Goal: Task Accomplishment & Management: Manage account settings

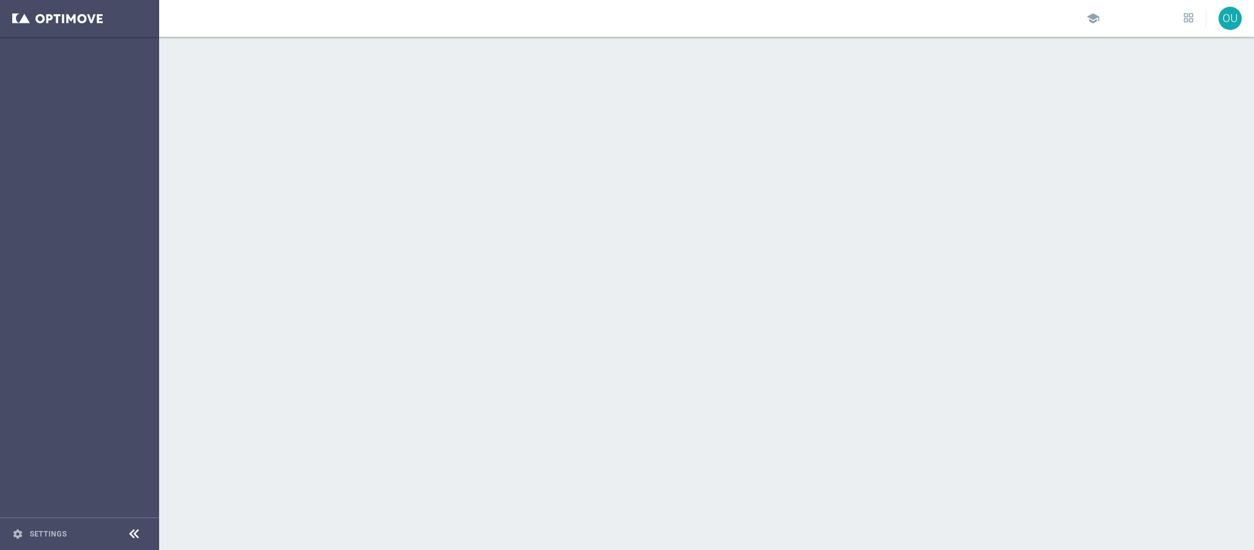
click at [481, 43] on div at bounding box center [706, 293] width 1095 height 513
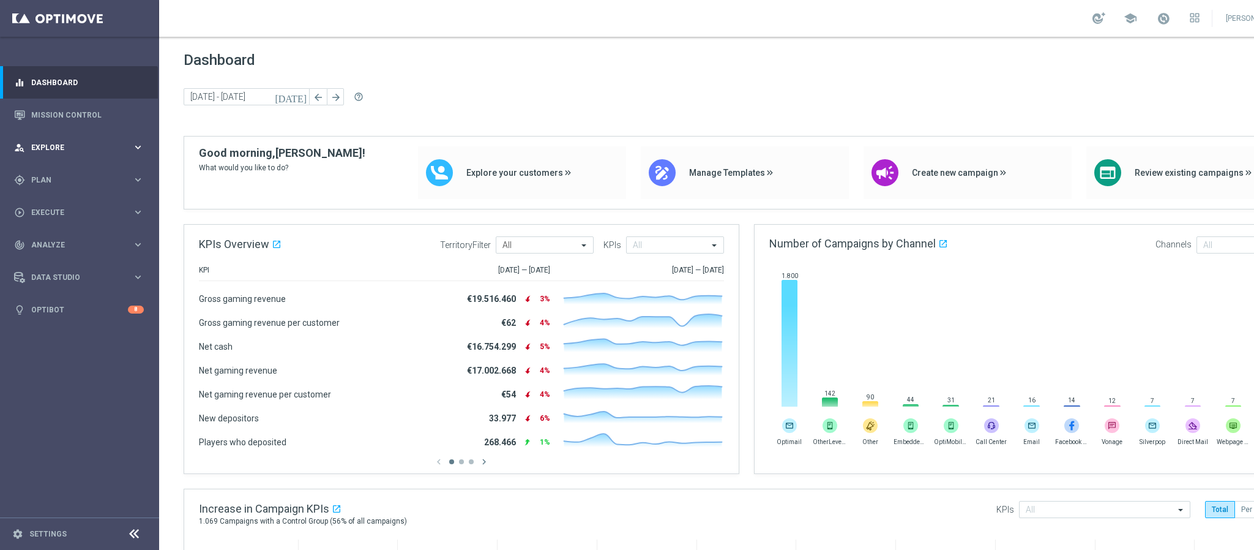
click at [67, 149] on span "Explore" at bounding box center [81, 147] width 101 height 7
click at [61, 149] on span "Explore" at bounding box center [81, 147] width 101 height 7
click at [58, 157] on div "person_search Explore keyboard_arrow_right" at bounding box center [79, 147] width 158 height 32
click at [63, 142] on div "person_search Explore" at bounding box center [73, 147] width 118 height 11
click at [103, 112] on link "Mission Control" at bounding box center [87, 115] width 113 height 32
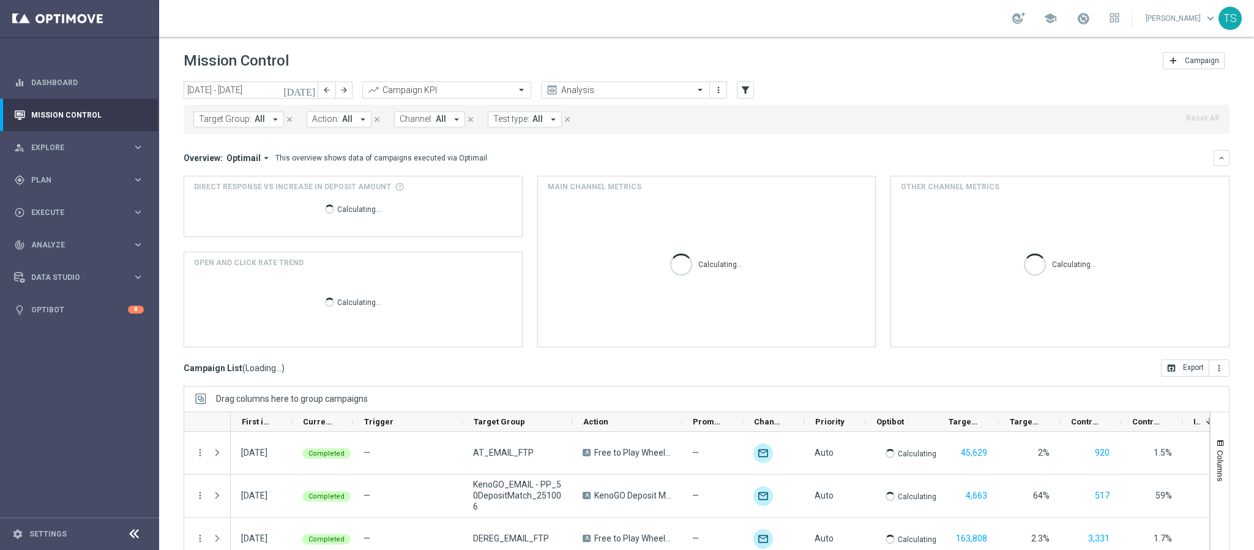
click at [309, 90] on icon "today" at bounding box center [299, 89] width 33 height 11
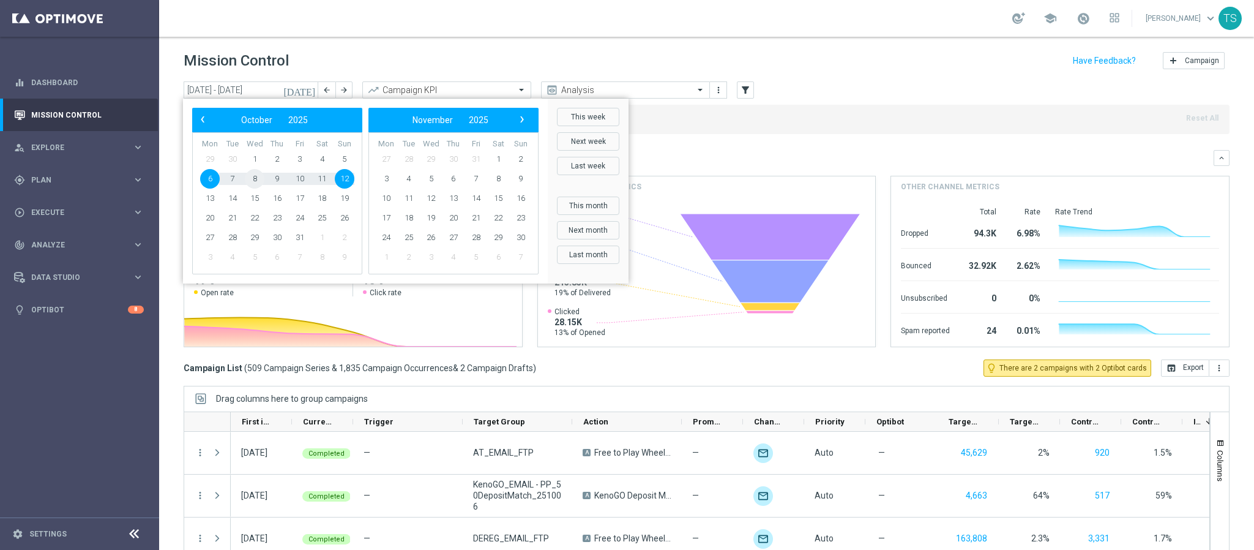
click at [255, 182] on span "8" at bounding box center [255, 179] width 20 height 20
type input "08 Oct 2025 - 08 Oct 2025"
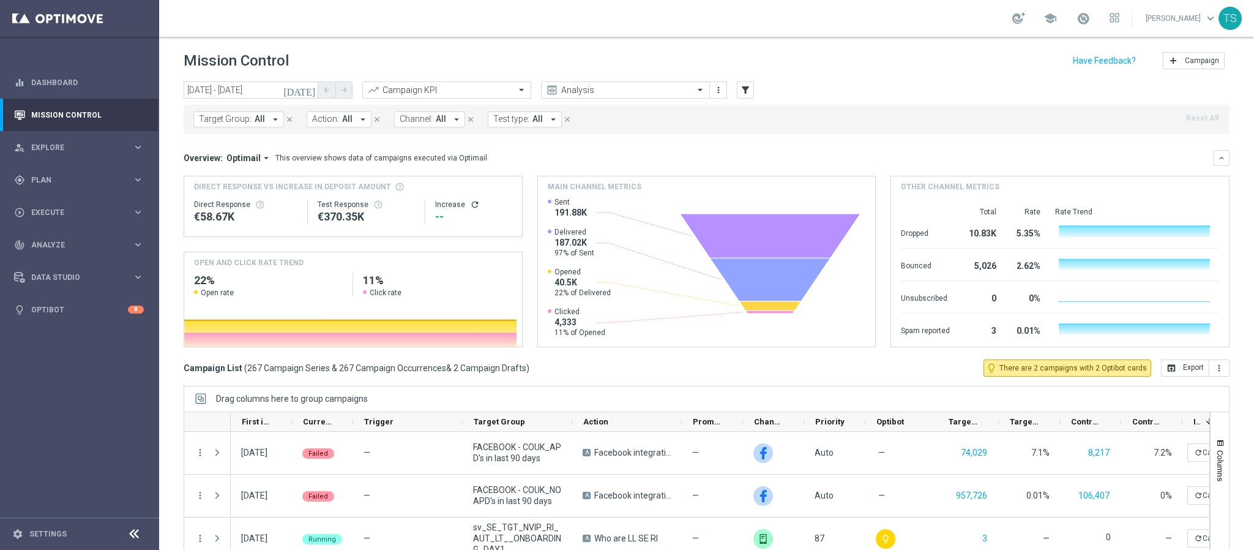
click at [816, 134] on div "Target Group: All arrow_drop_down close Action: All arrow_drop_down close Chann…" at bounding box center [707, 119] width 1046 height 29
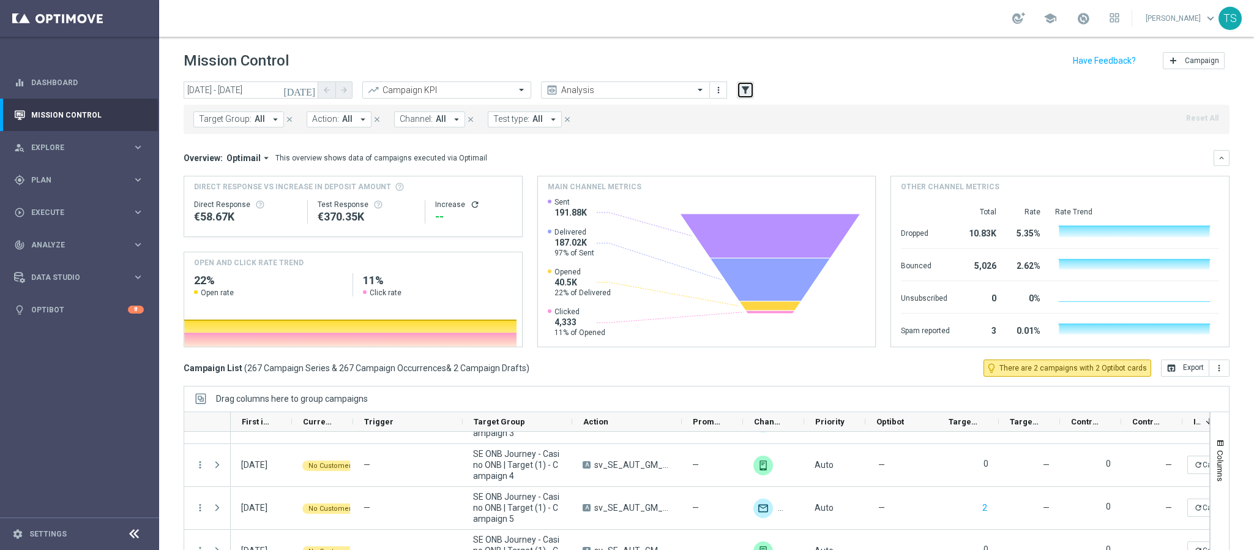
click at [743, 88] on icon "filter_alt" at bounding box center [745, 89] width 11 height 11
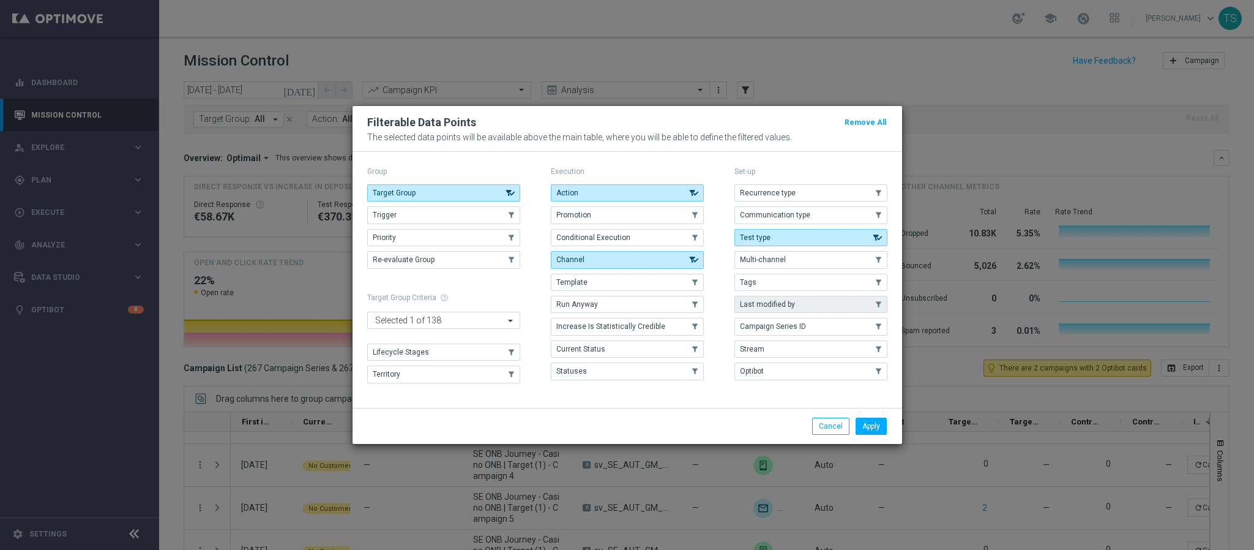
click at [774, 304] on span "Last modified by" at bounding box center [767, 304] width 55 height 9
click at [871, 434] on button "Apply" at bounding box center [871, 426] width 31 height 17
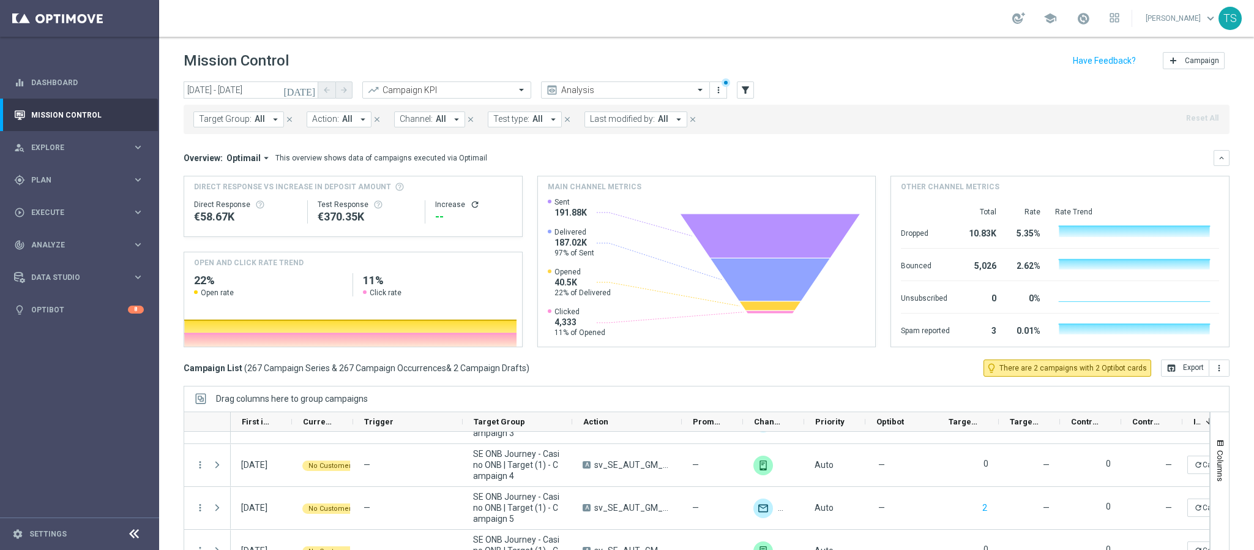
click at [272, 116] on icon "arrow_drop_down" at bounding box center [275, 119] width 11 height 11
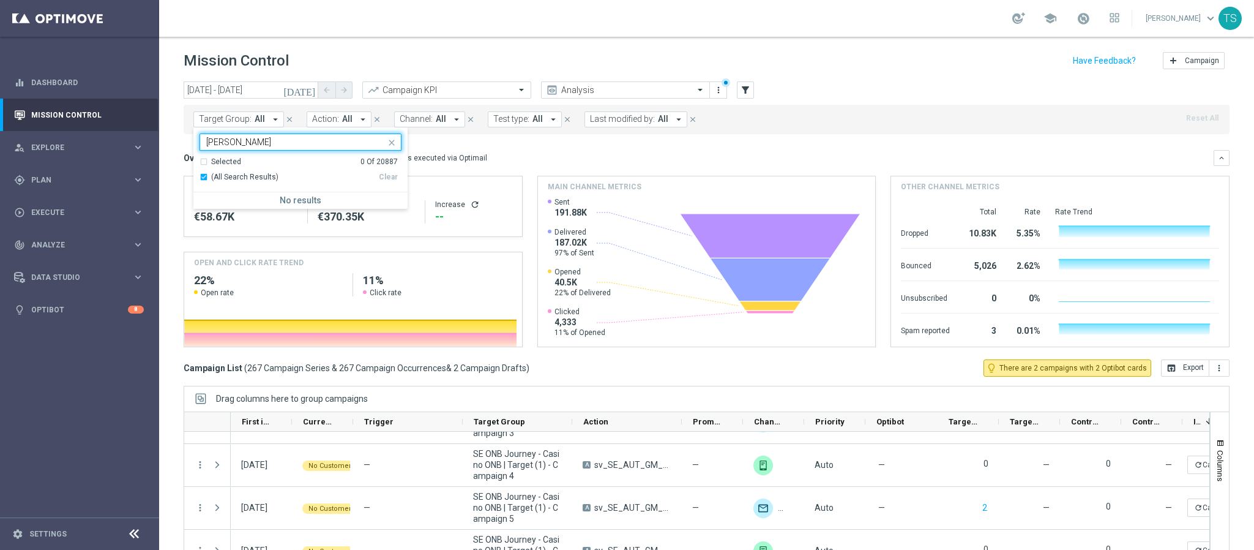
type input "thomas"
click at [613, 118] on span "Last modified by:" at bounding box center [622, 119] width 65 height 10
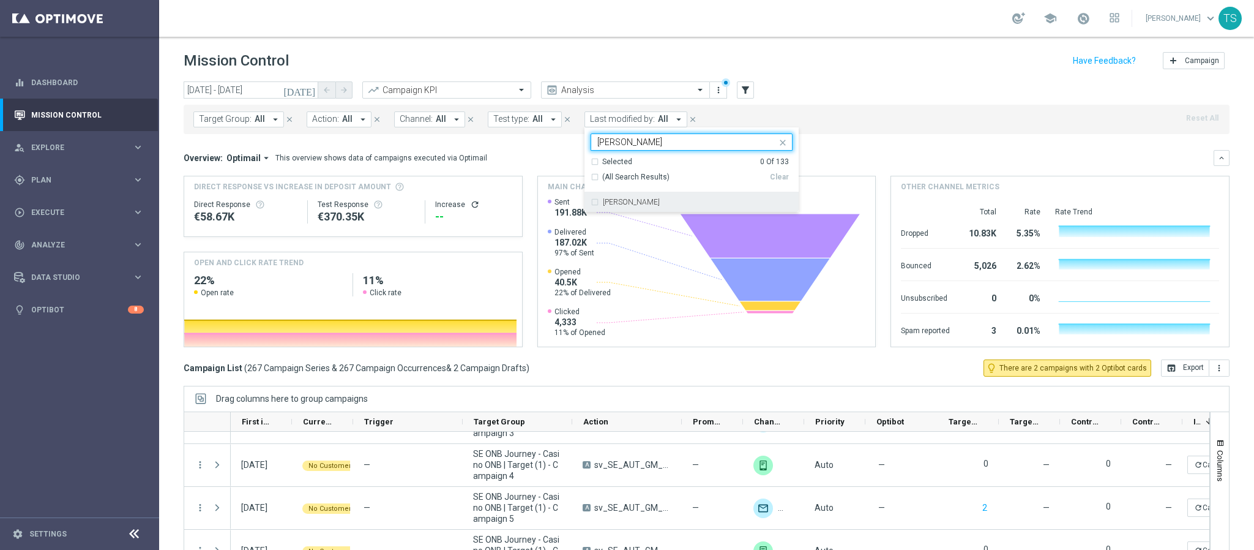
click at [618, 204] on label "[PERSON_NAME]" at bounding box center [631, 201] width 57 height 7
type input "Thomas"
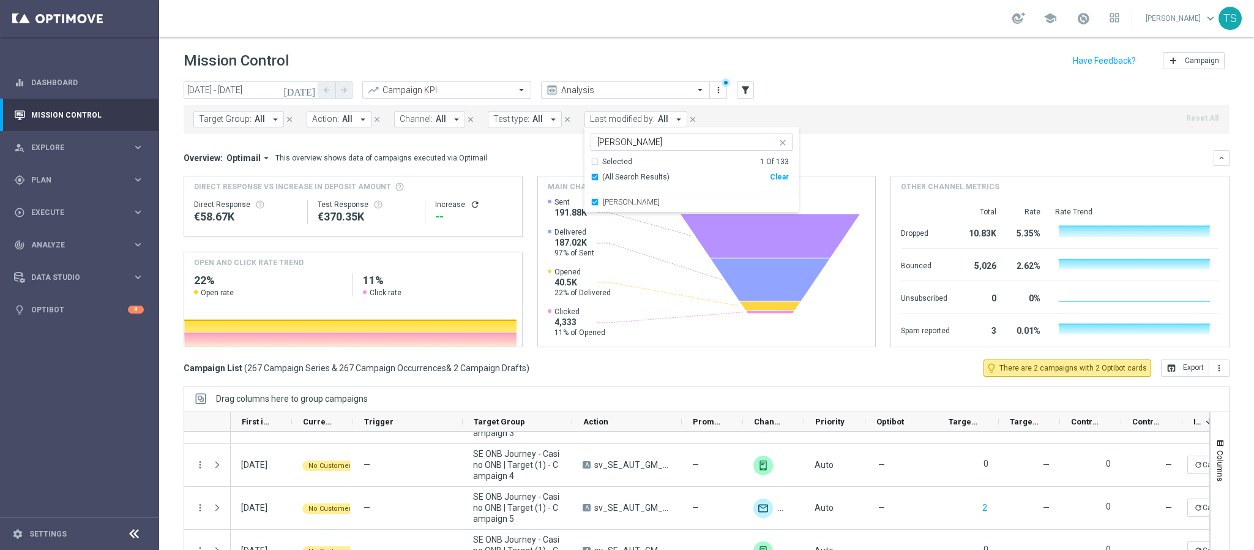
click at [856, 127] on div "Target Group: All arrow_drop_down close Action: All arrow_drop_down close Chann…" at bounding box center [707, 119] width 1046 height 29
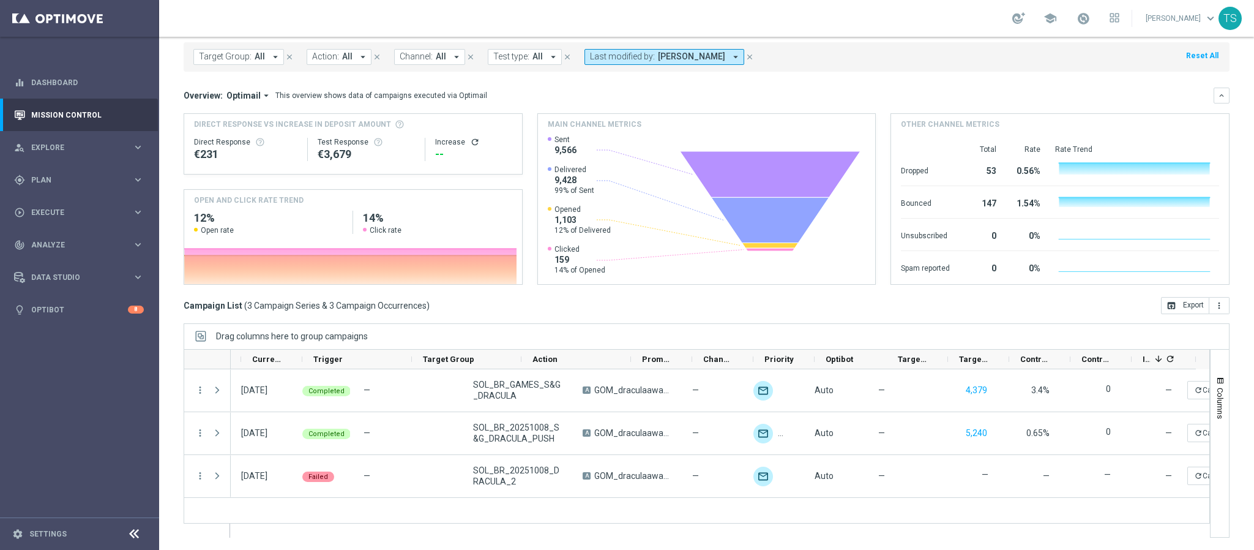
scroll to position [0, 50]
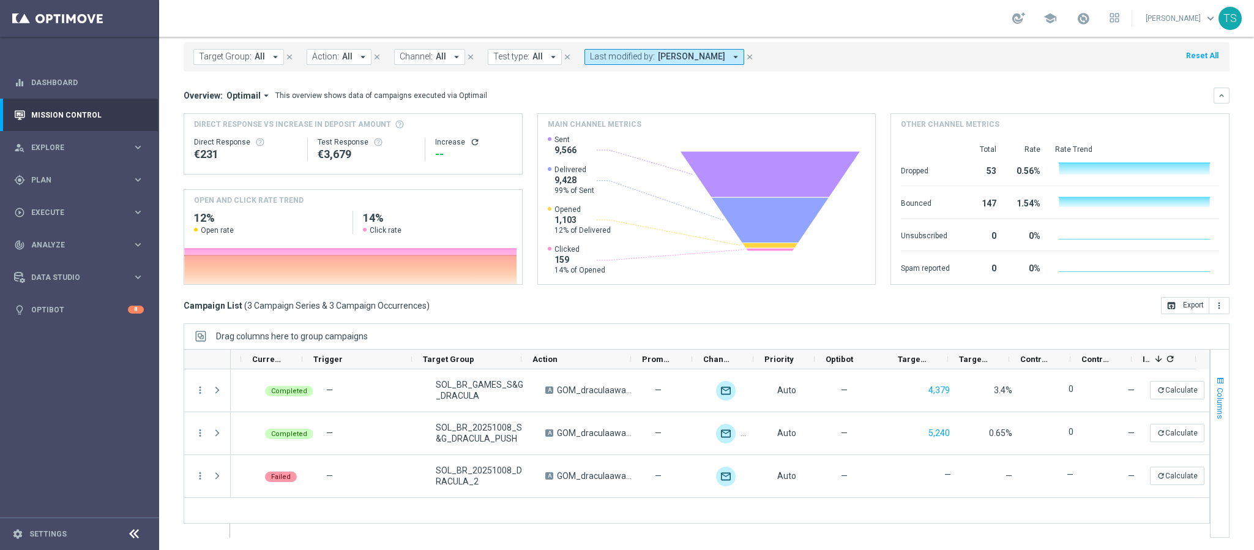
click at [1216, 376] on span "button" at bounding box center [1221, 381] width 10 height 10
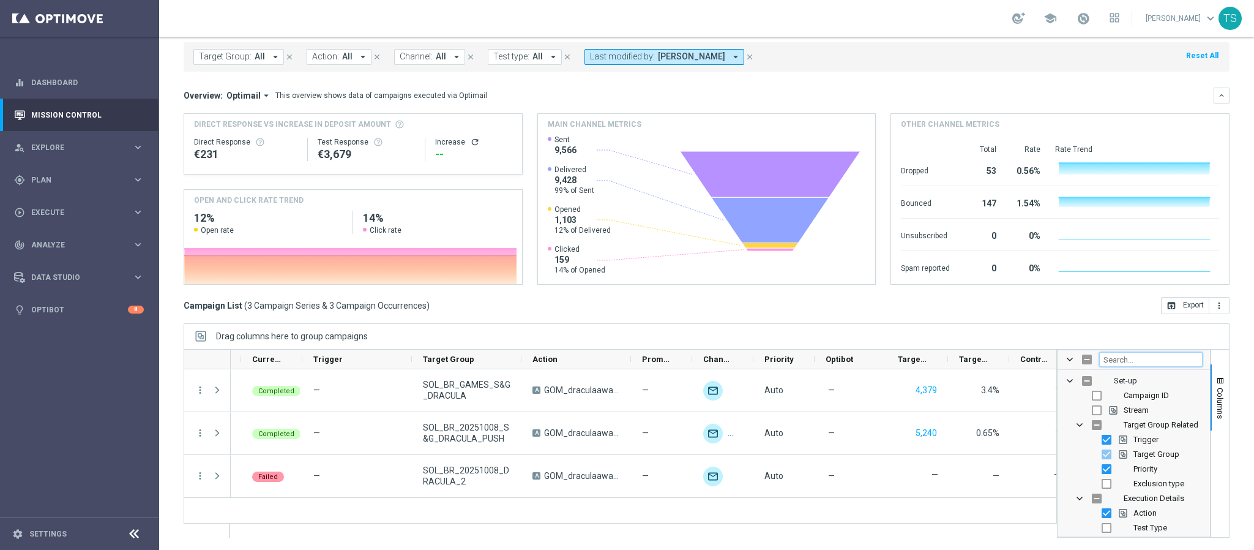
click at [1124, 357] on input "Filter Columns Input" at bounding box center [1151, 359] width 103 height 15
type input "optimai"
click at [1102, 410] on input "Press SPACE to toggle visibility (hidden)" at bounding box center [1107, 410] width 10 height 10
checkbox input "false"
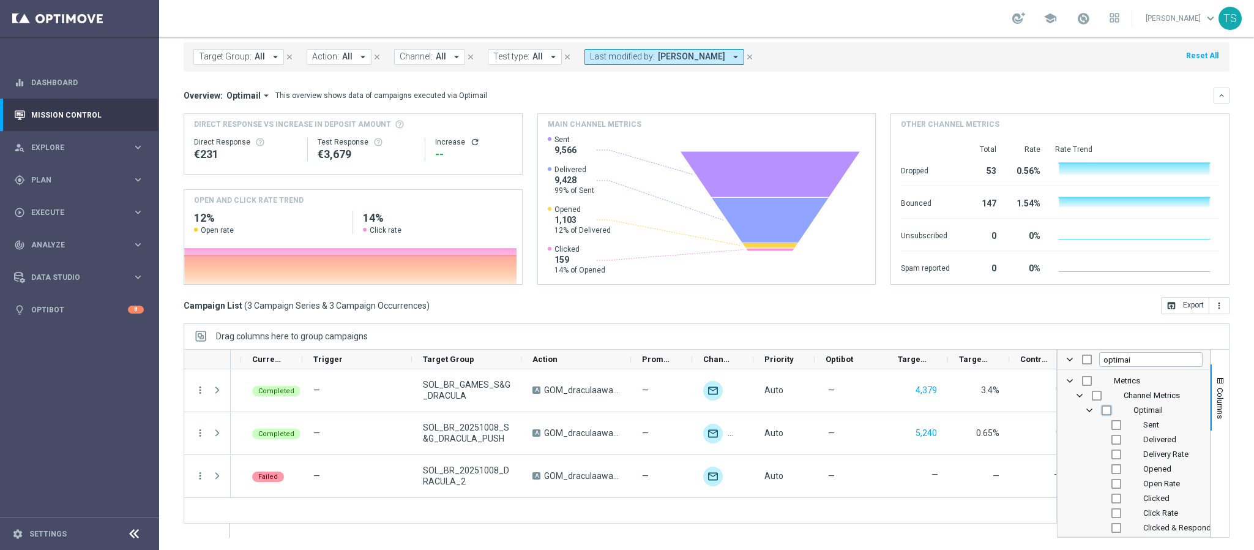
checkbox input "false"
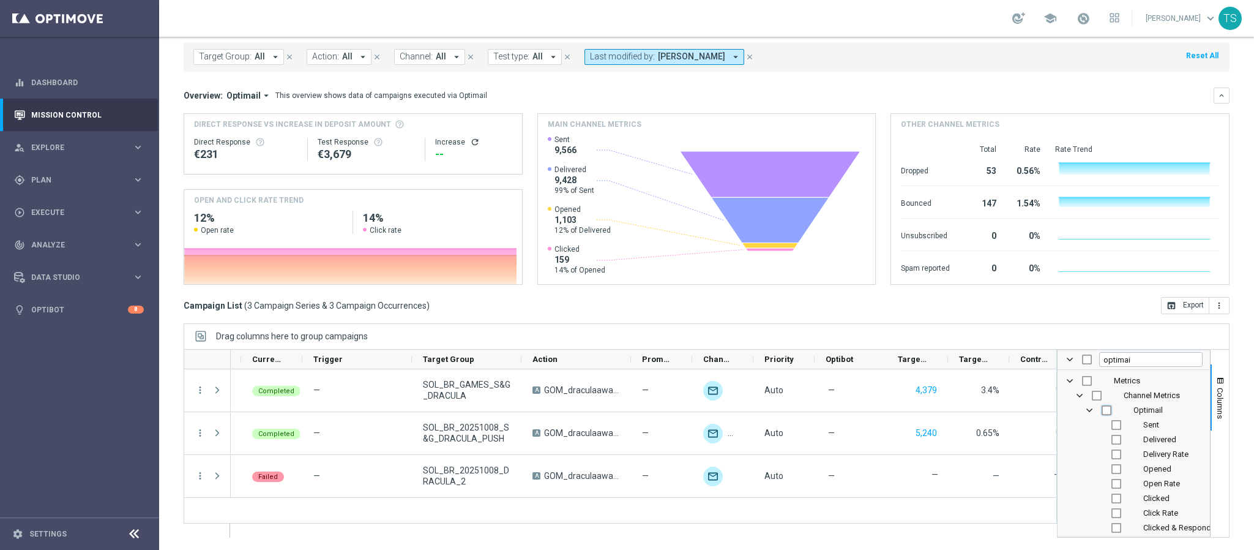
checkbox input "false"
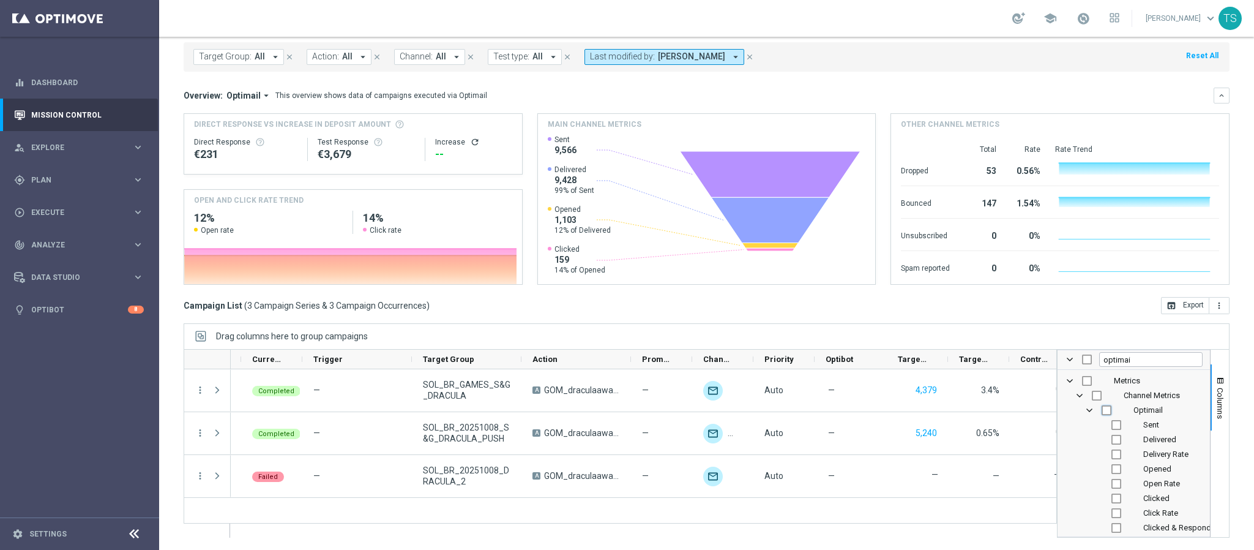
checkbox input "false"
click at [1102, 411] on input "Press SPACE to toggle visibility (hidden)" at bounding box center [1107, 410] width 10 height 10
checkbox input "true"
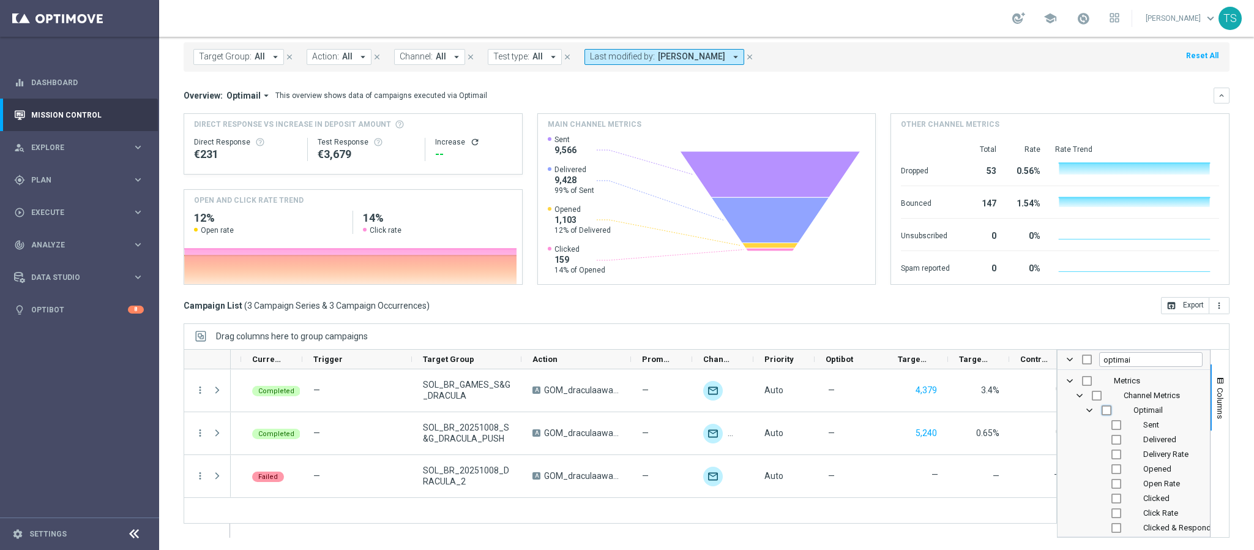
checkbox input "true"
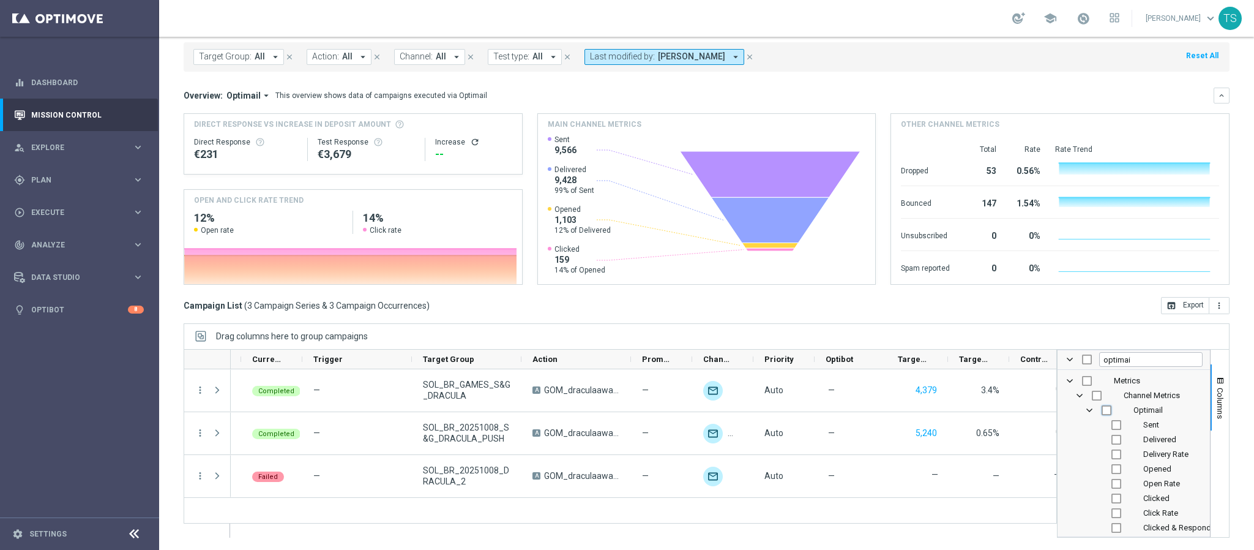
checkbox input "true"
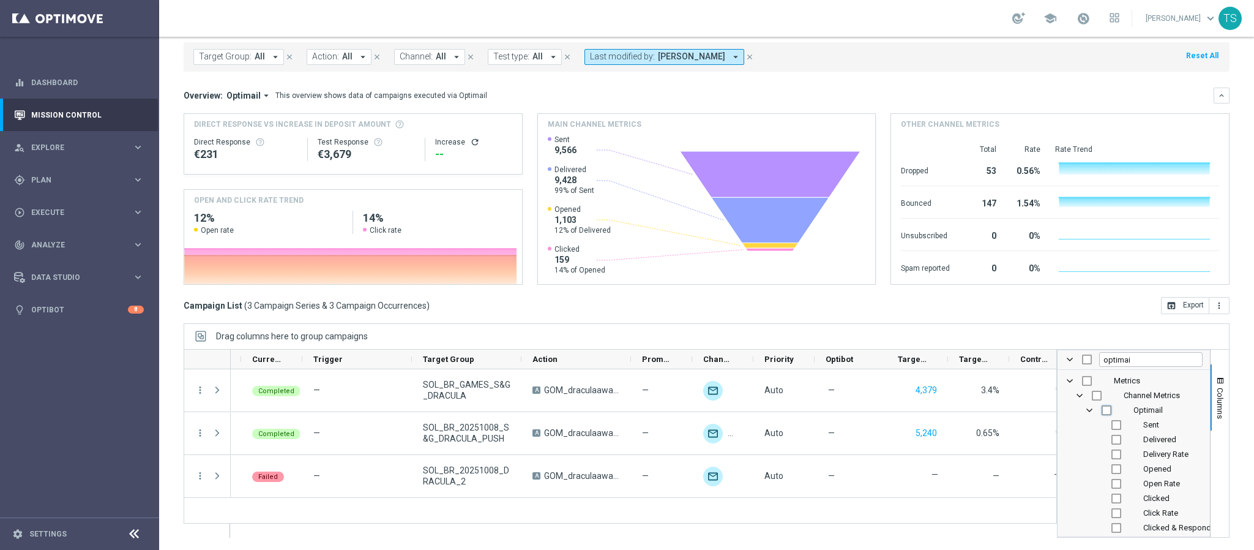
checkbox input "true"
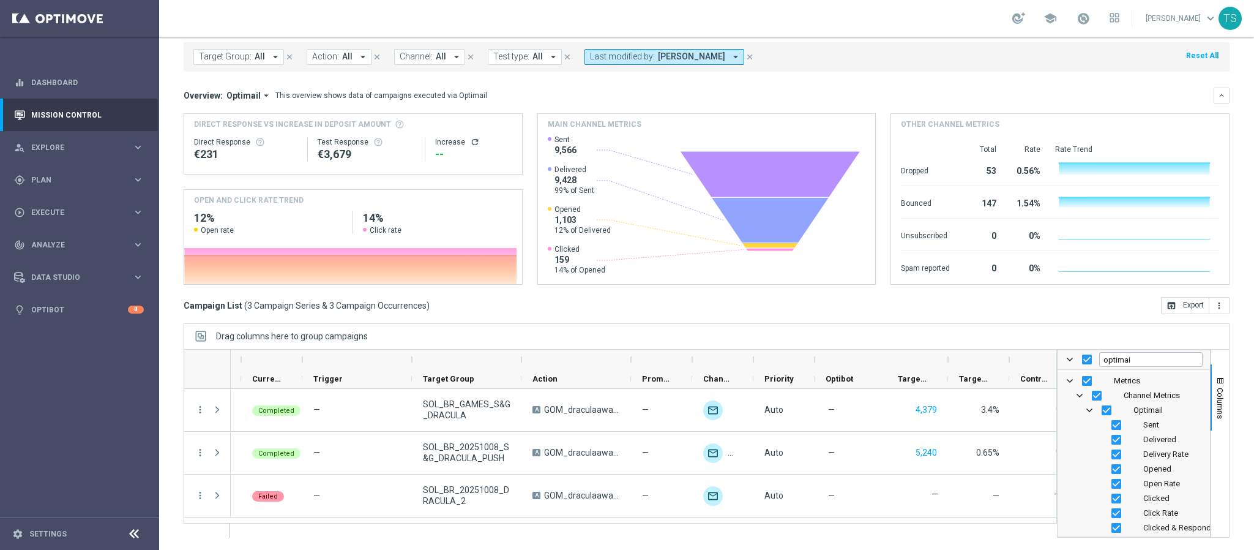
click at [1067, 380] on div "Metrics" at bounding box center [1134, 380] width 138 height 15
click at [1082, 380] on input "Press SPACE to toggle visibility (visible)" at bounding box center [1087, 381] width 10 height 10
checkbox input "false"
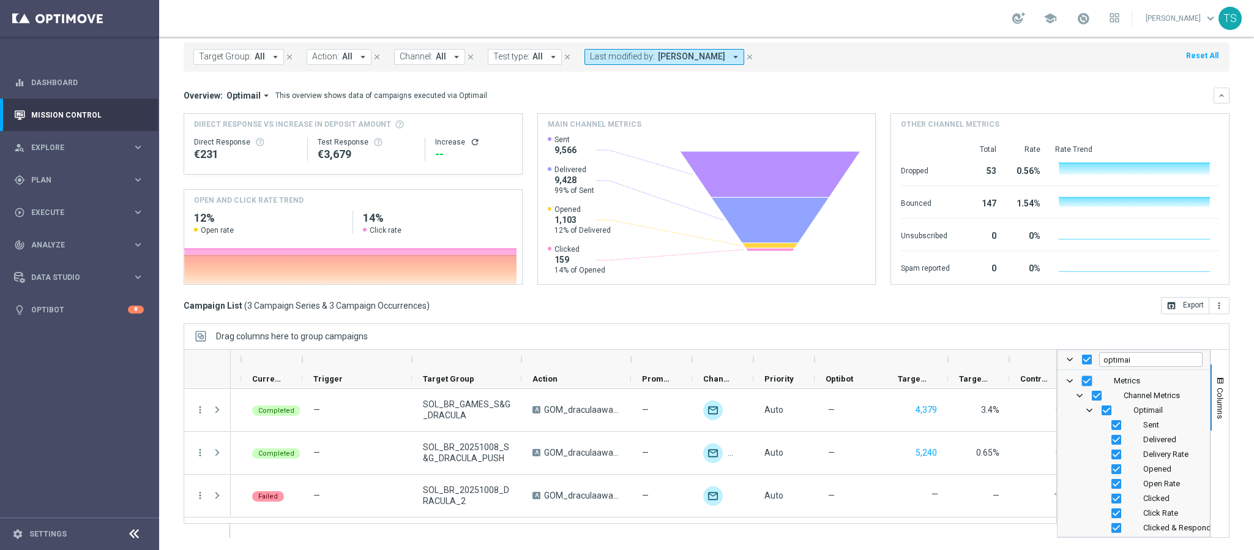
checkbox input "false"
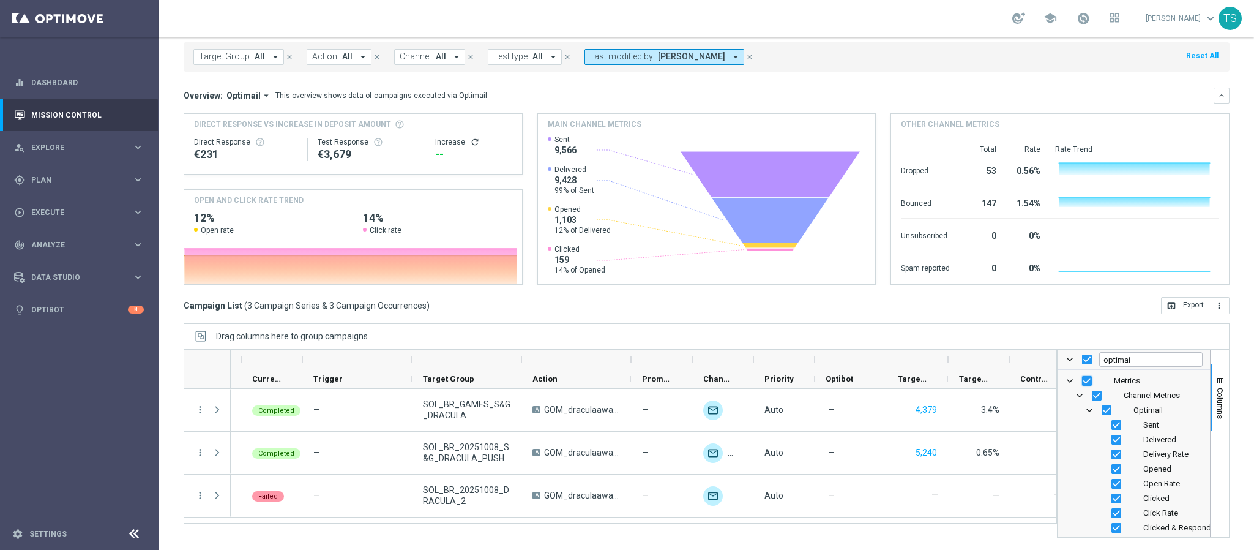
checkbox input "false"
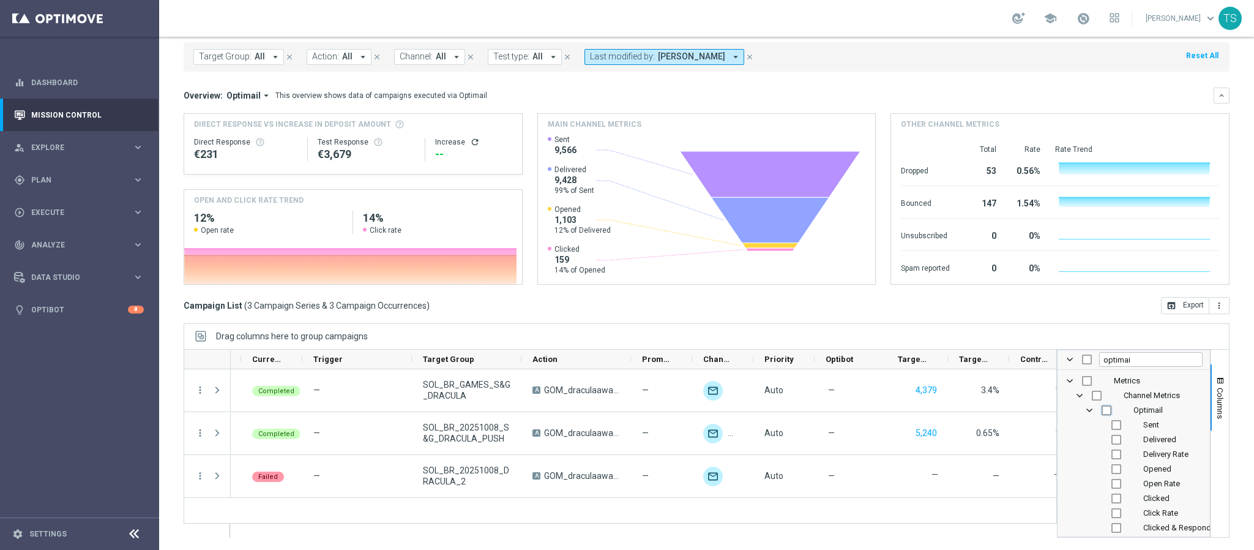
click at [1102, 406] on input "Press SPACE to toggle visibility (hidden)" at bounding box center [1107, 410] width 10 height 10
checkbox input "true"
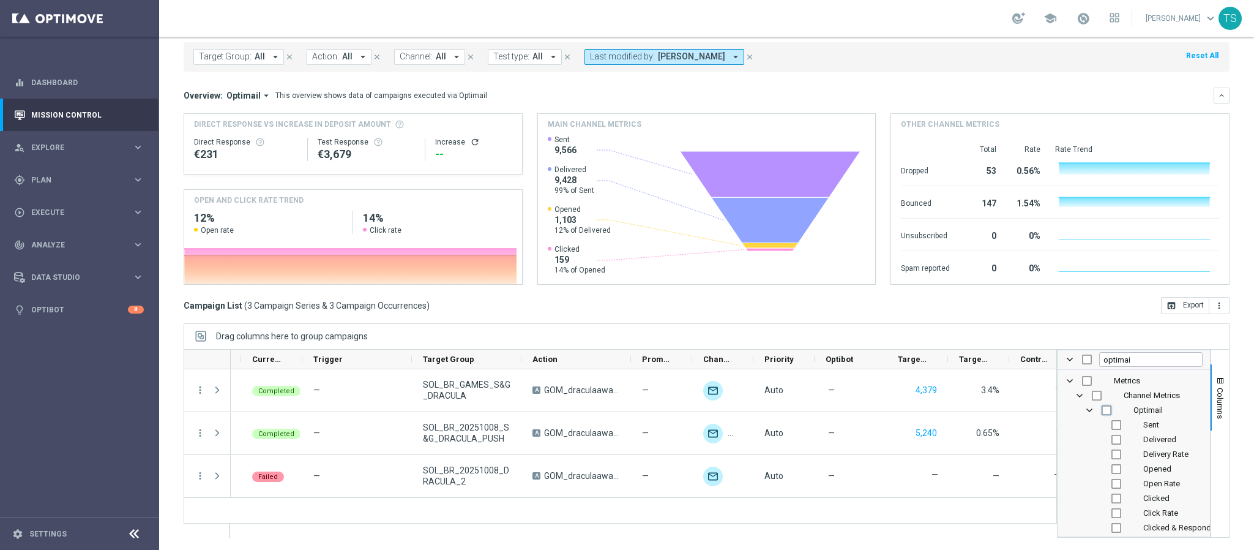
checkbox input "true"
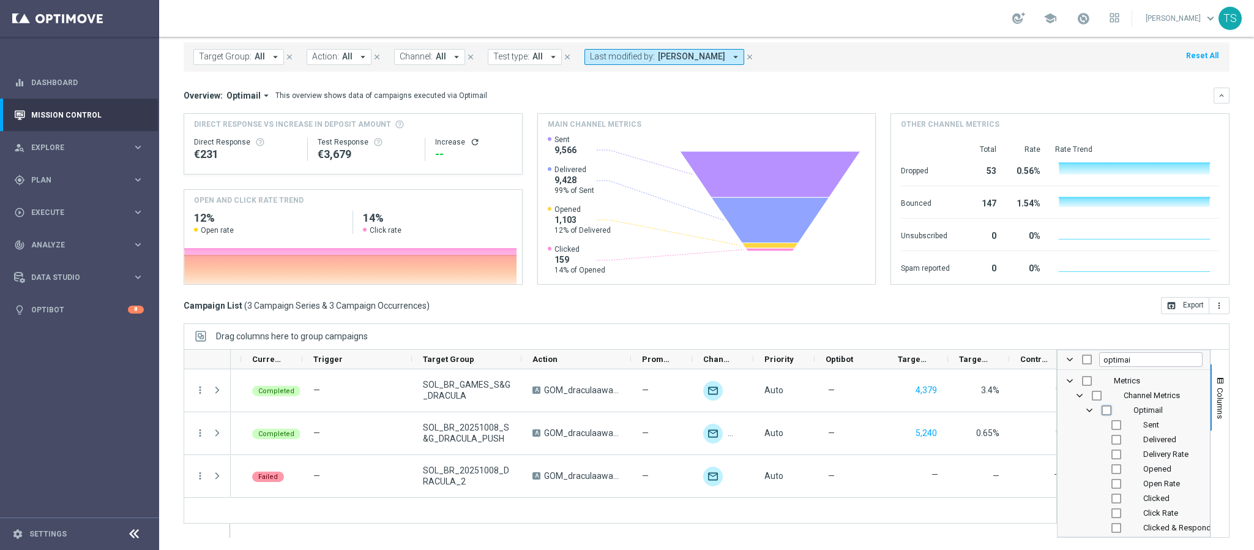
checkbox input "true"
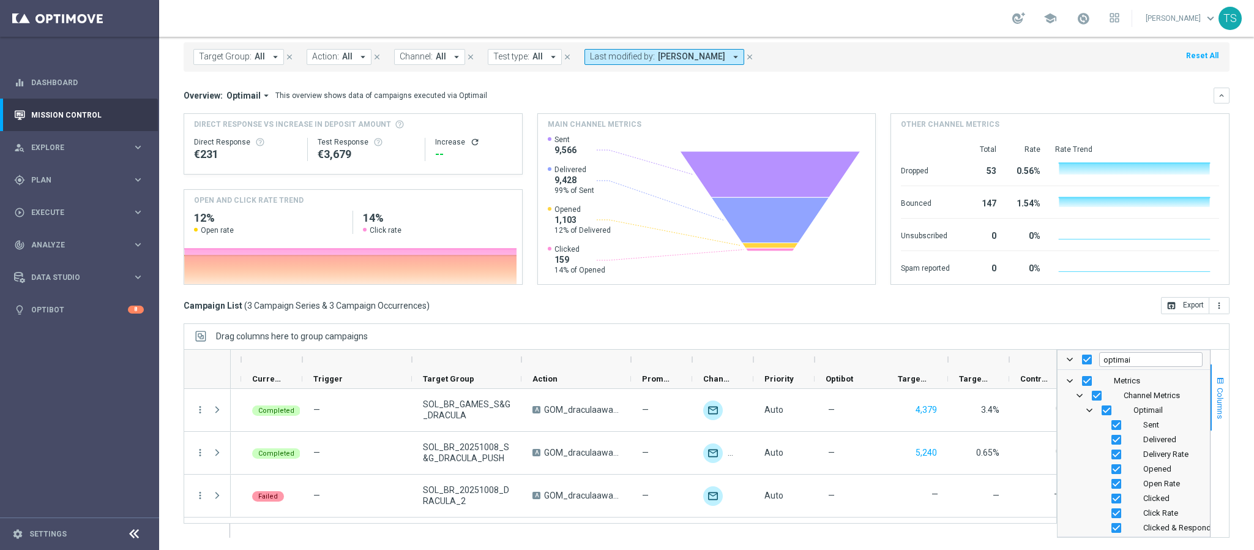
click at [1216, 390] on span "Columns" at bounding box center [1221, 403] width 10 height 31
click at [1216, 379] on span "button" at bounding box center [1221, 381] width 10 height 10
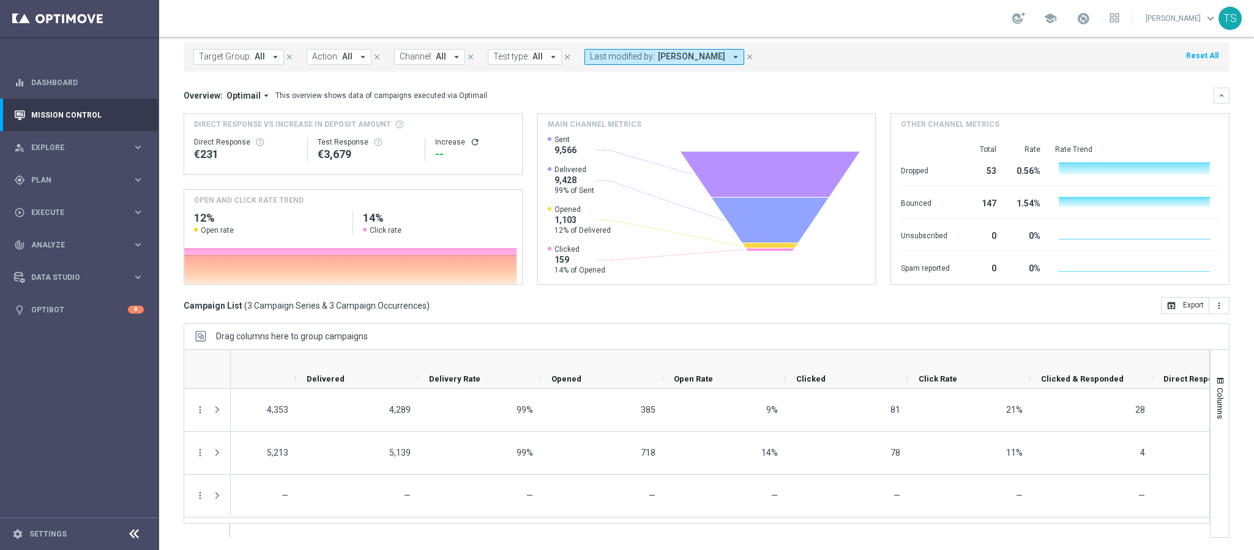
scroll to position [0, 1073]
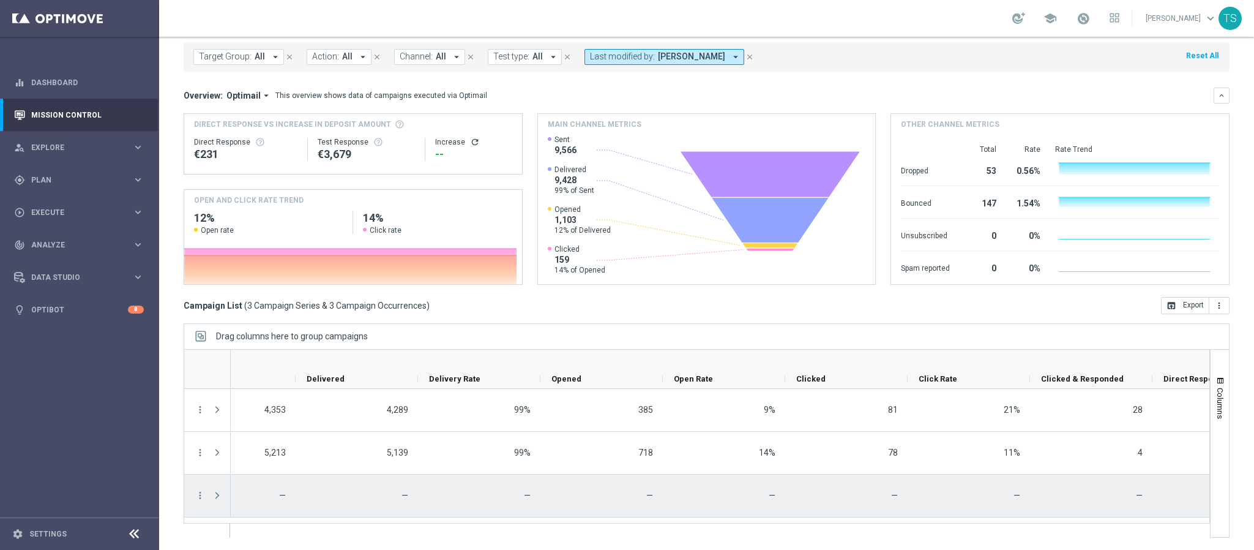
drag, startPoint x: 1012, startPoint y: 519, endPoint x: 1019, endPoint y: 520, distance: 7.4
click at [1019, 520] on div "— refresh Calculate 4,353 4,289 99% 385 9% 81 21% 28 €219 0 — refresh Calculate…" at bounding box center [720, 463] width 979 height 148
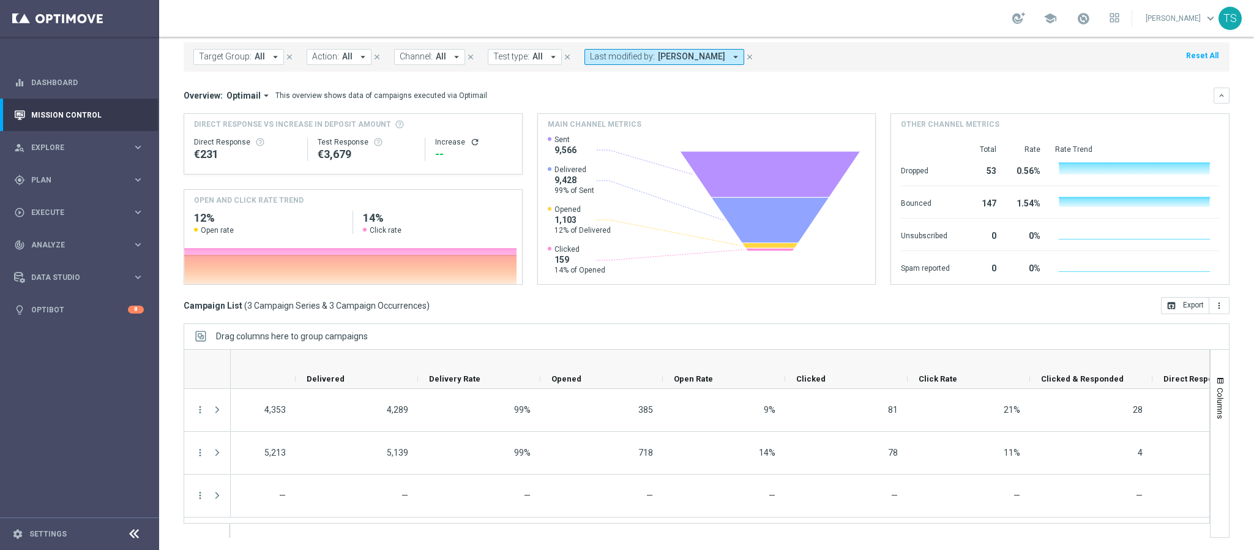
drag, startPoint x: 1019, startPoint y: 520, endPoint x: 1062, endPoint y: 523, distance: 43.0
click at [1062, 523] on div "Optimail" at bounding box center [697, 443] width 1027 height 189
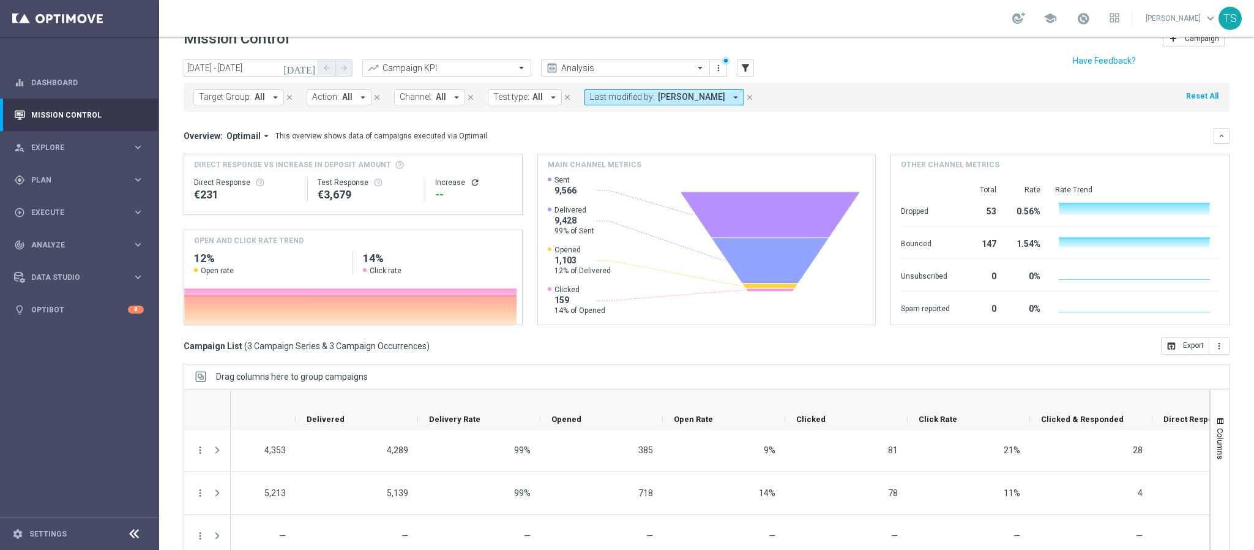
scroll to position [0, 0]
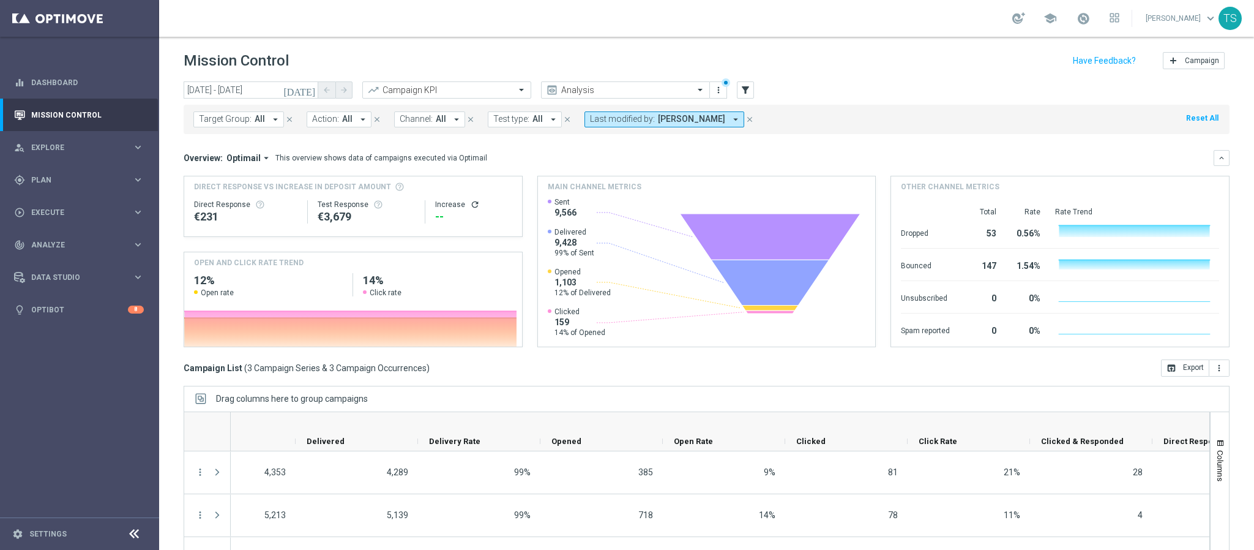
click at [310, 91] on icon "today" at bounding box center [299, 89] width 33 height 11
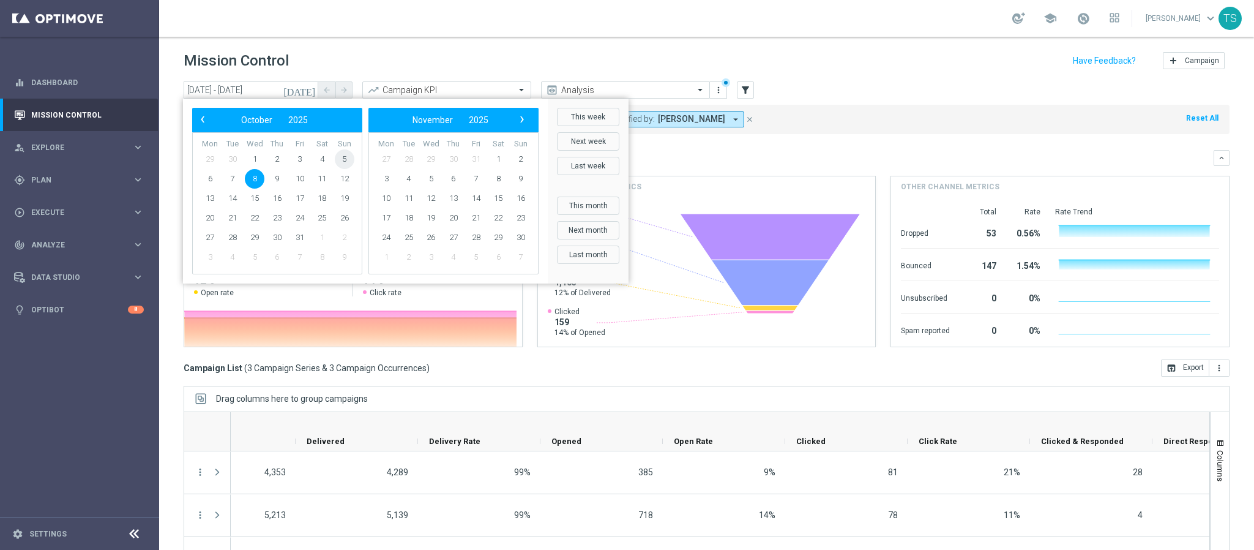
click at [342, 160] on span "5" at bounding box center [345, 159] width 20 height 20
click at [260, 177] on span "8" at bounding box center [255, 179] width 20 height 20
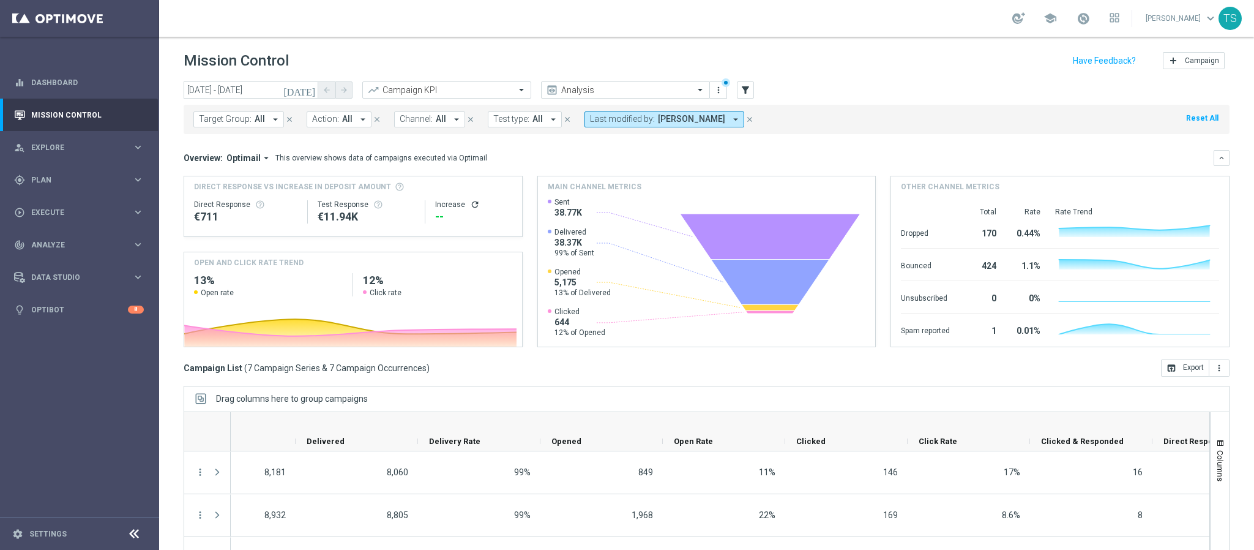
click at [315, 86] on icon "today" at bounding box center [299, 89] width 33 height 11
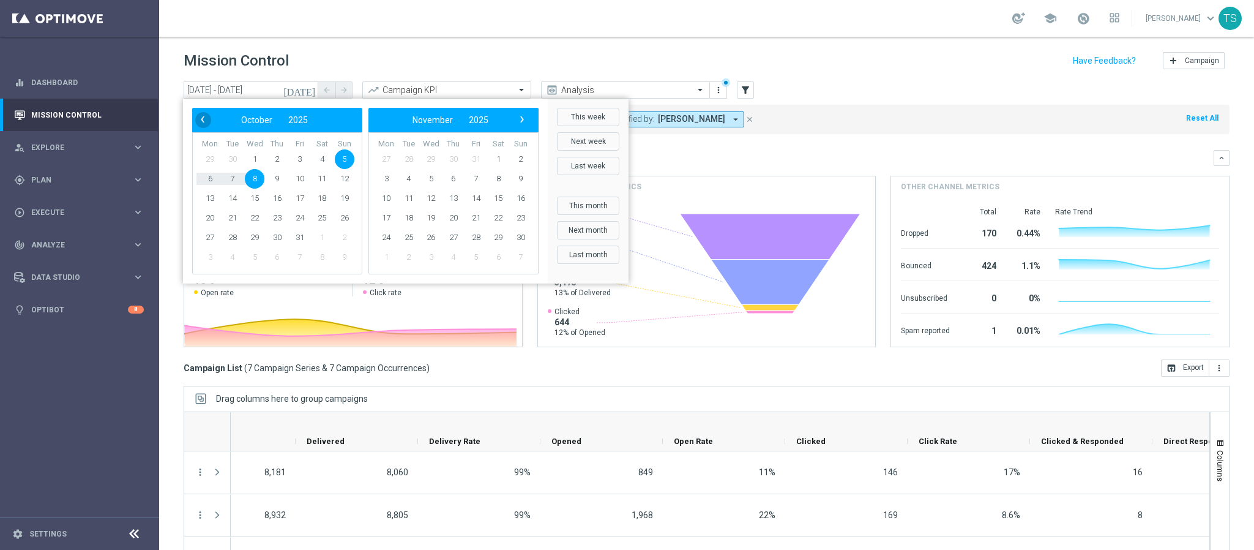
click at [197, 123] on span "‹" at bounding box center [203, 119] width 16 height 16
click at [523, 116] on span "›" at bounding box center [522, 119] width 16 height 16
click at [209, 237] on span "29" at bounding box center [210, 238] width 20 height 20
click at [428, 159] on span "1" at bounding box center [431, 159] width 20 height 20
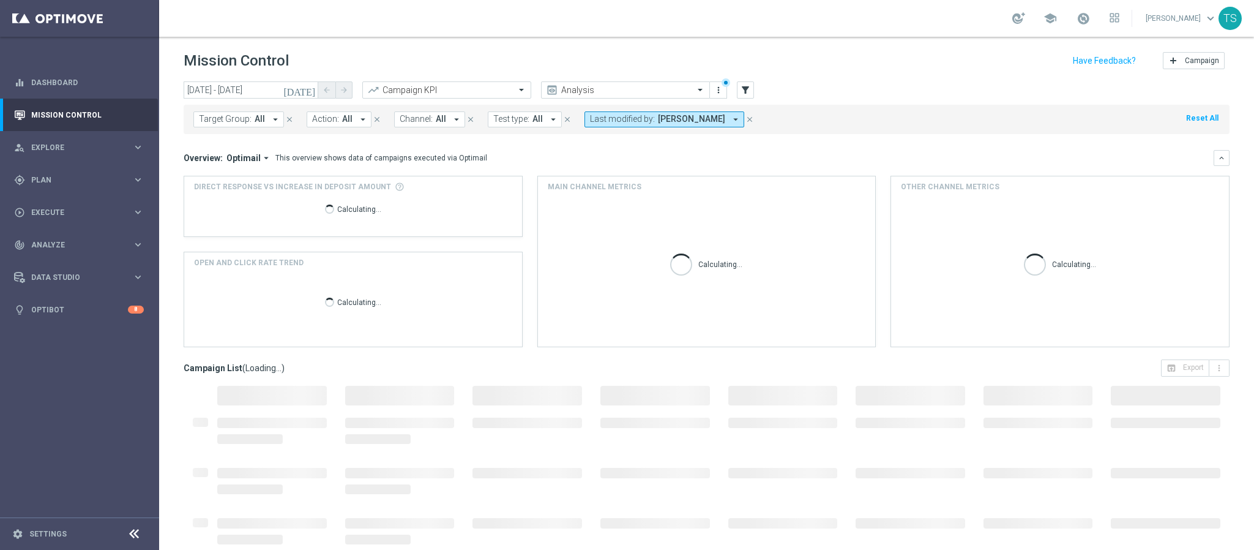
click at [310, 87] on icon "today" at bounding box center [299, 89] width 33 height 11
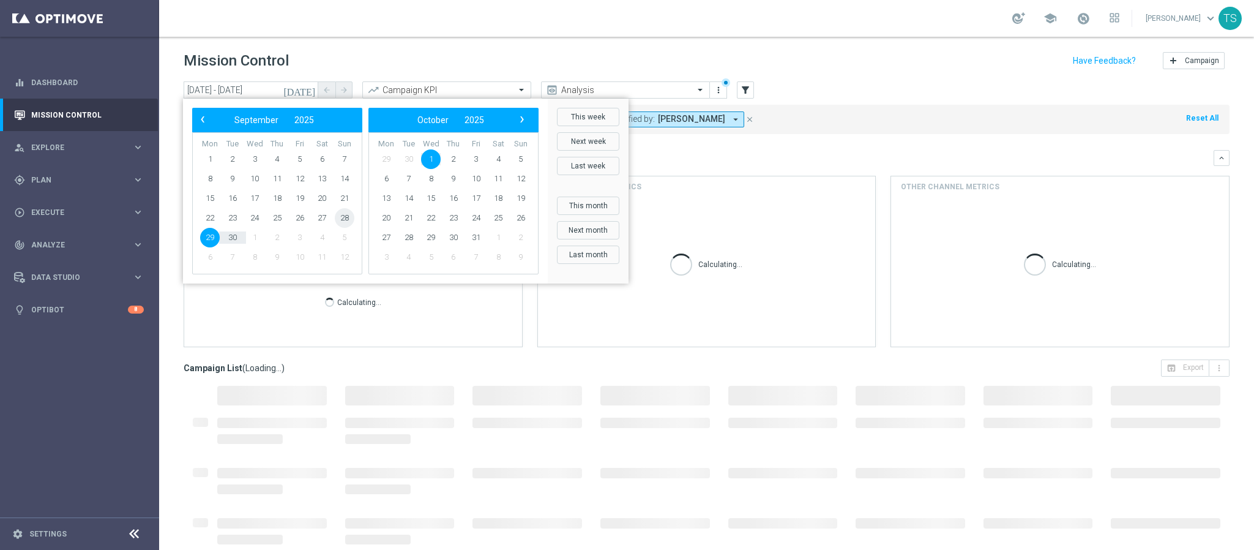
click at [344, 213] on span "28" at bounding box center [345, 218] width 20 height 20
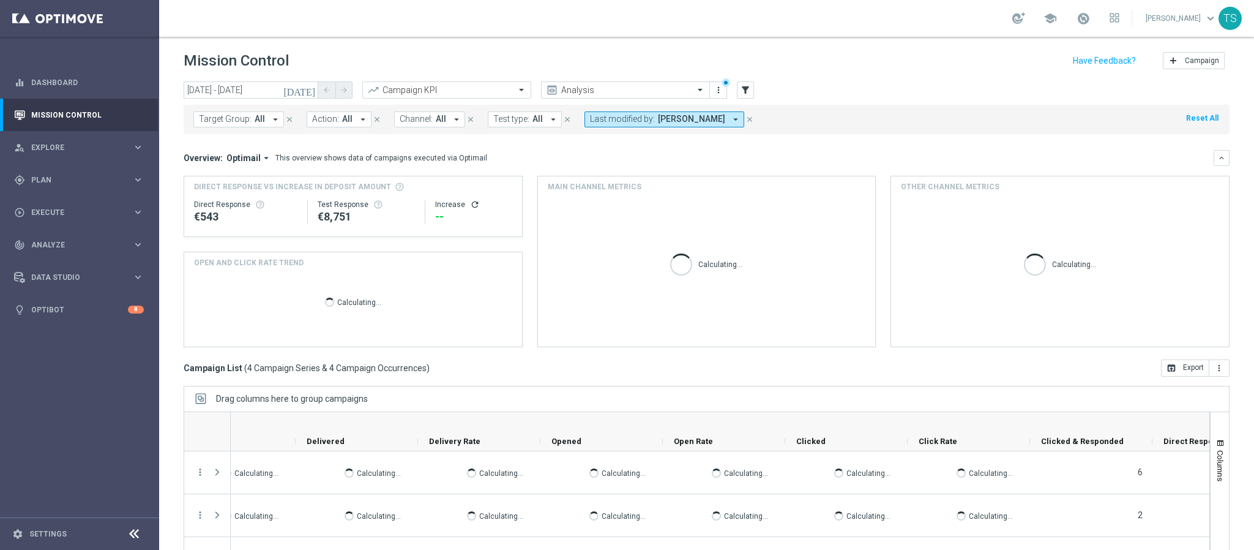
click at [312, 90] on icon "today" at bounding box center [299, 89] width 33 height 11
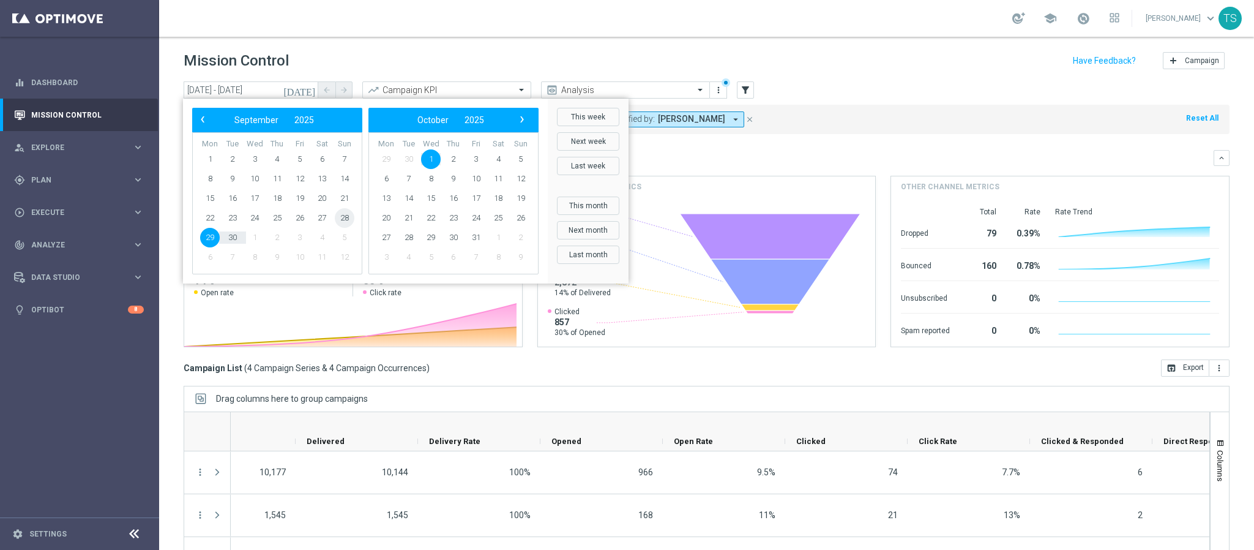
click at [348, 219] on span "28" at bounding box center [345, 218] width 20 height 20
click at [435, 158] on span "1" at bounding box center [431, 159] width 20 height 20
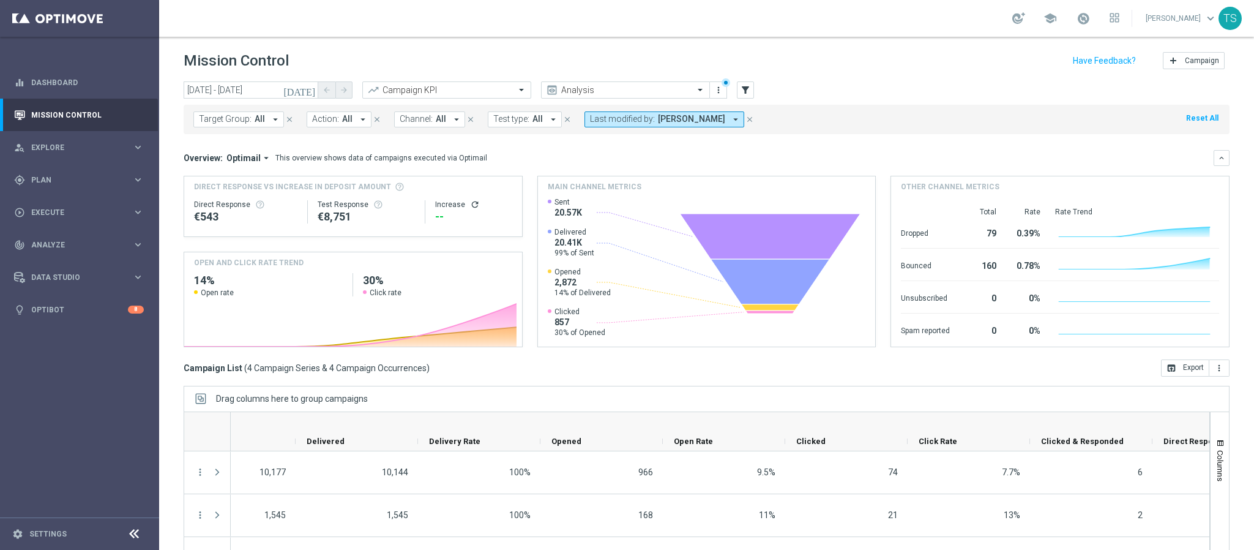
click at [309, 84] on icon "today" at bounding box center [299, 89] width 33 height 11
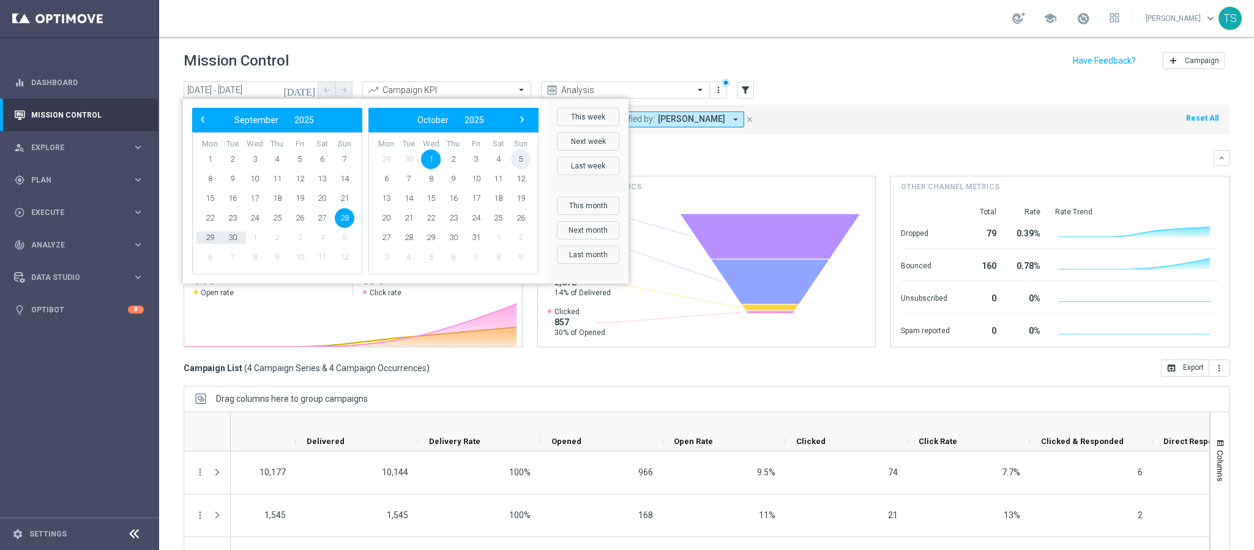
click at [519, 162] on span "5" at bounding box center [521, 159] width 20 height 20
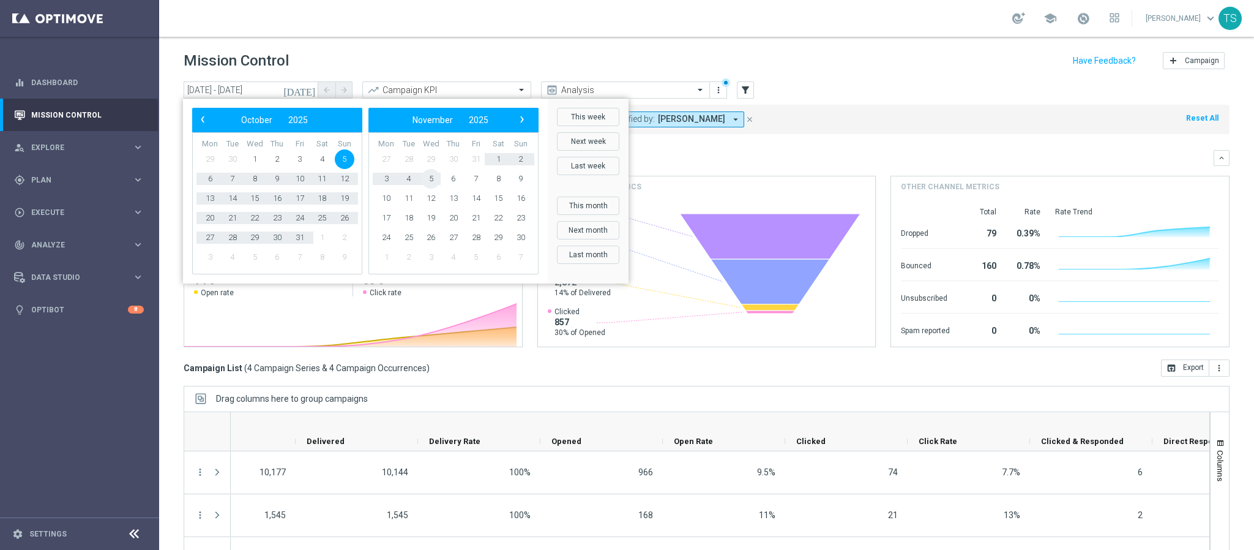
click at [432, 182] on span "5" at bounding box center [431, 179] width 20 height 20
click at [432, 182] on h3 "Direct Response VS Increase In Deposit Amount" at bounding box center [353, 186] width 318 height 11
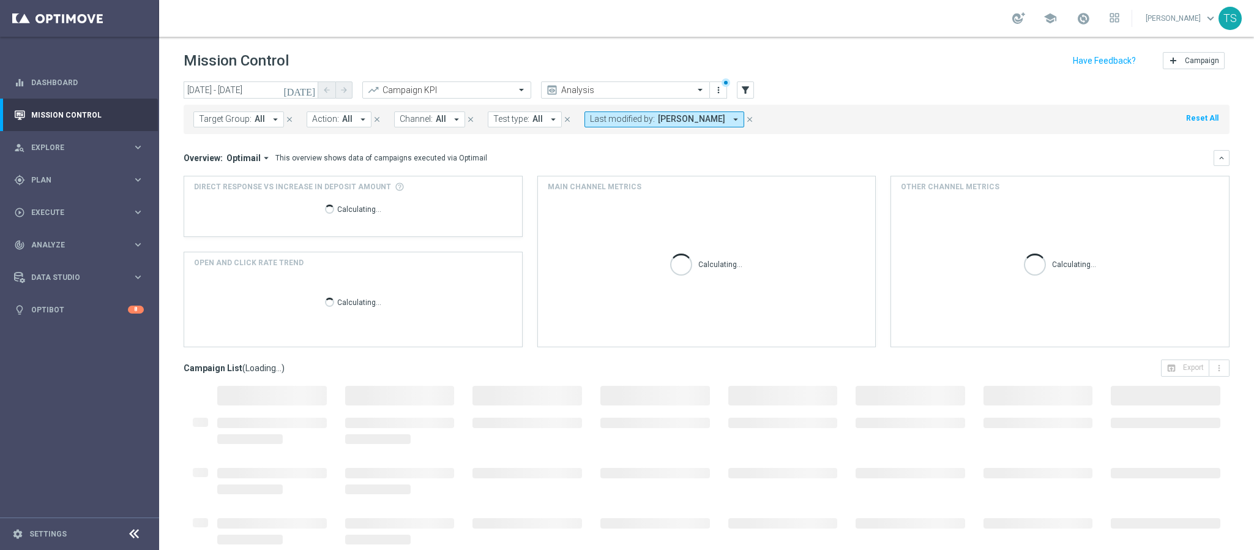
click at [318, 92] on button "today" at bounding box center [300, 90] width 37 height 18
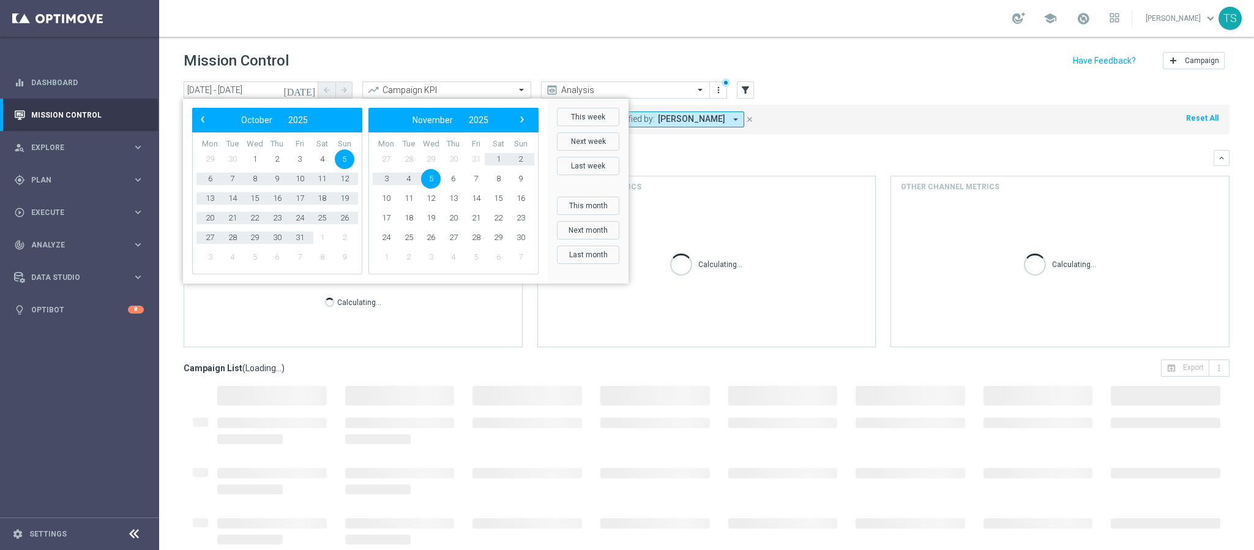
click at [342, 157] on span "5" at bounding box center [345, 159] width 20 height 20
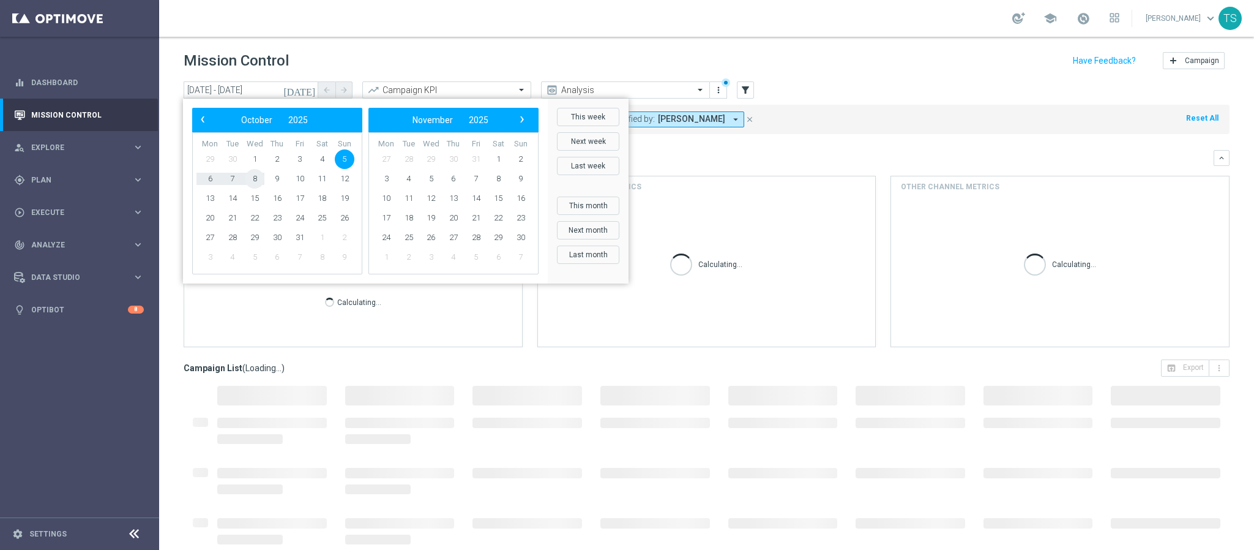
click at [256, 178] on span "8" at bounding box center [255, 179] width 20 height 20
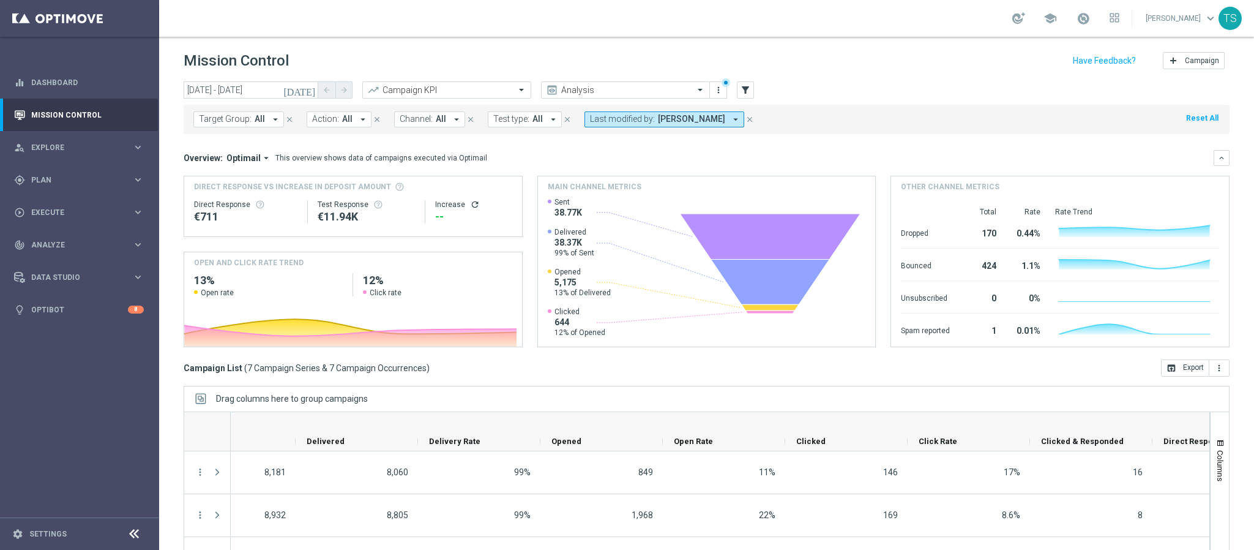
click at [307, 88] on icon "today" at bounding box center [299, 89] width 33 height 11
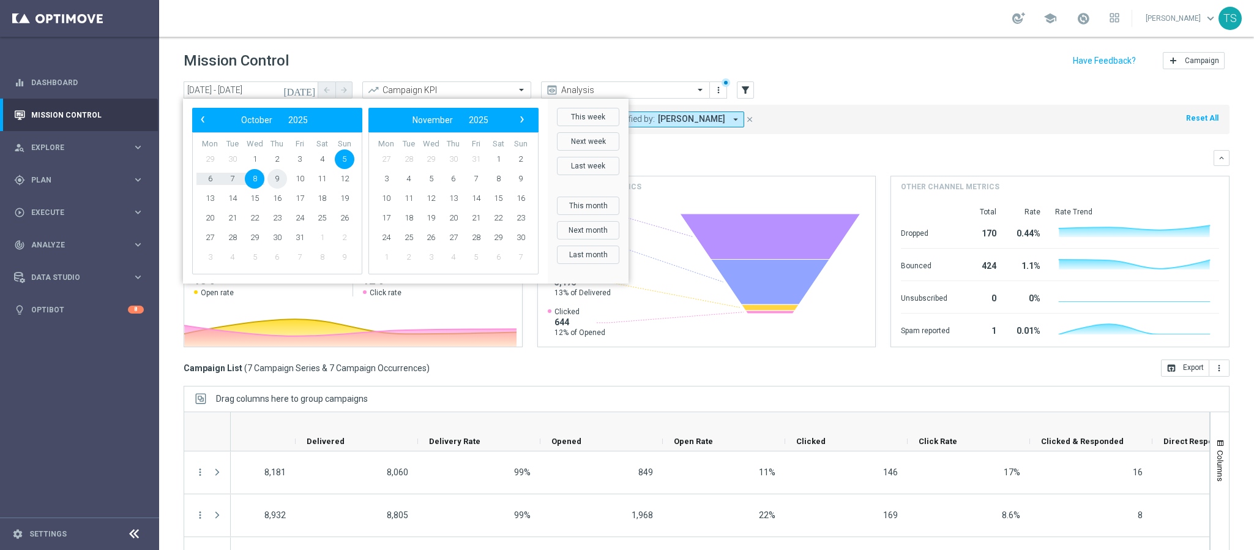
click at [269, 177] on span "9" at bounding box center [278, 179] width 20 height 20
click at [269, 177] on div "Direct Response VS Increase In Deposit Amount Direct Response €711 Test Respons…" at bounding box center [353, 206] width 338 height 60
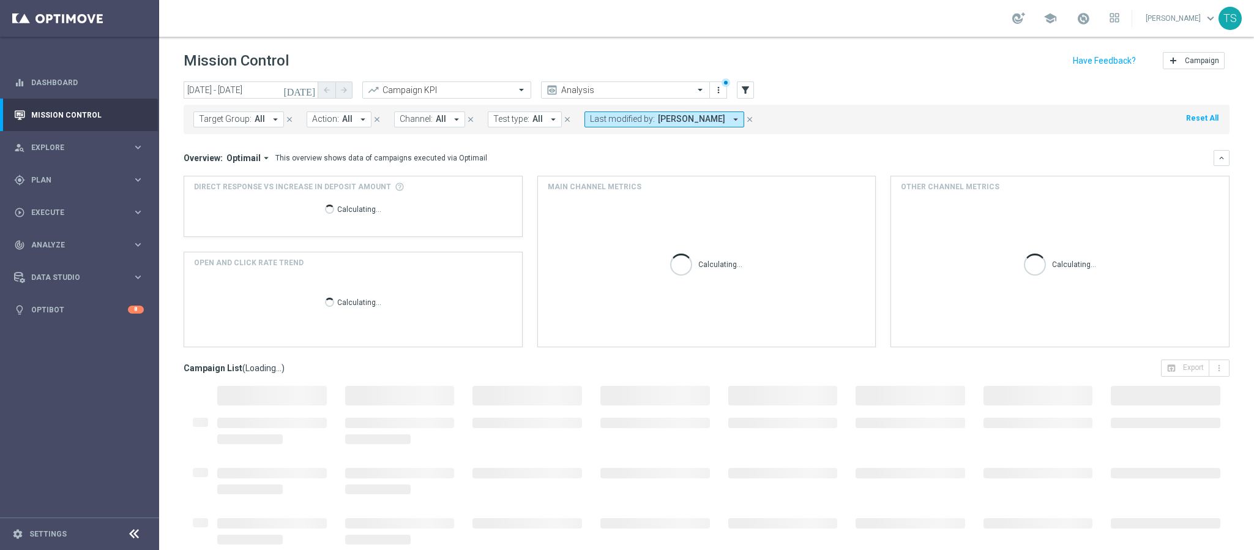
click at [397, 66] on div "Mission Control add Campaign" at bounding box center [707, 61] width 1046 height 24
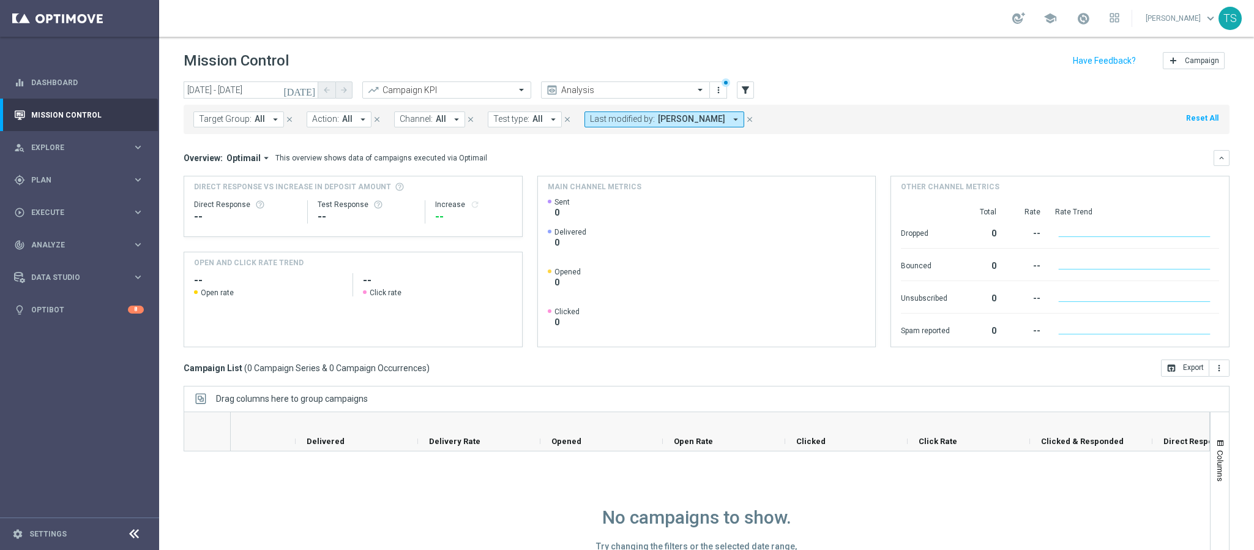
click at [310, 87] on icon "today" at bounding box center [299, 89] width 33 height 11
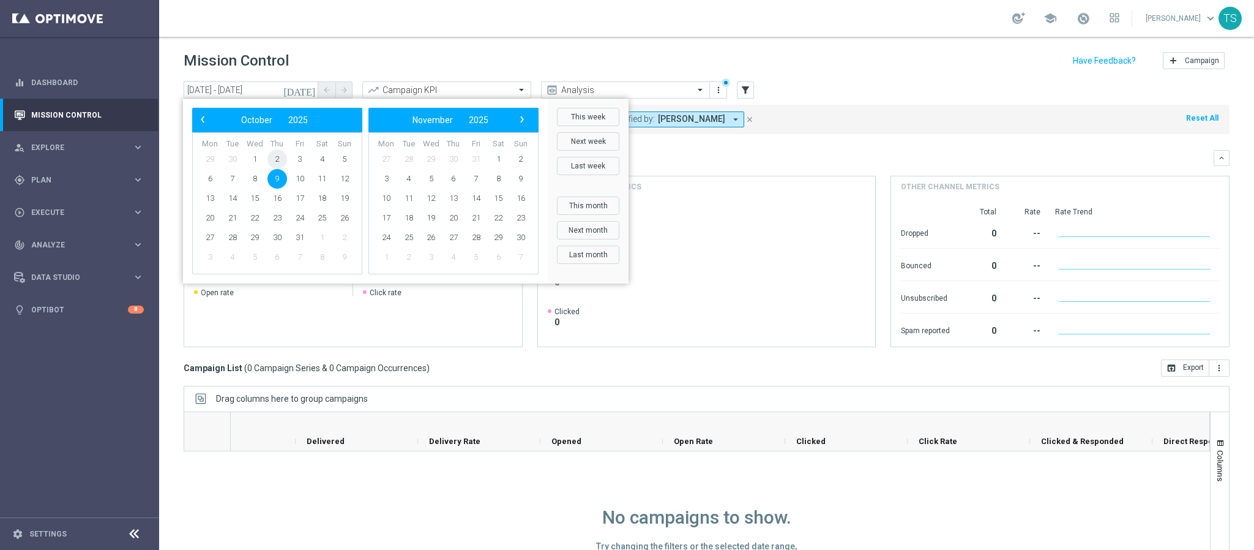
click at [276, 162] on span "2" at bounding box center [278, 159] width 20 height 20
click at [276, 162] on div "This overview shows data of campaigns executed via Optimail" at bounding box center [381, 157] width 212 height 11
type input "02 Oct 2025 - 02 Oct 2025"
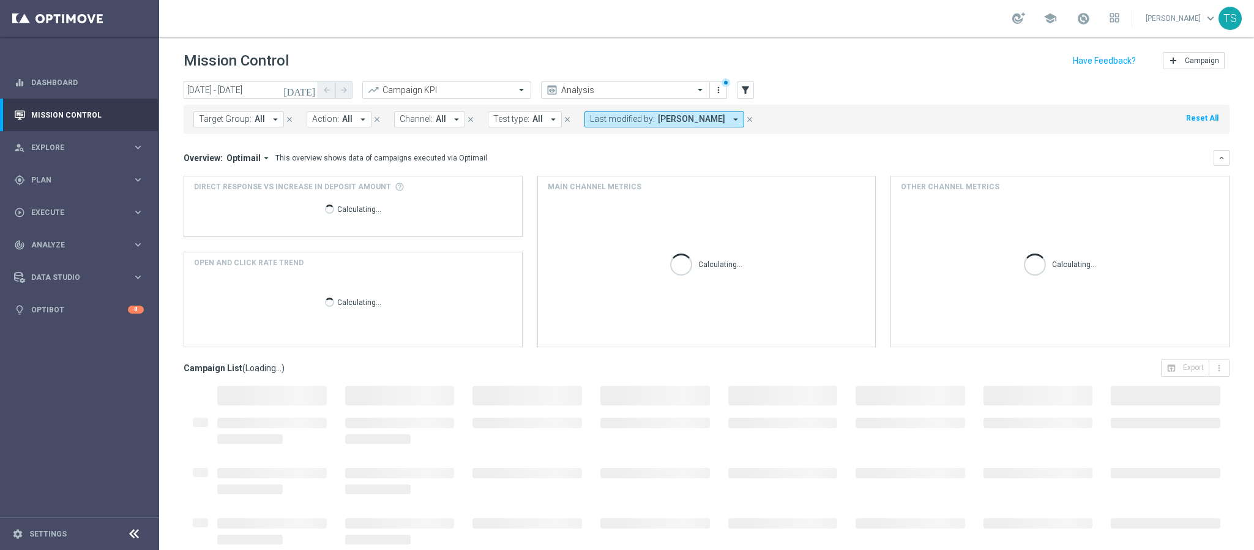
click at [450, 54] on div "Mission Control add Campaign" at bounding box center [707, 61] width 1046 height 24
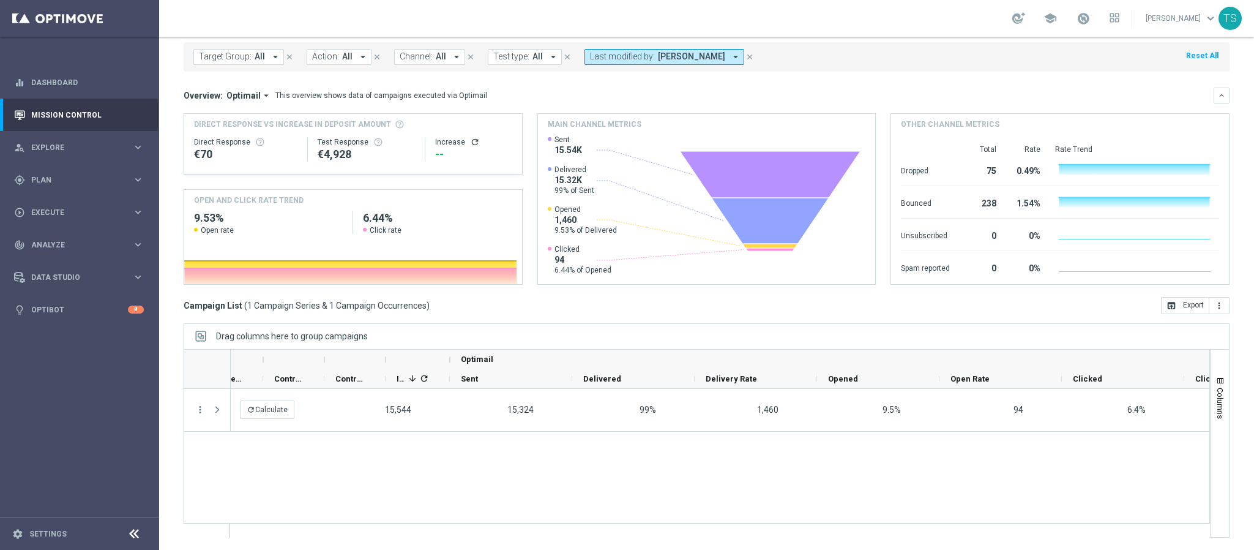
scroll to position [0, 1396]
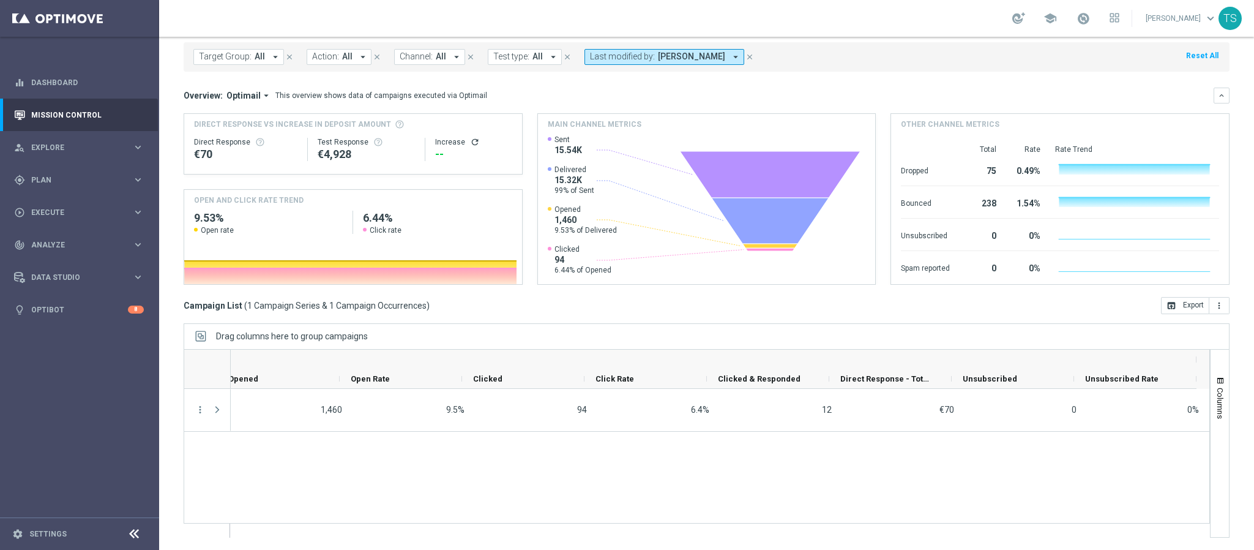
click at [1211, 531] on div "Columns" at bounding box center [1220, 443] width 18 height 187
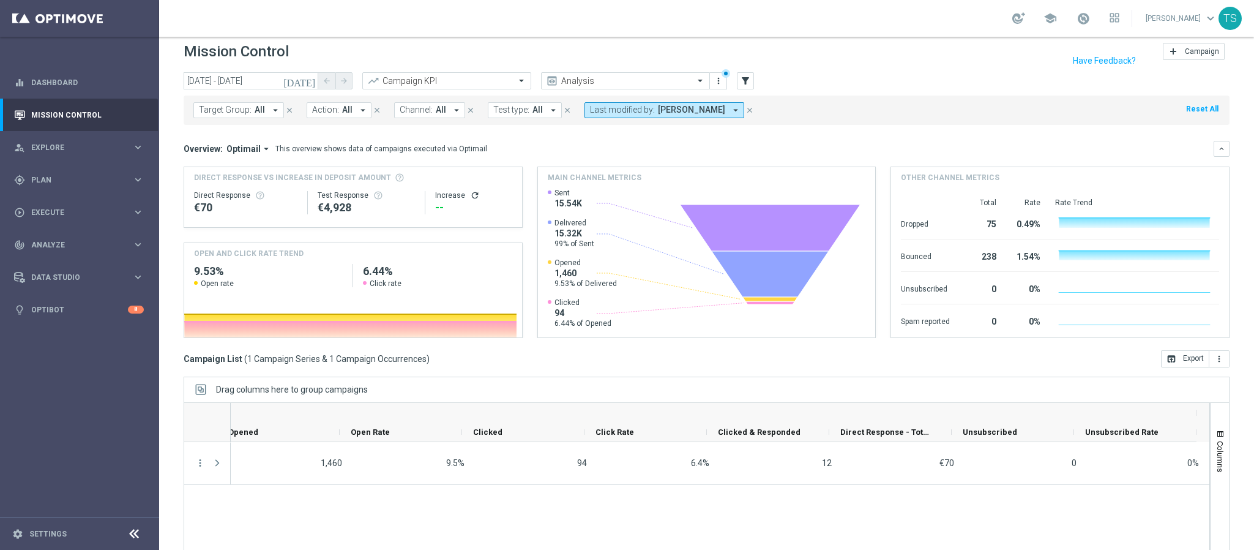
scroll to position [0, 0]
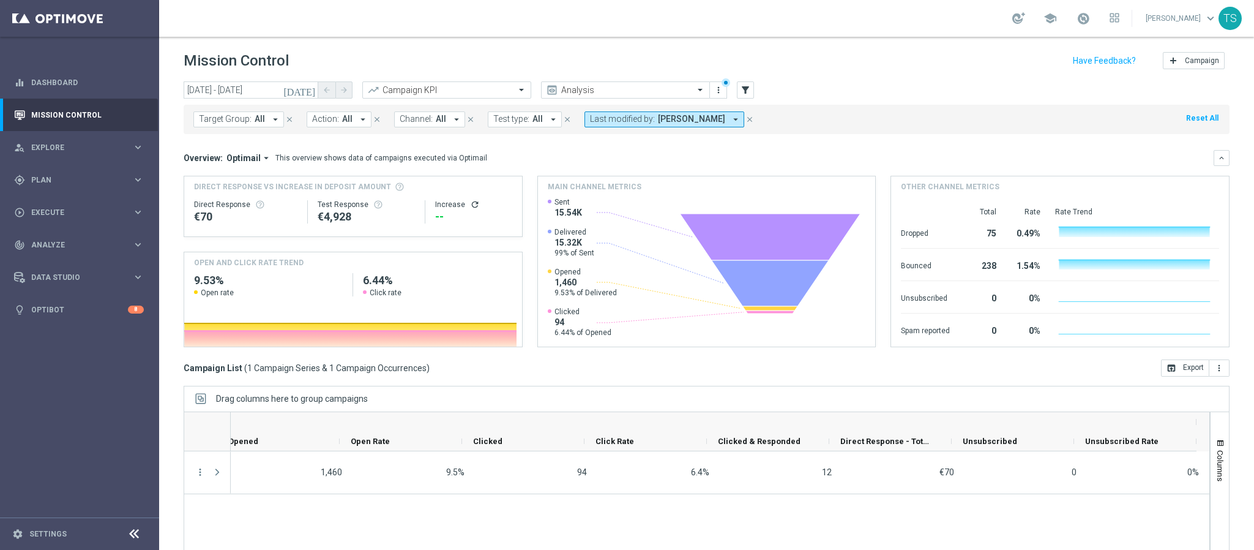
click at [307, 92] on icon "today" at bounding box center [299, 89] width 33 height 11
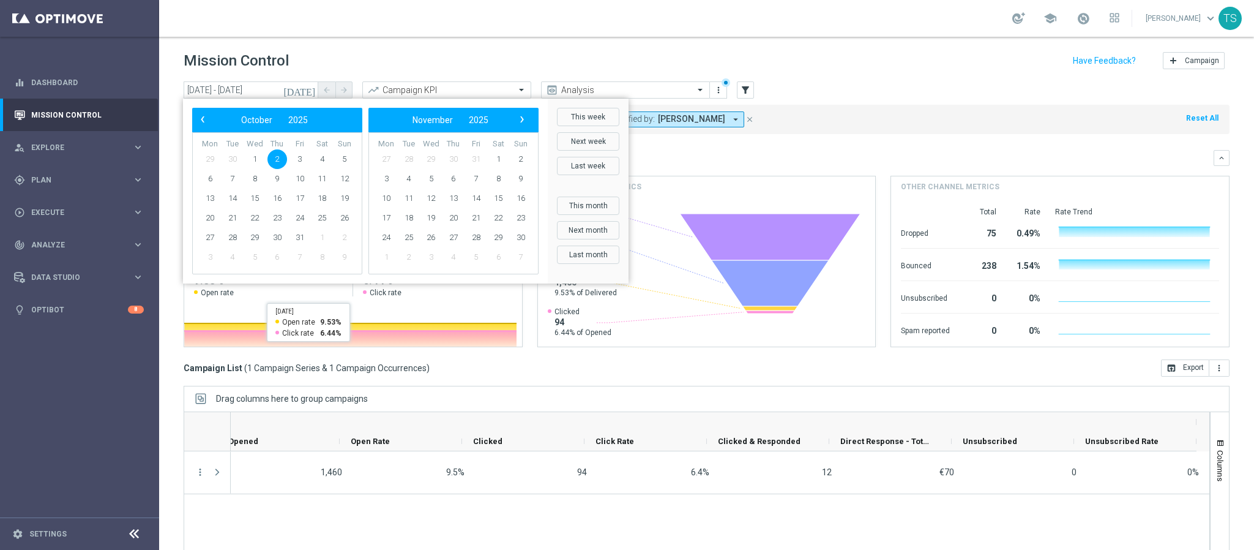
click at [904, 124] on div "Target Group: All arrow_drop_down close Action: All arrow_drop_down close Chann…" at bounding box center [707, 119] width 1046 height 29
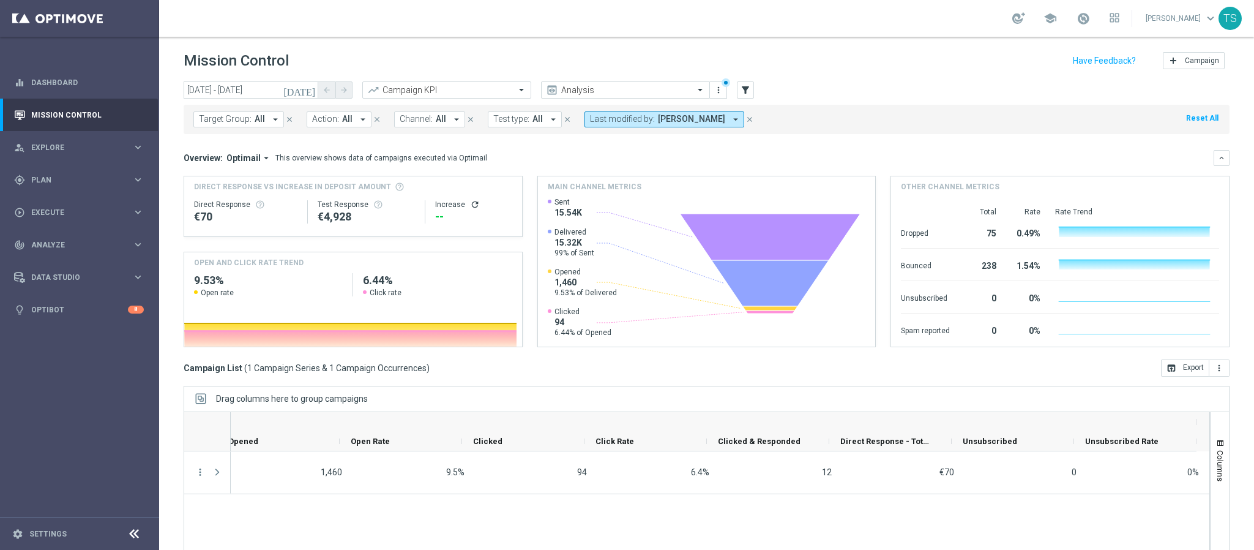
click at [309, 89] on icon "today" at bounding box center [299, 89] width 33 height 11
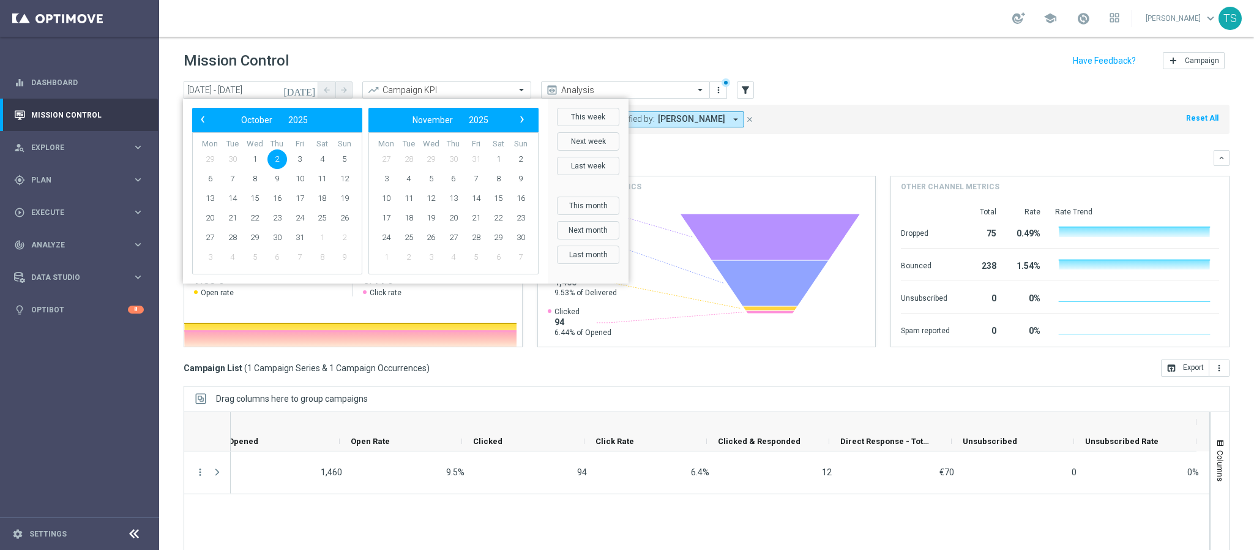
click at [849, 53] on div "Mission Control add Campaign" at bounding box center [707, 61] width 1046 height 24
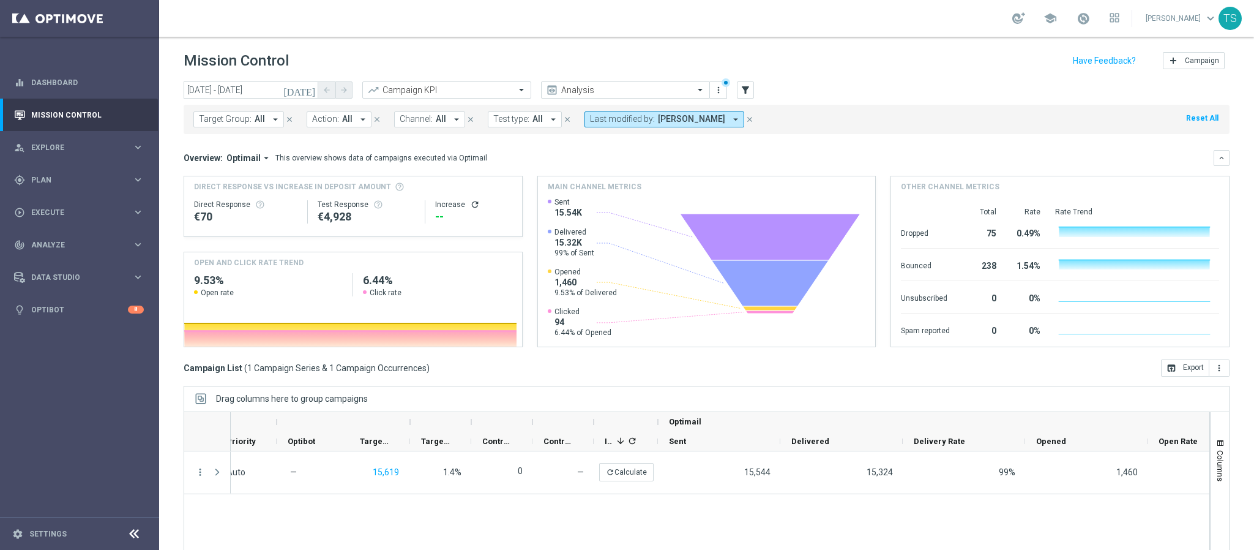
click at [310, 84] on icon "today" at bounding box center [299, 89] width 33 height 11
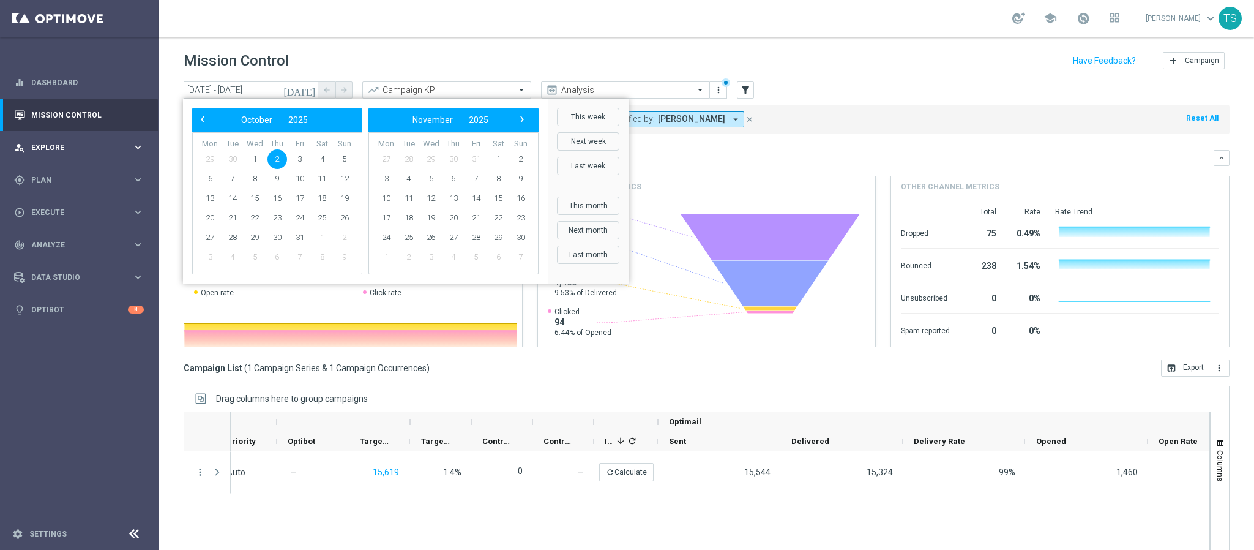
click at [92, 146] on span "Explore" at bounding box center [81, 147] width 101 height 7
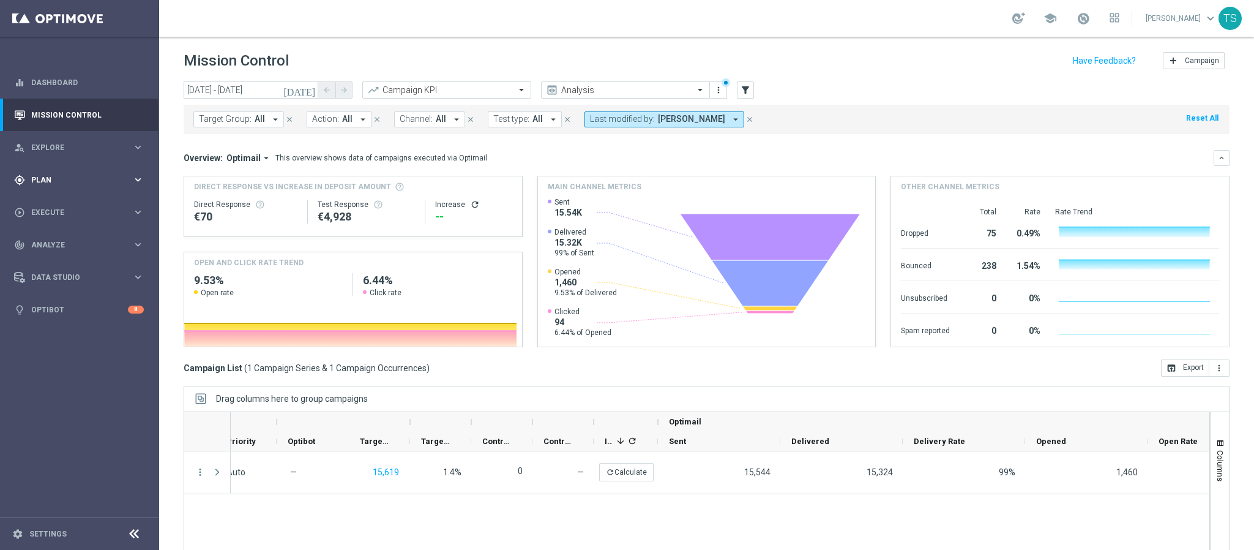
click at [72, 184] on div "gps_fixed Plan" at bounding box center [73, 179] width 118 height 11
click at [67, 244] on span "Templates" at bounding box center [76, 241] width 88 height 7
click at [58, 260] on link "Optimail" at bounding box center [82, 260] width 89 height 10
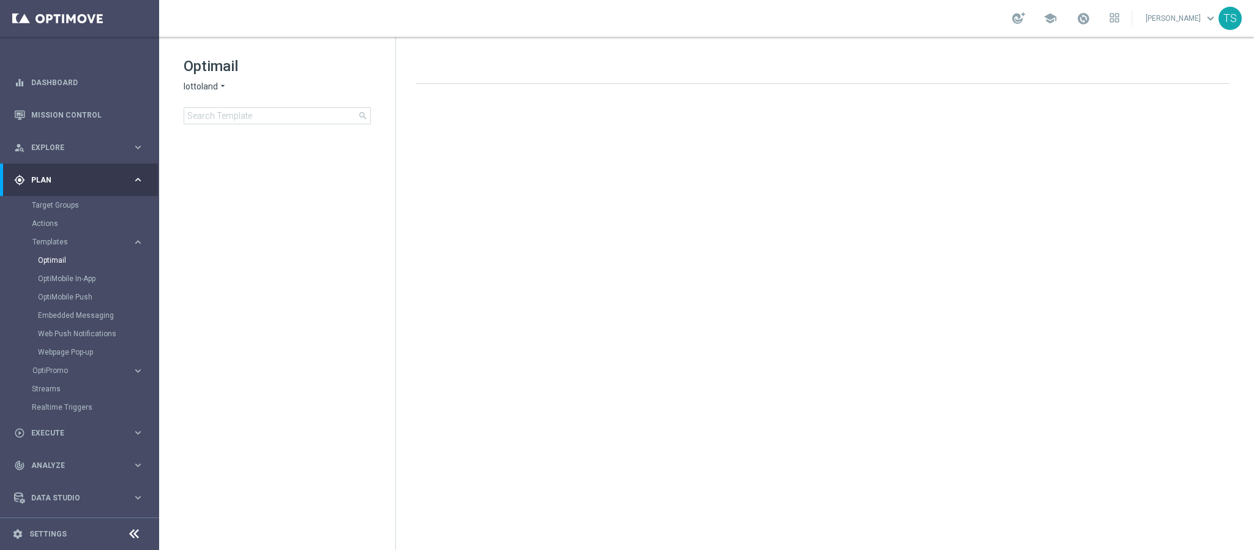
click at [208, 89] on span "lottoland" at bounding box center [201, 87] width 34 height 12
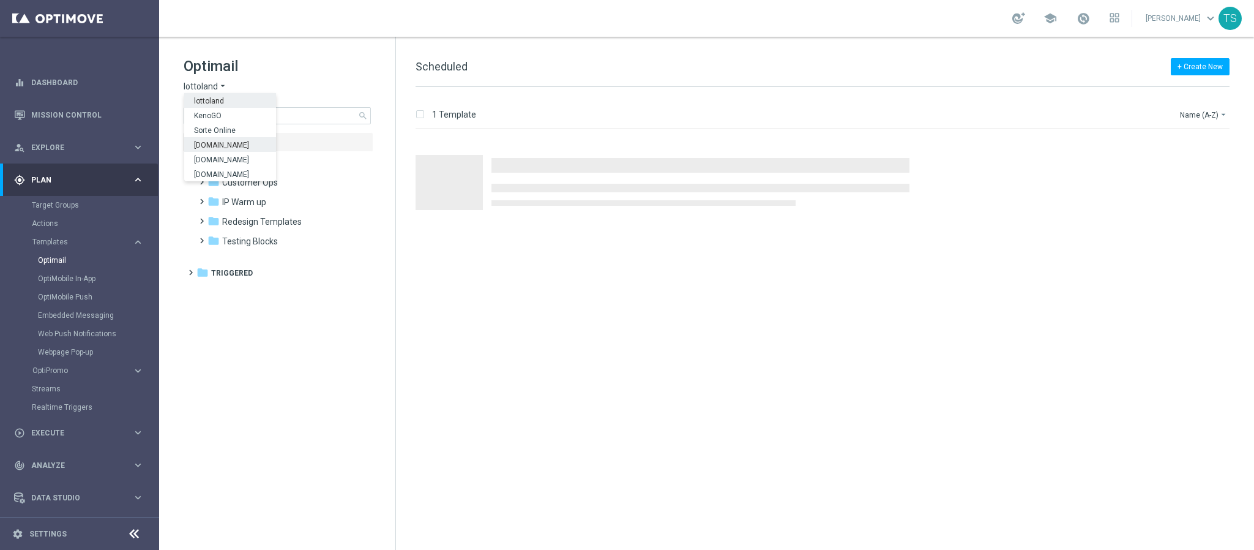
click at [0, 0] on span "[DOMAIN_NAME]" at bounding box center [0, 0] width 0 height 0
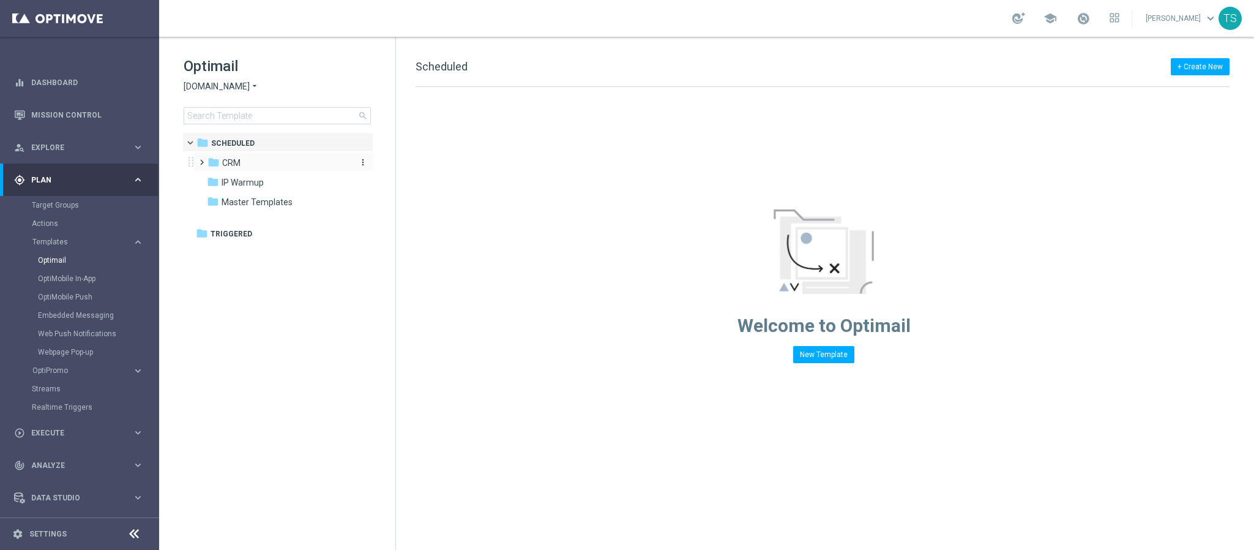
click at [261, 164] on div "folder CRM" at bounding box center [278, 163] width 141 height 14
click at [274, 167] on div "folder CRM" at bounding box center [278, 163] width 141 height 14
click at [244, 163] on div "folder CRM" at bounding box center [278, 163] width 141 height 14
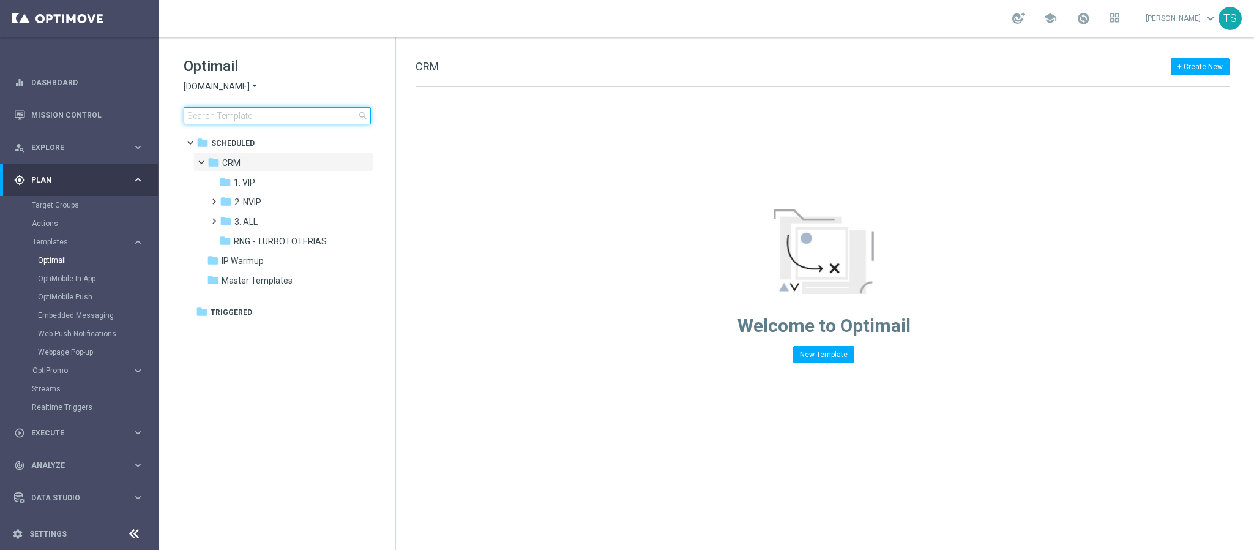
click at [256, 114] on input at bounding box center [277, 115] width 187 height 17
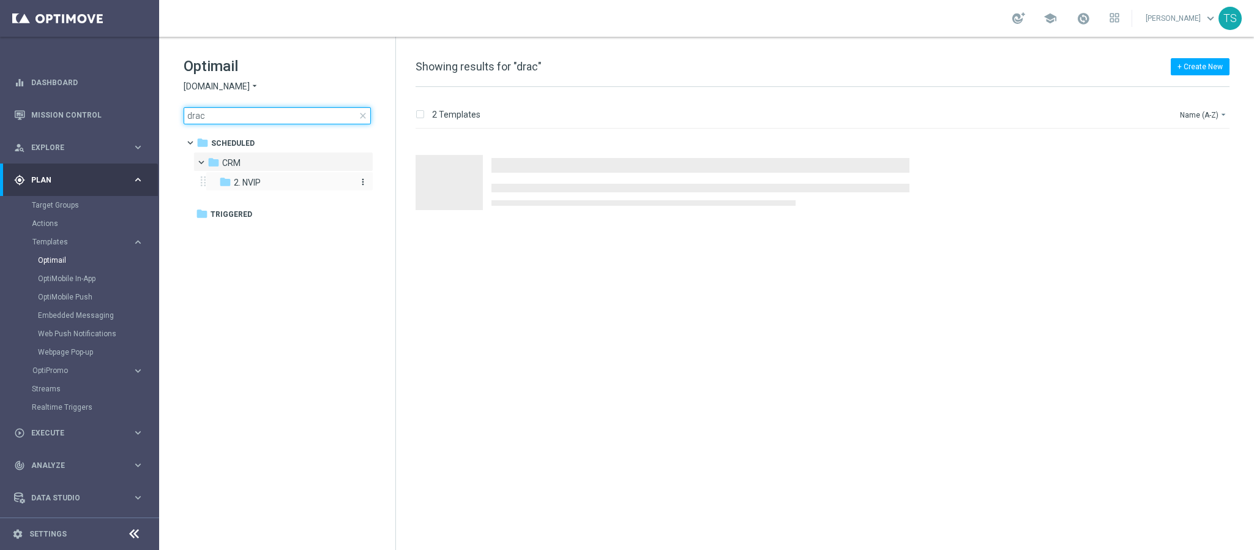
type input "drac"
click at [283, 188] on div "folder 2. NVIP" at bounding box center [284, 183] width 130 height 14
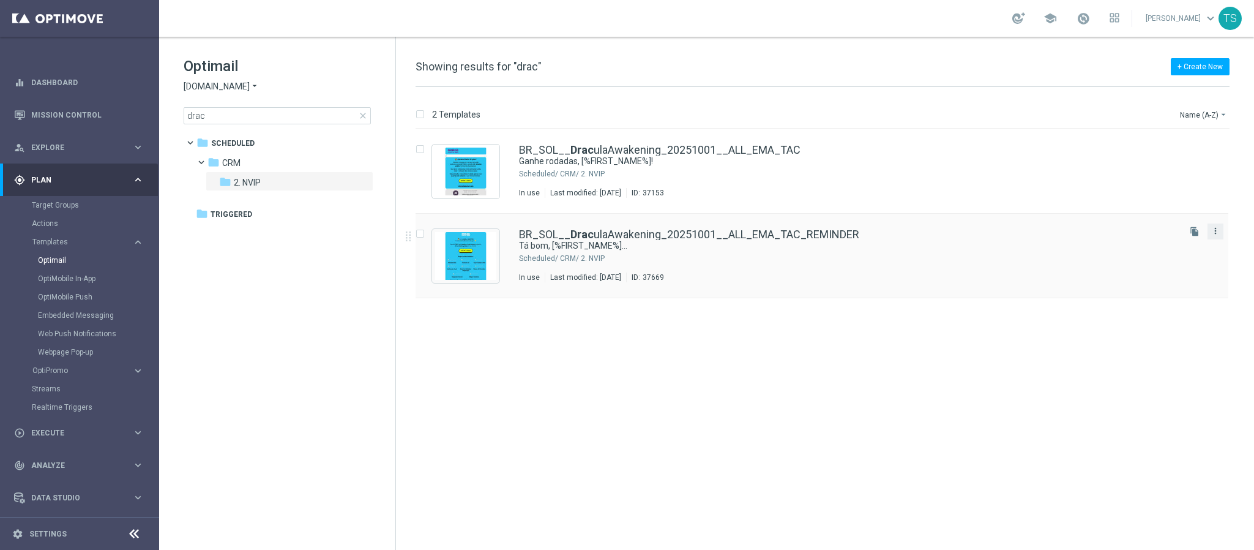
click at [1218, 232] on icon "more_vert" at bounding box center [1216, 231] width 10 height 10
click at [65, 103] on link "Mission Control" at bounding box center [87, 115] width 113 height 32
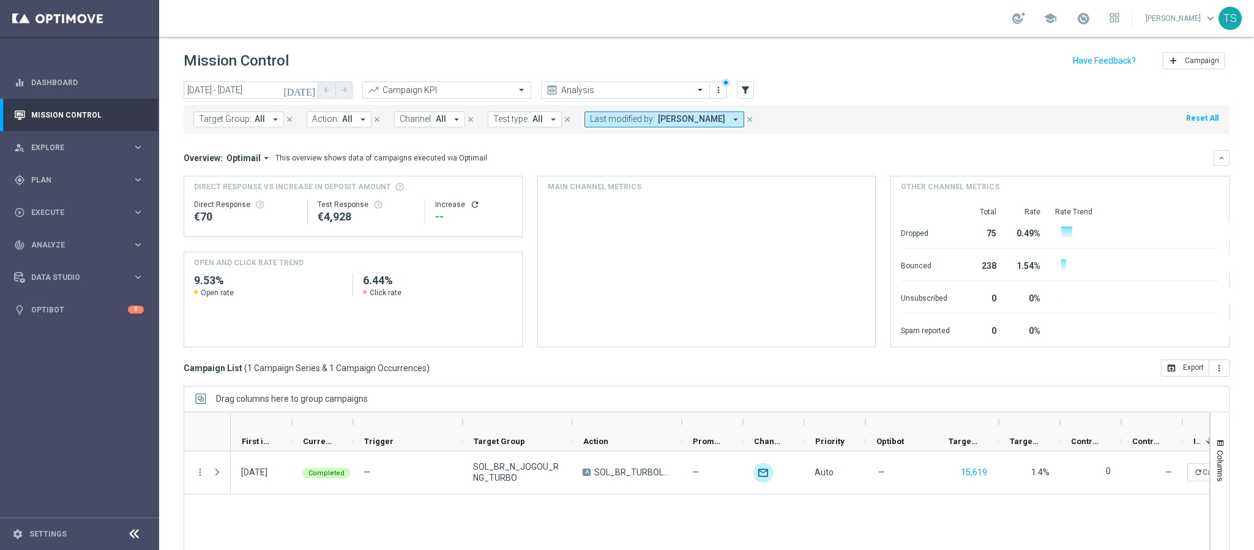
click at [311, 89] on icon "today" at bounding box center [299, 89] width 33 height 11
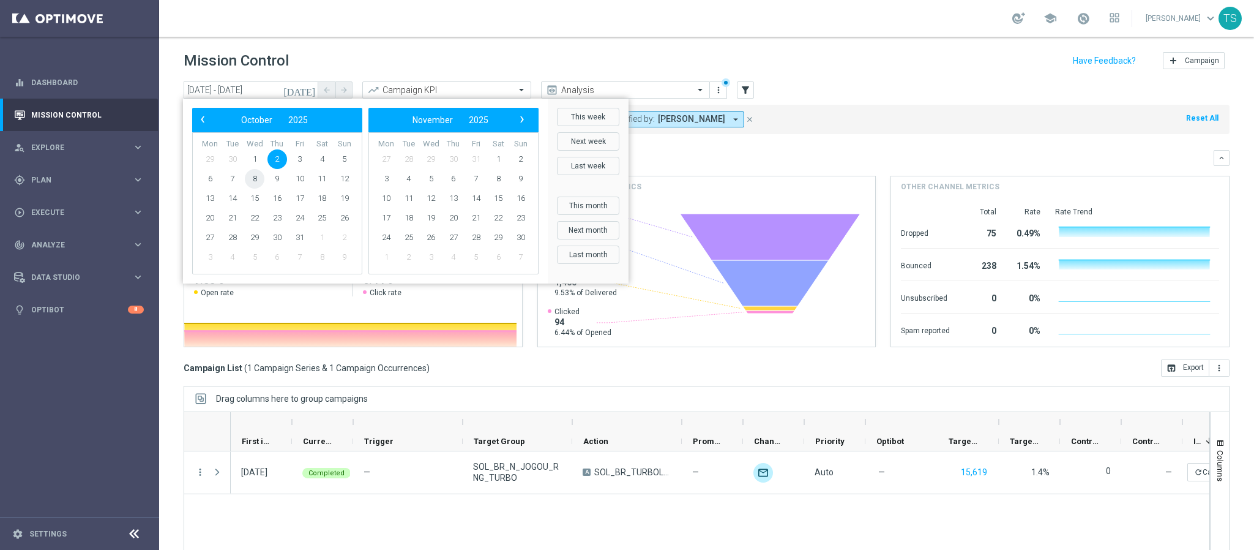
click at [258, 177] on span "8" at bounding box center [255, 179] width 20 height 20
type input "08 Oct 2025 - 08 Oct 2025"
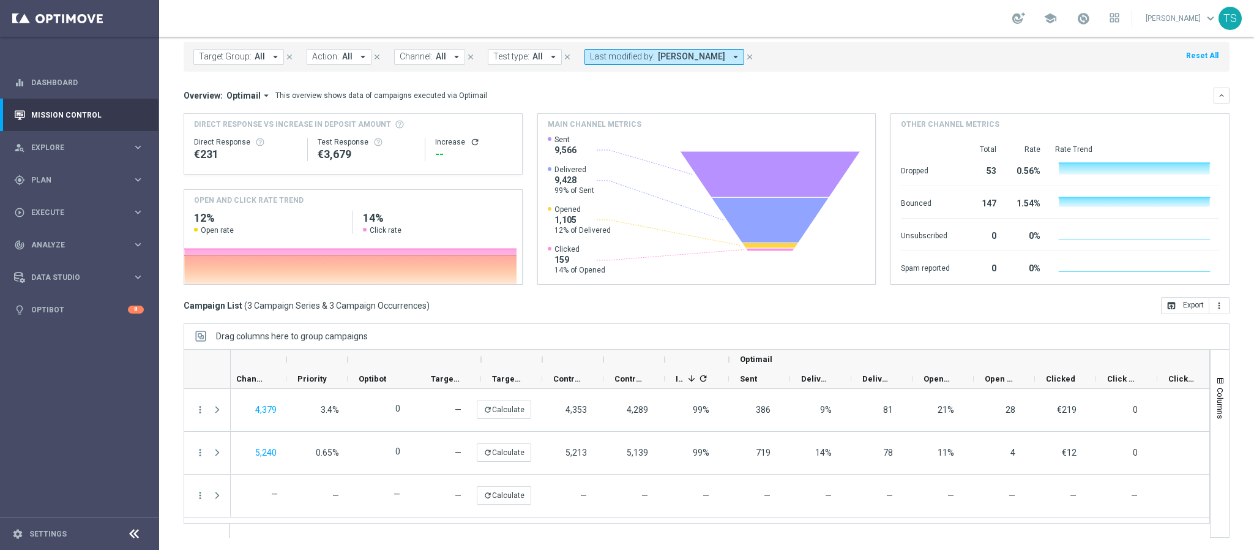
scroll to position [0, 336]
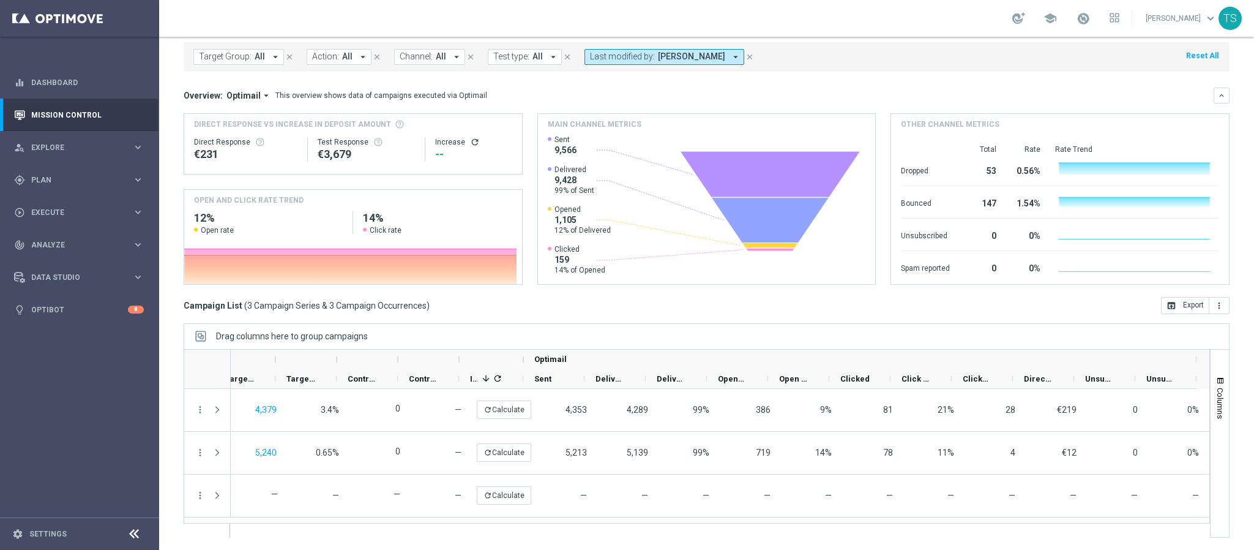
drag, startPoint x: 793, startPoint y: 523, endPoint x: 786, endPoint y: 526, distance: 7.7
click at [786, 526] on div at bounding box center [720, 530] width 980 height 14
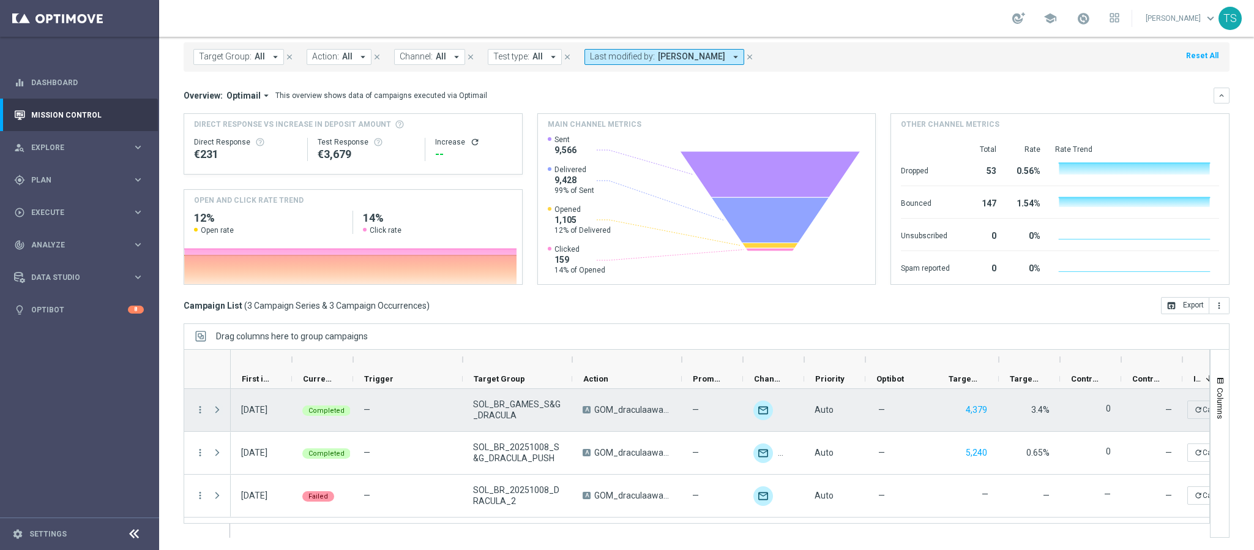
click at [219, 412] on span "Press SPACE to select this row." at bounding box center [217, 410] width 11 height 10
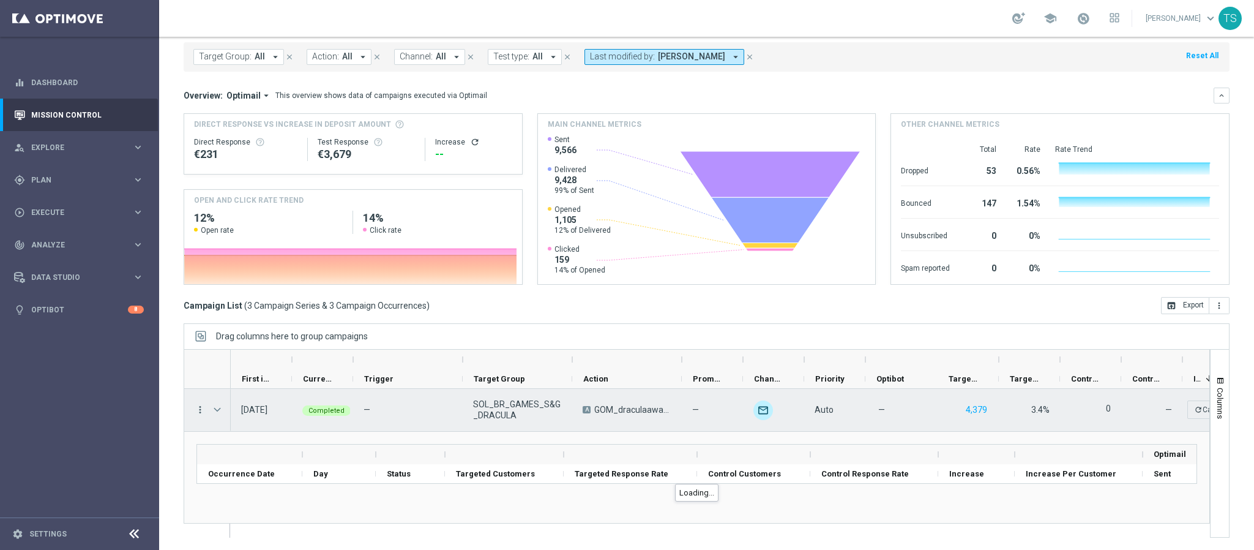
click at [217, 410] on span "Press SPACE to select this row." at bounding box center [217, 410] width 11 height 10
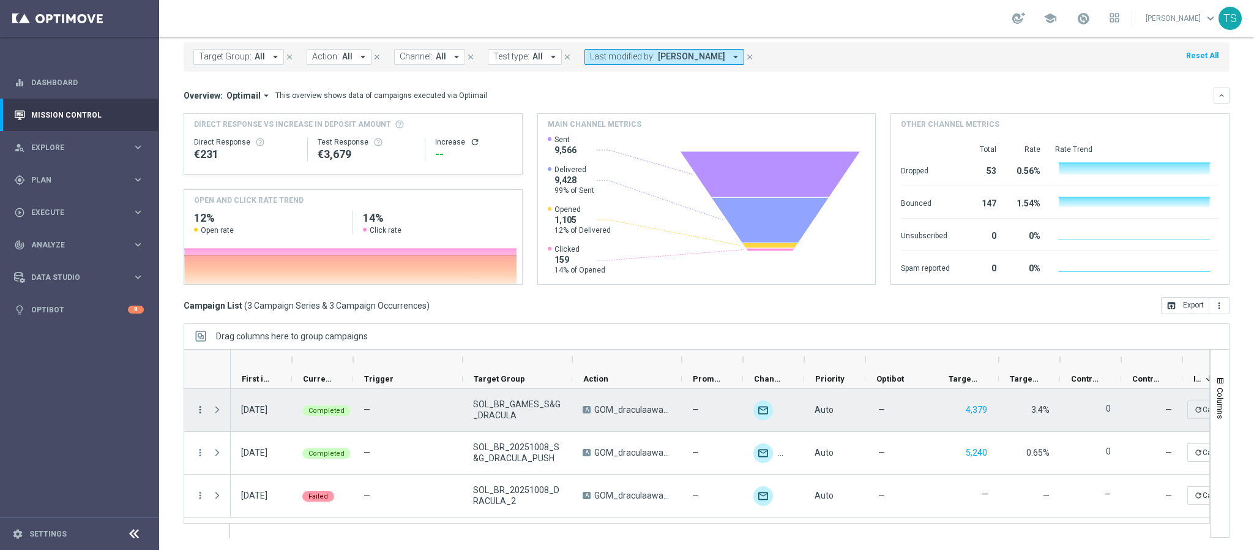
click at [203, 412] on icon "more_vert" at bounding box center [200, 409] width 11 height 11
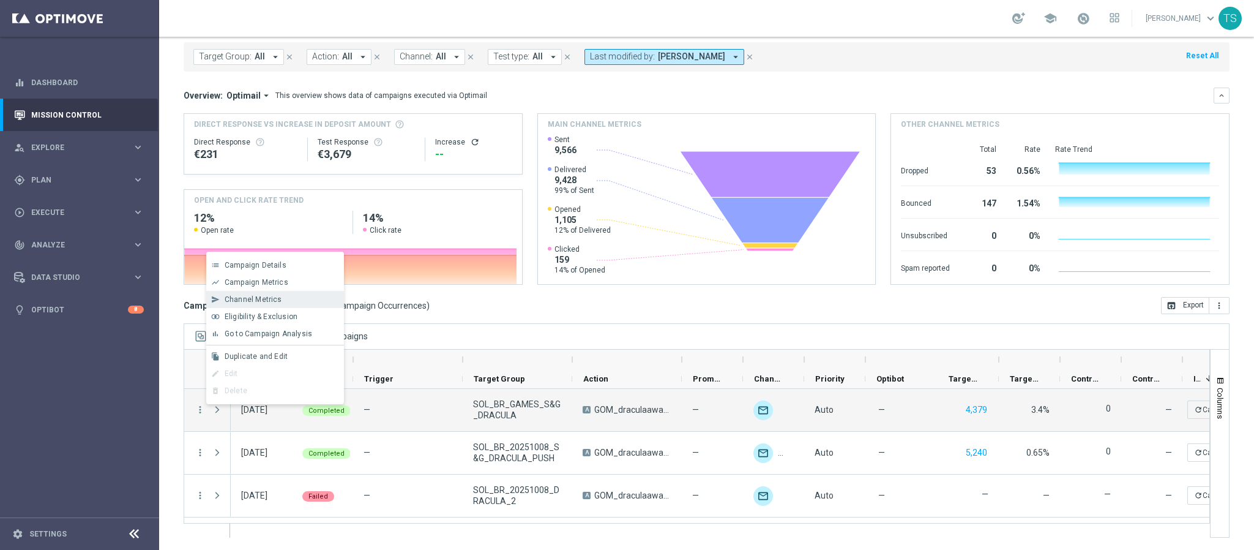
click at [309, 300] on div "Channel Metrics" at bounding box center [282, 299] width 114 height 9
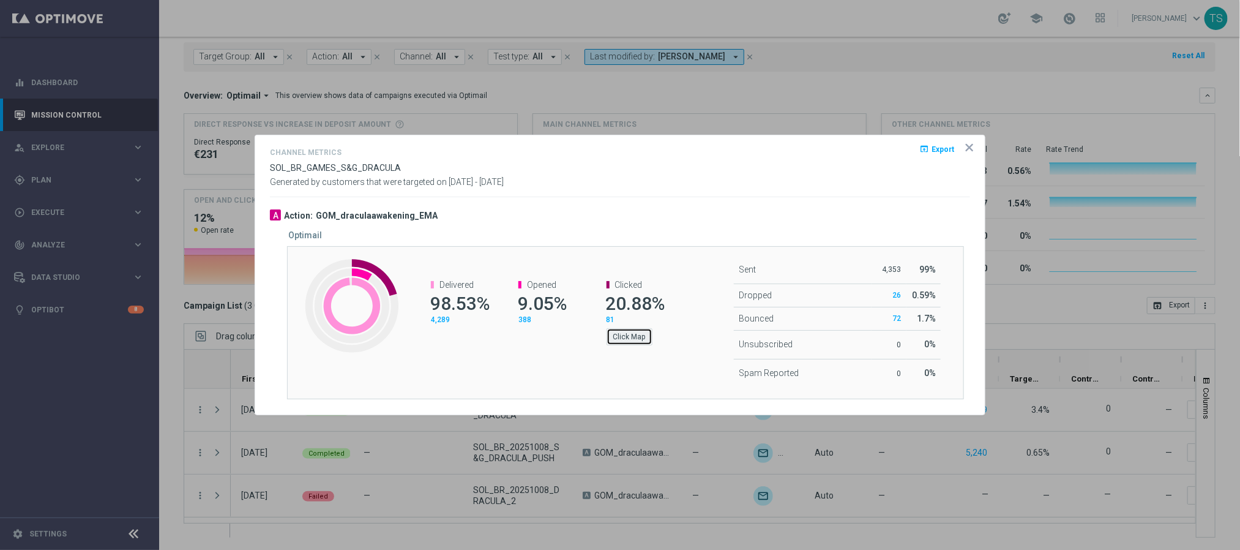
click at [647, 342] on button "Click Map" at bounding box center [630, 336] width 46 height 17
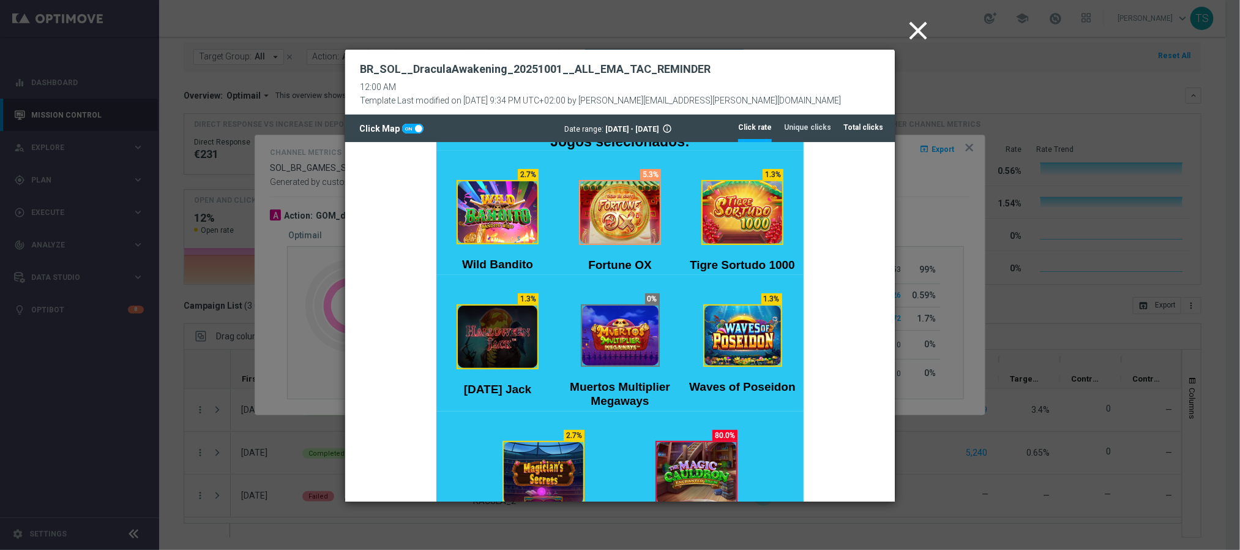
click at [874, 125] on tab-header "Total clicks" at bounding box center [864, 127] width 40 height 10
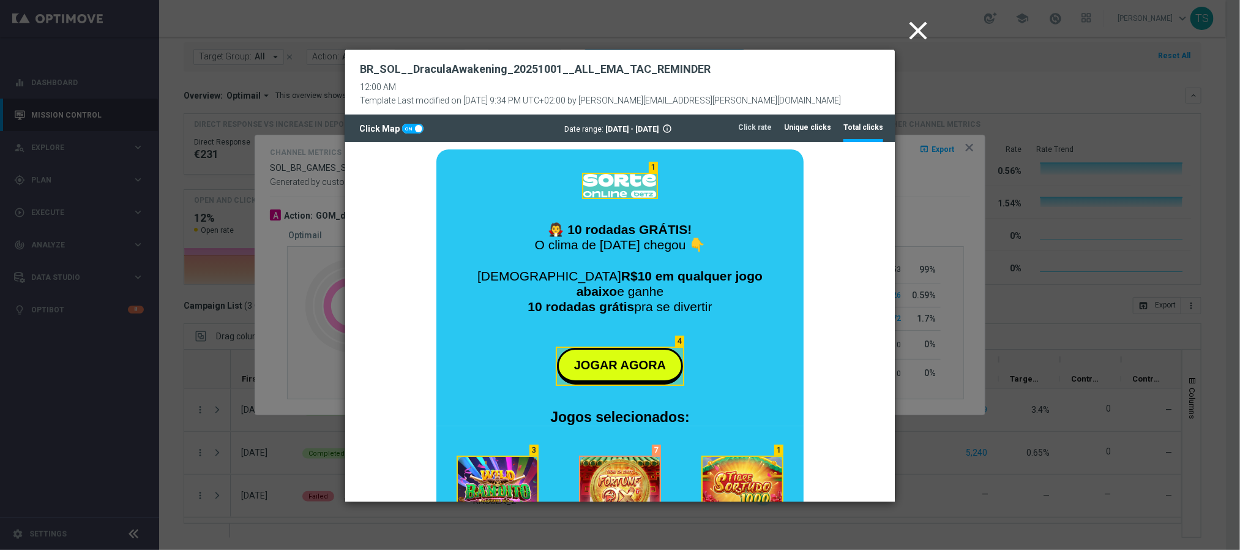
click at [811, 116] on li "Unique clicks" at bounding box center [807, 127] width 47 height 26
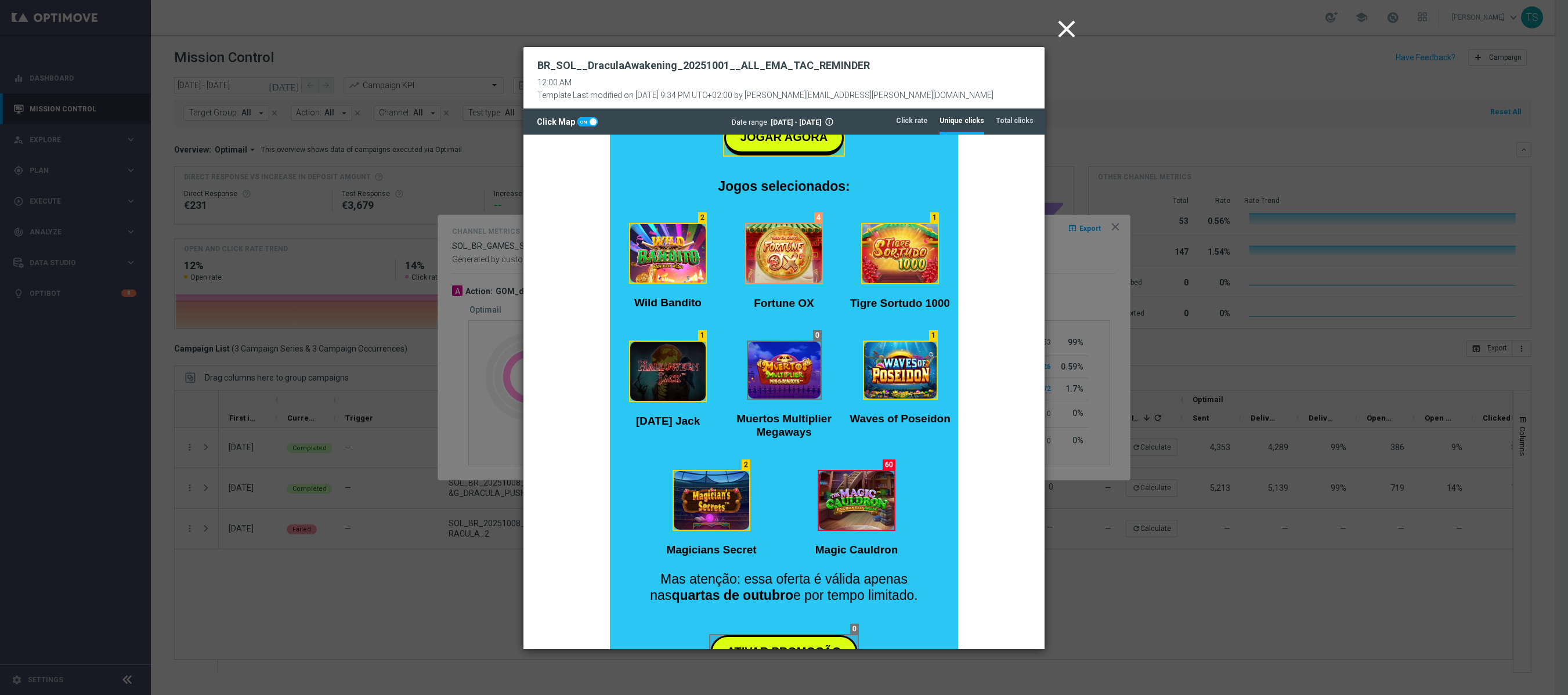
drag, startPoint x: 1043, startPoint y: 402, endPoint x: 1571, endPoint y: 520, distance: 541.0
click at [1045, 384] on html "🧛 10 rodadas GRÁTIS! O clima de Halloween chegou 👇 Aposte R$10 em qualquer jogo…" at bounding box center [784, 488] width 521 height 1127
click at [1071, 29] on icon "close" at bounding box center [1067, 28] width 29 height 29
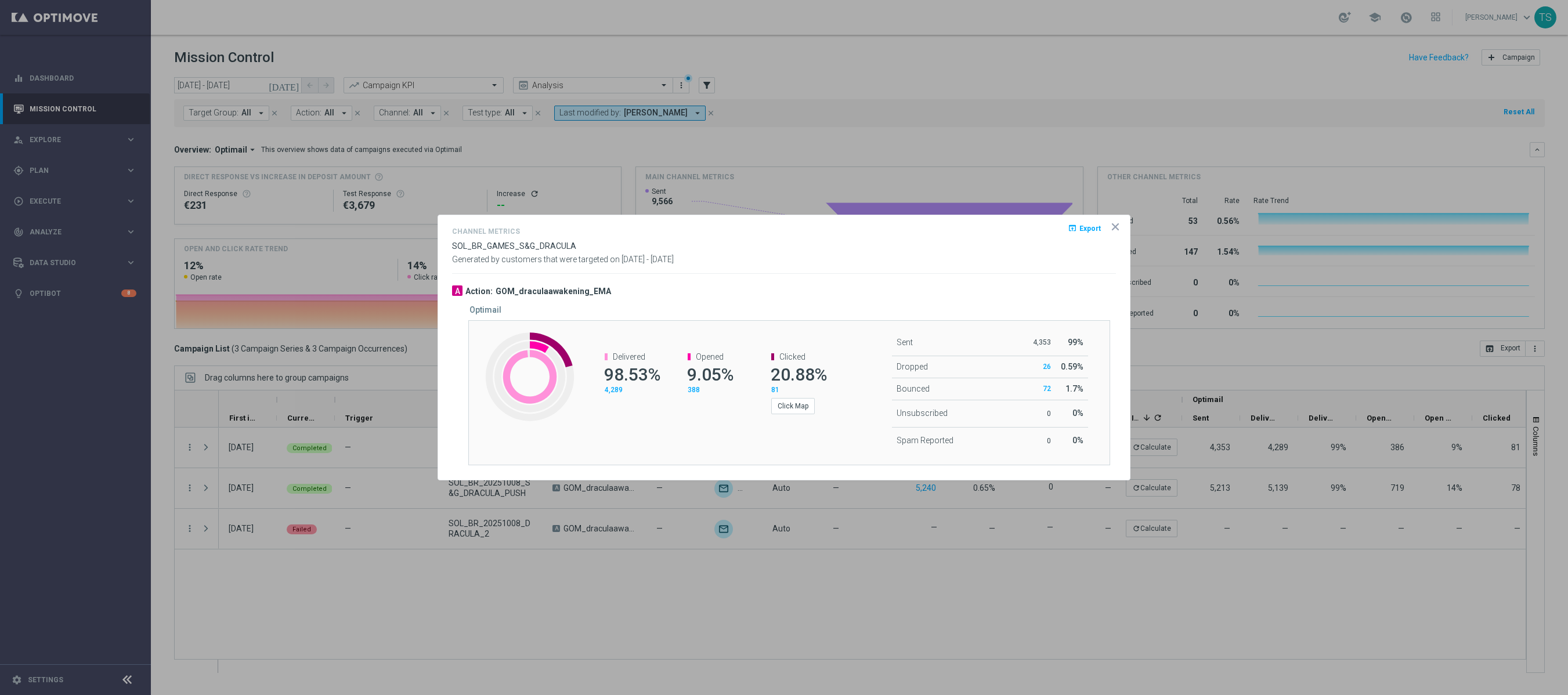
click at [1114, 227] on icon "icon" at bounding box center [1116, 227] width 11 height 11
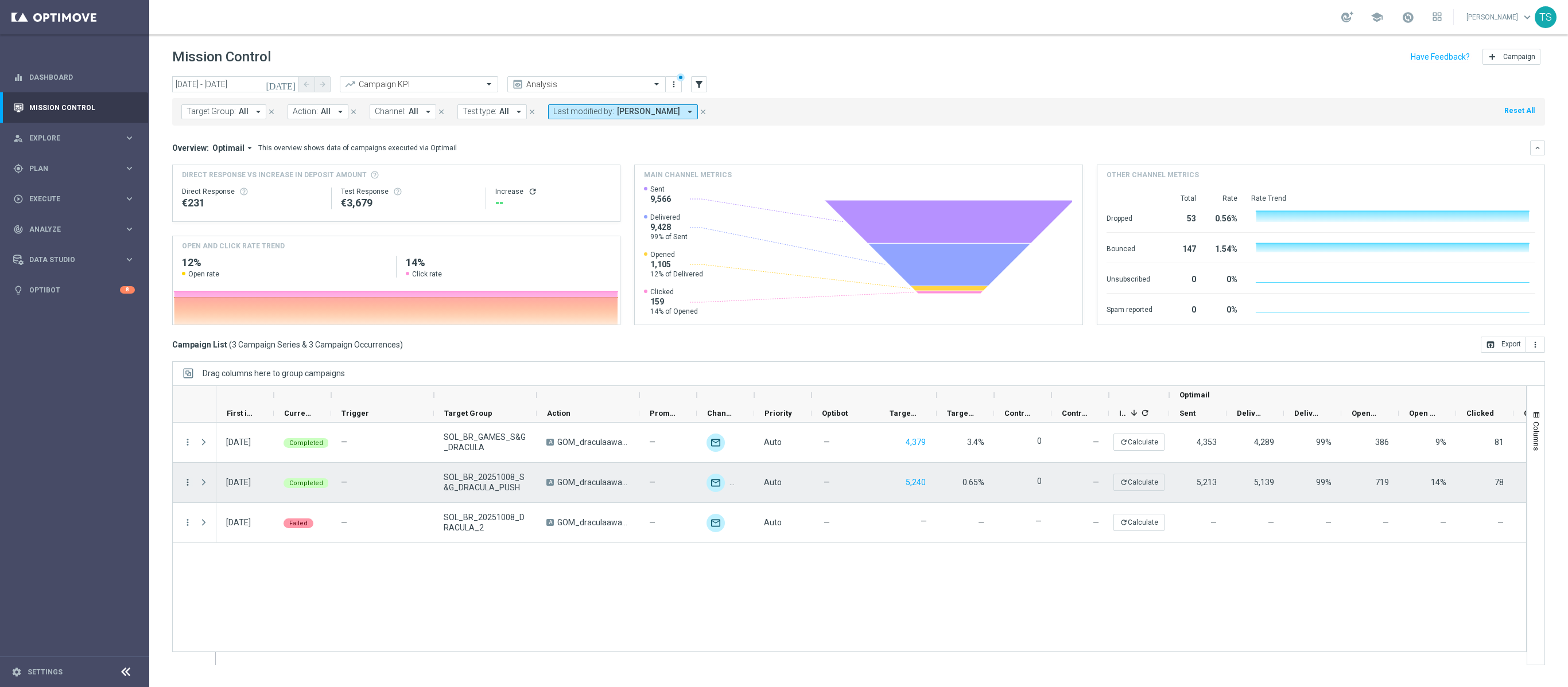
click at [189, 486] on icon "more_vert" at bounding box center [187, 482] width 10 height 10
click at [272, 515] on div "Channel Metrics" at bounding box center [264, 524] width 107 height 8
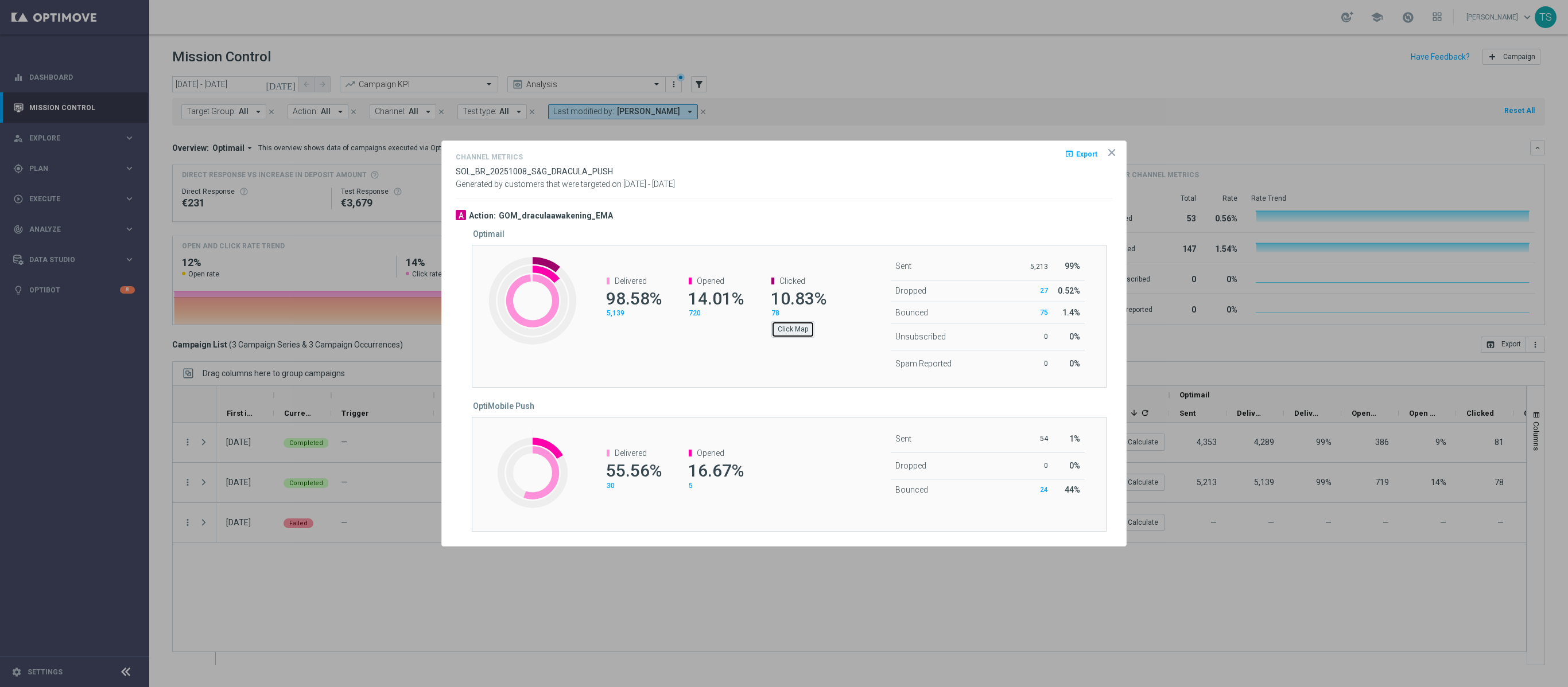
click at [797, 336] on button "Click Map" at bounding box center [793, 329] width 43 height 16
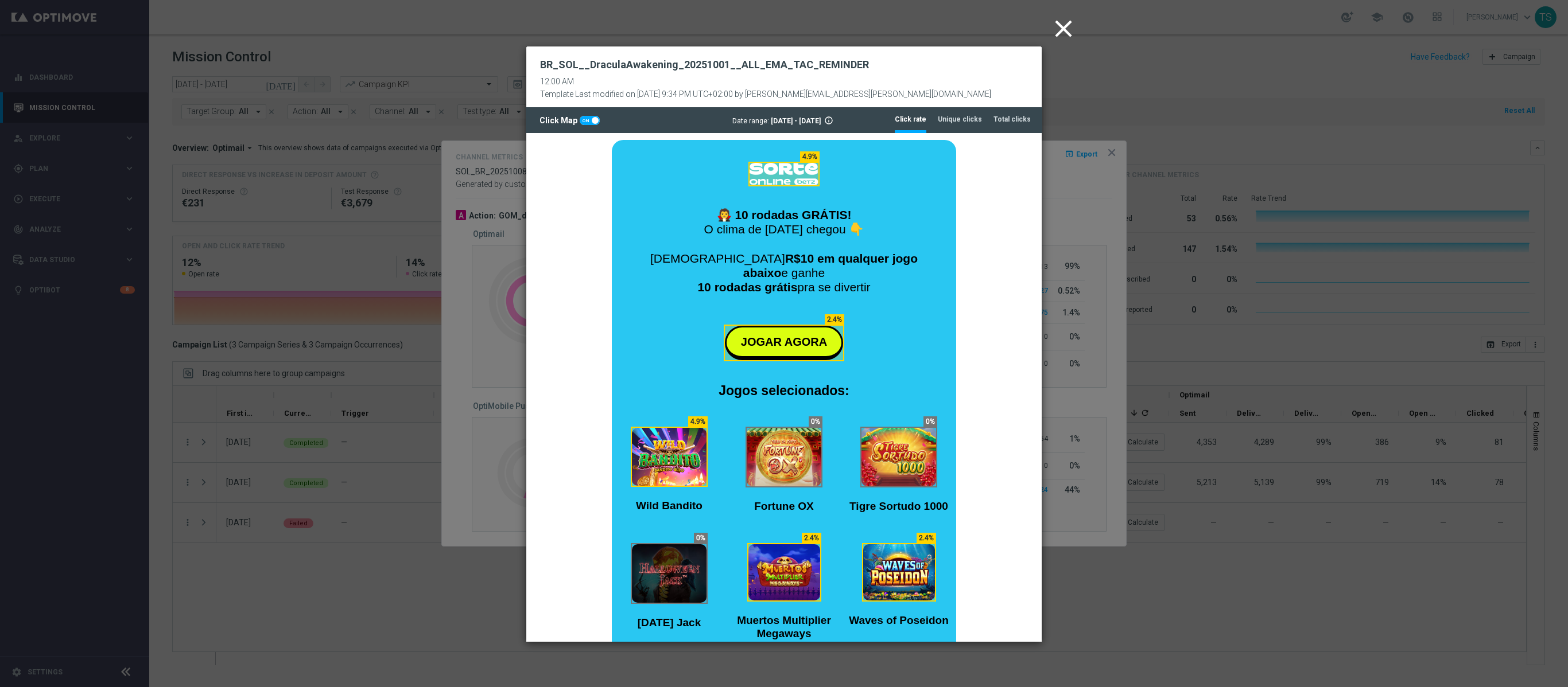
scroll to position [0, 0]
click at [977, 113] on li "Unique clicks" at bounding box center [959, 119] width 44 height 24
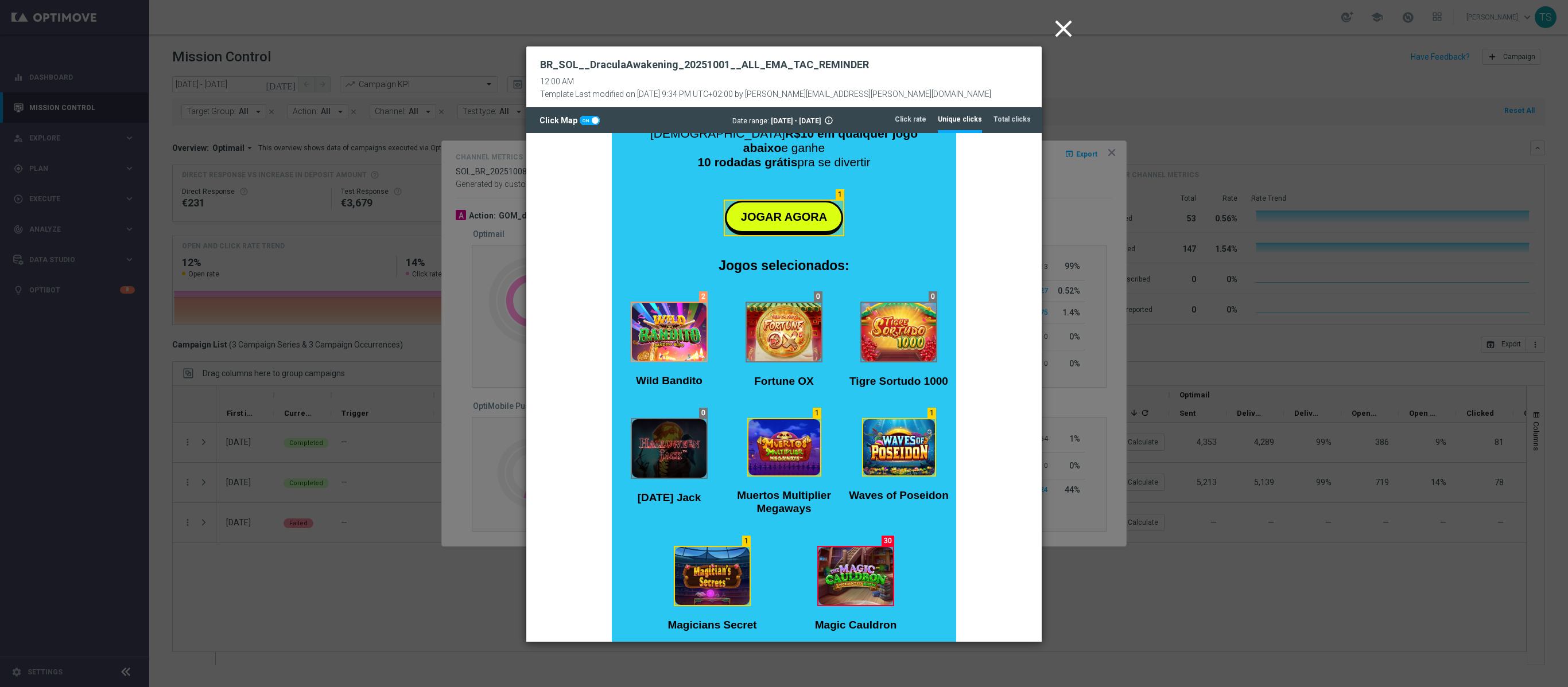
scroll to position [344, 0]
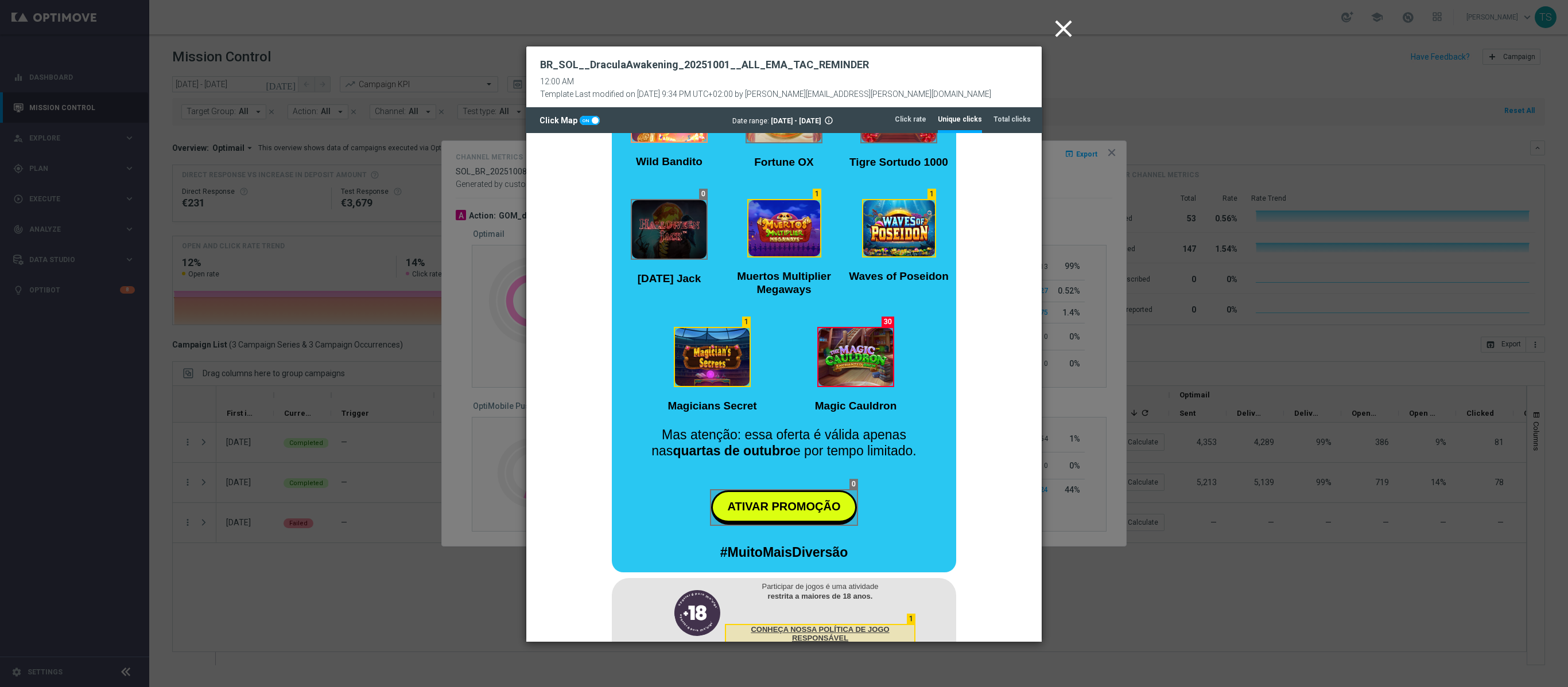
click at [1059, 37] on icon "close" at bounding box center [1063, 28] width 29 height 29
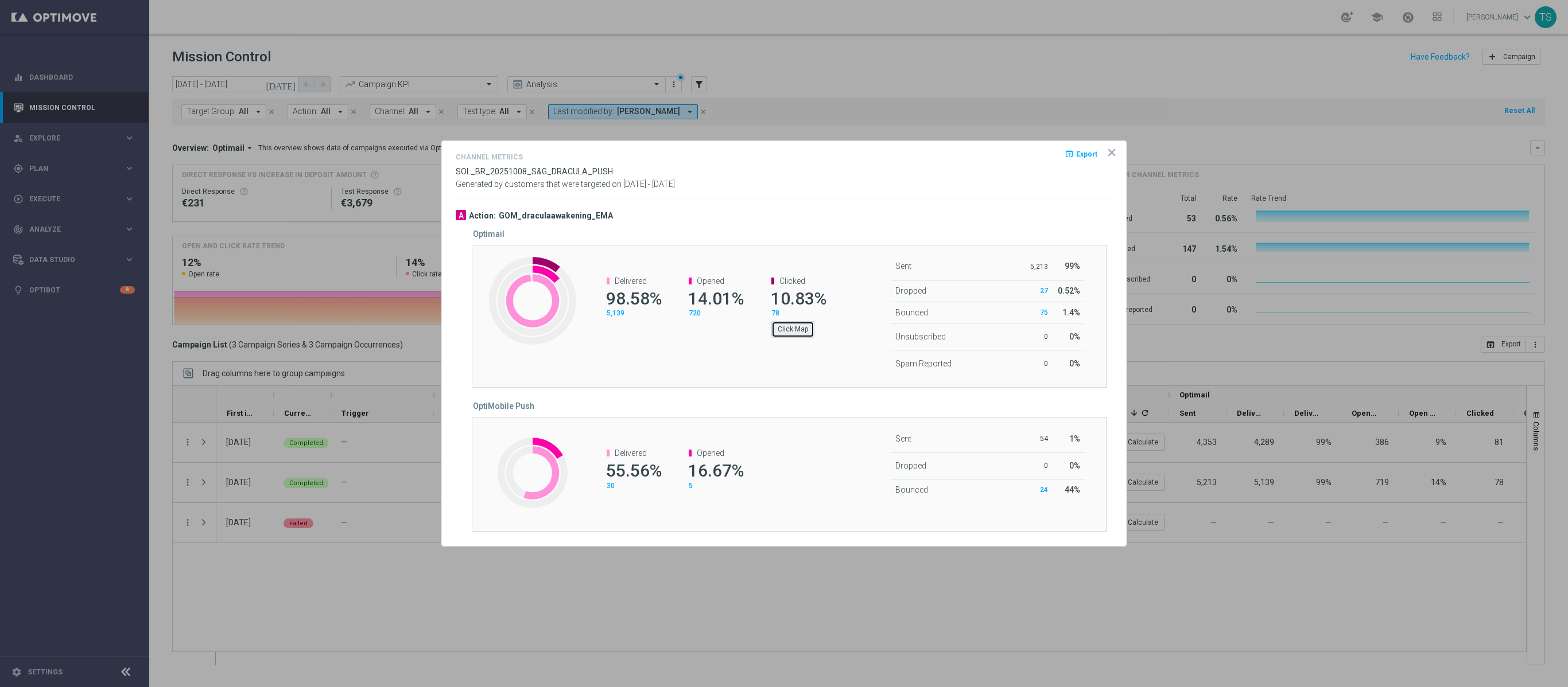
click at [798, 333] on button "Click Map" at bounding box center [793, 329] width 43 height 16
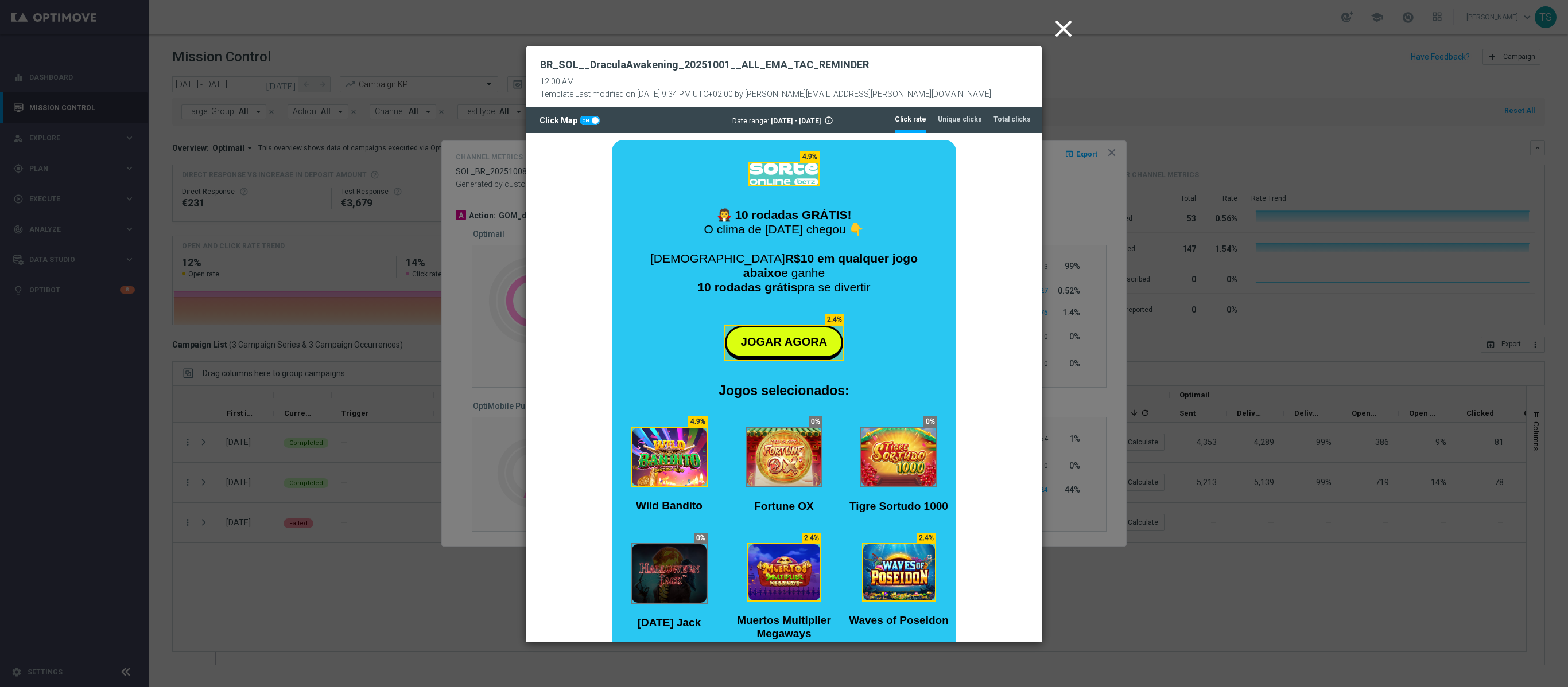
scroll to position [0, 0]
click at [779, 336] on span "JOGAR AGORA" at bounding box center [784, 341] width 86 height 12
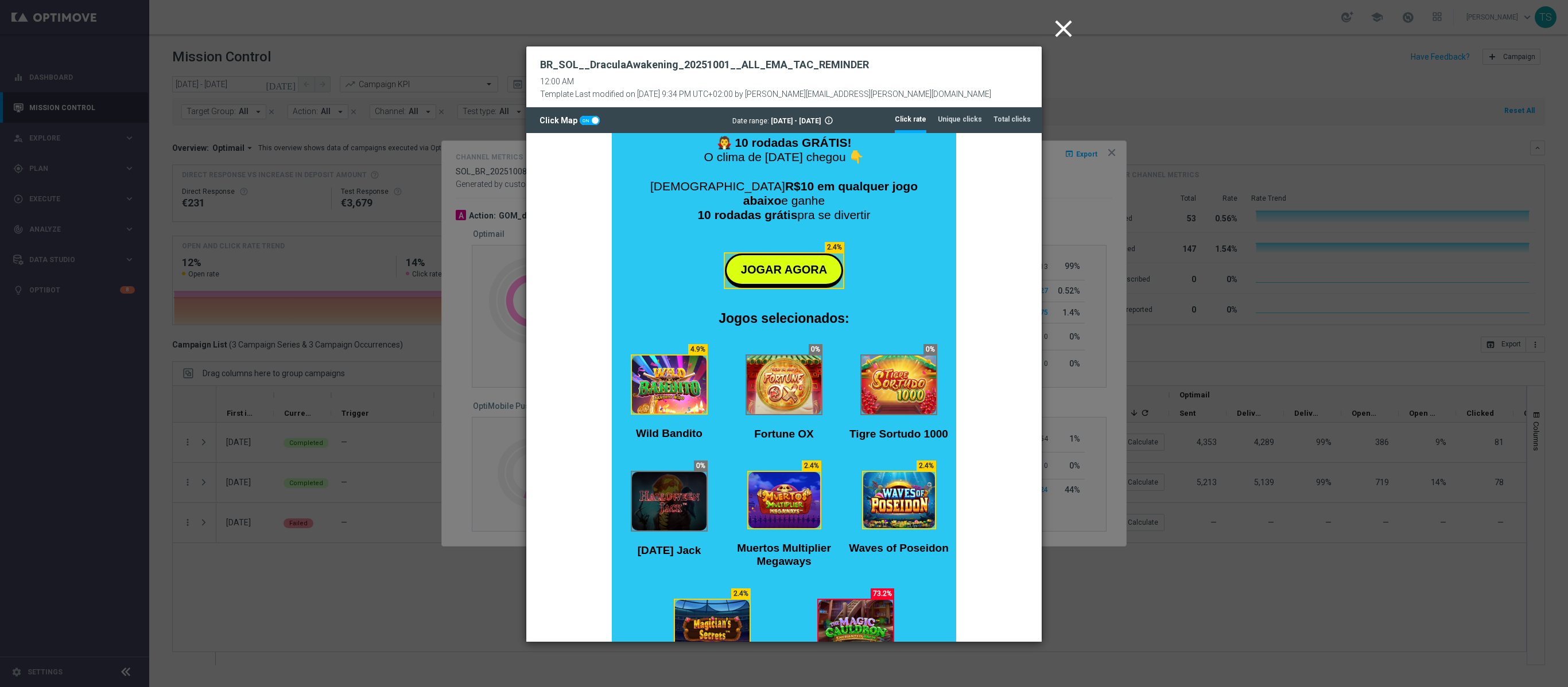
scroll to position [344, 0]
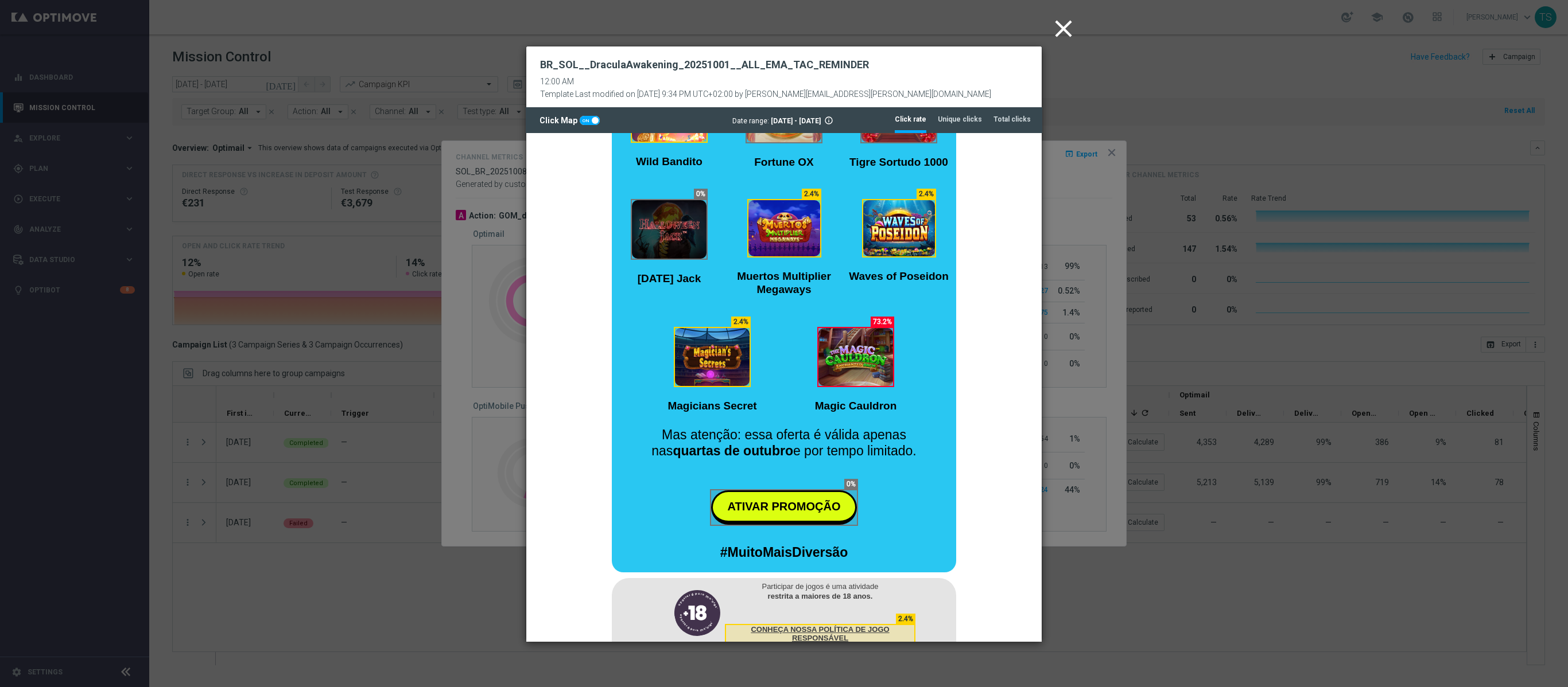
click at [856, 346] on img at bounding box center [856, 357] width 75 height 58
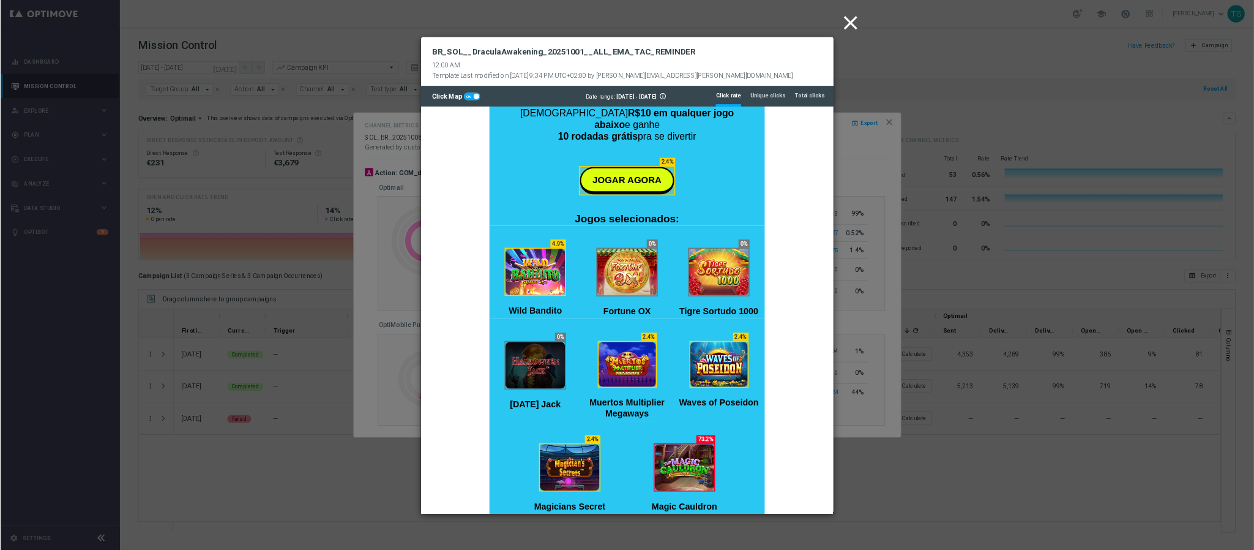
scroll to position [122, 0]
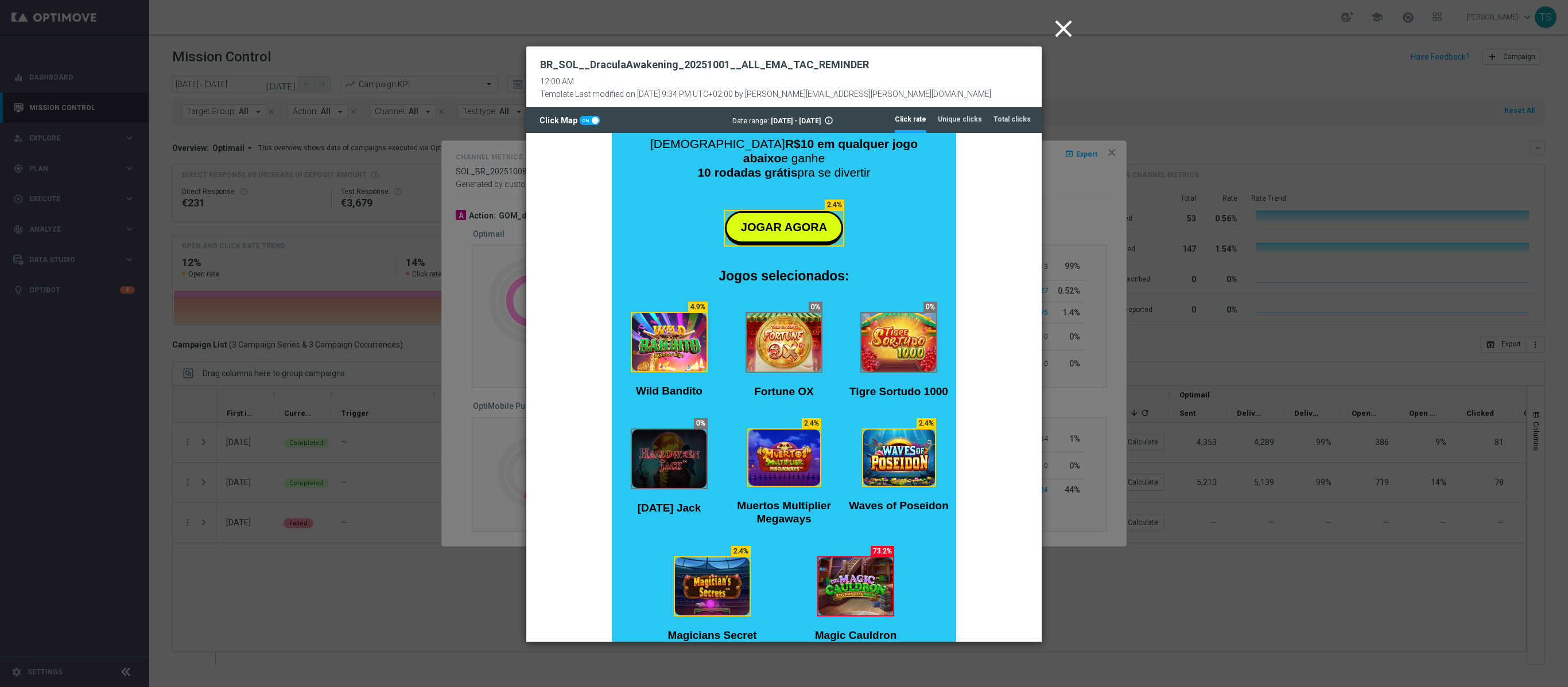
drag, startPoint x: 1057, startPoint y: 34, endPoint x: 1095, endPoint y: 88, distance: 66.0
click at [1058, 34] on icon "close" at bounding box center [1063, 28] width 29 height 29
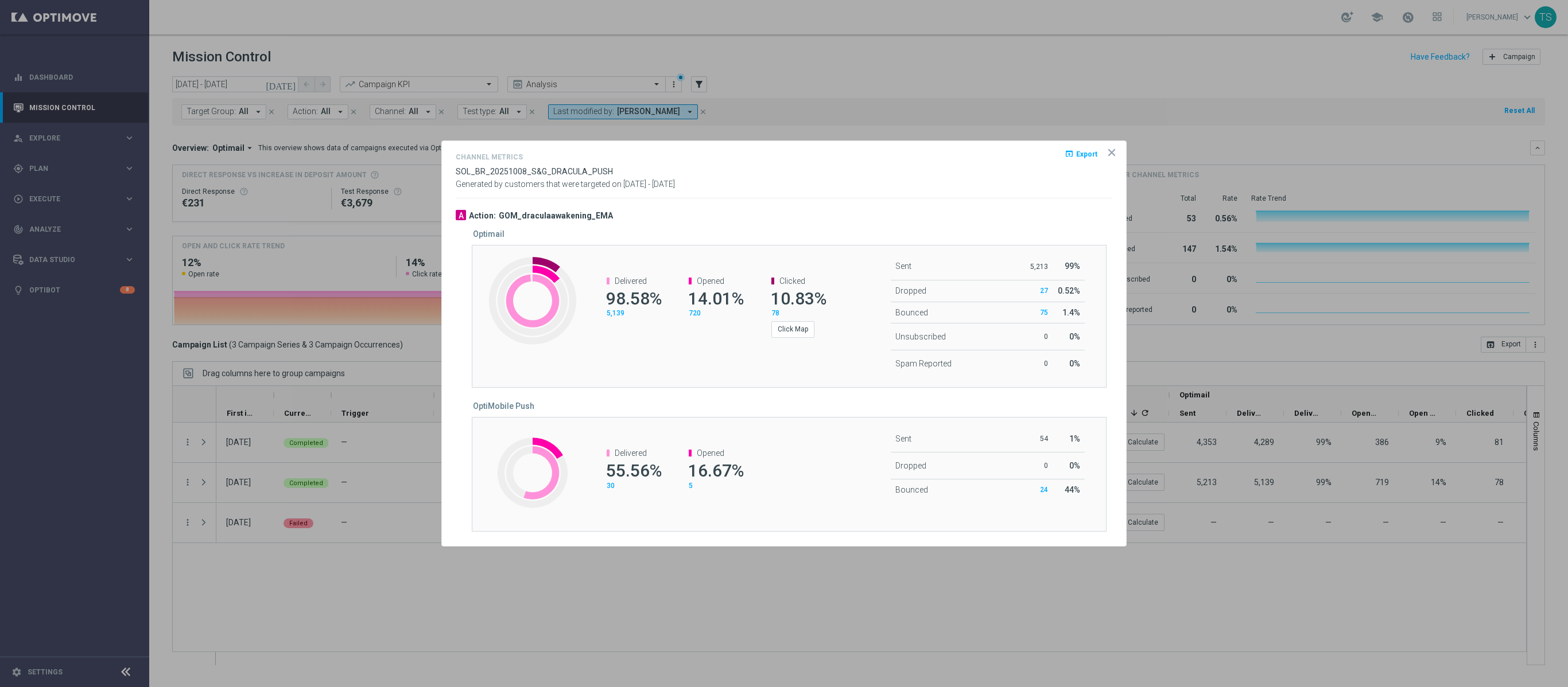
click at [1109, 149] on icon "icon" at bounding box center [1112, 153] width 11 height 11
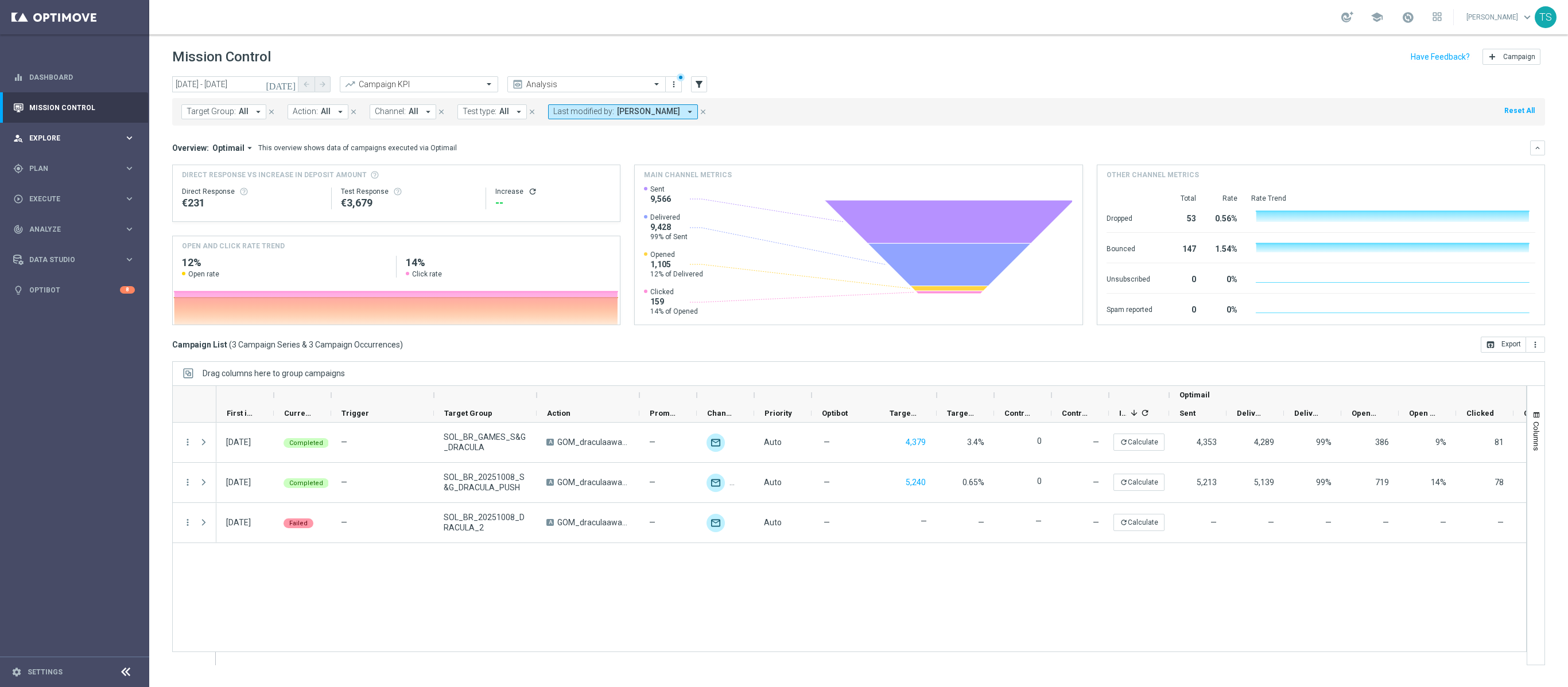
click at [61, 127] on div "person_search Explore keyboard_arrow_right" at bounding box center [74, 138] width 148 height 30
click at [55, 306] on span "Plan" at bounding box center [76, 306] width 95 height 7
click at [79, 225] on span "Templates" at bounding box center [71, 226] width 82 height 7
click at [79, 230] on span "Templates" at bounding box center [71, 226] width 82 height 7
click at [51, 242] on link "Optimail" at bounding box center [77, 244] width 83 height 9
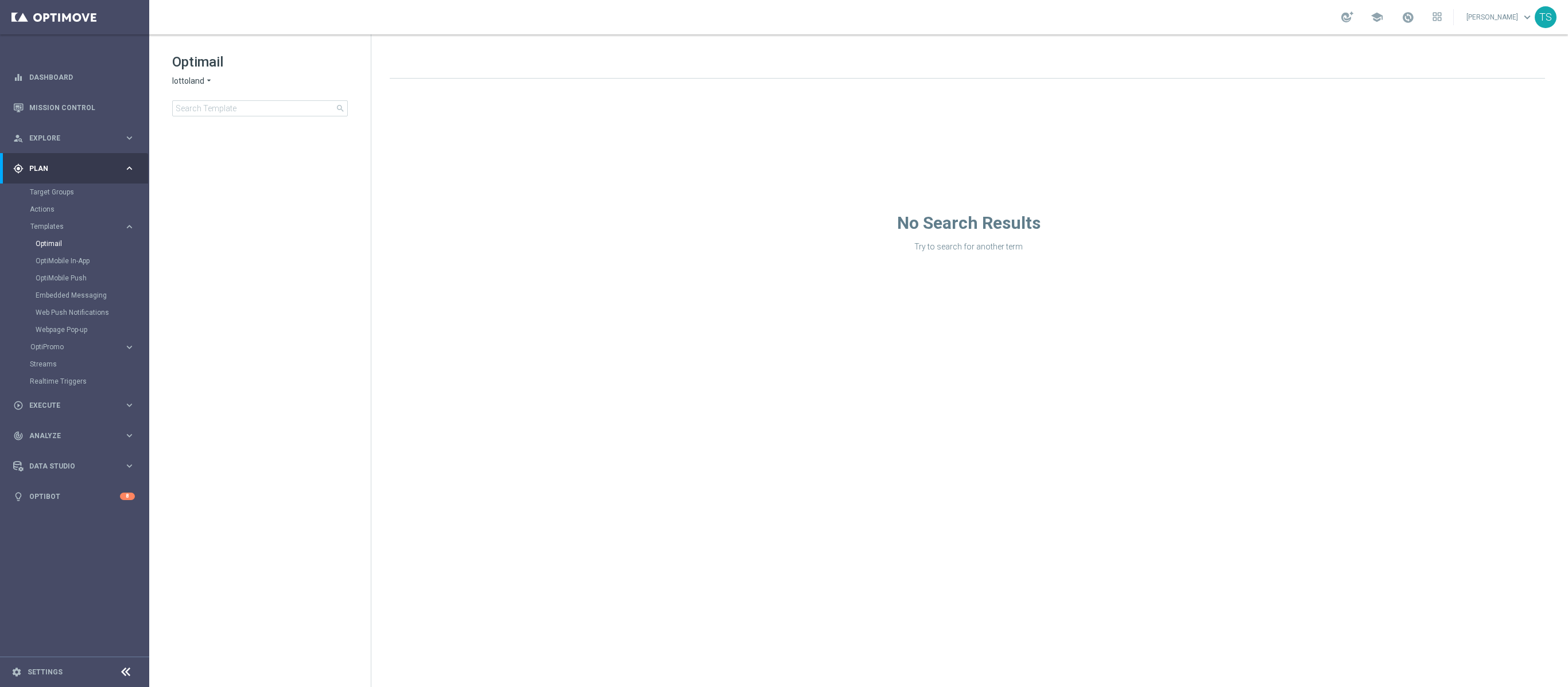
click at [199, 82] on span "lottoland" at bounding box center [188, 82] width 32 height 11
click at [0, 0] on span "[DOMAIN_NAME]" at bounding box center [0, 0] width 0 height 0
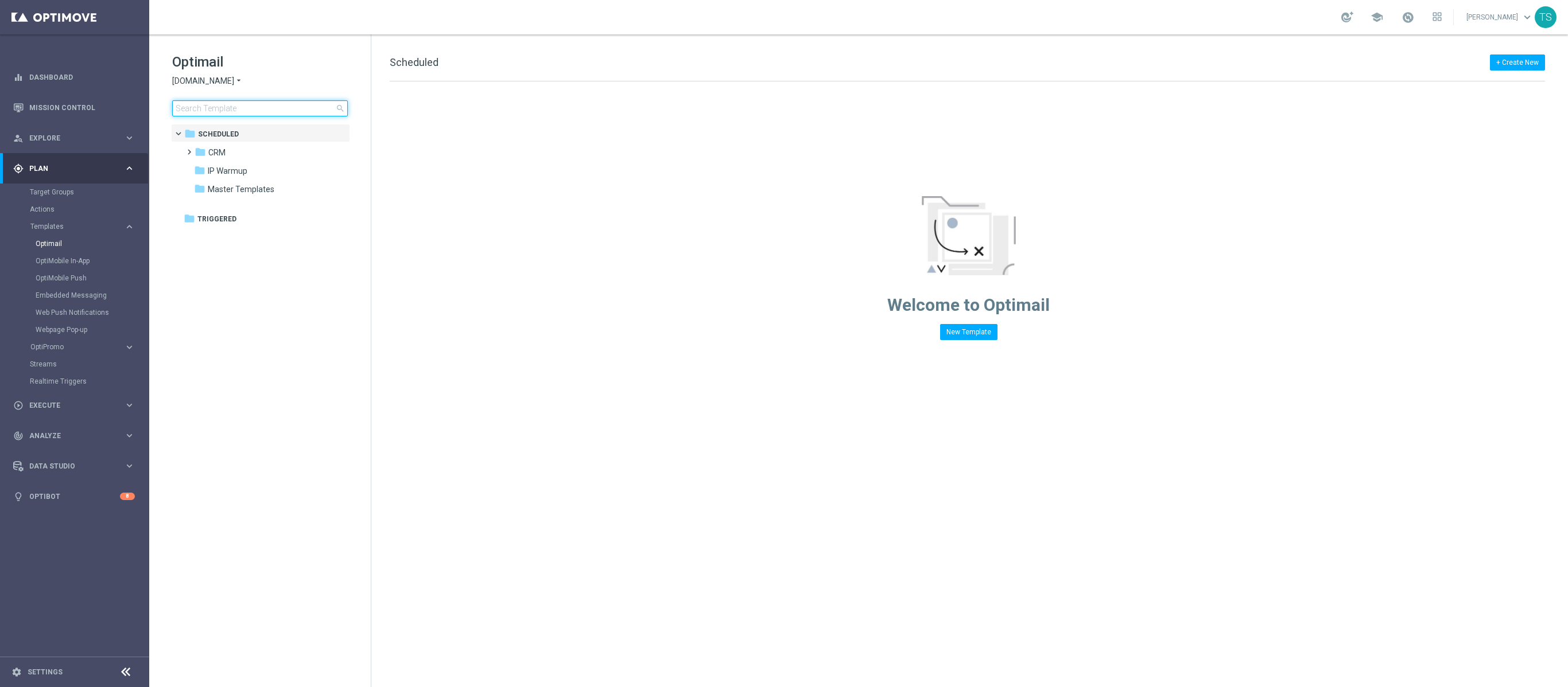
click at [281, 111] on input at bounding box center [260, 108] width 175 height 16
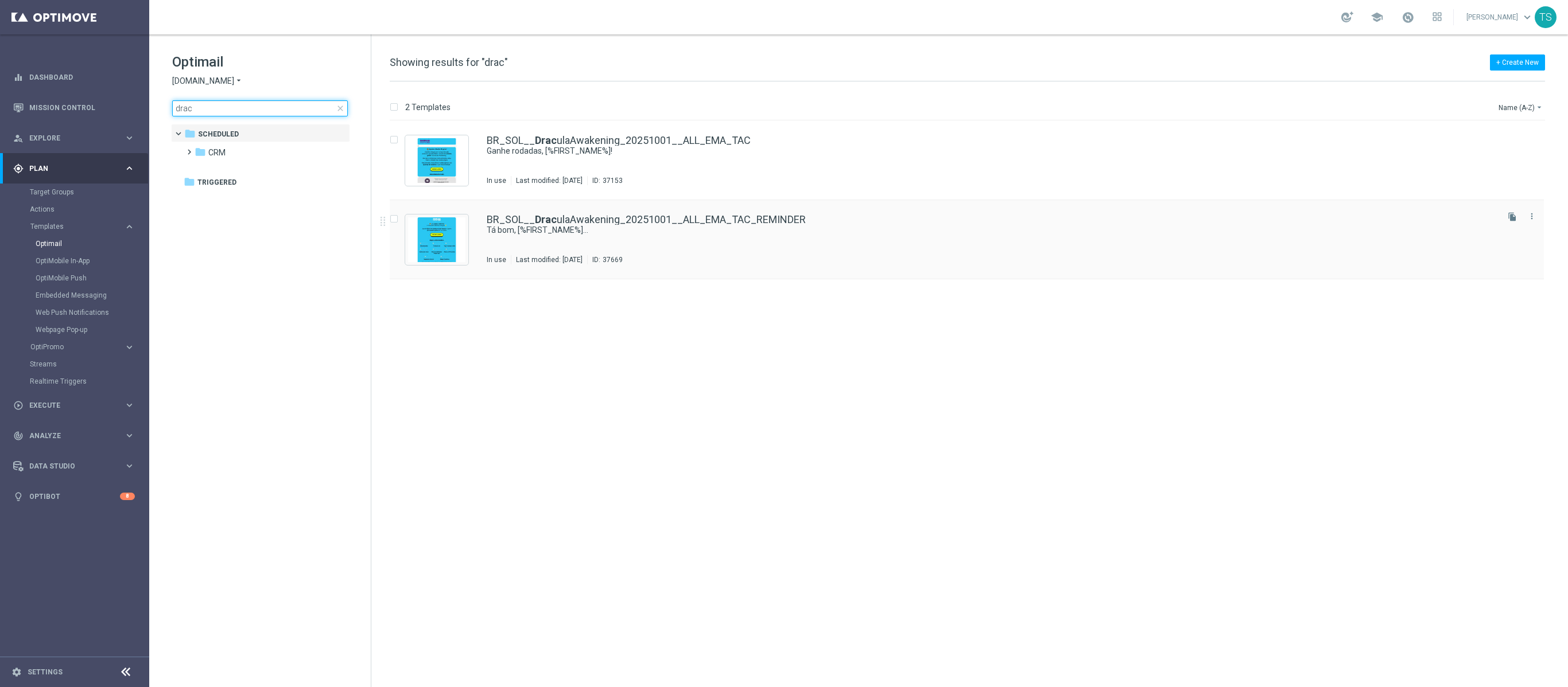
type input "drac"
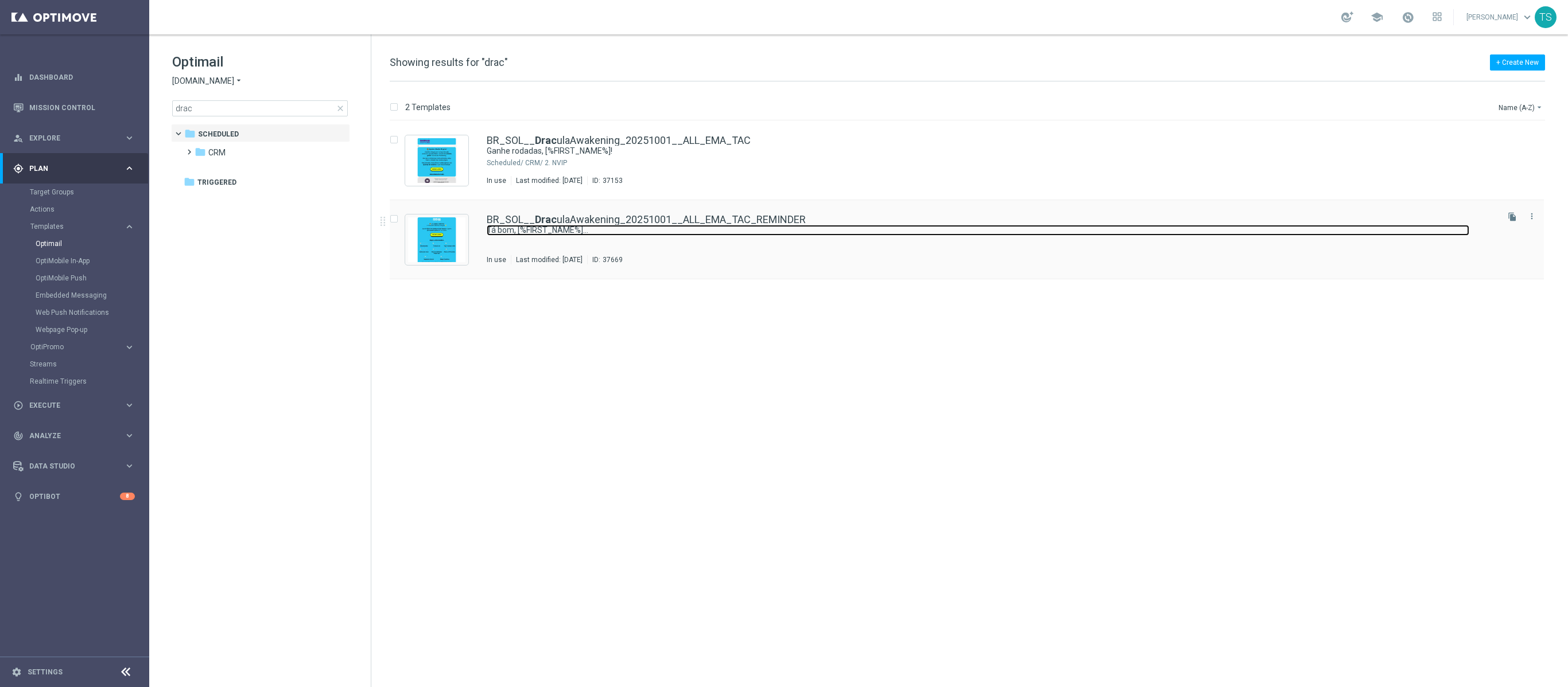
click at [660, 227] on link "Tá bom, [%FIRST_NAME%]..." at bounding box center [978, 231] width 982 height 11
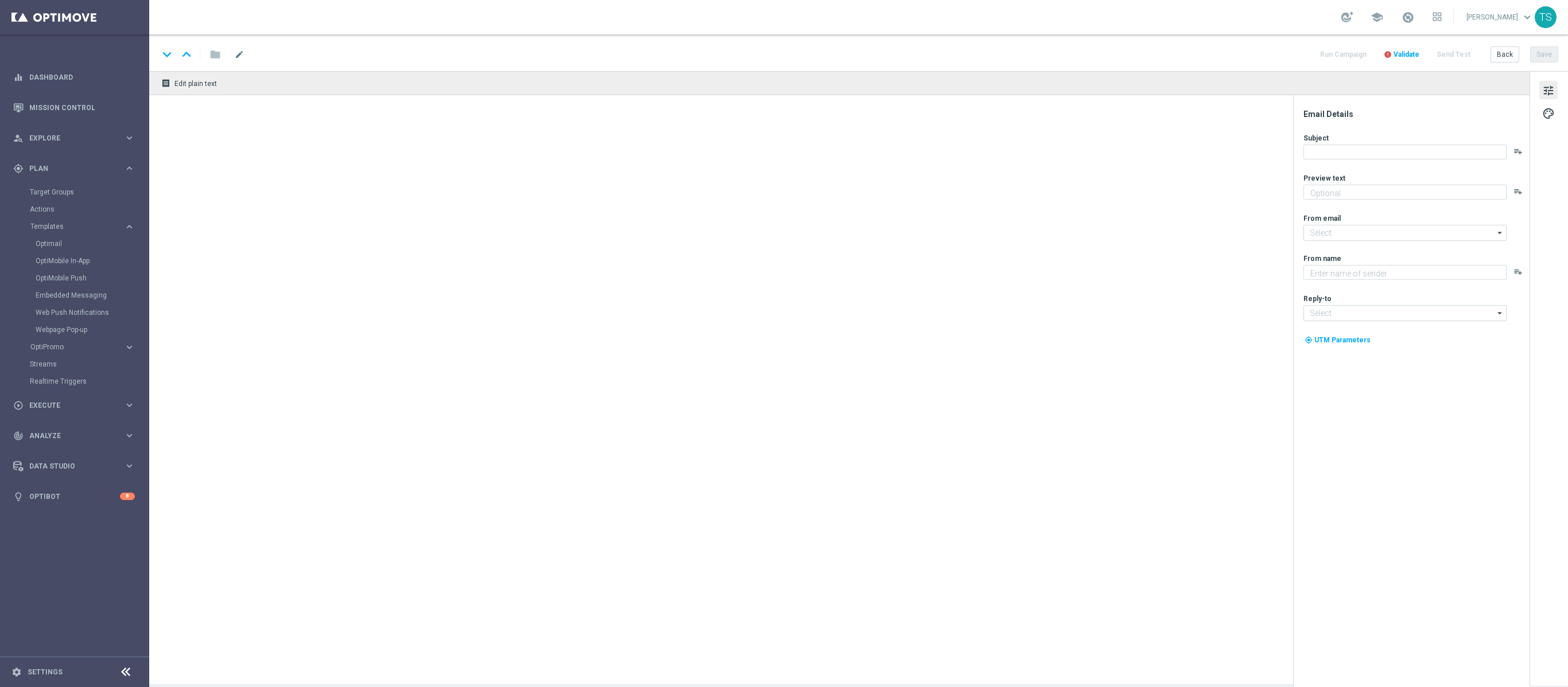
type textarea "Tem rodadas grátis AQUI 🚨"
type input "[EMAIL_ADDRESS][DOMAIN_NAME]"
type textarea "Sorte Online Betz"
type input "[EMAIL_ADDRESS][DOMAIN_NAME]"
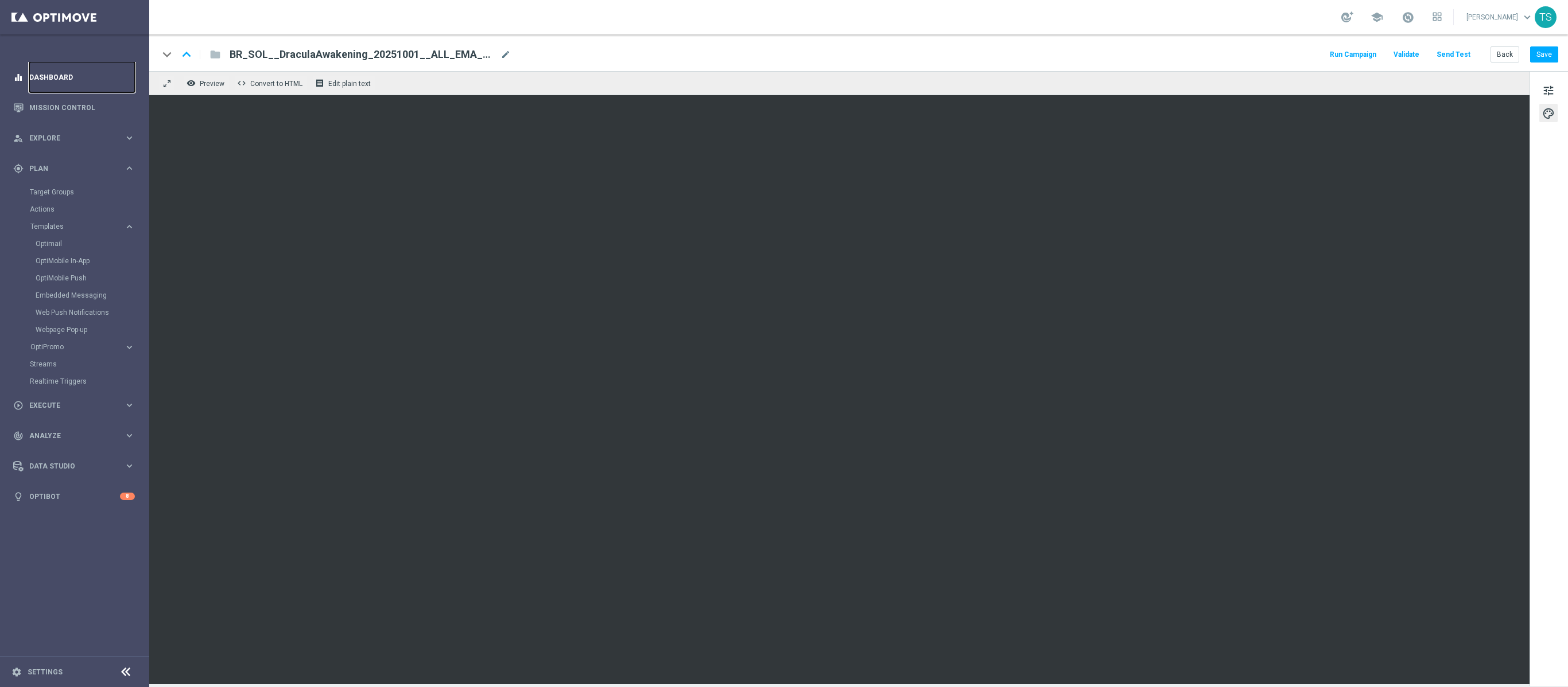
click at [45, 88] on link "Dashboard" at bounding box center [82, 77] width 106 height 30
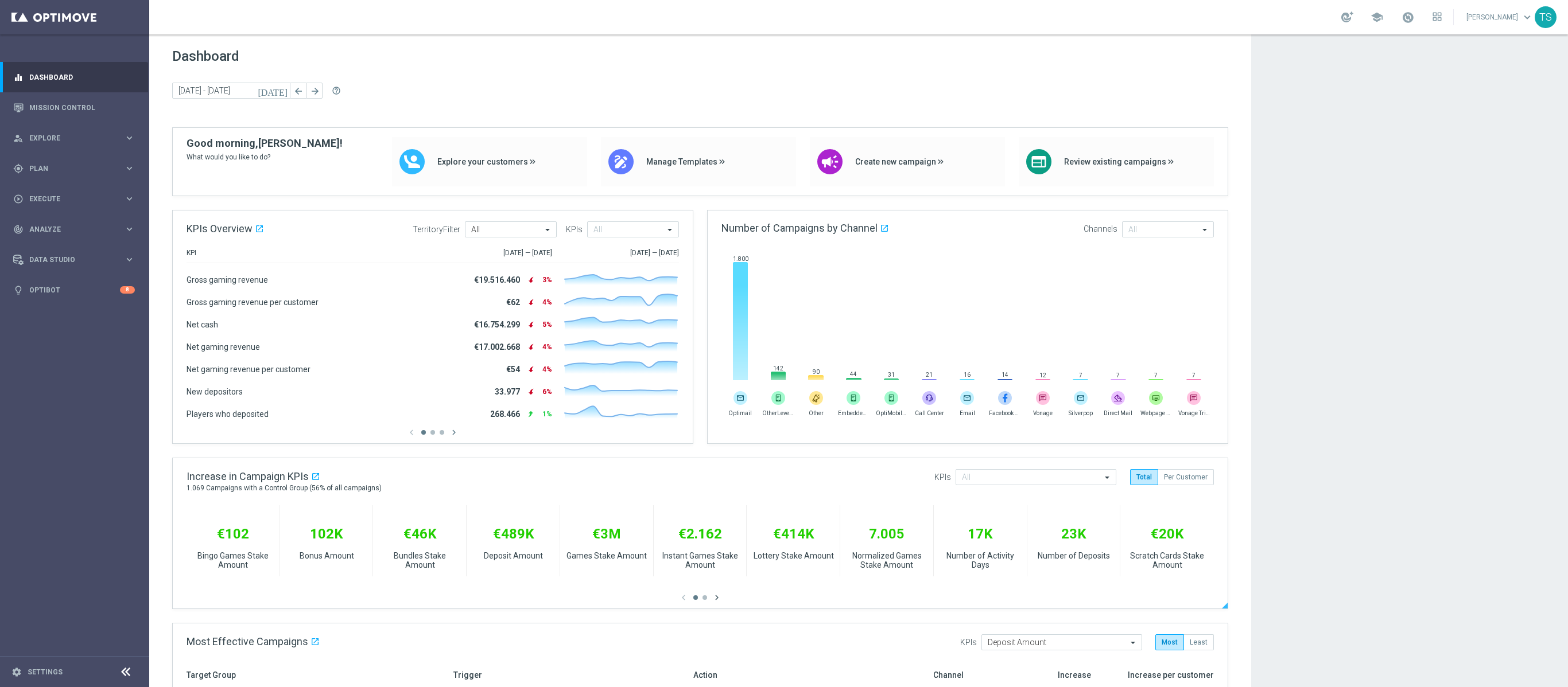
click at [716, 515] on icon "chevron_right" at bounding box center [716, 597] width 10 height 10
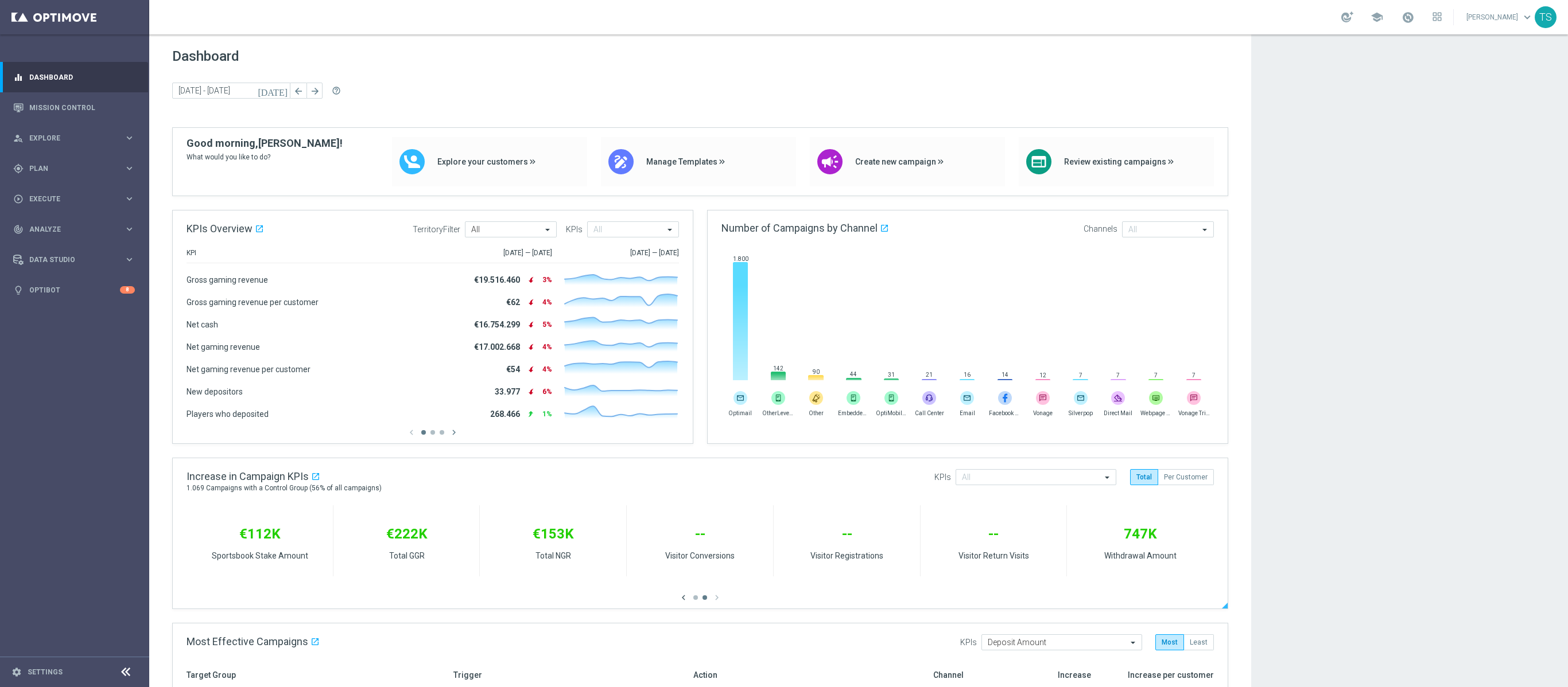
click at [683, 515] on icon "chevron_left" at bounding box center [683, 597] width 10 height 10
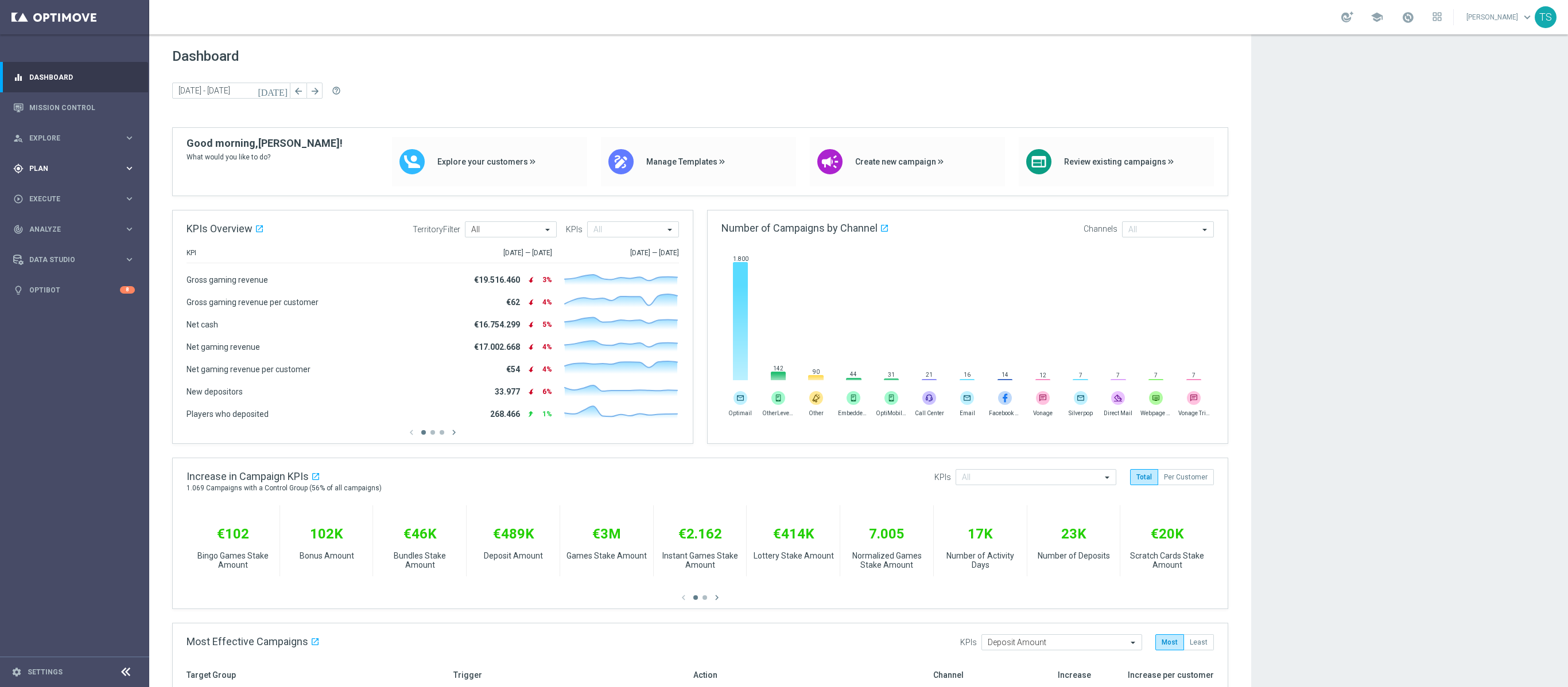
click at [68, 165] on span "Plan" at bounding box center [76, 168] width 95 height 7
click at [76, 191] on link "Target Groups" at bounding box center [75, 192] width 90 height 9
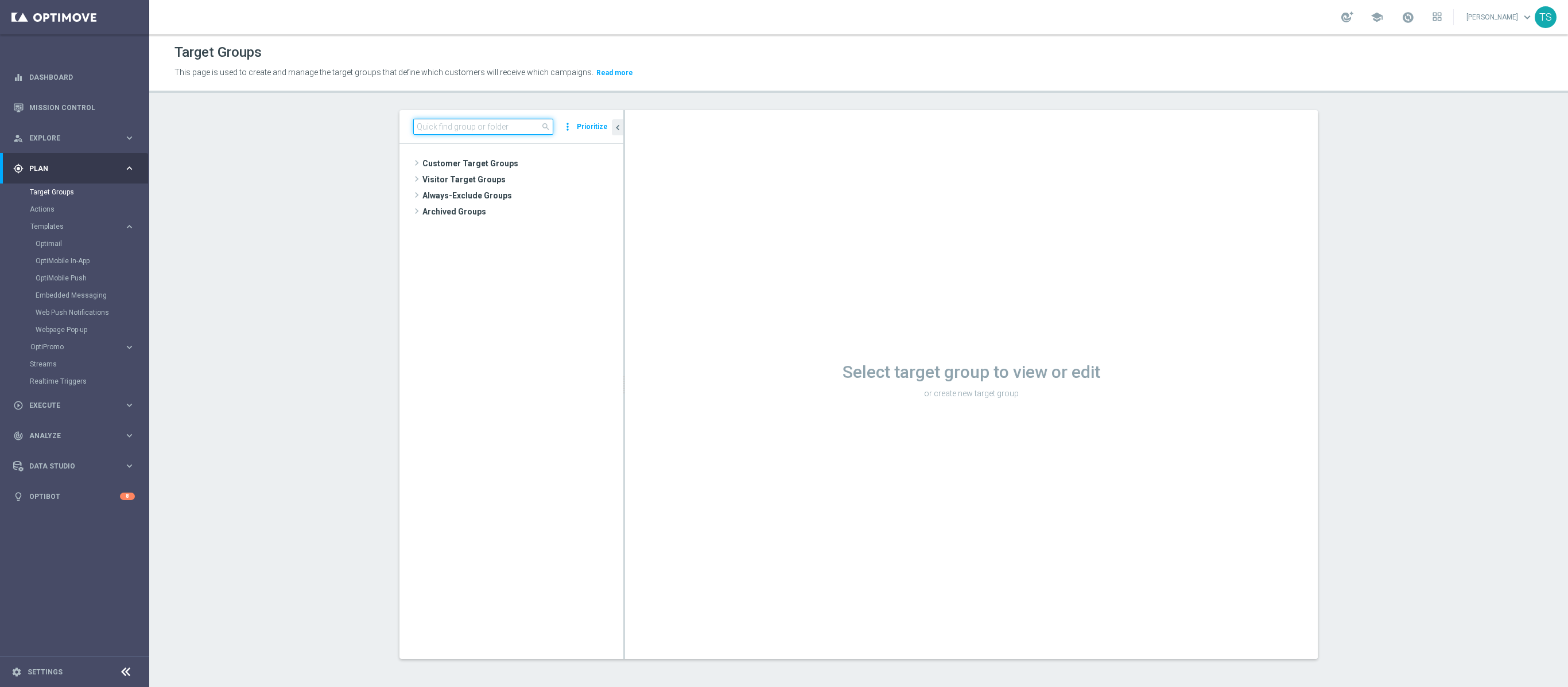
click at [495, 129] on input at bounding box center [483, 127] width 140 height 16
type input "sol_br_all"
click at [571, 183] on span "SOL_BR_ALL [DO_NOT_USE]" at bounding box center [521, 180] width 150 height 9
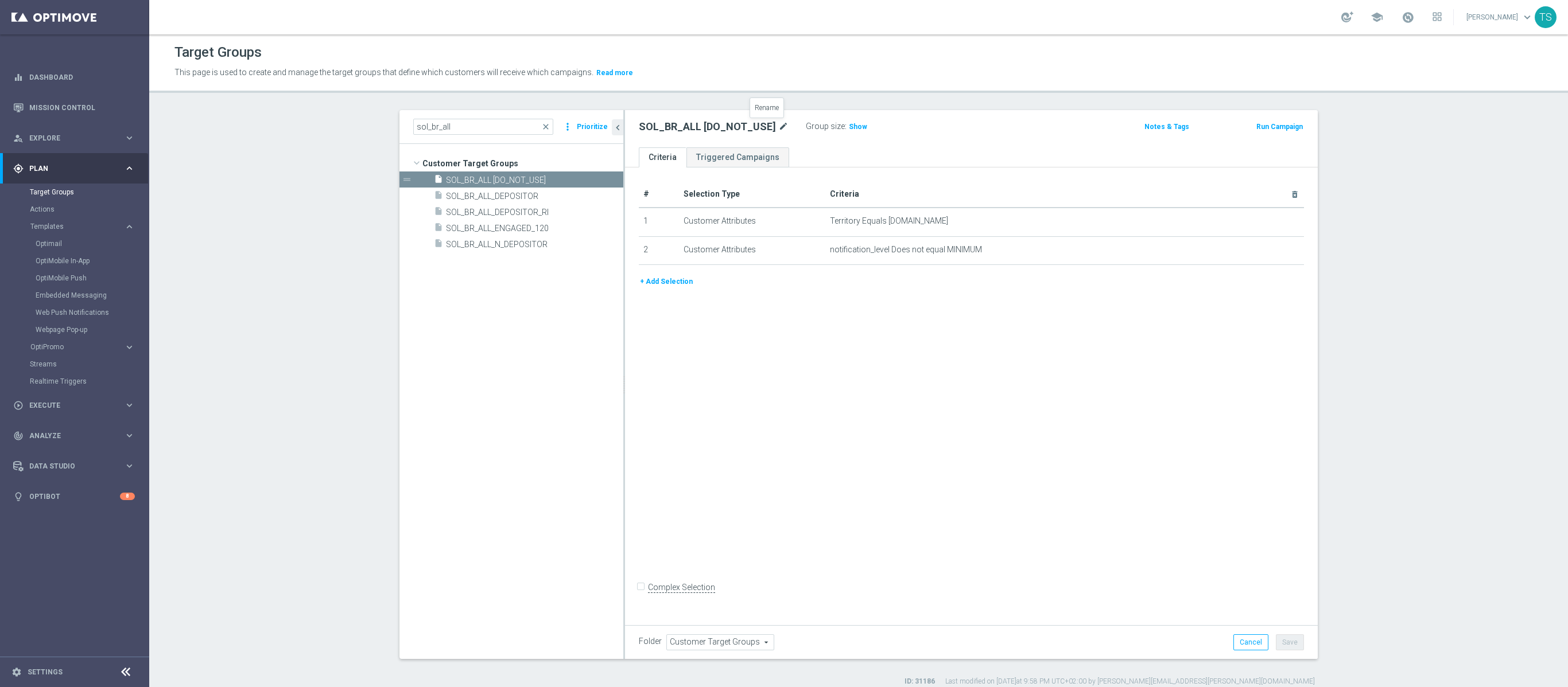
click at [778, 127] on icon "mode_edit" at bounding box center [783, 127] width 10 height 14
click at [733, 128] on input "SOL_BR_ALL [DO_NOT_USE]" at bounding box center [715, 127] width 155 height 16
drag, startPoint x: 679, startPoint y: 129, endPoint x: 823, endPoint y: 106, distance: 145.8
click at [822, 106] on div "Target Groups This page is used to create and manage the target groups that def…" at bounding box center [858, 361] width 1418 height 653
type input "SOL_BR_ALL"
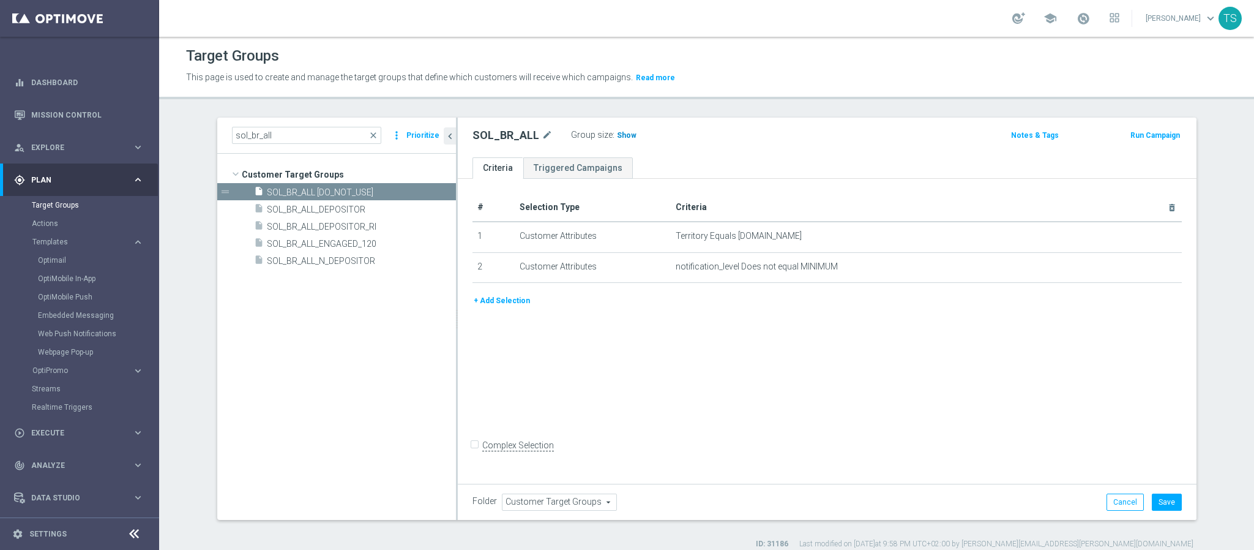
click at [616, 129] on h3 "Show" at bounding box center [627, 135] width 22 height 13
click at [516, 298] on button "+ Add Selection" at bounding box center [502, 300] width 59 height 13
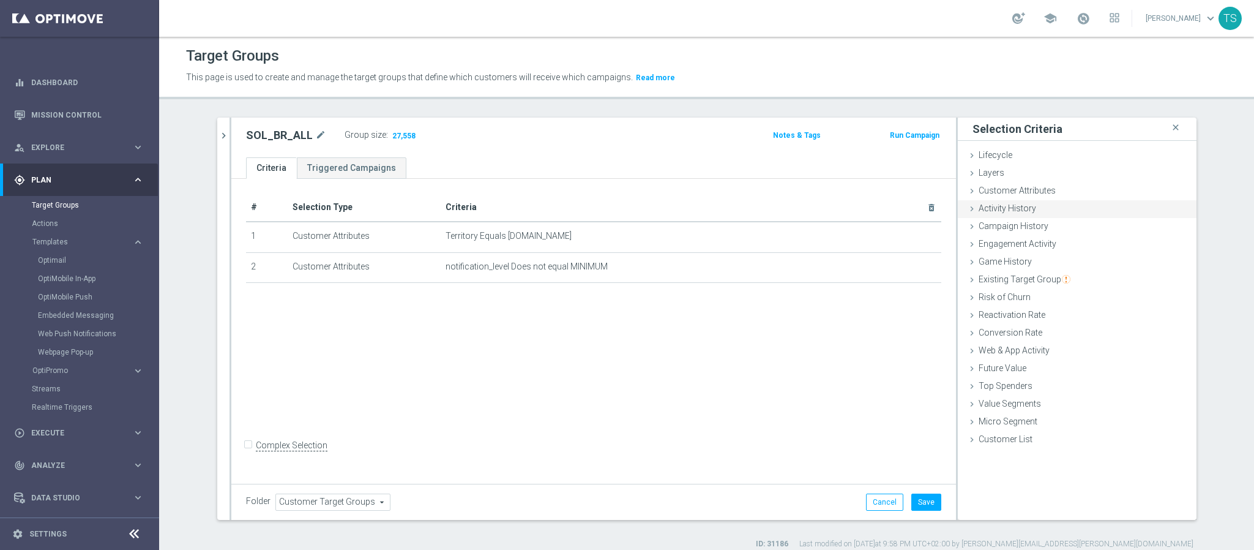
click at [1032, 210] on div "Activity History done" at bounding box center [1077, 209] width 239 height 18
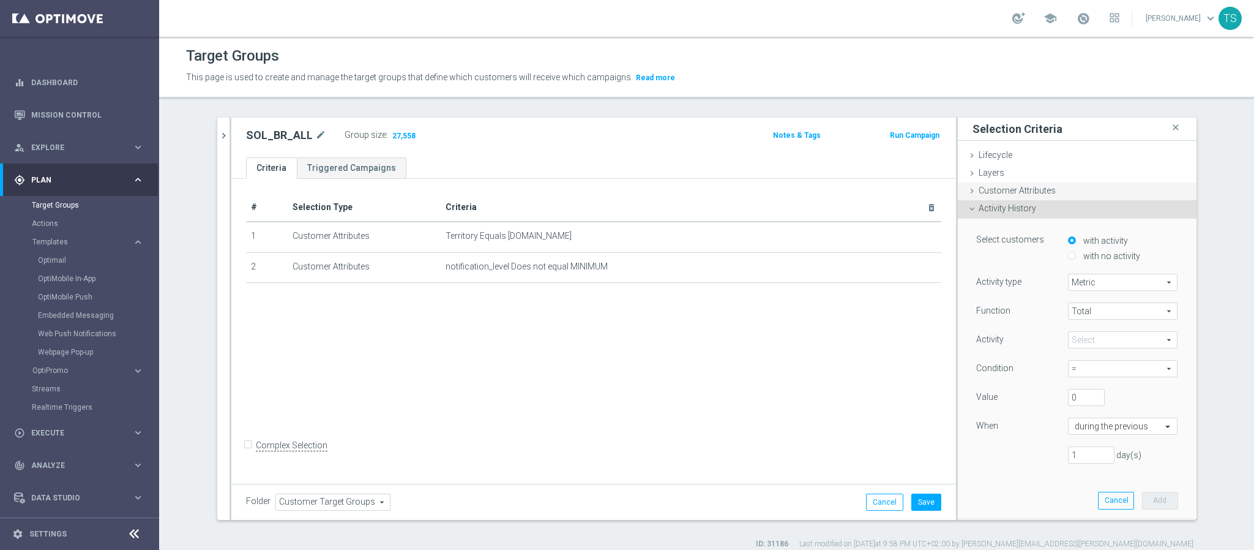
click at [1069, 193] on div "Customer Attributes done" at bounding box center [1077, 191] width 239 height 18
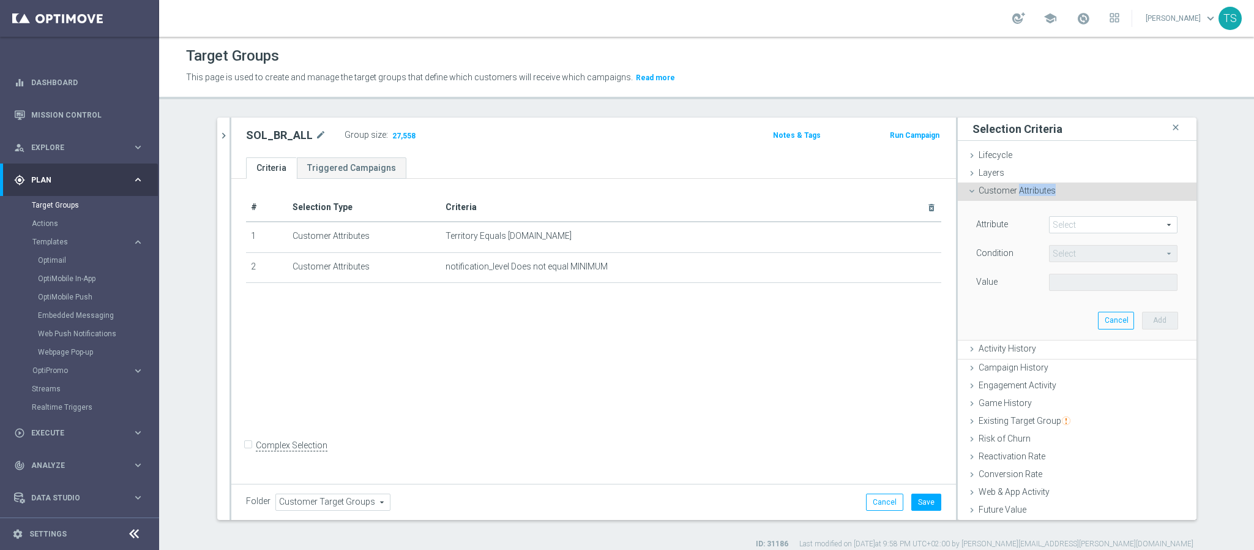
click at [1069, 193] on div "Customer Attributes done" at bounding box center [1077, 191] width 239 height 18
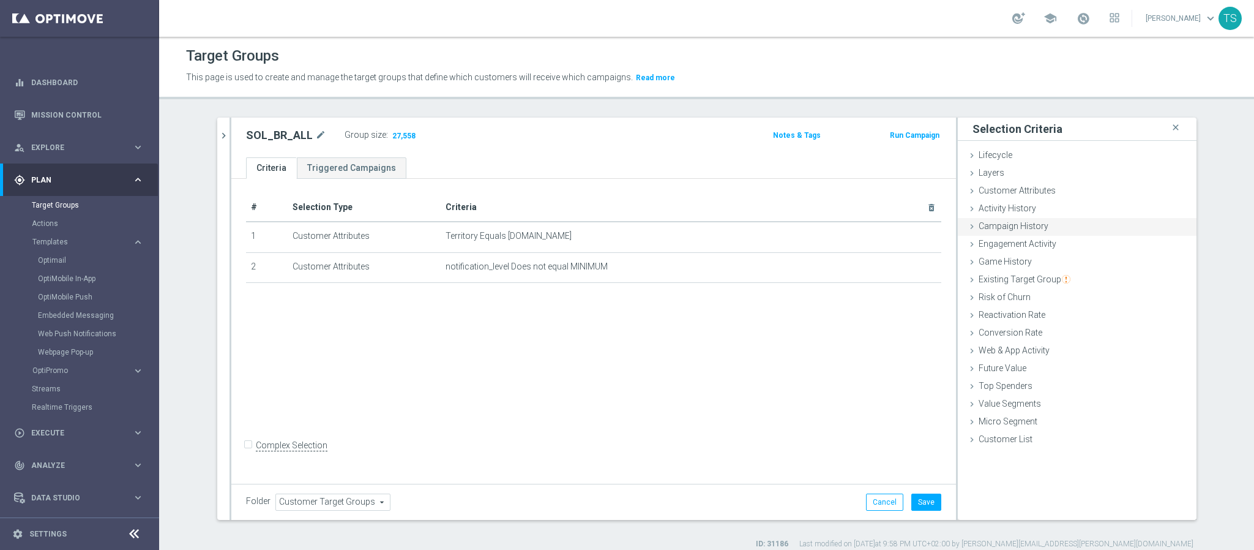
click at [1057, 226] on div "Campaign History done" at bounding box center [1077, 227] width 239 height 18
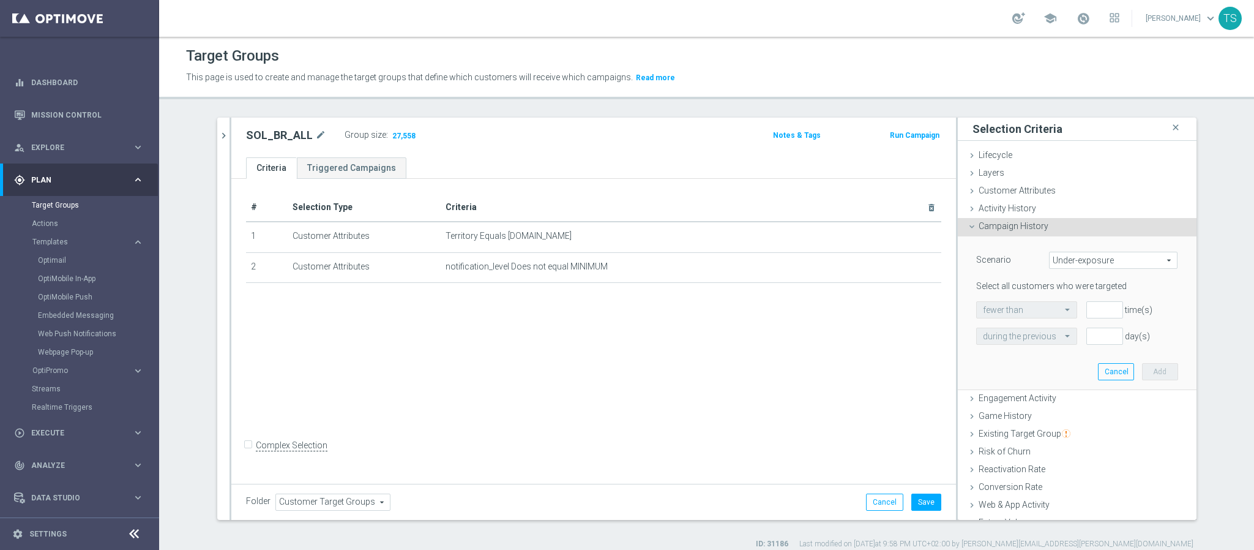
click at [1118, 261] on span "Under-exposure" at bounding box center [1113, 260] width 127 height 16
click at [1109, 241] on div "Scenario Under-exposure Under-exposure arrow_drop_down search Under-exposure In…" at bounding box center [1077, 312] width 220 height 153
click at [1099, 307] on input "1" at bounding box center [1105, 309] width 37 height 17
click at [1099, 307] on input "2" at bounding box center [1105, 309] width 37 height 17
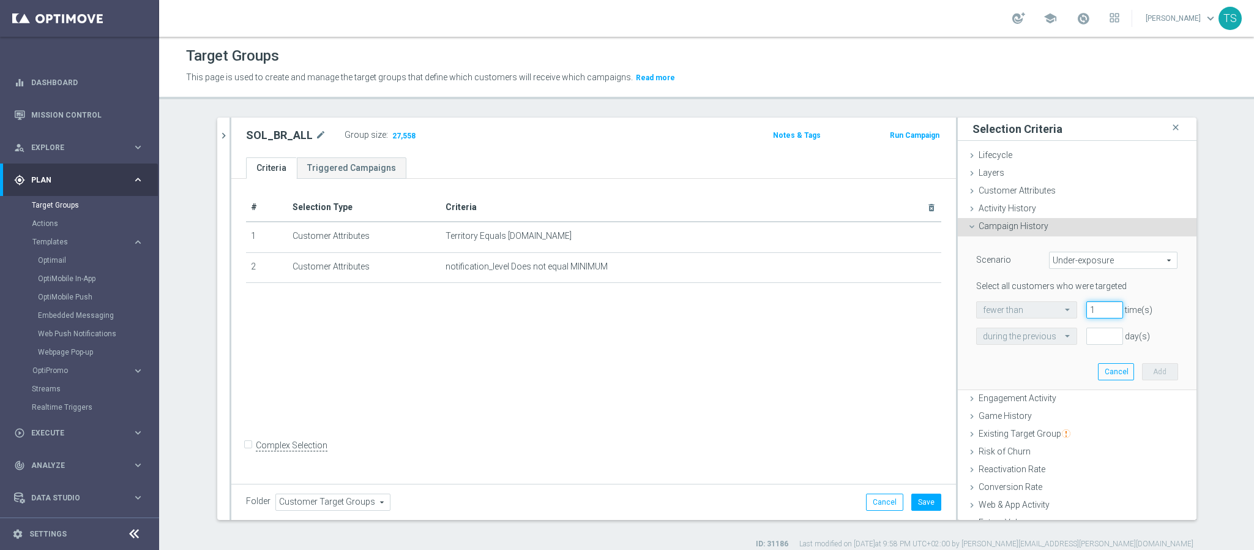
type input "1"
click at [1095, 310] on input "1" at bounding box center [1105, 309] width 37 height 17
click at [1099, 264] on span "Under-exposure" at bounding box center [1113, 260] width 127 height 16
click at [1097, 263] on span "Under-exposure" at bounding box center [1113, 260] width 127 height 16
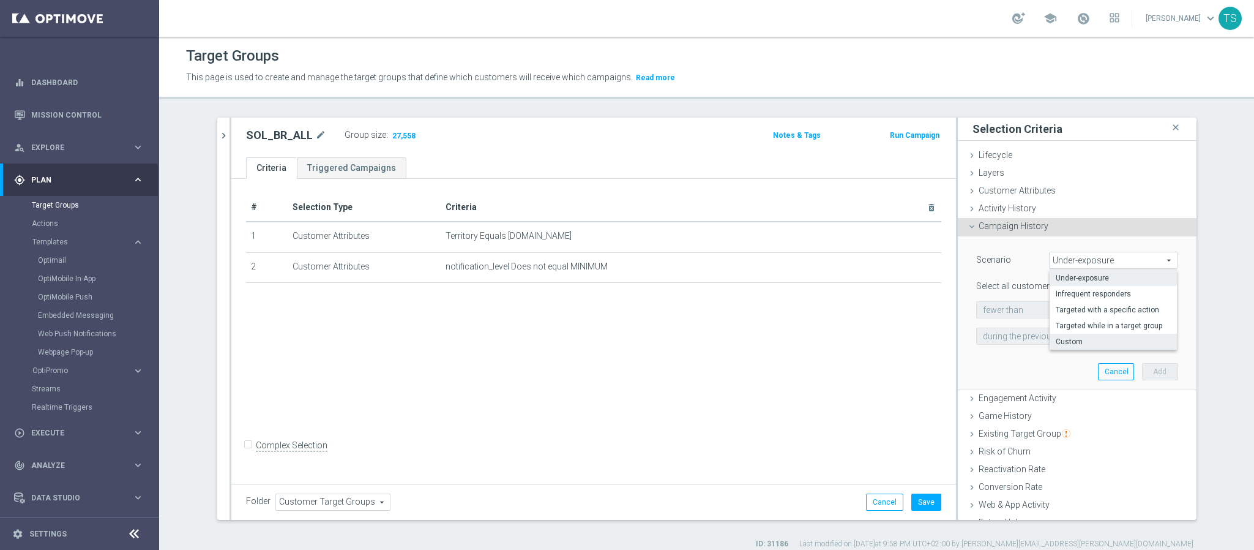
click at [1079, 343] on span "Custom" at bounding box center [1113, 342] width 115 height 10
type input "Custom"
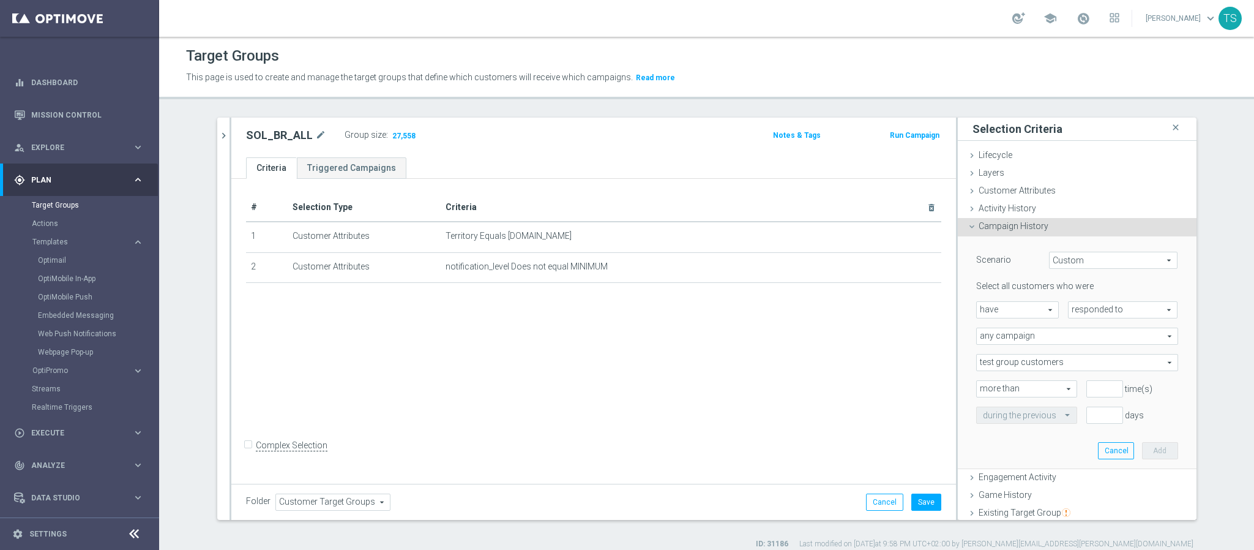
click at [1113, 312] on span "responded to" at bounding box center [1123, 310] width 109 height 16
click at [1104, 345] on span "been targeted with" at bounding box center [1123, 344] width 97 height 10
type input "been targeted with"
click at [1063, 359] on span "test group customers" at bounding box center [1077, 362] width 201 height 16
click at [1065, 410] on span "either test or control group customers" at bounding box center [1077, 412] width 189 height 10
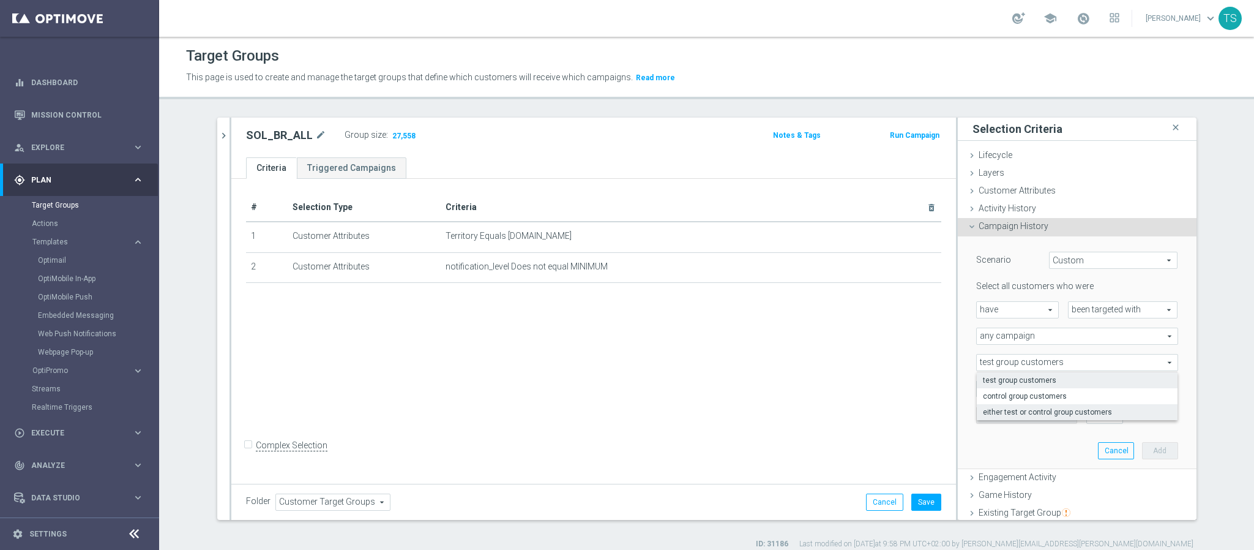
type input "either test or control group customers"
click at [1087, 388] on input "number" at bounding box center [1105, 388] width 37 height 17
type input "1"
click at [1055, 388] on span "more than" at bounding box center [1027, 389] width 100 height 16
click at [1163, 392] on div "1 time(s)" at bounding box center [1132, 388] width 110 height 17
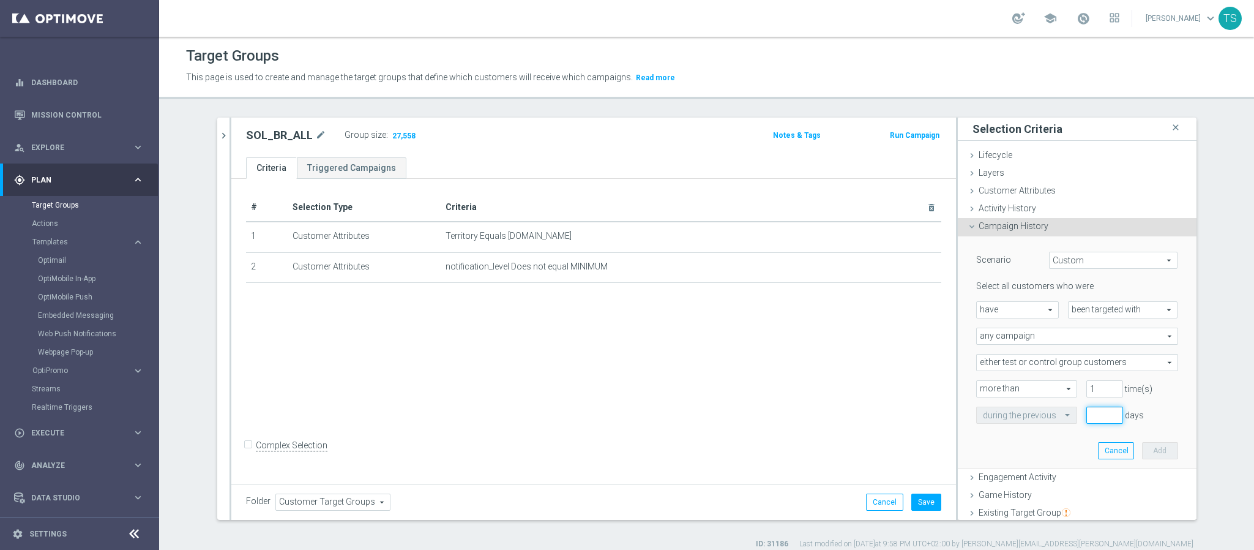
click at [1089, 417] on input "number" at bounding box center [1105, 414] width 37 height 17
type input "3"
click at [1038, 310] on span "have" at bounding box center [1017, 310] width 81 height 16
click at [1014, 345] on span "have not" at bounding box center [1017, 344] width 69 height 10
type input "have not"
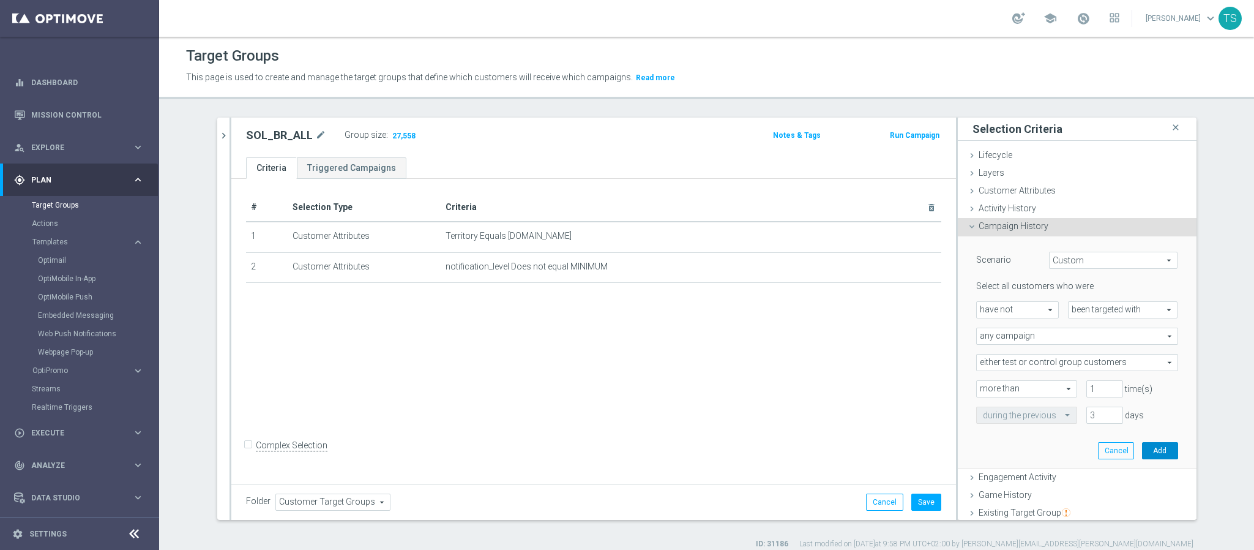
click at [1146, 454] on button "Add" at bounding box center [1160, 450] width 36 height 17
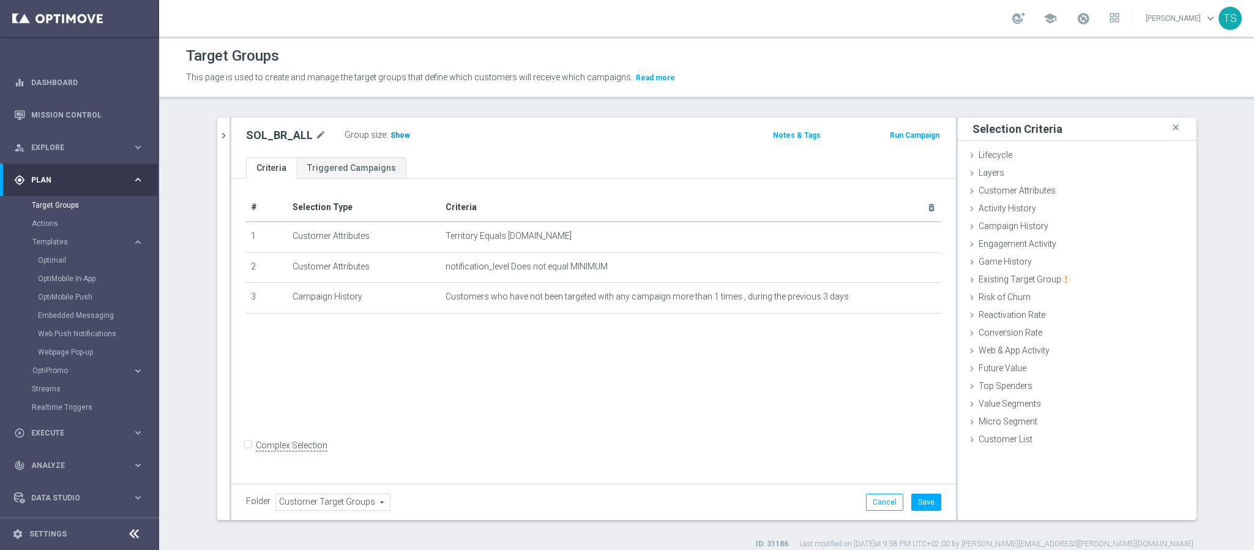
click at [395, 131] on span "Show" at bounding box center [401, 135] width 20 height 9
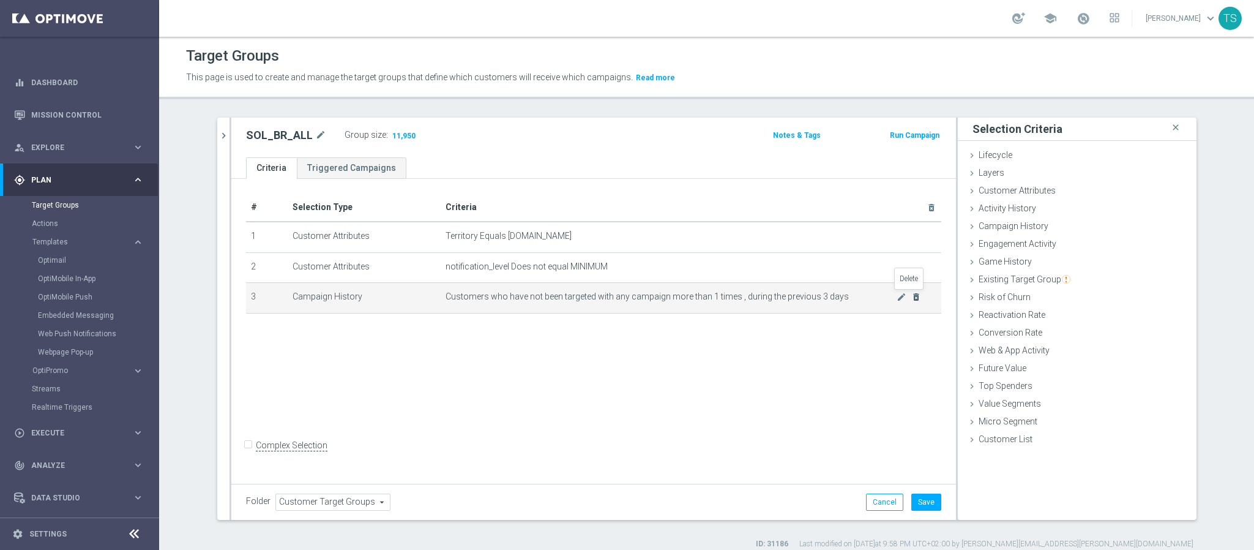
click at [913, 293] on icon "delete_forever" at bounding box center [917, 297] width 10 height 10
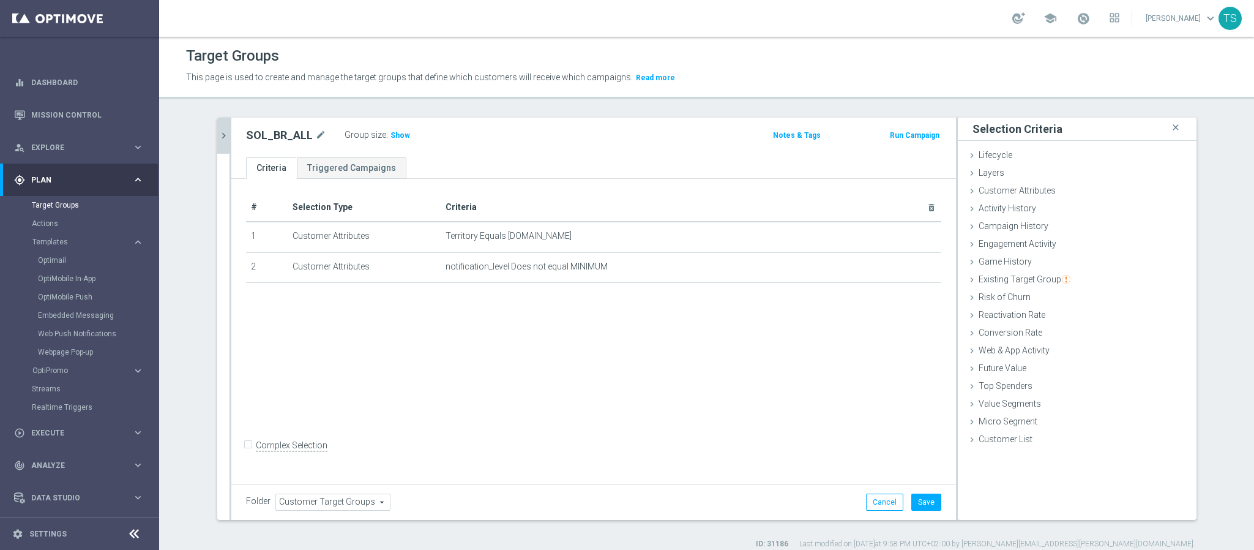
click at [219, 130] on icon "chevron_right" at bounding box center [224, 136] width 12 height 12
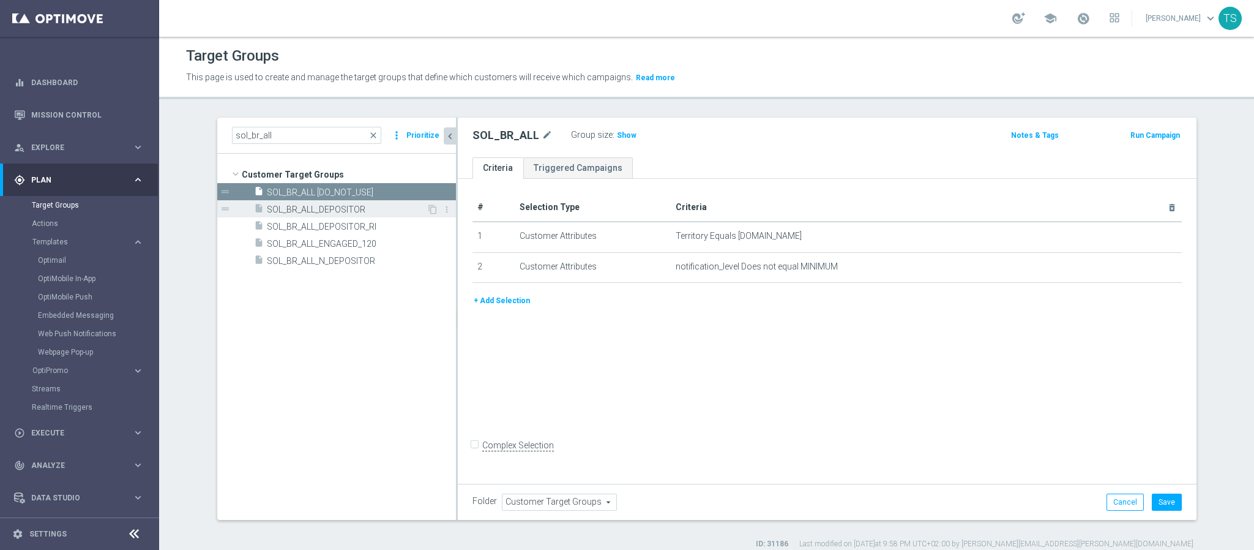
click at [377, 208] on span "SOL_BR_ALL_DEPOSITOR" at bounding box center [347, 209] width 160 height 10
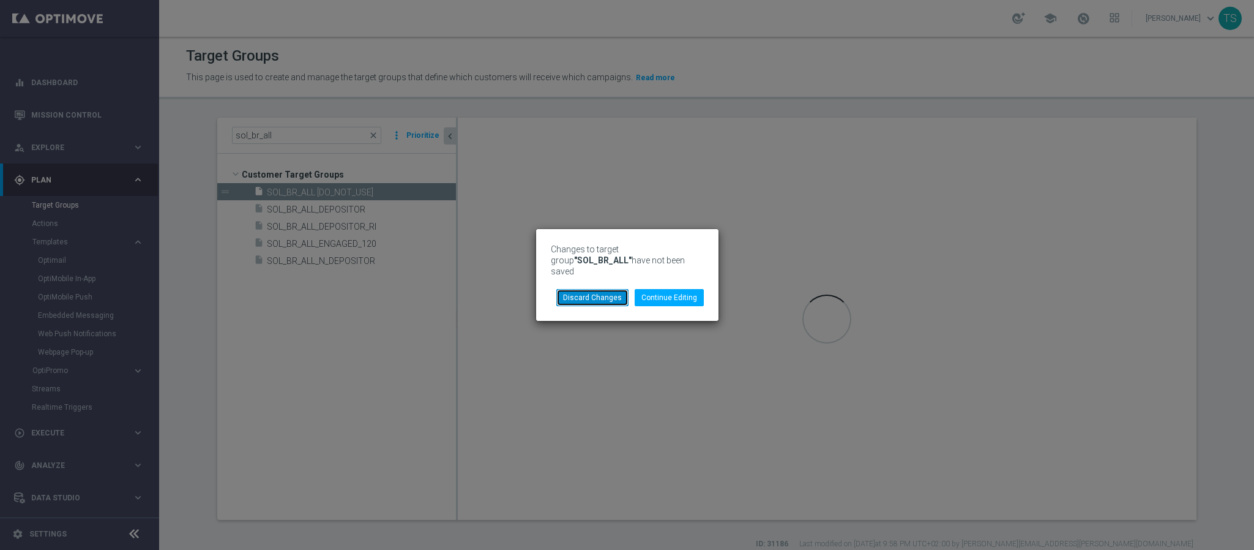
click at [609, 296] on button "Discard Changes" at bounding box center [592, 297] width 72 height 17
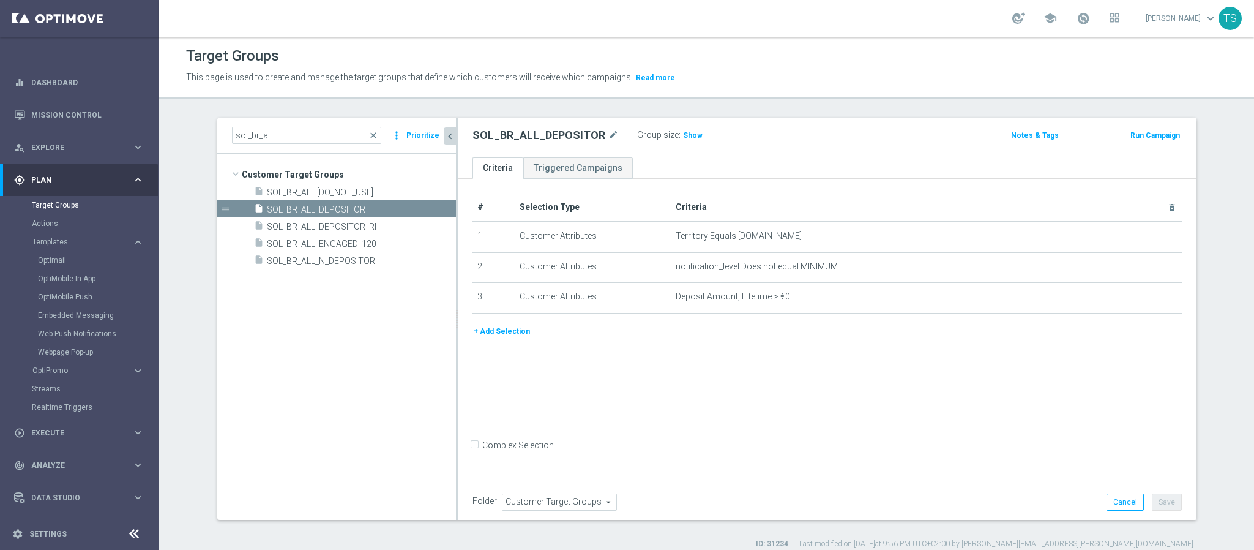
click at [506, 326] on button "+ Add Selection" at bounding box center [502, 330] width 59 height 13
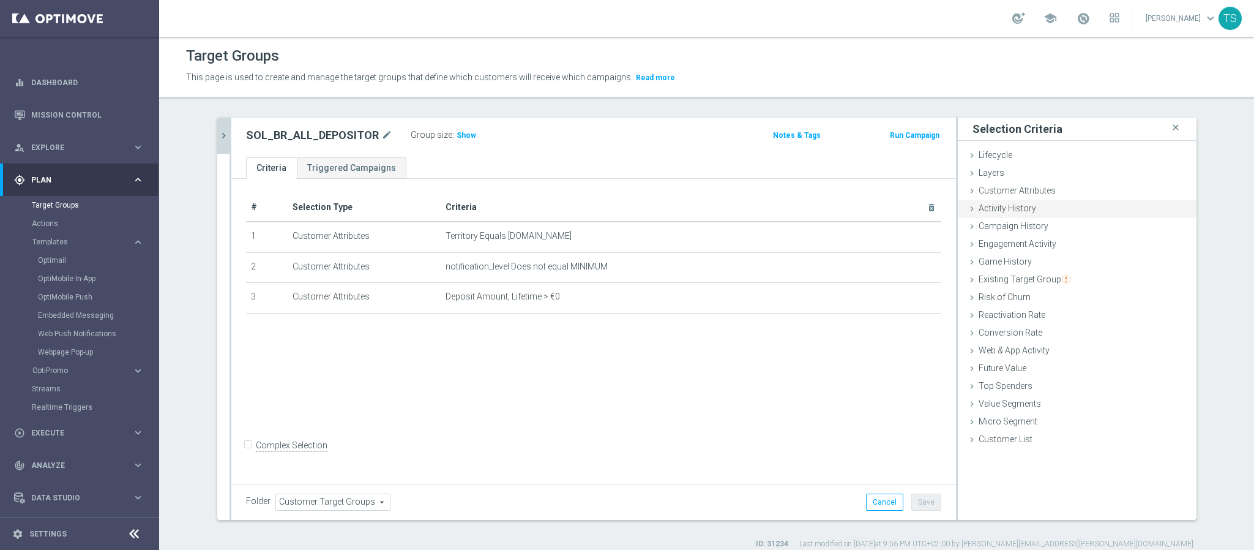
click at [1013, 208] on span "Activity History" at bounding box center [1008, 208] width 58 height 10
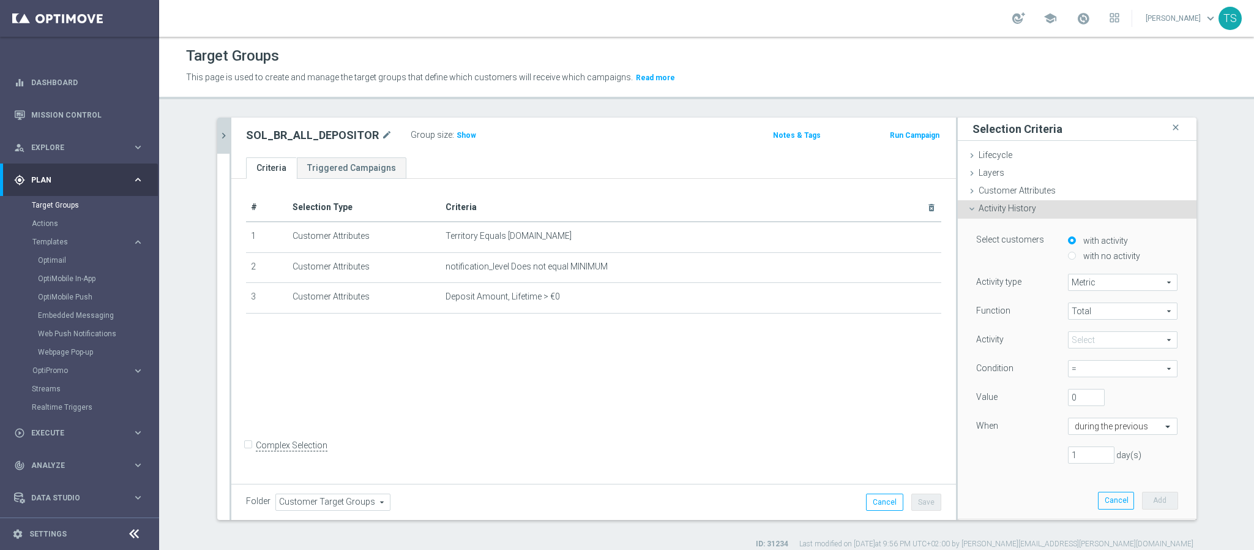
click at [1032, 214] on div "Activity History done" at bounding box center [1077, 209] width 239 height 18
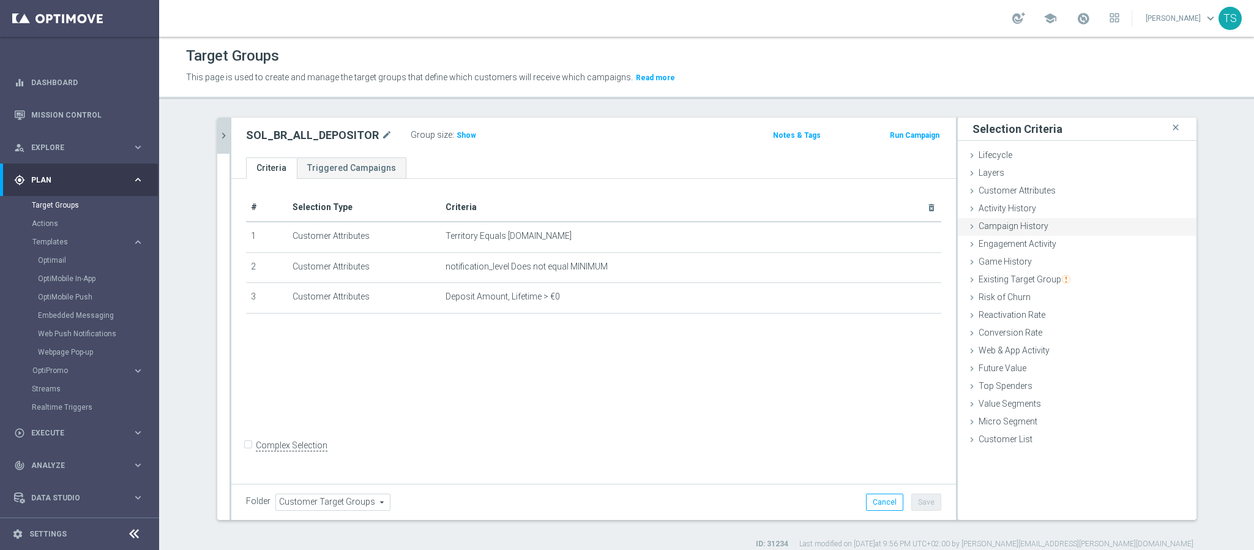
click at [1021, 227] on span "Campaign History" at bounding box center [1014, 226] width 70 height 10
click at [1021, 228] on span "Campaign History" at bounding box center [1014, 226] width 70 height 10
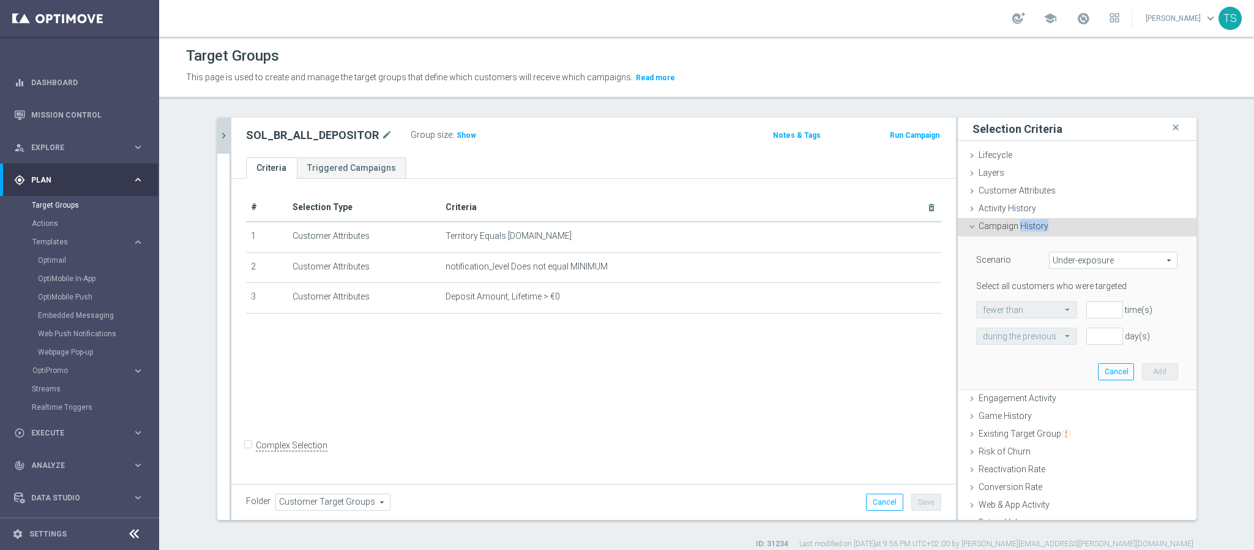
click at [1073, 261] on span "Under-exposure" at bounding box center [1113, 260] width 127 height 16
click at [1077, 261] on span "Under-exposure" at bounding box center [1113, 260] width 127 height 16
click at [1108, 340] on span "Custom" at bounding box center [1113, 342] width 115 height 10
type input "Custom"
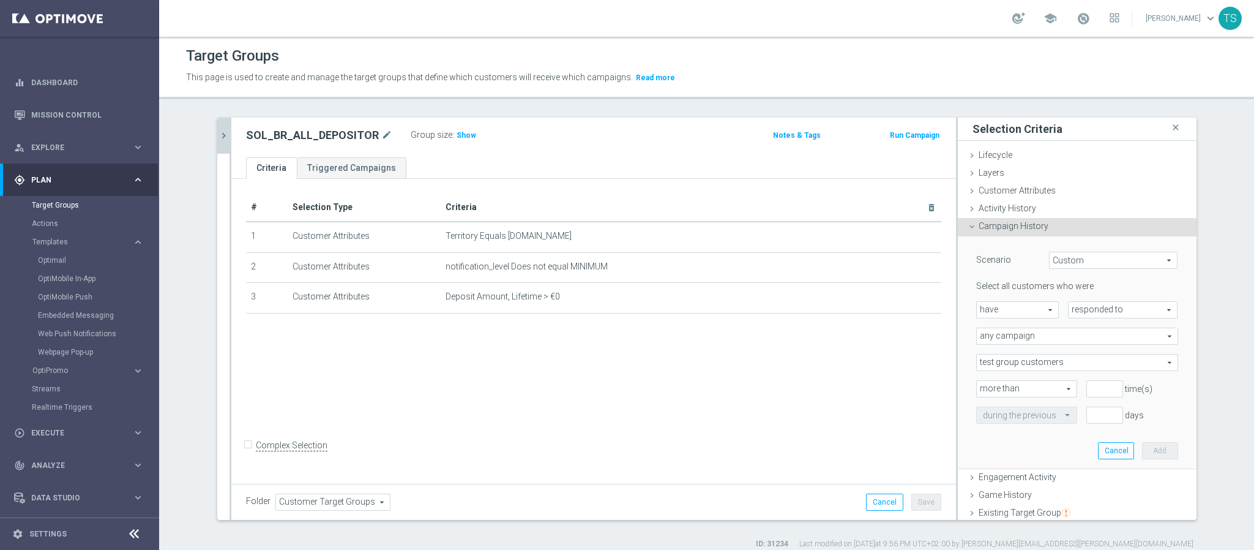
click at [1022, 309] on span "have" at bounding box center [1017, 310] width 81 height 16
click at [1023, 339] on span "have not" at bounding box center [1017, 344] width 69 height 10
type input "have not"
click at [1095, 317] on span "responded to" at bounding box center [1123, 310] width 109 height 16
click at [1096, 310] on span "responded to" at bounding box center [1123, 310] width 109 height 16
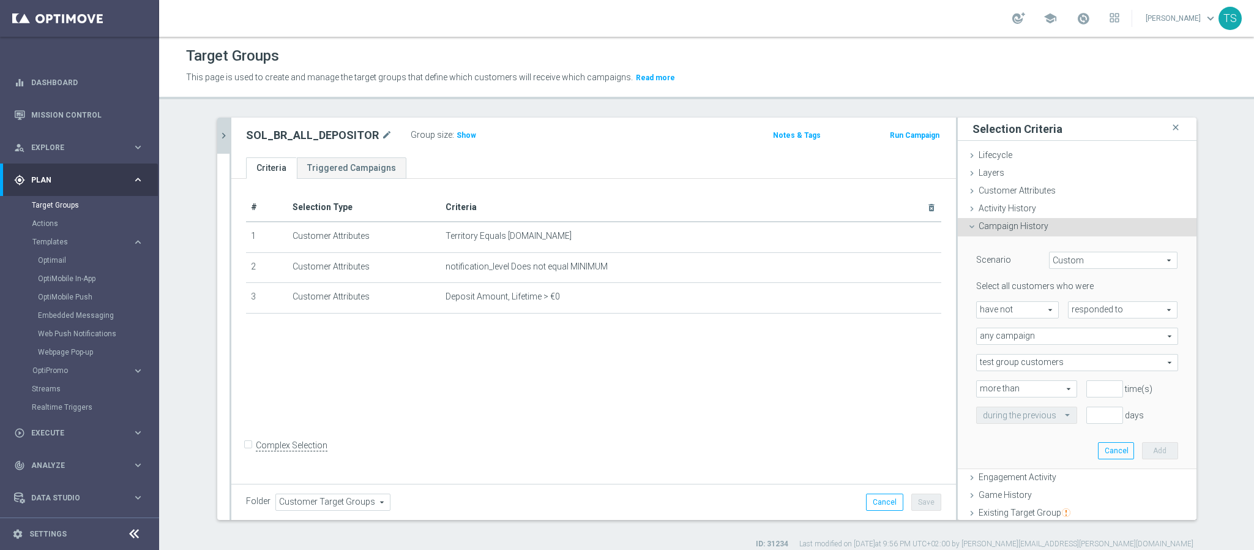
click at [1098, 303] on span "responded to" at bounding box center [1123, 310] width 109 height 16
click at [1099, 340] on span "been targeted with" at bounding box center [1123, 344] width 97 height 10
type input "been targeted with"
click at [1066, 335] on span "any campaign" at bounding box center [1077, 336] width 201 height 16
click at [1175, 340] on div "Scenario Custom Custom arrow_drop_down search Select all customers who were hav…" at bounding box center [1077, 352] width 239 height 233
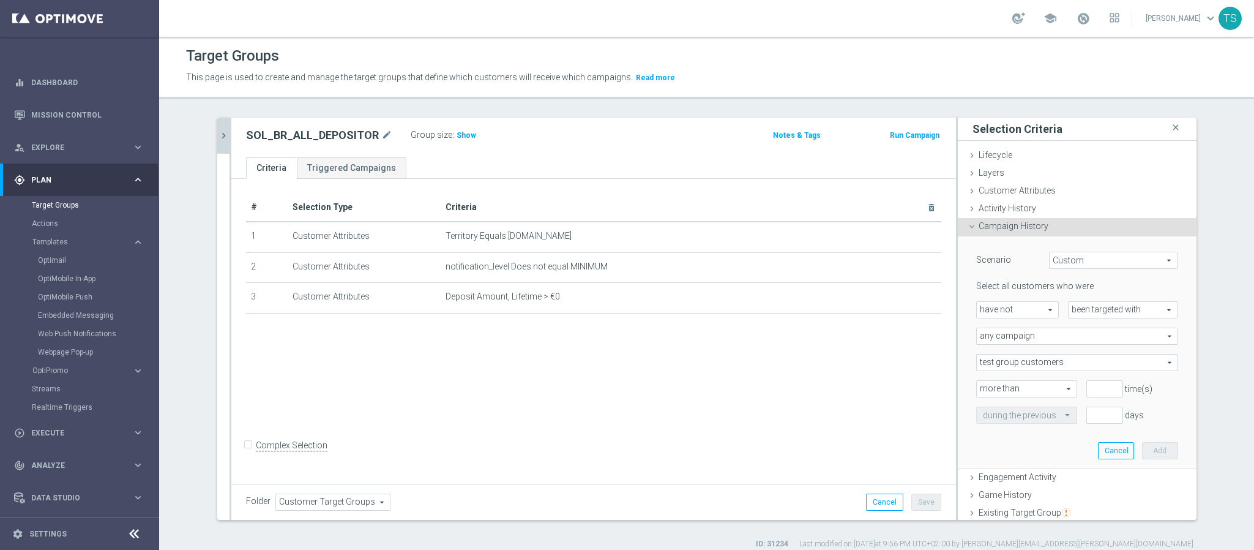
click at [1082, 362] on span "test group customers" at bounding box center [1077, 362] width 201 height 16
click at [1064, 414] on span "either test or control group customers" at bounding box center [1077, 412] width 189 height 10
click at [1077, 414] on div "days" at bounding box center [1104, 414] width 55 height 17
type input "either test or control group customers"
type input "1"
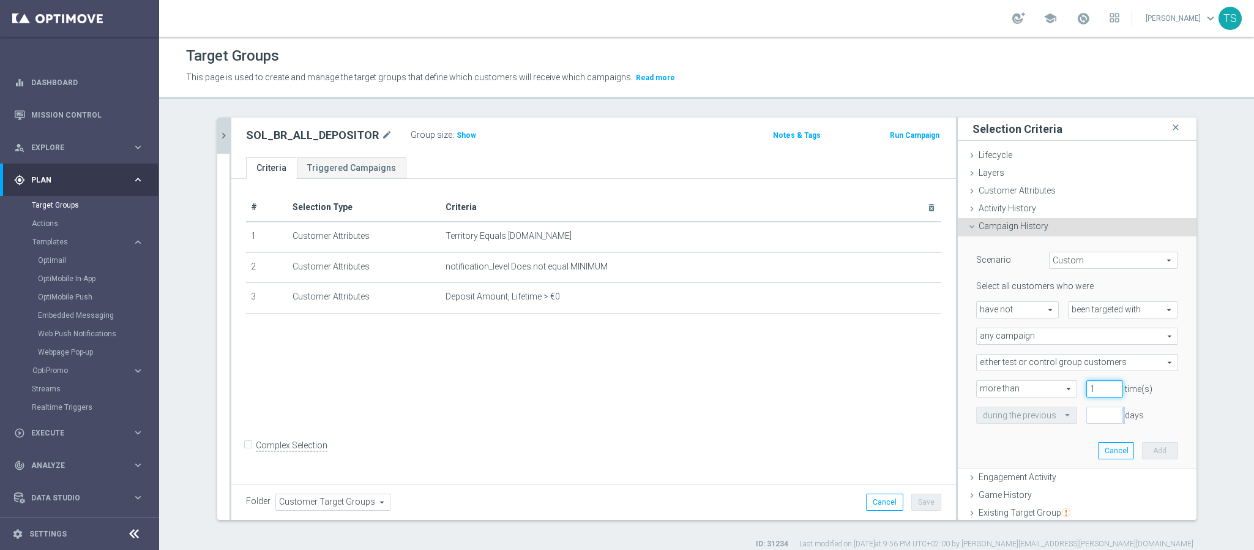
click at [1095, 388] on input "1" at bounding box center [1105, 388] width 37 height 17
click at [1165, 400] on div "Scenario Custom Custom arrow_drop_down search Select all customers who were hav…" at bounding box center [1077, 352] width 239 height 233
click at [1087, 413] on input "number" at bounding box center [1105, 414] width 37 height 17
type input "3"
click at [1144, 454] on button "Add" at bounding box center [1160, 450] width 36 height 17
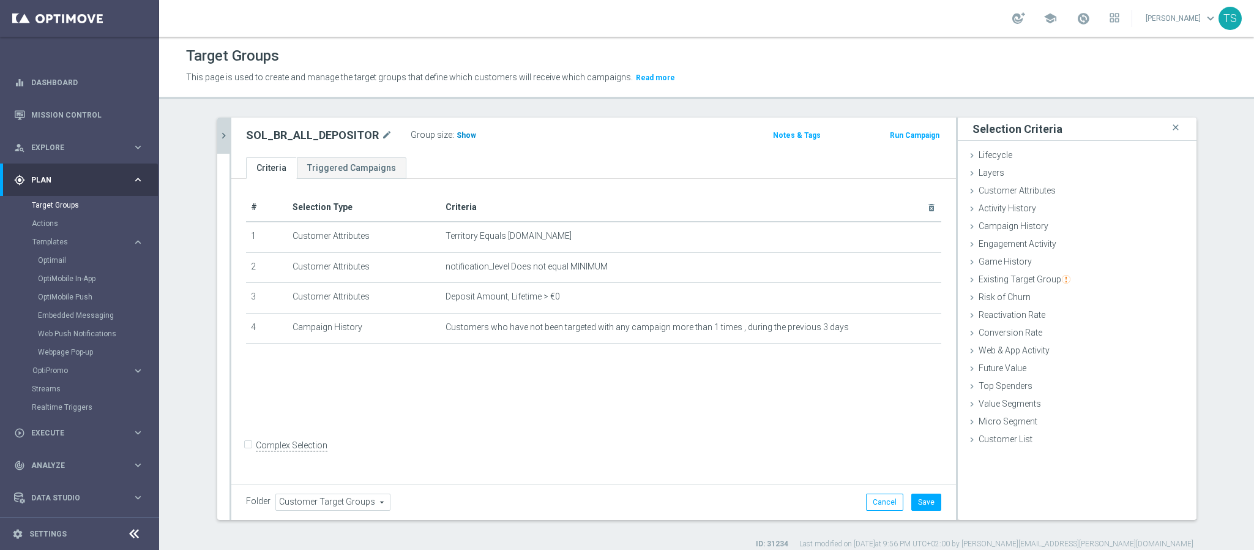
click at [455, 134] on h3 "Show" at bounding box center [466, 135] width 22 height 13
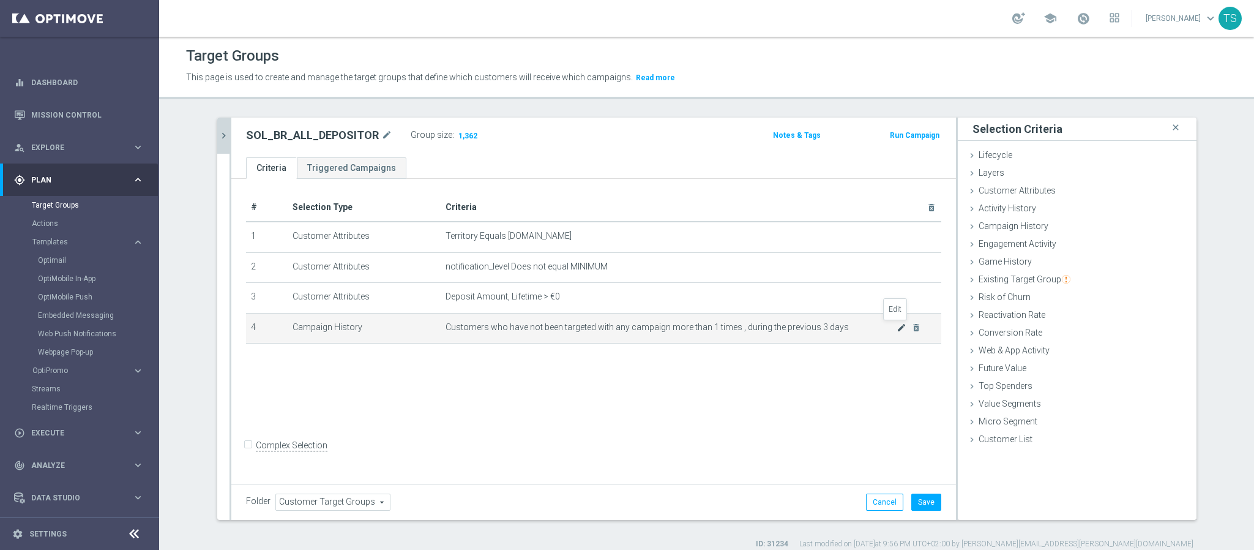
click at [897, 327] on icon "mode_edit" at bounding box center [902, 328] width 10 height 10
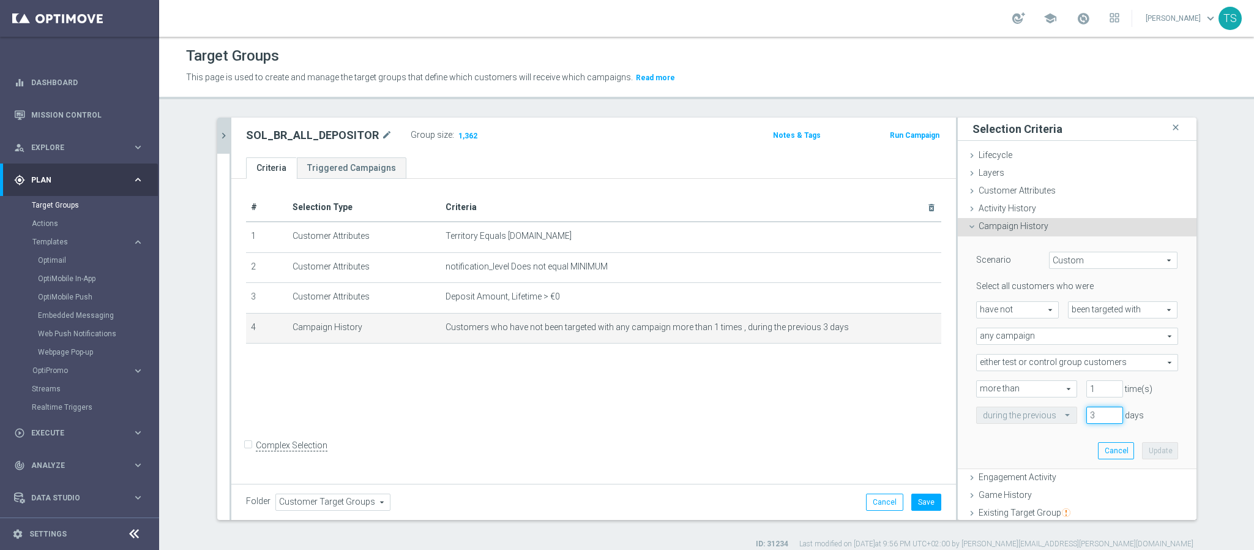
click at [1087, 412] on input "3" at bounding box center [1105, 414] width 37 height 17
type input "1"
click at [1148, 443] on button "Update" at bounding box center [1160, 450] width 36 height 17
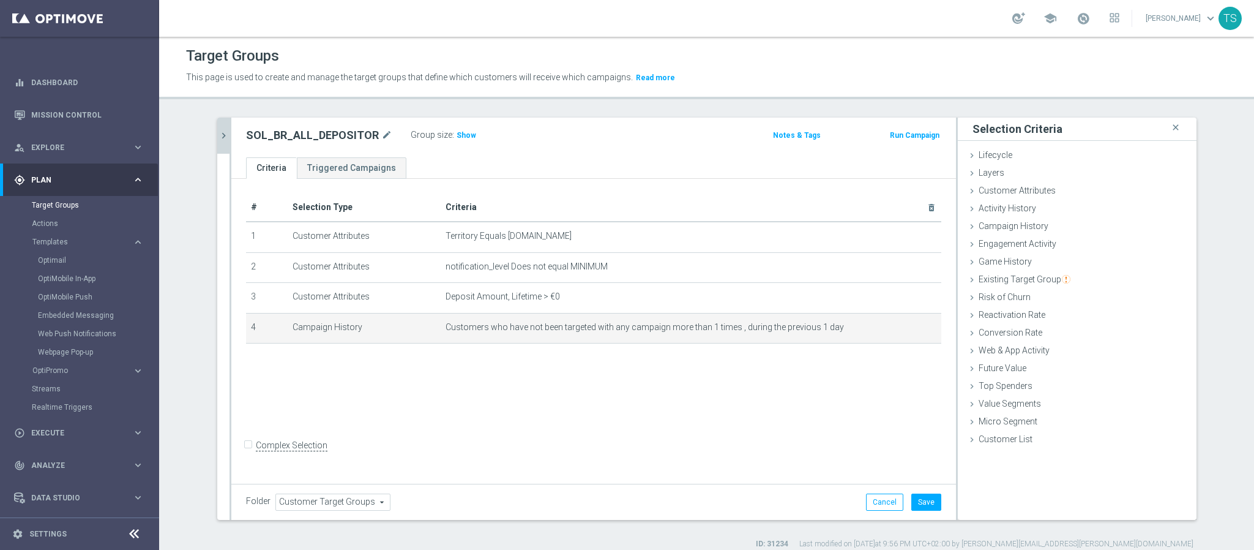
click at [454, 127] on div "Group size : Show" at bounding box center [472, 134] width 122 height 15
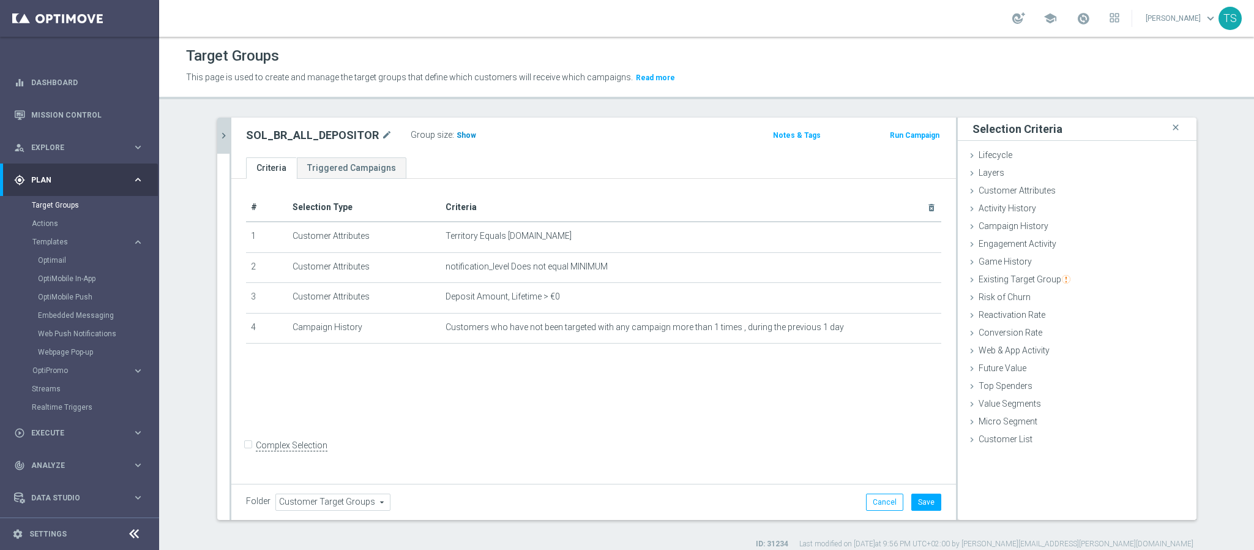
click at [457, 140] on span "Show" at bounding box center [467, 135] width 20 height 9
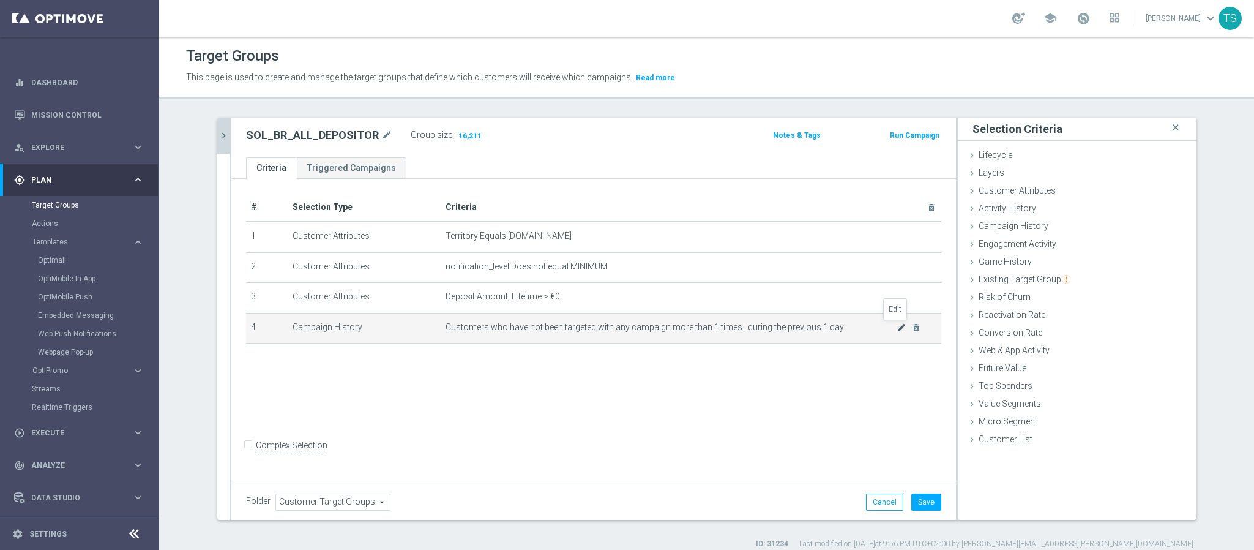
click at [897, 329] on icon "mode_edit" at bounding box center [902, 328] width 10 height 10
click at [897, 328] on icon "mode_edit" at bounding box center [902, 328] width 10 height 10
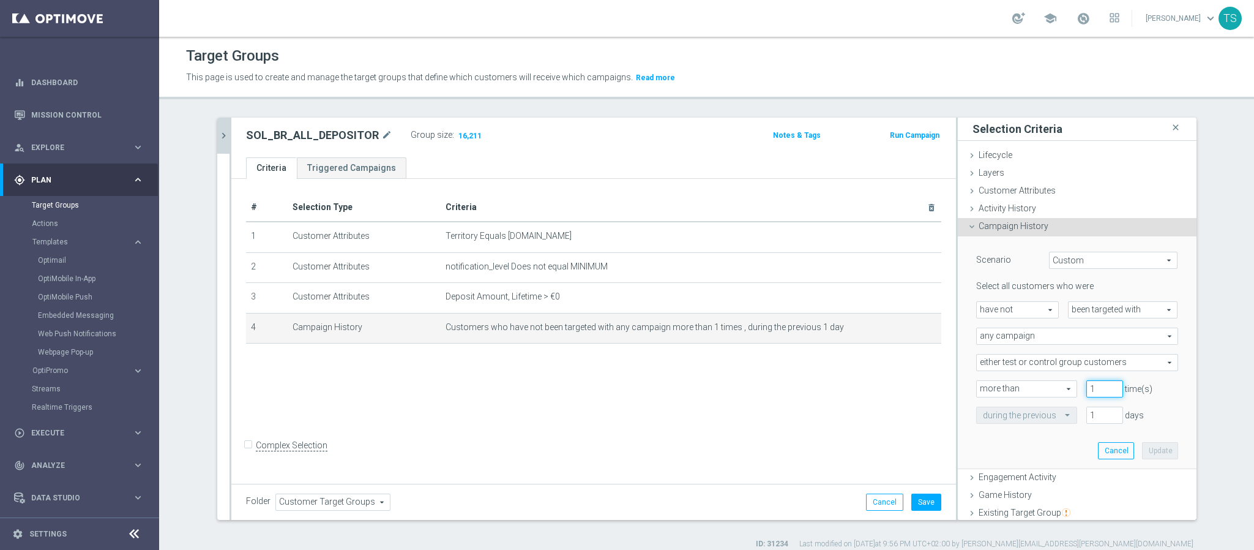
drag, startPoint x: 1090, startPoint y: 391, endPoint x: 983, endPoint y: 390, distance: 106.5
click at [1016, 391] on div "more than more than arrow_drop_down search 1 time(s)" at bounding box center [1077, 388] width 220 height 17
type input "0"
click at [1142, 450] on button "Update" at bounding box center [1160, 450] width 36 height 17
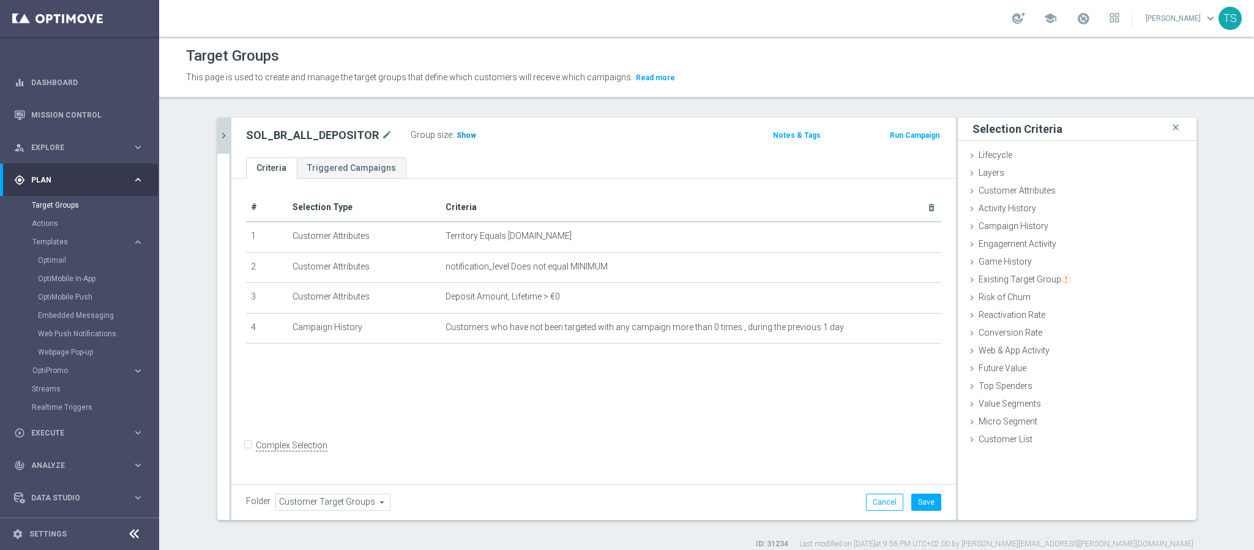
click at [457, 136] on span "Show" at bounding box center [467, 135] width 20 height 9
click at [447, 140] on div "Group size : Show Calculating…" at bounding box center [472, 134] width 122 height 15
click at [219, 134] on icon "chevron_right" at bounding box center [224, 136] width 12 height 12
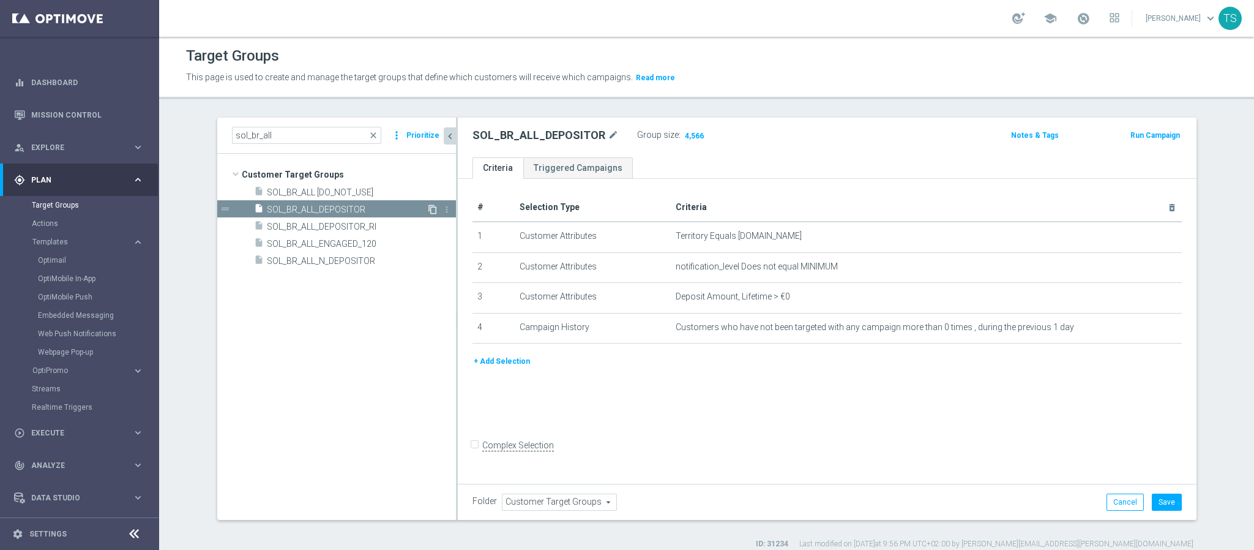
click at [428, 209] on icon "content_copy" at bounding box center [433, 209] width 10 height 10
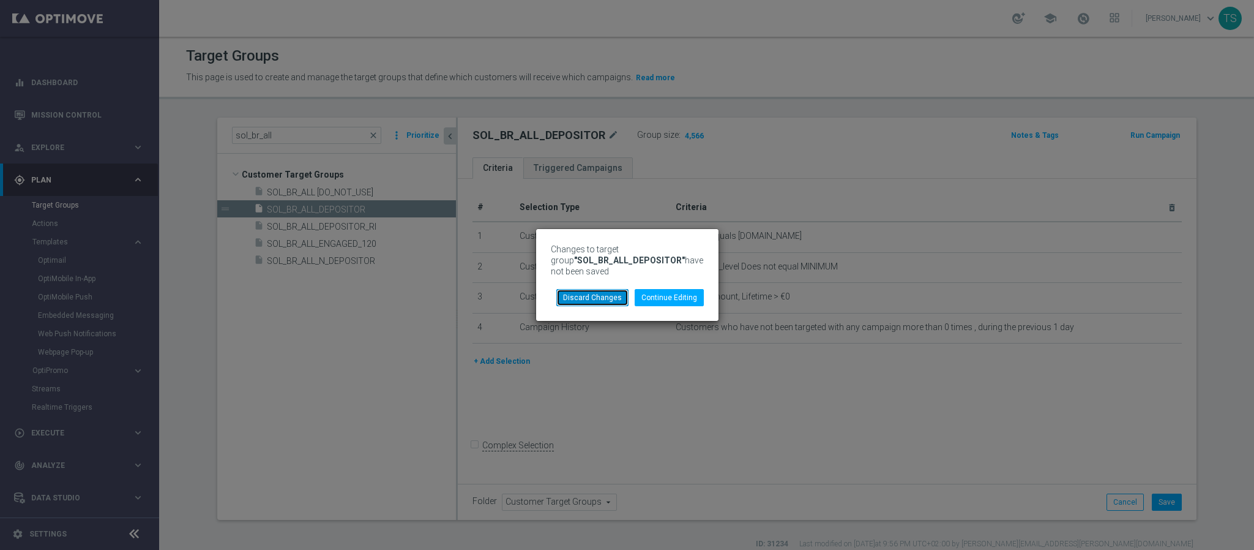
click at [577, 301] on button "Discard Changes" at bounding box center [592, 297] width 72 height 17
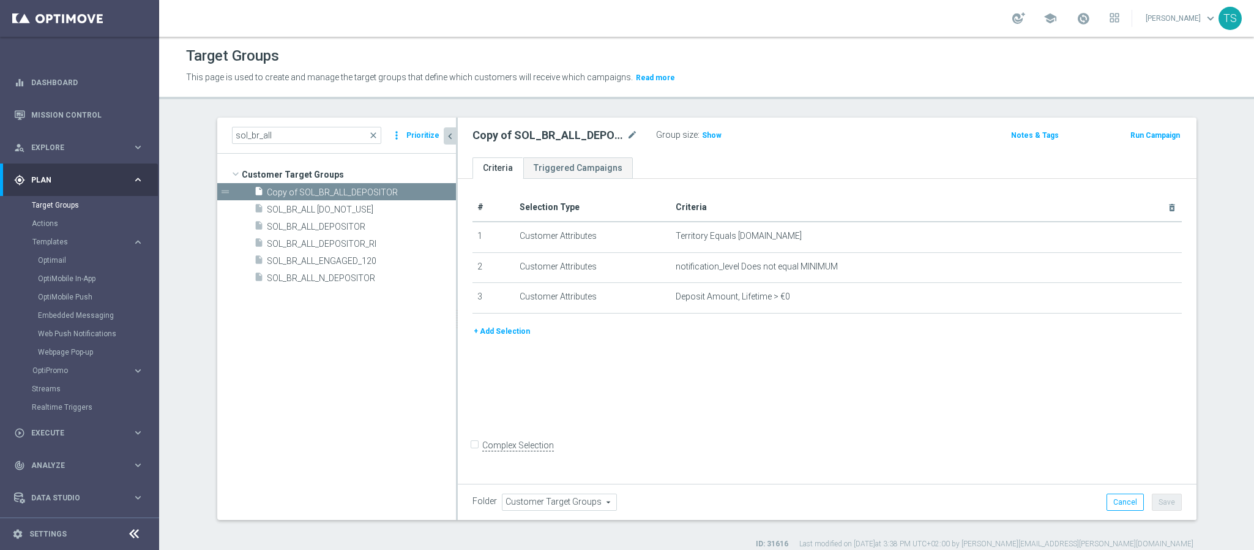
click at [485, 331] on button "+ Add Selection" at bounding box center [502, 330] width 59 height 13
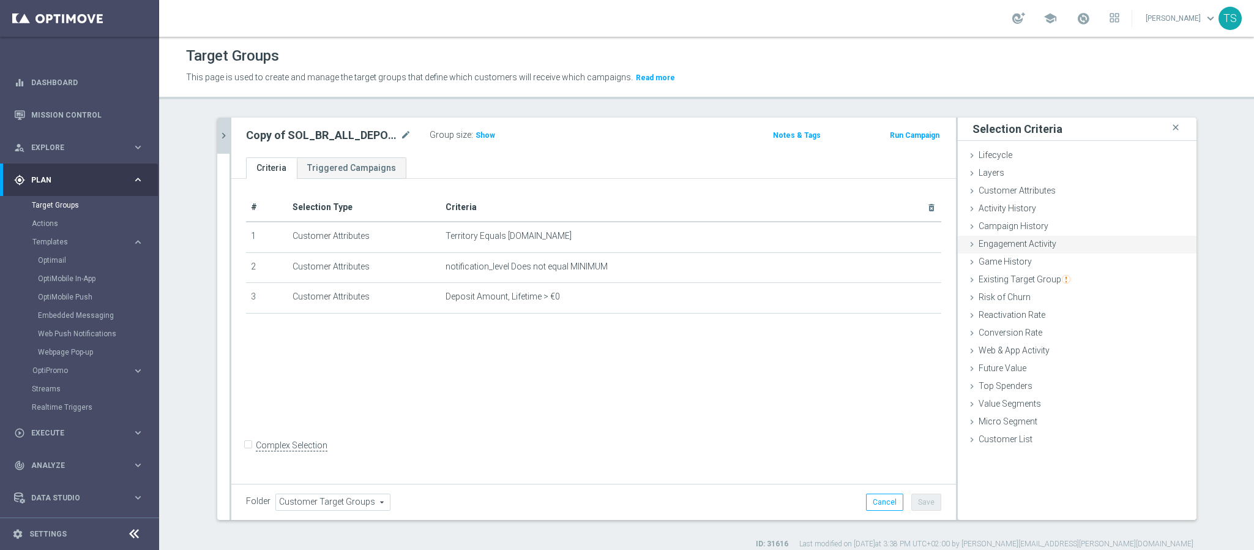
click at [1049, 250] on div "Engagement Activity done" at bounding box center [1077, 245] width 239 height 18
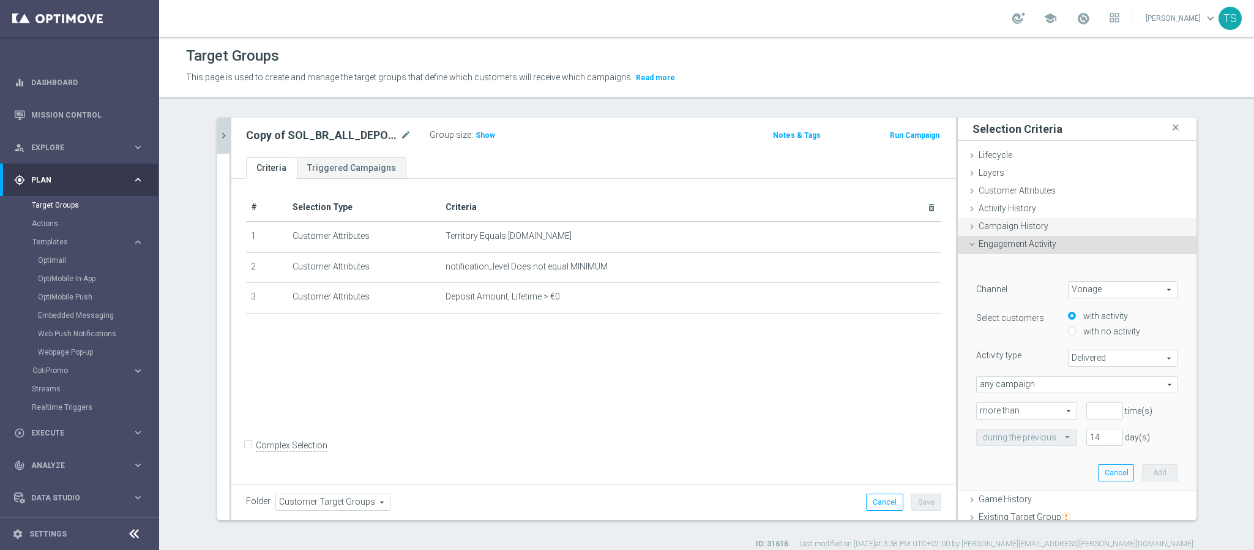
click at [1027, 226] on span "Campaign History" at bounding box center [1014, 226] width 70 height 10
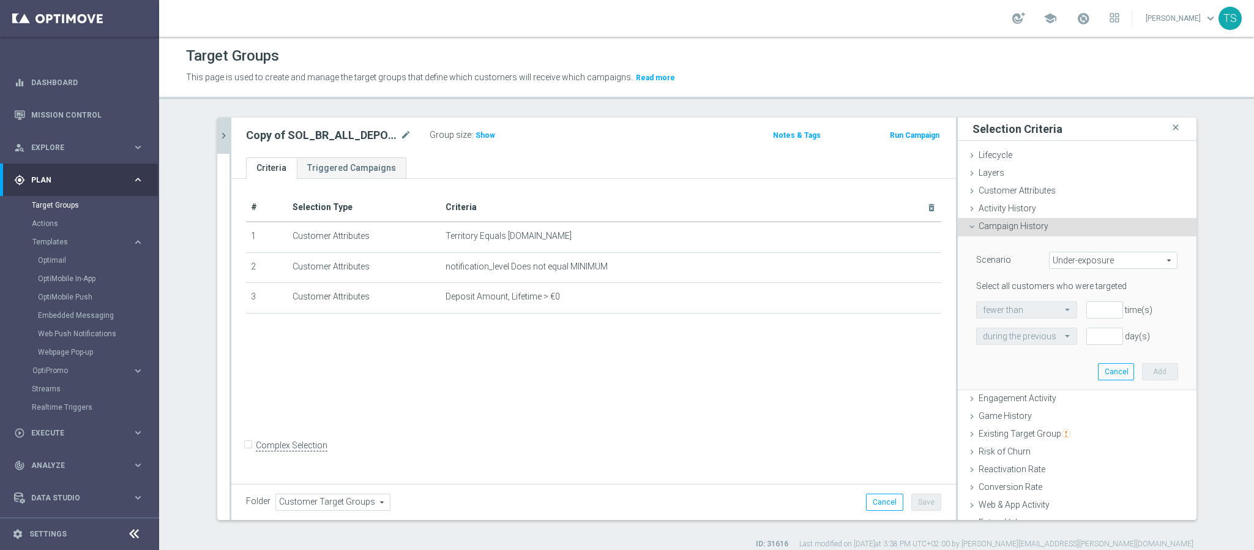
click at [1076, 261] on span "Under-exposure" at bounding box center [1113, 260] width 127 height 16
click at [1091, 331] on label "Targeted while in a target group" at bounding box center [1113, 326] width 127 height 16
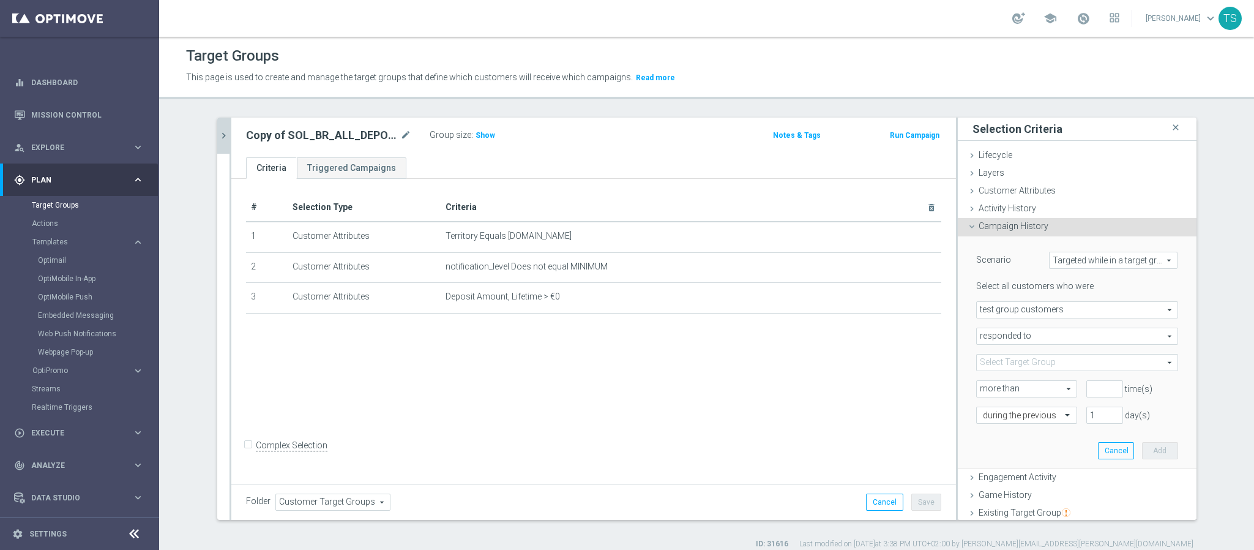
click at [1077, 260] on span "Targeted while in a target group" at bounding box center [1113, 260] width 127 height 16
click at [1075, 344] on span "Custom" at bounding box center [1113, 342] width 115 height 10
type input "Custom"
click at [1027, 310] on span "have" at bounding box center [1017, 310] width 81 height 16
click at [1010, 340] on span "have not" at bounding box center [1017, 344] width 69 height 10
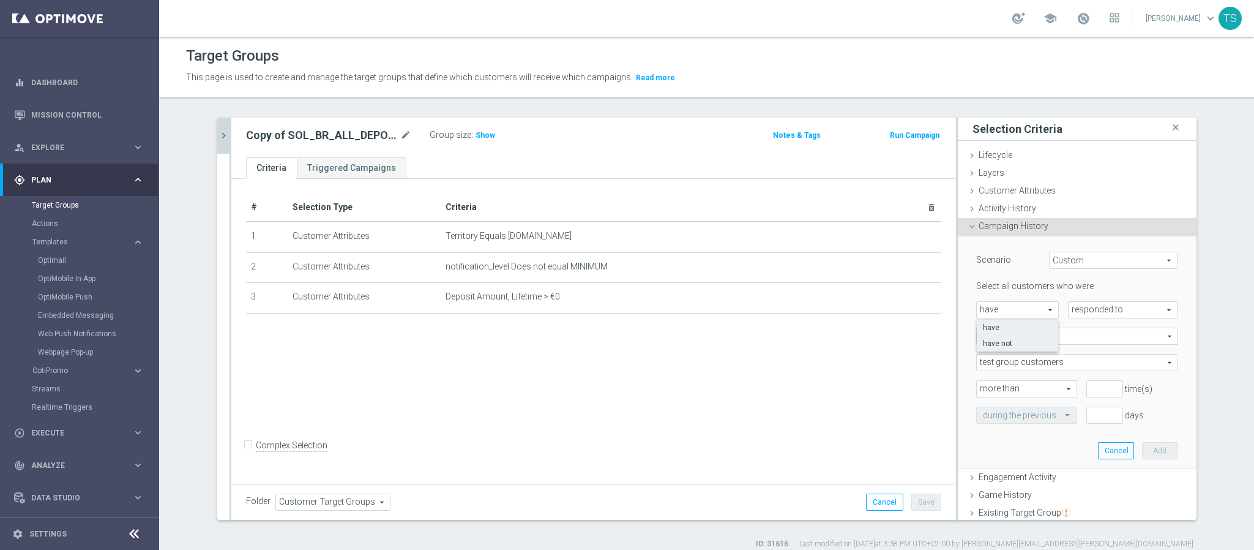
type input "have not"
click at [1104, 311] on span "responded to" at bounding box center [1123, 310] width 109 height 16
click at [1098, 345] on span "been targeted with" at bounding box center [1123, 344] width 97 height 10
type input "been targeted with"
click at [1036, 364] on span "test group customers" at bounding box center [1077, 362] width 201 height 16
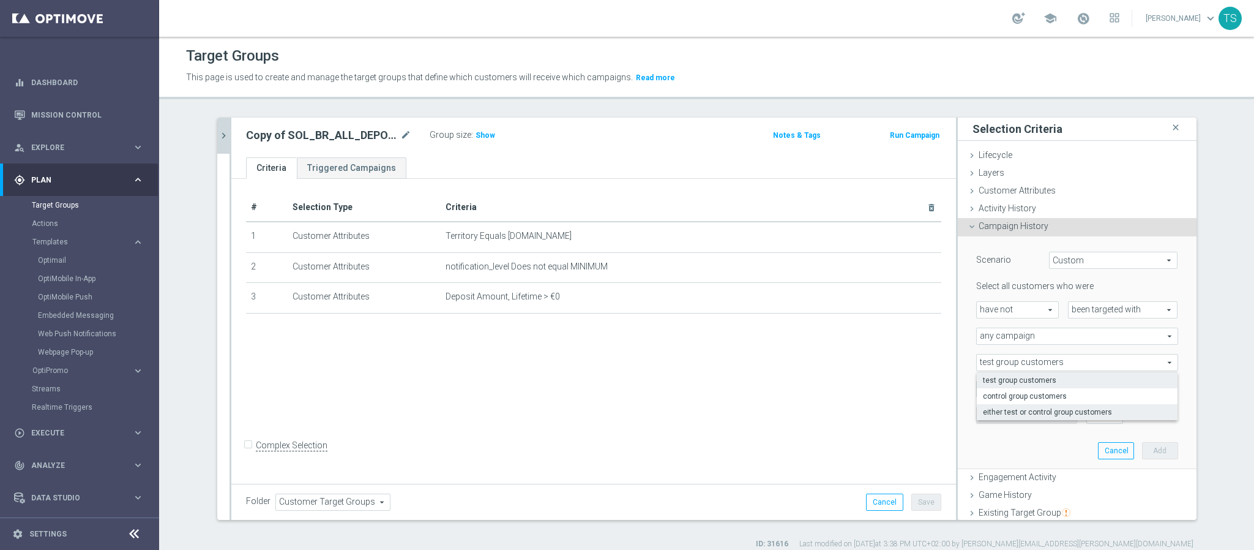
click at [1028, 408] on span "either test or control group customers" at bounding box center [1077, 412] width 189 height 10
type input "either test or control group customers"
click at [1088, 383] on input "number" at bounding box center [1105, 388] width 37 height 17
type input "0"
click at [1088, 418] on input "number" at bounding box center [1105, 414] width 37 height 17
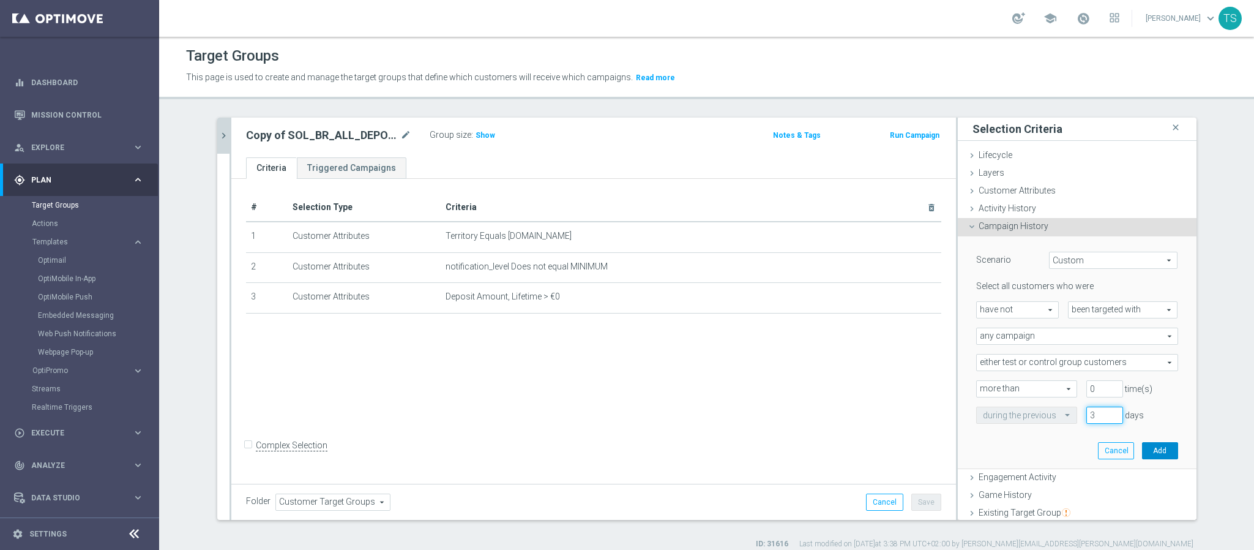
type input "3"
click at [1148, 454] on button "Add" at bounding box center [1160, 450] width 36 height 17
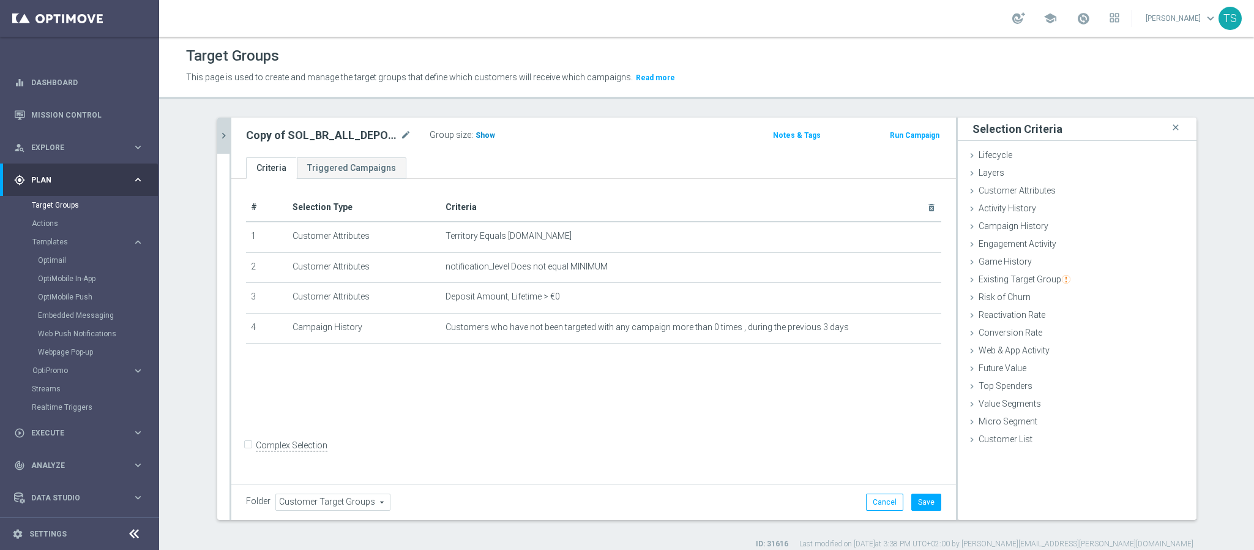
click at [476, 136] on span "Show" at bounding box center [486, 135] width 20 height 9
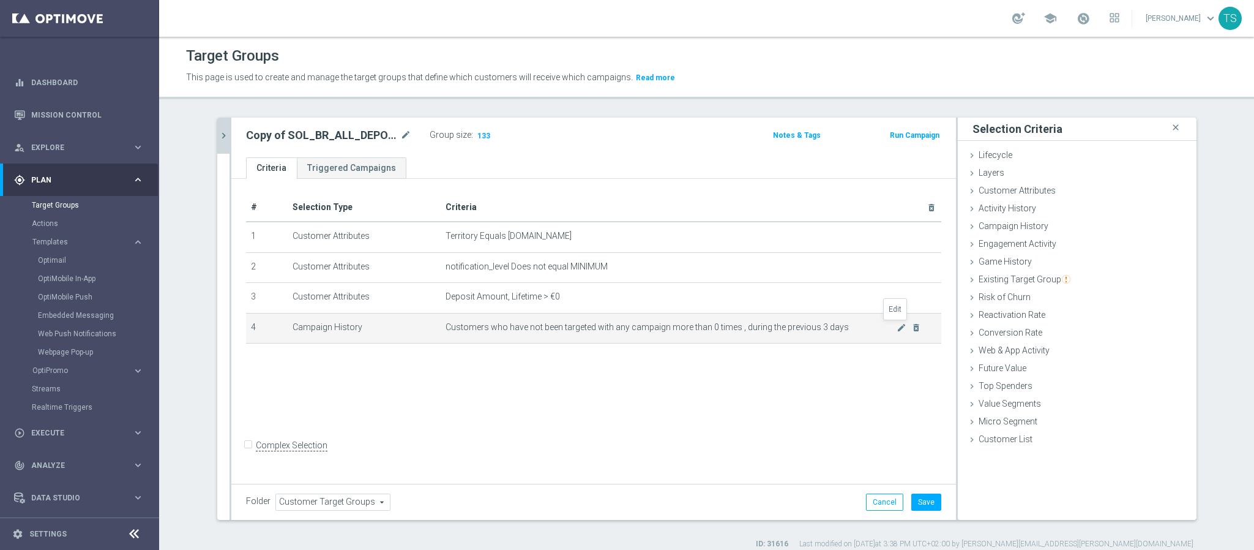
drag, startPoint x: 894, startPoint y: 328, endPoint x: 915, endPoint y: 336, distance: 21.9
click at [897, 328] on icon "mode_edit" at bounding box center [902, 328] width 10 height 10
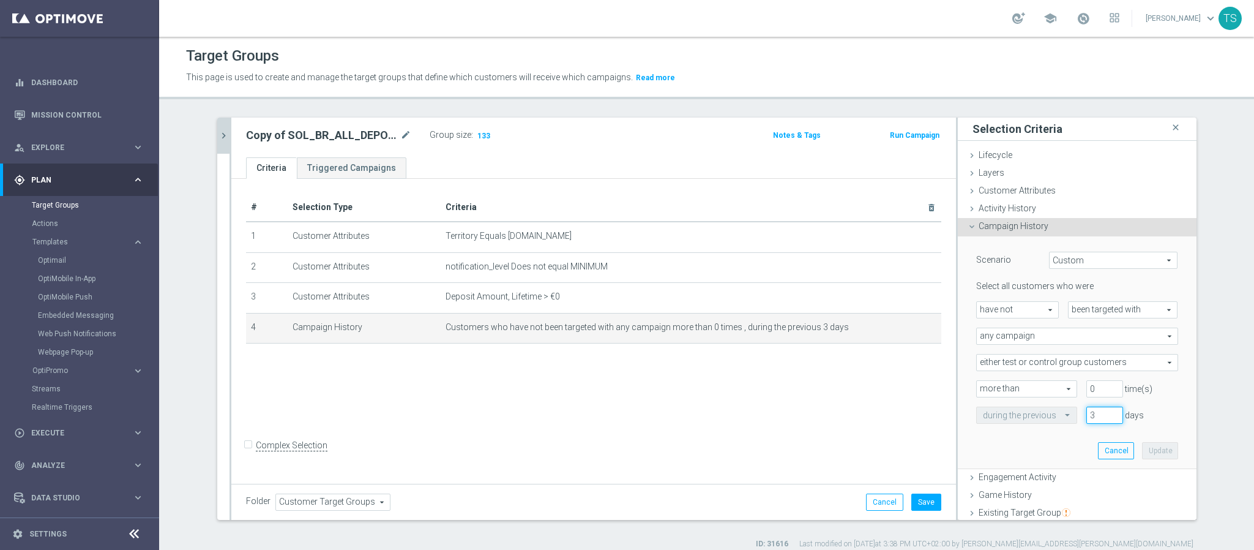
drag, startPoint x: 1089, startPoint y: 417, endPoint x: 948, endPoint y: 430, distance: 142.1
click at [967, 429] on div "Scenario Custom Custom arrow_drop_down search Select all customers who were hav…" at bounding box center [1077, 352] width 220 height 232
type input "2"
click at [1143, 451] on button "Update" at bounding box center [1160, 450] width 36 height 17
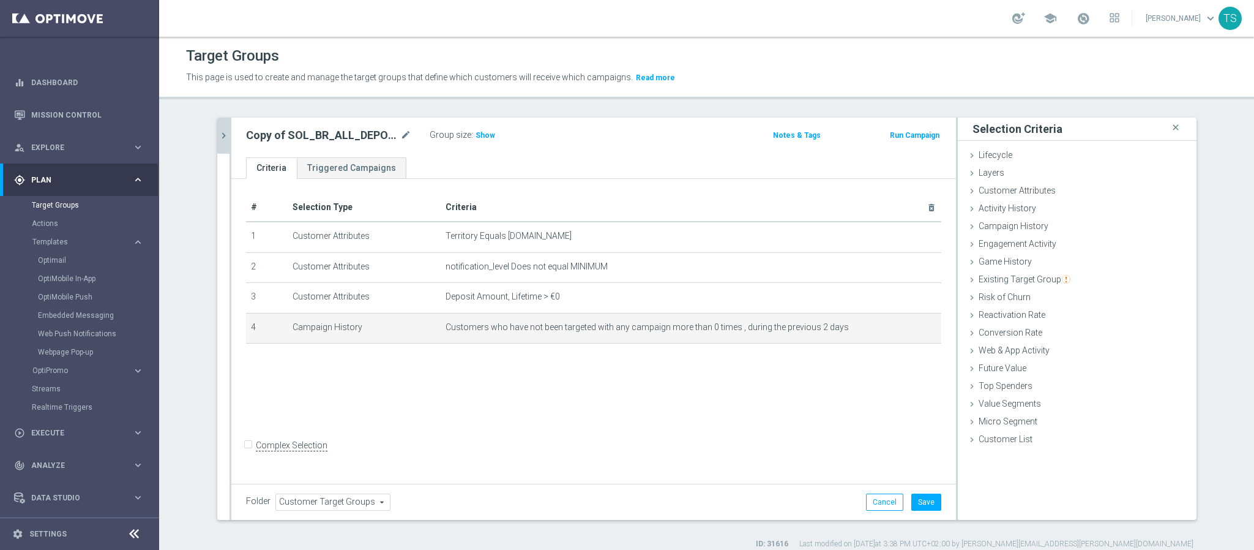
click at [487, 138] on div "Group size : Show" at bounding box center [491, 134] width 122 height 15
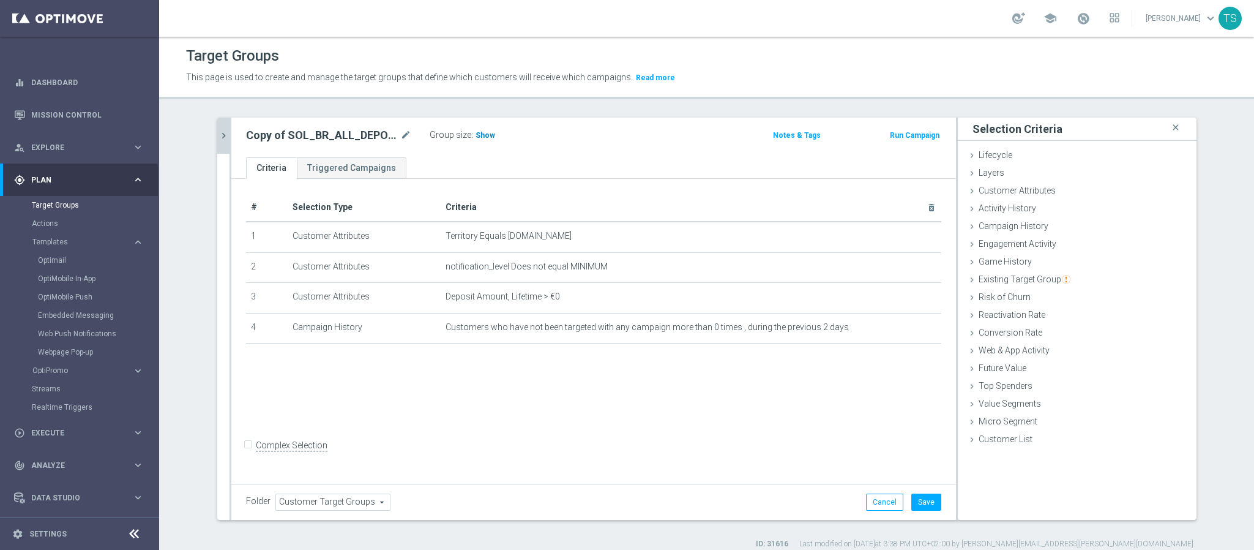
click at [480, 133] on span "Show" at bounding box center [486, 135] width 20 height 9
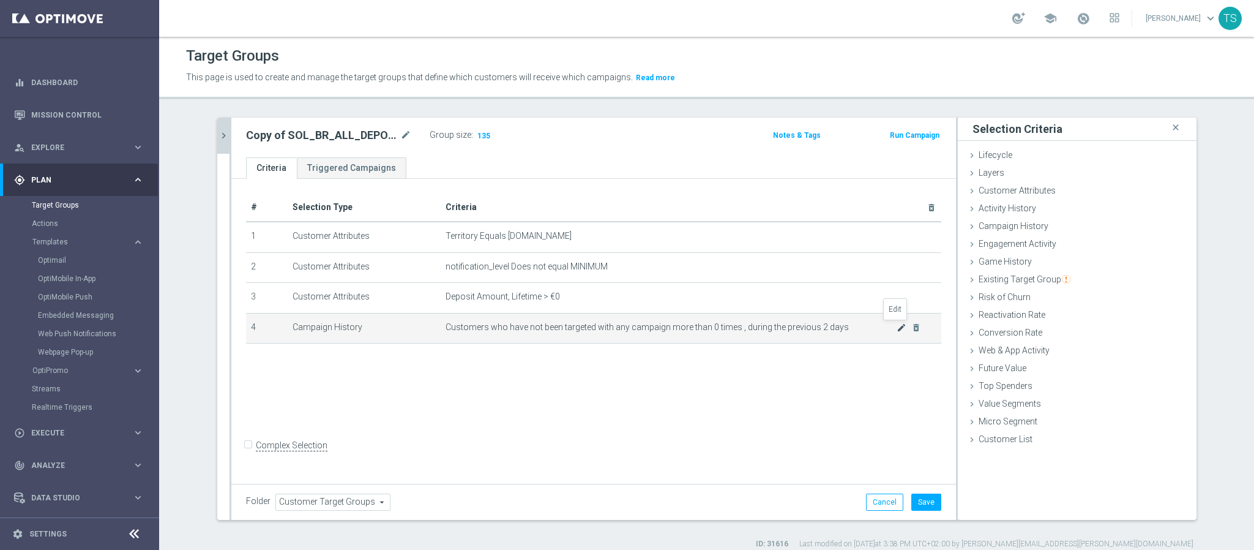
click at [897, 324] on icon "mode_edit" at bounding box center [902, 328] width 10 height 10
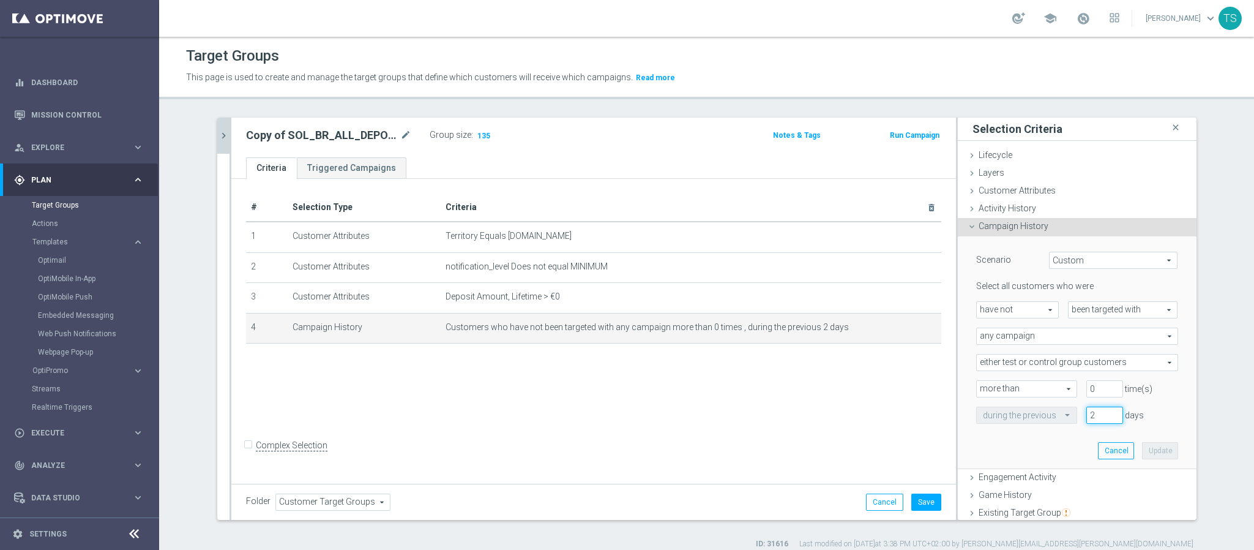
drag, startPoint x: 1086, startPoint y: 417, endPoint x: 981, endPoint y: 432, distance: 106.4
click at [1027, 427] on div "Scenario Custom Custom arrow_drop_down search Select all customers who were hav…" at bounding box center [1077, 352] width 220 height 232
type input "1"
click at [1142, 452] on button "Update" at bounding box center [1160, 450] width 36 height 17
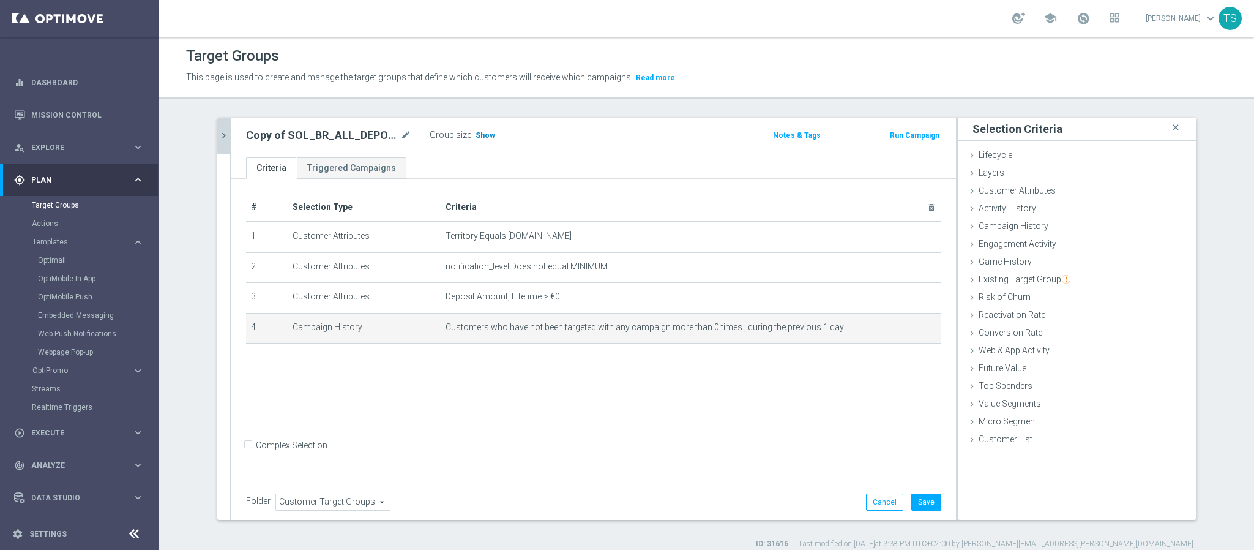
click at [476, 134] on span "Show" at bounding box center [486, 135] width 20 height 9
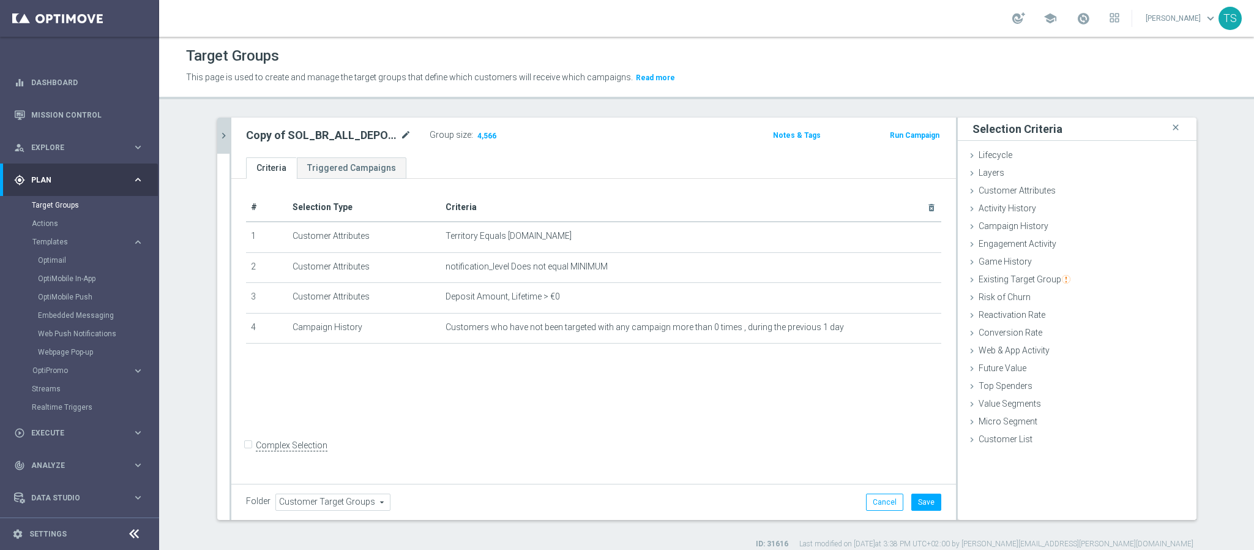
click at [400, 133] on icon "mode_edit" at bounding box center [405, 135] width 11 height 15
click at [317, 146] on div "Copy of SOL_BR_ALL_DEPOSITOR" at bounding box center [338, 137] width 184 height 20
click at [400, 130] on icon "mode_edit" at bounding box center [405, 135] width 11 height 15
click at [276, 134] on input "Copy of SOL_BR_ALL_DEPOSITOR" at bounding box center [328, 136] width 165 height 17
drag, startPoint x: 274, startPoint y: 133, endPoint x: 238, endPoint y: 133, distance: 36.7
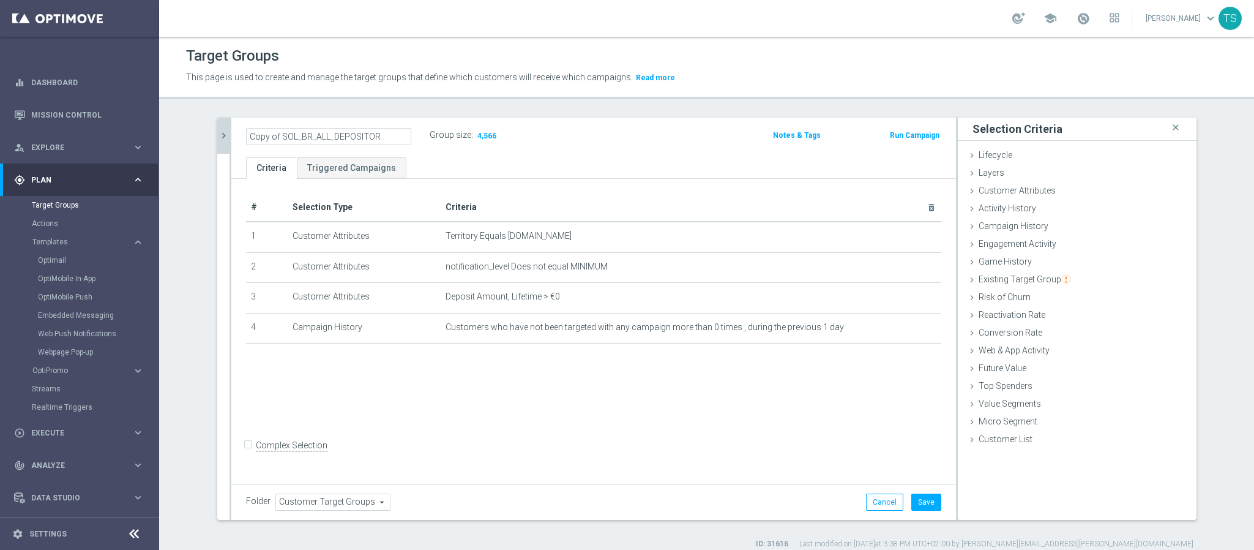
click at [238, 133] on div "Copy of SOL_BR_ALL_DEPOSITOR" at bounding box center [329, 136] width 184 height 17
click at [291, 137] on input "SOL_BR_20251009" at bounding box center [328, 136] width 165 height 17
type input "SOL_BR_20251009"
click at [923, 496] on button "Save" at bounding box center [927, 501] width 30 height 17
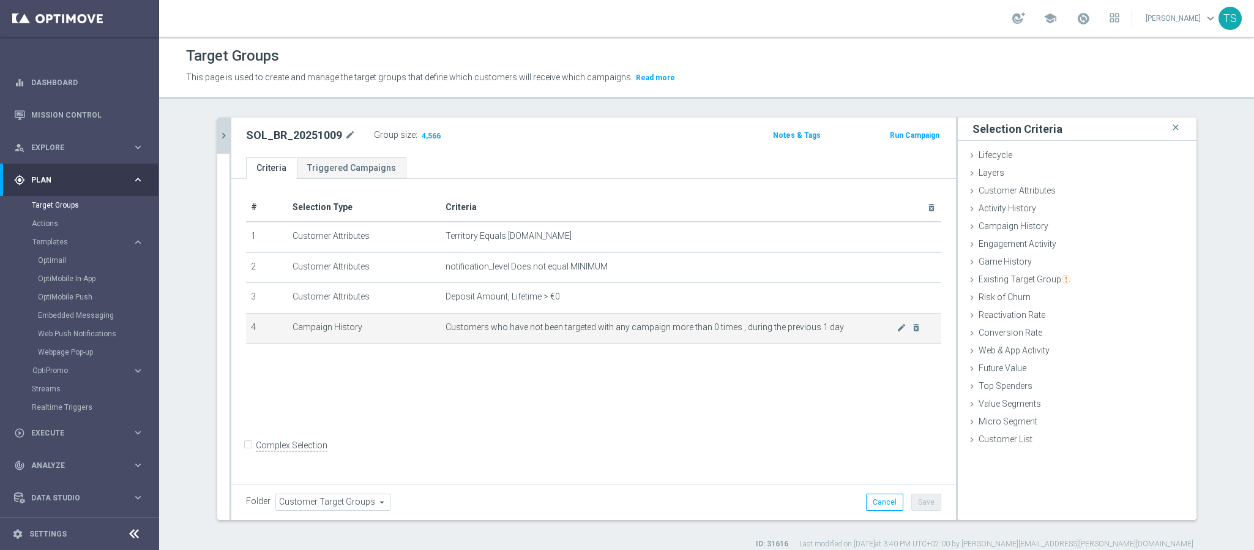
click at [837, 329] on span "Customers who have not been targeted with any campaign more than 0 times , duri…" at bounding box center [672, 327] width 452 height 10
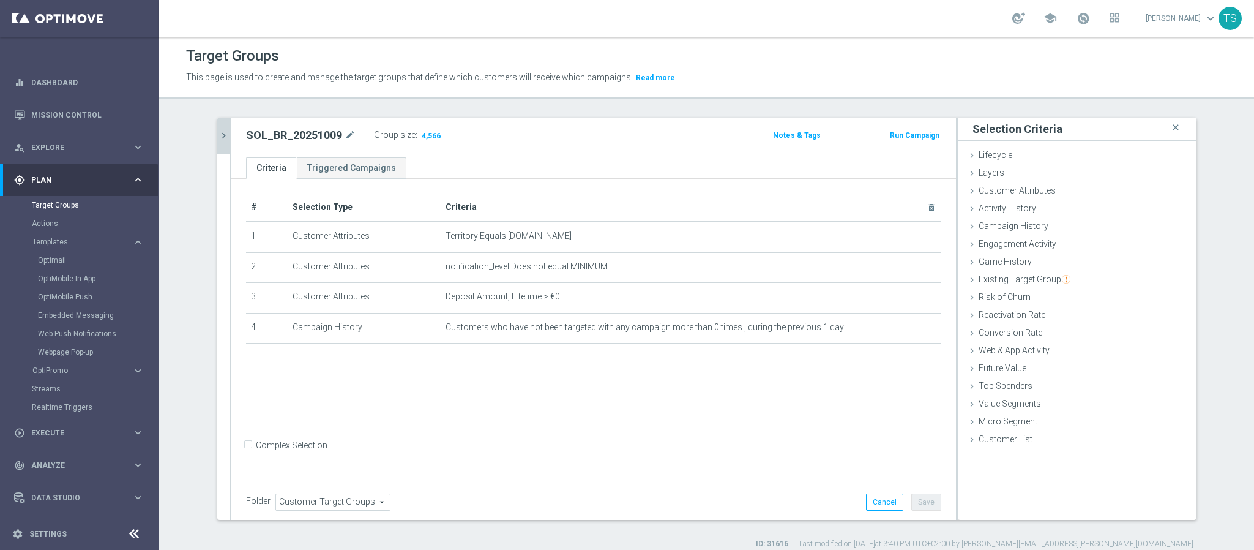
drag, startPoint x: 814, startPoint y: 329, endPoint x: 239, endPoint y: 208, distance: 588.1
click at [246, 208] on table "# Selection Type Criteria delete_forever 1 Customer Attributes Territory Equals…" at bounding box center [593, 268] width 695 height 150
click at [312, 202] on th "Selection Type" at bounding box center [364, 207] width 153 height 28
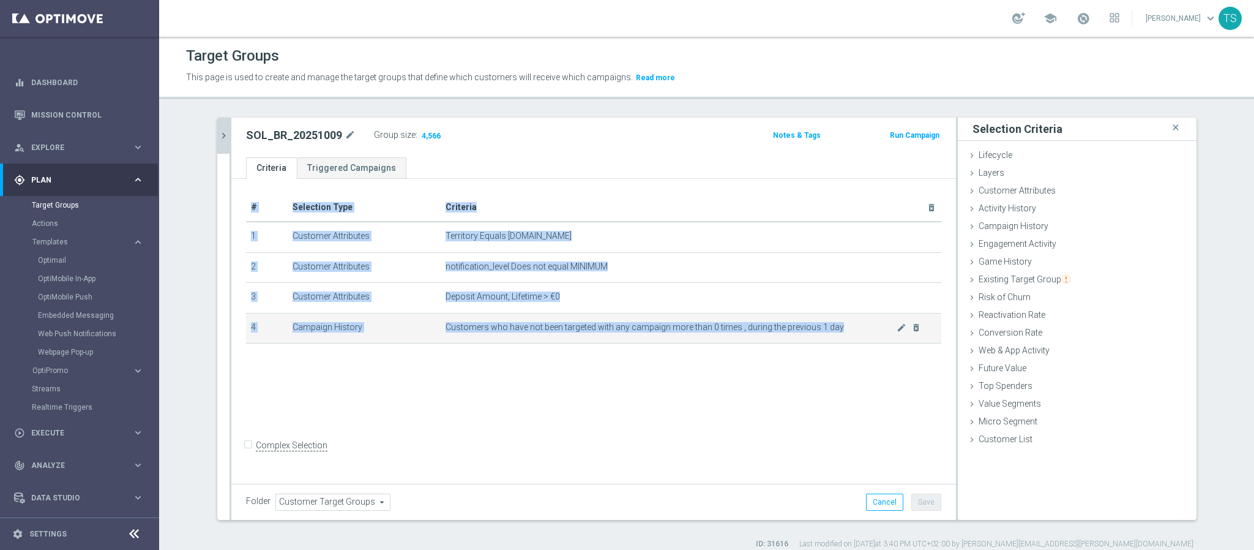
drag, startPoint x: 243, startPoint y: 202, endPoint x: 833, endPoint y: 331, distance: 603.4
click at [833, 331] on div "# Selection Type Criteria delete_forever 1 Customer Attributes Territory Equals…" at bounding box center [594, 273] width 714 height 161
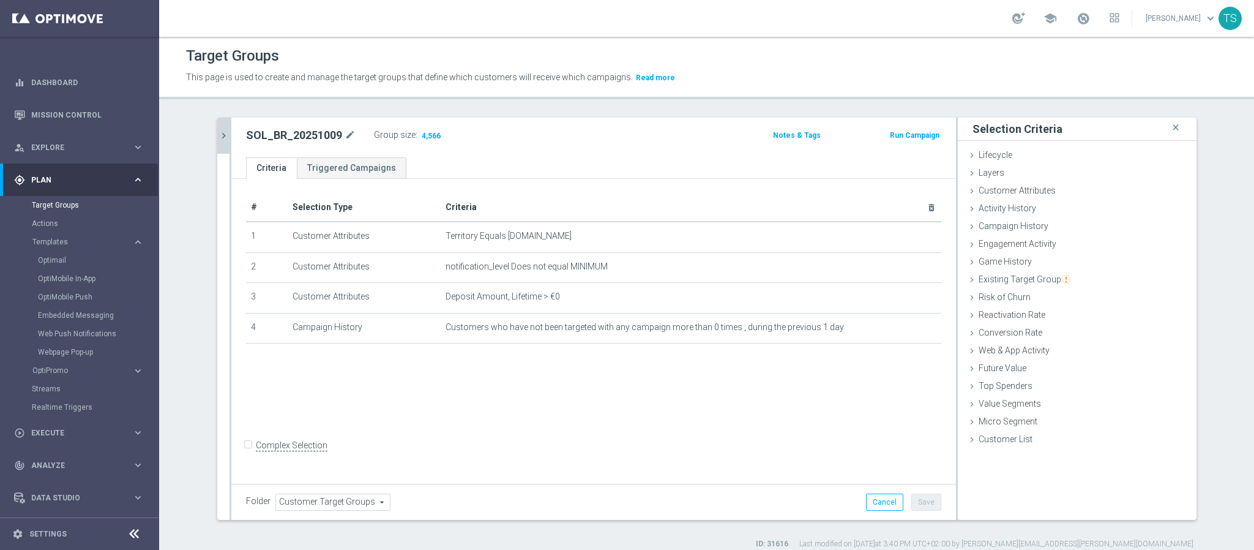
click at [797, 423] on div "# Selection Type Criteria delete_forever 1 Customer Attributes Territory Equals…" at bounding box center [593, 330] width 725 height 302
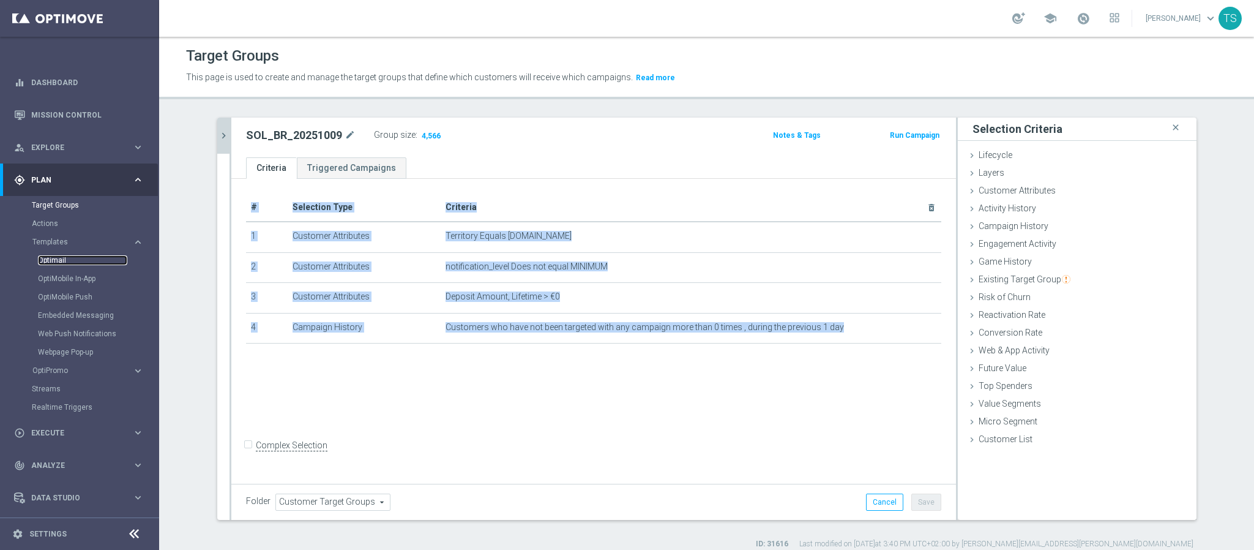
click at [50, 264] on link "Optimail" at bounding box center [82, 260] width 89 height 10
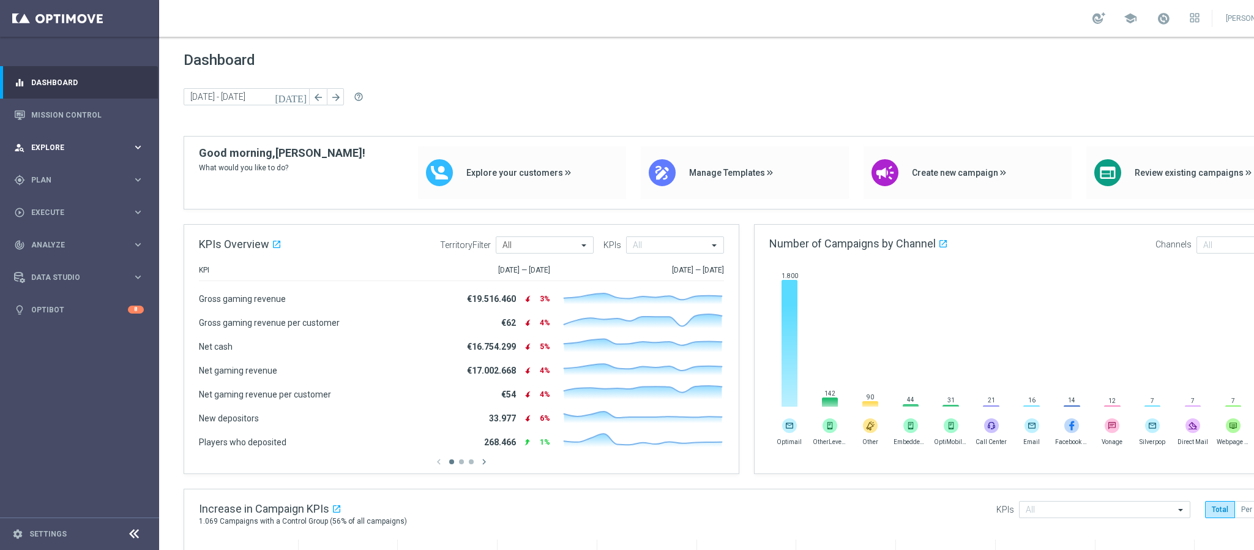
click at [88, 156] on div "person_search Explore keyboard_arrow_right" at bounding box center [79, 147] width 158 height 32
click at [78, 175] on link "Customer Explorer" at bounding box center [80, 173] width 96 height 10
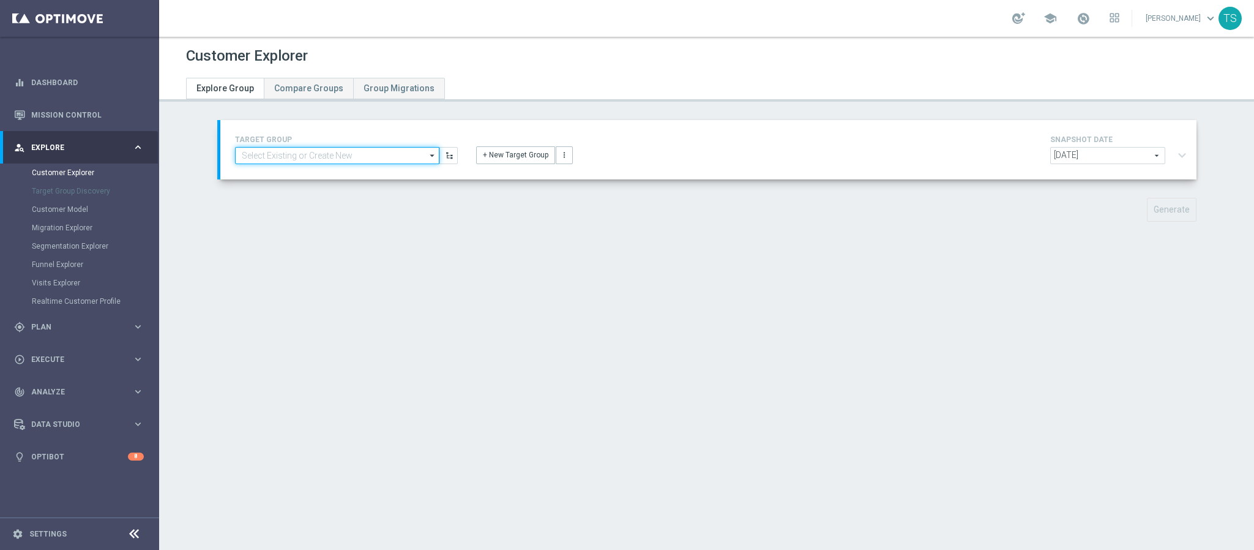
click at [410, 151] on input at bounding box center [337, 155] width 204 height 17
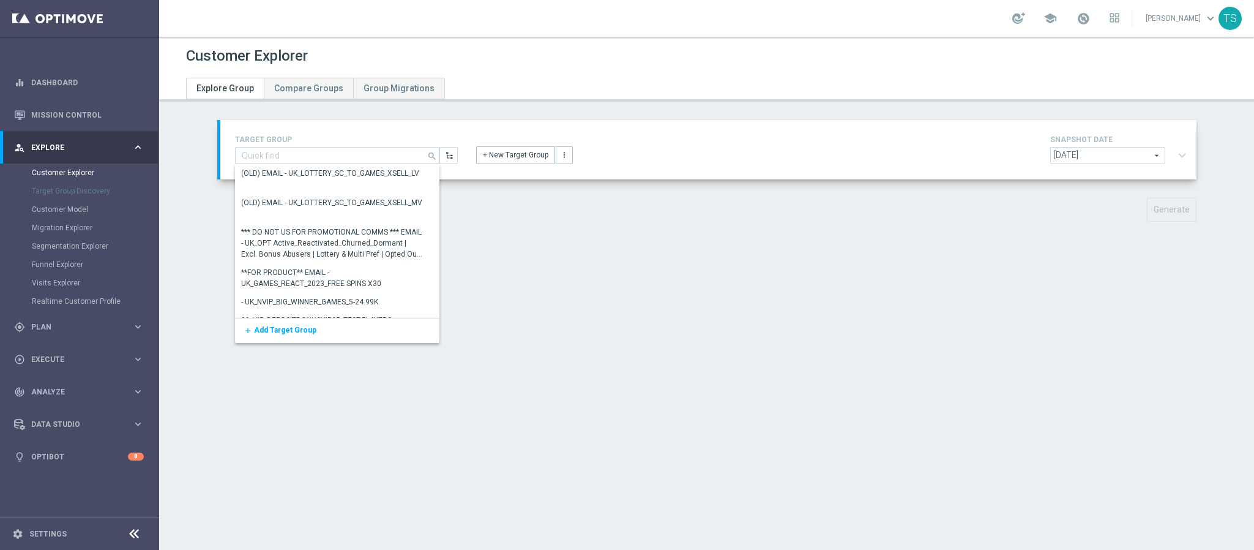
click at [624, 261] on div "Customer Explorer Explore Group Compare Groups Group Migrations TARGET GROUP se…" at bounding box center [706, 293] width 1095 height 513
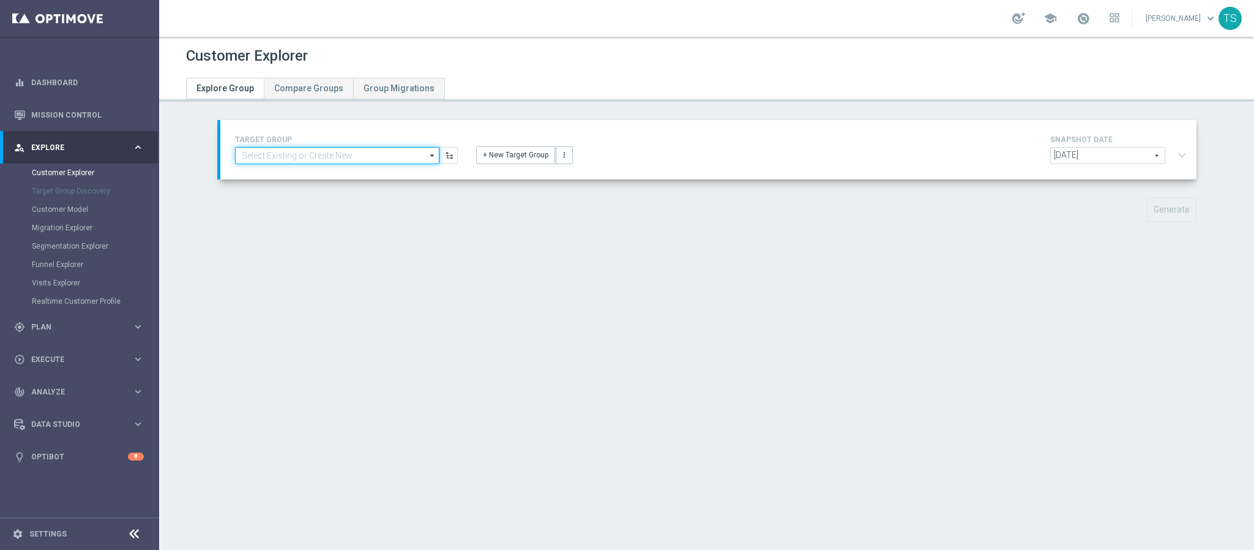
click at [395, 154] on input at bounding box center [337, 155] width 204 height 17
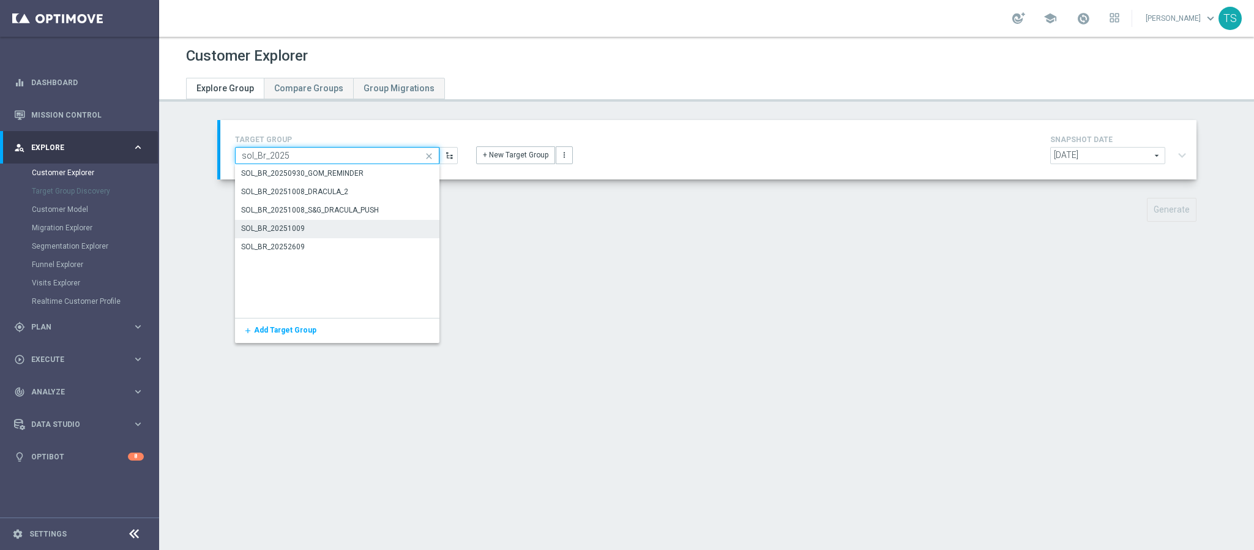
type input "sol_Br_2025"
click at [313, 232] on div "SOL_BR_20251009" at bounding box center [337, 229] width 204 height 18
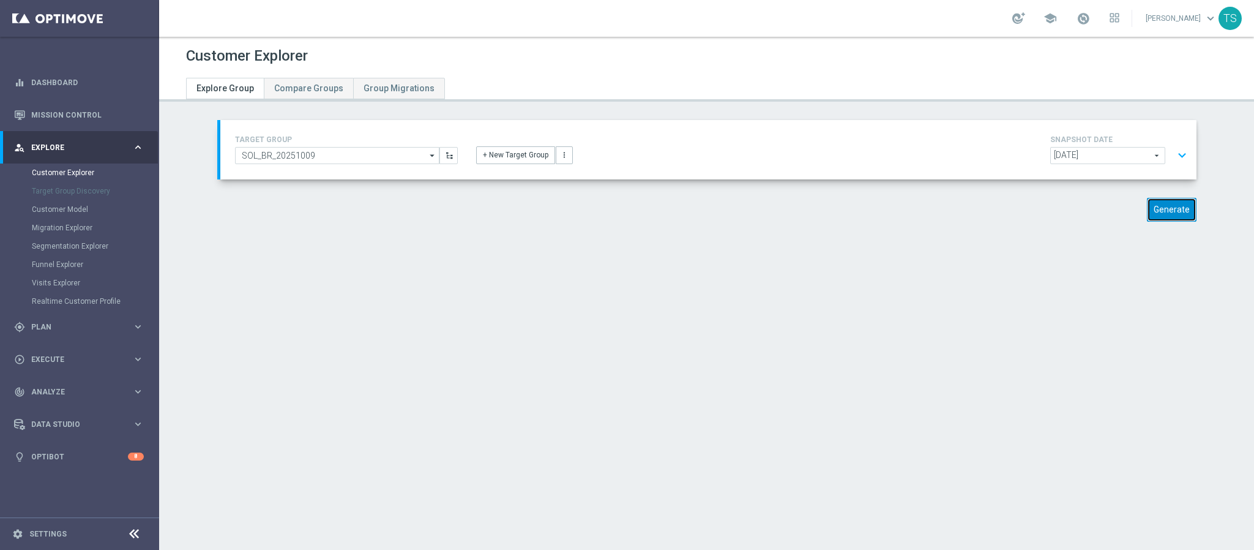
click at [1165, 214] on button "Generate" at bounding box center [1172, 210] width 50 height 24
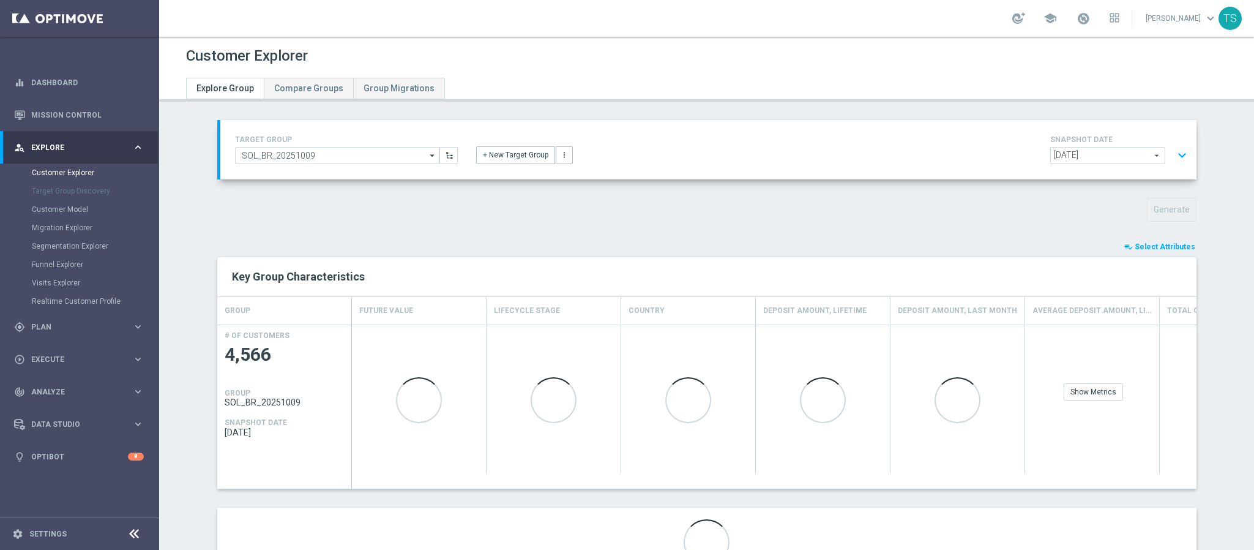
click at [1142, 246] on span "Select Attributes" at bounding box center [1165, 246] width 61 height 9
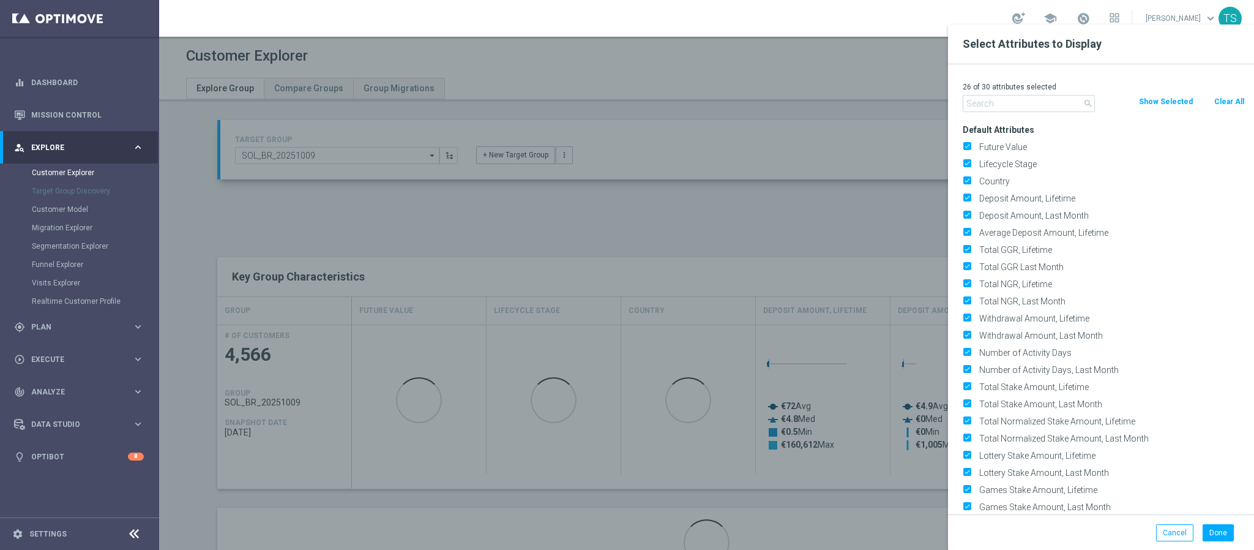
click at [1222, 105] on button "Clear All" at bounding box center [1229, 101] width 32 height 13
checkbox input "false"
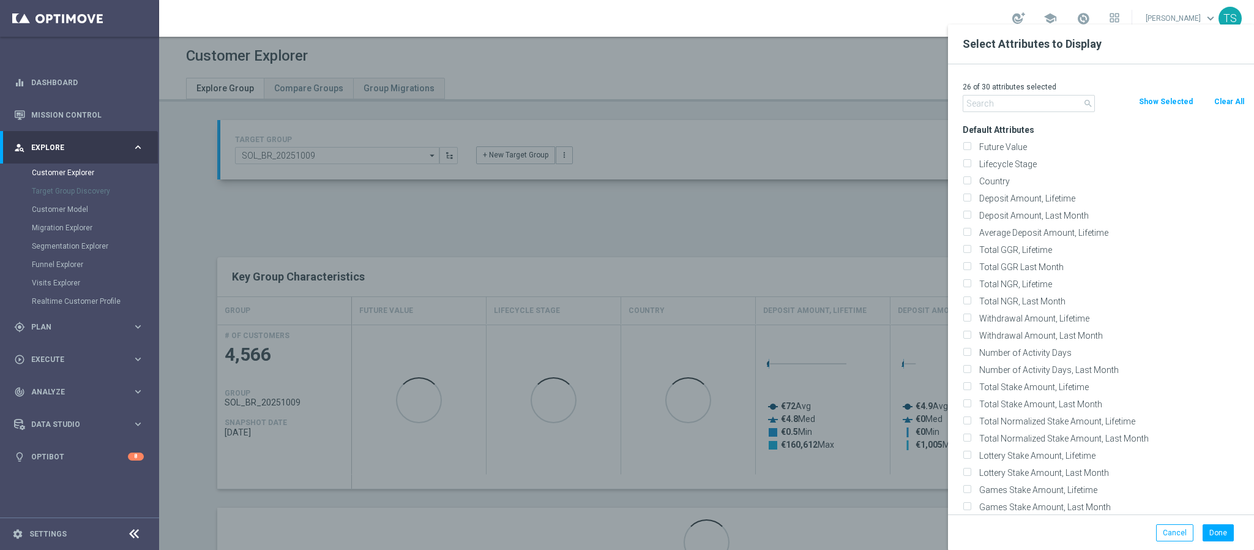
checkbox input "false"
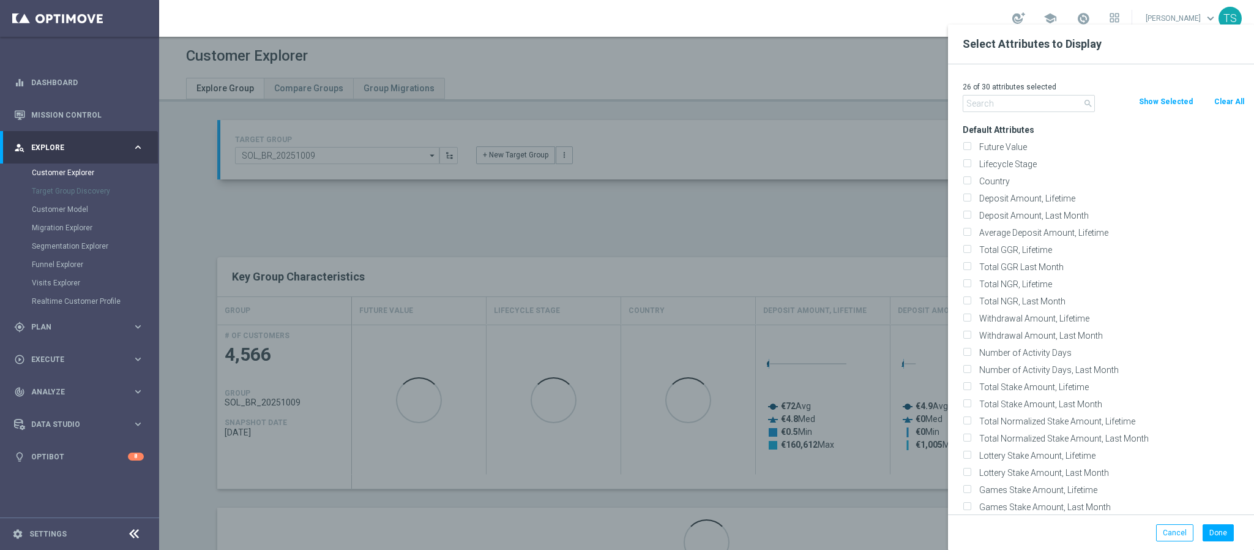
checkbox input "false"
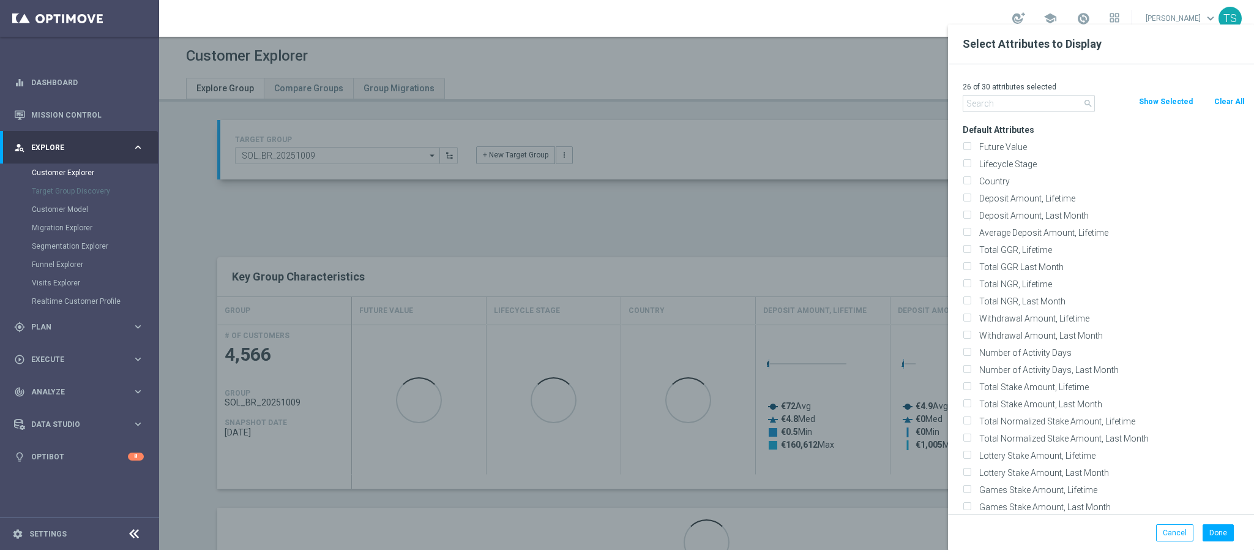
checkbox input "false"
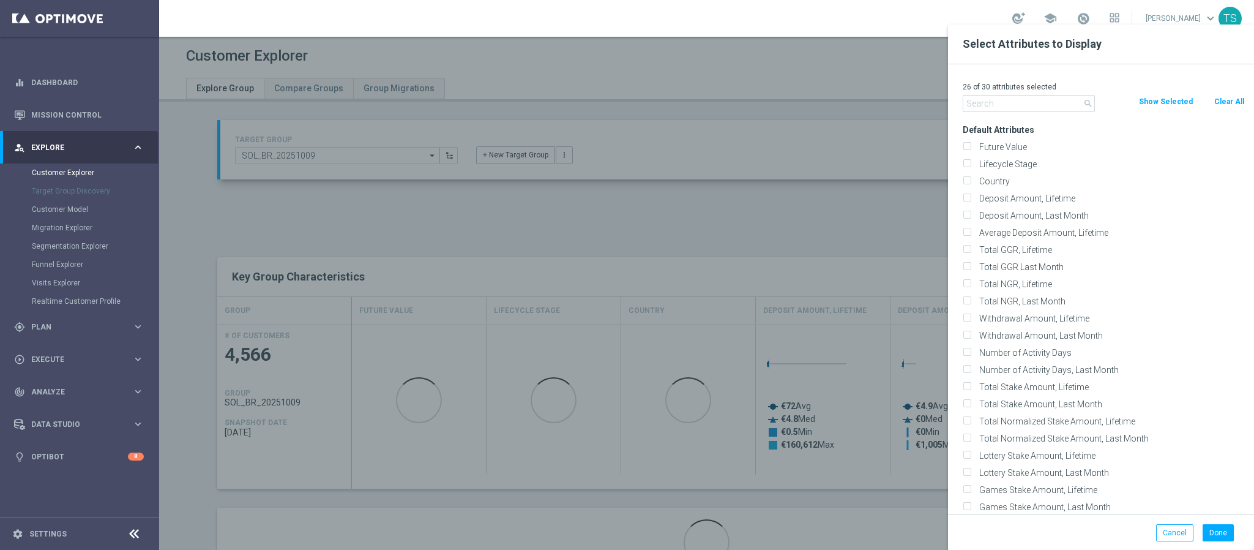
checkbox input "false"
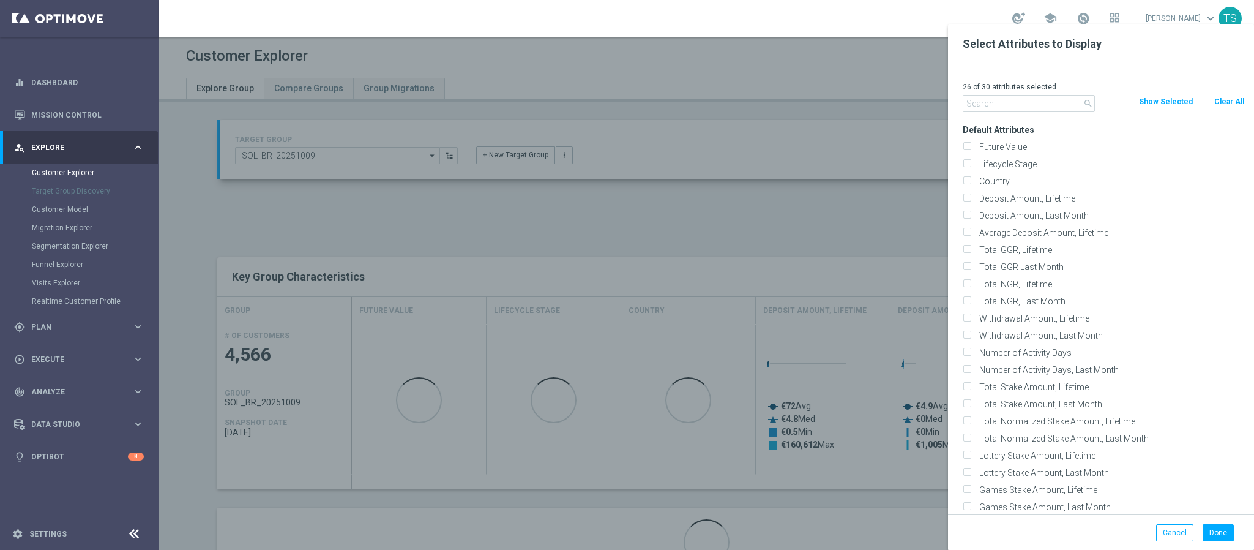
checkbox input "false"
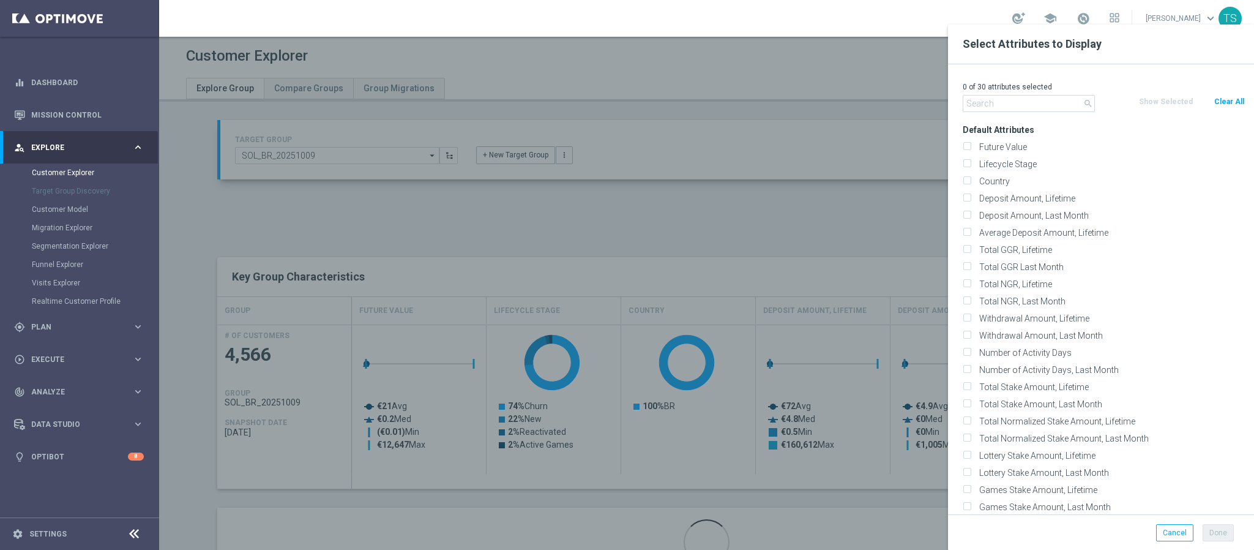
click at [863, 143] on div at bounding box center [786, 299] width 1254 height 550
click at [1174, 528] on button "Cancel" at bounding box center [1174, 532] width 37 height 17
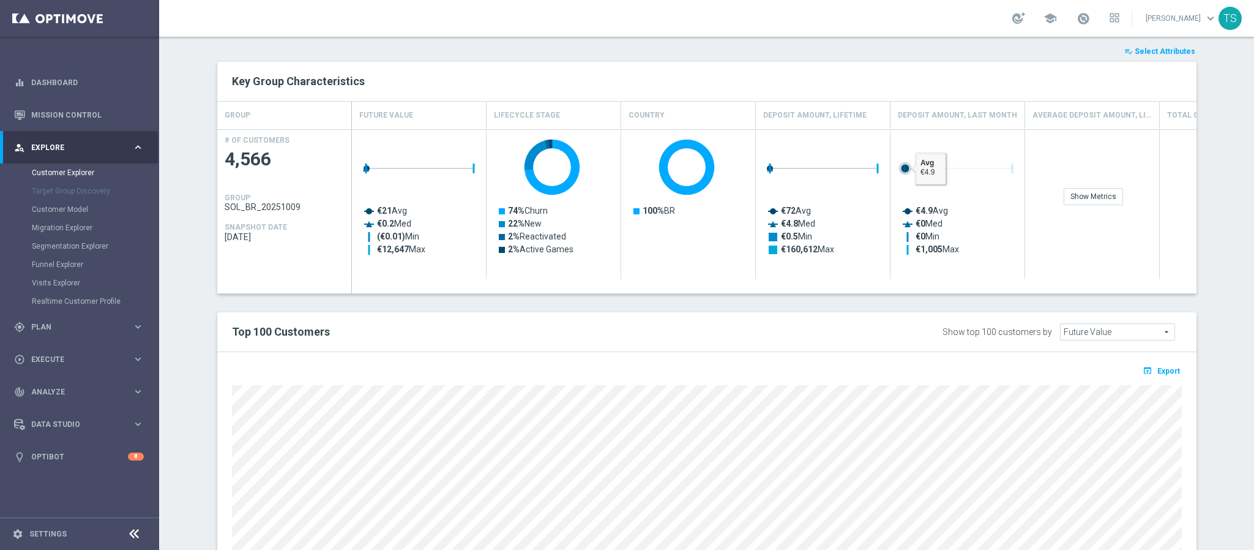
scroll to position [145, 0]
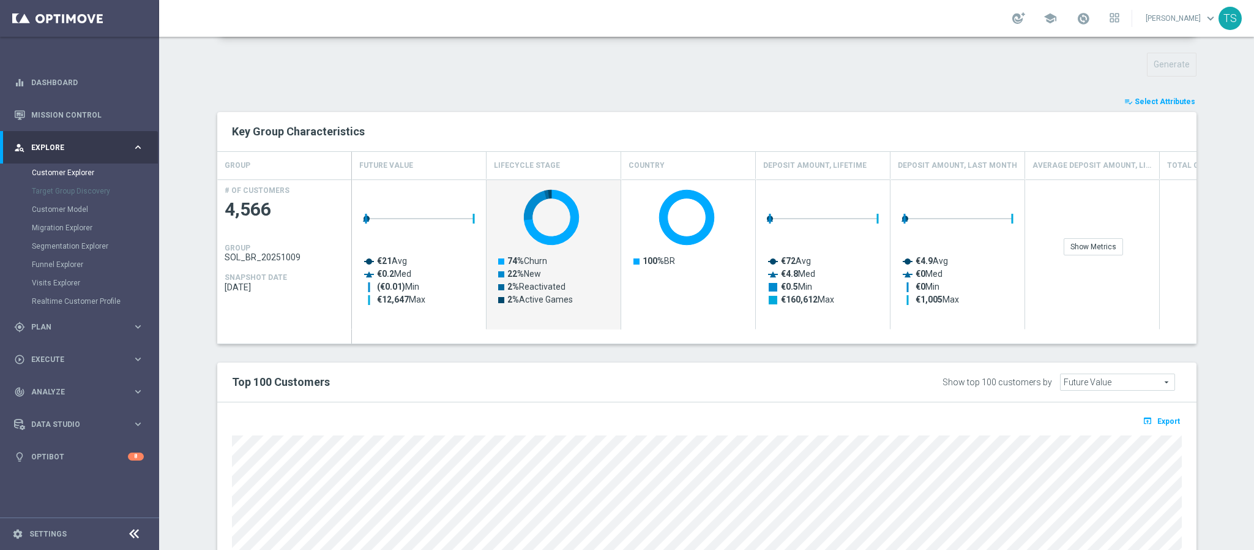
drag, startPoint x: 507, startPoint y: 329, endPoint x: 649, endPoint y: 325, distance: 142.1
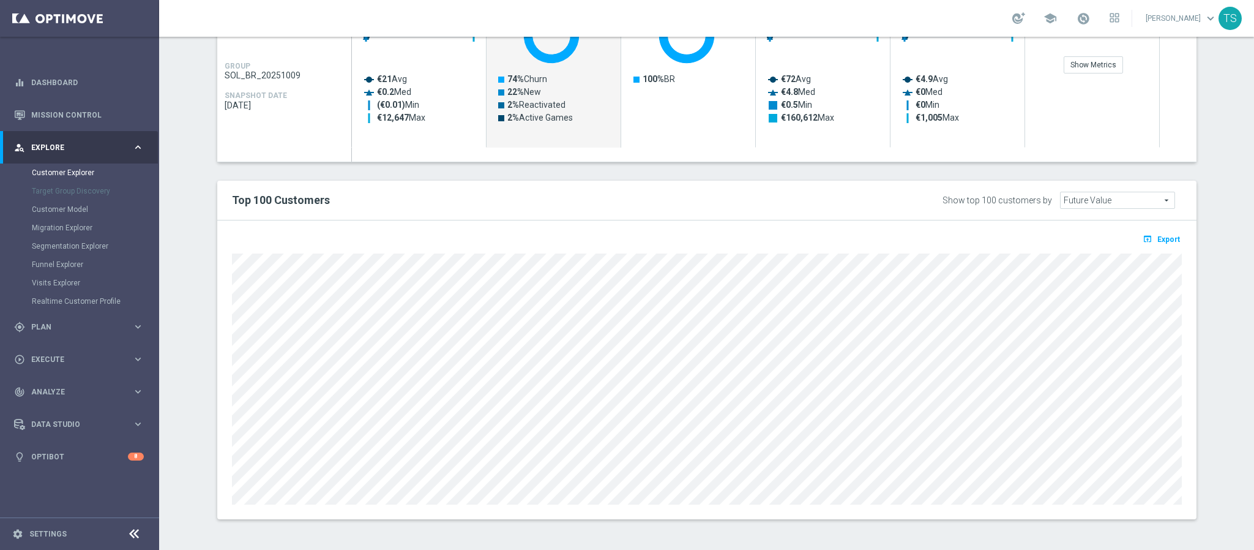
scroll to position [0, 0]
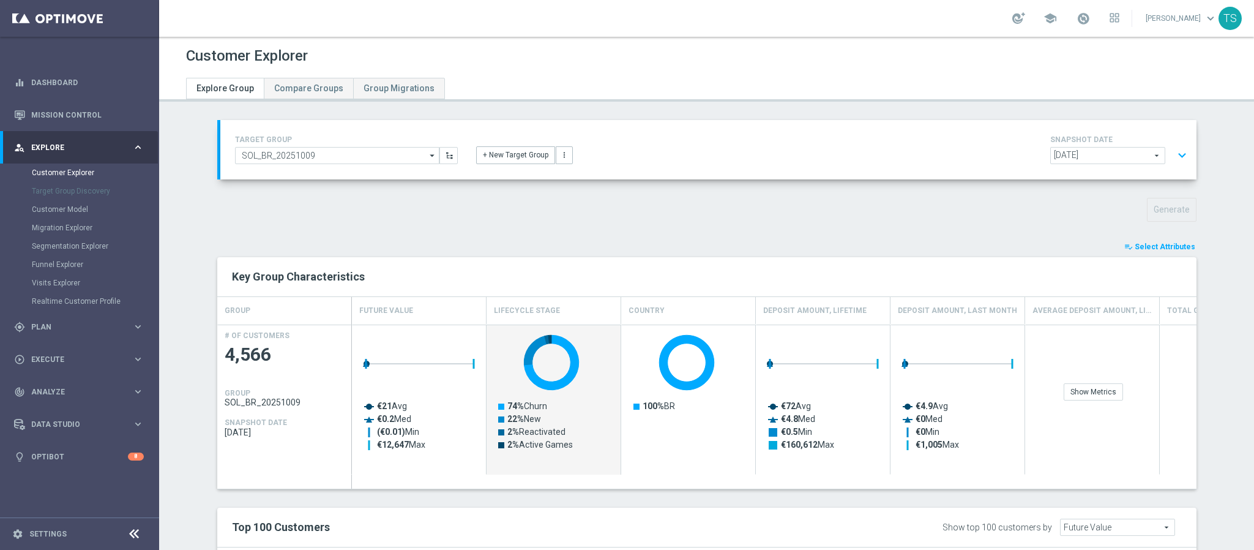
click at [1171, 256] on div "playlist_add_check Select Attributes Key Group Characteristics GROUP Future Val…" at bounding box center [707, 543] width 980 height 606
click at [1167, 241] on button "playlist_add_check Select Attributes" at bounding box center [1159, 246] width 73 height 13
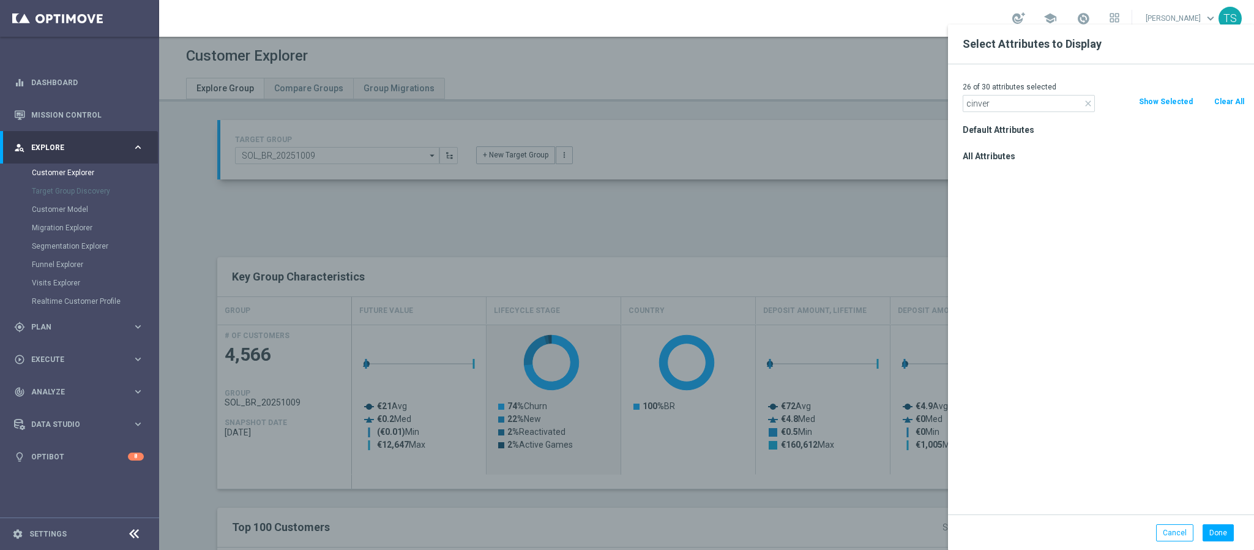
click at [1233, 103] on button "Clear All" at bounding box center [1229, 101] width 32 height 13
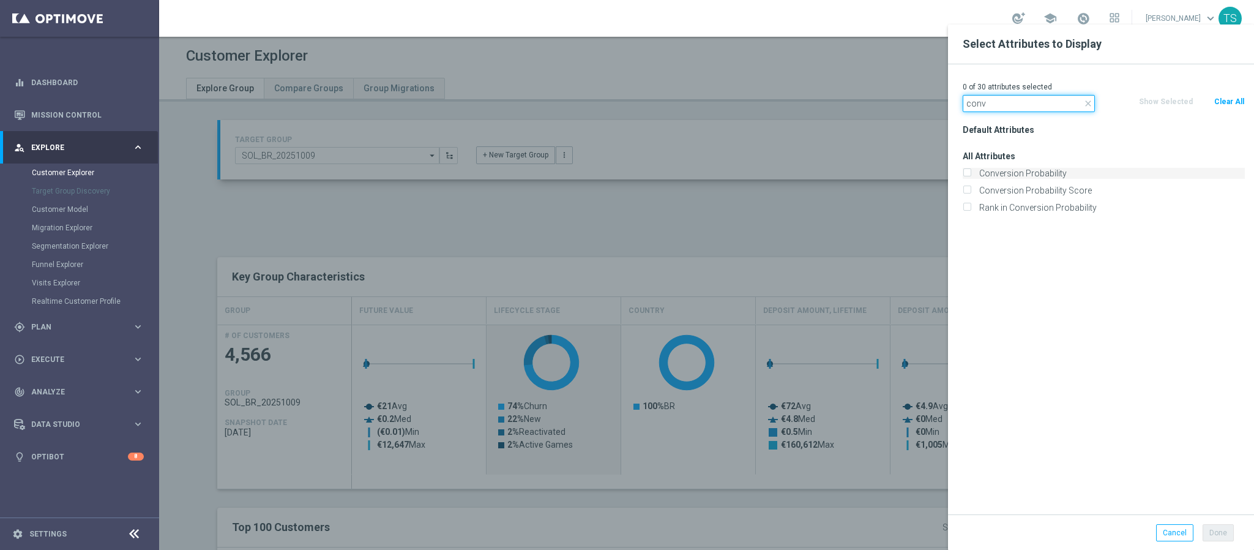
type input "conv"
click at [967, 171] on input "Conversion Probability" at bounding box center [967, 175] width 8 height 8
checkbox input "true"
click at [968, 193] on input "Conversion Probability Score" at bounding box center [967, 192] width 8 height 8
checkbox input "true"
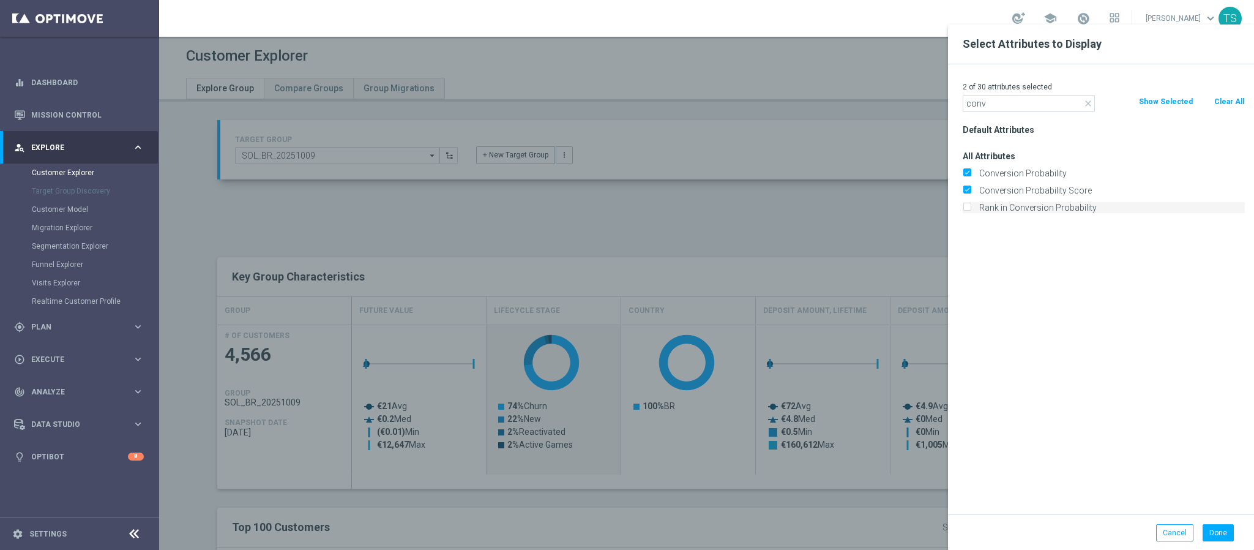
click at [967, 209] on input "Rank in Conversion Probability" at bounding box center [967, 209] width 8 height 8
checkbox input "true"
click at [1229, 536] on button "Done" at bounding box center [1218, 532] width 31 height 17
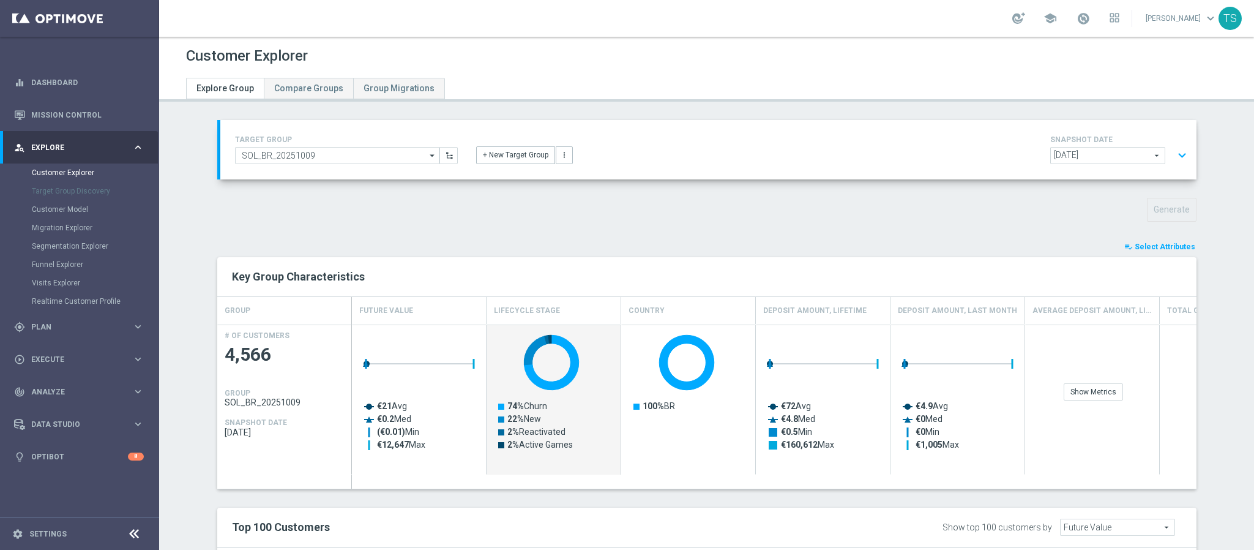
type input "Search"
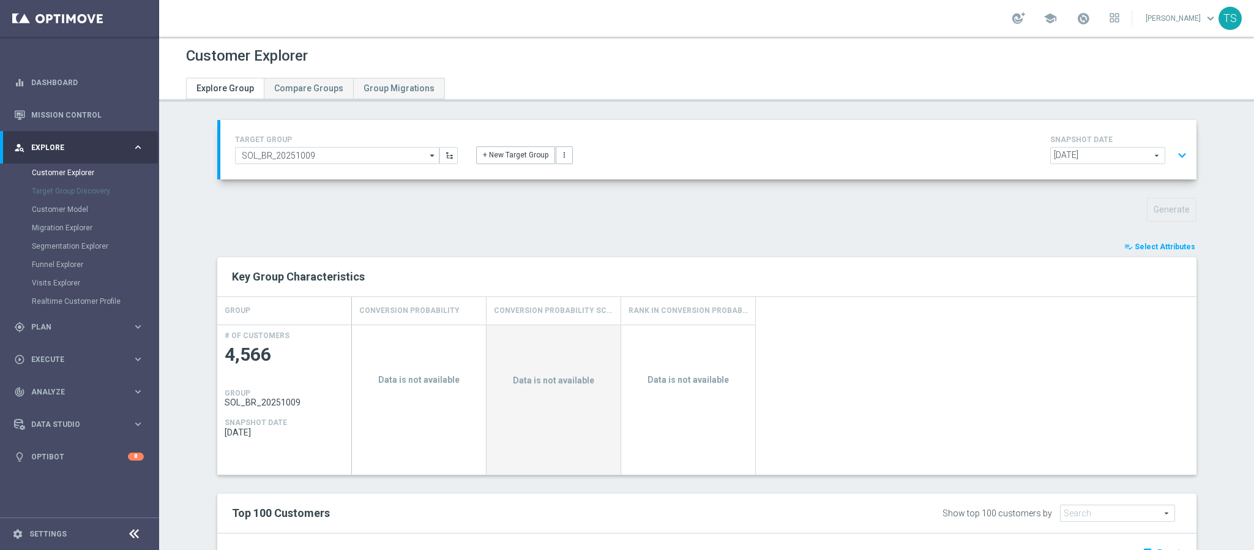
click at [1154, 249] on span "Select Attributes" at bounding box center [1165, 246] width 61 height 9
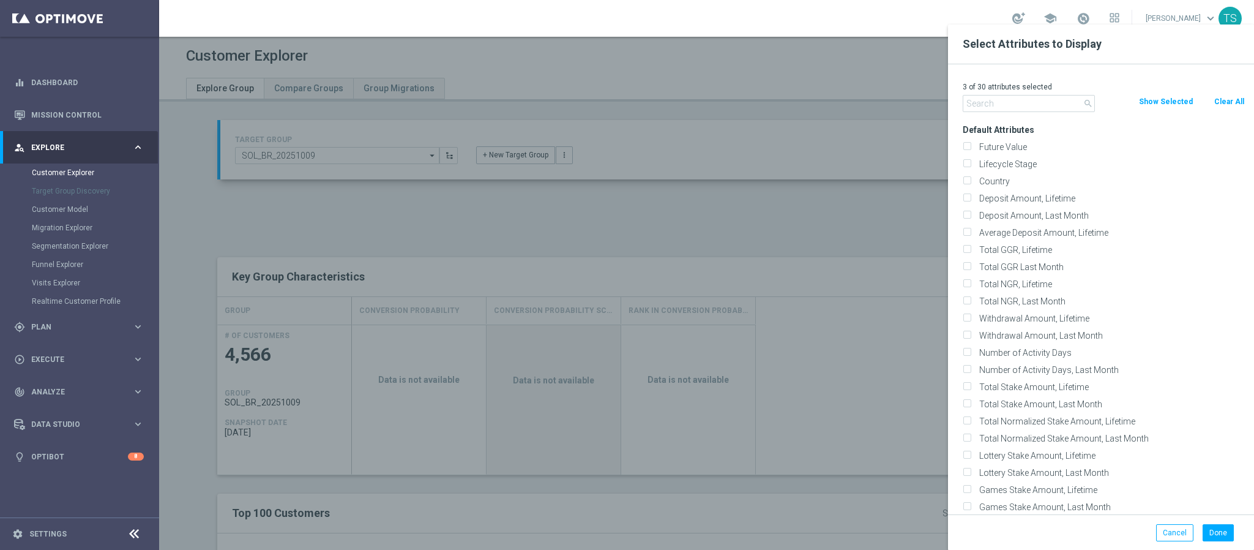
click at [1242, 103] on button "Clear All" at bounding box center [1229, 101] width 32 height 13
checkbox input "false"
click at [1001, 98] on input "text" at bounding box center [1029, 103] width 132 height 17
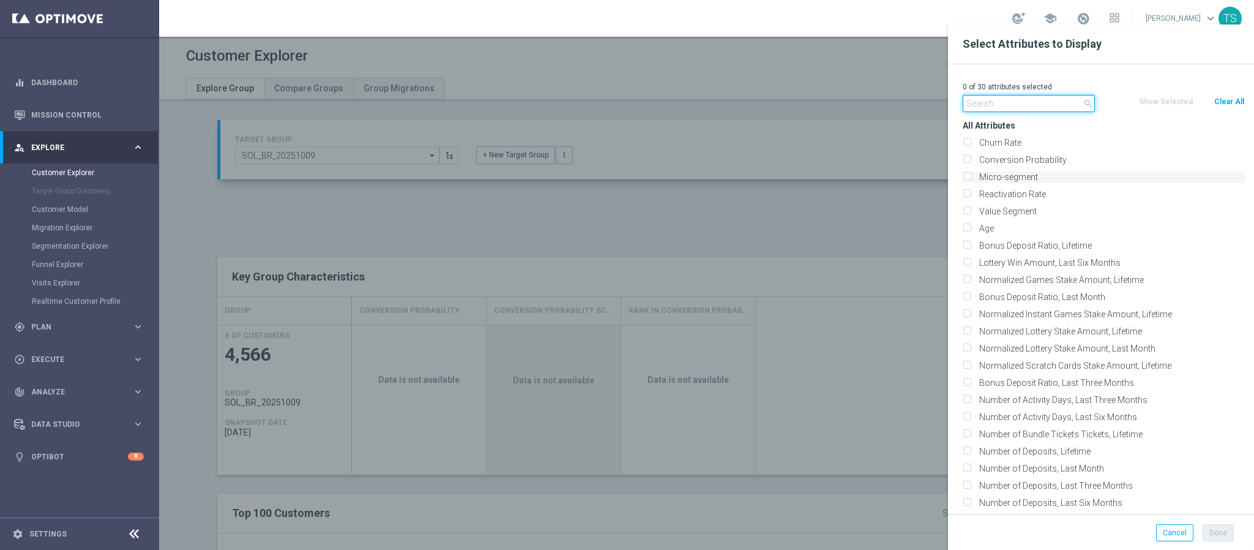
scroll to position [459, 0]
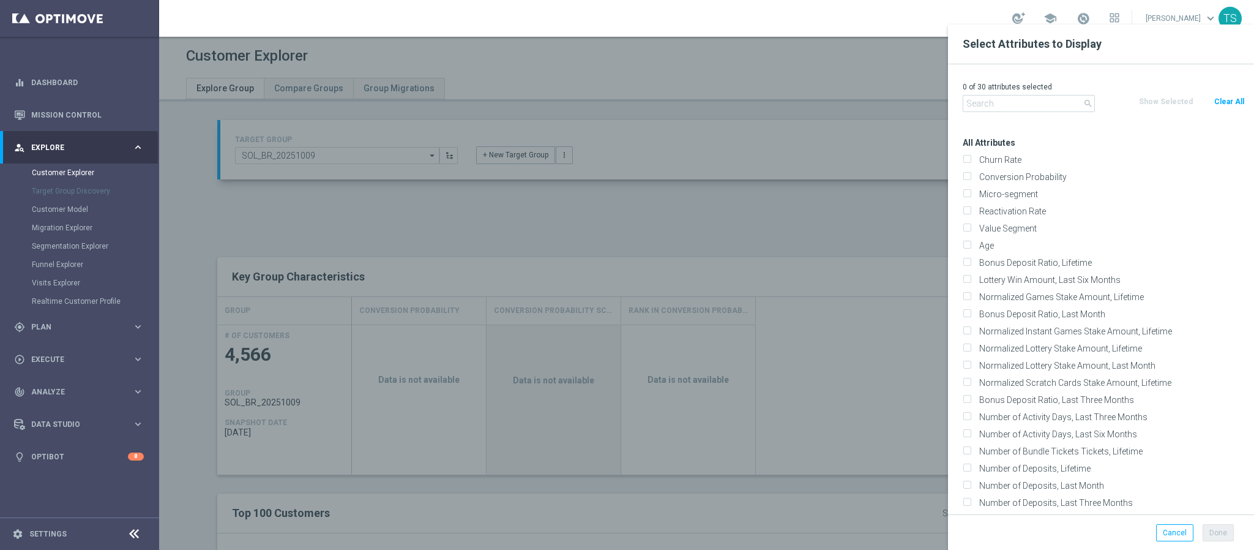
click at [1056, 220] on div "Value Segment" at bounding box center [1104, 228] width 301 height 17
click at [1052, 212] on label "Reactivation Rate" at bounding box center [1110, 211] width 270 height 11
click at [971, 212] on input "Reactivation Rate" at bounding box center [967, 213] width 8 height 8
checkbox input "true"
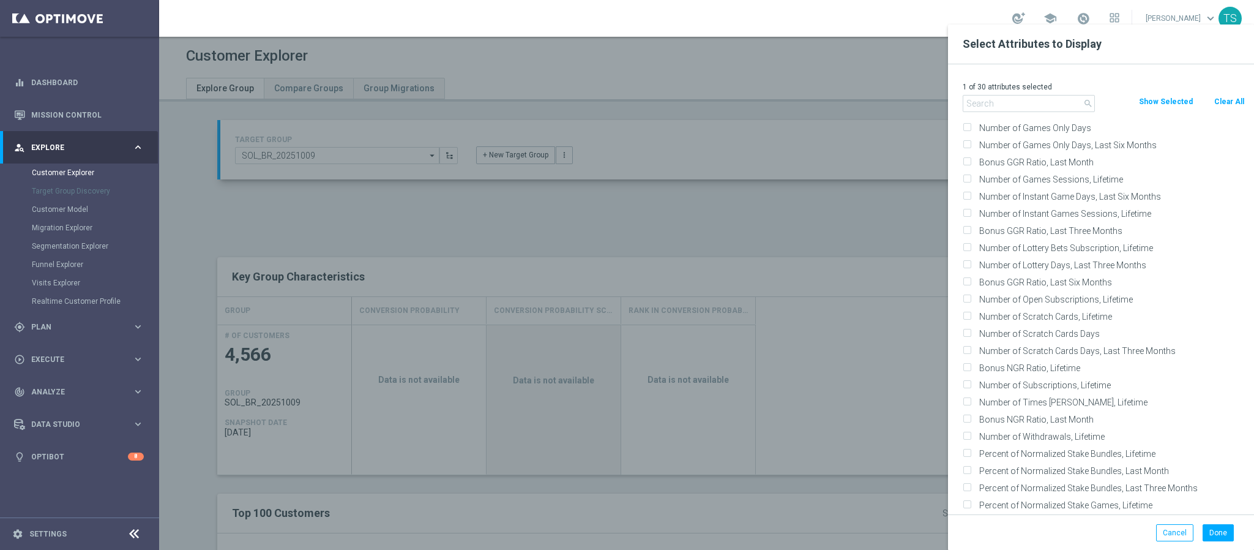
scroll to position [826, 0]
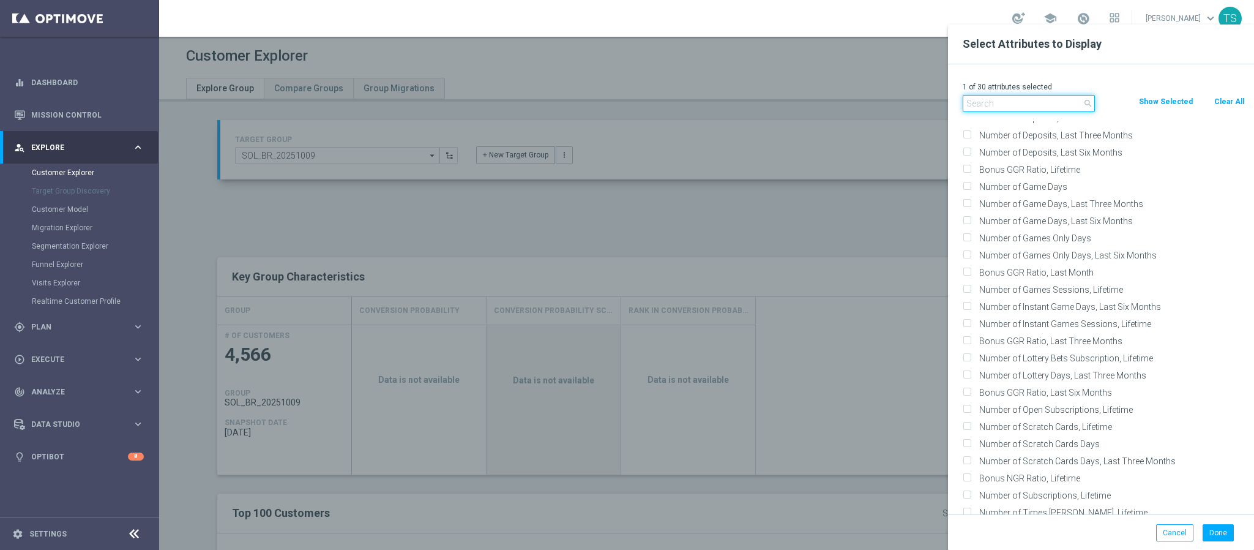
click at [1051, 103] on input "text" at bounding box center [1029, 103] width 132 height 17
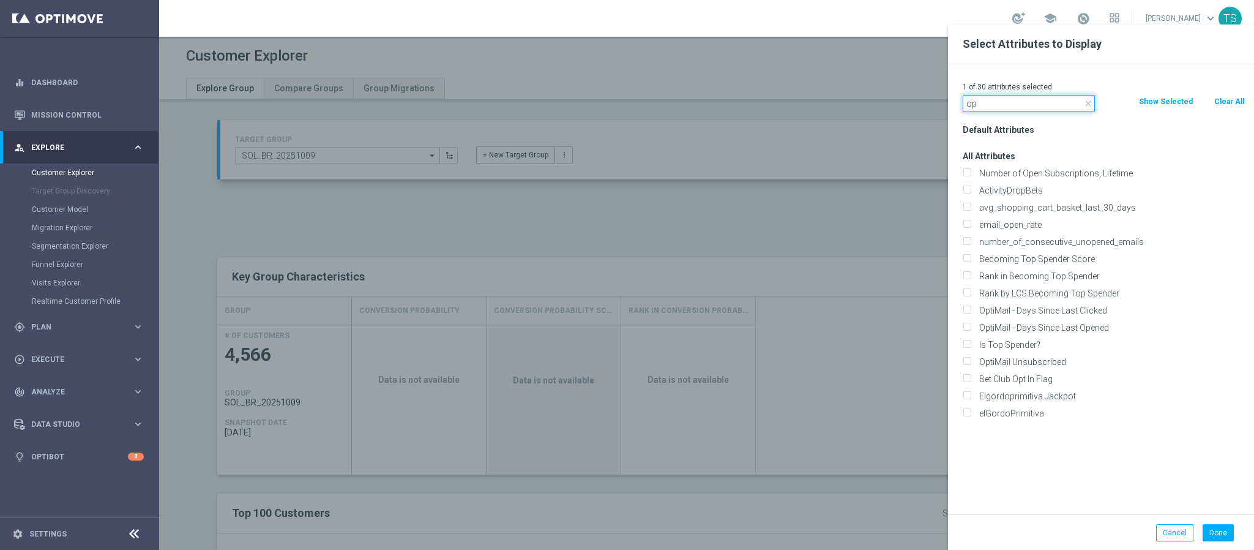
scroll to position [0, 0]
type input "op"
click at [965, 226] on input "email_open_rate" at bounding box center [967, 226] width 8 height 8
checkbox input "true"
click at [966, 342] on input "Is Top Spender?" at bounding box center [967, 346] width 8 height 8
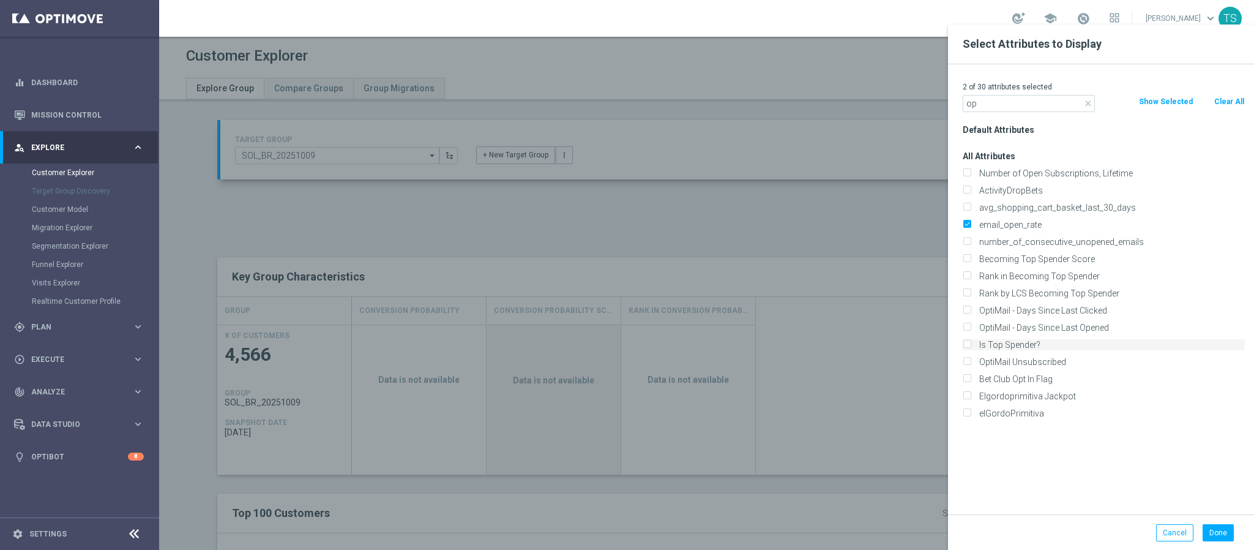
checkbox input "true"
click at [1218, 540] on button "Done" at bounding box center [1218, 532] width 31 height 17
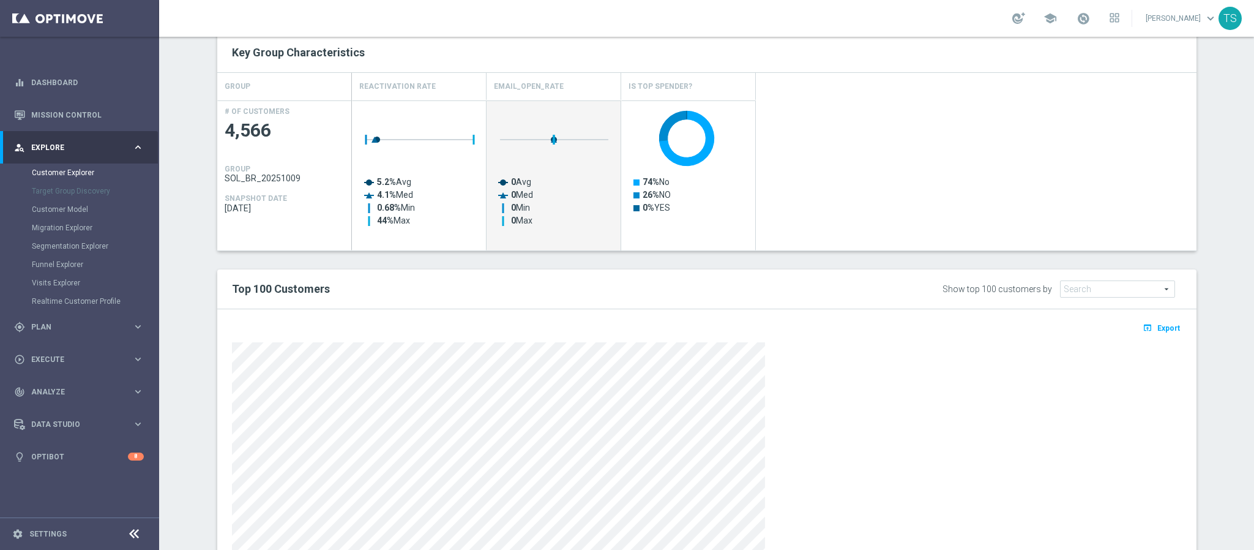
scroll to position [223, 0]
click at [366, 185] on icon "Press SPACE to select this row." at bounding box center [369, 184] width 6 height 6
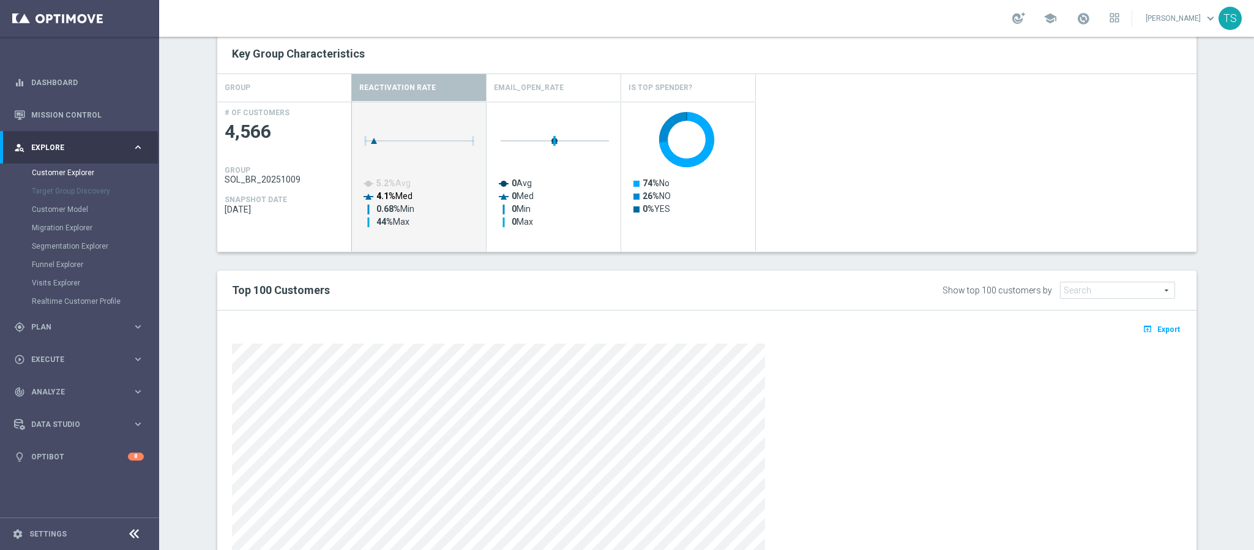
click at [388, 200] on text "4.1% Med" at bounding box center [395, 196] width 36 height 10
click at [390, 217] on rect "Press SPACE to deselect this row." at bounding box center [420, 172] width 122 height 135
click at [390, 223] on text "44% Max" at bounding box center [393, 222] width 33 height 10
click at [391, 210] on tspan "0.68%" at bounding box center [389, 209] width 24 height 10
click at [393, 186] on text "5.2% Avg" at bounding box center [394, 183] width 34 height 10
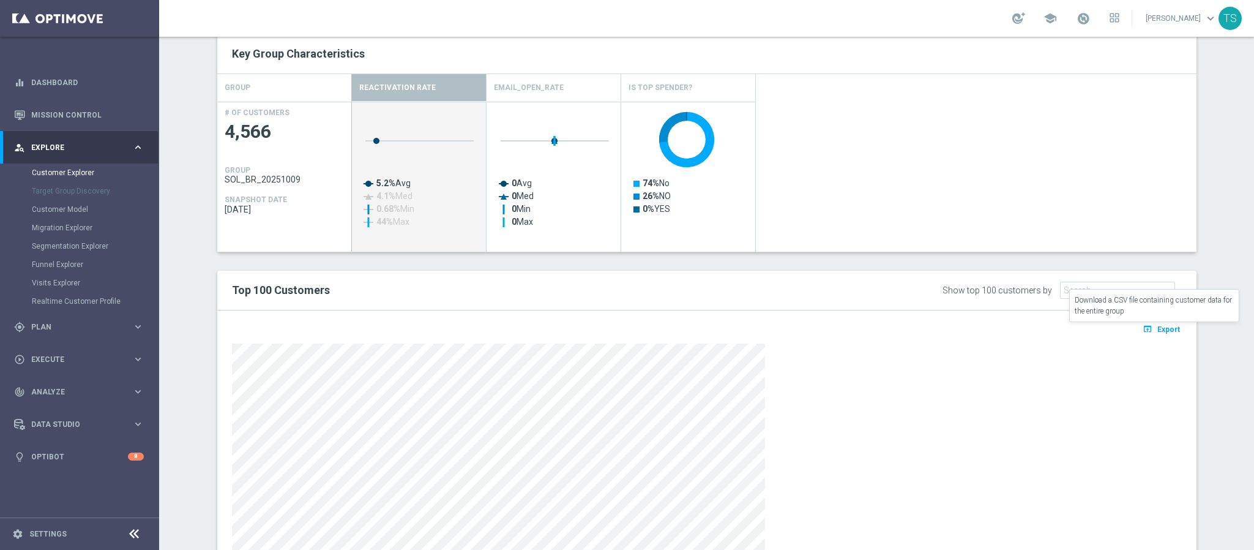
click at [1159, 331] on span "Export" at bounding box center [1169, 329] width 23 height 9
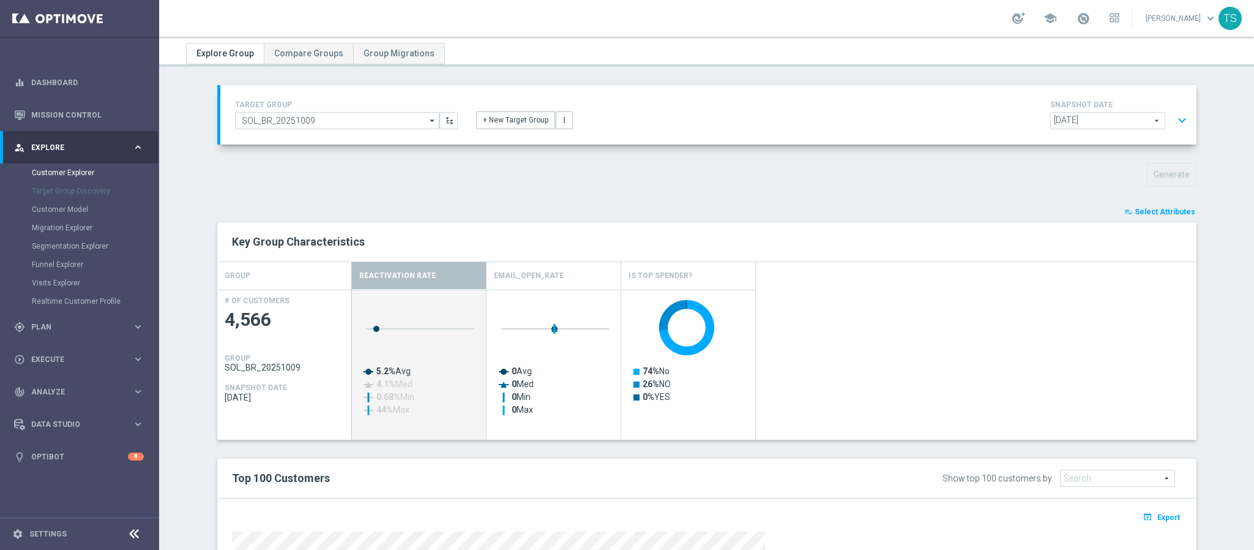
scroll to position [0, 0]
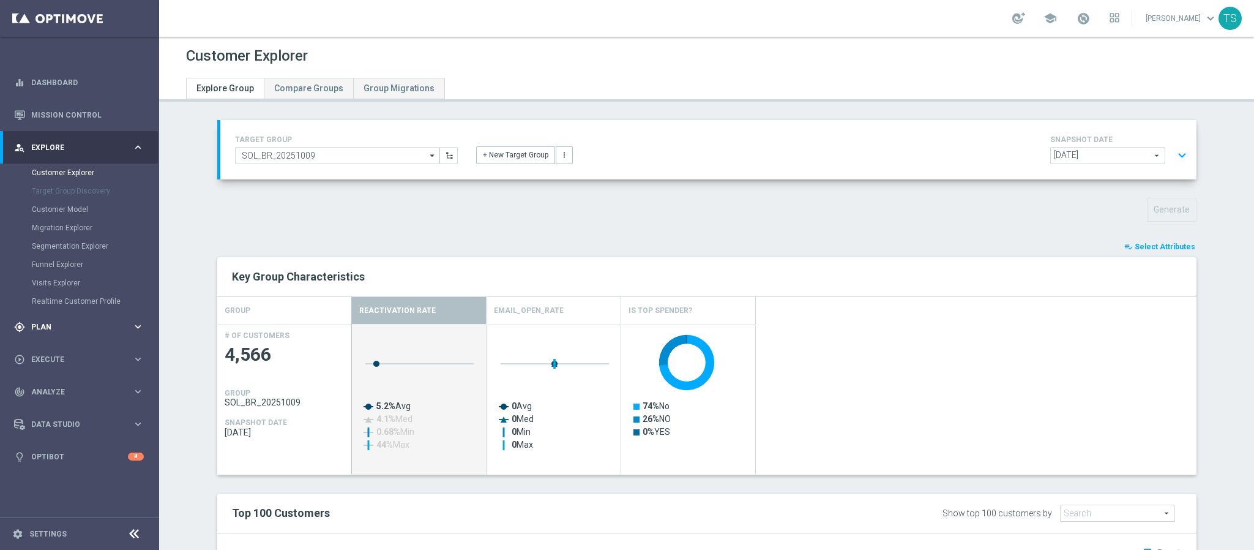
click at [81, 342] on div "gps_fixed Plan keyboard_arrow_right" at bounding box center [79, 326] width 158 height 32
click at [81, 208] on link "Target Groups" at bounding box center [80, 205] width 96 height 10
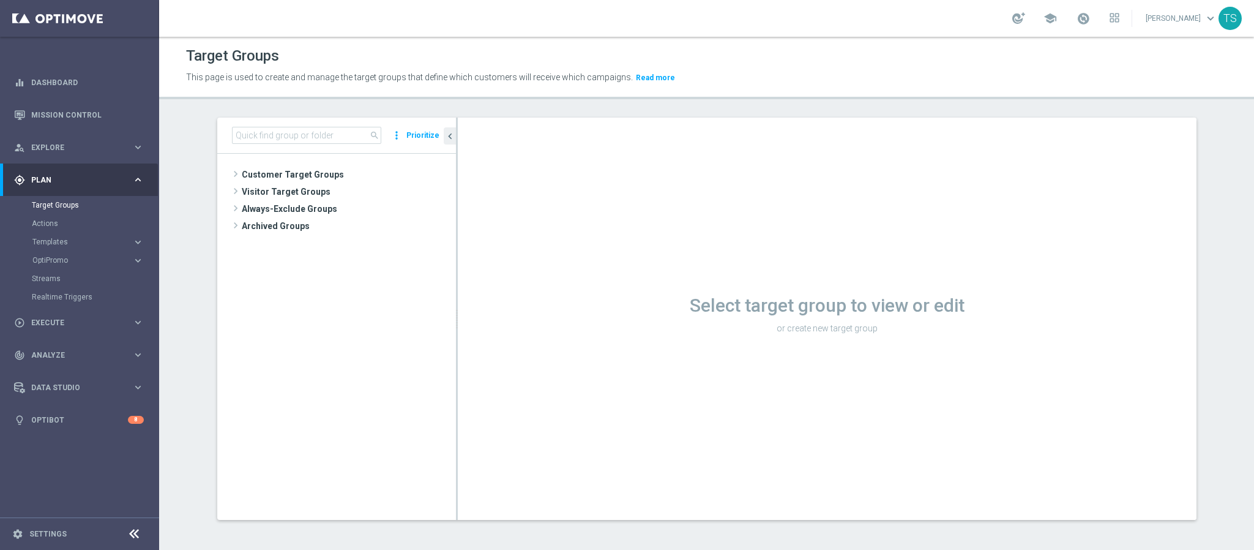
click at [312, 146] on div "search more_vert Prioritize" at bounding box center [336, 136] width 239 height 36
click at [315, 140] on input at bounding box center [306, 135] width 149 height 17
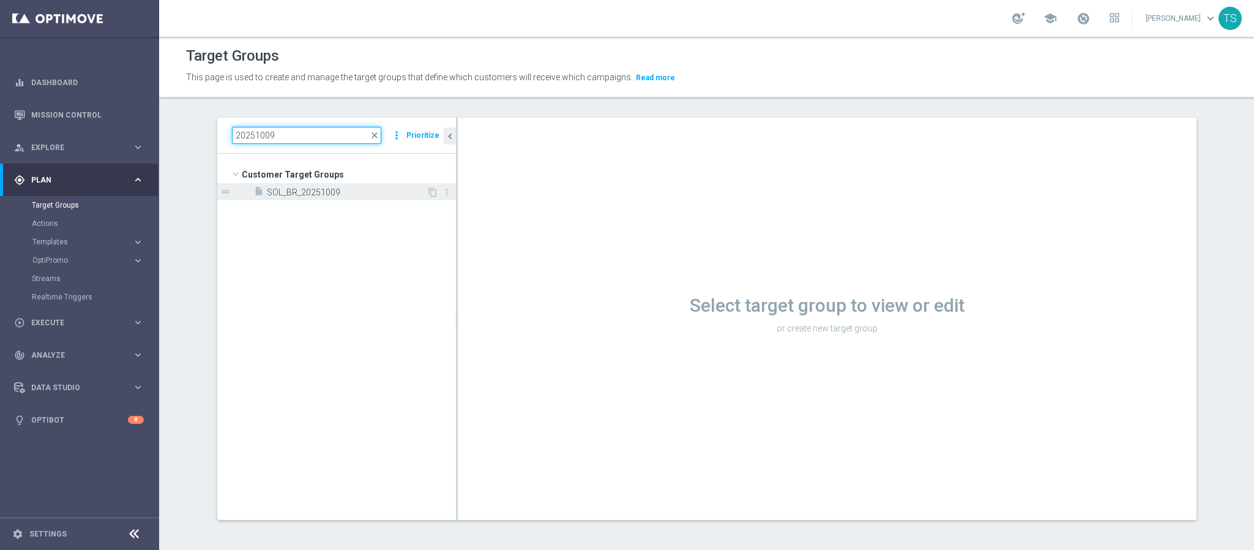
type input "20251009"
click at [303, 189] on span "SOL_BR_20251009" at bounding box center [347, 192] width 160 height 10
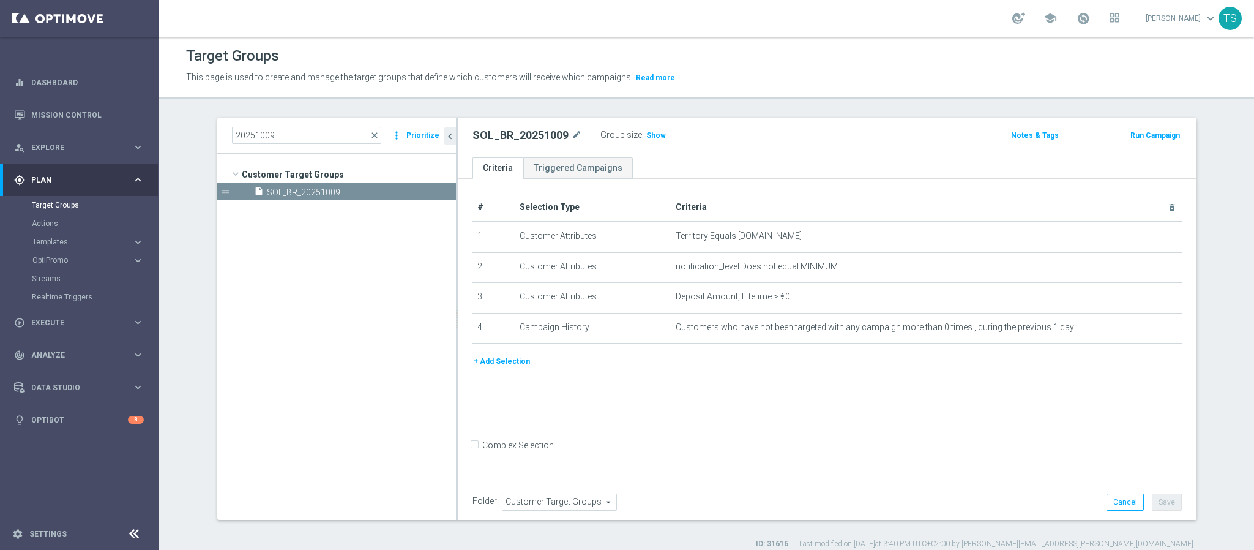
click at [496, 361] on button "+ Add Selection" at bounding box center [502, 360] width 59 height 13
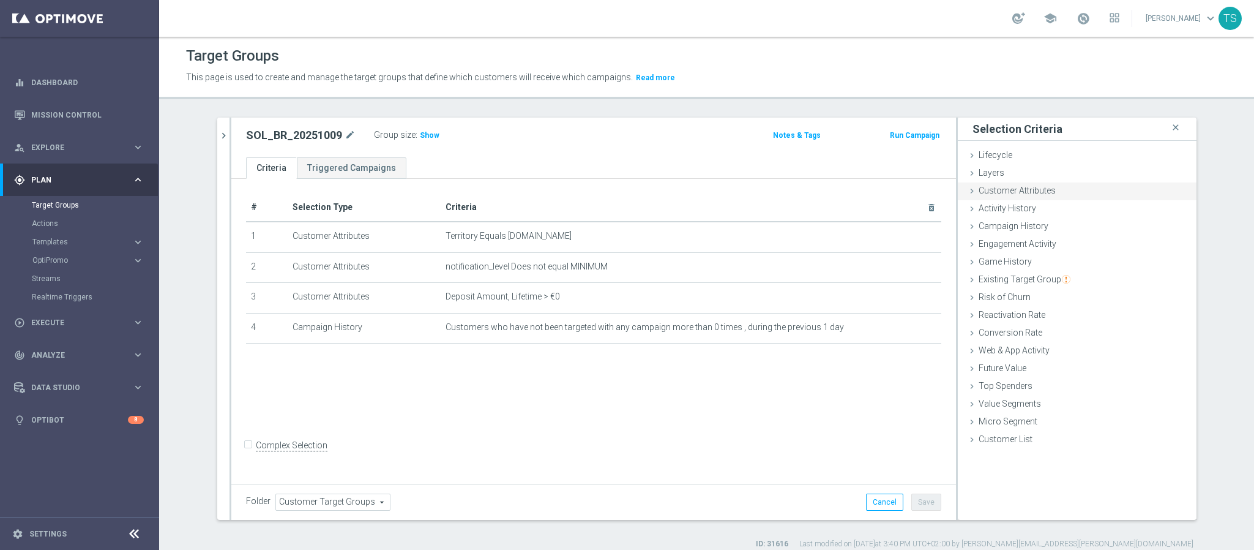
click at [1022, 193] on span "Customer Attributes" at bounding box center [1017, 190] width 77 height 10
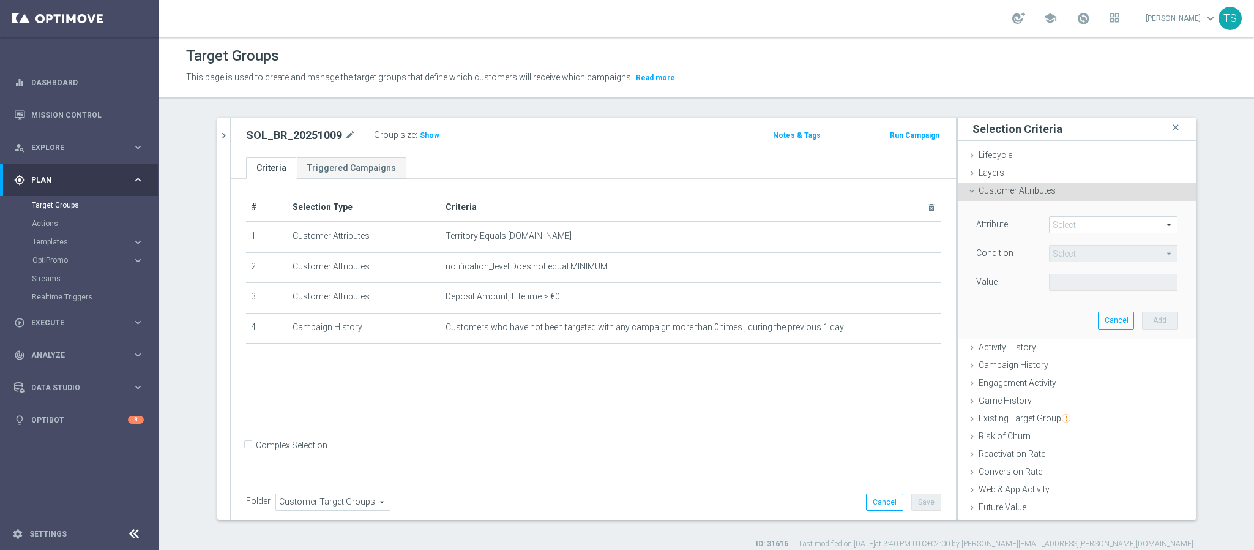
click at [1078, 224] on span at bounding box center [1113, 225] width 127 height 16
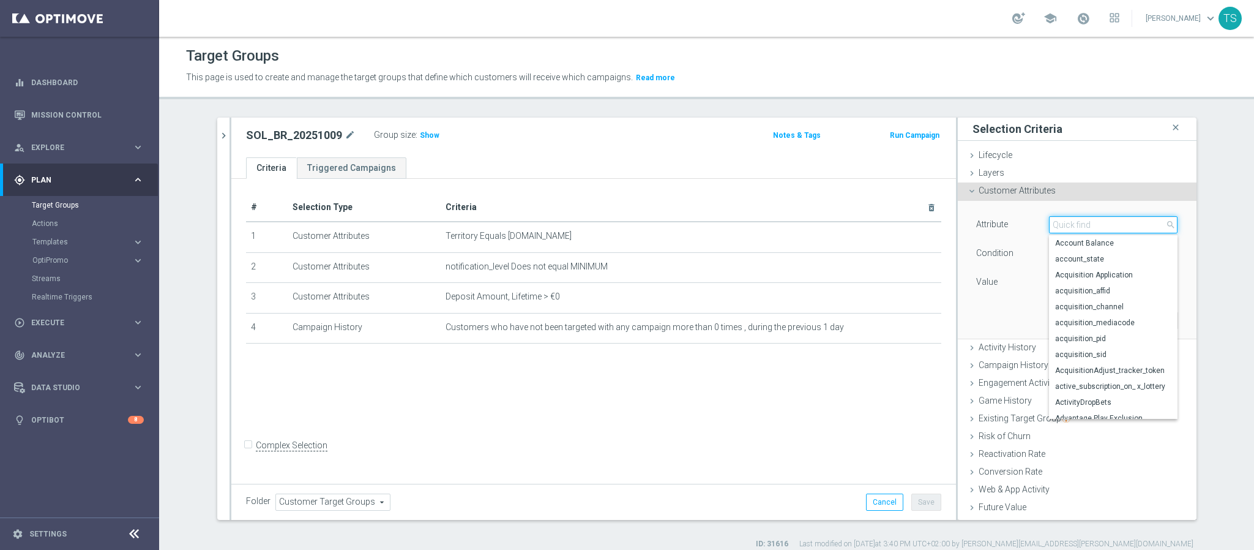
click at [1057, 231] on input "search" at bounding box center [1113, 224] width 129 height 17
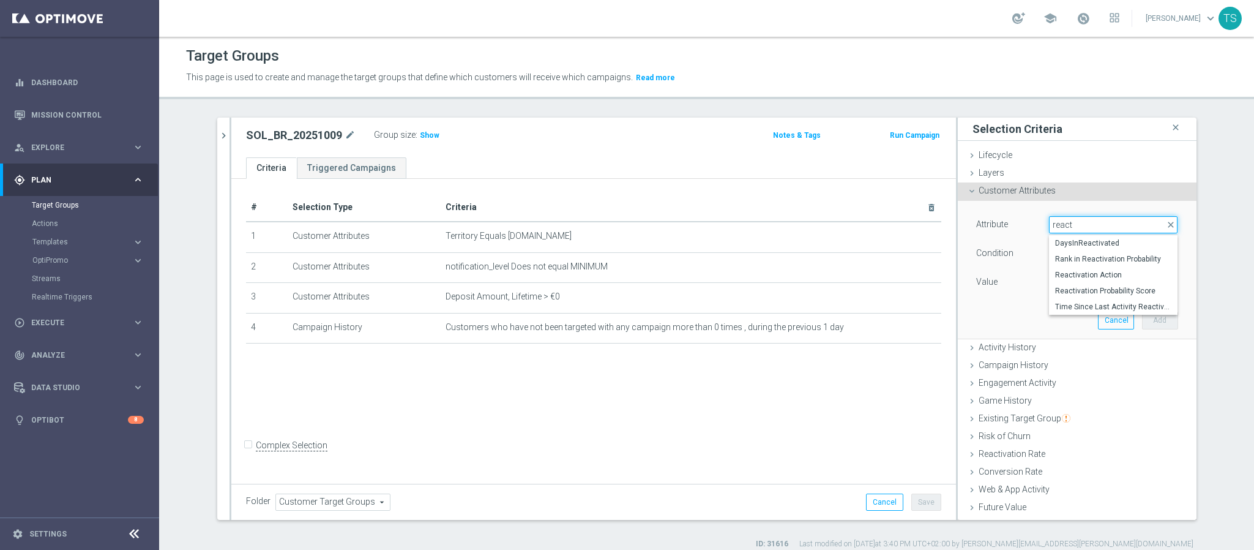
type input "react"
click at [1095, 192] on div "Customer Attributes done" at bounding box center [1077, 191] width 239 height 18
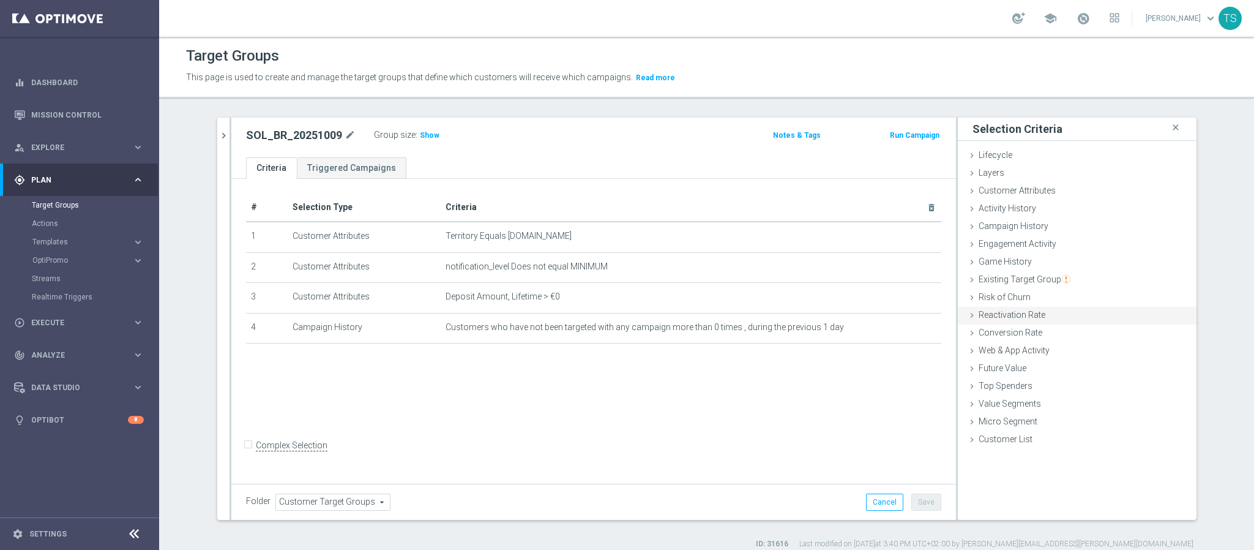
click at [1056, 320] on div "Reactivation Rate done" at bounding box center [1077, 316] width 239 height 18
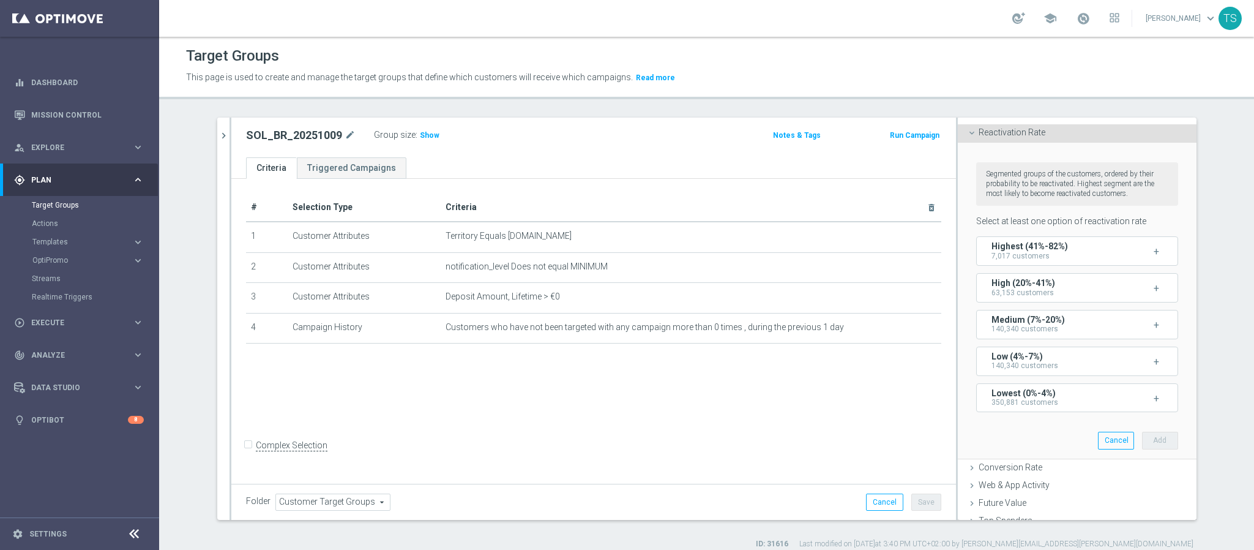
scroll to position [184, 0]
click at [1087, 369] on div "Low (4%-7%) 140,340 customers" at bounding box center [1052, 360] width 120 height 18
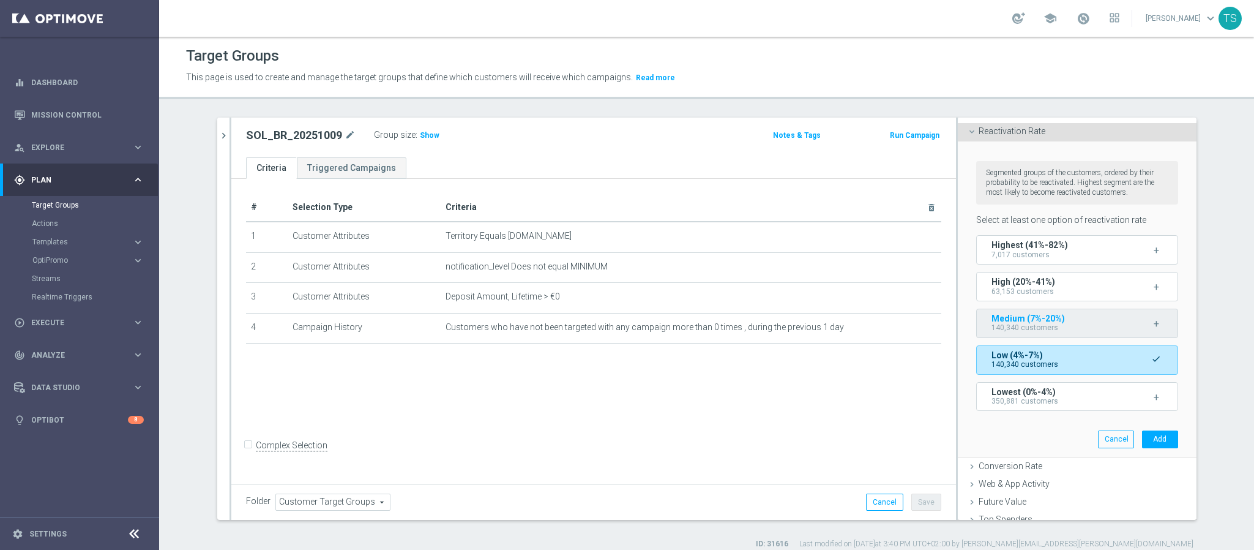
click at [1077, 332] on div "Medium (7%-20%) 140,340 customers" at bounding box center [1052, 323] width 120 height 18
click at [1142, 448] on button "Add" at bounding box center [1160, 438] width 36 height 17
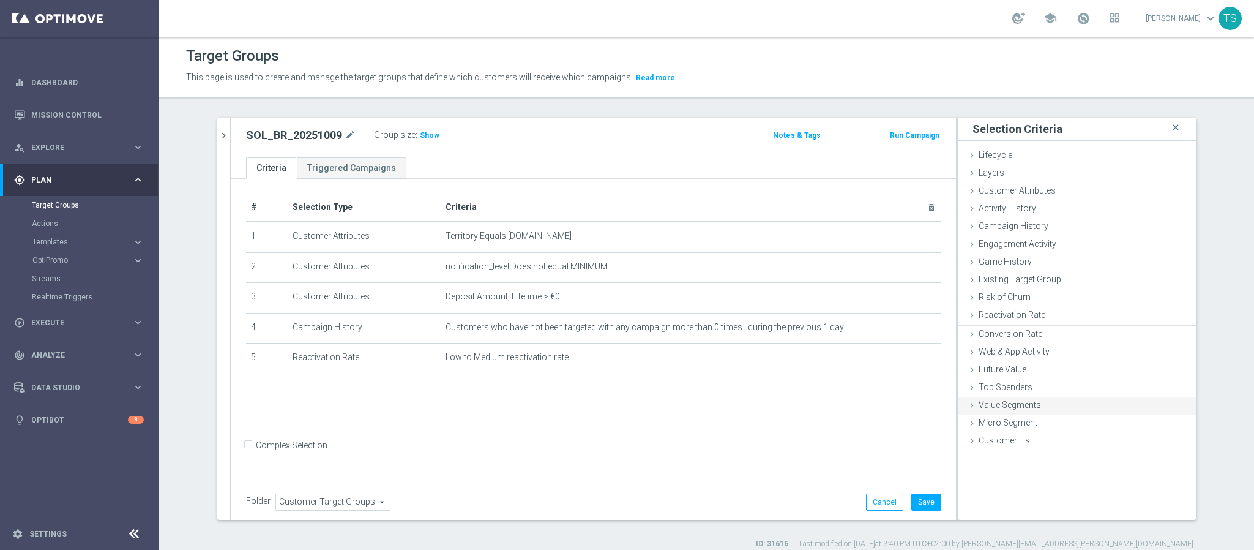
scroll to position [0, 0]
click at [421, 138] on span "Show" at bounding box center [430, 135] width 20 height 9
click at [897, 355] on icon "mode_edit" at bounding box center [902, 358] width 10 height 10
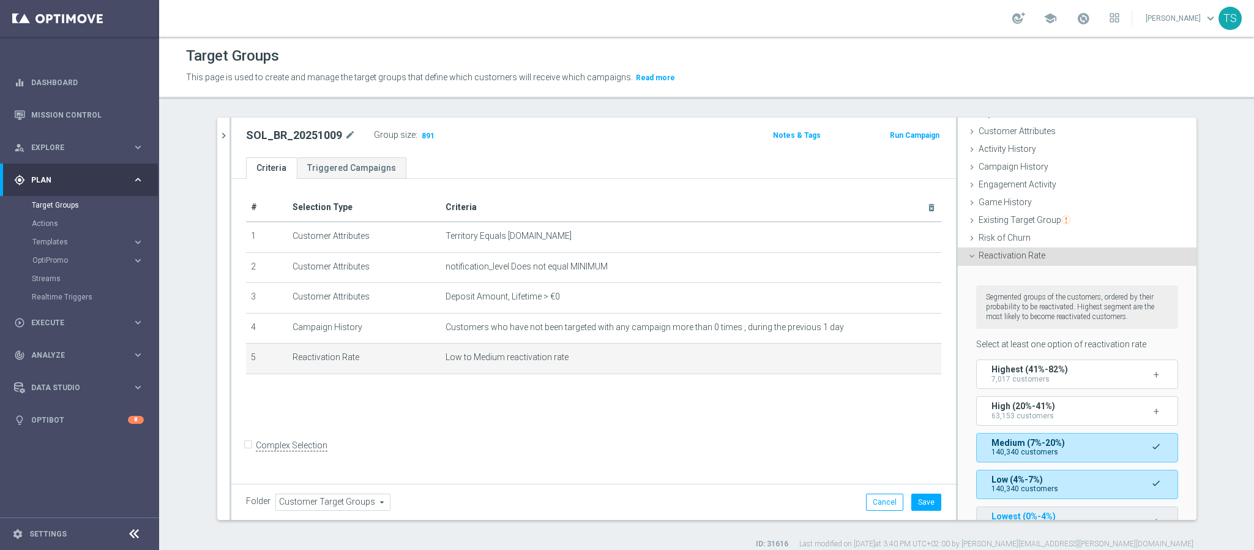
scroll to position [184, 0]
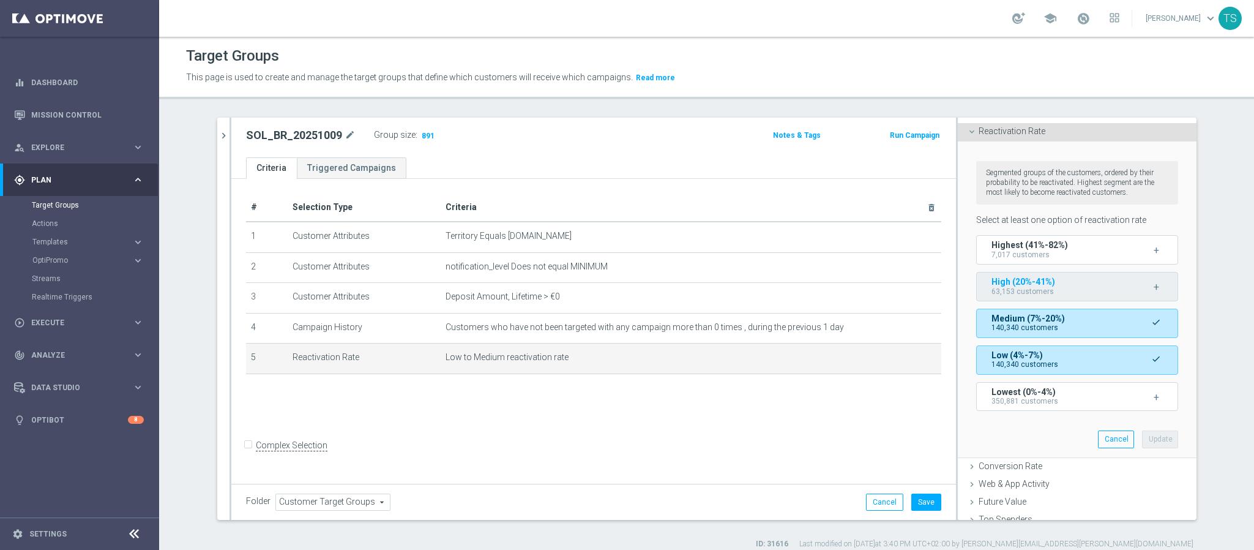
click at [1045, 285] on button "High (20%-41%) 63,153 customers +" at bounding box center [1077, 286] width 202 height 29
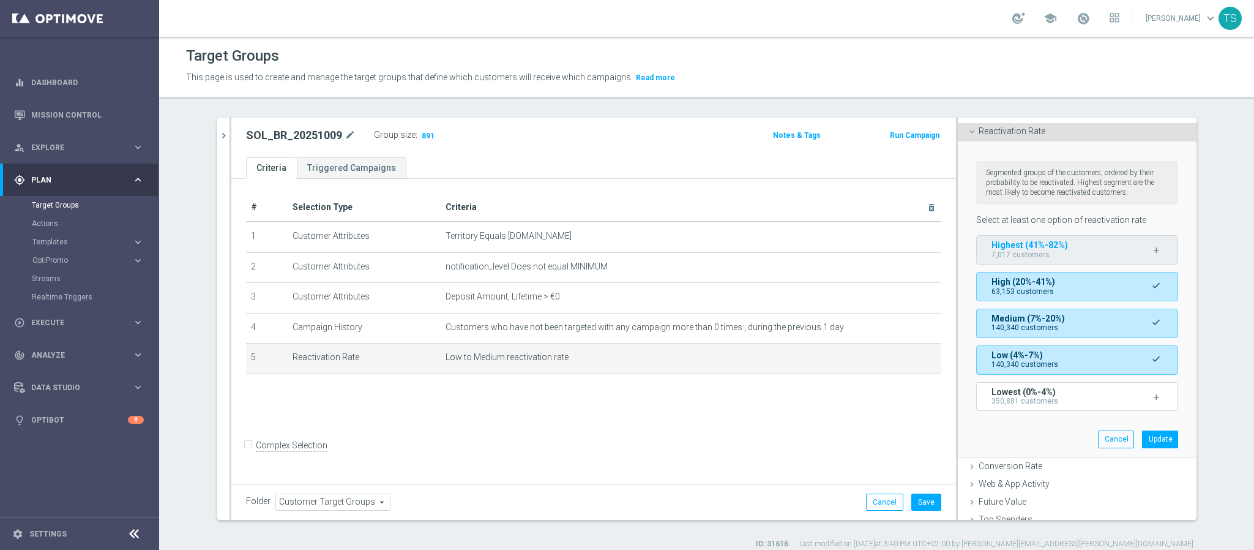
click at [1049, 250] on span "Highest (41%-82%)" at bounding box center [1030, 245] width 77 height 10
click at [1150, 448] on button "Update" at bounding box center [1160, 438] width 36 height 17
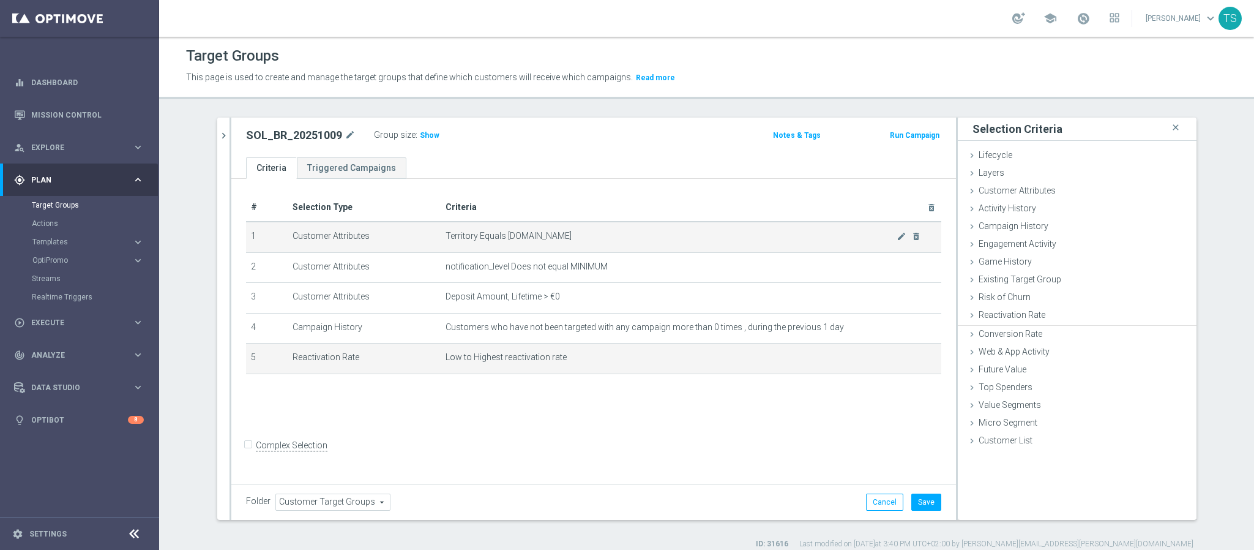
scroll to position [0, 0]
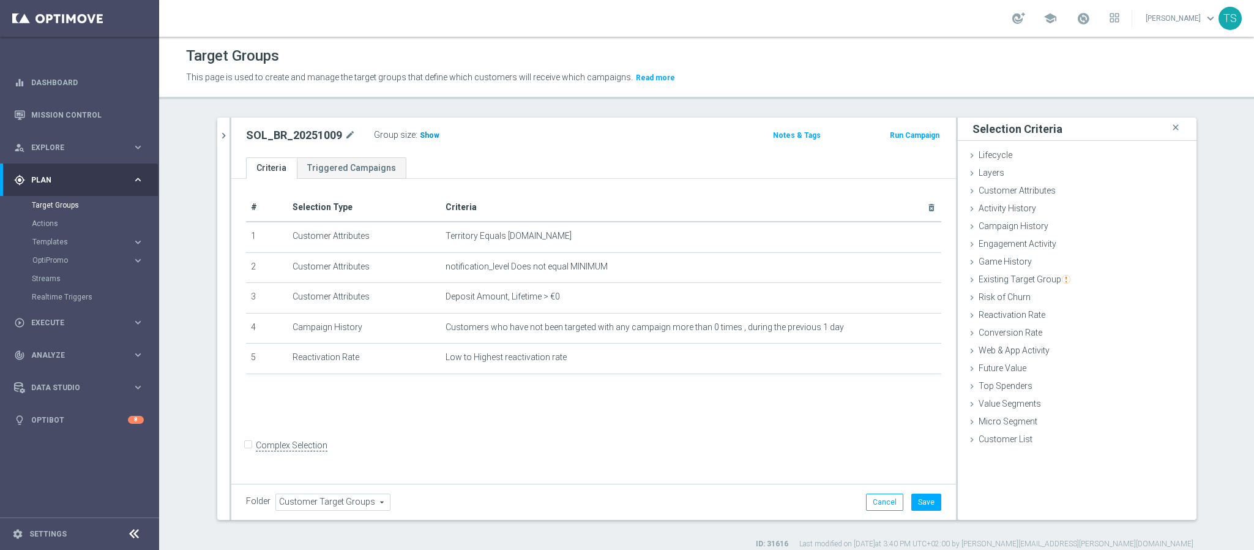
click at [421, 135] on span "Show" at bounding box center [430, 135] width 20 height 9
click at [897, 358] on icon "mode_edit" at bounding box center [902, 358] width 10 height 10
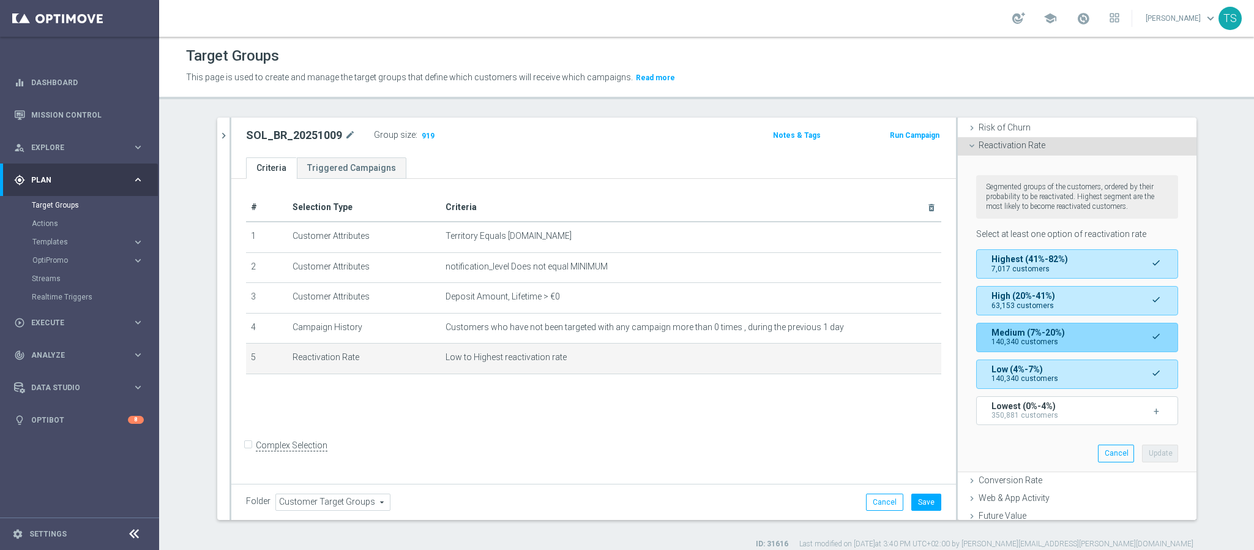
scroll to position [169, 0]
click at [1003, 151] on div "Reactivation Rate done selection updated" at bounding box center [1077, 147] width 239 height 18
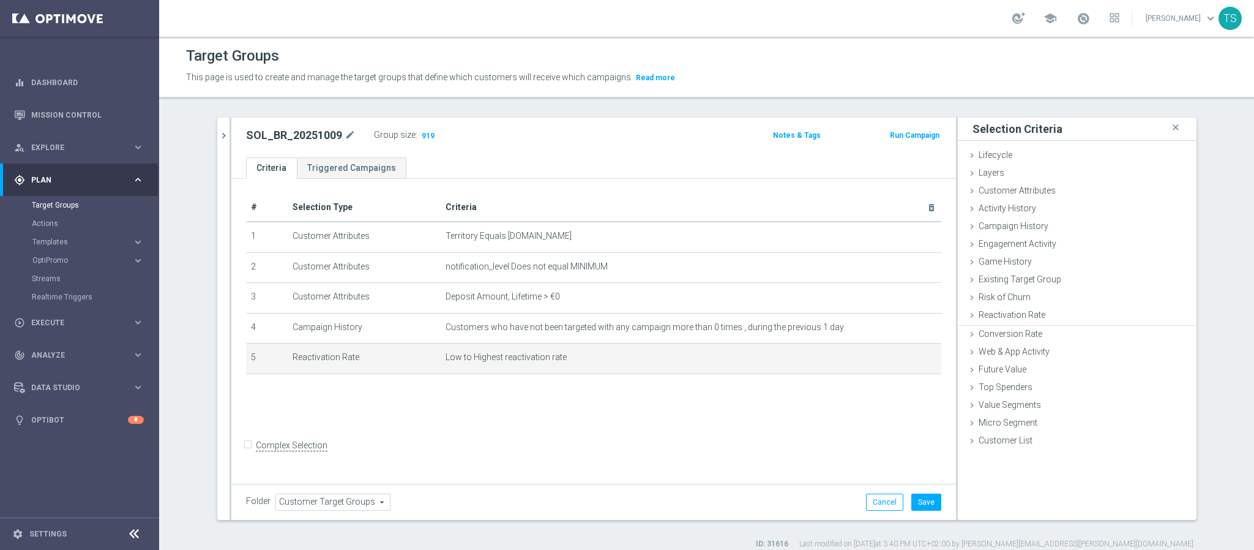
scroll to position [0, 0]
click at [1056, 320] on div "Reactivation Rate done selection updated" at bounding box center [1077, 316] width 239 height 18
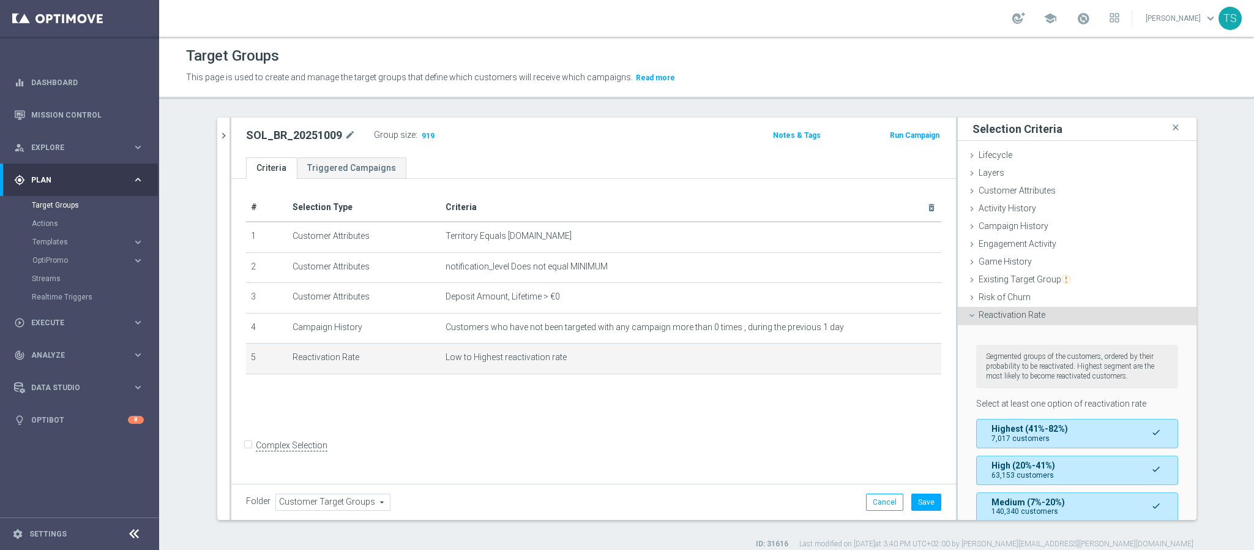
click at [1056, 320] on div "Reactivation Rate done selection updated" at bounding box center [1077, 316] width 239 height 18
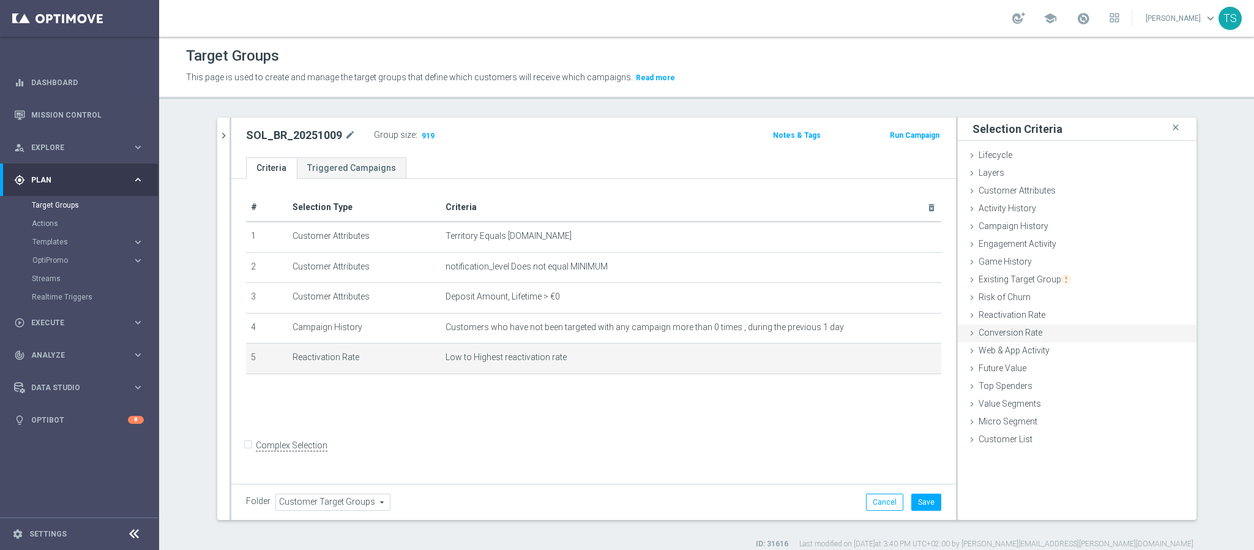
click at [1024, 329] on span "Conversion Rate" at bounding box center [1011, 333] width 64 height 10
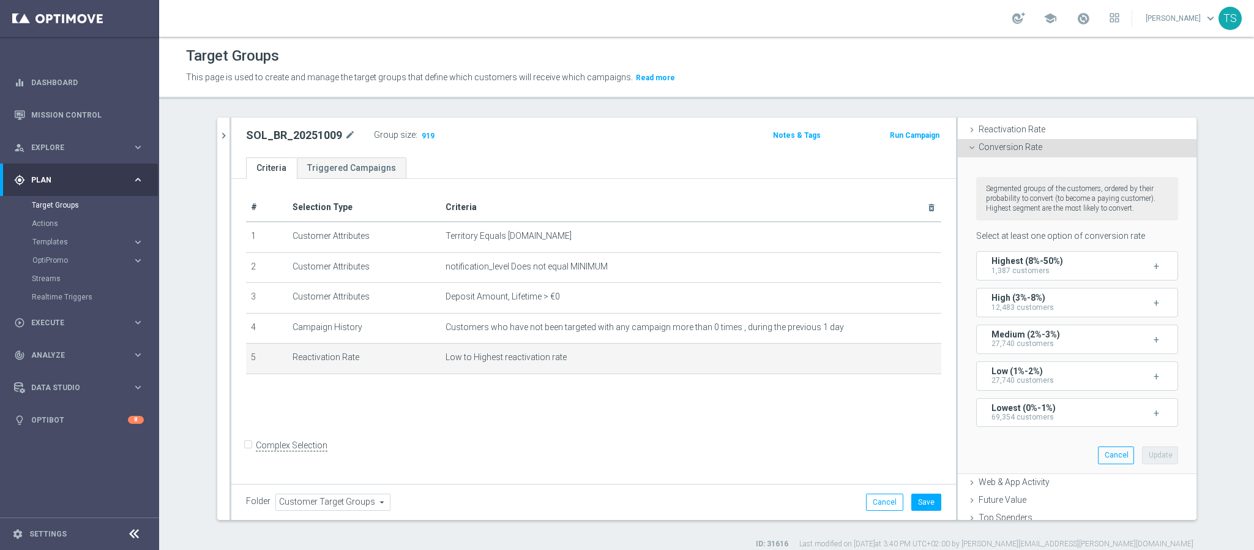
scroll to position [152, 0]
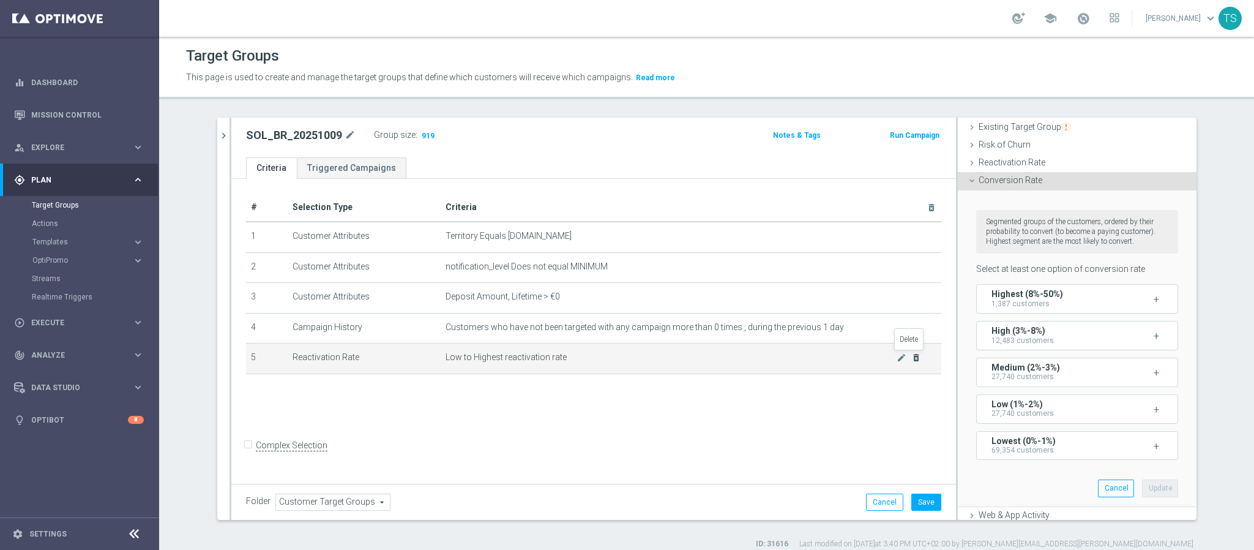
click at [912, 353] on icon "delete_forever" at bounding box center [917, 358] width 10 height 10
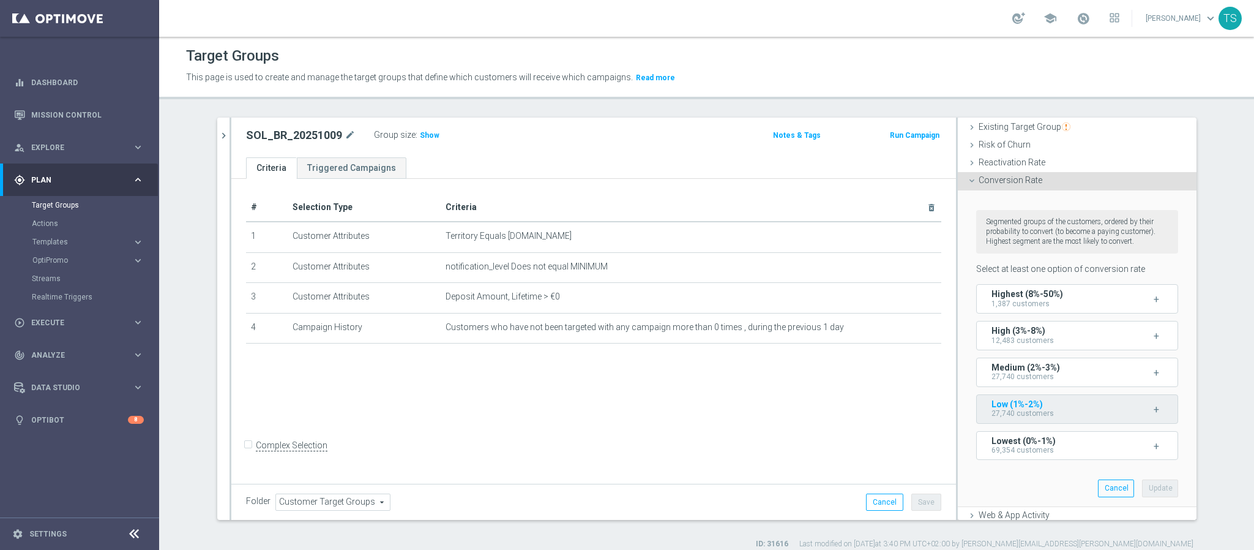
click at [1042, 418] on span "27,740 customers" at bounding box center [1023, 413] width 62 height 9
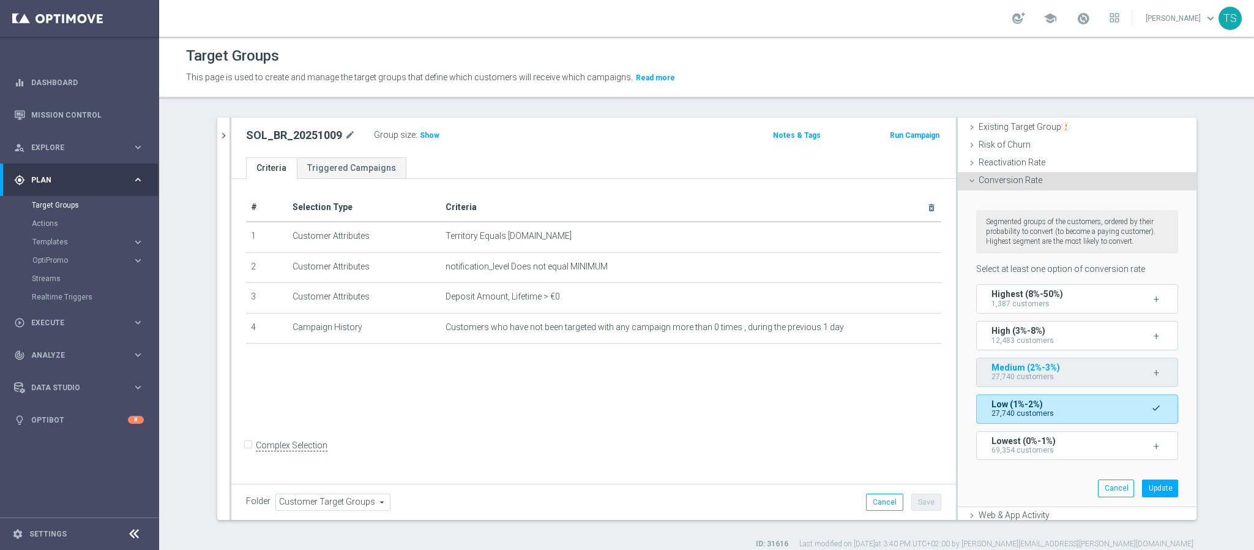
click at [1036, 372] on span "Medium (2%-3%)" at bounding box center [1026, 367] width 69 height 10
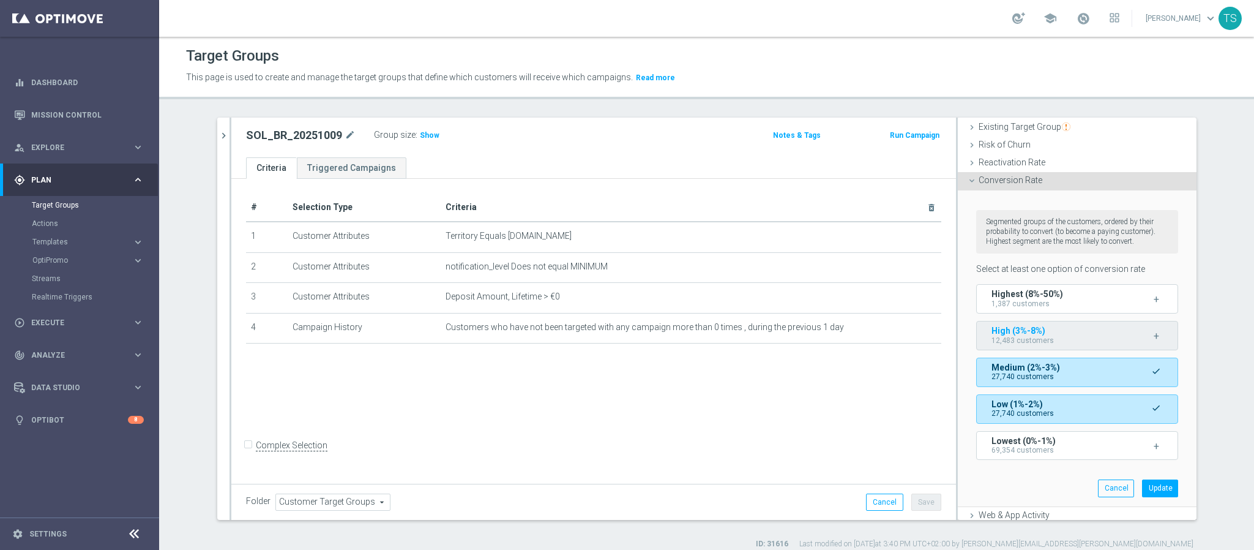
click at [1034, 335] on span "High (3%-8%)" at bounding box center [1019, 331] width 54 height 10
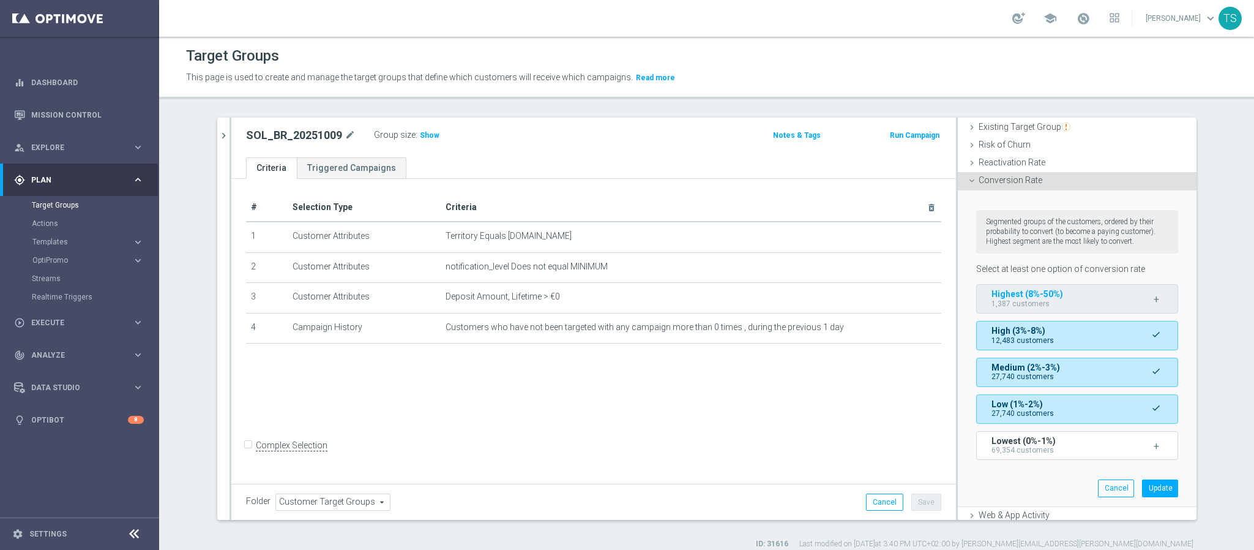
click at [1036, 308] on span "1,387 customers" at bounding box center [1021, 303] width 58 height 9
click at [1142, 496] on button "Update" at bounding box center [1160, 487] width 36 height 17
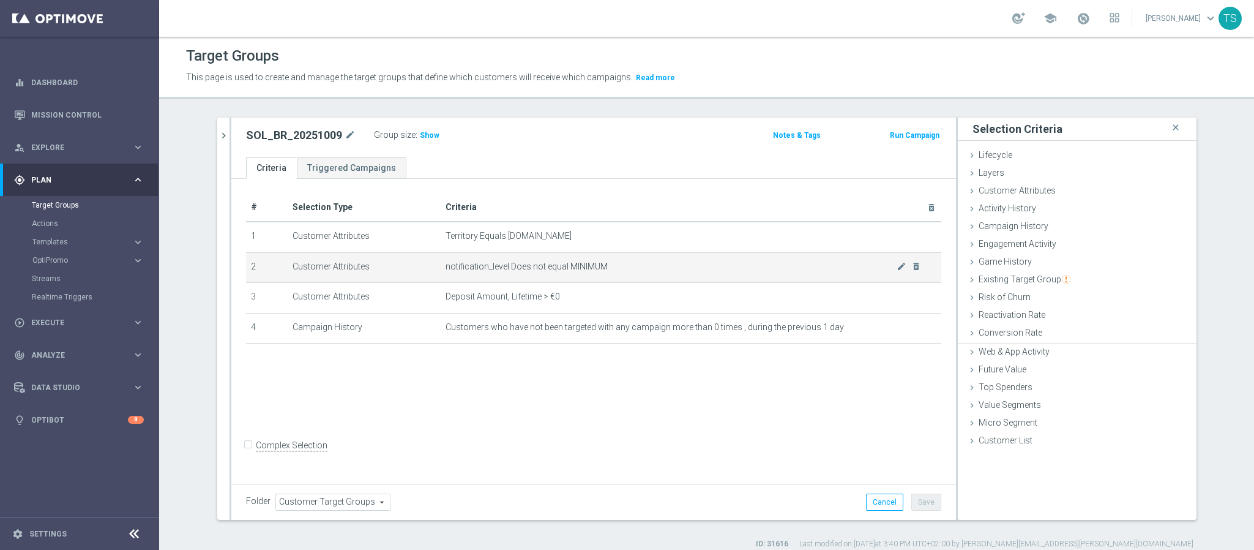
scroll to position [0, 0]
click at [420, 133] on span "Show" at bounding box center [430, 135] width 20 height 9
click at [1028, 189] on span "Customer Attributes" at bounding box center [1017, 190] width 77 height 10
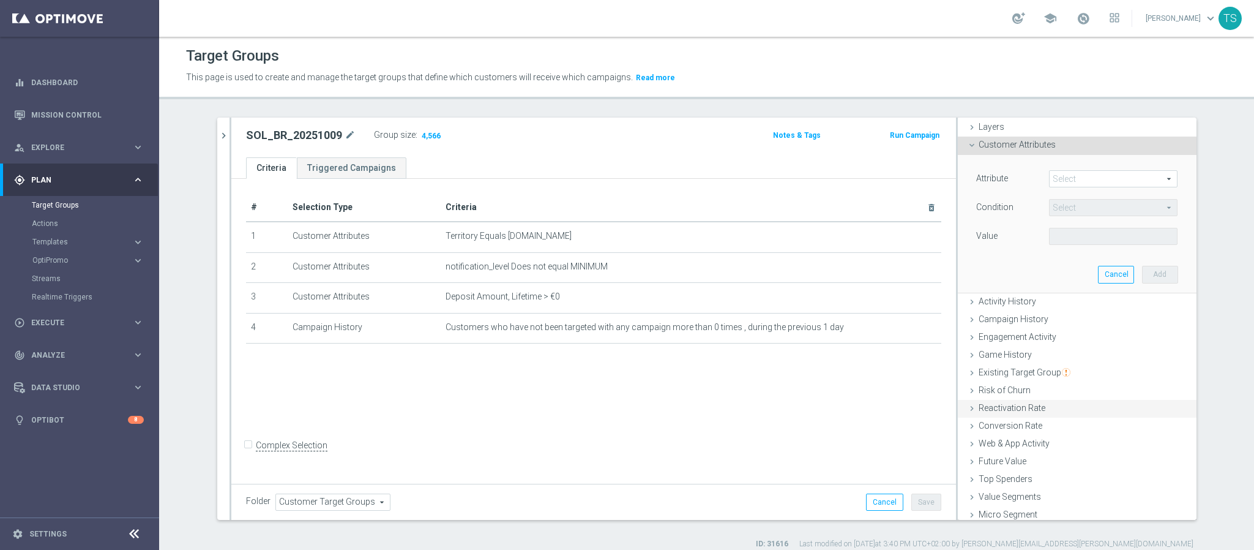
scroll to position [69, 0]
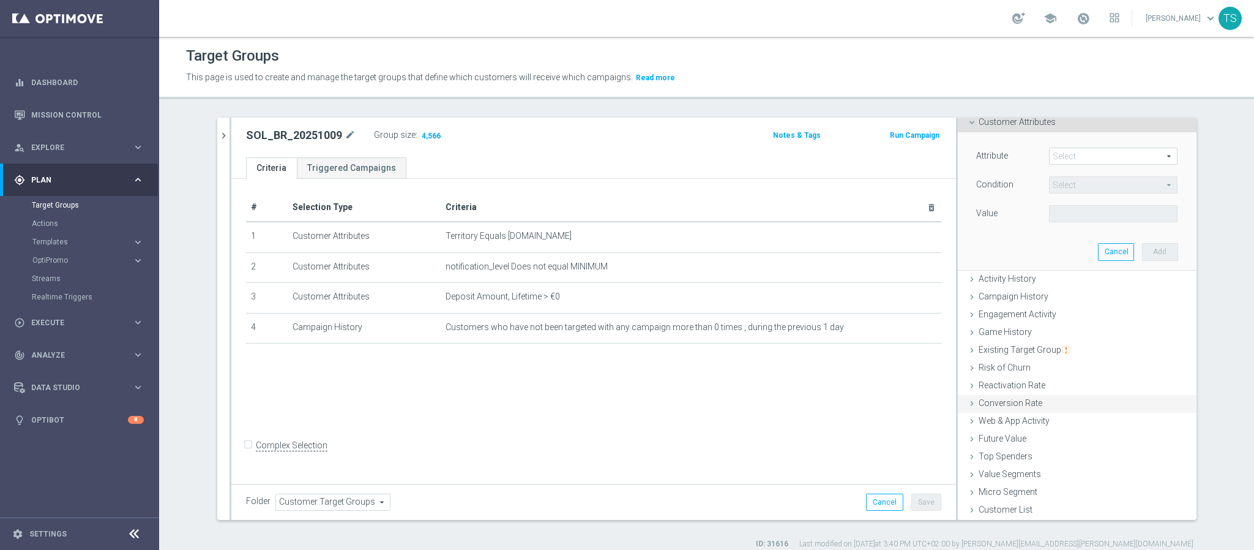
click at [1023, 399] on span "Conversion Rate" at bounding box center [1011, 403] width 64 height 10
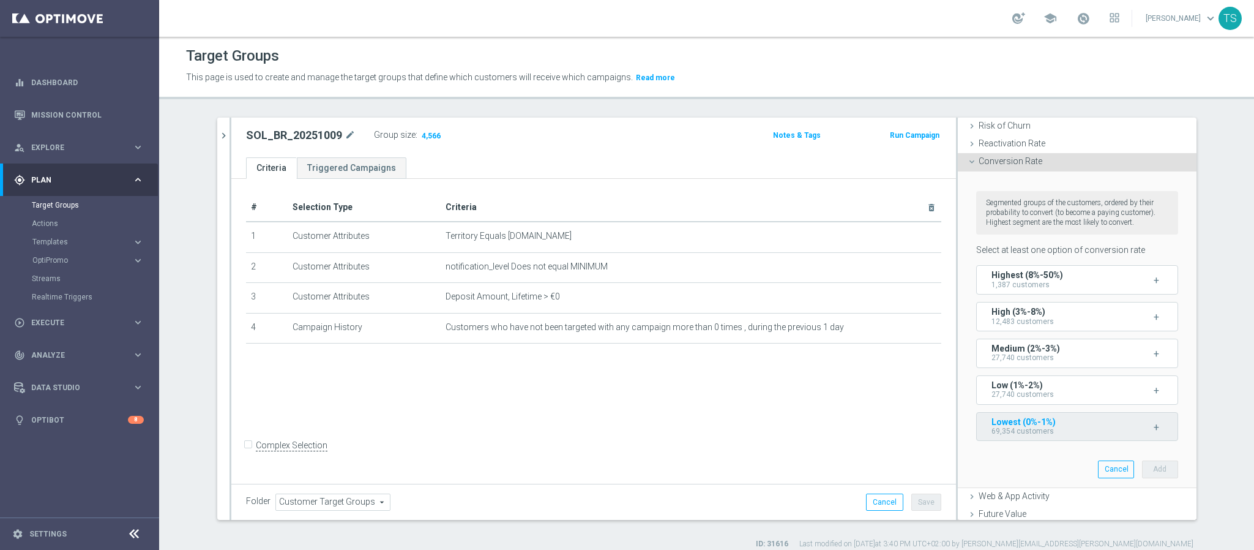
scroll to position [261, 0]
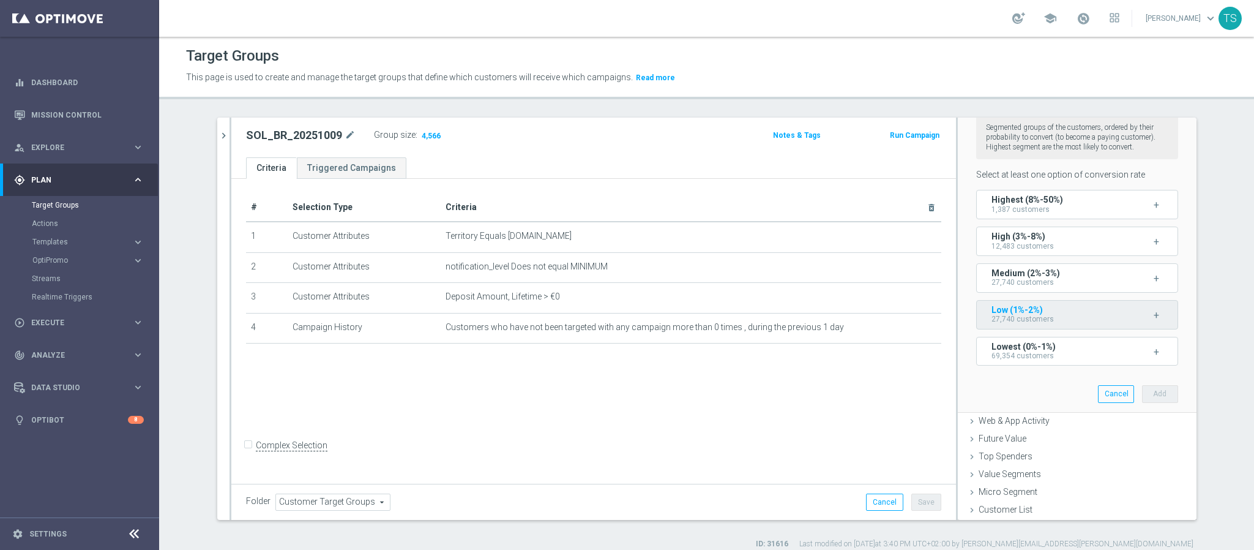
click at [1045, 313] on div "Low (1%-2%) 27,740 customers" at bounding box center [1052, 314] width 120 height 18
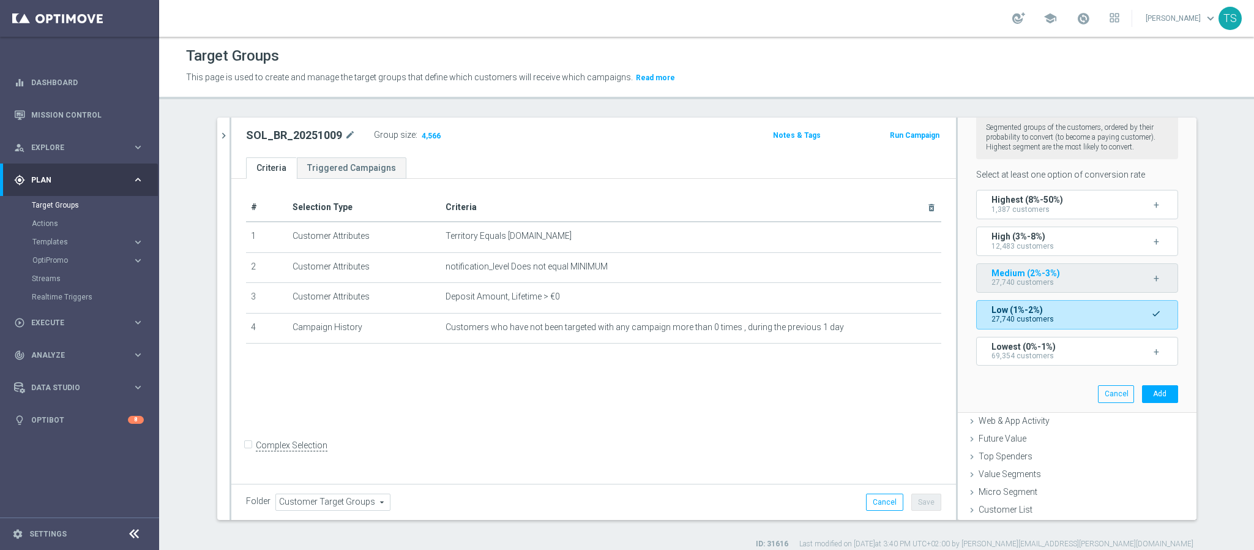
click at [1040, 282] on span "27,740 customers" at bounding box center [1023, 282] width 62 height 9
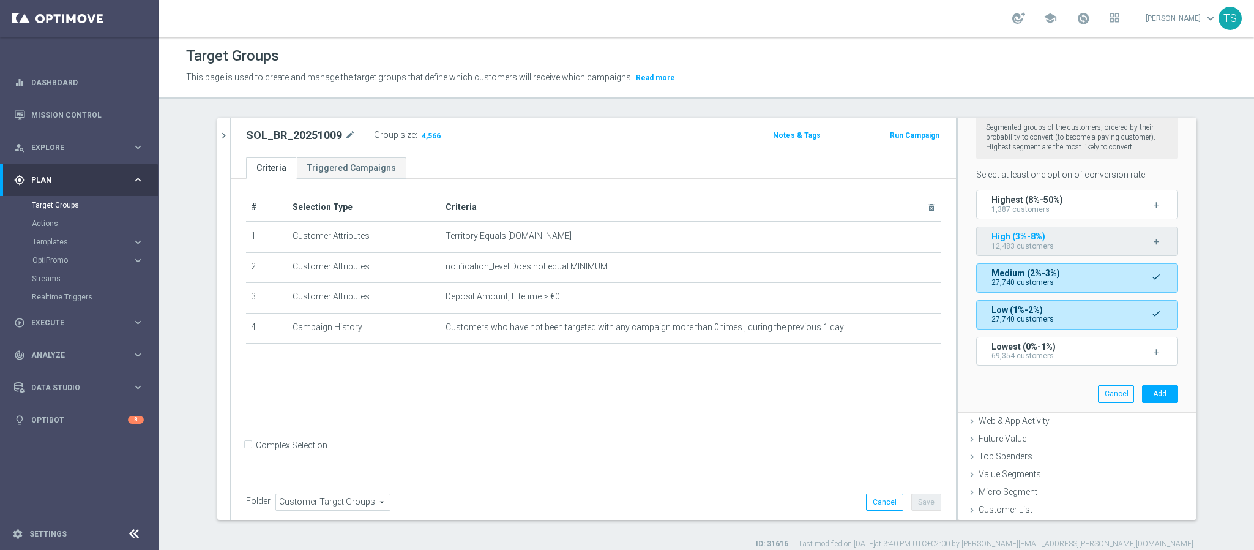
click at [1036, 227] on button "High (3%-8%) 12,483 customers +" at bounding box center [1077, 241] width 202 height 29
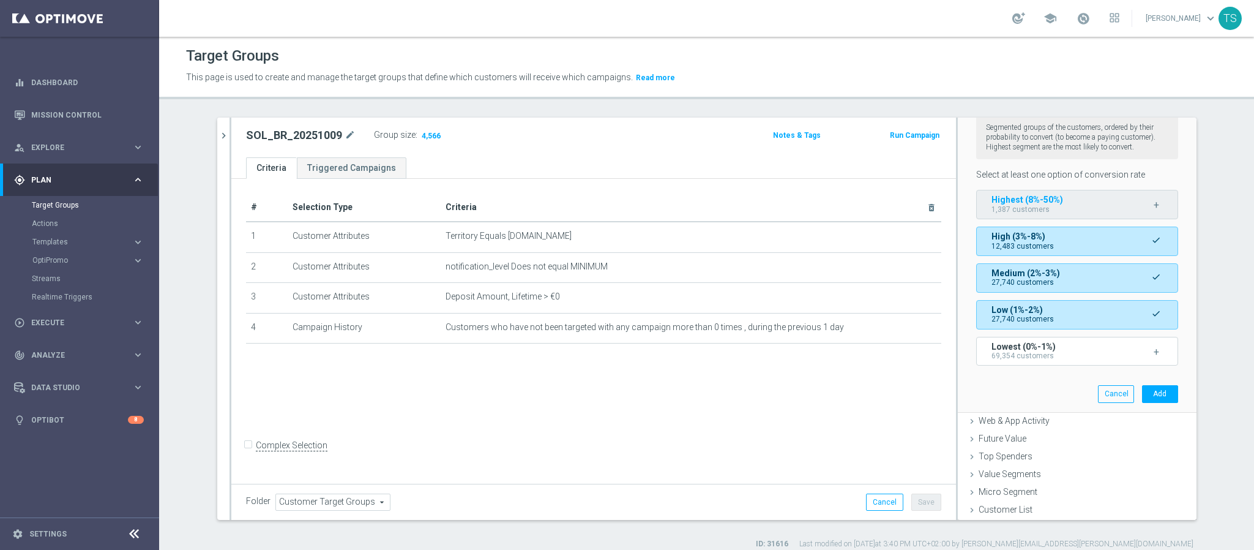
click at [1030, 195] on span "Highest (8%-50%)" at bounding box center [1028, 200] width 72 height 10
click at [1142, 399] on button "Add" at bounding box center [1160, 393] width 36 height 17
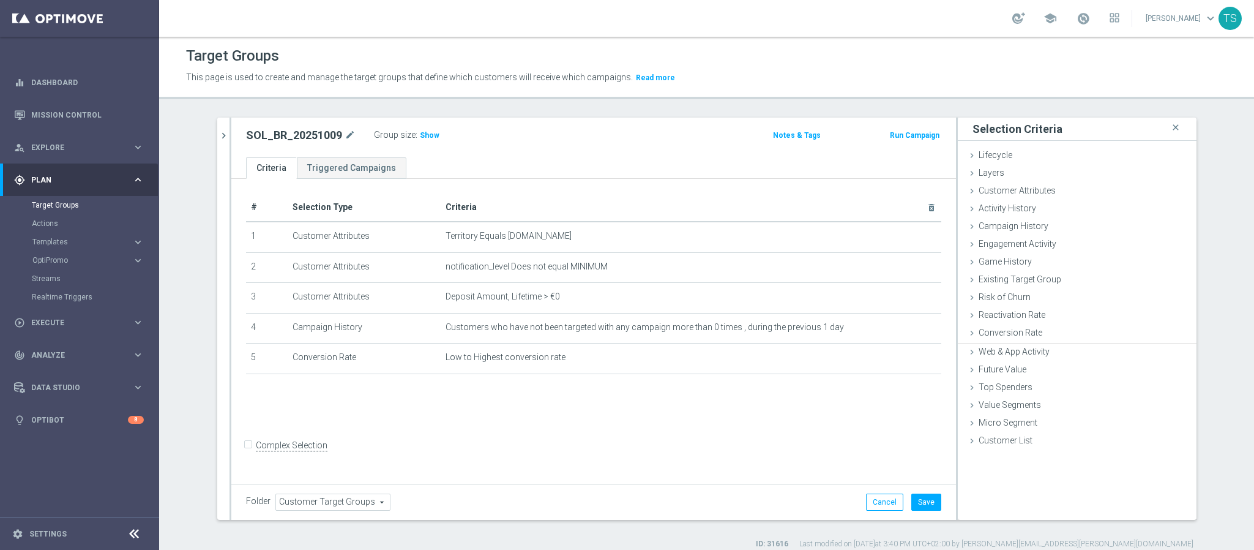
scroll to position [0, 0]
click at [420, 131] on span "Show" at bounding box center [430, 135] width 20 height 9
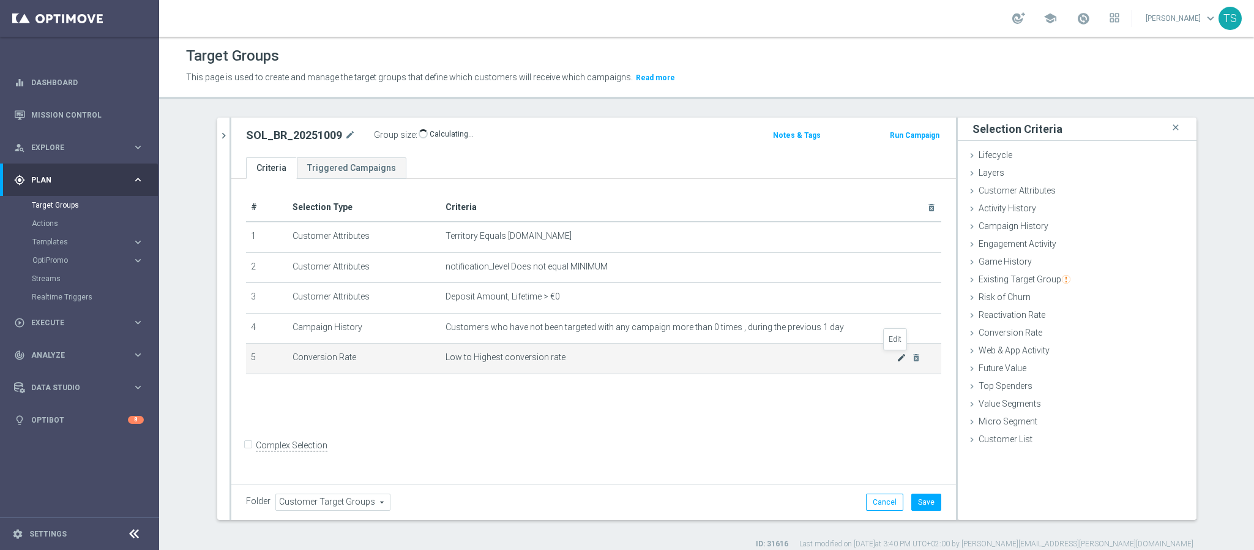
click at [897, 353] on icon "mode_edit" at bounding box center [902, 358] width 10 height 10
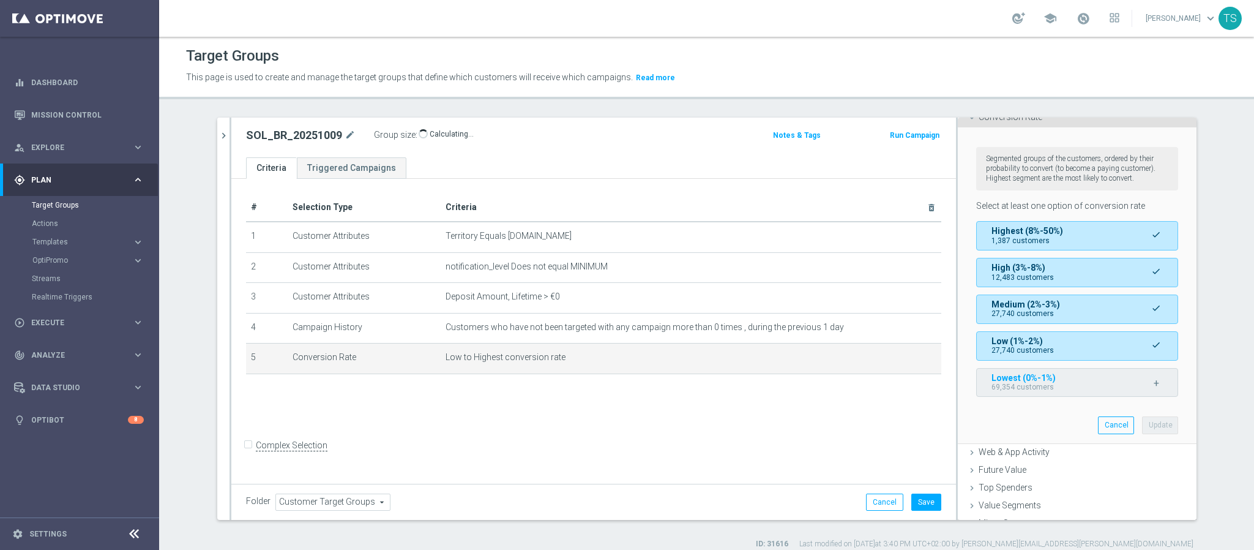
scroll to position [261, 0]
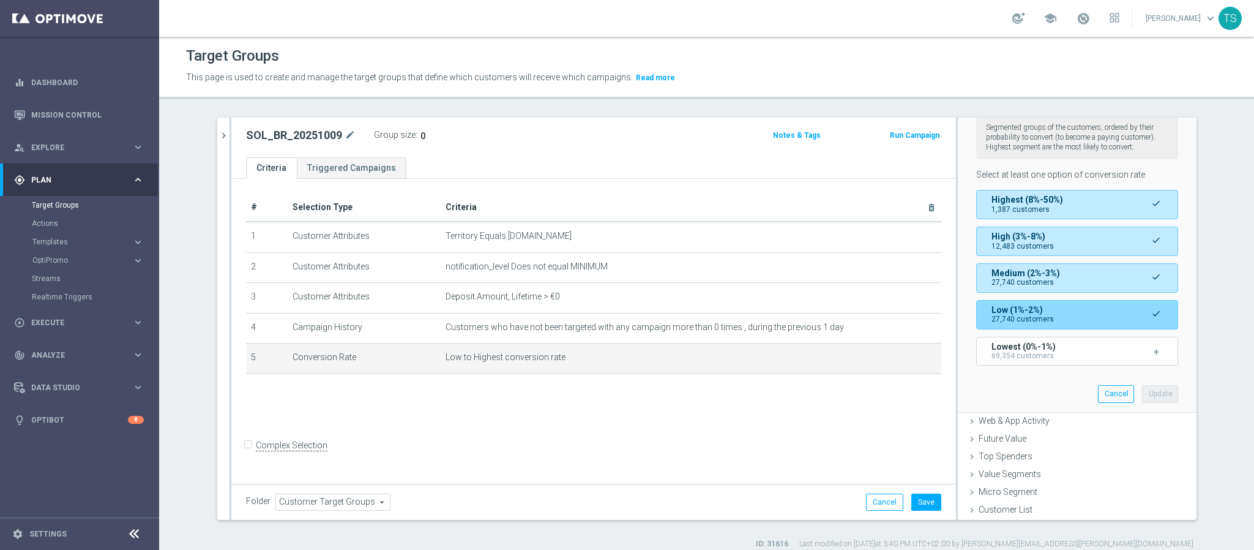
click at [1060, 311] on div "Low (1%-2%) 27,740 customers" at bounding box center [1052, 314] width 120 height 18
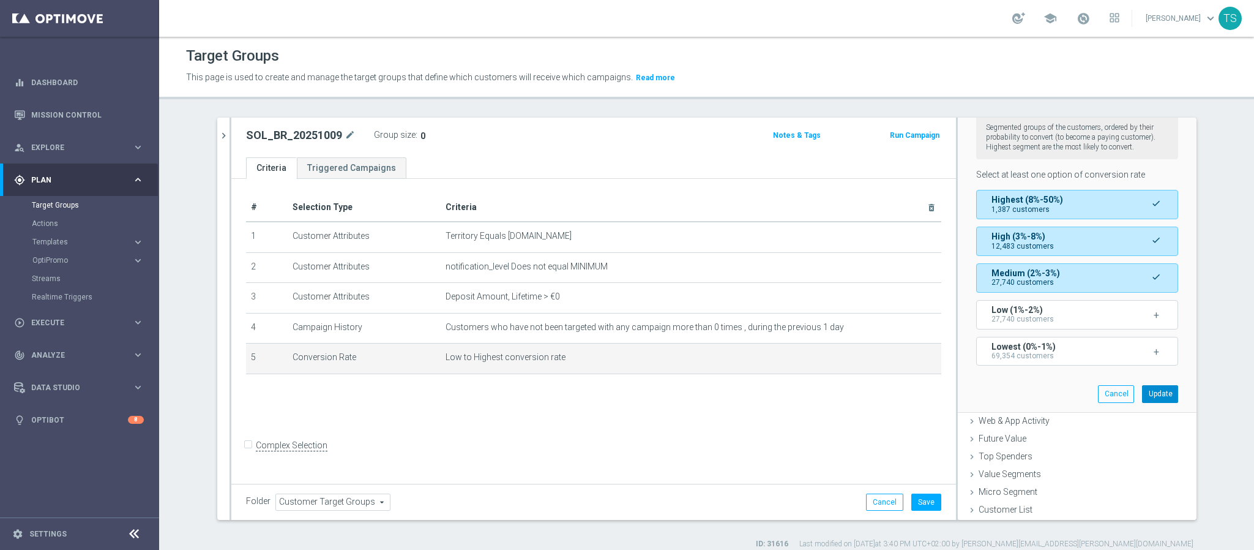
click at [1142, 386] on button "Update" at bounding box center [1160, 393] width 36 height 17
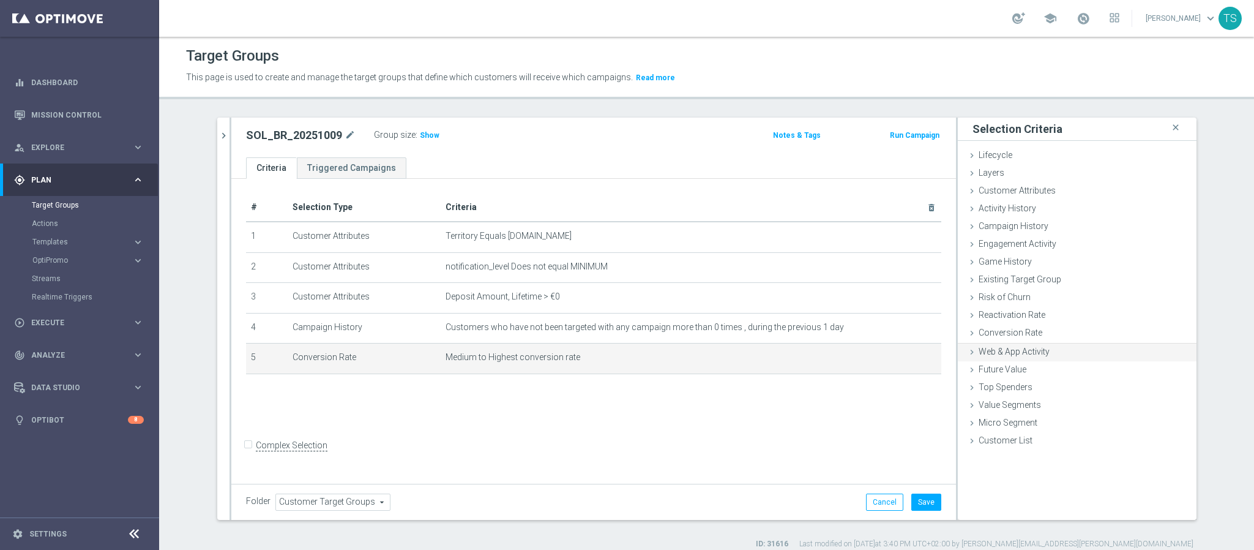
scroll to position [0, 0]
click at [912, 356] on icon "delete_forever" at bounding box center [917, 358] width 10 height 10
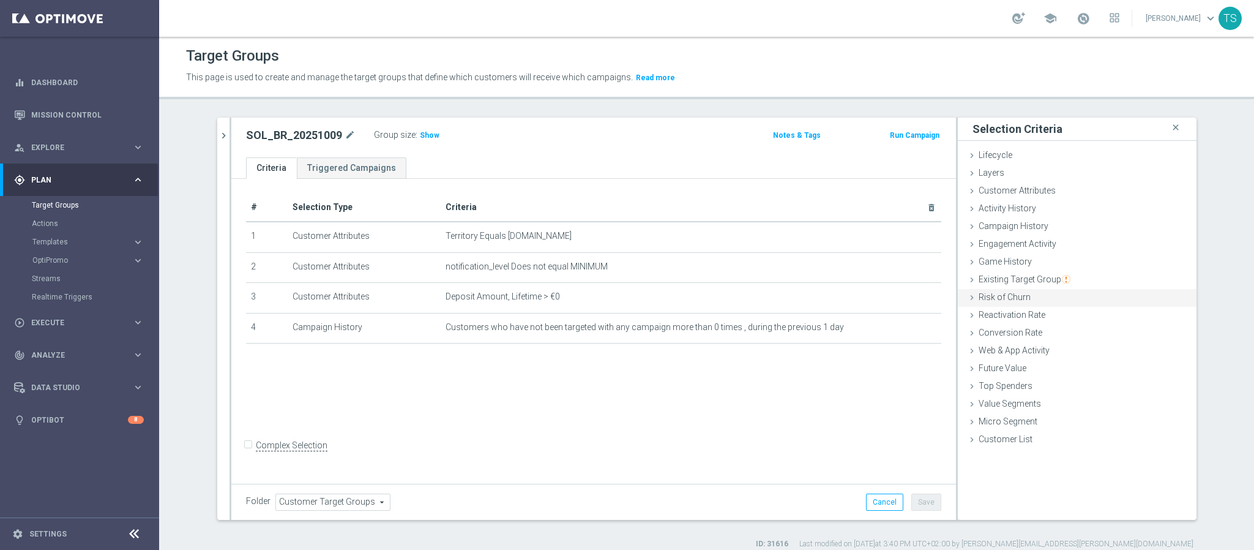
click at [988, 298] on span "Risk of Churn" at bounding box center [1005, 297] width 52 height 10
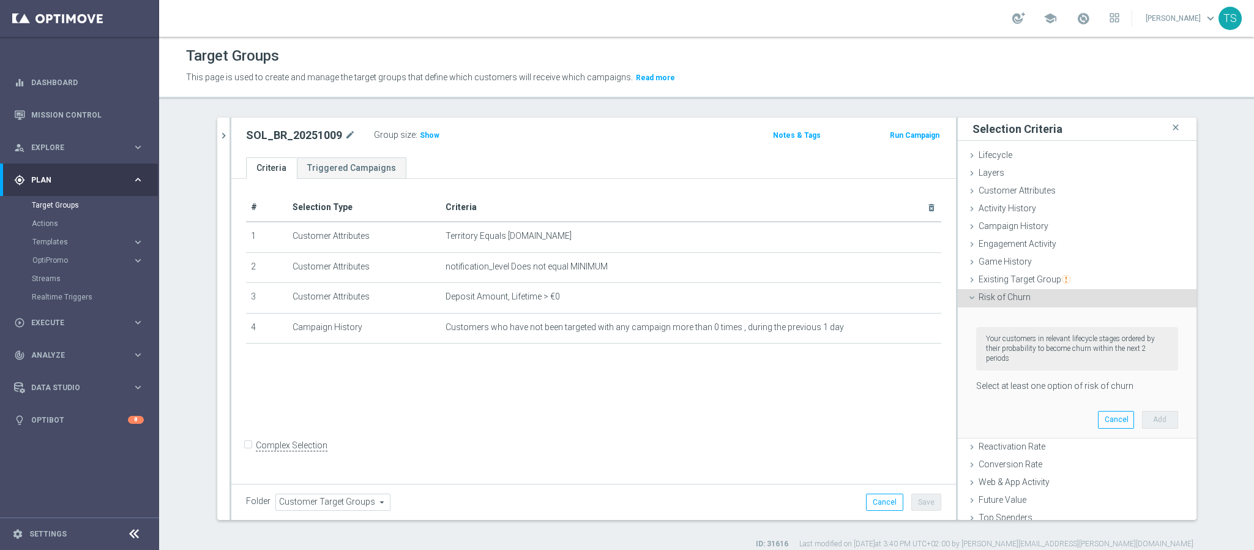
click at [990, 298] on span "Risk of Churn" at bounding box center [1005, 297] width 52 height 10
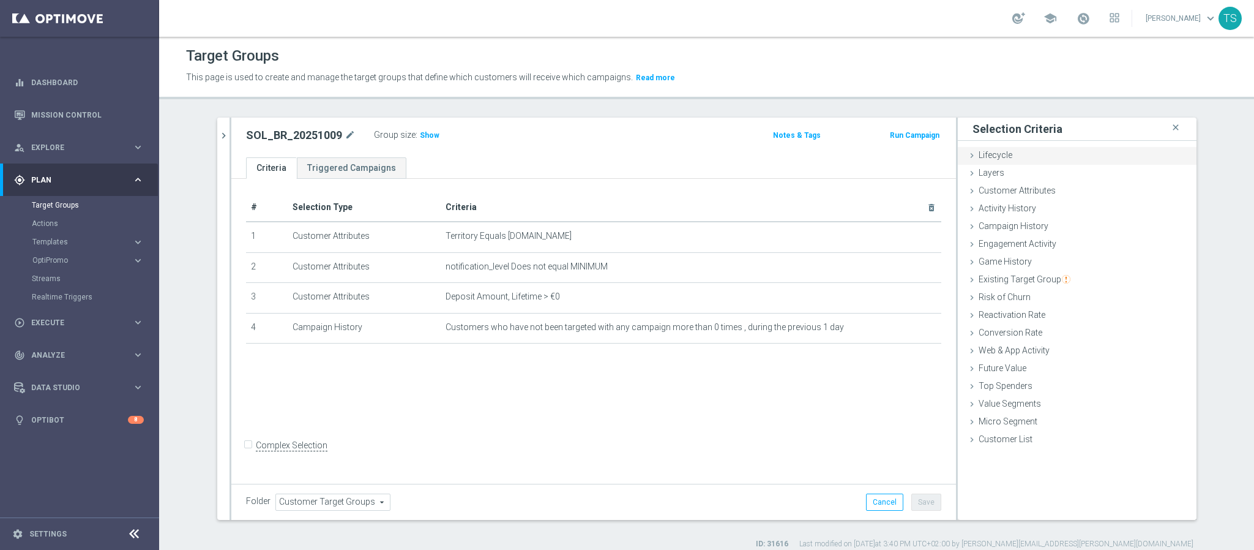
click at [1012, 152] on div "Lifecycle done" at bounding box center [1077, 156] width 239 height 18
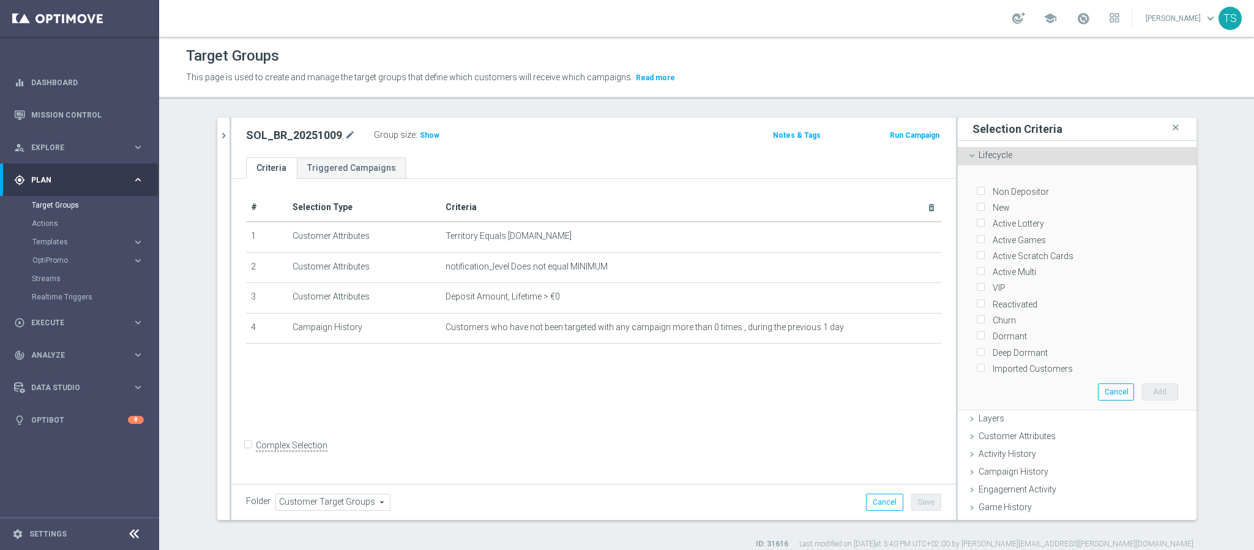
click at [976, 204] on input "New" at bounding box center [980, 208] width 8 height 8
checkbox input "true"
click at [976, 220] on input "Active Lottery" at bounding box center [980, 224] width 8 height 8
checkbox input "true"
click at [976, 237] on input "Active Games" at bounding box center [980, 240] width 8 height 8
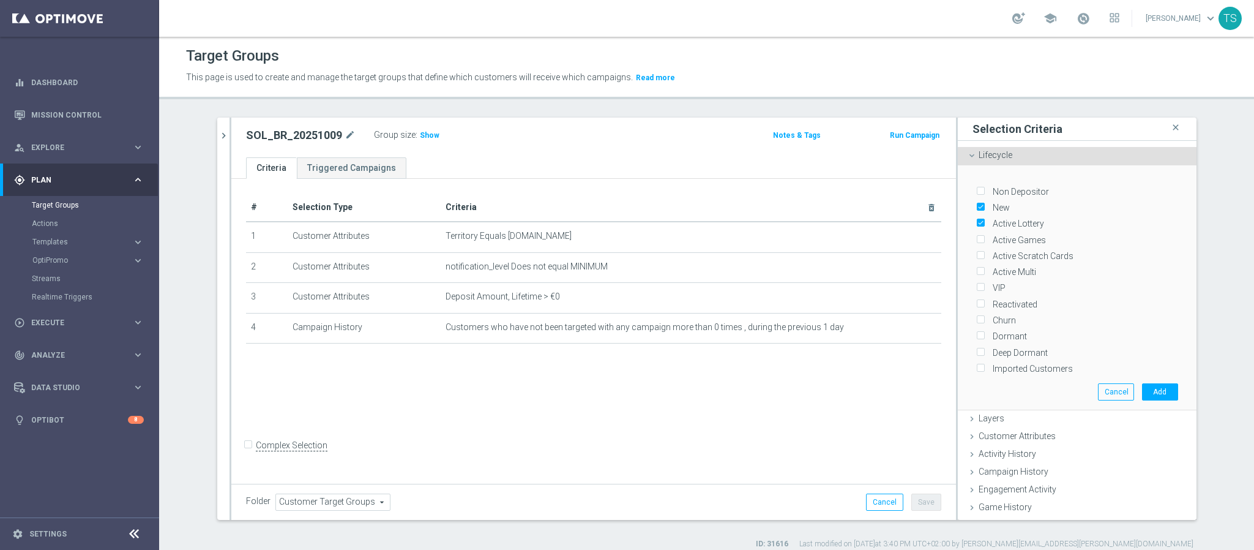
checkbox input "true"
click at [976, 256] on input "Active Scratch Cards" at bounding box center [980, 256] width 8 height 8
checkbox input "true"
click at [976, 268] on input "Active Multi" at bounding box center [980, 272] width 8 height 8
checkbox input "true"
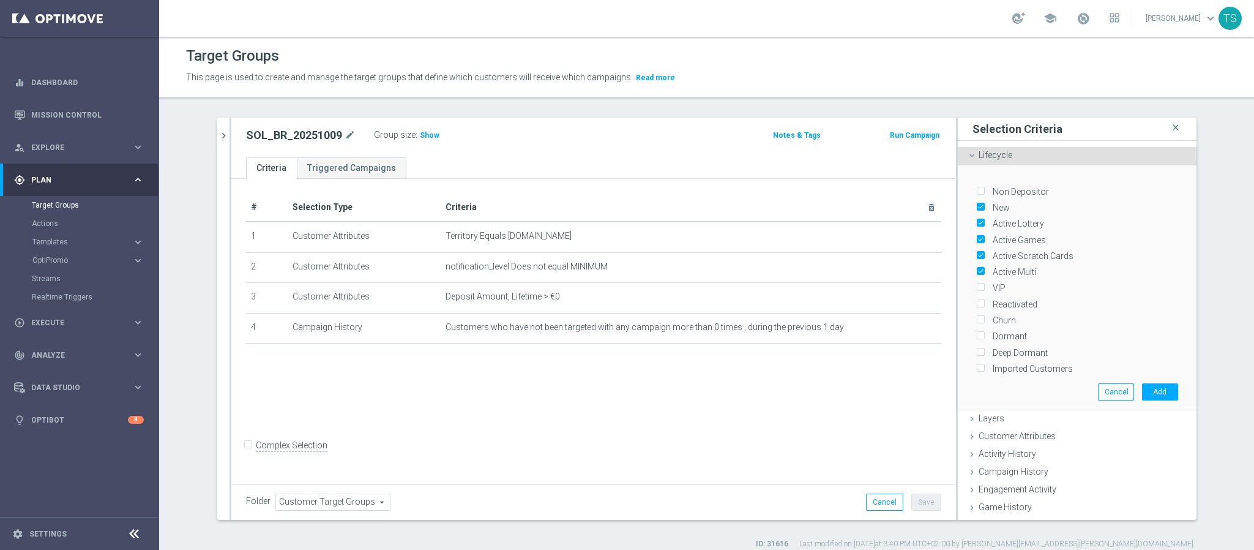
click at [989, 282] on label "VIP" at bounding box center [997, 287] width 17 height 11
click at [976, 284] on input "VIP" at bounding box center [980, 288] width 8 height 8
checkbox input "true"
click at [976, 300] on input "Reactivated" at bounding box center [980, 304] width 8 height 8
checkbox input "true"
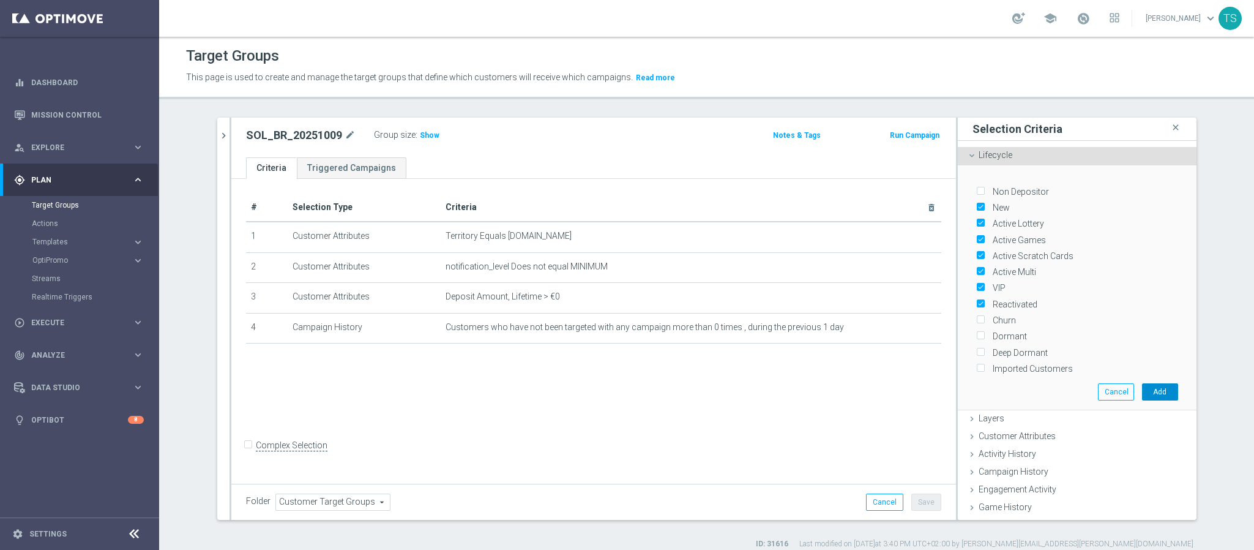
click at [1146, 388] on button "Add" at bounding box center [1160, 391] width 36 height 17
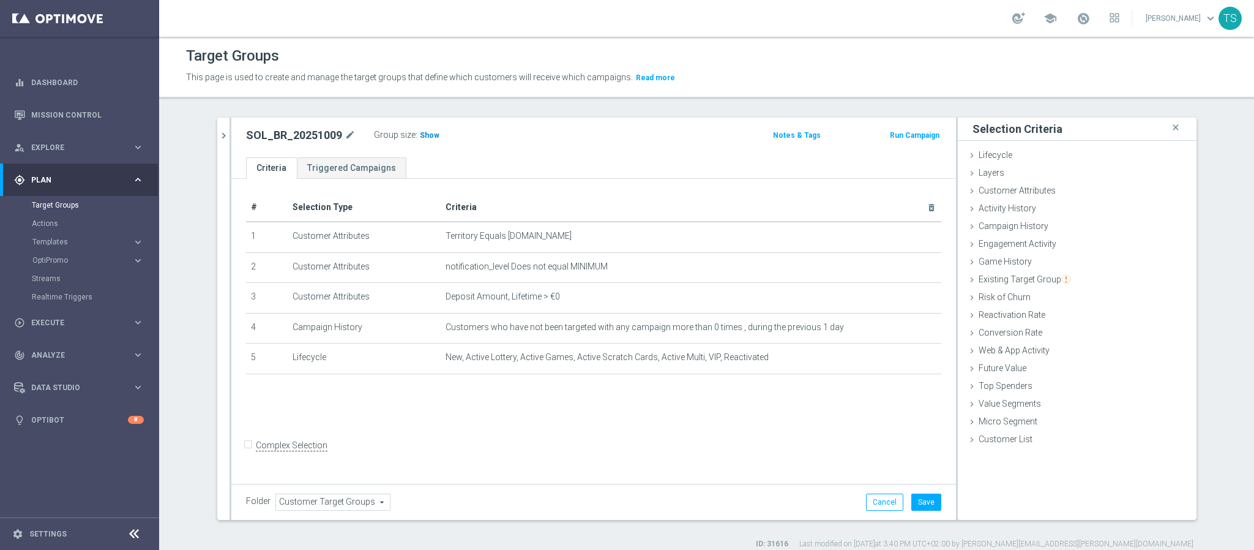
click at [420, 138] on span "Show" at bounding box center [430, 135] width 20 height 9
click at [897, 361] on icon "mode_edit" at bounding box center [902, 358] width 10 height 10
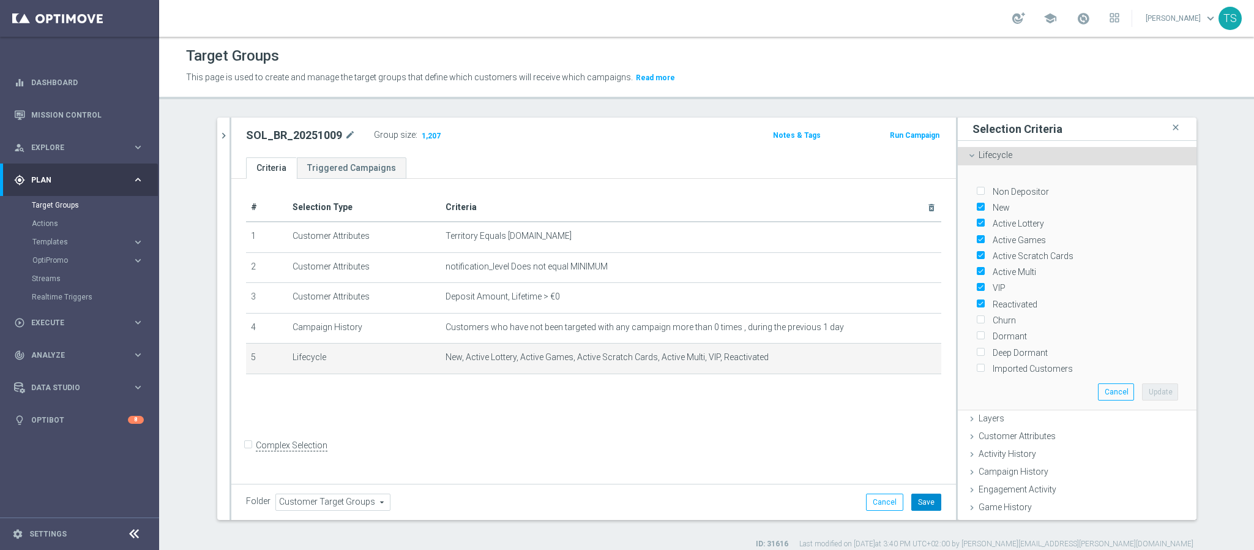
click at [921, 504] on button "Save" at bounding box center [927, 501] width 30 height 17
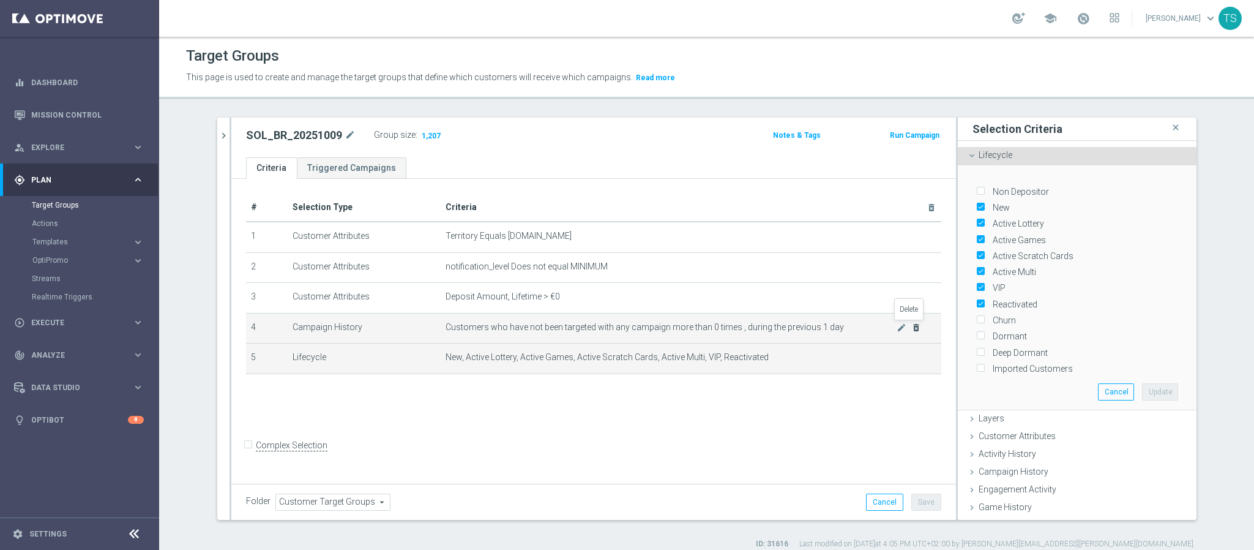
click at [912, 326] on icon "delete_forever" at bounding box center [917, 328] width 10 height 10
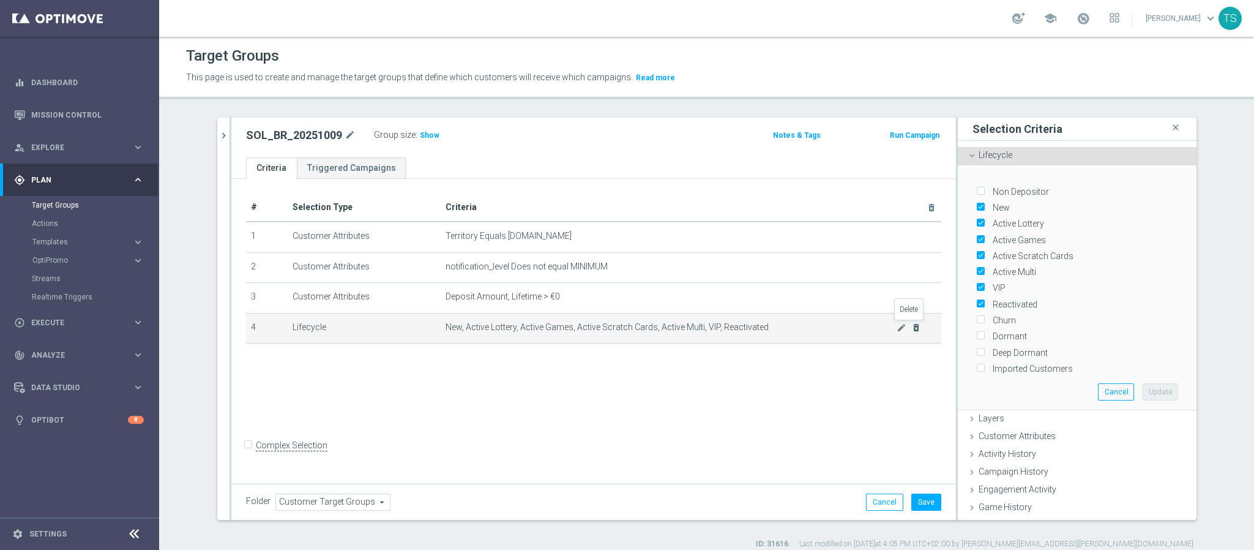
click at [912, 326] on icon "delete_forever" at bounding box center [917, 328] width 10 height 10
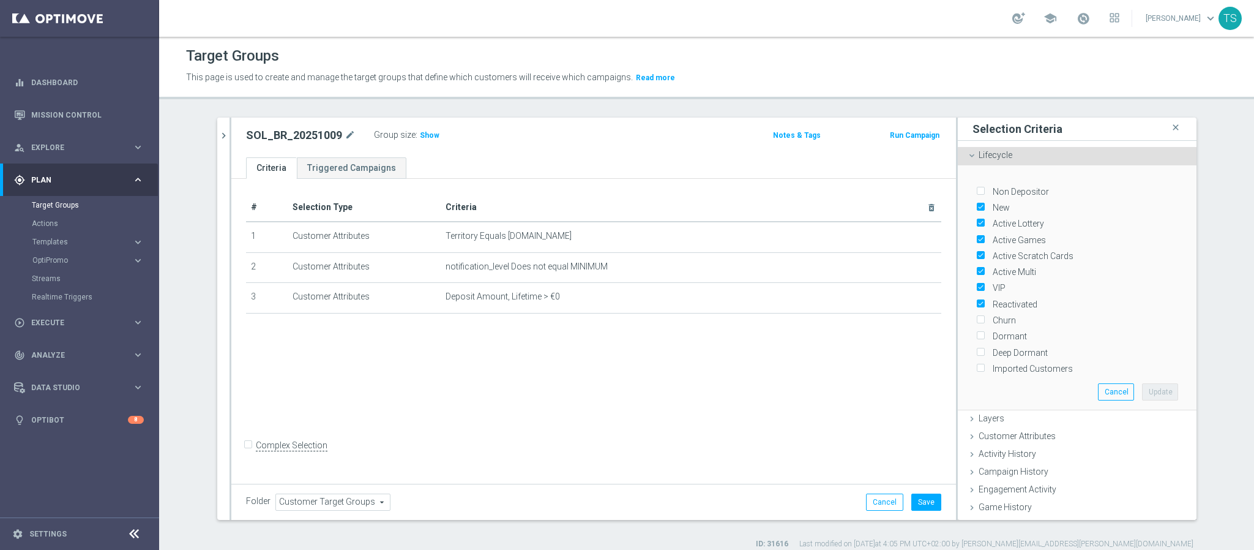
click at [1025, 160] on div "Lifecycle done selection saved" at bounding box center [1077, 156] width 239 height 18
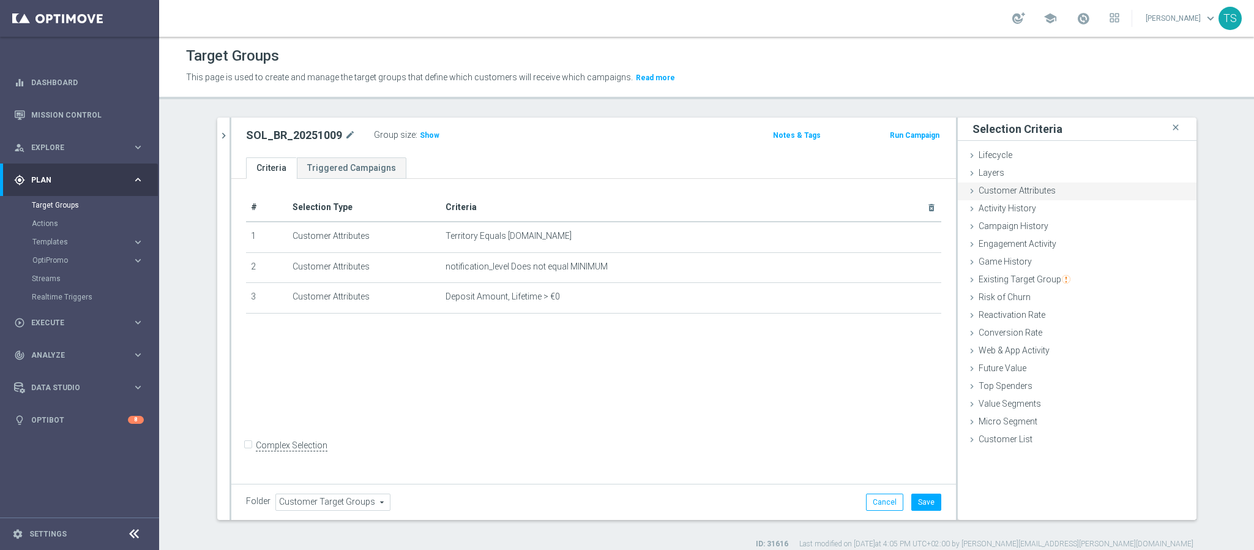
click at [1049, 187] on div "Customer Attributes done" at bounding box center [1077, 191] width 239 height 18
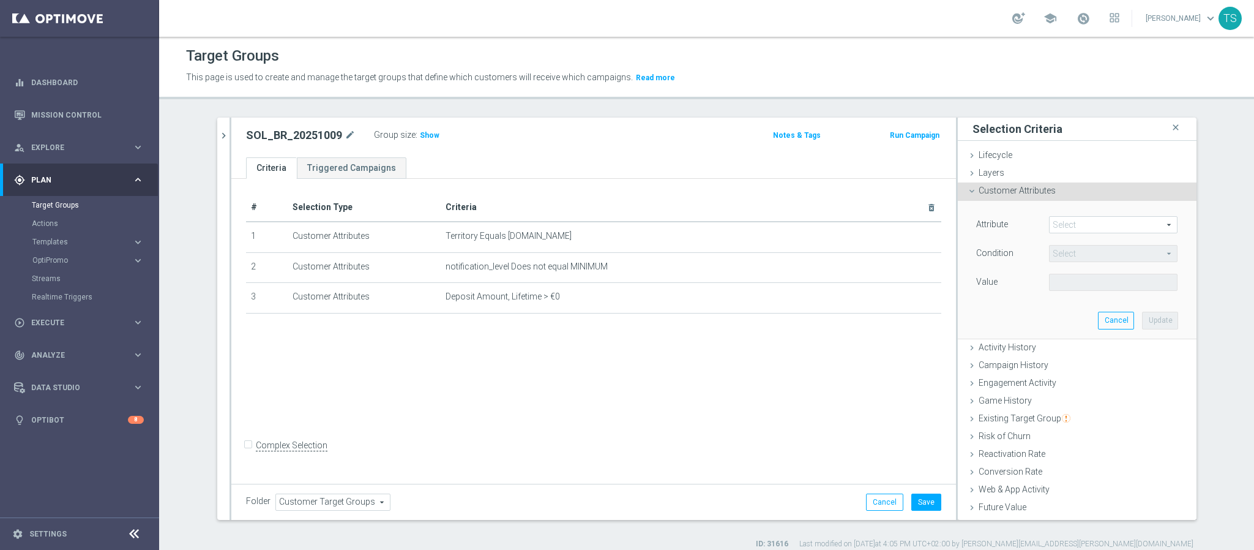
click at [1051, 226] on span at bounding box center [1113, 225] width 127 height 16
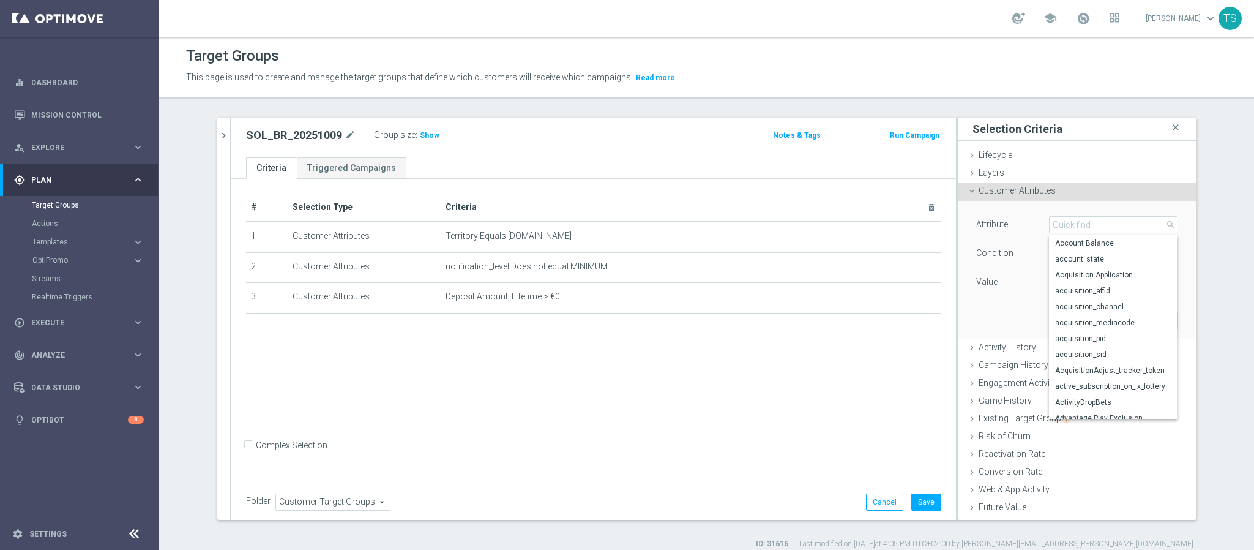
click at [1108, 208] on div "Attribute Select arrow_drop_down search Account Balance account_state Acquisiti…" at bounding box center [1077, 269] width 220 height 137
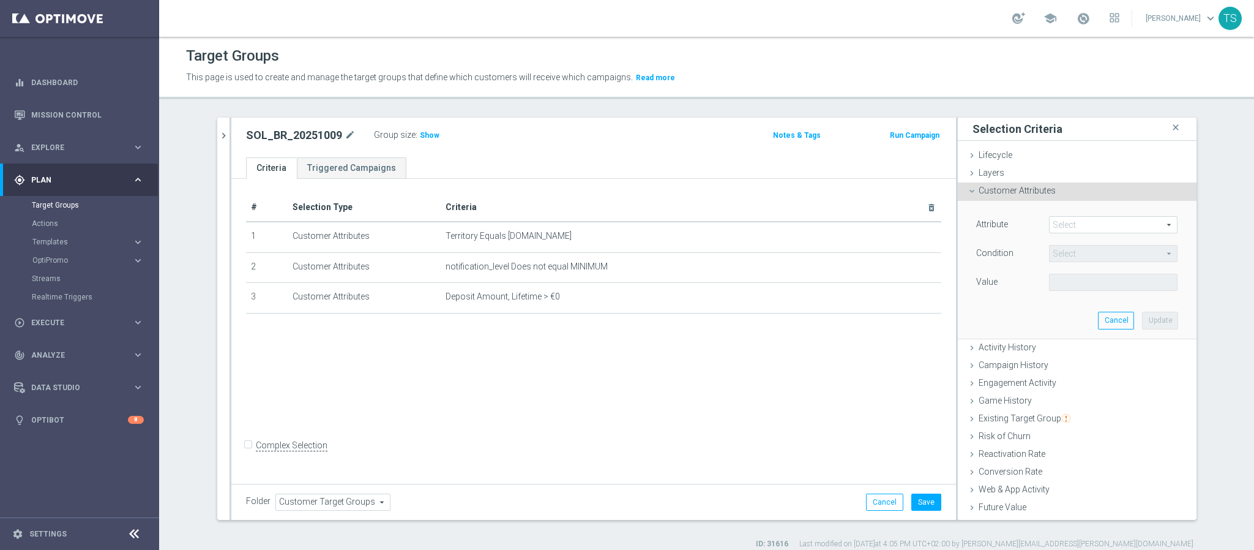
click at [1027, 195] on div "Customer Attributes done" at bounding box center [1077, 191] width 239 height 18
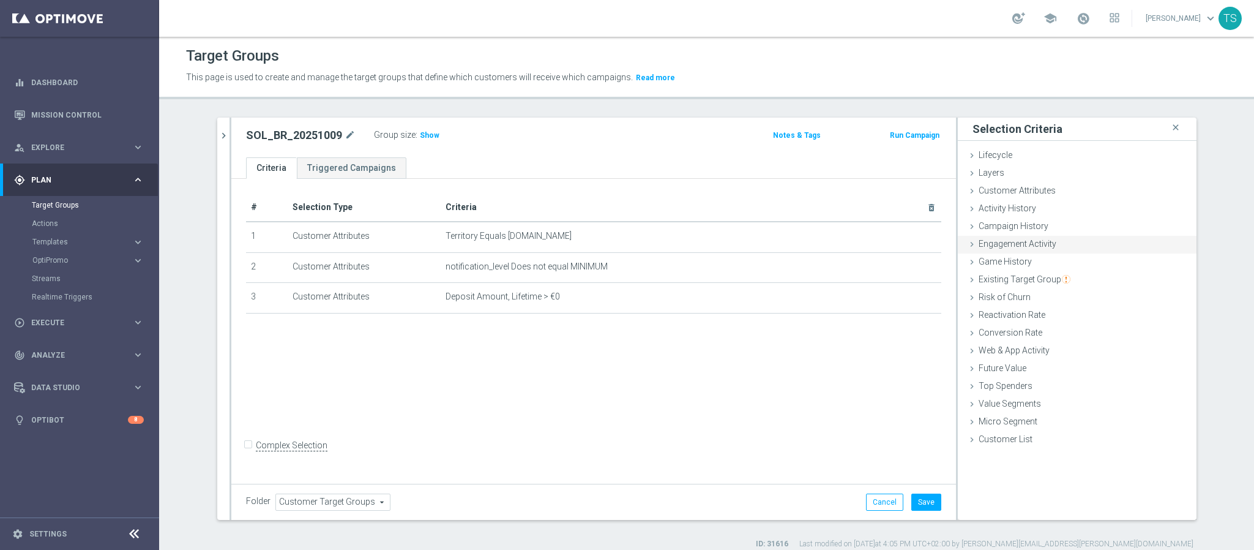
click at [1014, 246] on span "Engagement Activity" at bounding box center [1018, 244] width 78 height 10
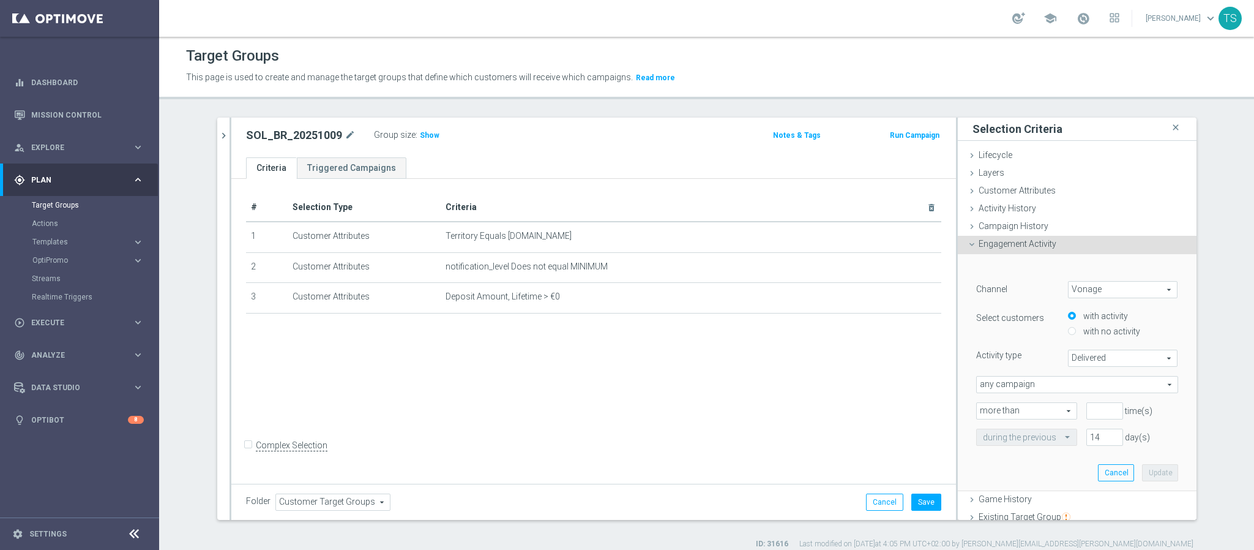
click at [1136, 299] on div "Channel Vonage Vonage arrow_drop_down search" at bounding box center [1077, 291] width 220 height 20
click at [1135, 289] on span "Vonage" at bounding box center [1123, 290] width 109 height 16
click at [1113, 334] on span "Optimail" at bounding box center [1123, 339] width 97 height 10
type input "Optimail"
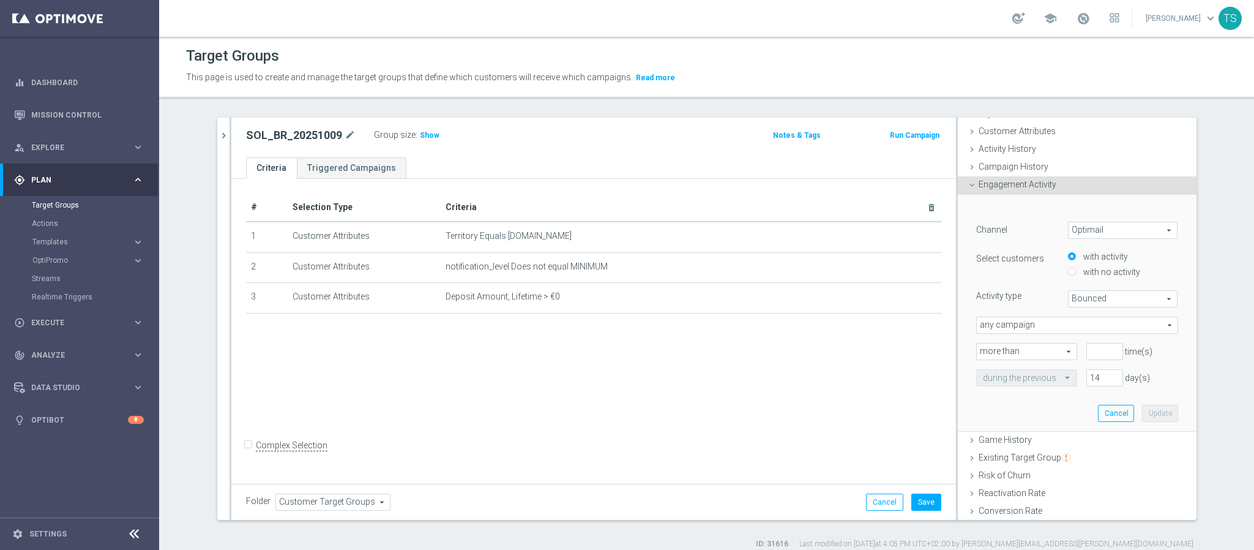
scroll to position [92, 0]
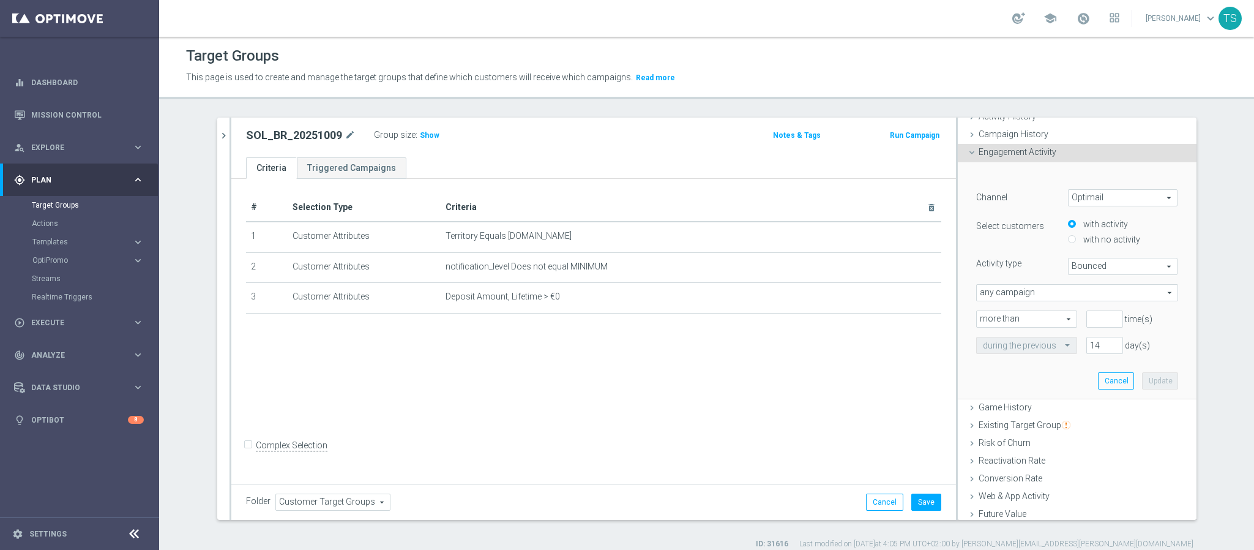
click at [1092, 268] on span "Bounced" at bounding box center [1123, 266] width 109 height 16
click at [1093, 303] on span "Clicked" at bounding box center [1123, 300] width 97 height 10
type input "Clicked"
click at [1087, 321] on input "number" at bounding box center [1105, 318] width 37 height 17
type input "0"
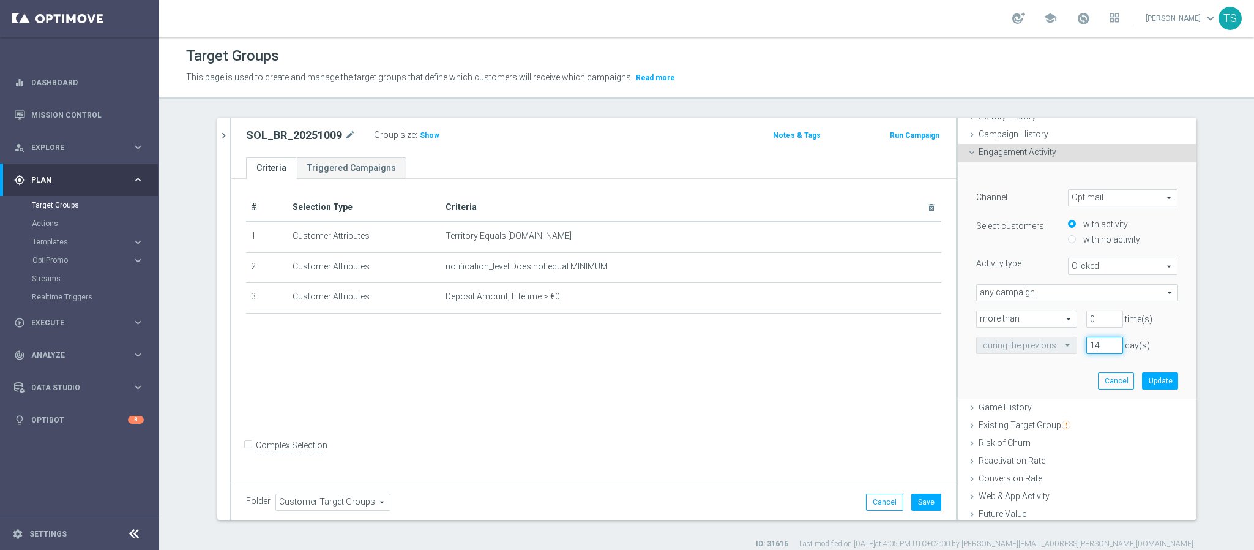
drag, startPoint x: 1082, startPoint y: 344, endPoint x: 1095, endPoint y: 347, distance: 13.8
click at [1090, 345] on input "14" at bounding box center [1105, 345] width 37 height 17
type input "60"
click at [1142, 379] on button "Update" at bounding box center [1160, 380] width 36 height 17
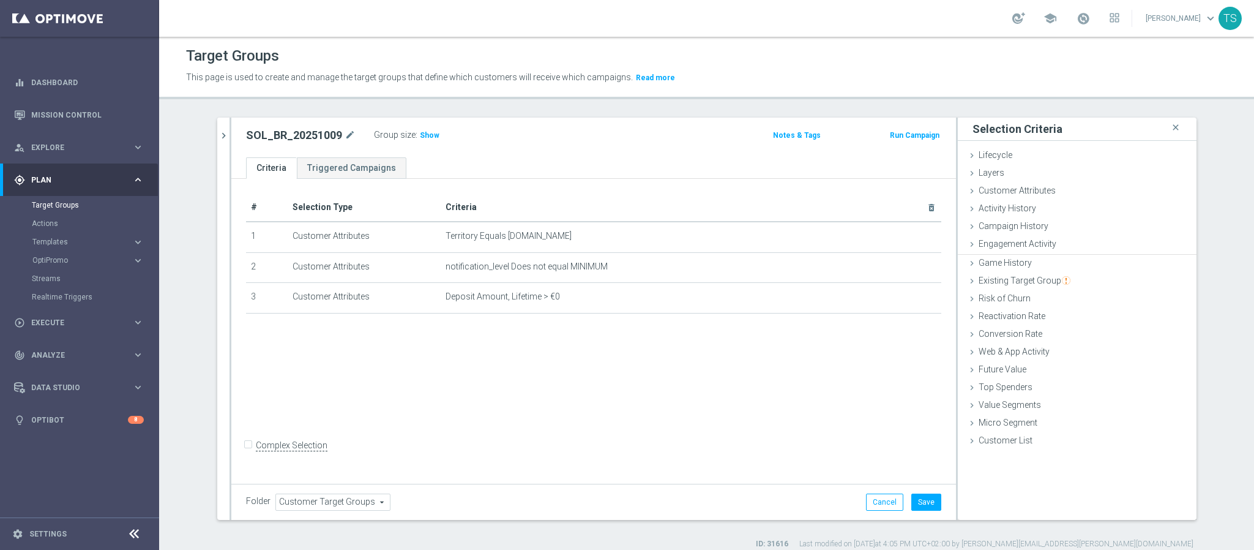
scroll to position [0, 0]
click at [926, 498] on button "Save" at bounding box center [927, 501] width 30 height 17
click at [1036, 244] on span "Engagement Activity" at bounding box center [1018, 244] width 78 height 10
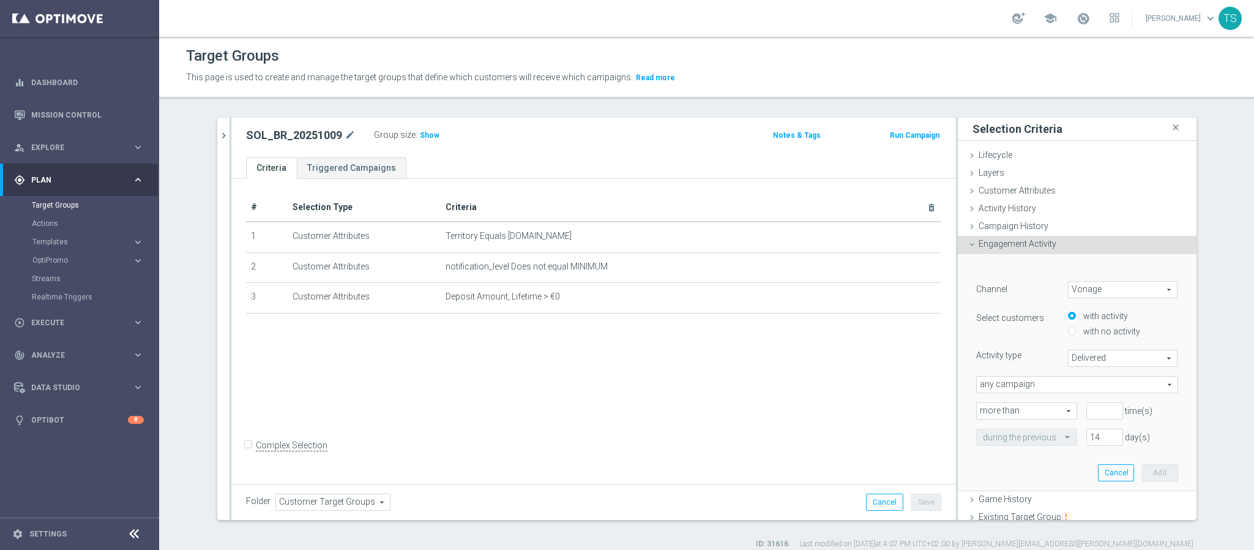
click at [1093, 292] on span "Vonage" at bounding box center [1123, 290] width 109 height 16
click at [1084, 283] on span "Vonage" at bounding box center [1123, 290] width 109 height 16
click at [1075, 338] on span "Optimail" at bounding box center [1123, 339] width 97 height 10
type input "Optimail"
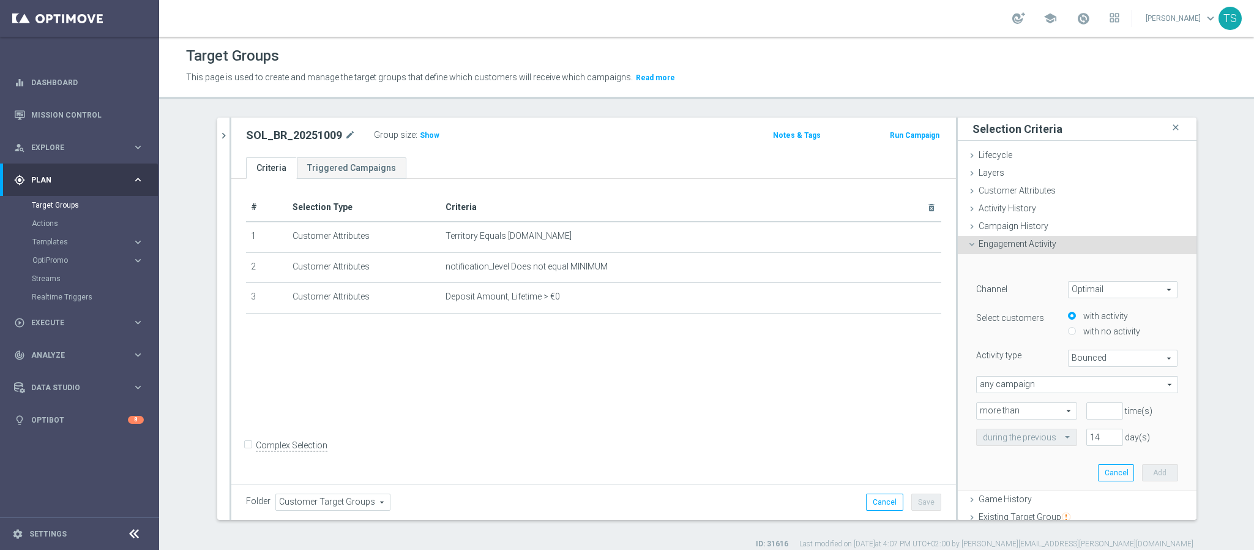
click at [1093, 359] on span "Bounced" at bounding box center [1123, 358] width 109 height 16
click at [1096, 392] on span "Clicked" at bounding box center [1123, 392] width 97 height 10
type input "Clicked"
click at [1087, 412] on input "number" at bounding box center [1105, 410] width 37 height 17
type input "0"
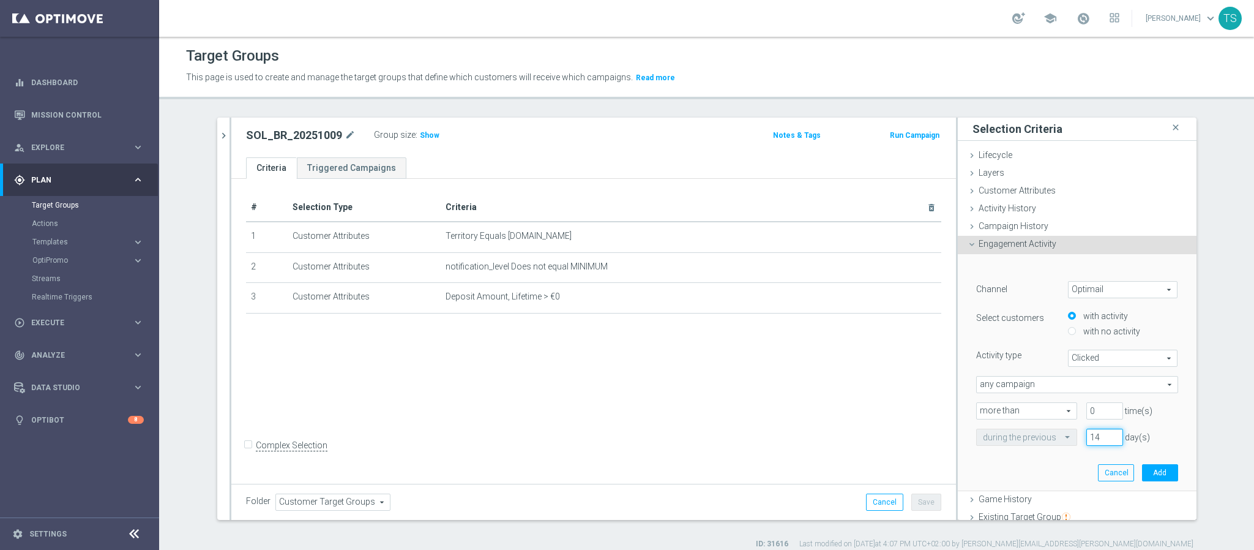
click at [1014, 441] on div "during the previous 14 day(s)" at bounding box center [1077, 437] width 220 height 17
type input "60"
click at [1032, 455] on div "﻿ Channel Optimail Optimail arrow_drop_down search Select customers with activi…" at bounding box center [1077, 372] width 220 height 236
click at [1147, 468] on button "Add" at bounding box center [1160, 472] width 36 height 17
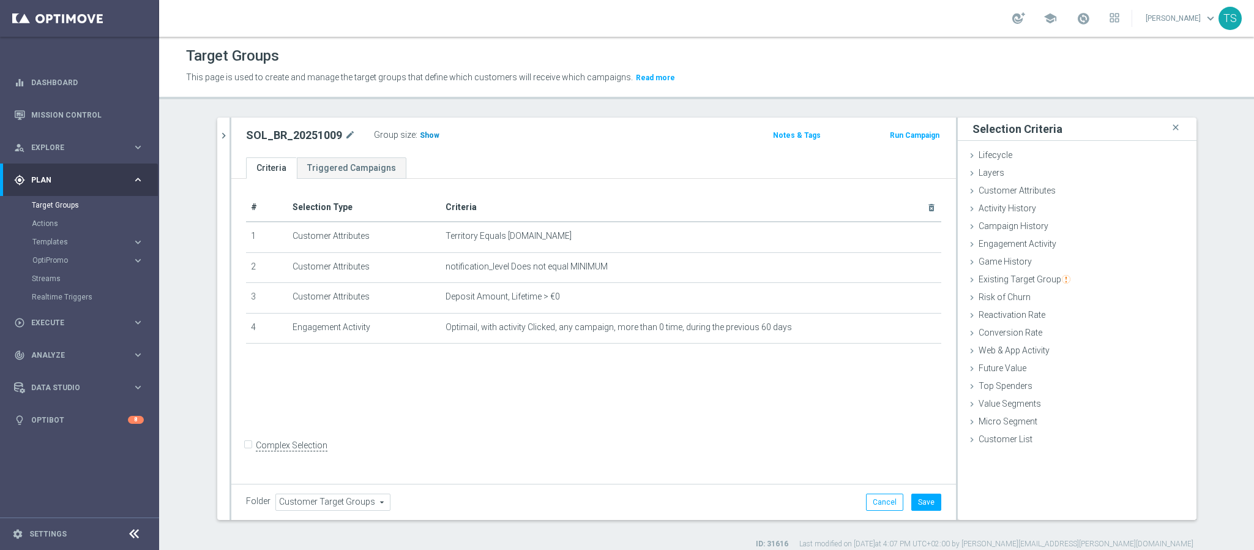
click at [420, 138] on span "Show" at bounding box center [430, 135] width 20 height 9
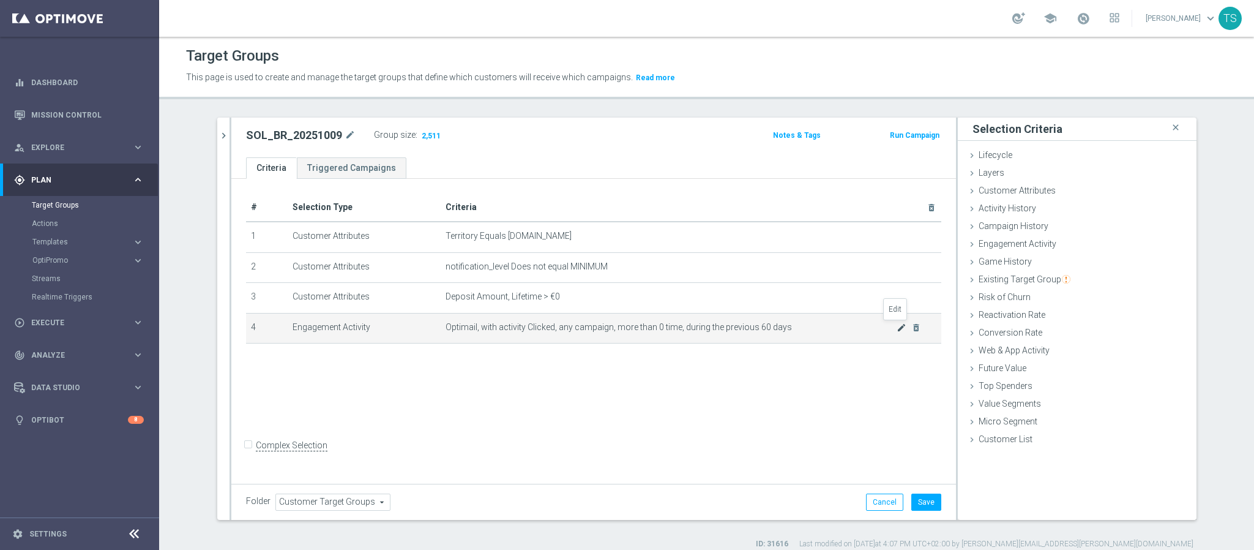
click at [897, 329] on icon "mode_edit" at bounding box center [902, 328] width 10 height 10
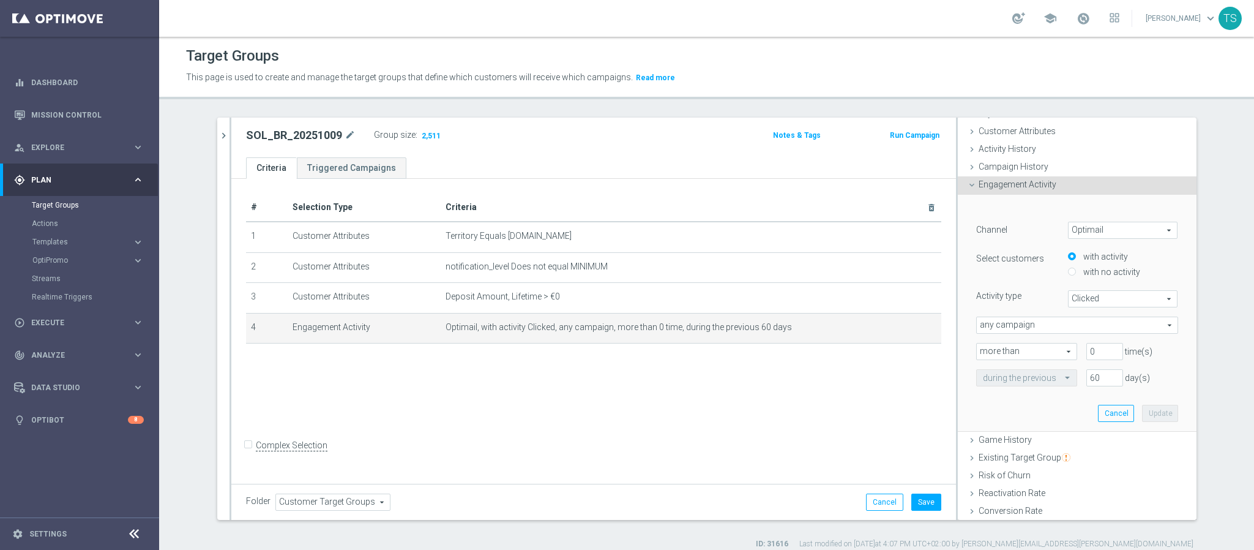
scroll to position [92, 0]
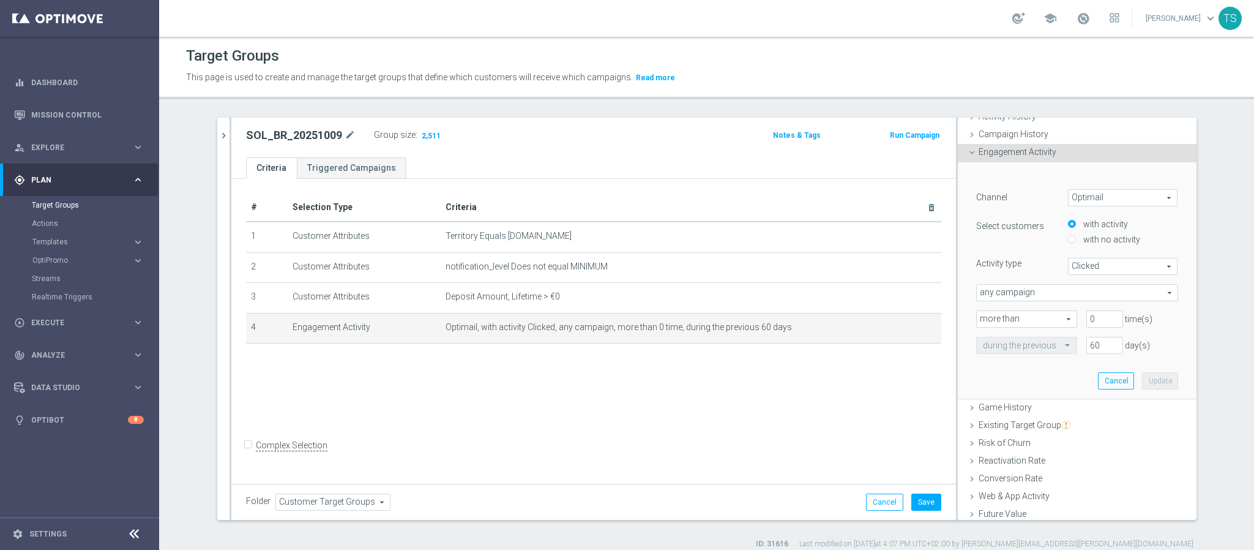
click at [1038, 345] on div at bounding box center [1027, 345] width 100 height 11
click at [1036, 343] on div at bounding box center [1027, 345] width 100 height 11
click at [1036, 342] on div at bounding box center [1027, 345] width 100 height 11
click at [1038, 343] on div at bounding box center [1027, 345] width 100 height 11
click at [1040, 342] on div at bounding box center [1027, 345] width 100 height 11
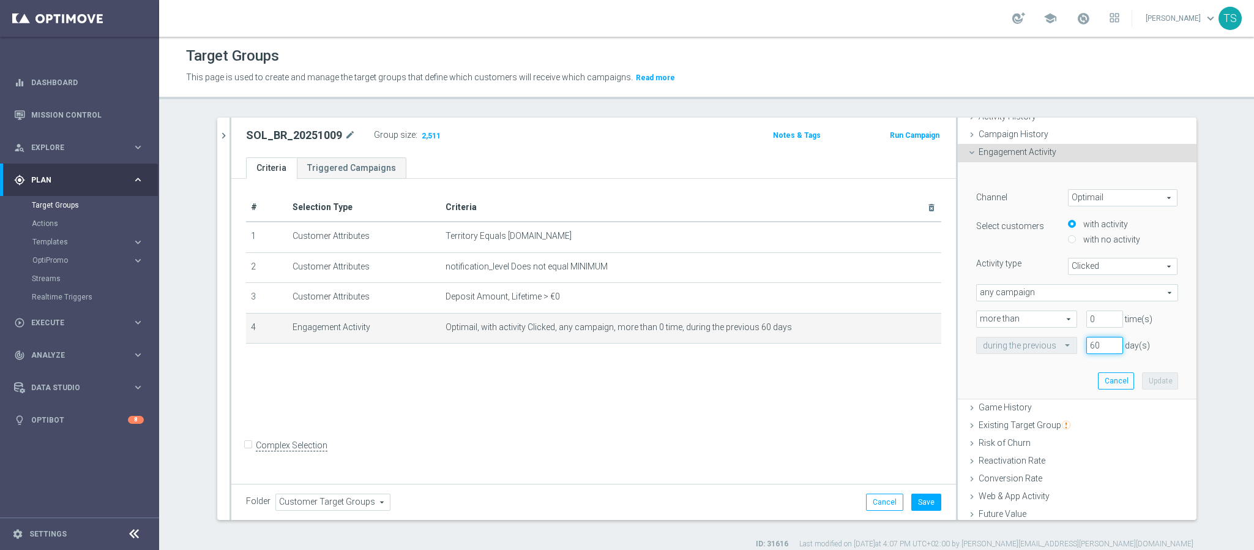
click at [1003, 342] on div "during the previous 60 day(s)" at bounding box center [1077, 345] width 220 height 17
type input "14"
click at [1142, 380] on button "Update" at bounding box center [1160, 380] width 36 height 17
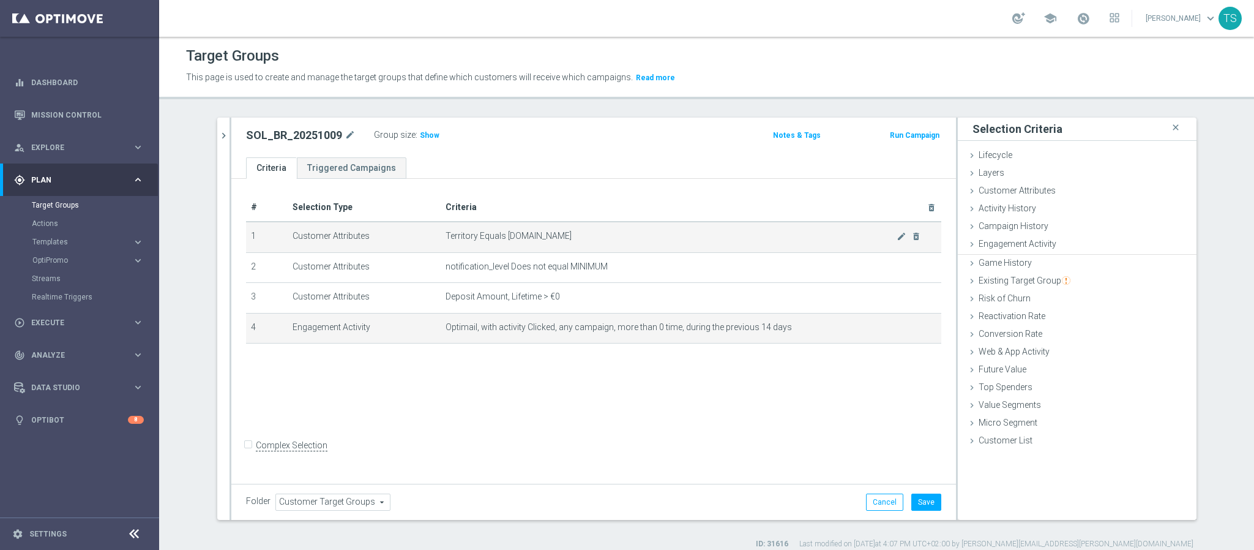
scroll to position [0, 0]
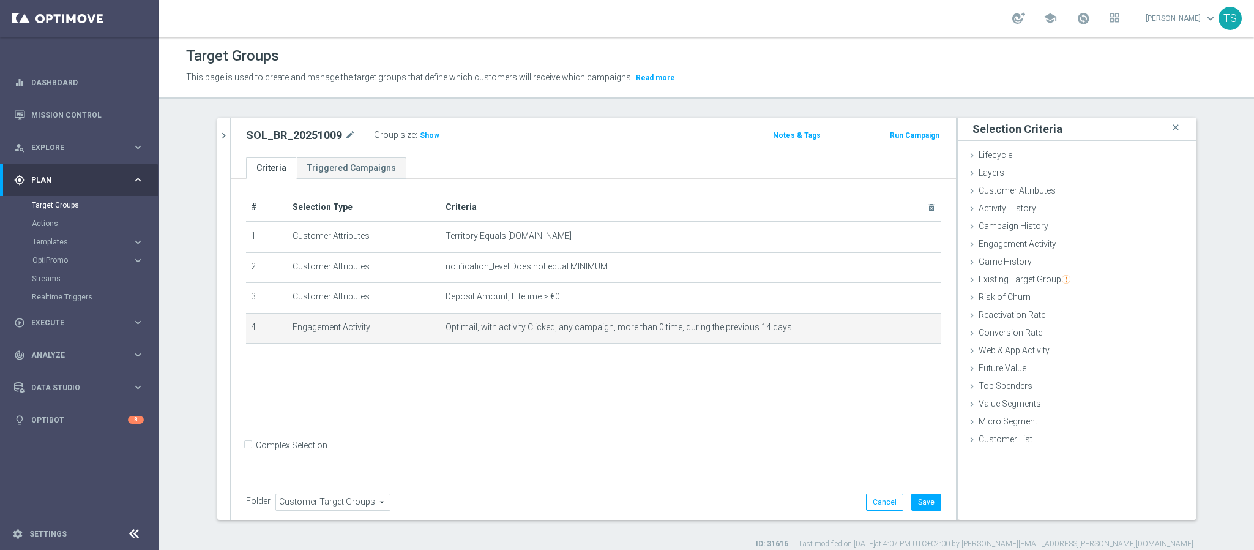
click at [419, 127] on div "Group size : Show" at bounding box center [435, 134] width 122 height 15
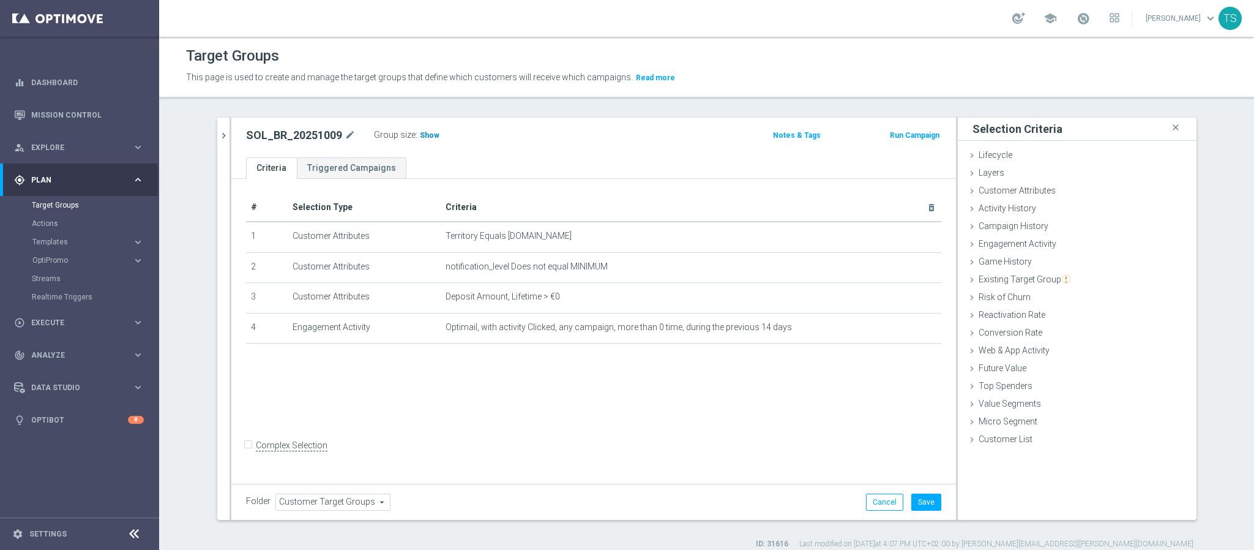
click at [420, 132] on span "Show" at bounding box center [430, 135] width 20 height 9
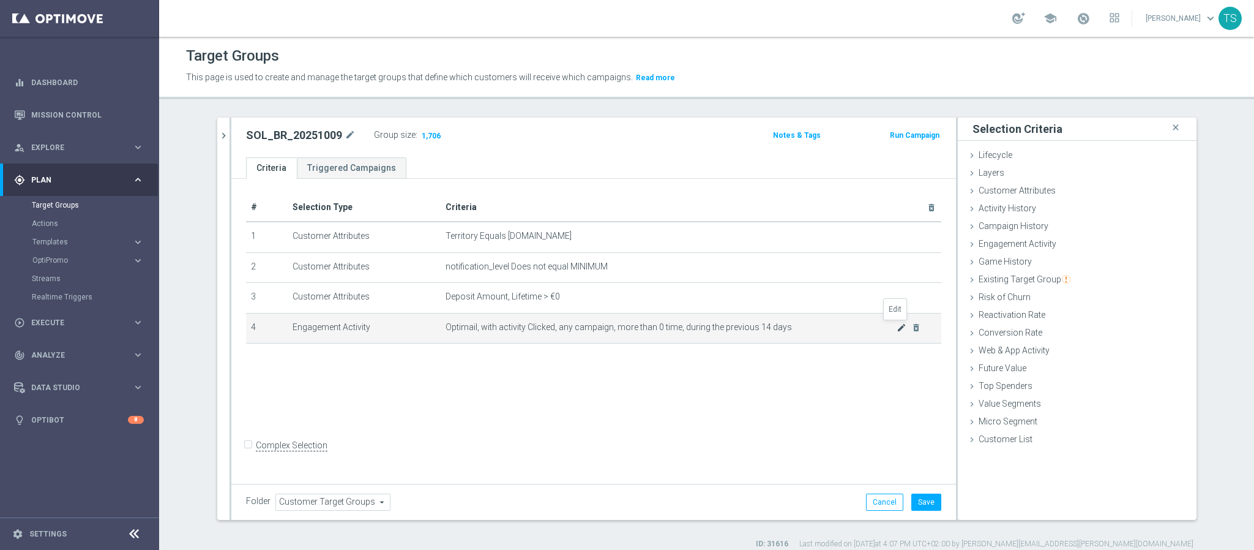
click at [897, 331] on icon "mode_edit" at bounding box center [902, 328] width 10 height 10
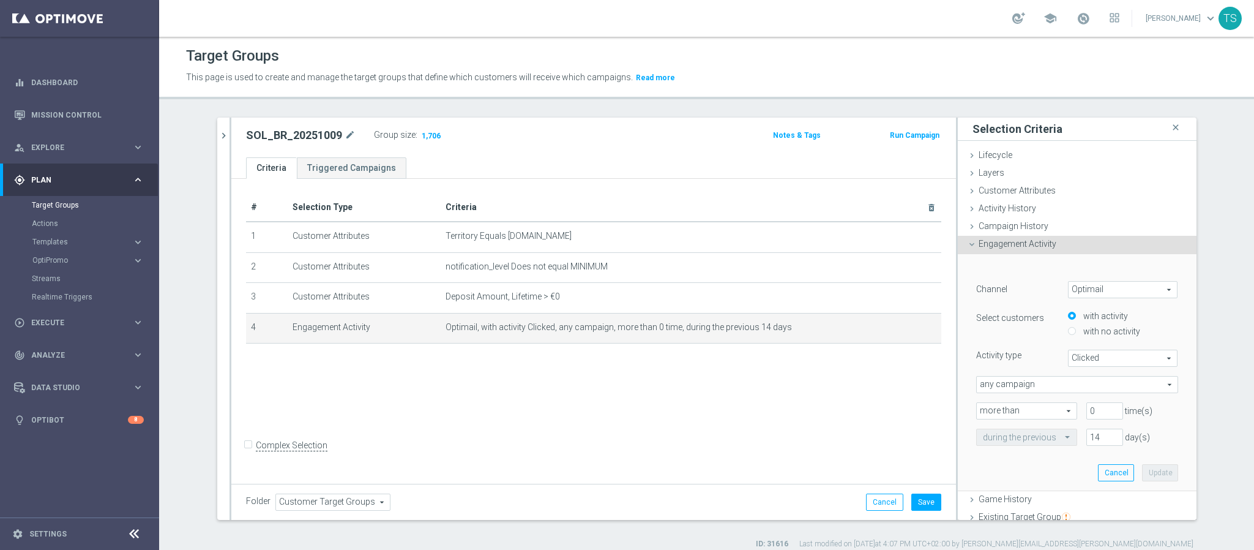
click at [1030, 411] on span "more than" at bounding box center [1027, 411] width 100 height 16
click at [1142, 429] on div "14 day(s)" at bounding box center [1132, 437] width 110 height 17
drag, startPoint x: 1020, startPoint y: 447, endPoint x: 1017, endPoint y: 438, distance: 9.5
click at [1020, 446] on div "﻿ Channel Optimail Optimail arrow_drop_down search Select customers with activi…" at bounding box center [1077, 372] width 220 height 236
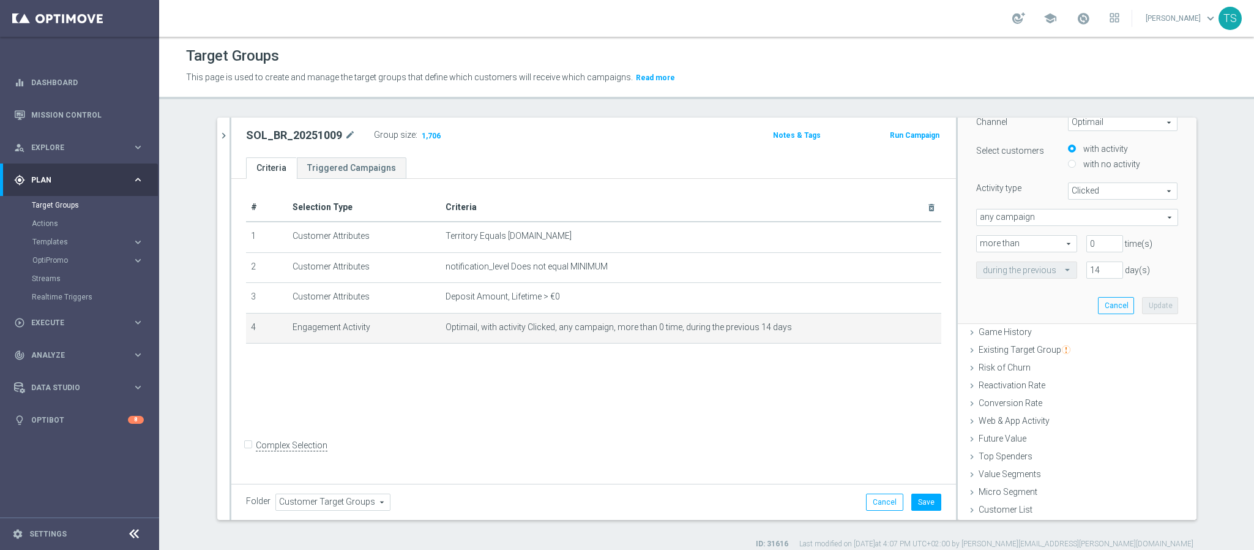
scroll to position [76, 0]
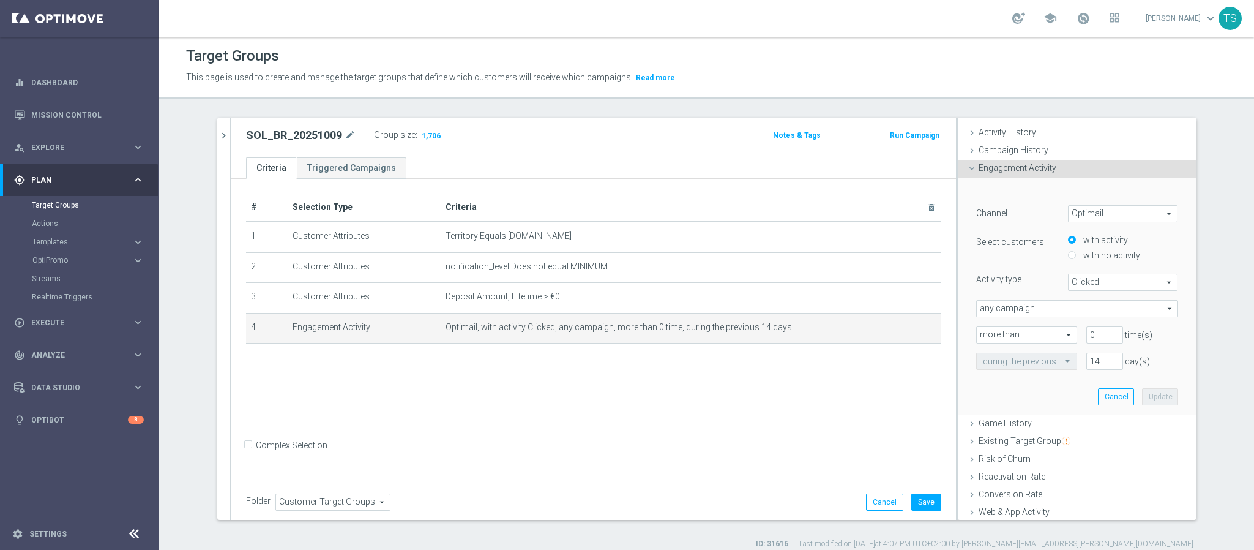
click at [1102, 252] on label "with no activity" at bounding box center [1111, 255] width 60 height 11
click at [1076, 252] on input "with no activity" at bounding box center [1072, 256] width 8 height 8
radio input "true"
click at [1095, 241] on label "with activity" at bounding box center [1105, 239] width 48 height 11
click at [1076, 241] on input "with activity" at bounding box center [1072, 240] width 8 height 8
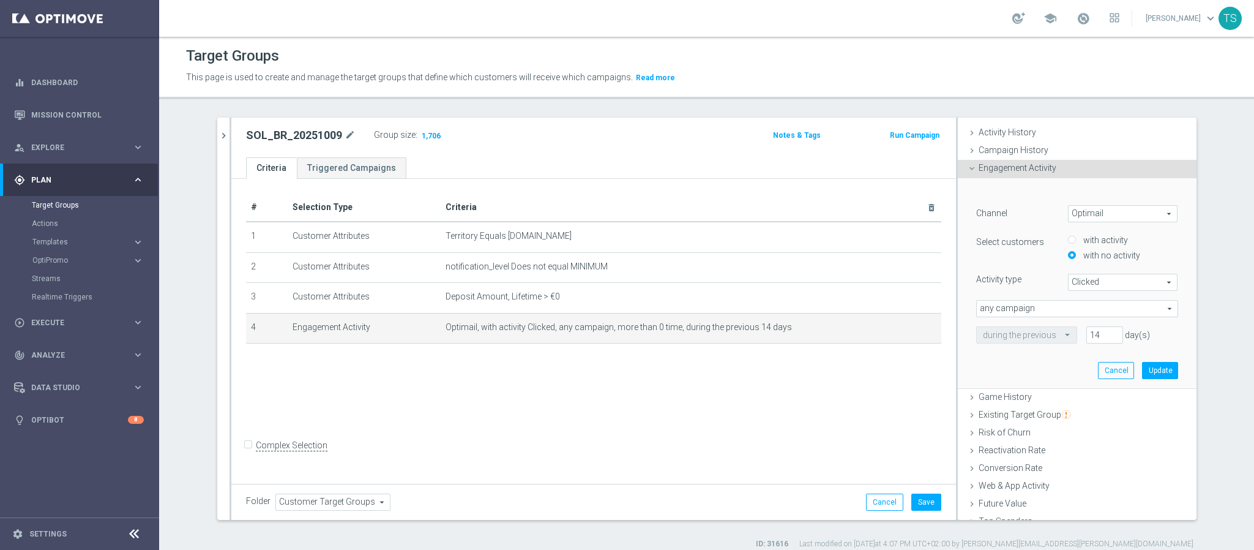
radio input "true"
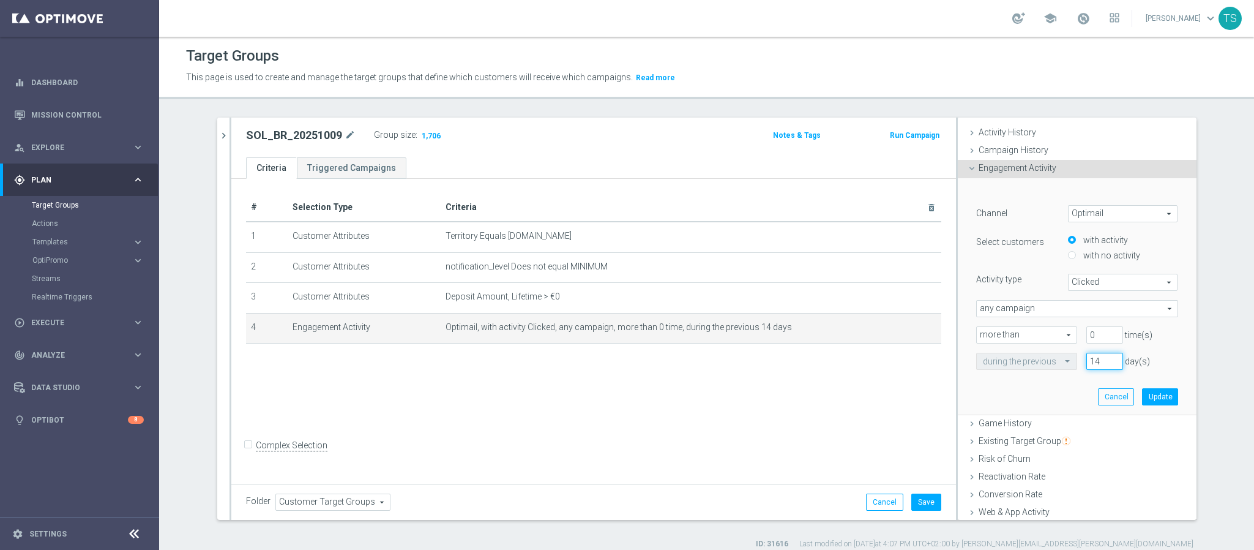
drag, startPoint x: 1088, startPoint y: 362, endPoint x: 968, endPoint y: 373, distance: 119.9
click at [1025, 369] on div "during the previous 14 day(s)" at bounding box center [1077, 361] width 220 height 17
type input "60"
click at [1145, 392] on button "Update" at bounding box center [1160, 396] width 36 height 17
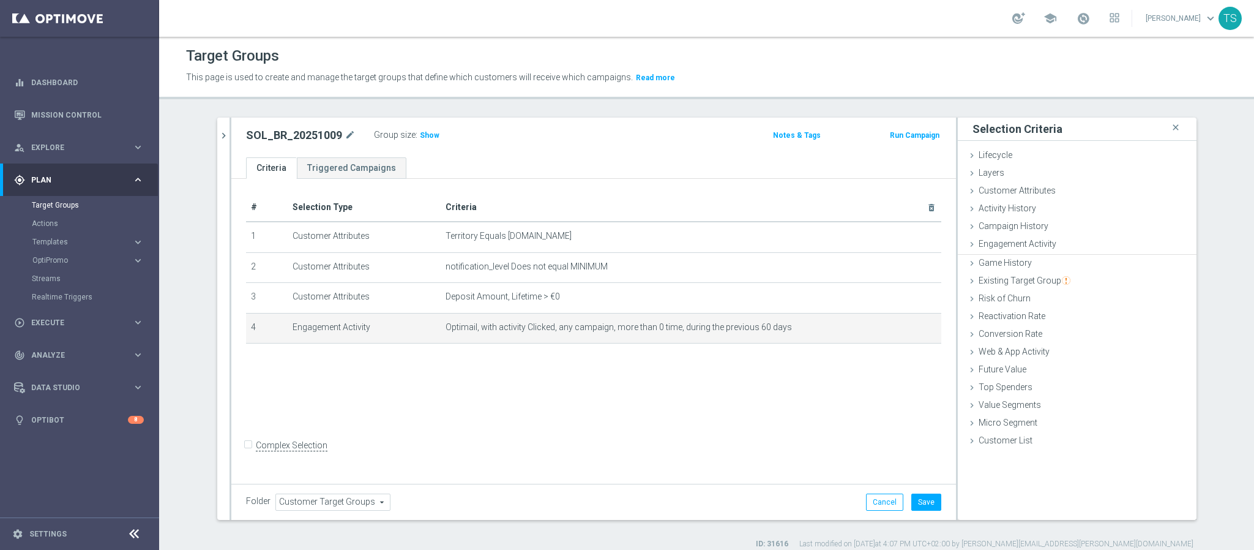
scroll to position [0, 0]
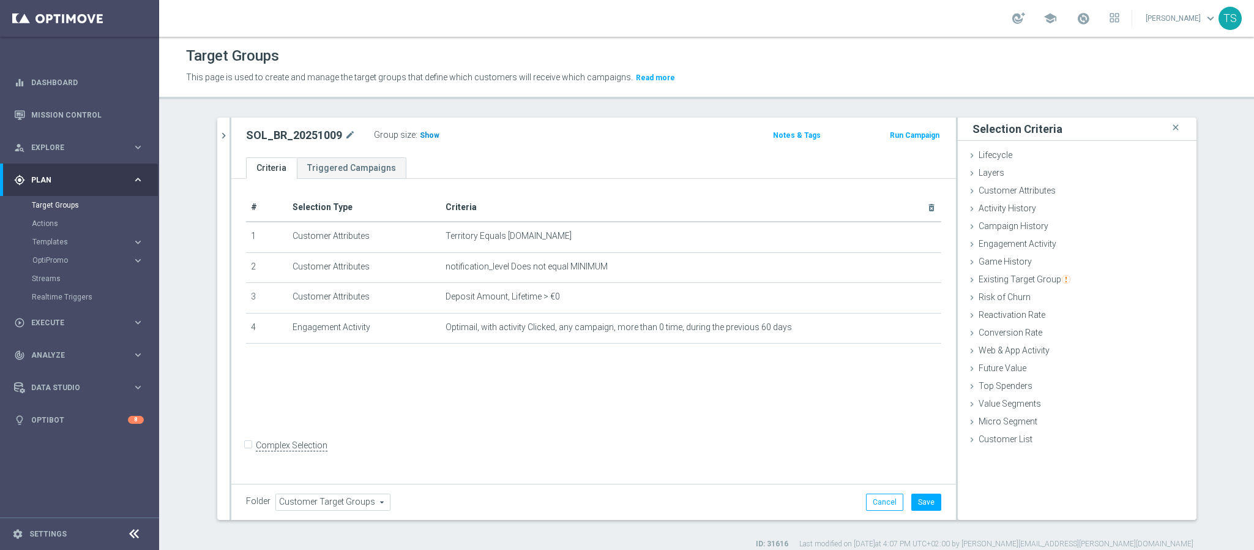
drag, startPoint x: 432, startPoint y: 135, endPoint x: 424, endPoint y: 134, distance: 8.0
click at [432, 135] on div "Group size : Show" at bounding box center [435, 134] width 122 height 15
click at [420, 134] on span "Show" at bounding box center [430, 135] width 20 height 9
click at [1041, 241] on span "Engagement Activity" at bounding box center [1018, 244] width 78 height 10
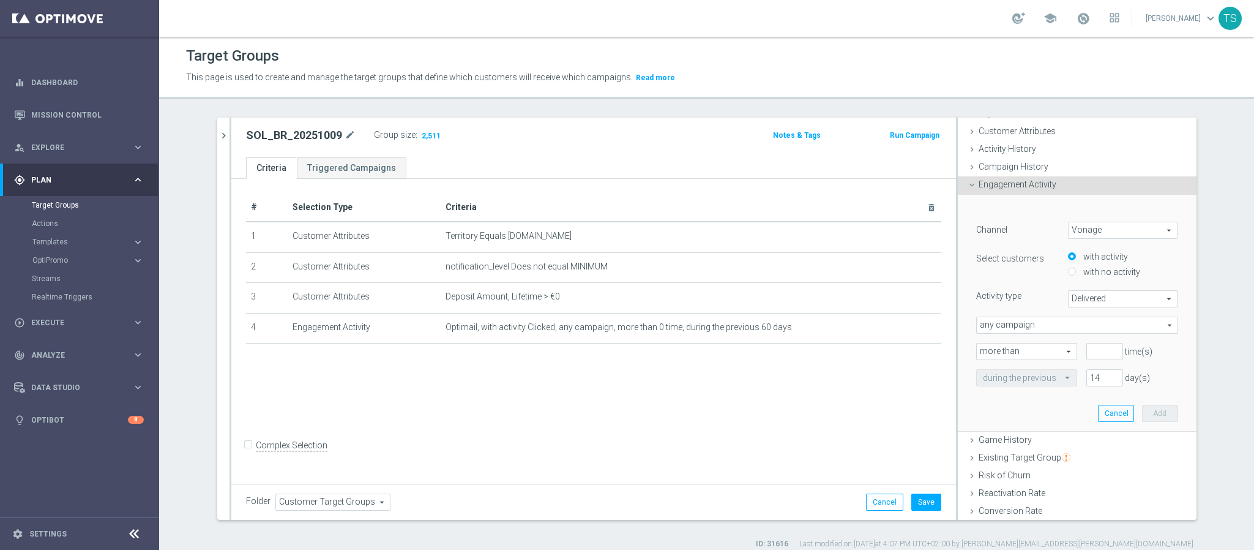
scroll to position [92, 0]
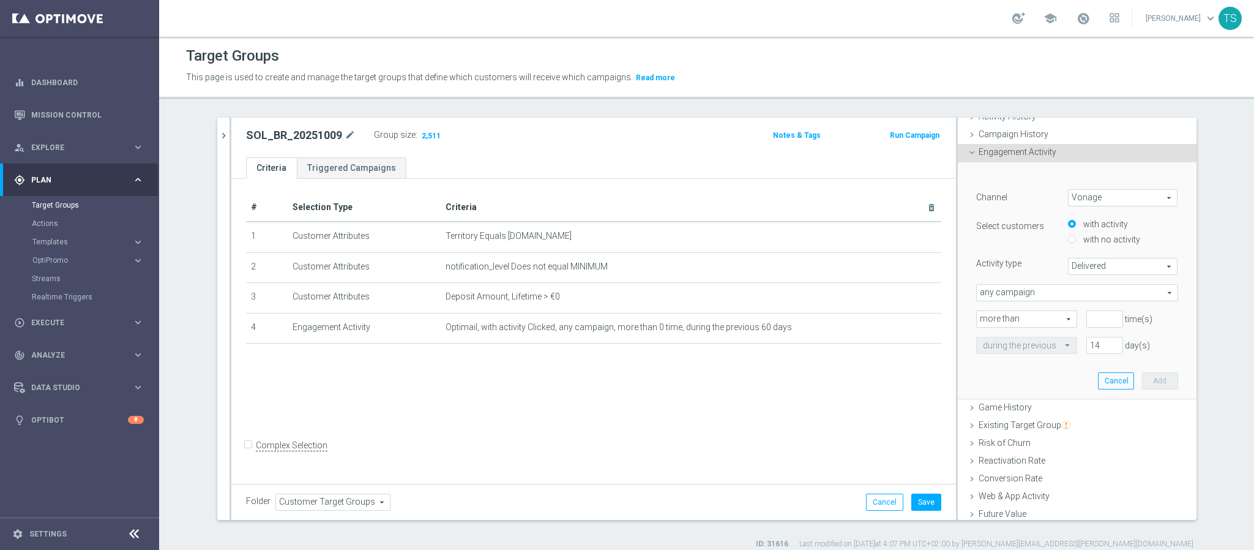
click at [1038, 294] on span "any campaign" at bounding box center [1077, 293] width 201 height 16
click at [1029, 331] on label "any campaign while a member of the specified target group(s)" at bounding box center [1077, 326] width 201 height 16
type input "any campaign while a member of the specified target group(s)"
click at [1093, 195] on span "Vonage" at bounding box center [1123, 198] width 109 height 16
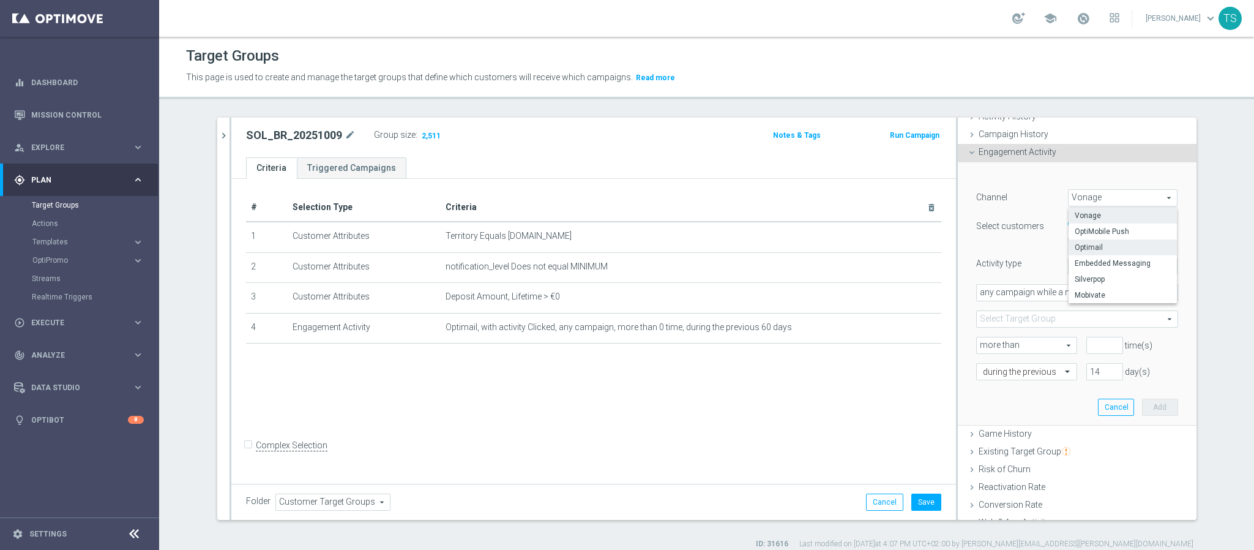
click at [1088, 247] on span "Optimail" at bounding box center [1123, 247] width 97 height 10
type input "Optimail"
type input "Bounced"
type input "any campaign"
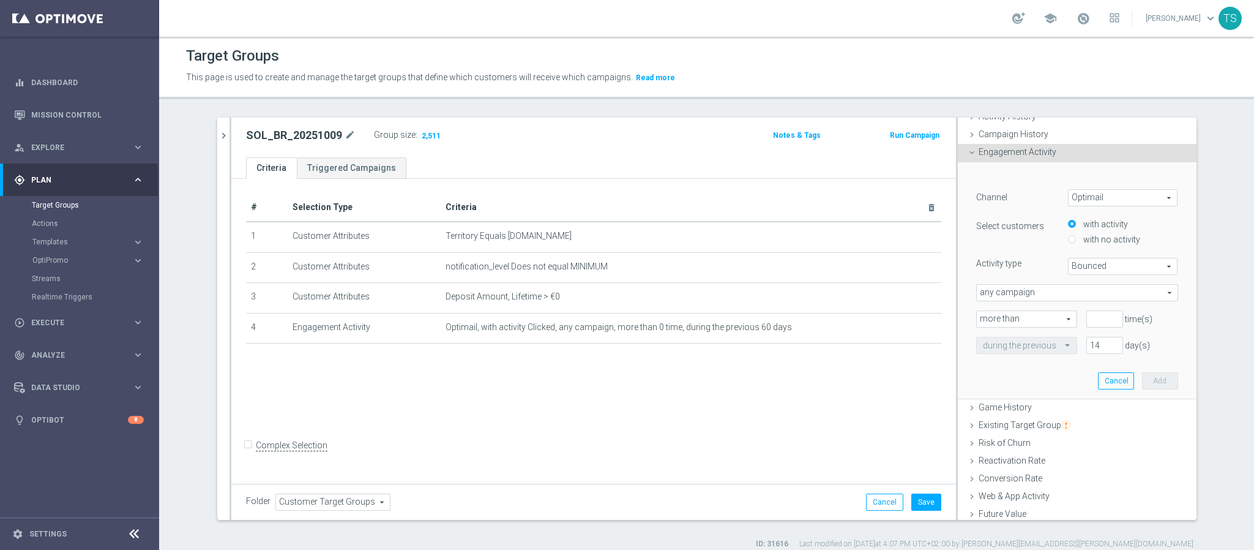
click at [1088, 272] on span "Bounced" at bounding box center [1123, 266] width 109 height 16
click at [1082, 299] on span "Clicked" at bounding box center [1123, 300] width 97 height 10
type input "Clicked"
click at [1068, 289] on span "any campaign" at bounding box center [1077, 293] width 201 height 16
click at [1047, 342] on span "one or more actions" at bounding box center [1077, 342] width 189 height 10
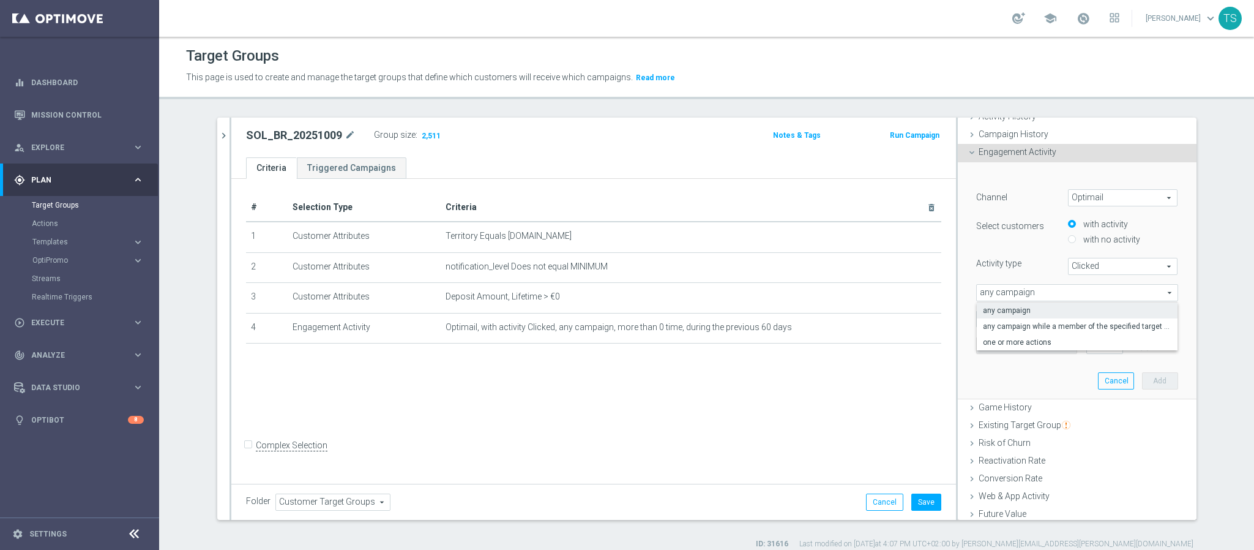
type input "one or more actions"
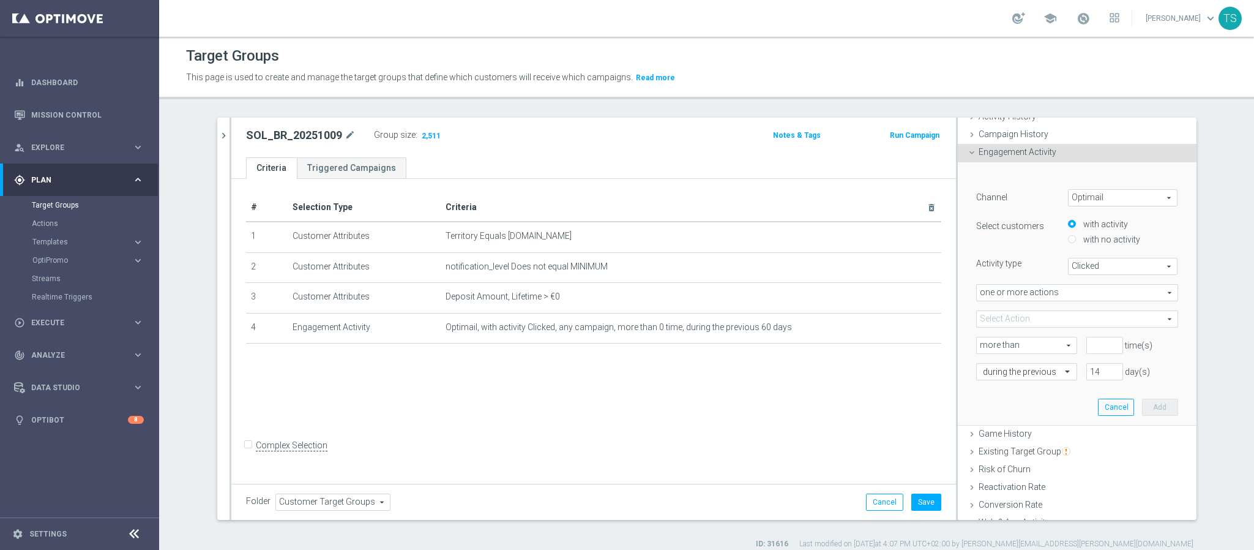
click at [1056, 317] on span at bounding box center [1077, 319] width 201 height 16
click at [983, 373] on div "DN" at bounding box center [1077, 381] width 202 height 16
drag, startPoint x: 981, startPoint y: 362, endPoint x: 968, endPoint y: 375, distance: 17.8
click at [986, 364] on input "(All)" at bounding box center [990, 365] width 8 height 8
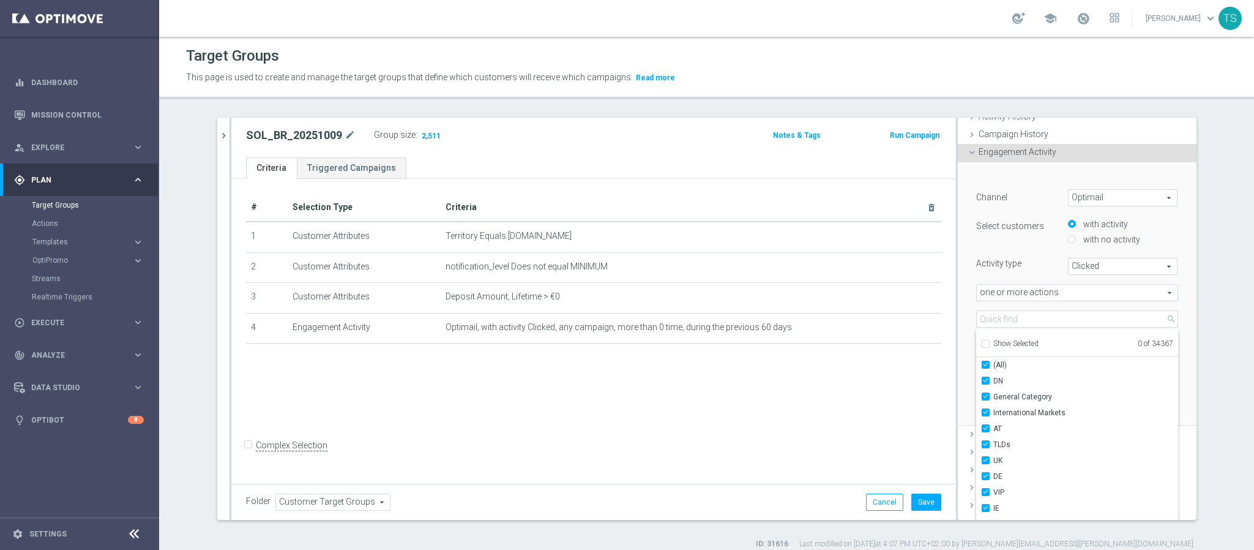
checkbox input "true"
type input "Selected 34367 of 34367"
checkbox input "true"
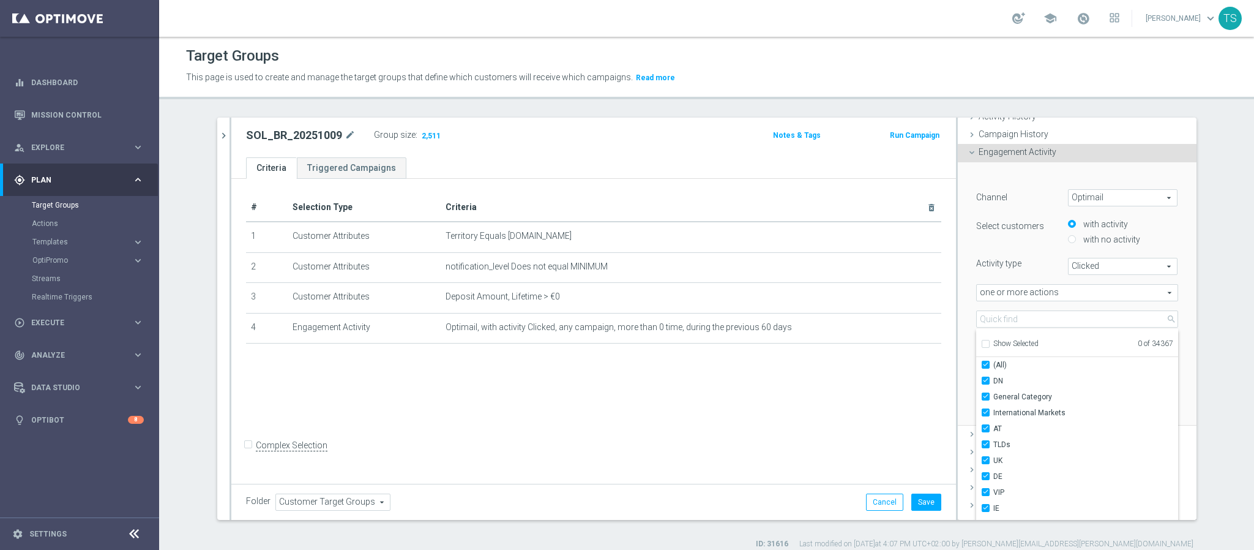
checkbox input "true"
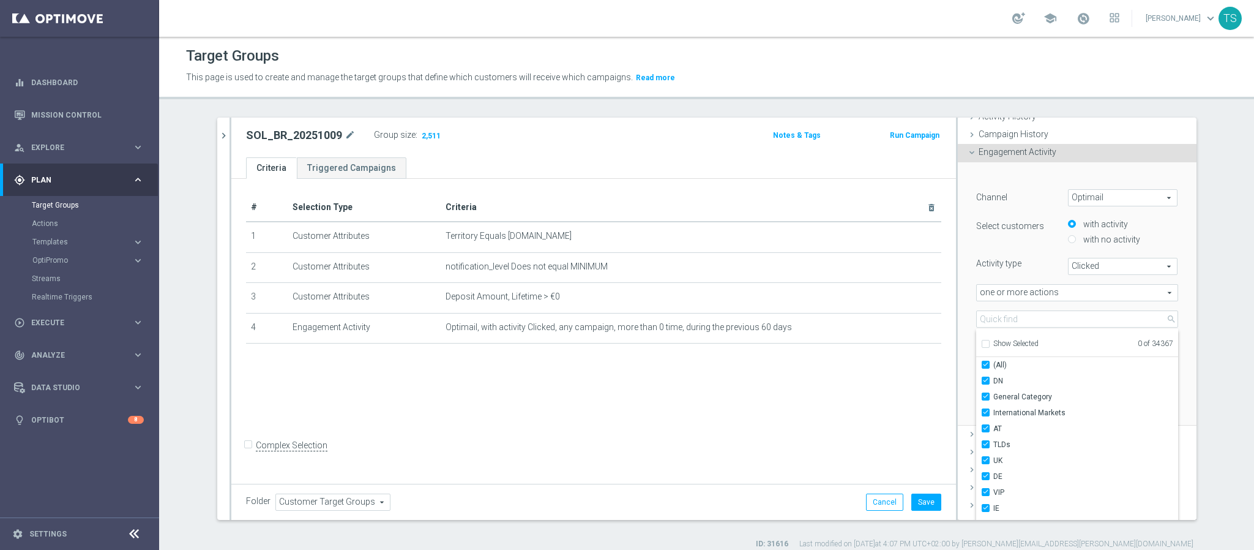
checkbox input "true"
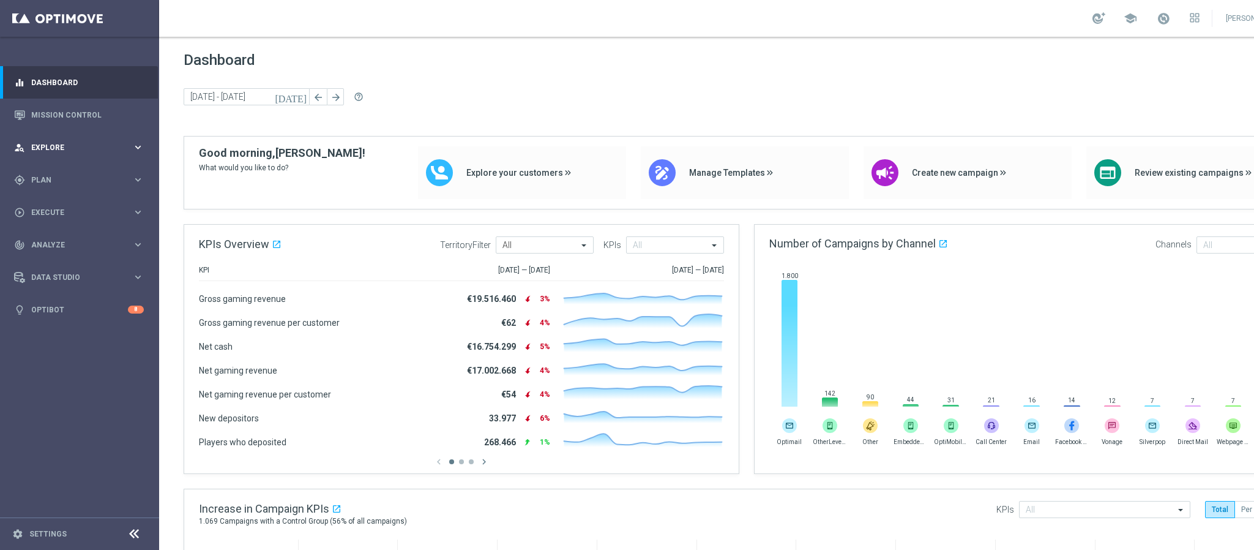
click at [79, 140] on div "person_search Explore keyboard_arrow_right" at bounding box center [79, 147] width 158 height 32
click at [74, 149] on span "Explore" at bounding box center [81, 147] width 101 height 7
click at [68, 191] on div "gps_fixed Plan keyboard_arrow_right" at bounding box center [79, 179] width 158 height 32
click at [66, 201] on link "Target Groups" at bounding box center [80, 205] width 96 height 10
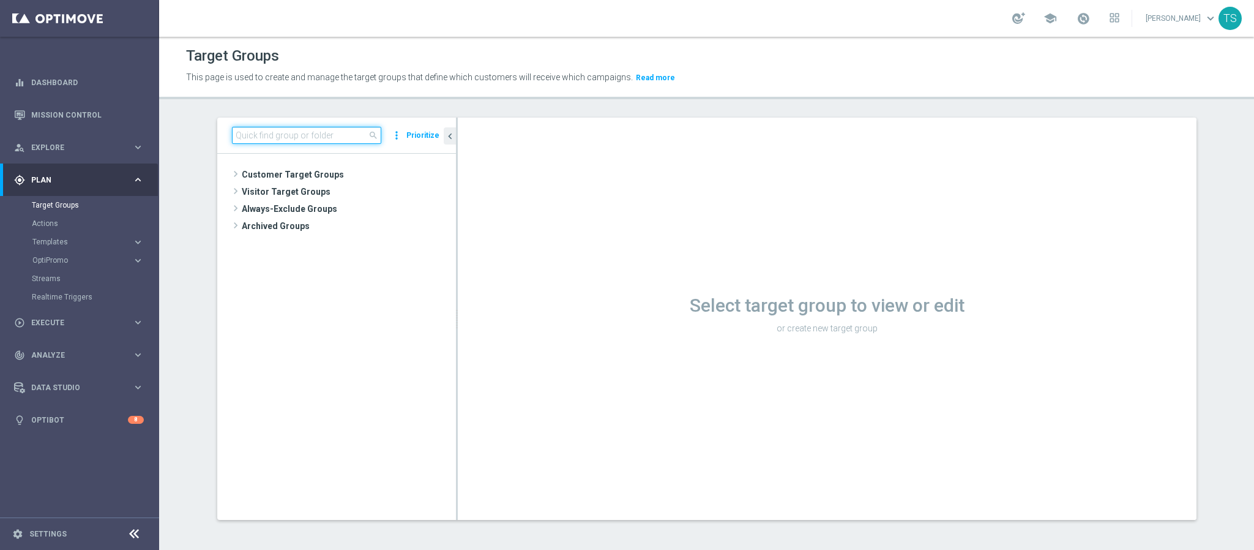
click at [349, 140] on input at bounding box center [306, 135] width 149 height 17
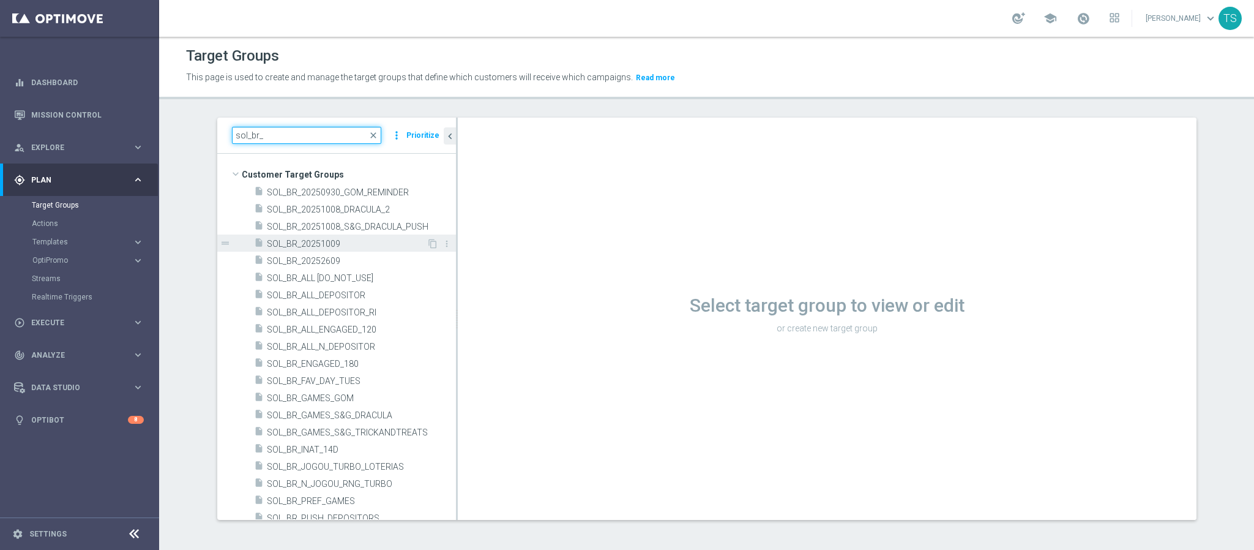
type input "sol_br_"
click at [348, 249] on span "SOL_BR_20251009" at bounding box center [347, 244] width 160 height 10
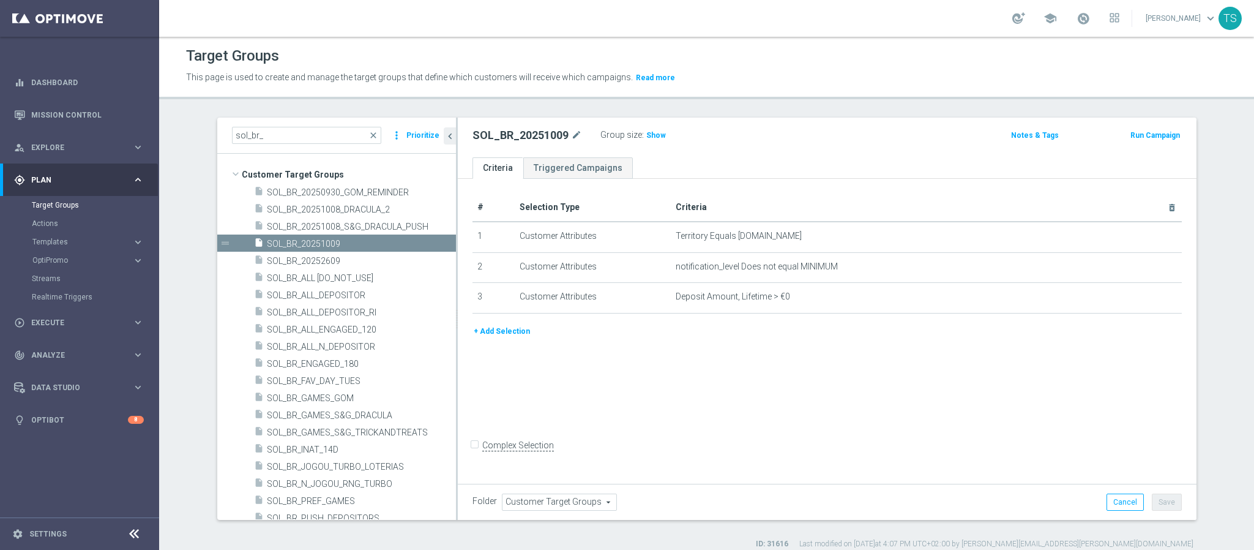
click at [491, 329] on button "+ Add Selection" at bounding box center [502, 330] width 59 height 13
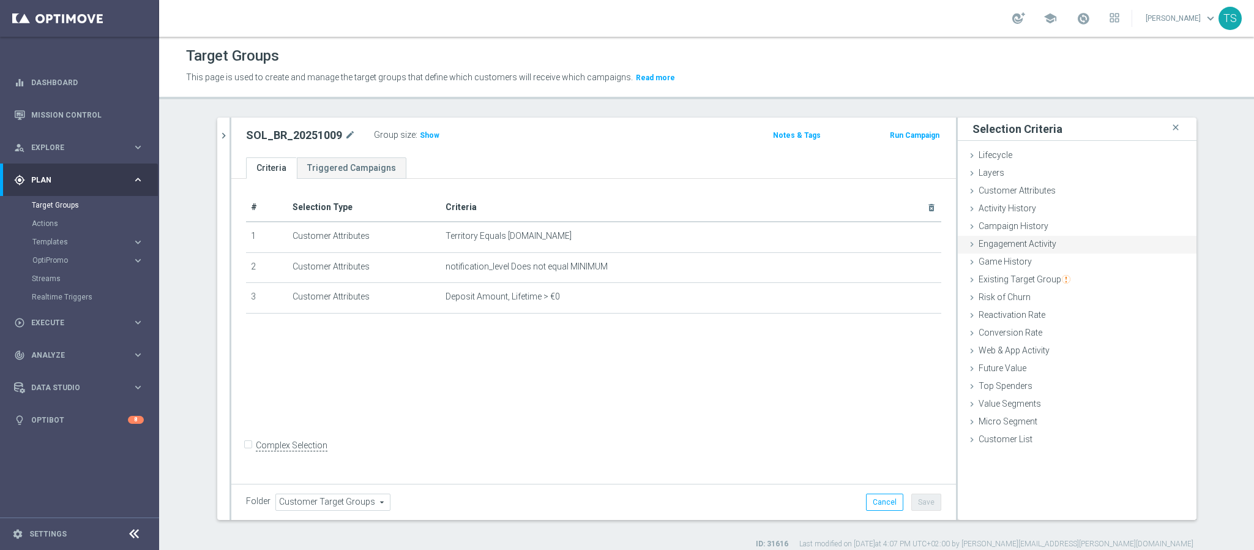
click at [836, 246] on div "Engagement Activity done" at bounding box center [1077, 245] width 239 height 18
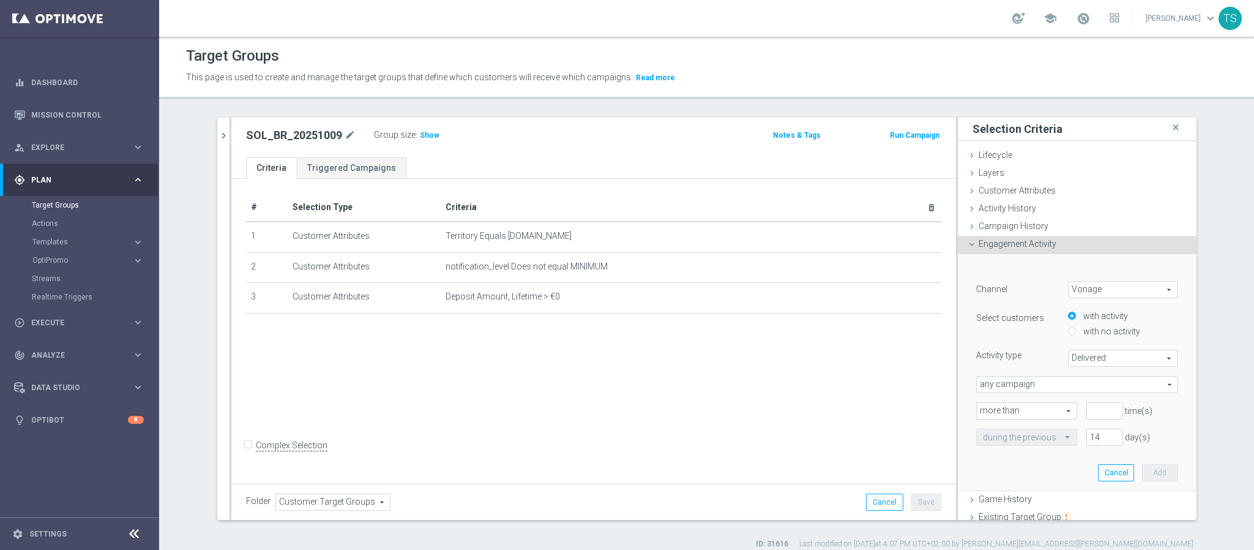
click at [836, 282] on span "Vonage" at bounding box center [1123, 290] width 109 height 16
click at [836, 338] on span "Optimail" at bounding box center [1123, 339] width 97 height 10
type input "Optimail"
click at [836, 356] on span "Bounced" at bounding box center [1123, 358] width 109 height 16
click at [836, 366] on span "Clicked" at bounding box center [1123, 392] width 97 height 10
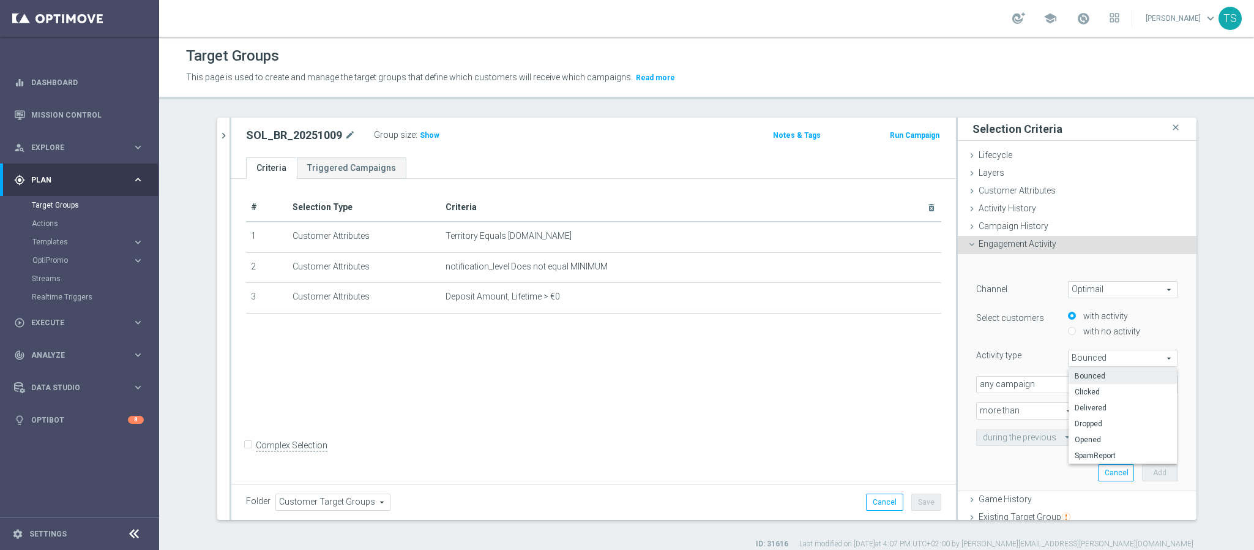
type input "Clicked"
click at [836, 366] on input "number" at bounding box center [1105, 410] width 37 height 17
type input "0"
click at [836, 366] on span "any campaign" at bounding box center [1077, 385] width 201 height 16
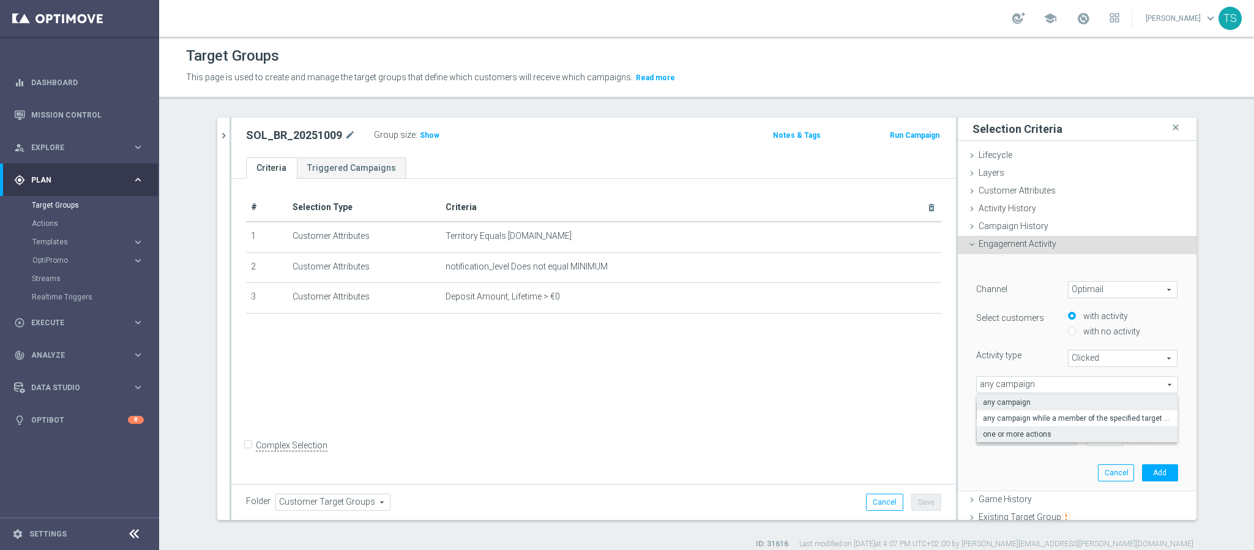
click at [836, 366] on span "one or more actions" at bounding box center [1077, 434] width 189 height 10
type input "one or more actions"
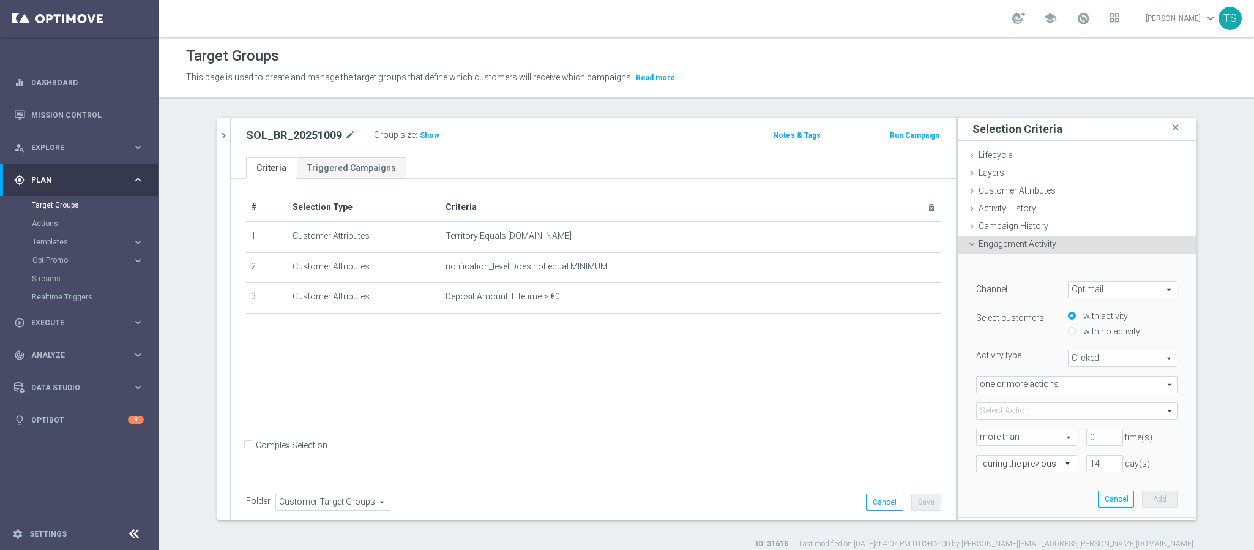
click at [836, 366] on span at bounding box center [1077, 411] width 201 height 16
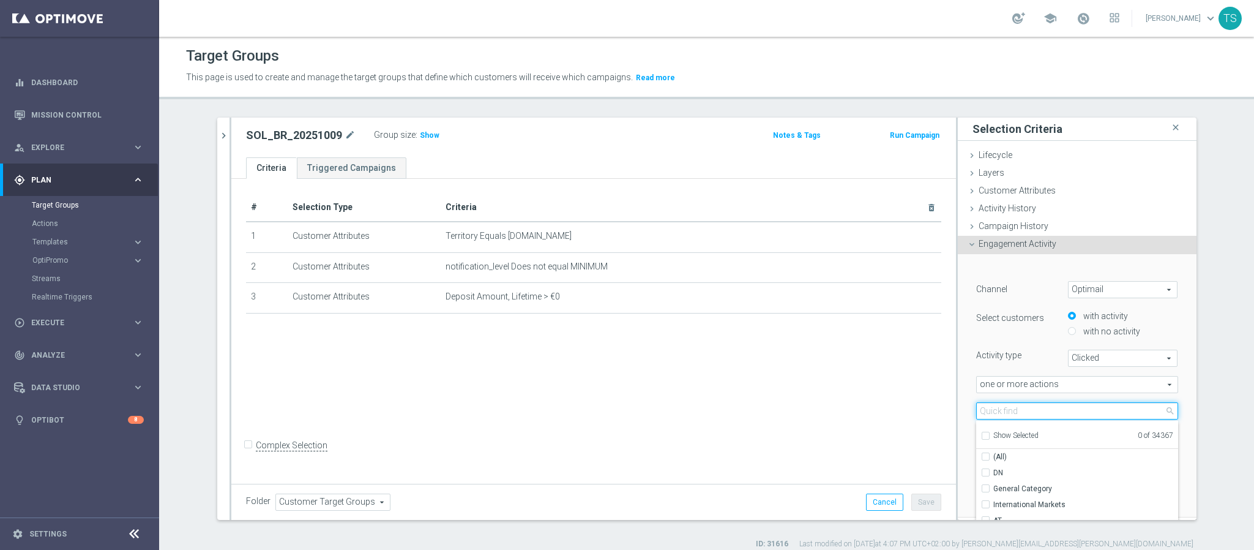
click at [836, 366] on input "search" at bounding box center [1077, 410] width 202 height 17
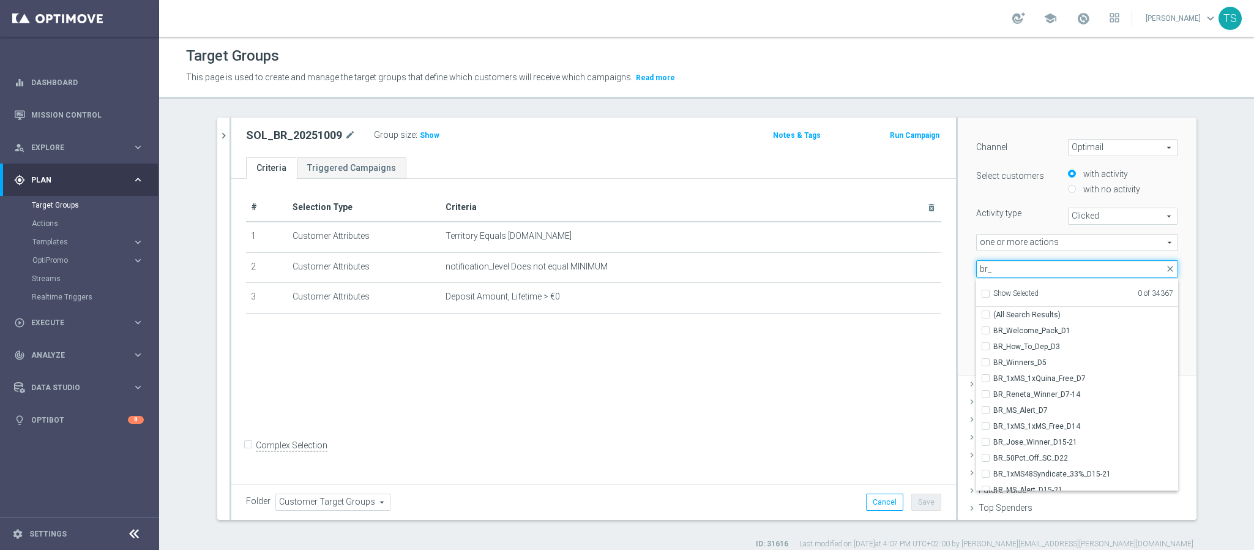
type input "br_"
click at [836, 296] on input "Show Selected" at bounding box center [985, 295] width 8 height 8
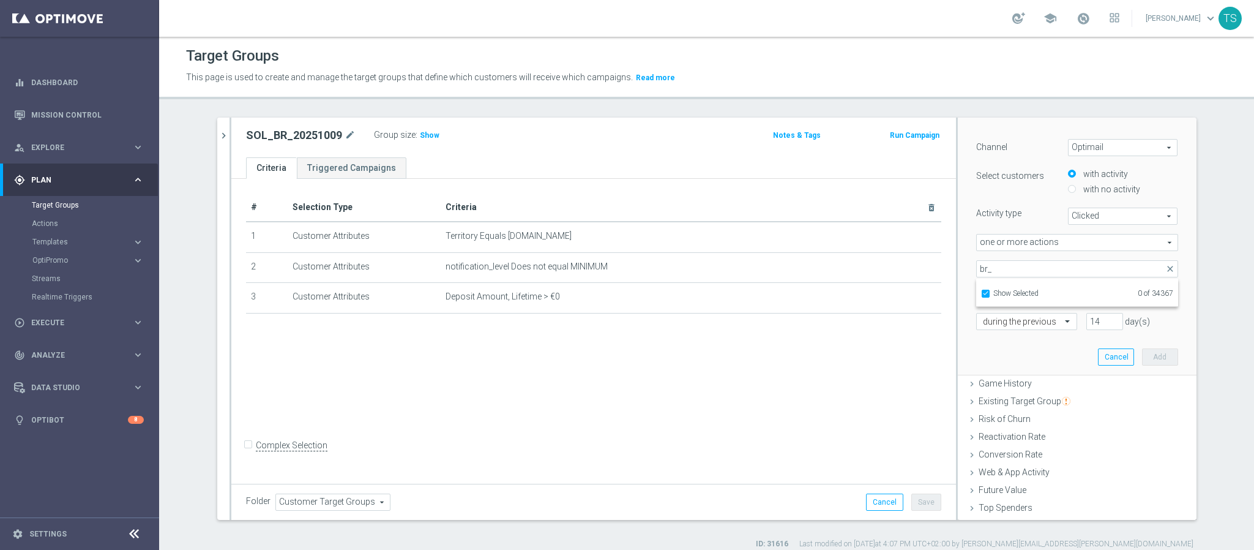
click at [836, 293] on input "Show Selected" at bounding box center [985, 295] width 8 height 8
checkbox input "false"
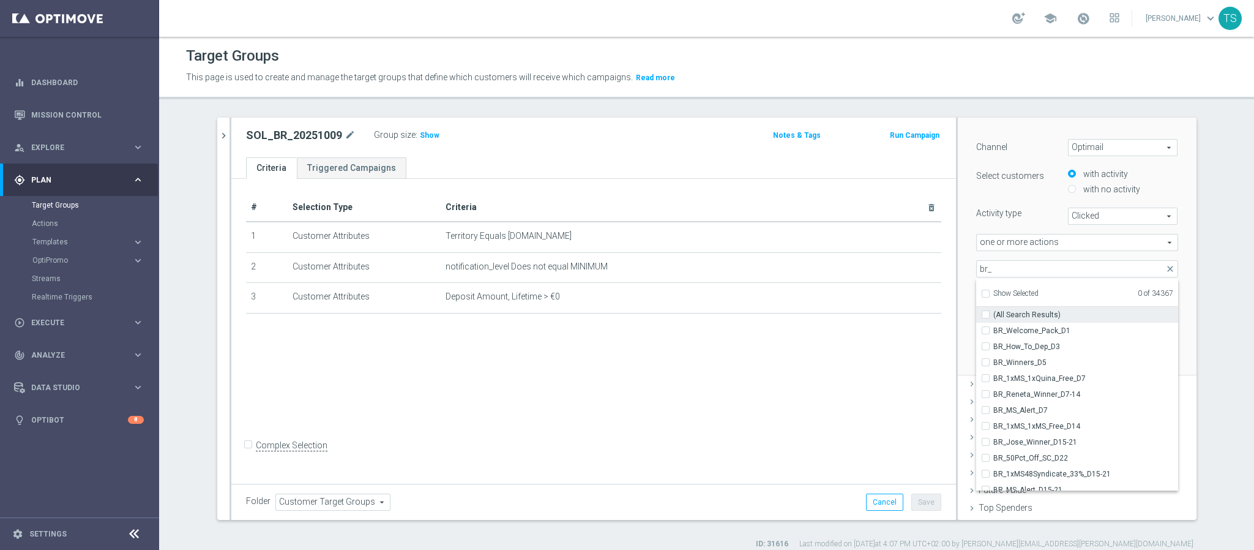
click at [836, 310] on input "(All Search Results)" at bounding box center [990, 314] width 8 height 8
checkbox input "true"
type input "Selected 3440 of 34367"
checkbox input "true"
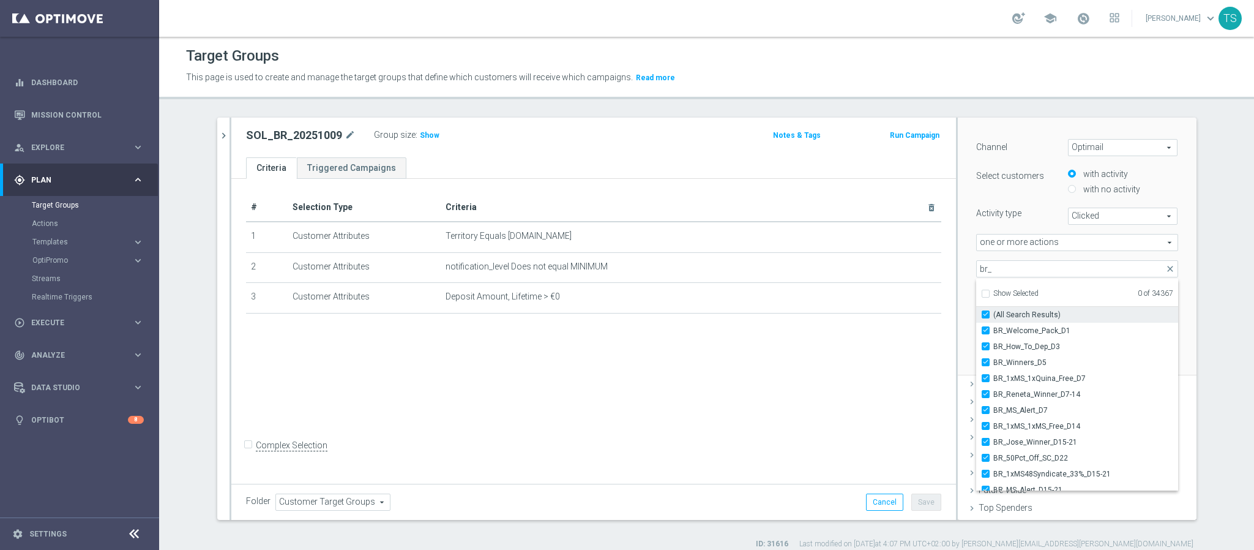
checkbox input "true"
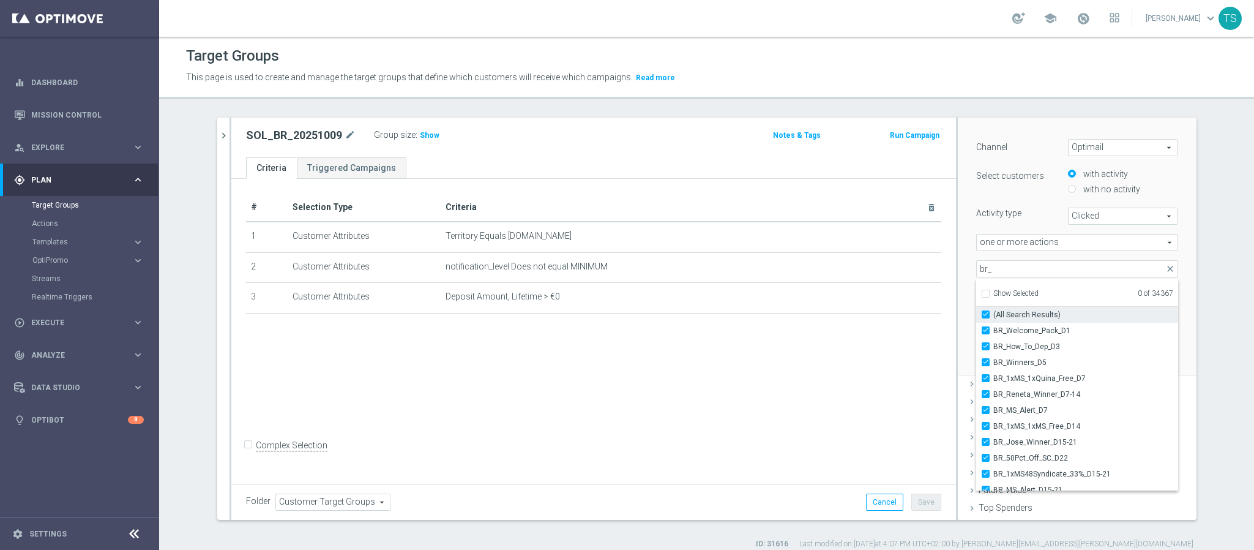
checkbox input "true"
click at [836, 278] on div "﻿ Channel Optimail Optimail arrow_drop_down search Select customers with activi…" at bounding box center [1077, 244] width 239 height 264
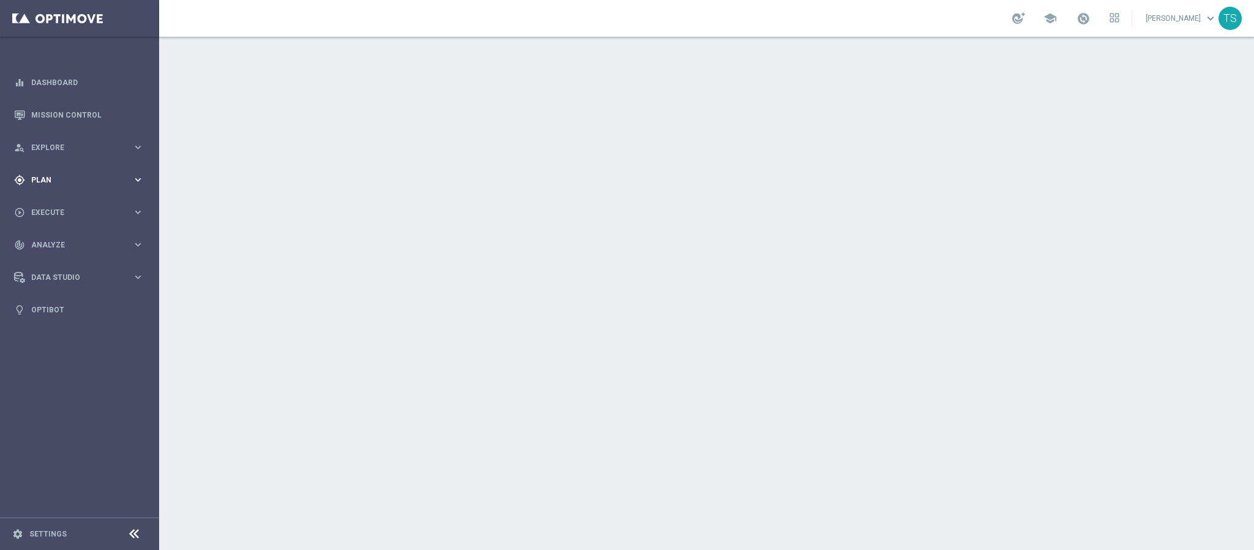
click at [67, 185] on div "gps_fixed Plan keyboard_arrow_right" at bounding box center [79, 179] width 158 height 32
click at [57, 212] on div "Target Groups" at bounding box center [95, 205] width 126 height 18
click at [56, 207] on div "play_circle_outline Execute" at bounding box center [73, 212] width 118 height 11
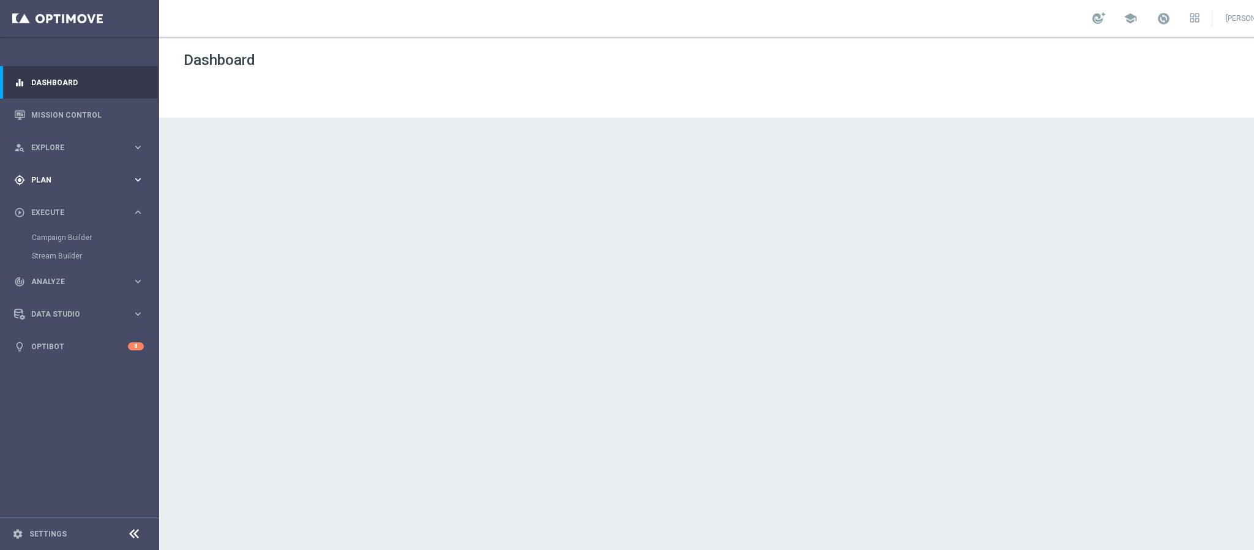
click at [54, 182] on span "Plan" at bounding box center [81, 179] width 101 height 7
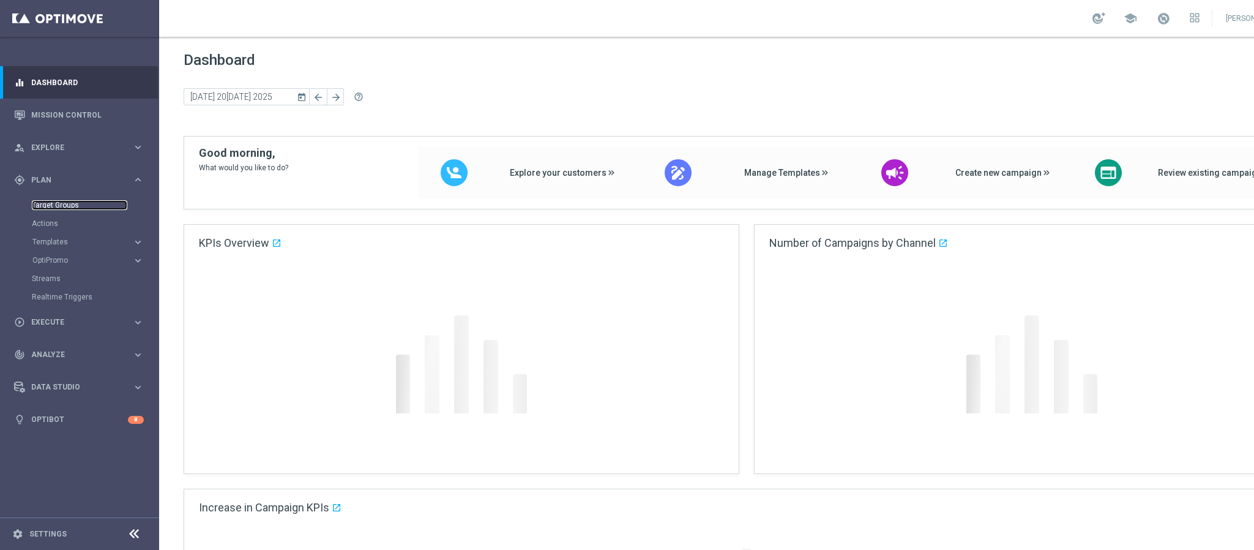
click at [59, 208] on link "Target Groups" at bounding box center [80, 205] width 96 height 10
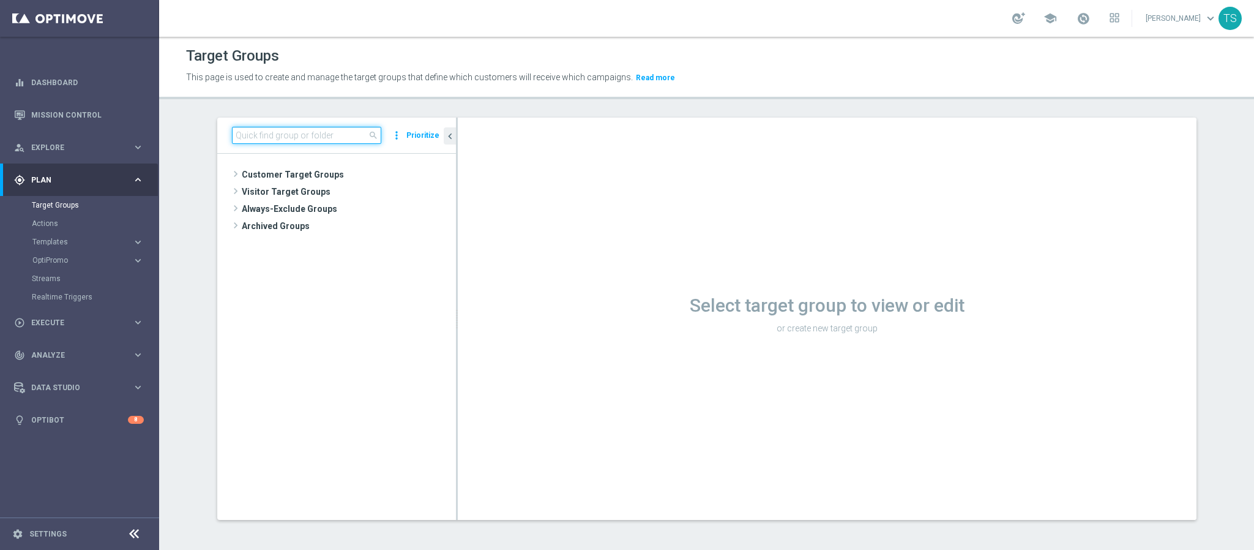
click at [342, 140] on input at bounding box center [306, 135] width 149 height 17
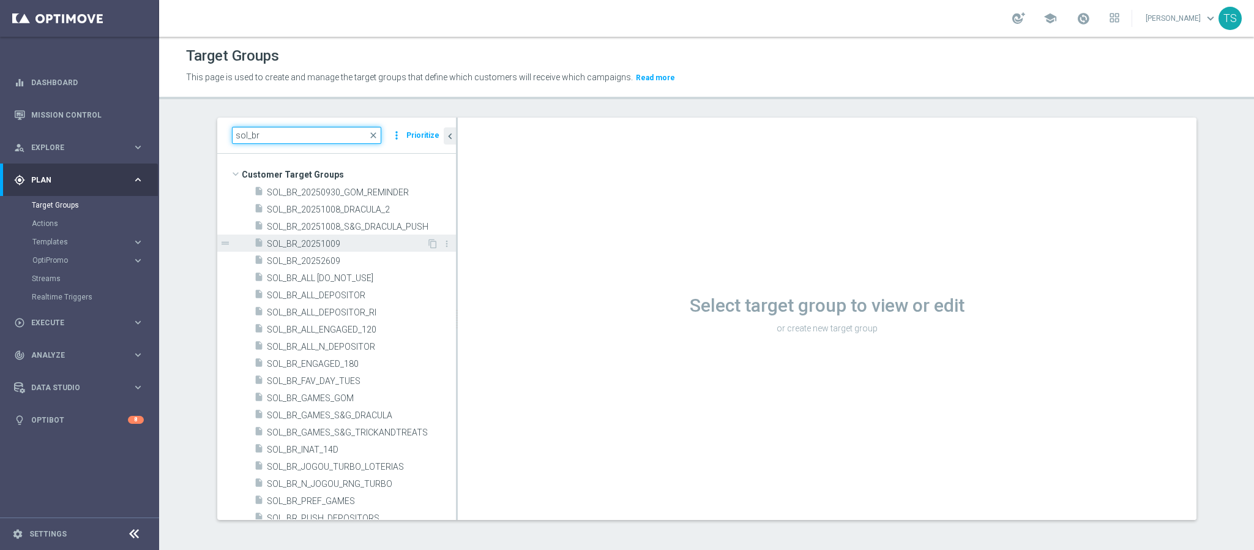
type input "sol_br"
click at [354, 241] on span "SOL_BR_20251009" at bounding box center [347, 244] width 160 height 10
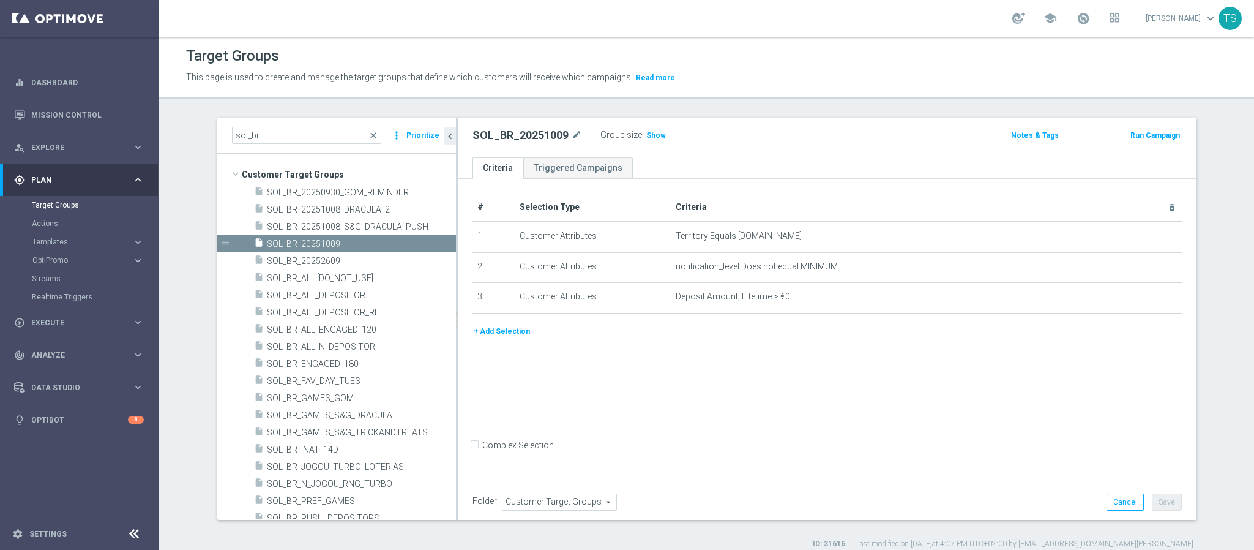
click at [494, 329] on button "+ Add Selection" at bounding box center [502, 330] width 59 height 13
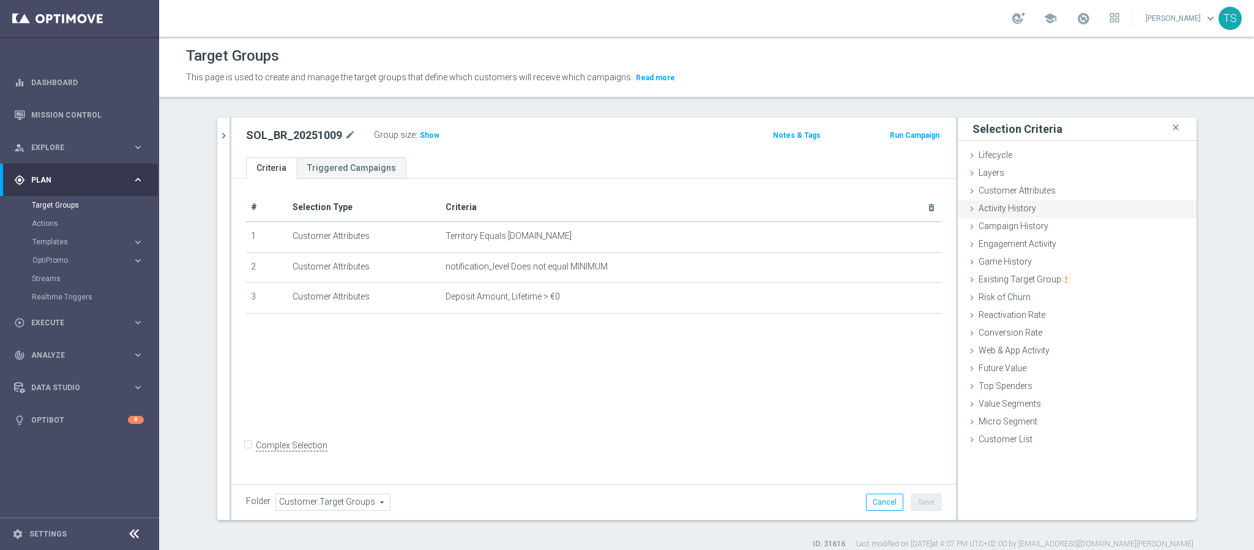
click at [1036, 206] on div "Activity History done" at bounding box center [1077, 209] width 239 height 18
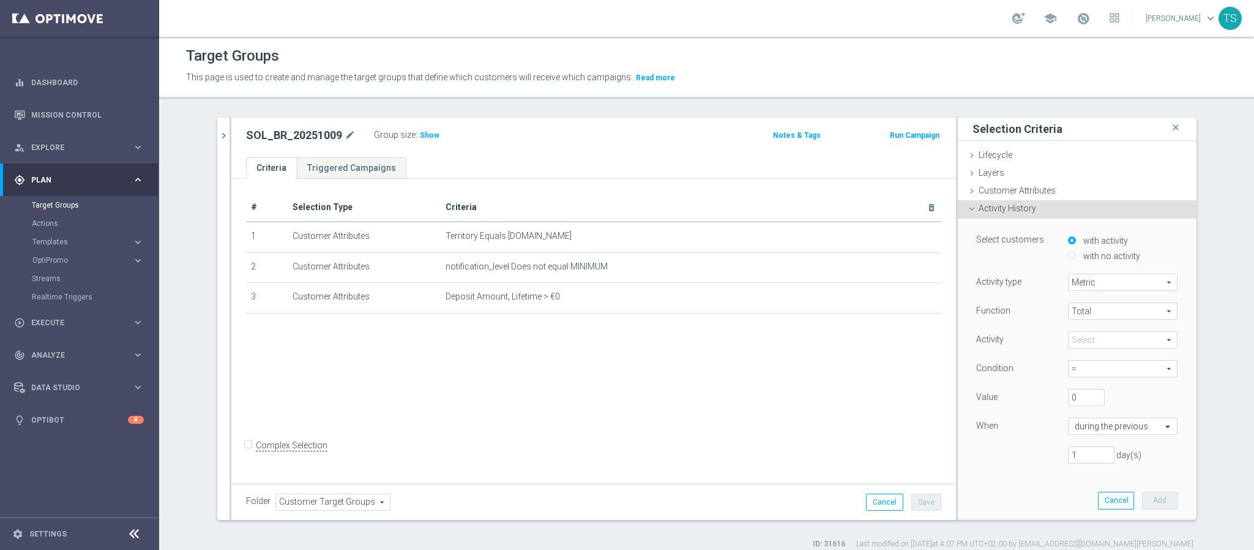
click at [1024, 206] on span "Activity History" at bounding box center [1008, 208] width 58 height 10
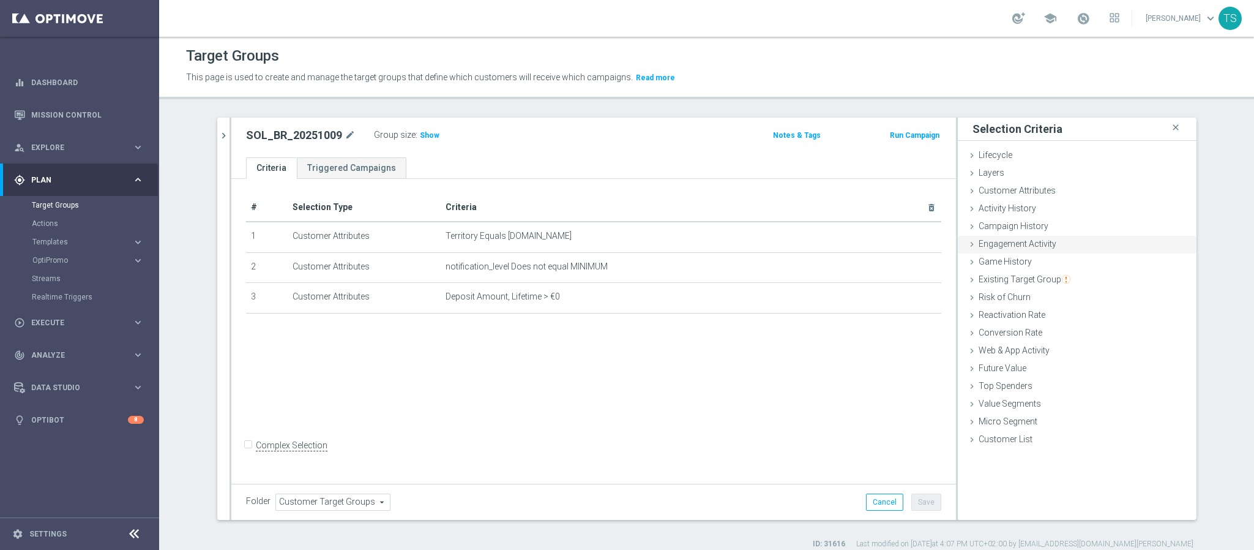
click at [1025, 238] on div "Engagement Activity done" at bounding box center [1077, 245] width 239 height 18
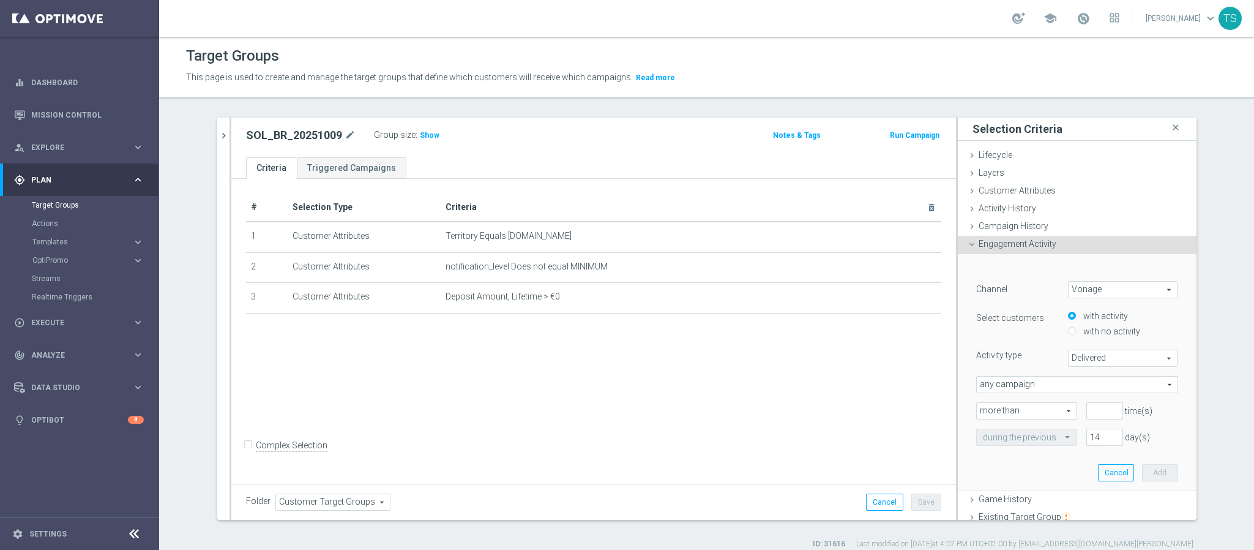
click at [1075, 285] on span "Vonage" at bounding box center [1123, 290] width 109 height 16
click at [1101, 340] on span "Optimail" at bounding box center [1123, 339] width 97 height 10
type input "Optimail"
click at [1090, 354] on span "Bounced" at bounding box center [1123, 358] width 109 height 16
click at [1087, 389] on span "Clicked" at bounding box center [1123, 392] width 97 height 10
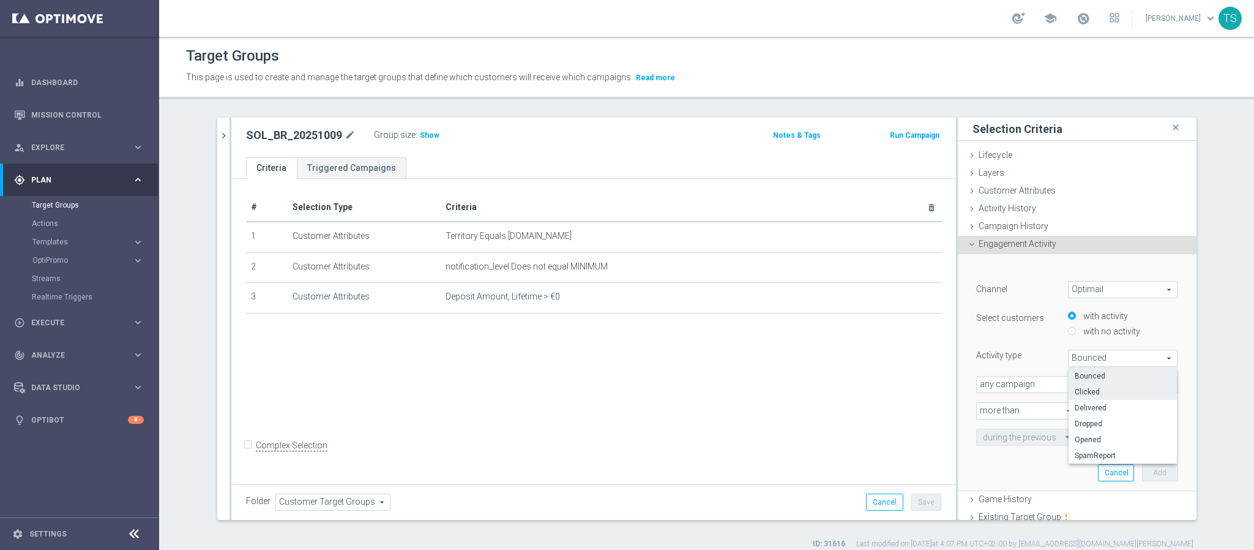
type input "Clicked"
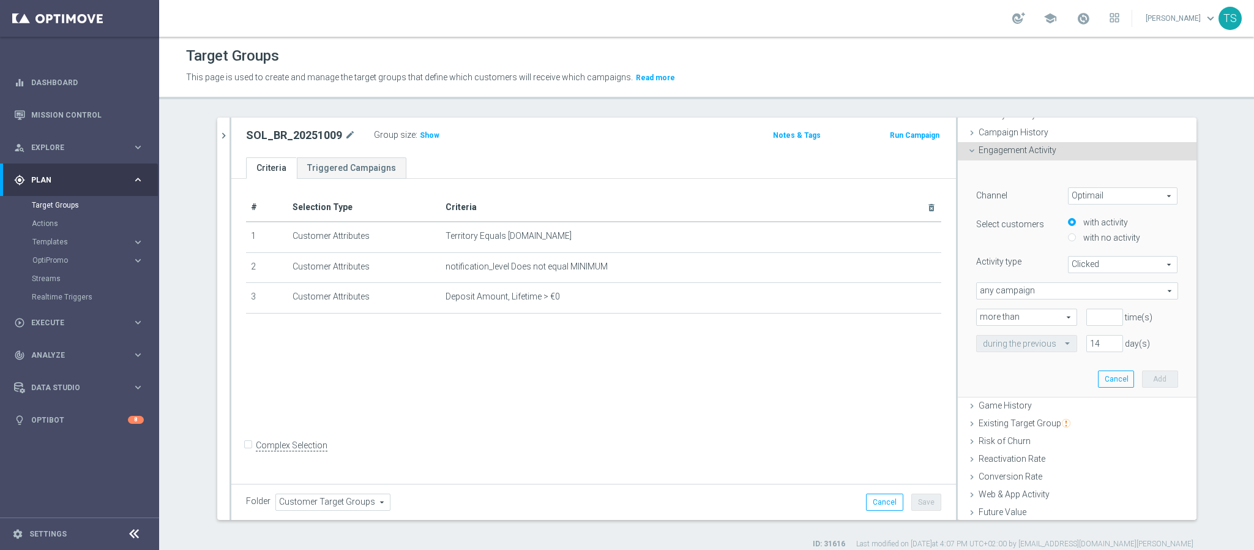
scroll to position [108, 0]
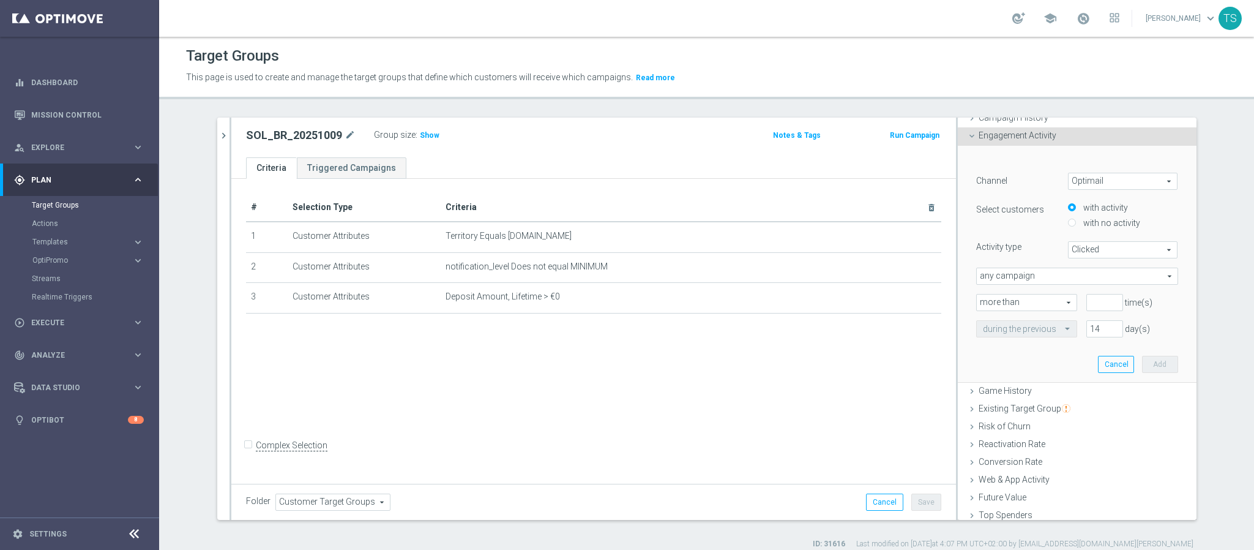
click at [1084, 281] on span "any campaign" at bounding box center [1077, 276] width 201 height 16
click at [1053, 324] on span "one or more actions" at bounding box center [1077, 326] width 189 height 10
type input "one or more actions"
click at [1047, 298] on span at bounding box center [1077, 302] width 201 height 16
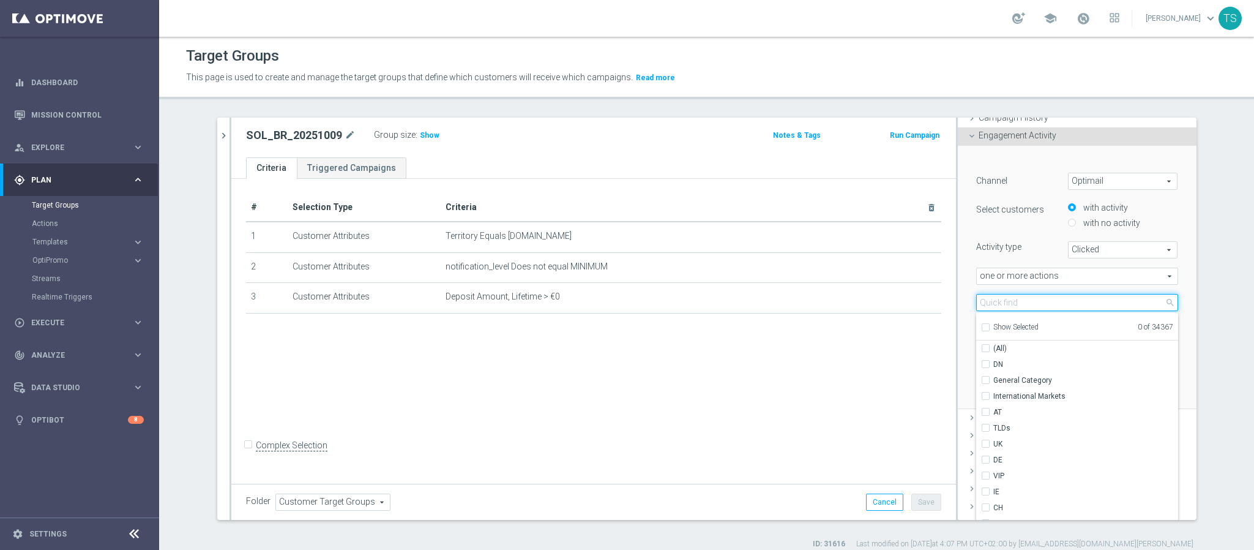
click at [1042, 303] on input "search" at bounding box center [1077, 302] width 202 height 17
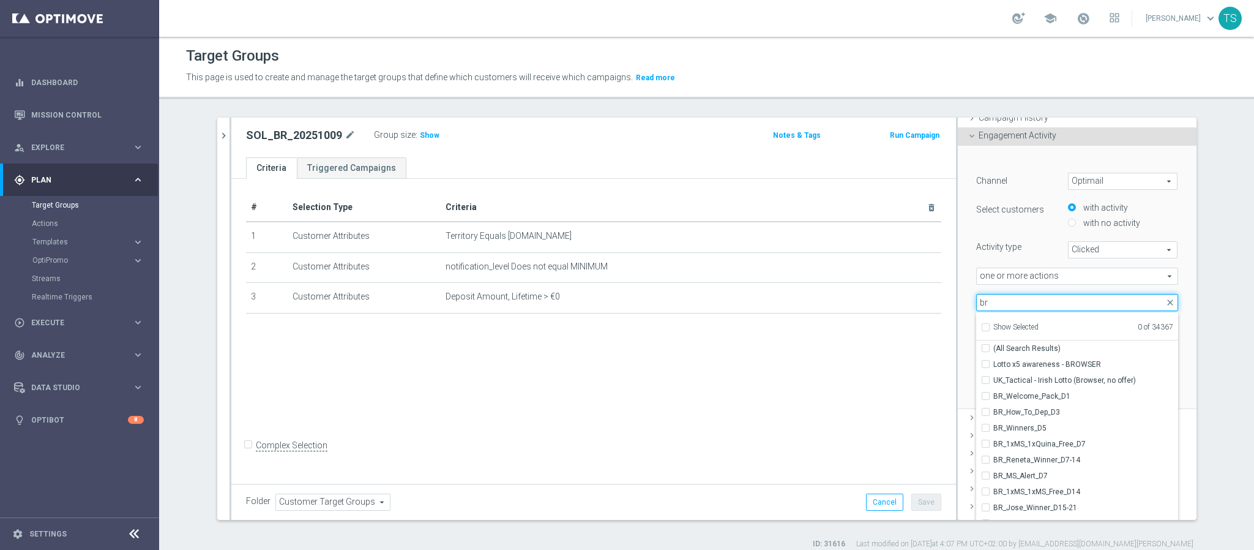
type input "b"
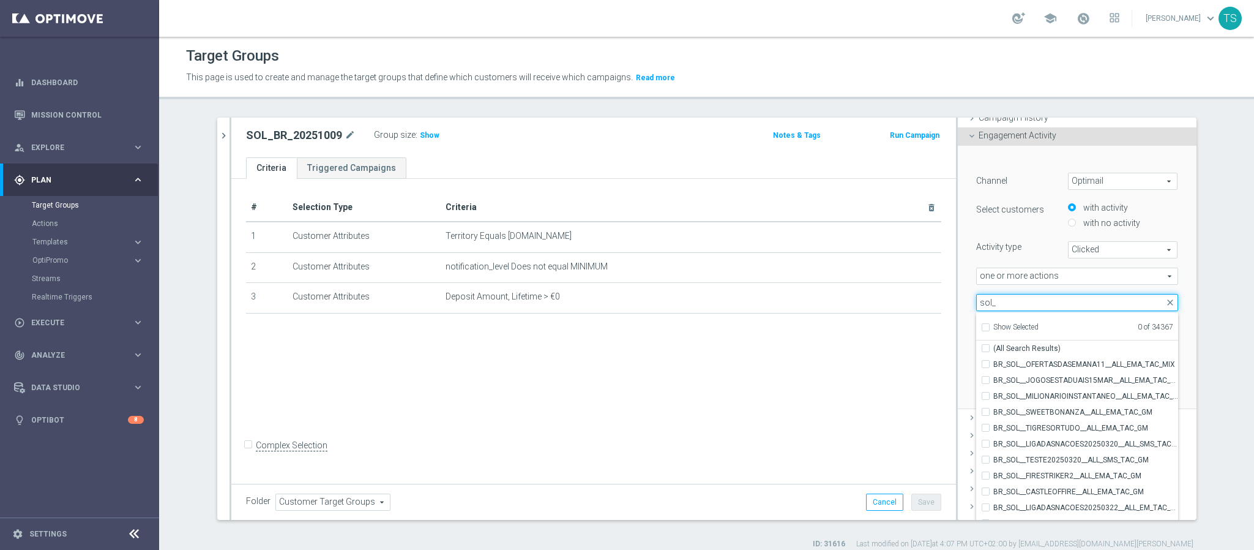
type input "sol_"
click at [981, 328] on input "Show Selected" at bounding box center [985, 329] width 8 height 8
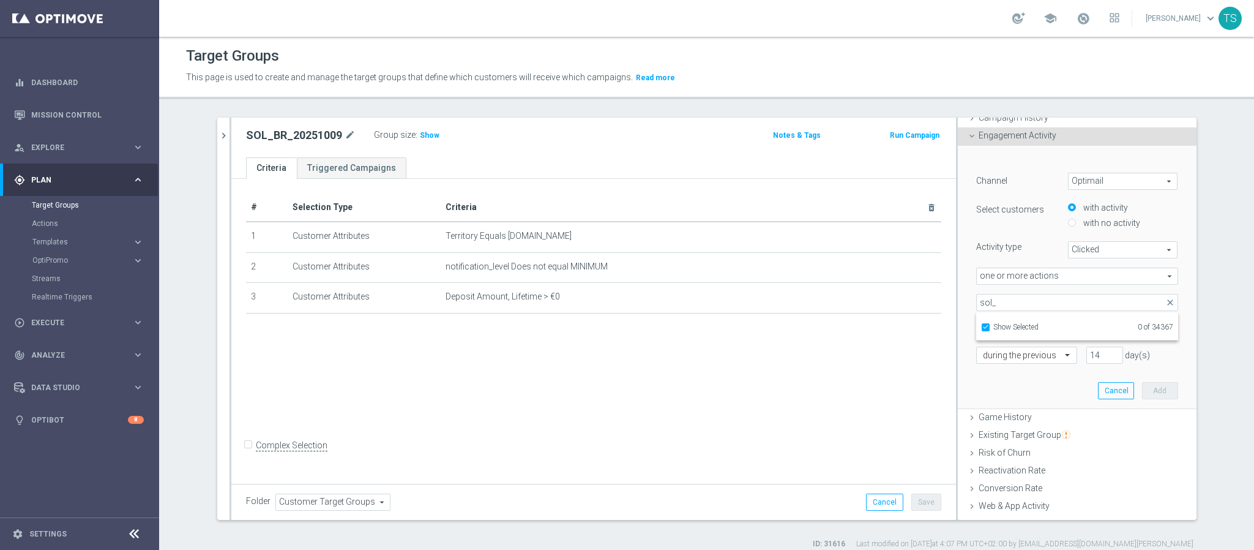
click at [981, 325] on input "Show Selected" at bounding box center [985, 329] width 8 height 8
checkbox input "false"
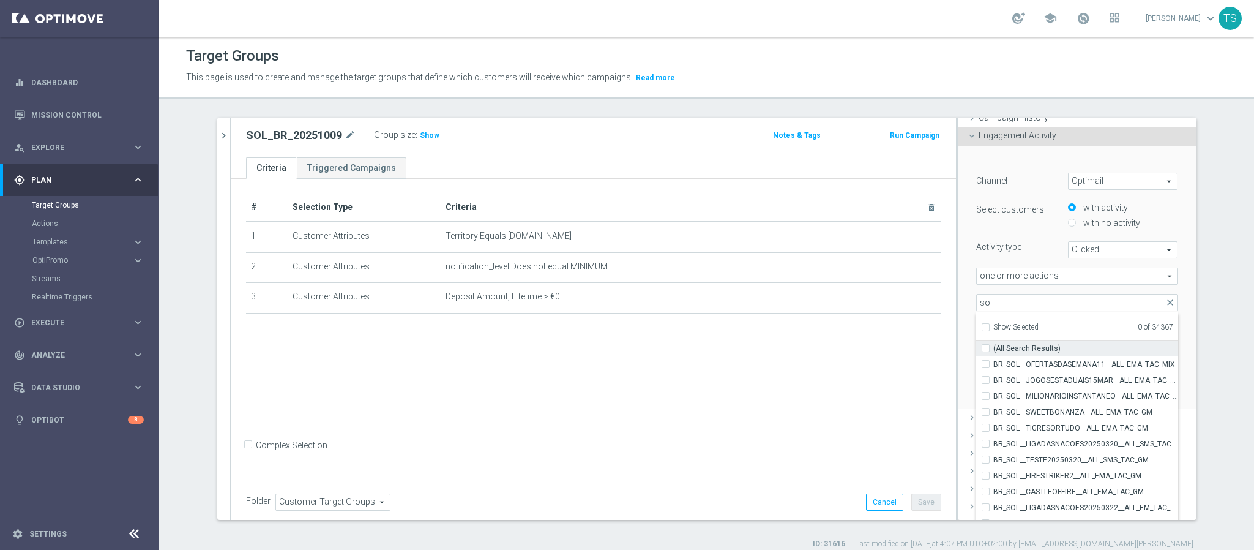
click at [986, 346] on input "(All Search Results)" at bounding box center [990, 348] width 8 height 8
checkbox input "true"
type input "Selected 215 of 34367"
checkbox input "true"
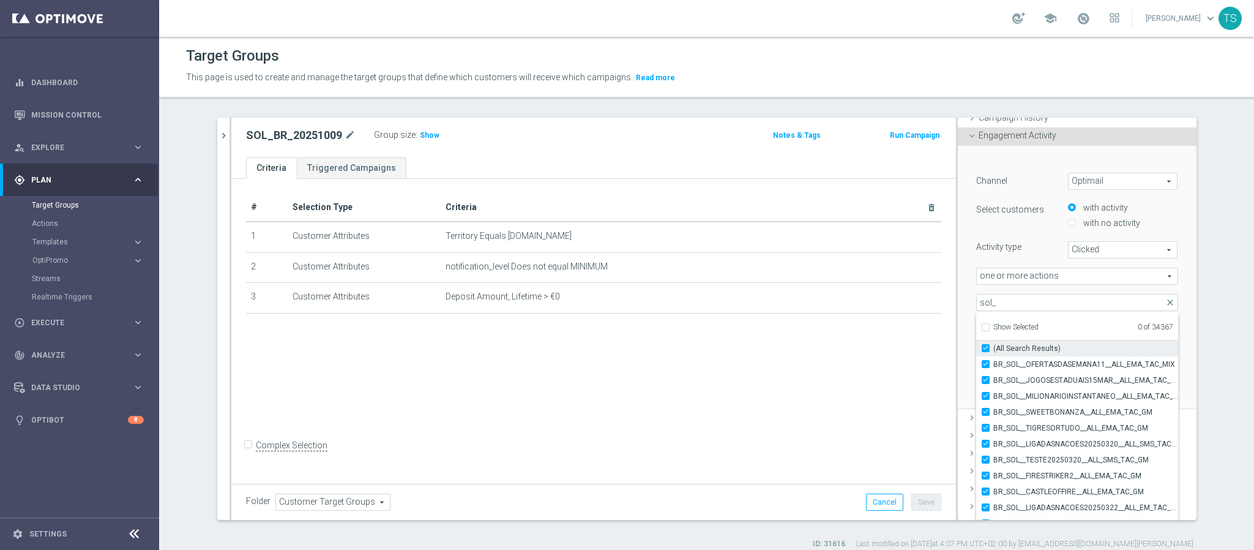
checkbox input "true"
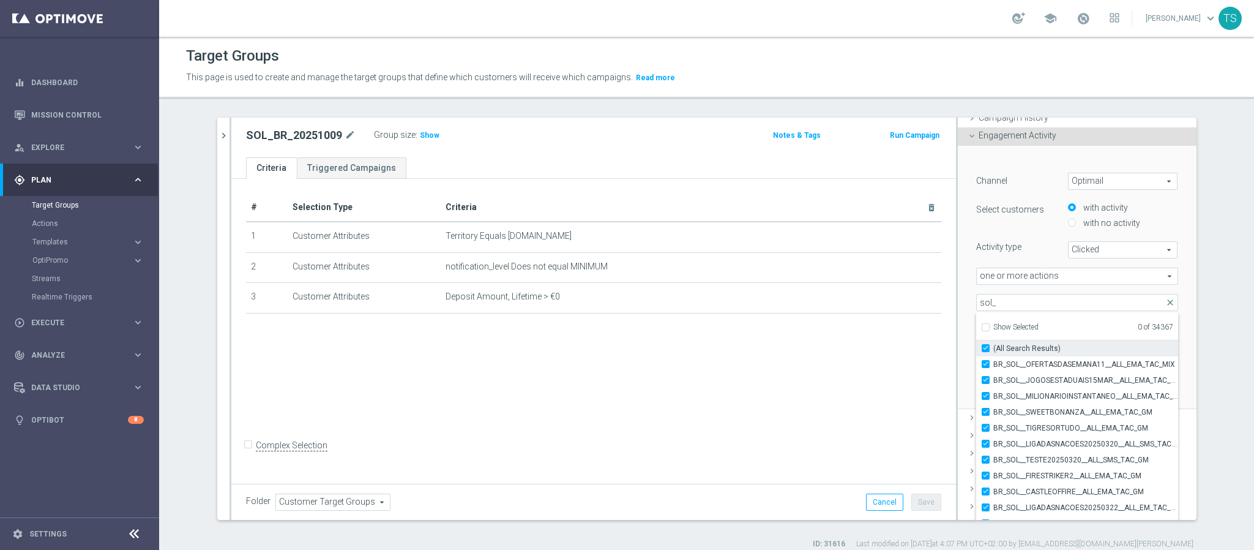
checkbox input "true"
click at [1167, 291] on div "﻿ Channel Optimail Optimail arrow_drop_down search Select customers with activi…" at bounding box center [1077, 278] width 239 height 264
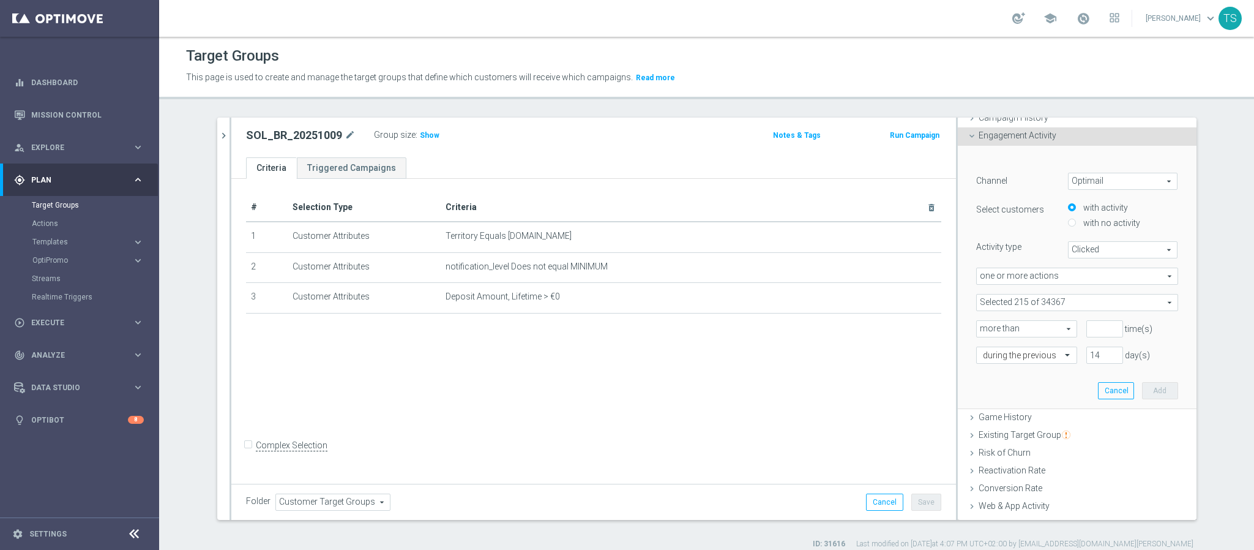
click at [1051, 325] on span "more than" at bounding box center [1027, 329] width 100 height 16
click at [1091, 325] on input "number" at bounding box center [1105, 328] width 37 height 17
type input "0"
drag, startPoint x: 1086, startPoint y: 354, endPoint x: 1002, endPoint y: 373, distance: 86.6
click at [1007, 373] on div "﻿ Channel Optimail Optimail arrow_drop_down search Select customers with activi…" at bounding box center [1077, 277] width 220 height 263
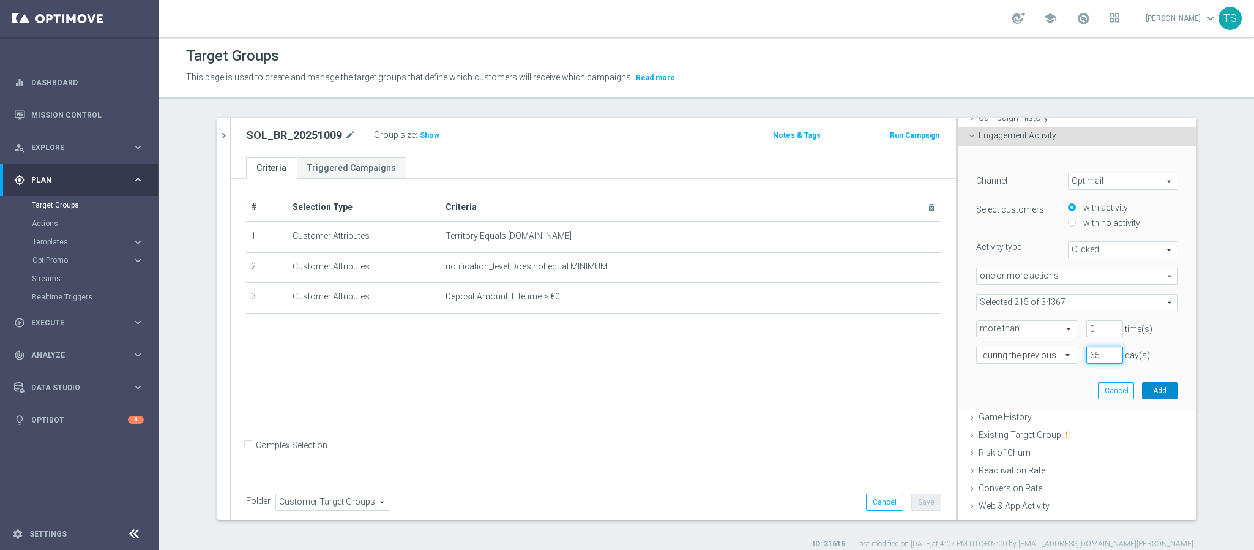
type input "65"
click at [1146, 390] on button "Add" at bounding box center [1160, 390] width 36 height 17
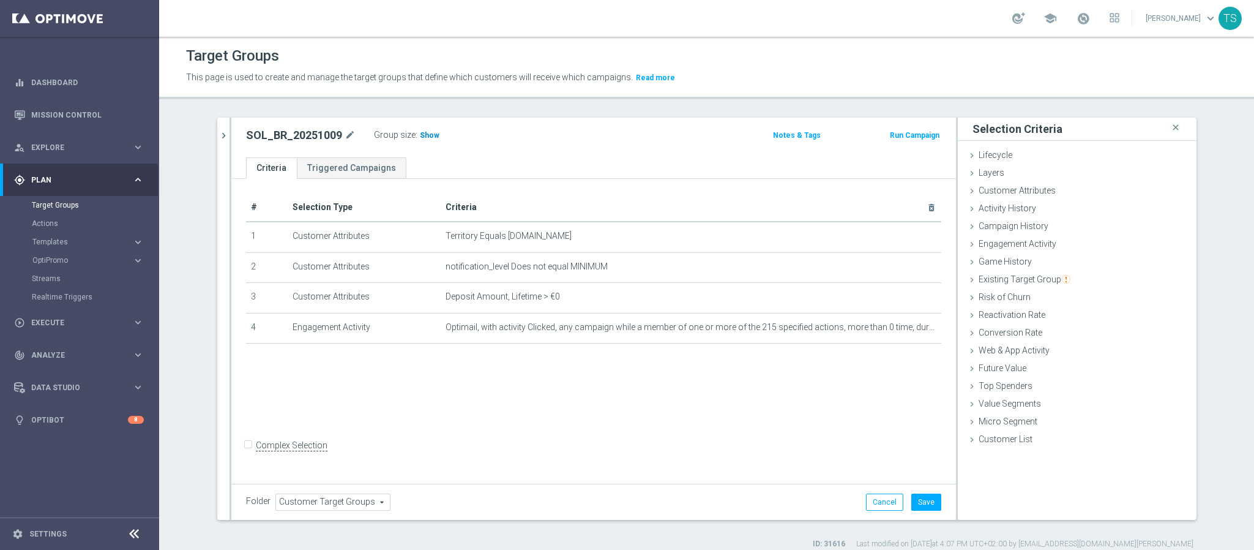
click at [420, 136] on span "Show" at bounding box center [430, 135] width 20 height 9
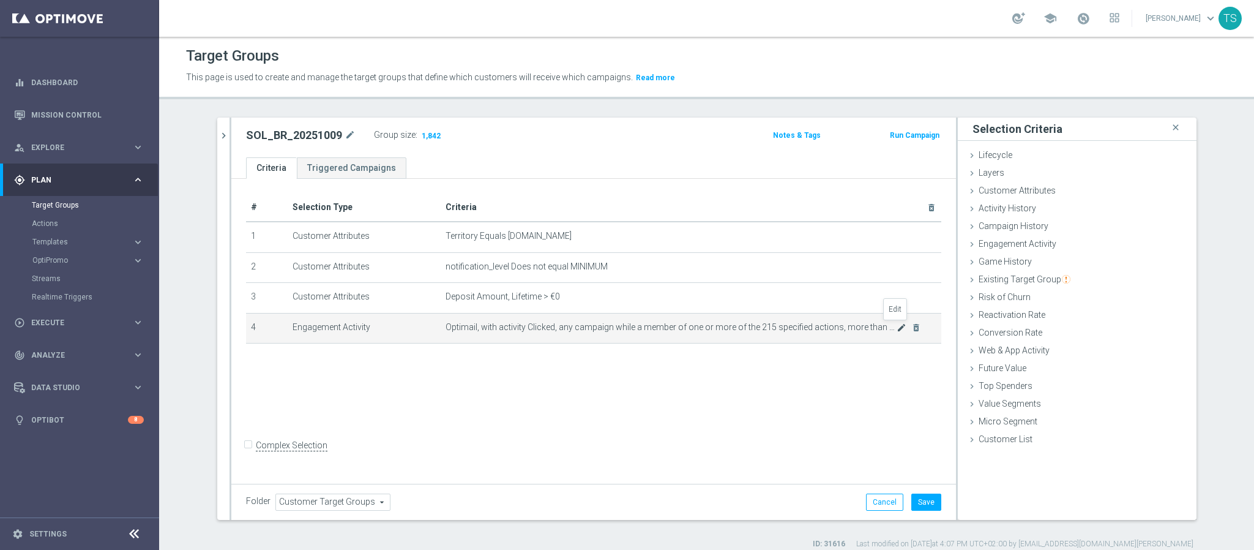
click at [897, 324] on icon "mode_edit" at bounding box center [902, 328] width 10 height 10
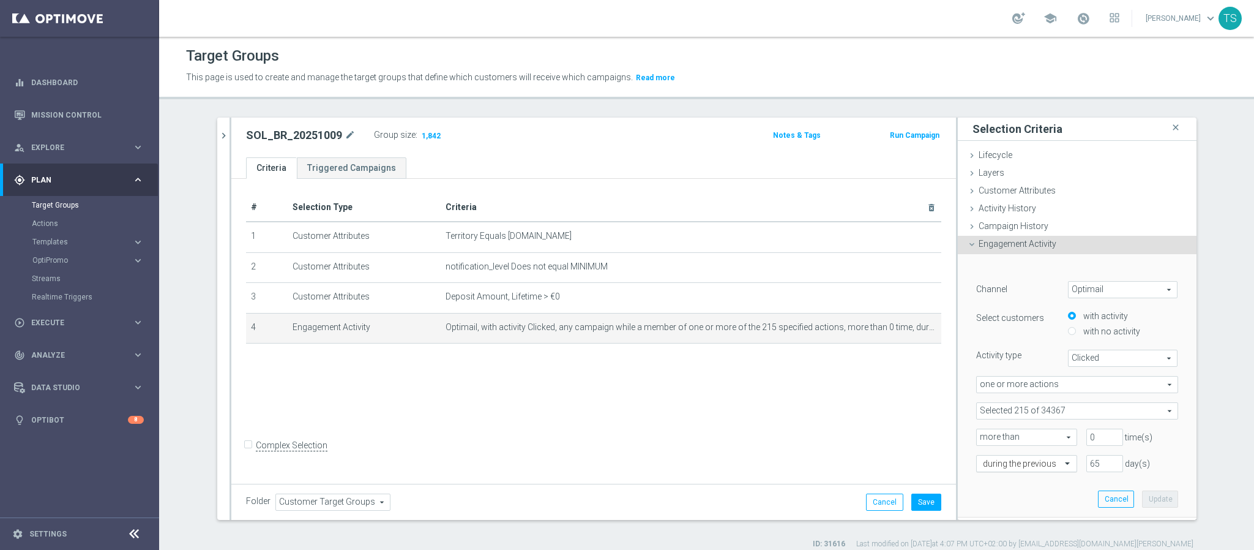
scroll to position [184, 0]
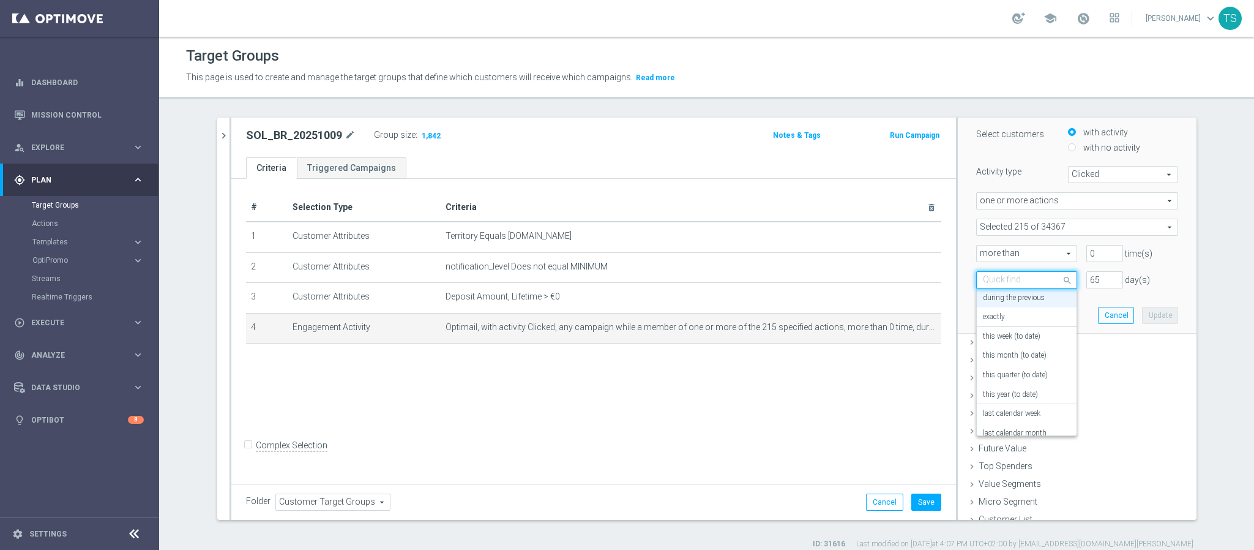
click at [1028, 283] on input "text" at bounding box center [1014, 280] width 63 height 11
click at [1022, 404] on div "in this range" at bounding box center [1027, 404] width 88 height 20
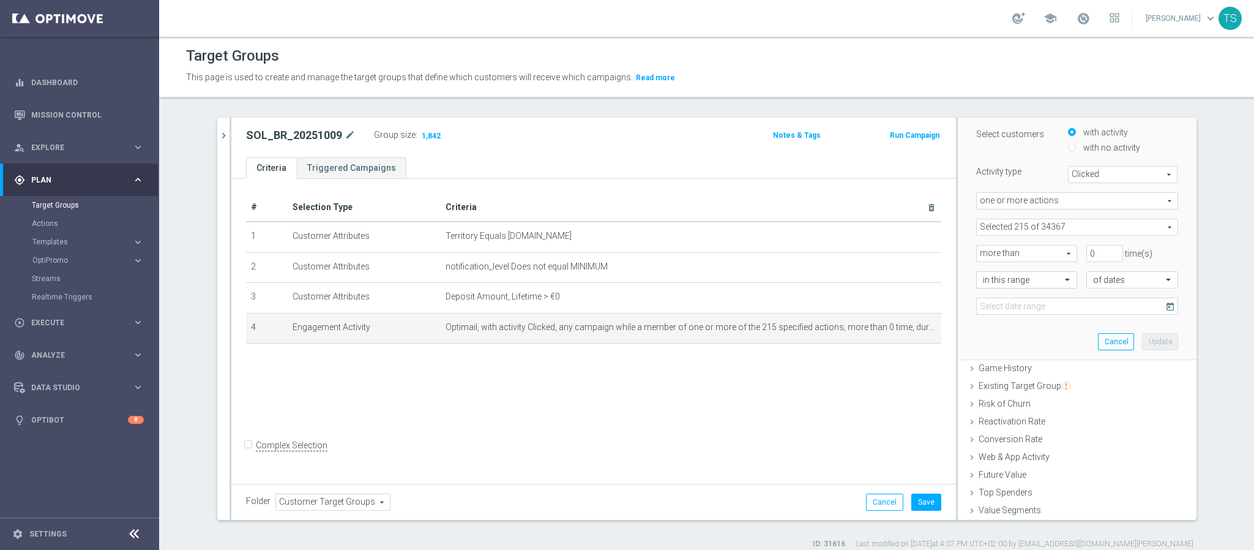
click at [1062, 283] on span at bounding box center [1069, 279] width 15 height 11
click at [1011, 406] on label "in this range" at bounding box center [1003, 404] width 40 height 10
click at [1166, 307] on icon "today" at bounding box center [1171, 306] width 11 height 11
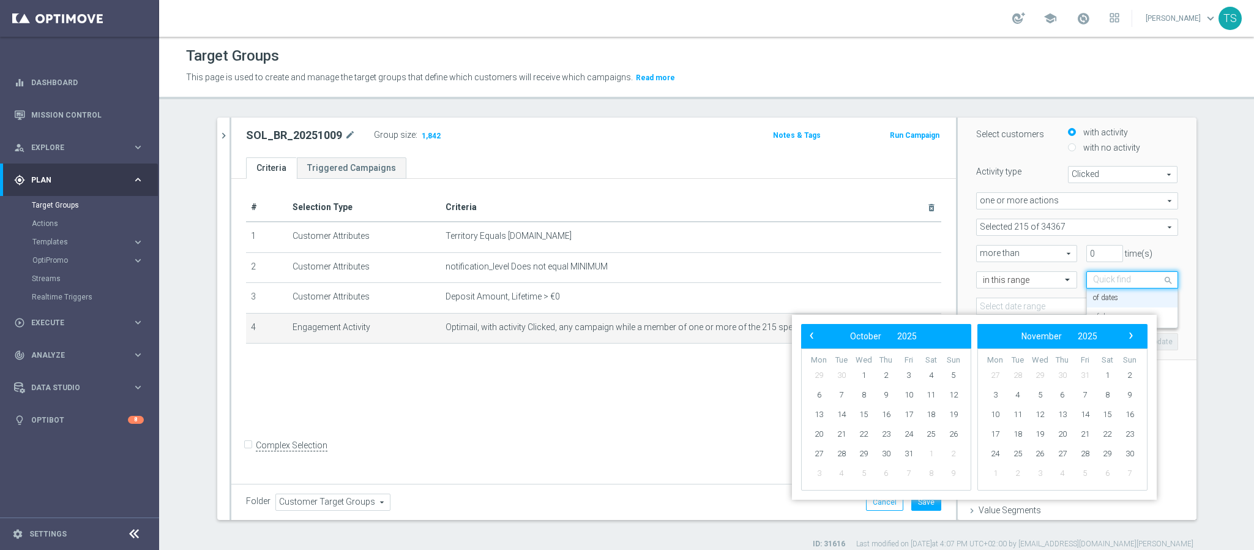
click at [1112, 279] on input "text" at bounding box center [1120, 280] width 54 height 11
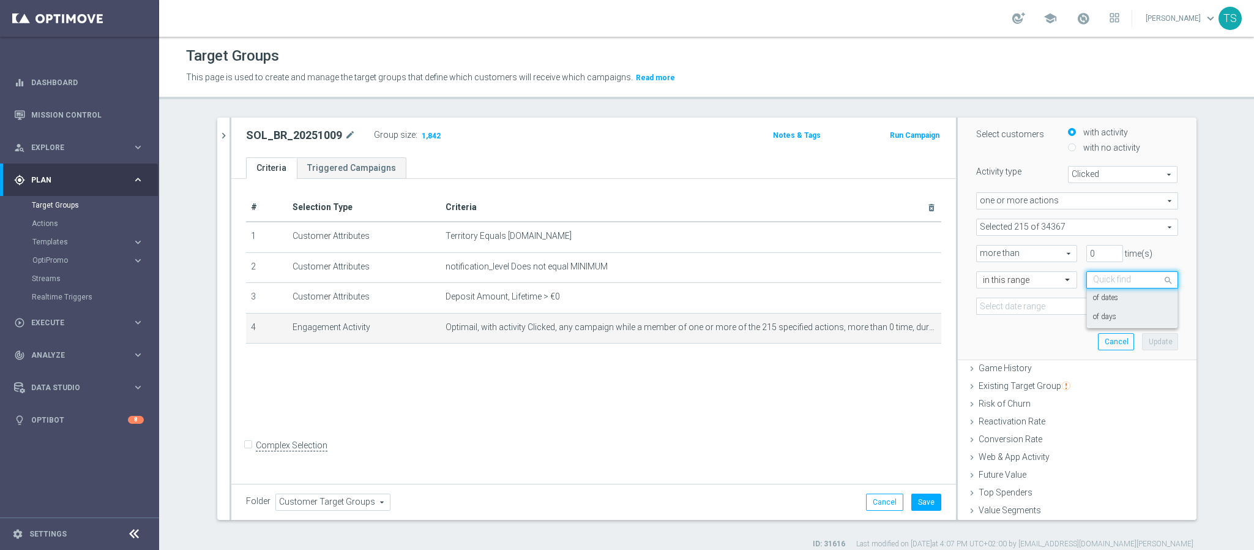
click at [1101, 323] on div "of days" at bounding box center [1132, 317] width 78 height 20
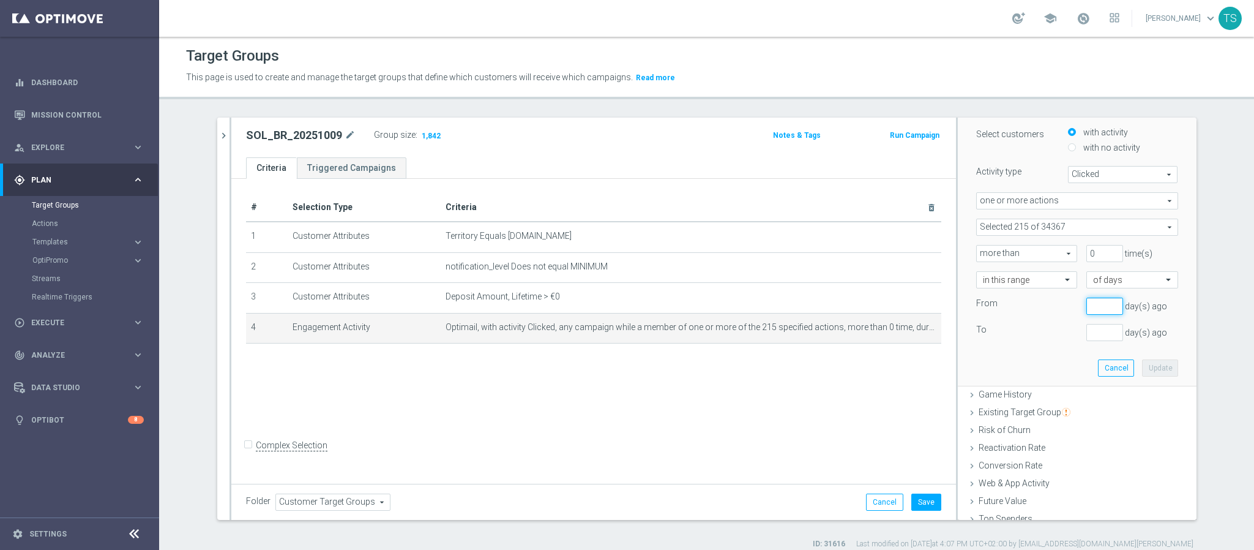
click at [1090, 298] on input "number" at bounding box center [1105, 306] width 37 height 17
type input "2"
click at [1087, 327] on input "number" at bounding box center [1105, 332] width 37 height 17
click at [1033, 373] on div "﻿ Channel Optimail Optimail arrow_drop_down search Select customers with activi…" at bounding box center [1077, 227] width 220 height 315
click at [1089, 329] on input "60" at bounding box center [1105, 332] width 37 height 17
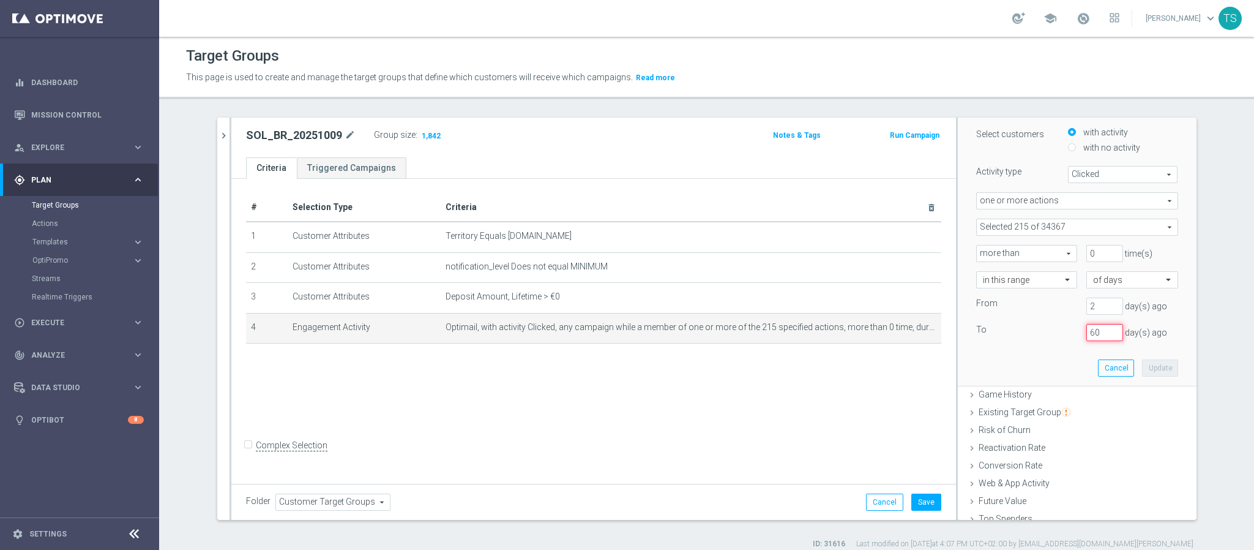
type input "6"
drag, startPoint x: 1009, startPoint y: 303, endPoint x: 992, endPoint y: 303, distance: 16.5
click at [995, 305] on div "From 2 day(s) ago" at bounding box center [1077, 306] width 220 height 17
type input "60"
click at [1087, 331] on input "number" at bounding box center [1105, 332] width 37 height 17
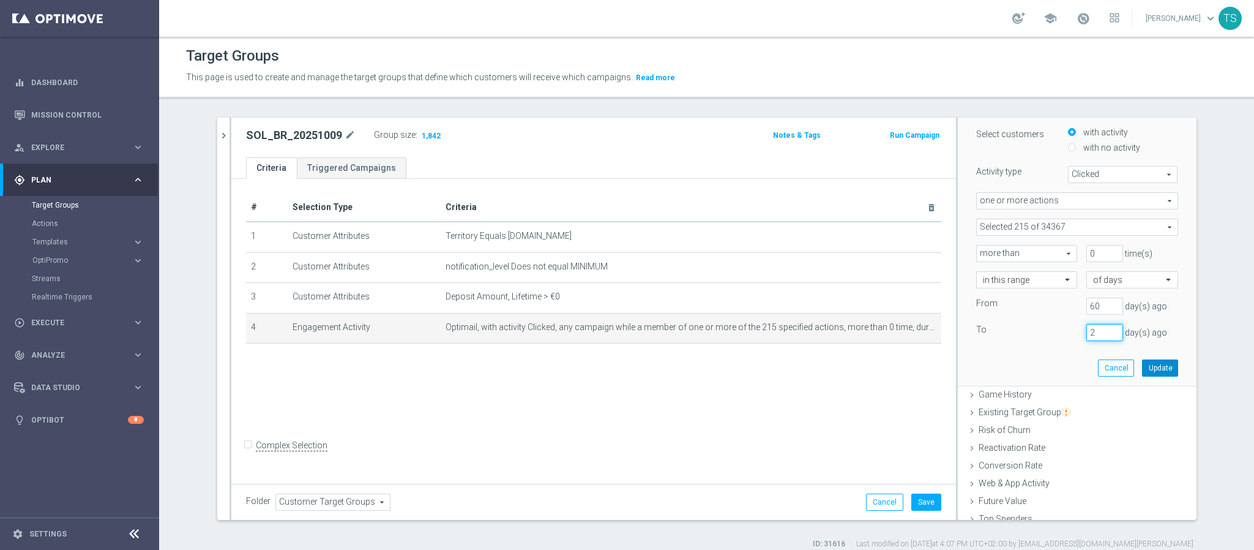
type input "2"
click at [1142, 367] on button "Update" at bounding box center [1160, 367] width 36 height 17
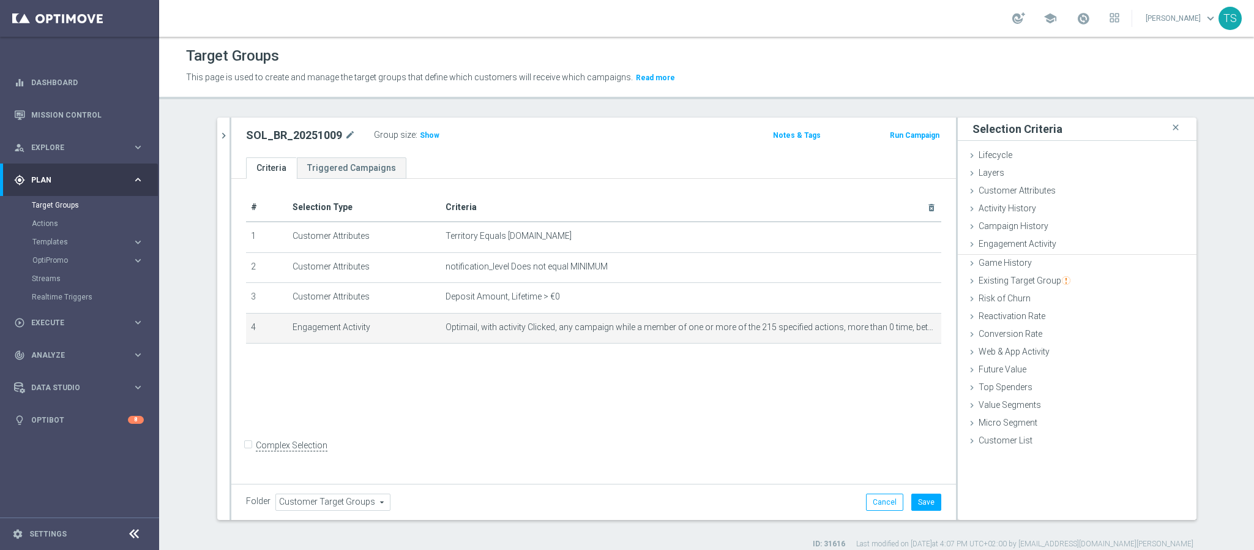
scroll to position [0, 0]
click at [421, 134] on span "Show" at bounding box center [430, 135] width 20 height 9
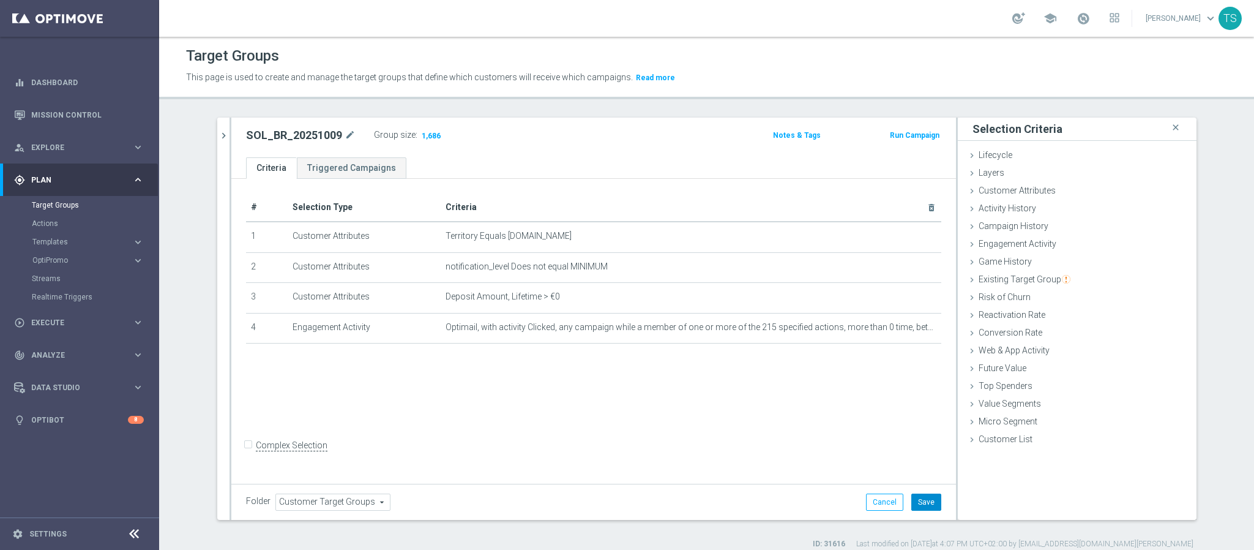
click at [922, 494] on button "Save" at bounding box center [927, 501] width 30 height 17
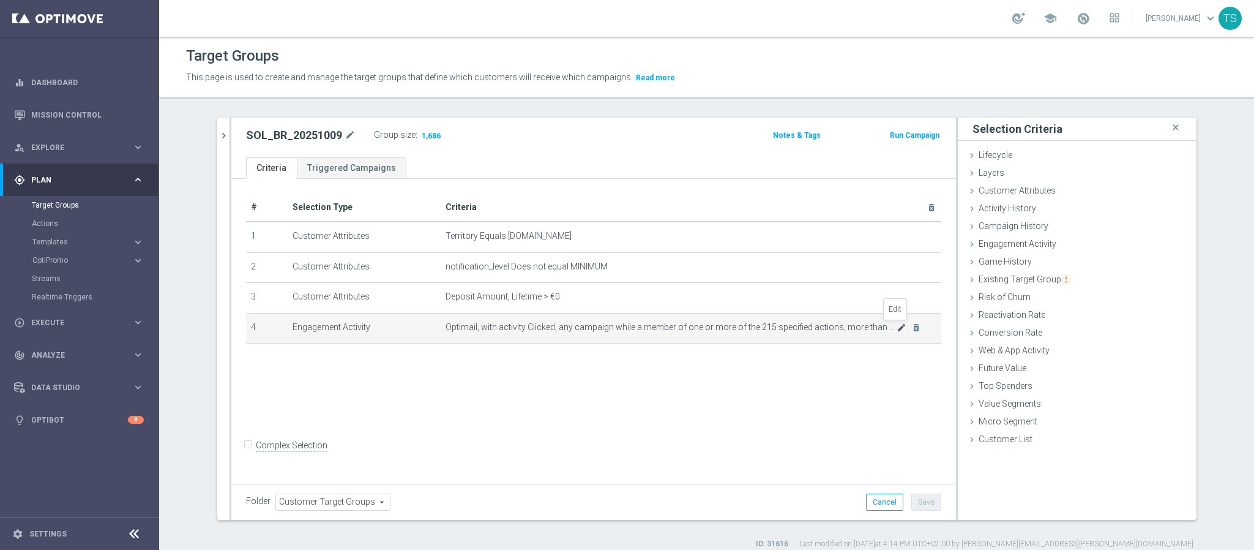
click at [897, 326] on icon "mode_edit" at bounding box center [902, 328] width 10 height 10
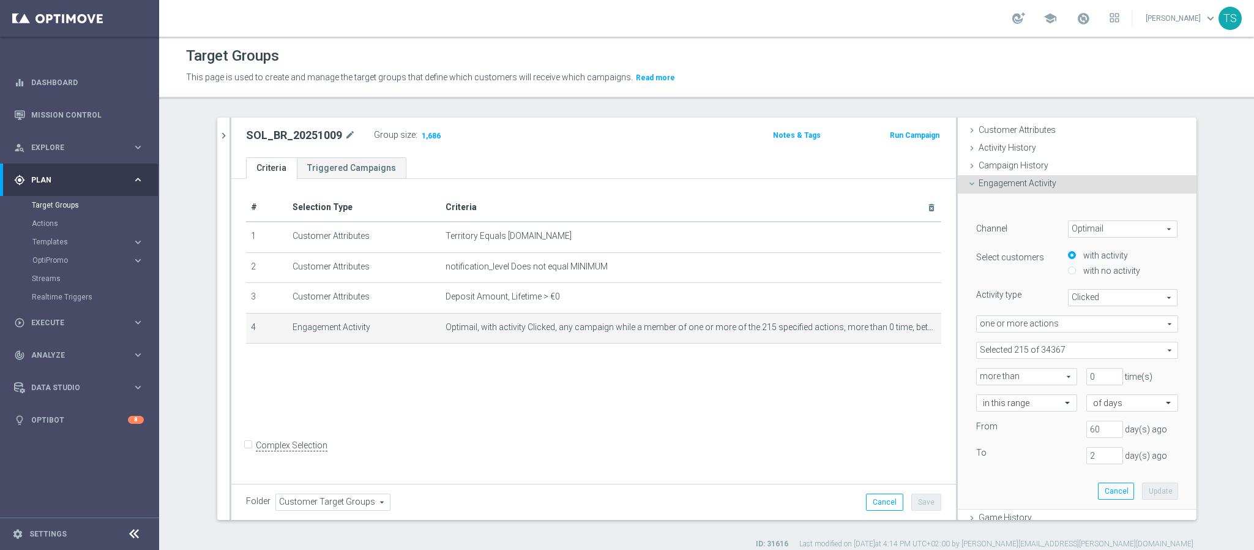
scroll to position [92, 0]
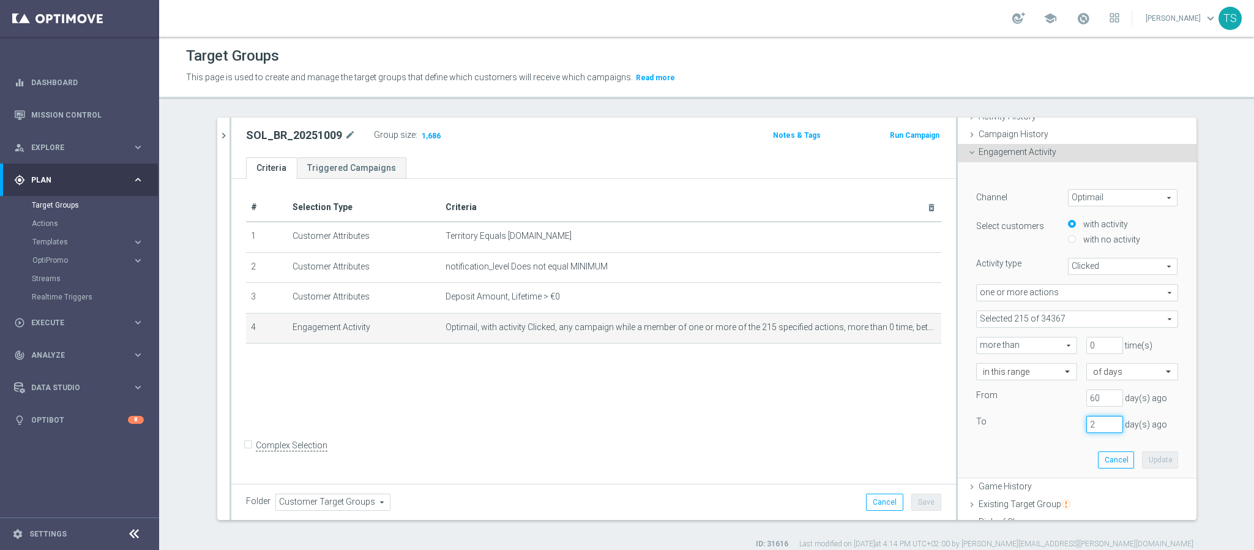
drag, startPoint x: 1088, startPoint y: 419, endPoint x: 975, endPoint y: 443, distance: 115.1
click at [1025, 432] on div "To 2 day(s) ago" at bounding box center [1077, 424] width 220 height 17
type input "8"
click at [1144, 456] on button "Update" at bounding box center [1160, 459] width 36 height 17
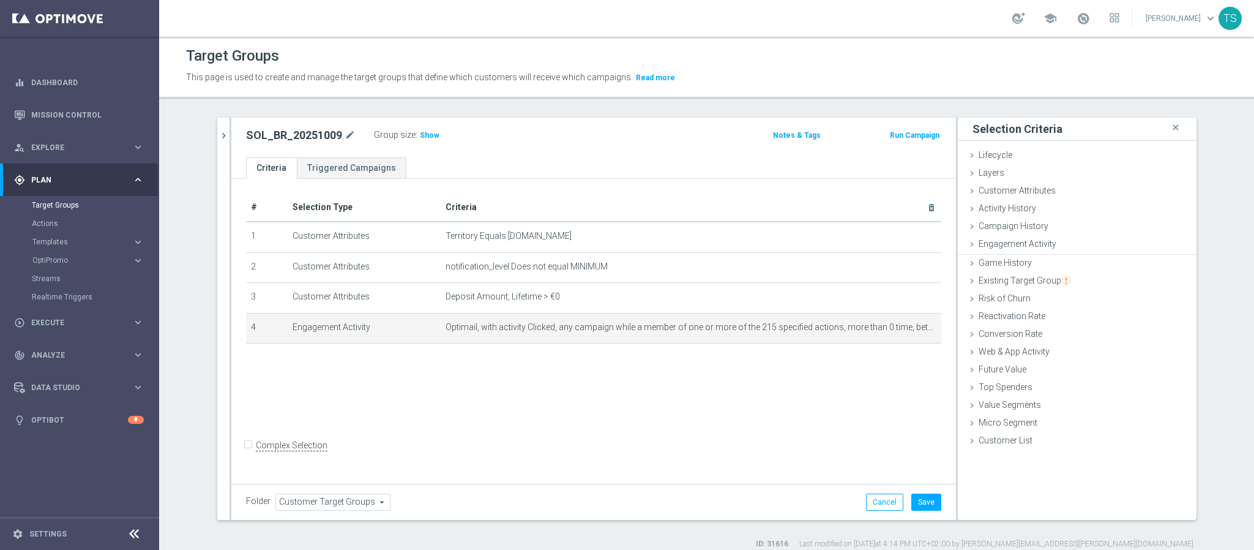
scroll to position [0, 0]
click at [420, 136] on span "Show" at bounding box center [430, 135] width 20 height 9
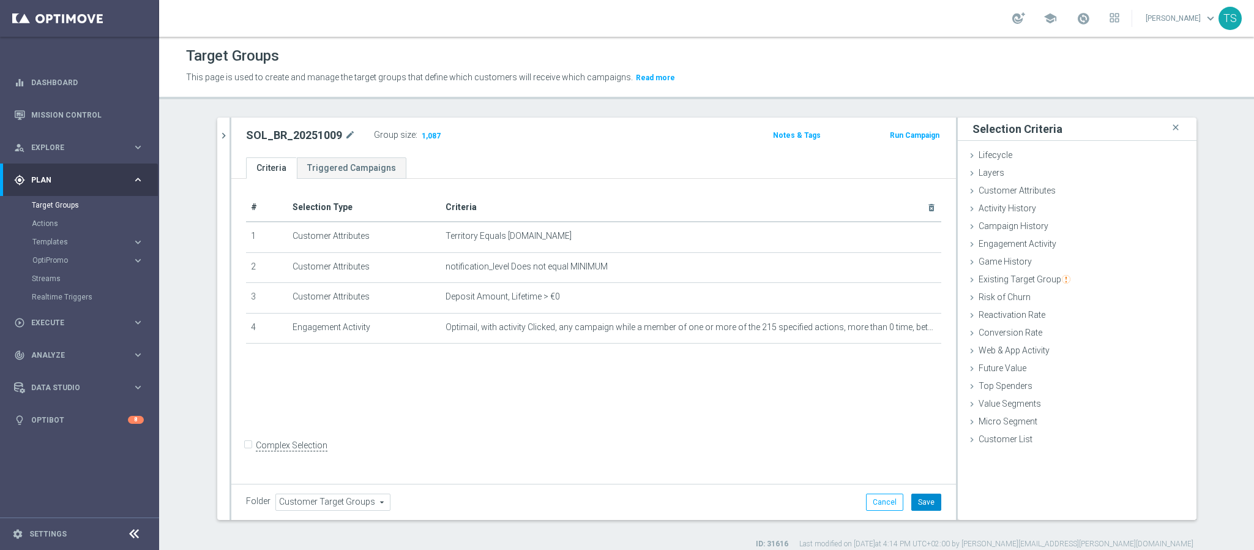
click at [928, 503] on button "Save" at bounding box center [927, 501] width 30 height 17
click at [345, 136] on icon "mode_edit" at bounding box center [350, 135] width 11 height 15
click at [326, 138] on input "SOL_BR_20251009" at bounding box center [328, 136] width 165 height 17
type input "SOL_BR_20251009_ENGAGED_CLIKS"
click at [58, 242] on span "Templates" at bounding box center [76, 241] width 88 height 7
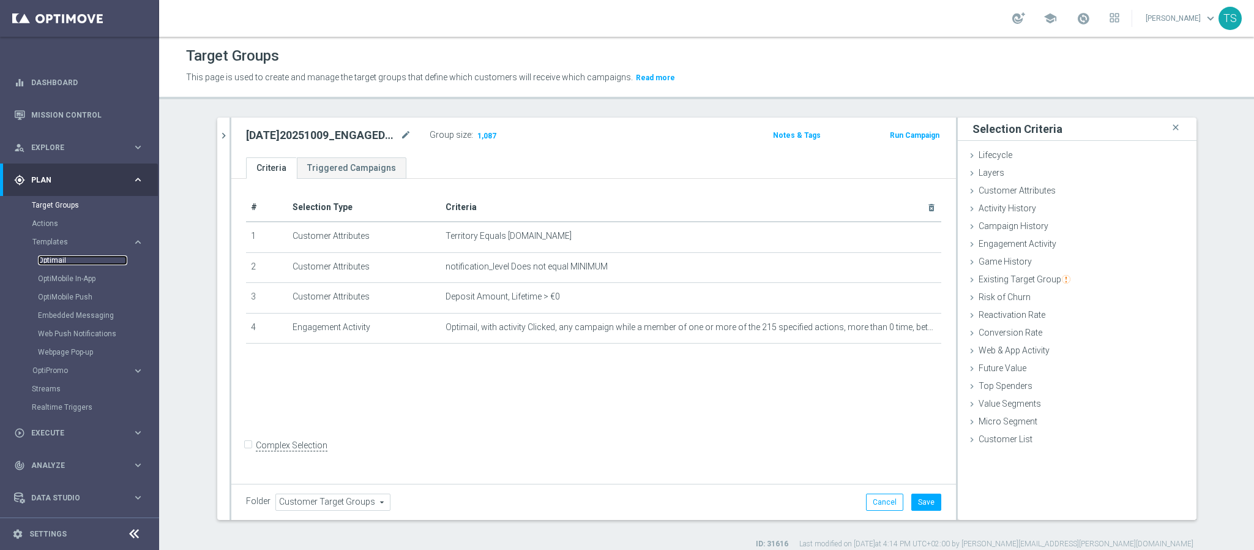
click at [61, 263] on link "Optimail" at bounding box center [82, 260] width 89 height 10
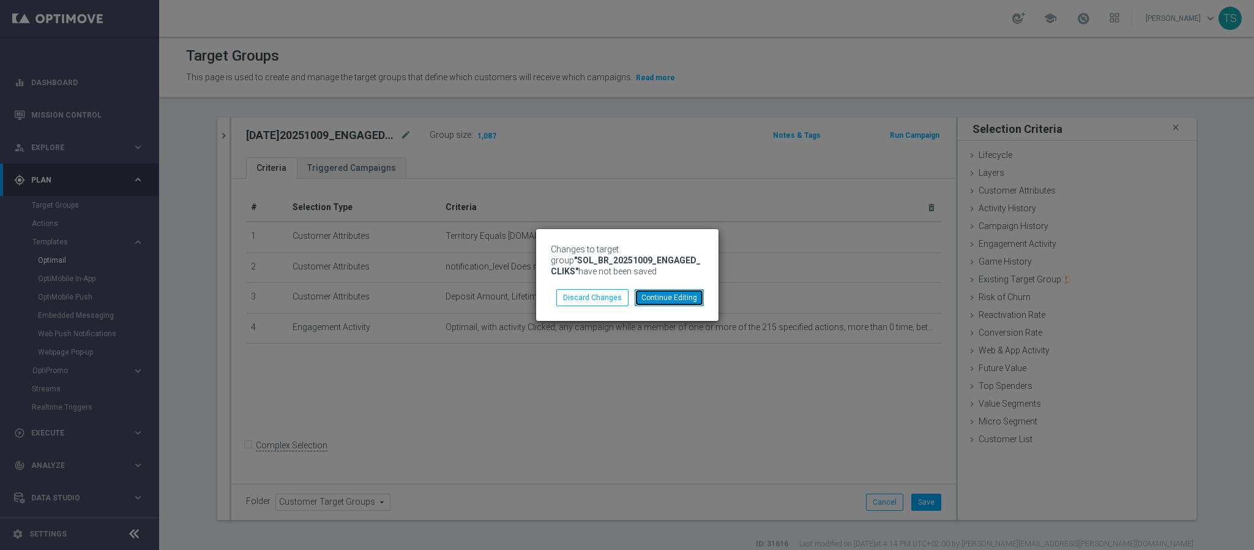
click at [665, 298] on button "Continue Editing" at bounding box center [669, 297] width 69 height 17
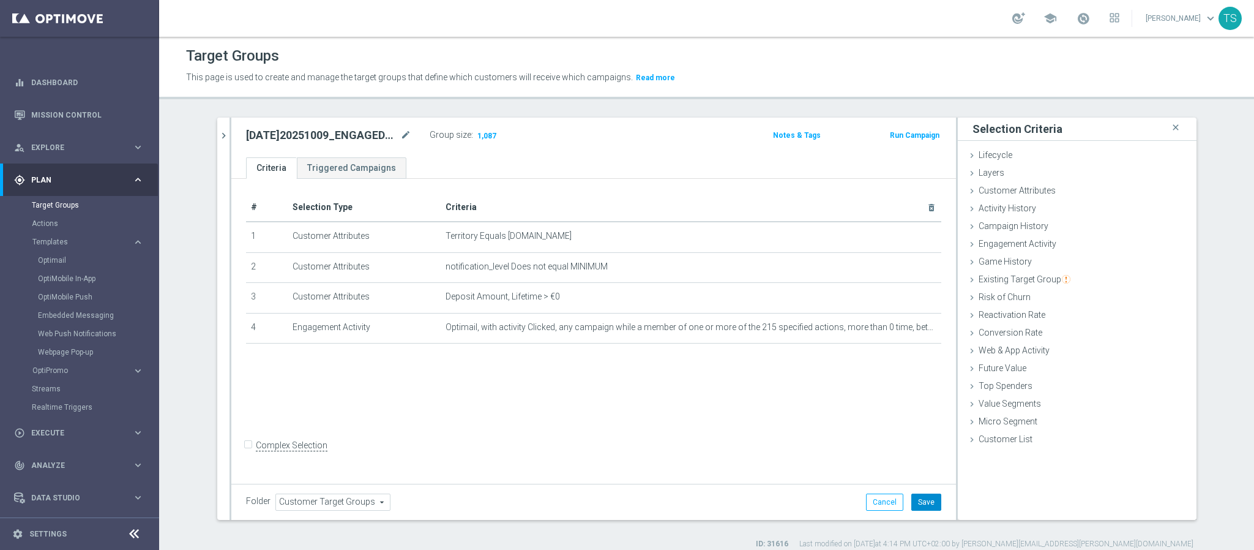
click at [924, 500] on button "Save" at bounding box center [927, 501] width 30 height 17
click at [924, 500] on span "Saving..." at bounding box center [926, 505] width 32 height 10
click at [70, 261] on link "Optimail" at bounding box center [82, 260] width 89 height 10
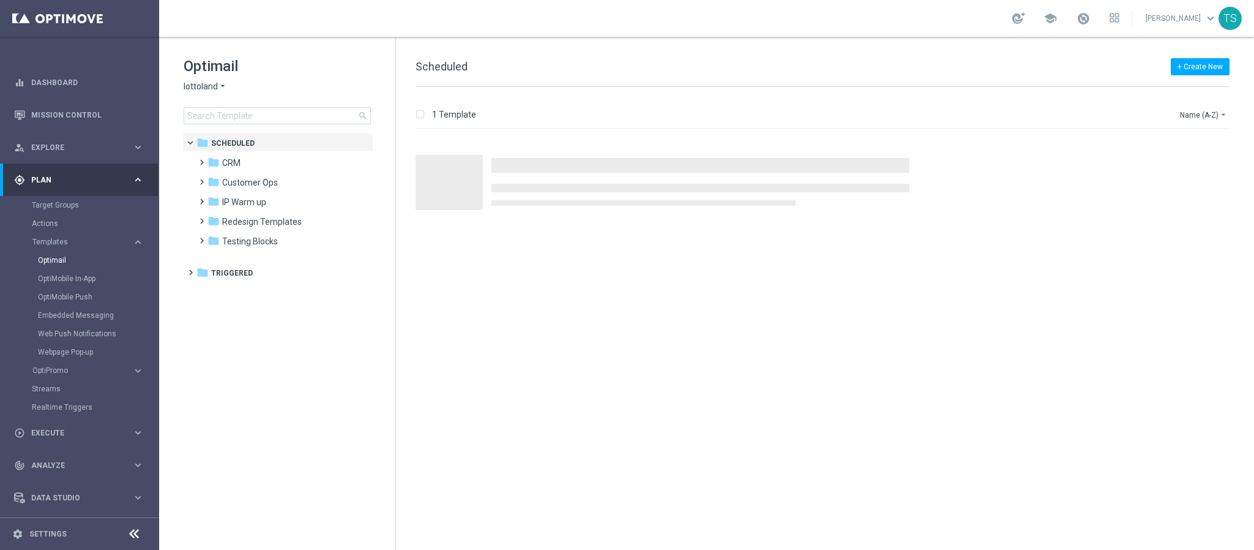
click at [208, 87] on span "lottoland" at bounding box center [201, 87] width 34 height 12
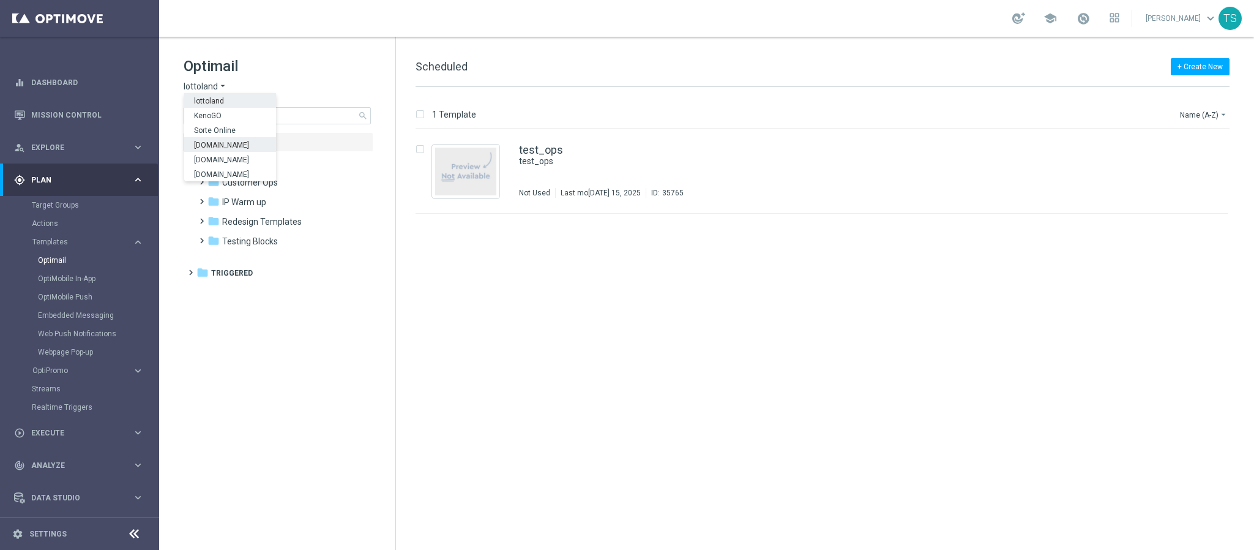
click at [0, 0] on span "[DOMAIN_NAME]" at bounding box center [0, 0] width 0 height 0
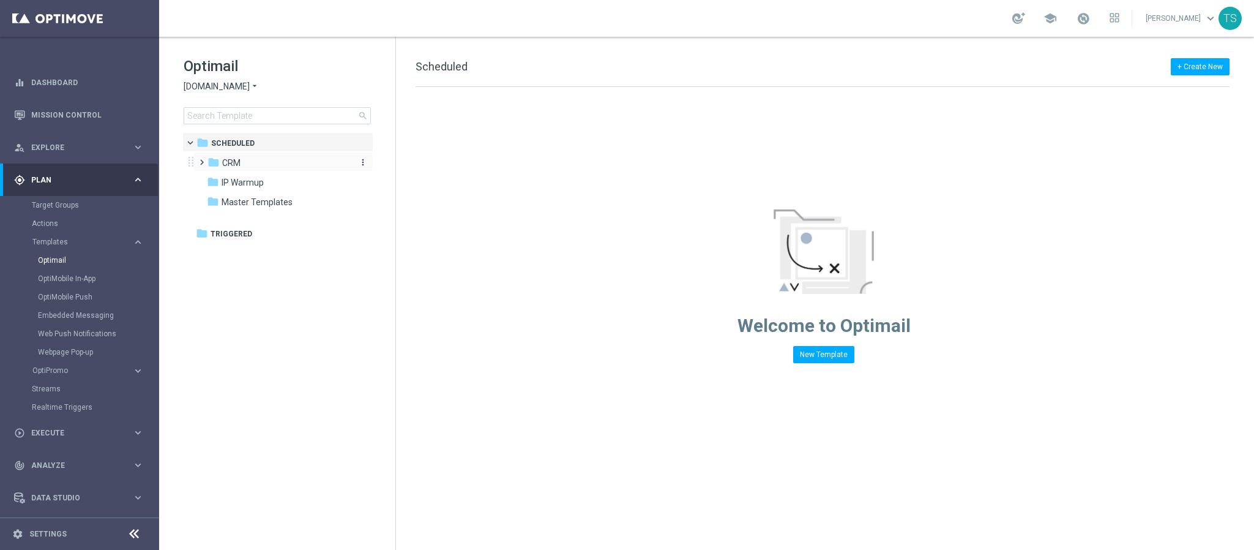
click at [235, 167] on span "CRM" at bounding box center [231, 162] width 18 height 11
click at [260, 217] on div "folder 3. ALL" at bounding box center [285, 222] width 130 height 14
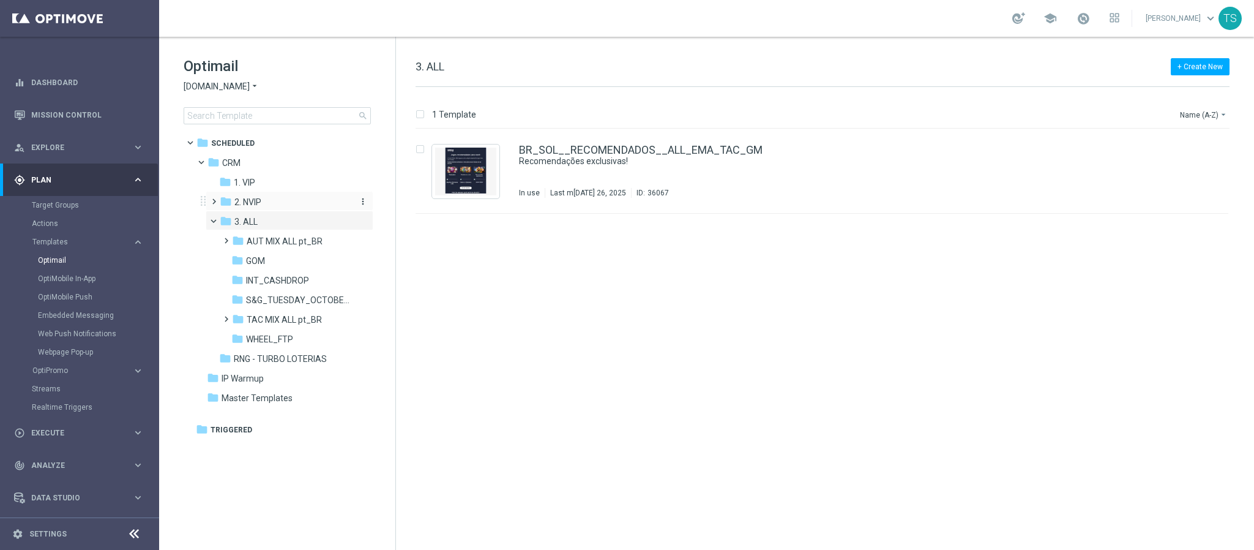
click at [274, 202] on div "folder 2. NVIP" at bounding box center [285, 202] width 130 height 14
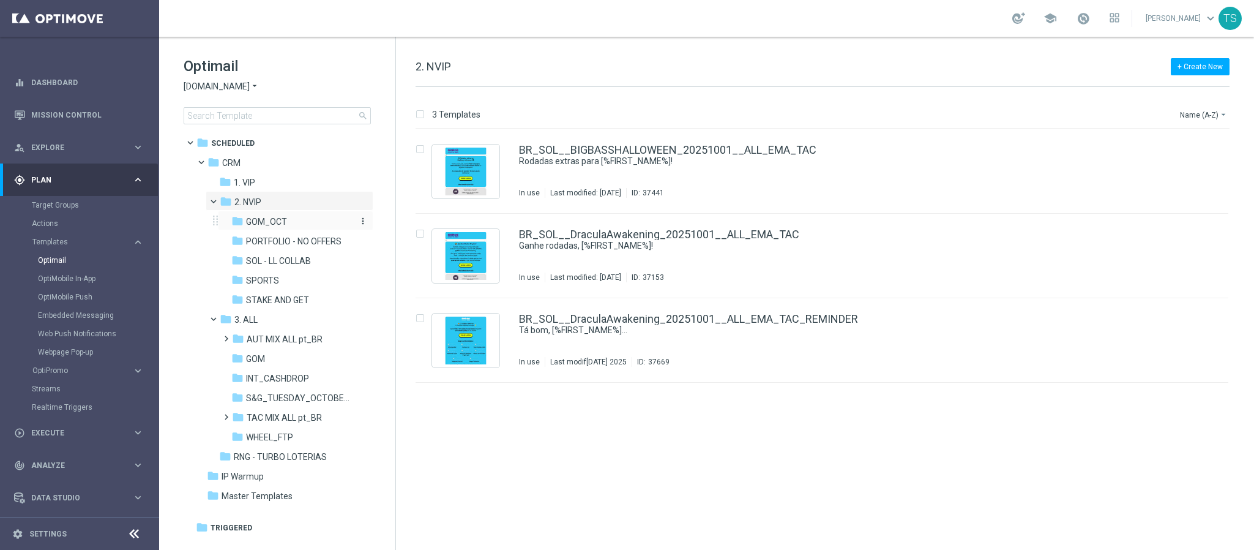
click at [293, 221] on div "folder GOM_OCT" at bounding box center [291, 222] width 121 height 14
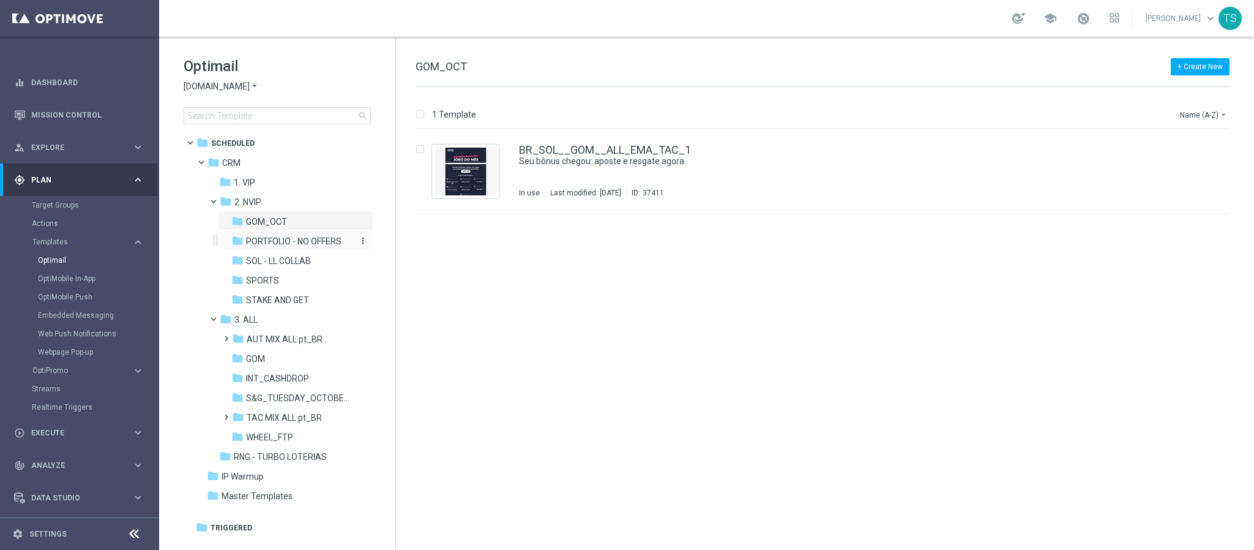
click at [296, 239] on span "PORTFOLIO - NO OFFERS" at bounding box center [294, 241] width 96 height 11
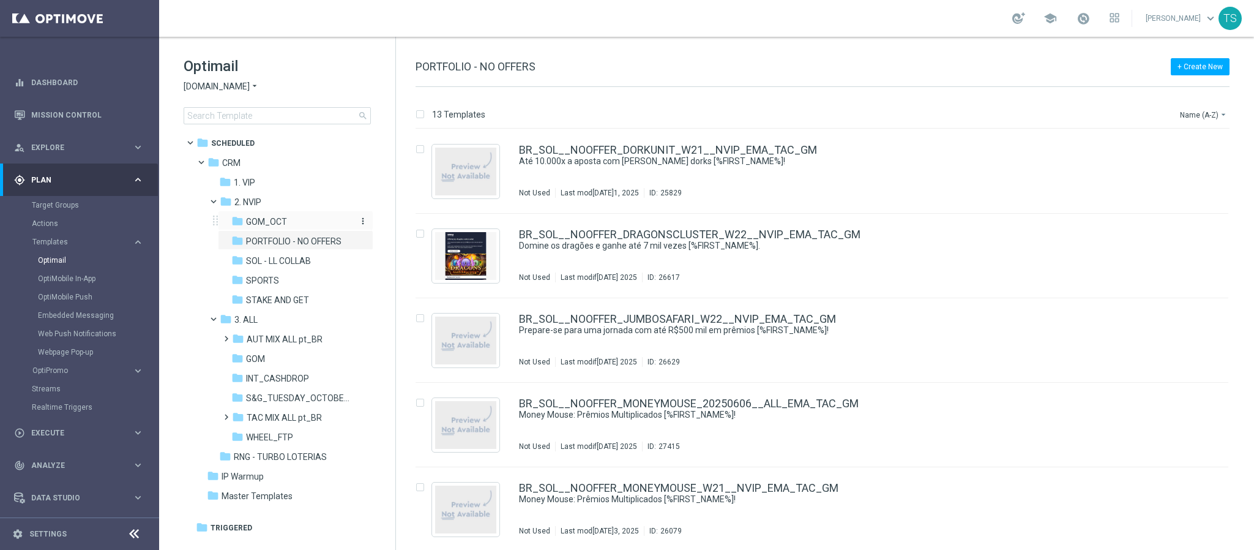
click at [274, 224] on span "GOM_OCT" at bounding box center [266, 221] width 41 height 11
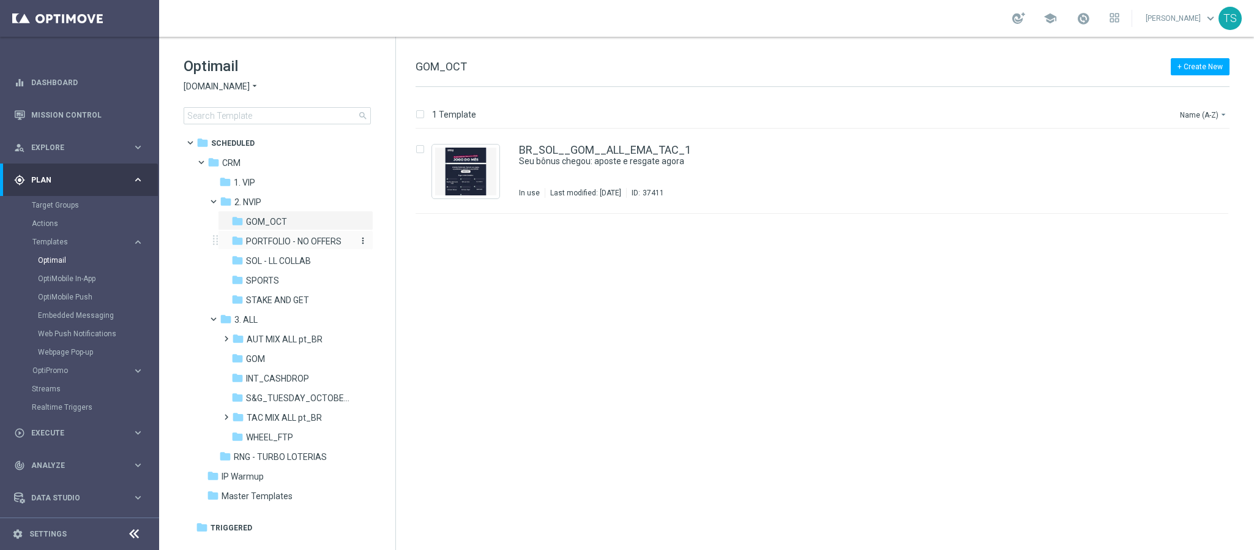
click at [283, 239] on span "PORTFOLIO - NO OFFERS" at bounding box center [294, 241] width 96 height 11
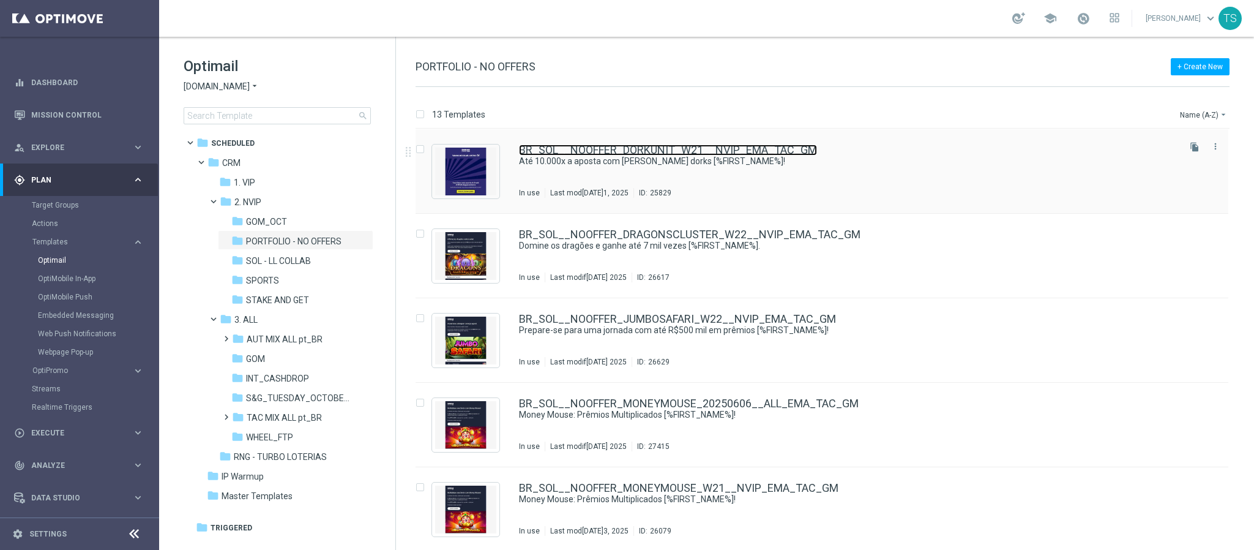
click at [586, 149] on link "BR_SOL__NOOFFER_DORKUNIT_W21__NVIP_EMA_TAC_GM" at bounding box center [668, 149] width 298 height 11
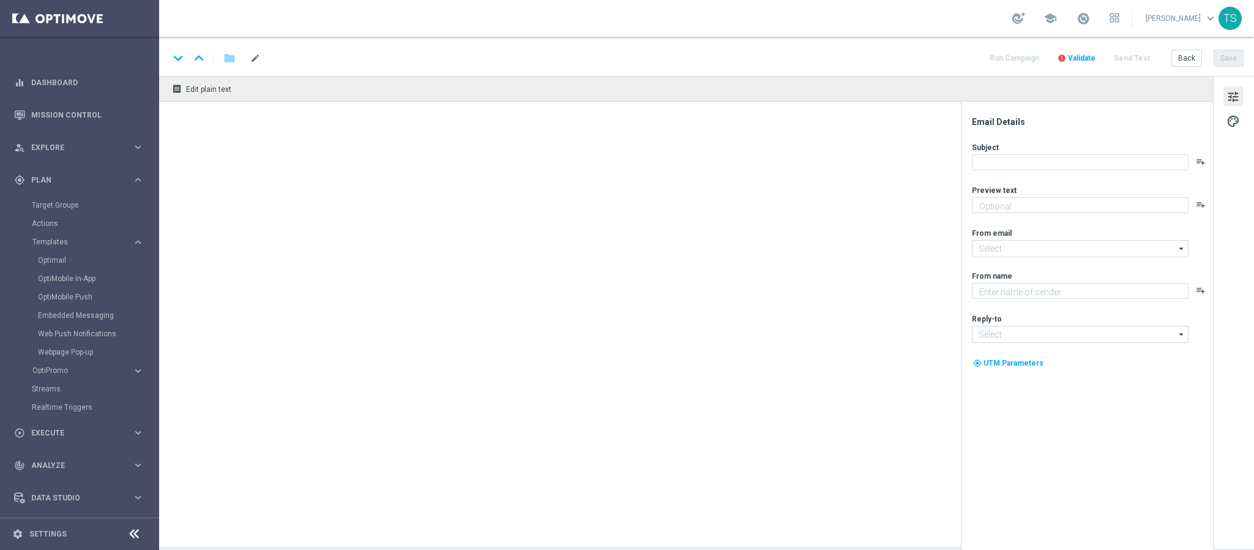
type textarea "Dork Unit chegou com prêmios gigantes e muita diversão."
type textarea "[DOMAIN_NAME]"
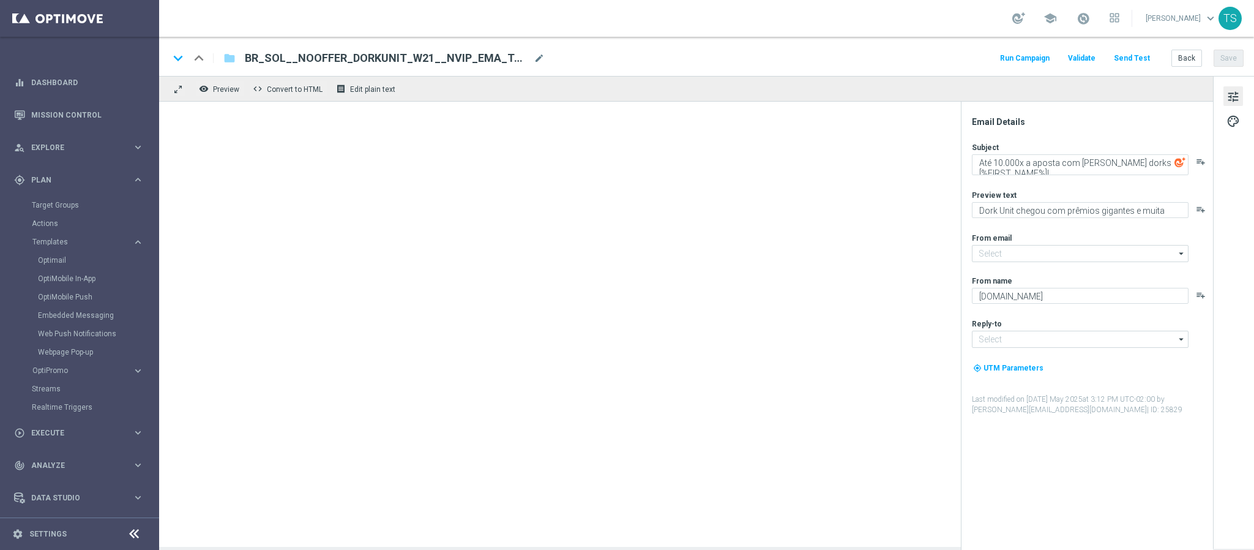
type input "[EMAIL_ADDRESS][DOMAIN_NAME]"
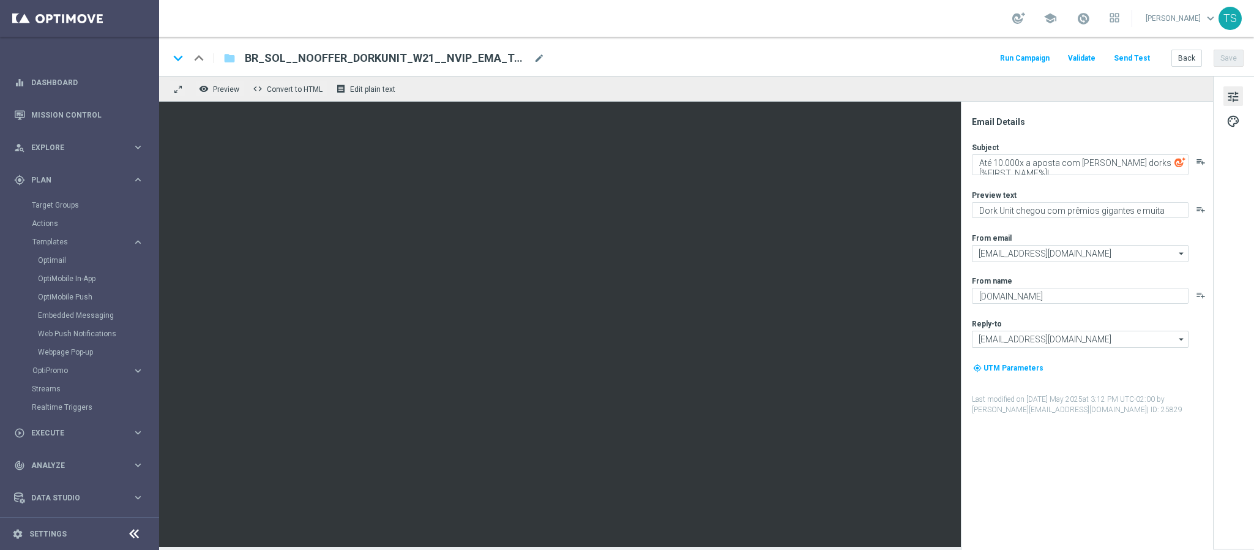
click at [335, 57] on span "BR_SOL__NOOFFER_DORKUNIT_W21__NVIP_EMA_TAC_GM" at bounding box center [387, 58] width 284 height 15
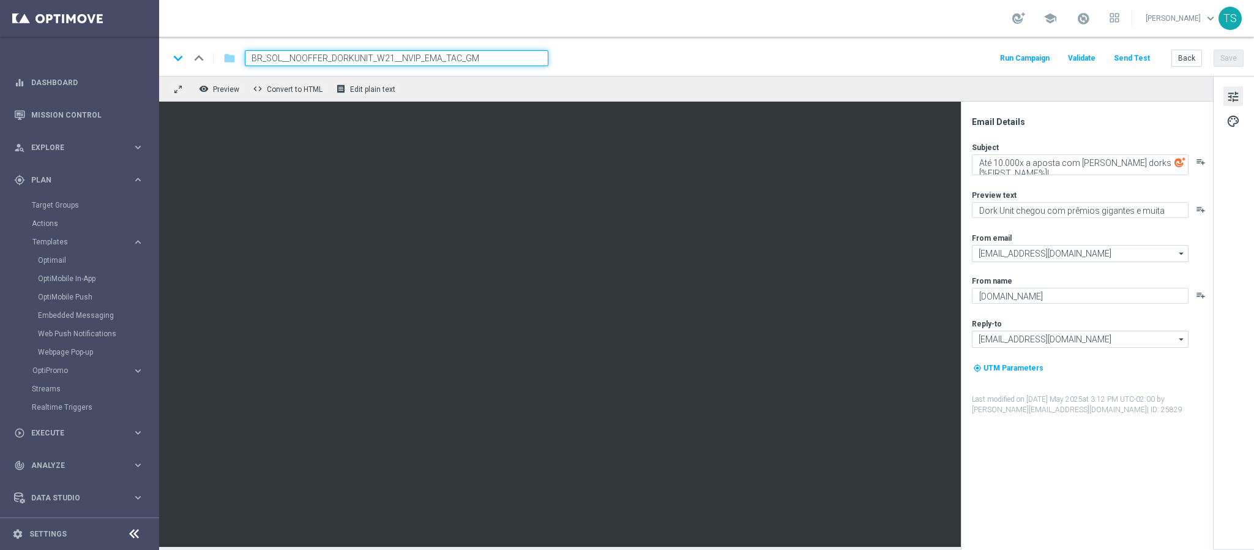
click at [335, 57] on input "BR_SOL__NOOFFER_DORKUNIT_W21__NVIP_EMA_TAC_GM" at bounding box center [397, 58] width 304 height 16
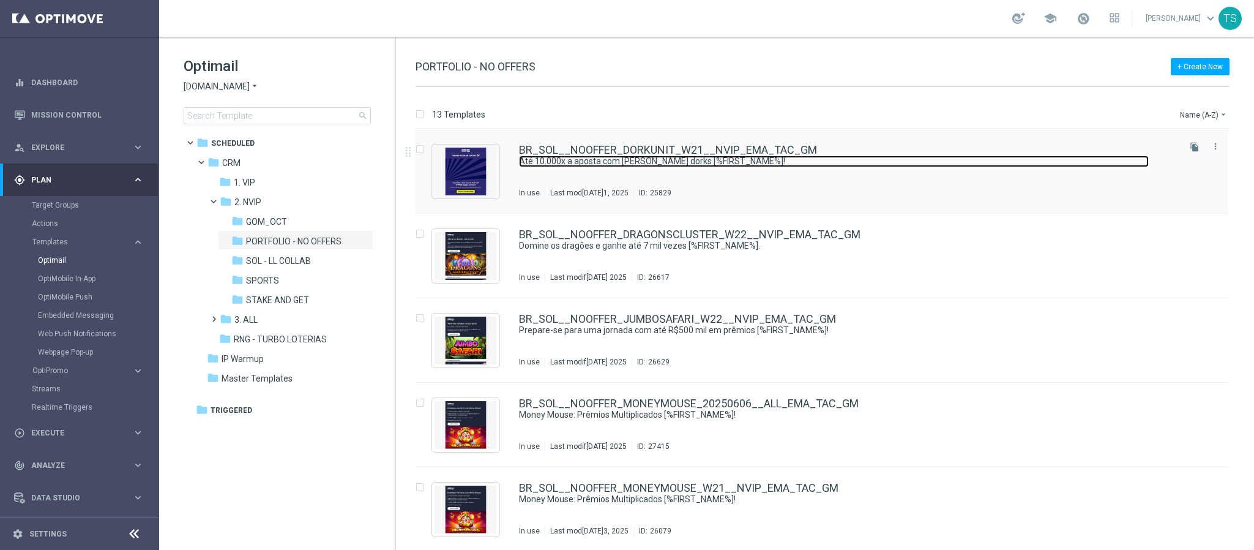
click at [964, 158] on link "Até 10.000x a aposta com [PERSON_NAME] dorks [%FIRST_NAME%]!" at bounding box center [834, 161] width 630 height 12
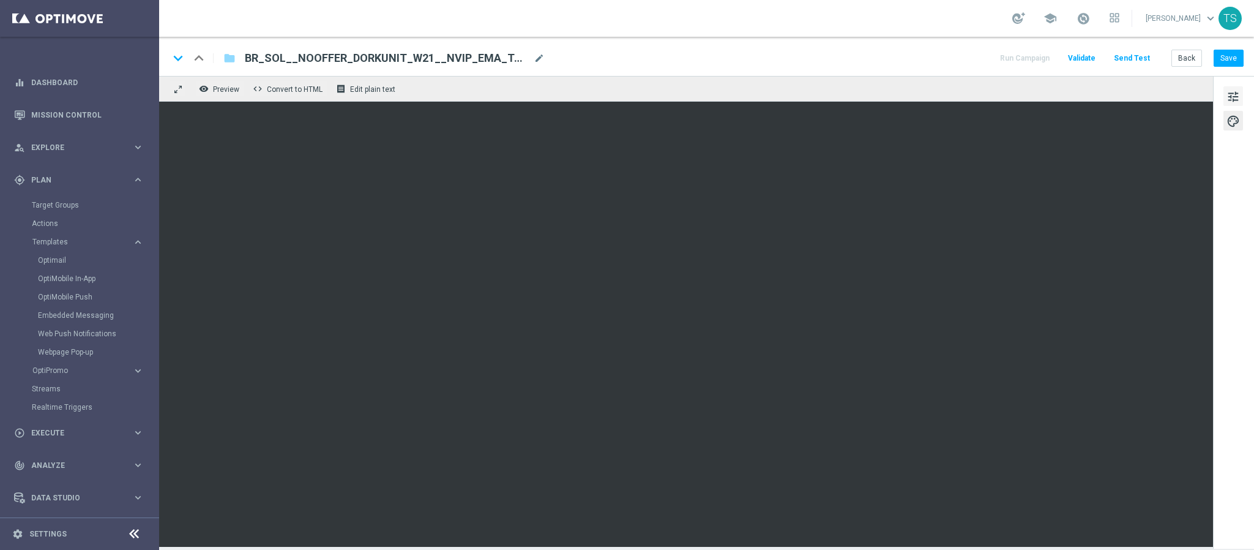
click at [1238, 100] on span "tune" at bounding box center [1233, 97] width 13 height 16
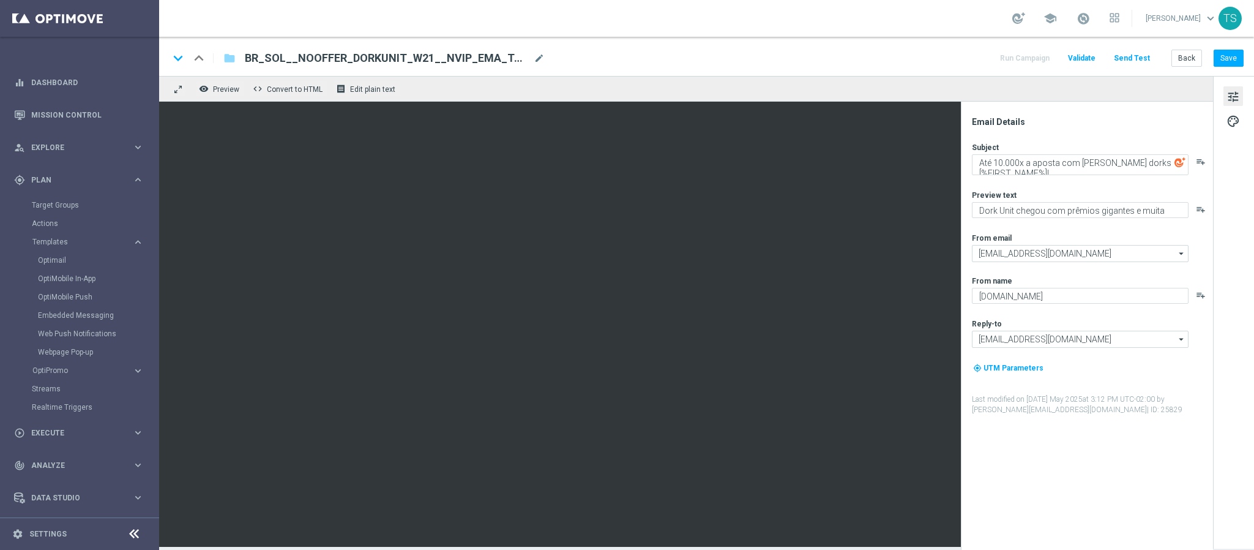
click at [1226, 98] on button "tune" at bounding box center [1234, 96] width 20 height 20
click at [1238, 118] on span "palette" at bounding box center [1233, 121] width 13 height 16
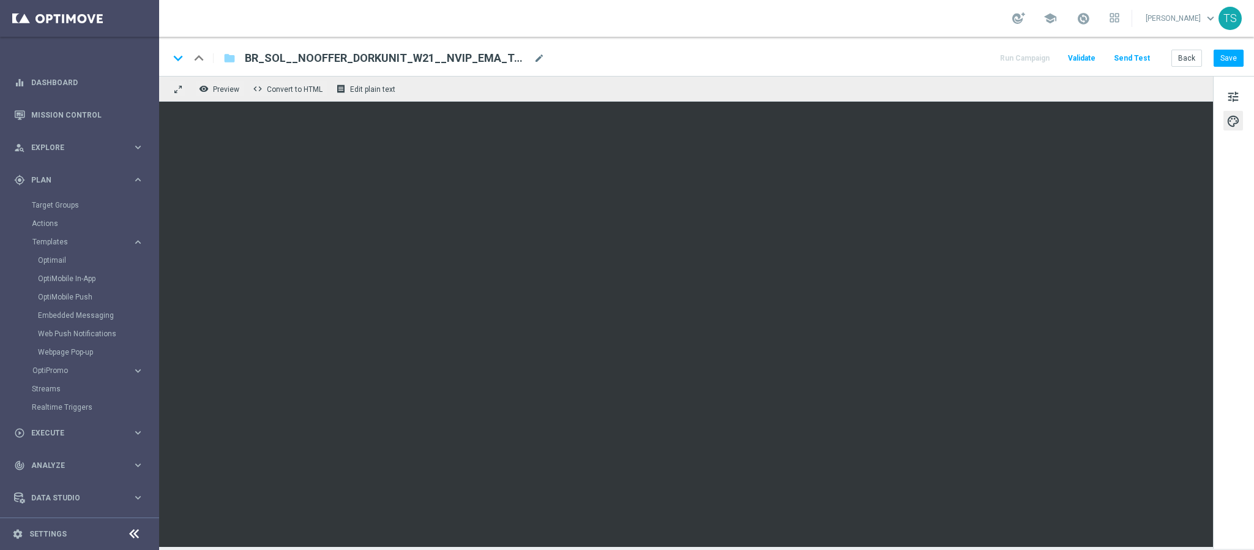
click at [1231, 344] on div "tune palette" at bounding box center [1233, 312] width 41 height 473
click at [1225, 443] on div "tune palette" at bounding box center [1233, 312] width 41 height 473
click at [1227, 498] on div "tune palette" at bounding box center [1233, 312] width 41 height 473
click at [1243, 384] on div "tune palette" at bounding box center [1233, 312] width 41 height 473
click at [1231, 378] on div "tune palette" at bounding box center [1233, 312] width 41 height 473
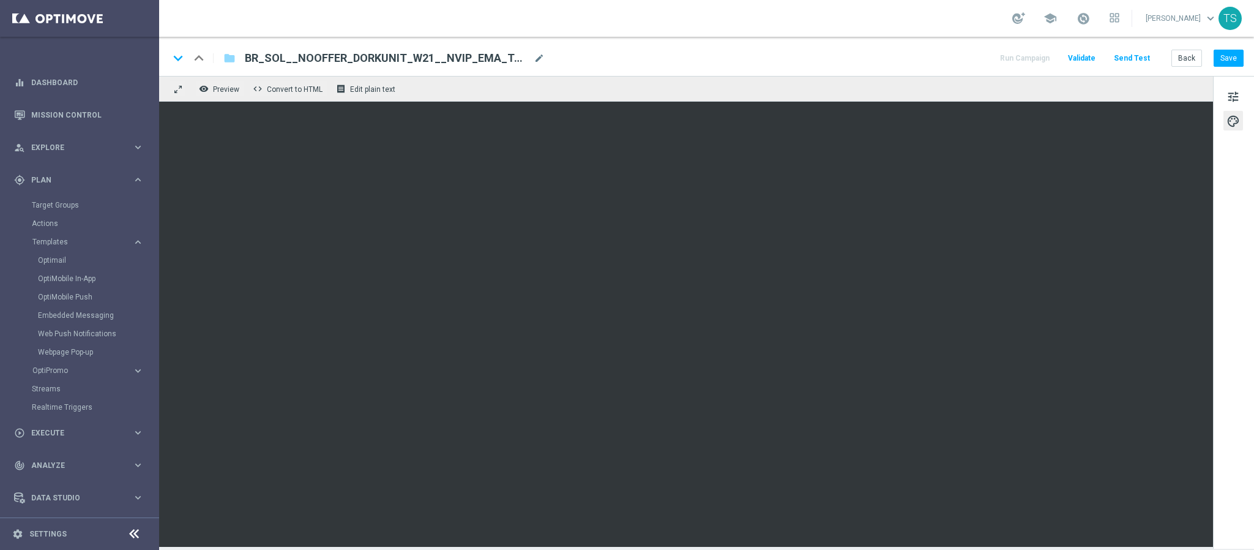
click at [1229, 394] on div "tune palette" at bounding box center [1233, 312] width 41 height 473
click at [1224, 333] on div "tune palette" at bounding box center [1233, 312] width 41 height 473
click at [1131, 59] on button "Send Test" at bounding box center [1132, 58] width 40 height 17
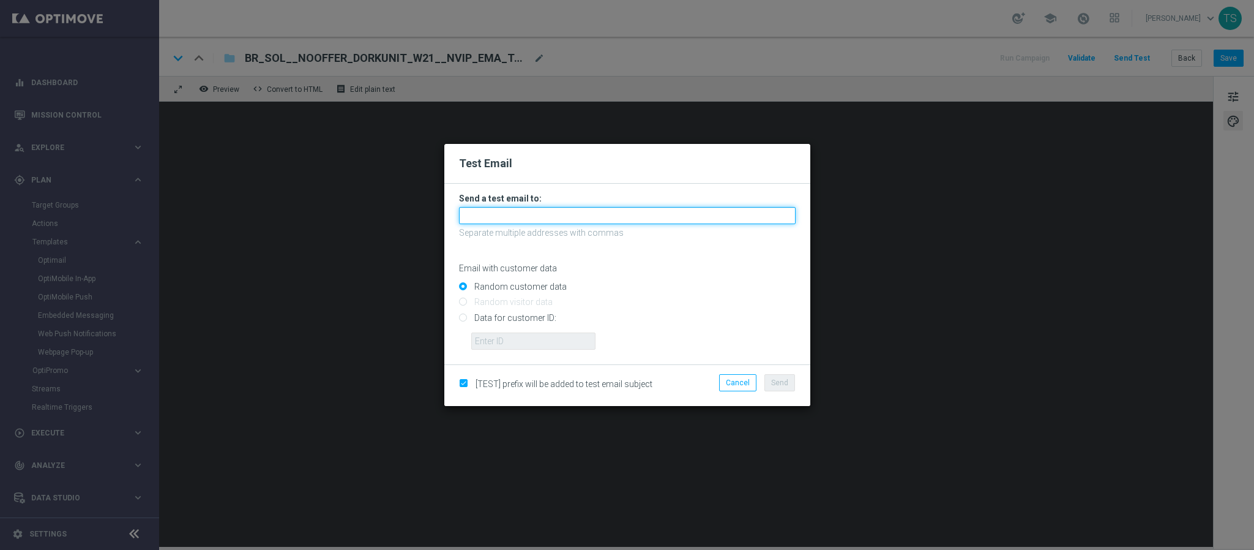
click at [678, 215] on input "text" at bounding box center [627, 215] width 337 height 17
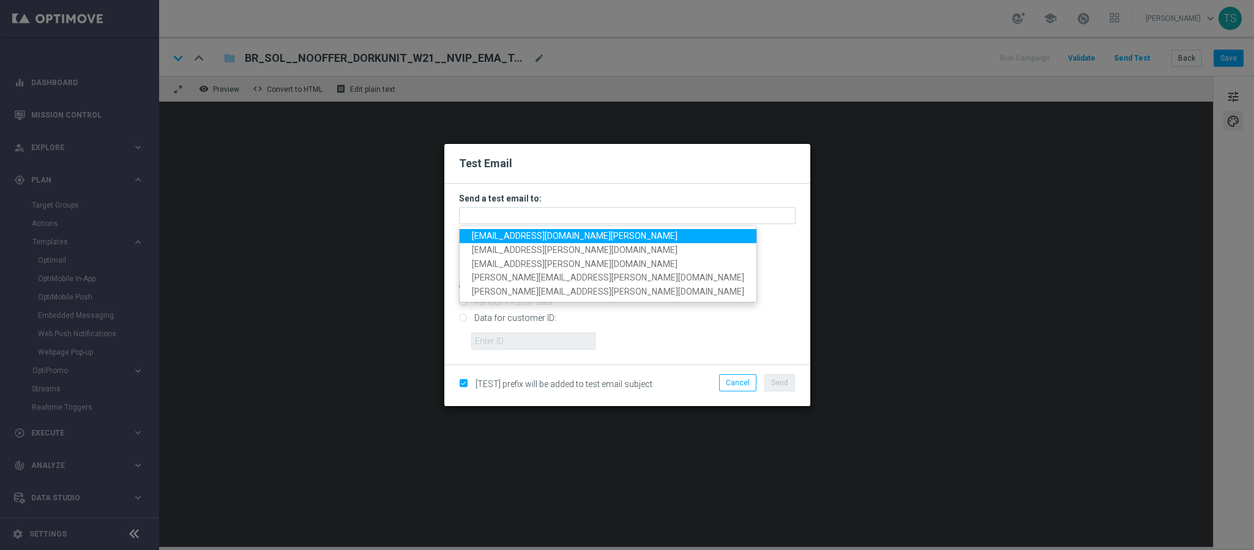
click at [564, 235] on span "thomas.silva@sorteonline.com.br" at bounding box center [575, 236] width 206 height 10
type input "thomas.silva@sorteonline.com.br"
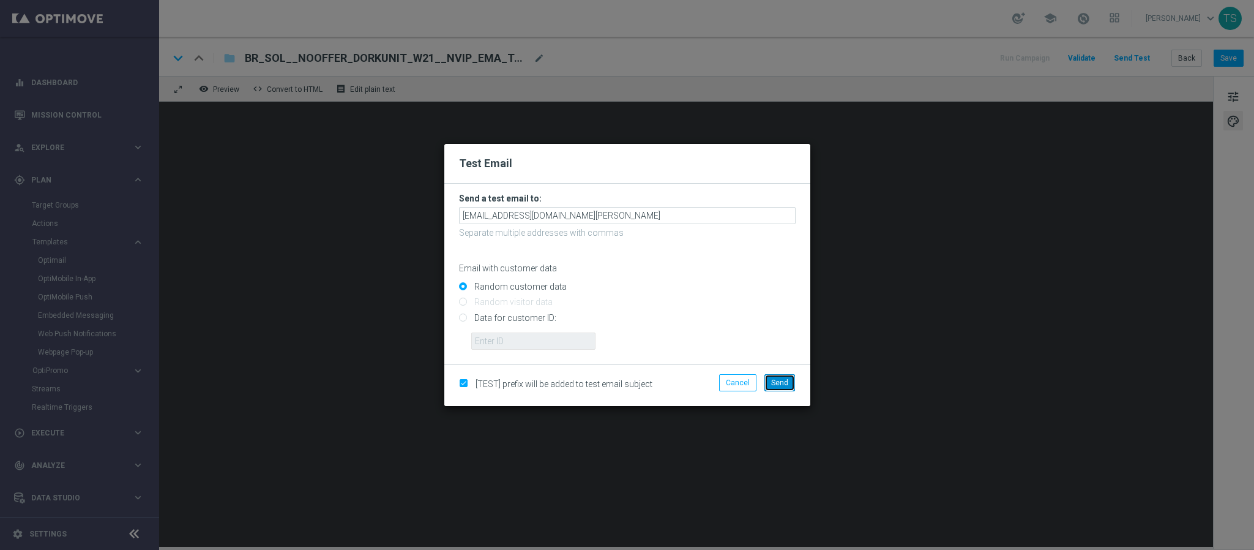
click at [776, 381] on span "Send" at bounding box center [779, 382] width 17 height 9
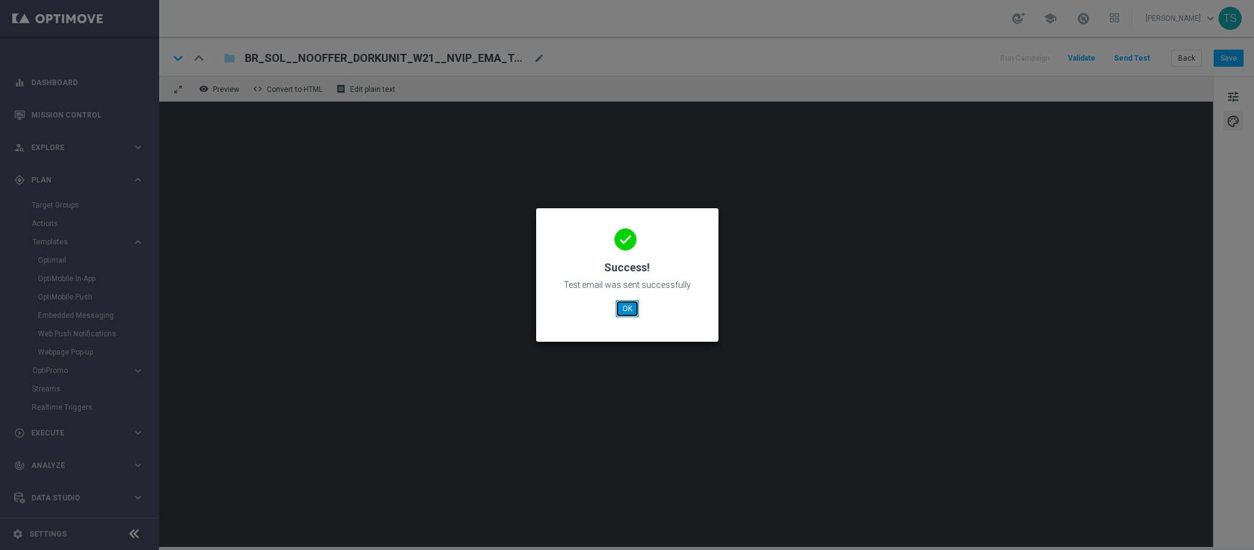
click at [625, 310] on button "OK" at bounding box center [627, 308] width 23 height 17
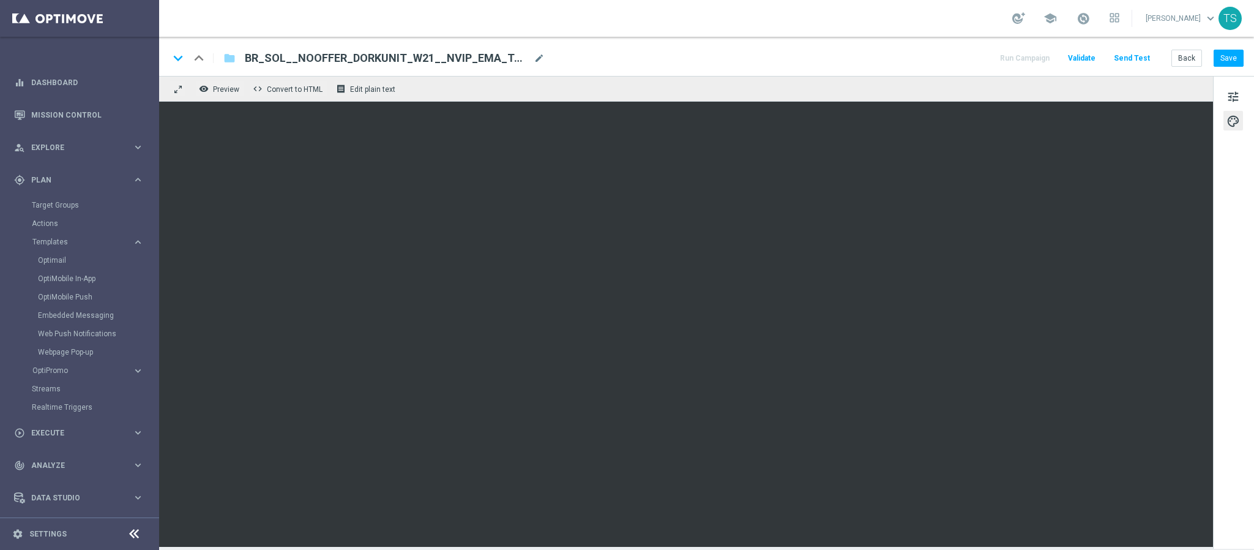
click at [1244, 303] on div "tune palette" at bounding box center [1233, 312] width 41 height 473
click at [1240, 384] on div "tune palette" at bounding box center [1233, 312] width 41 height 473
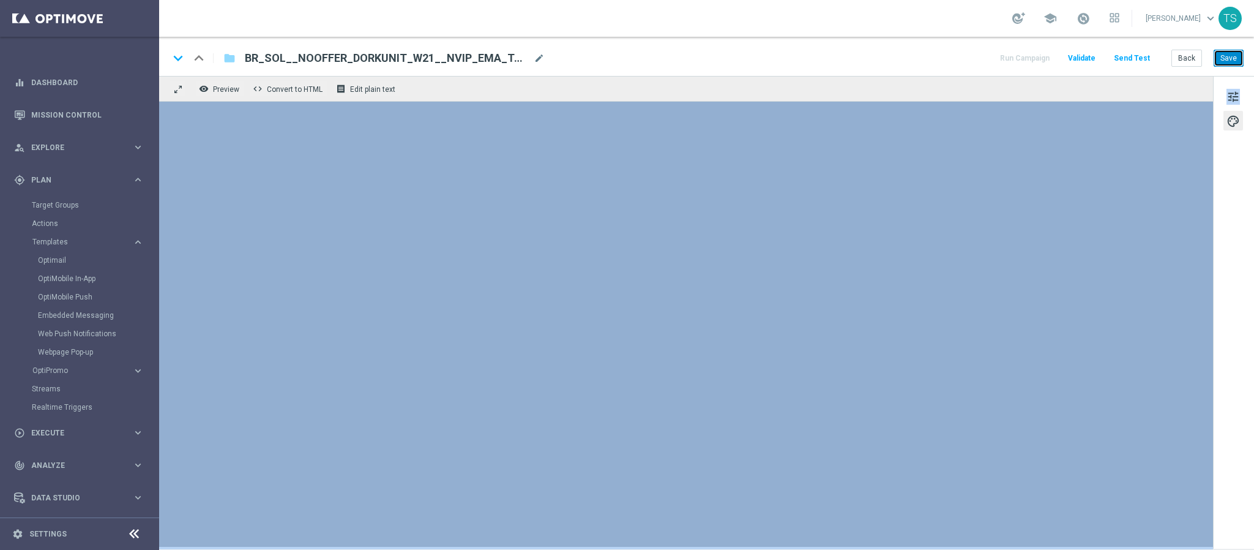
click at [1235, 66] on button "Save" at bounding box center [1229, 58] width 30 height 17
click at [209, 85] on button "remove_red_eye Preview" at bounding box center [220, 89] width 49 height 16
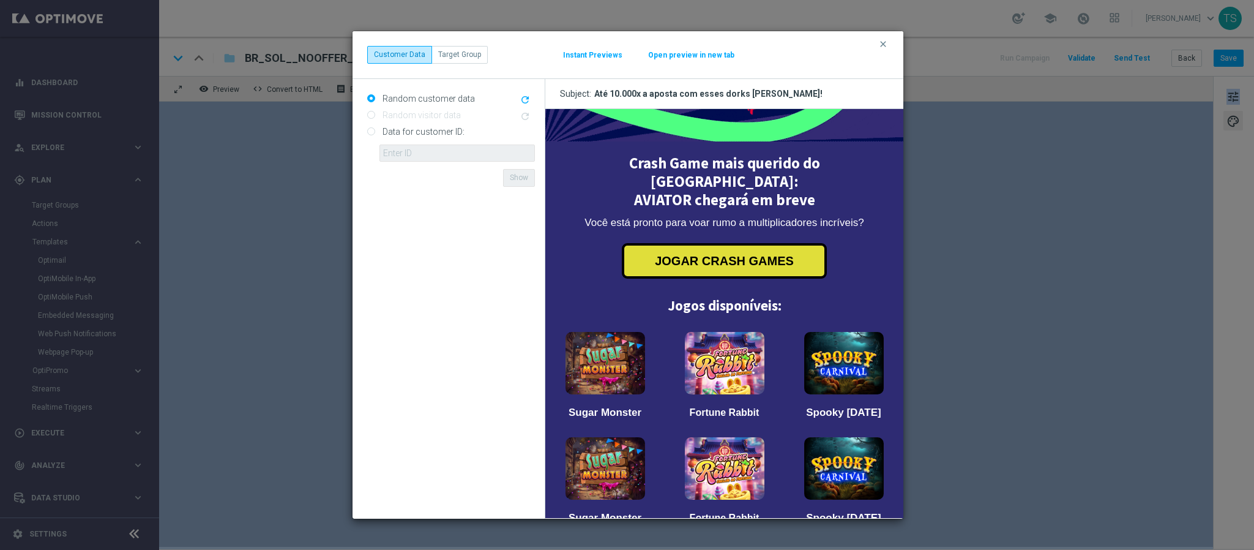
scroll to position [275, 0]
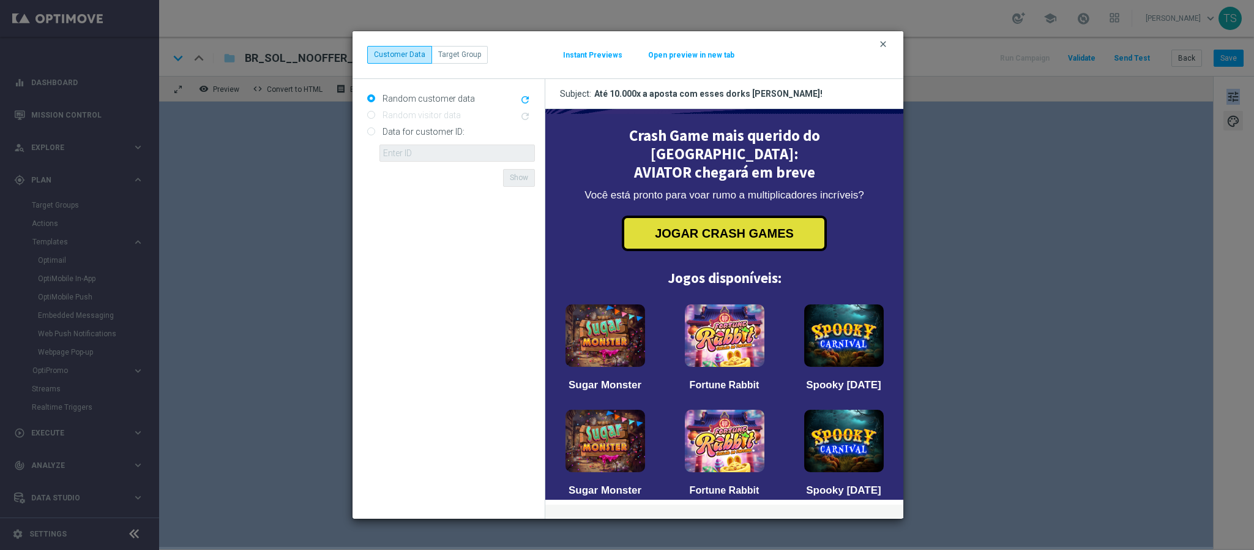
click at [880, 39] on icon "clear" at bounding box center [884, 44] width 10 height 10
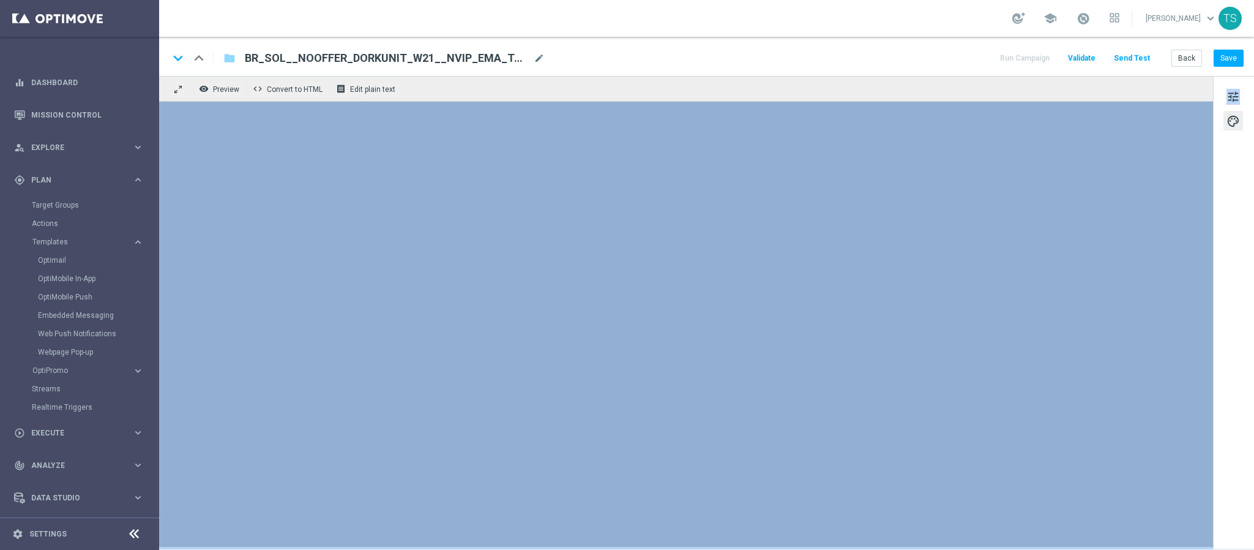
click at [1222, 68] on div "keyboard_arrow_down keyboard_arrow_up folder BR_SOL__NOOFFER_DORKUNIT_W21__NVIP…" at bounding box center [706, 56] width 1095 height 39
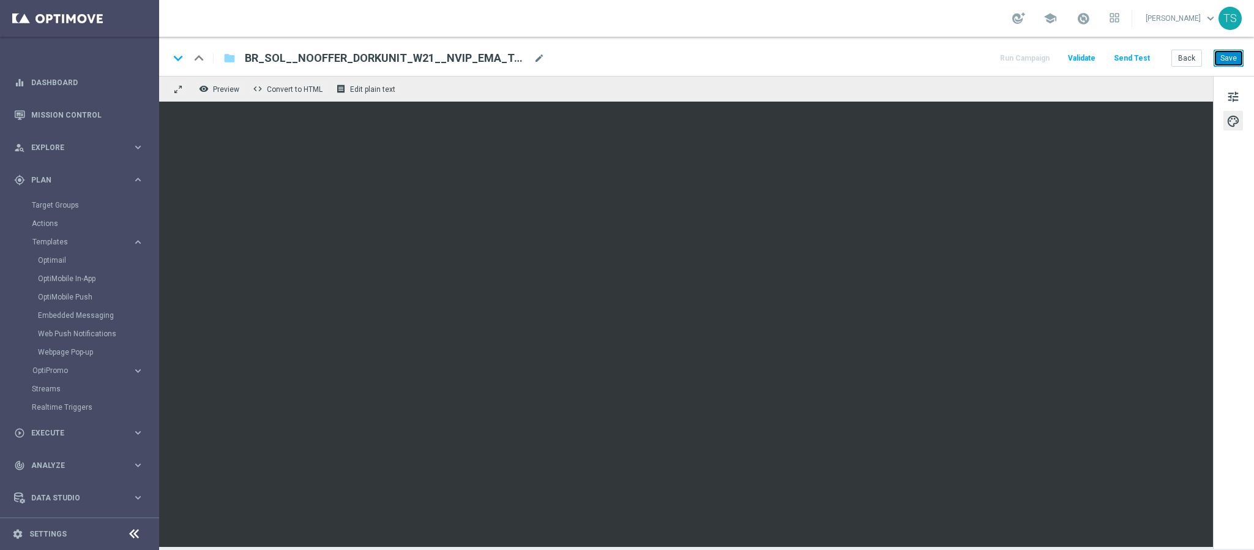
click at [1227, 65] on button "Save" at bounding box center [1229, 58] width 30 height 17
click at [1006, 88] on div "remove_red_eye Preview code Convert to HTML receipt Edit plain text" at bounding box center [686, 89] width 1054 height 26
click at [1242, 135] on div "tune palette" at bounding box center [1233, 312] width 41 height 473
click at [1022, 97] on div "remove_red_eye Preview code Convert to HTML receipt Edit plain text" at bounding box center [686, 89] width 1054 height 26
click at [833, 97] on div "remove_red_eye Preview code Convert to HTML receipt Edit plain text" at bounding box center [686, 89] width 1054 height 26
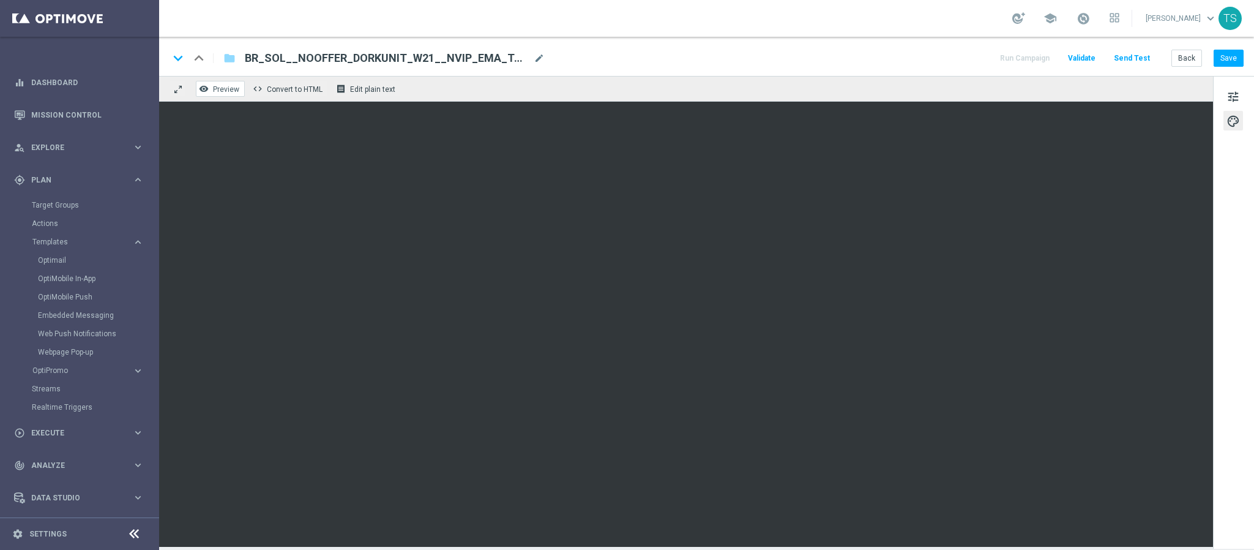
click at [232, 90] on span "Preview" at bounding box center [226, 89] width 26 height 9
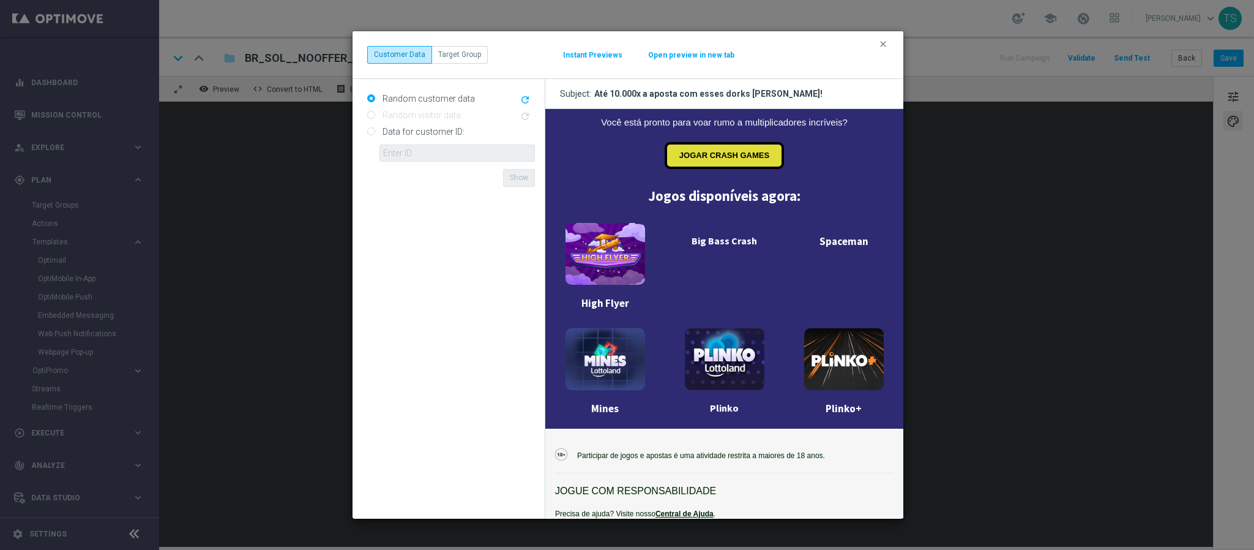
scroll to position [0, 0]
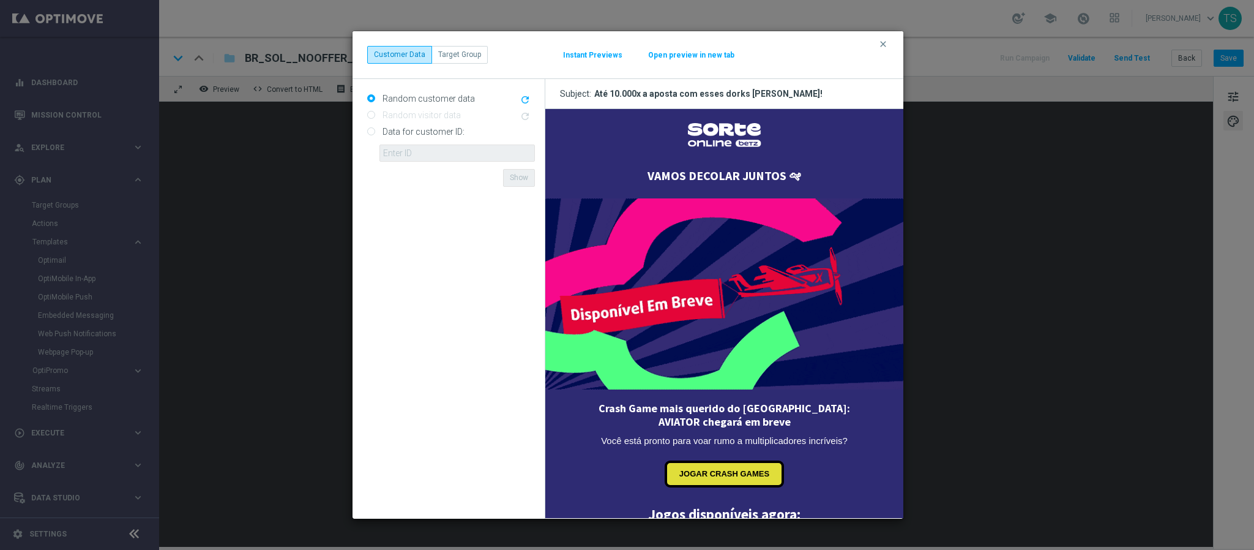
drag, startPoint x: 894, startPoint y: 146, endPoint x: 1434, endPoint y: 170, distance: 539.8
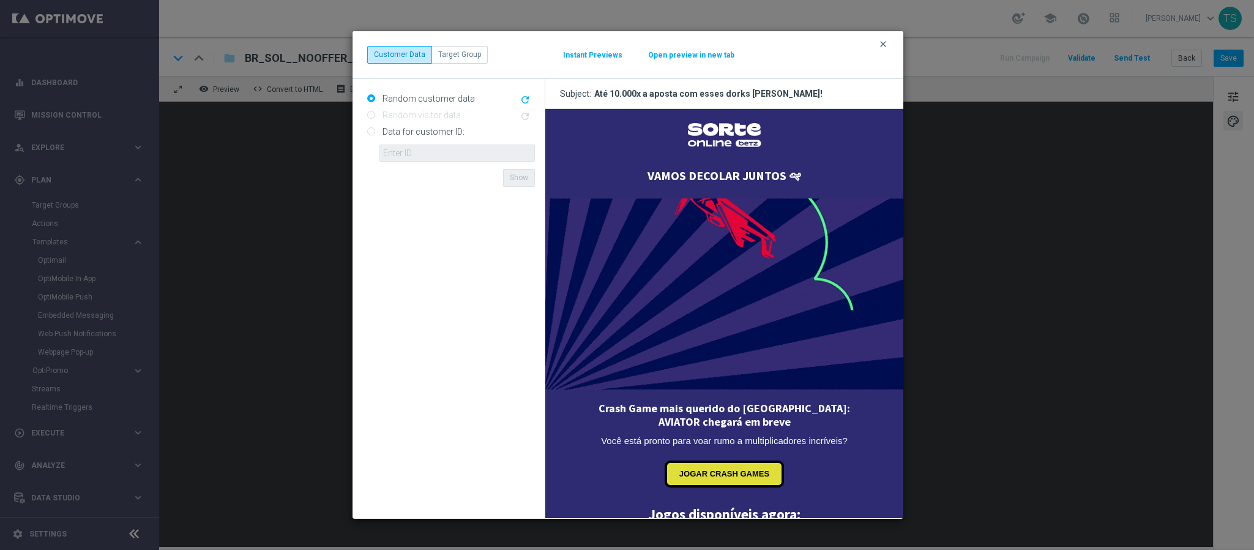
click at [880, 47] on icon "clear" at bounding box center [884, 44] width 10 height 10
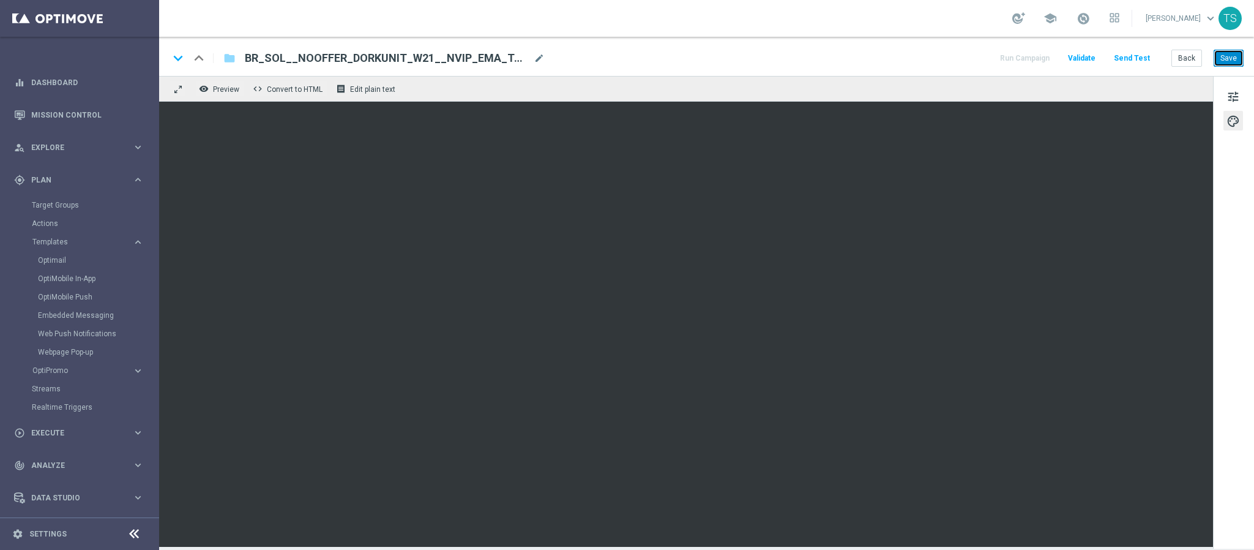
click at [1219, 62] on button "Save" at bounding box center [1229, 58] width 30 height 17
click at [204, 98] on div "remove_red_eye Preview code Convert to HTML receipt Edit plain text" at bounding box center [686, 89] width 1054 height 26
click at [210, 94] on button "remove_red_eye Preview" at bounding box center [220, 89] width 49 height 16
click at [1143, 62] on button "Send Test" at bounding box center [1132, 58] width 40 height 17
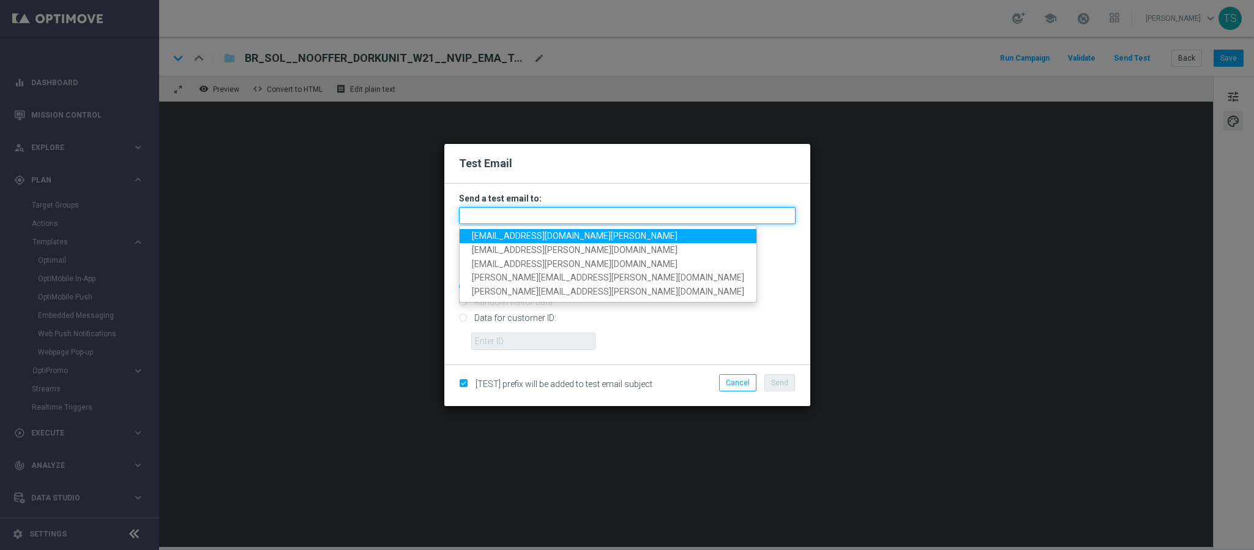
click at [575, 211] on input "text" at bounding box center [627, 215] width 337 height 17
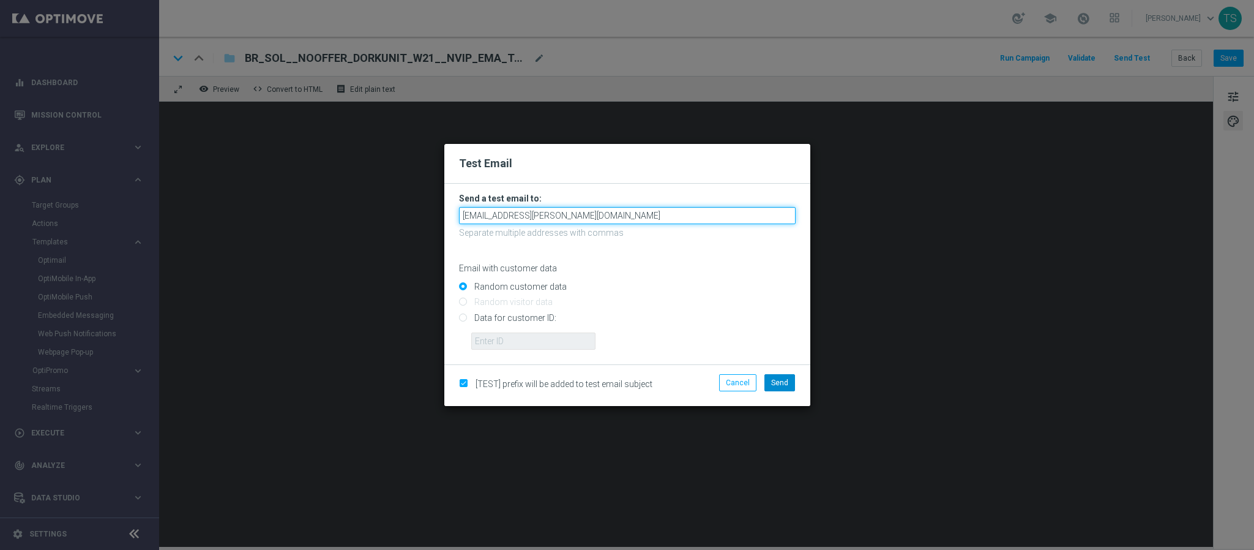
type input "thomas.silva.1995@gmail.com"
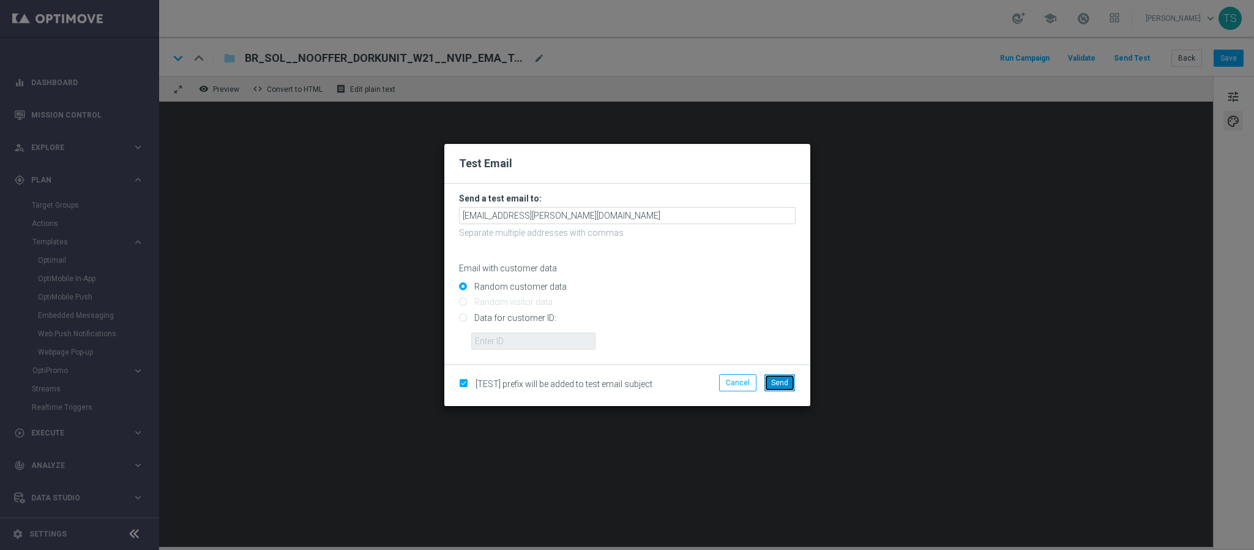
click at [783, 389] on button "Send" at bounding box center [780, 382] width 31 height 17
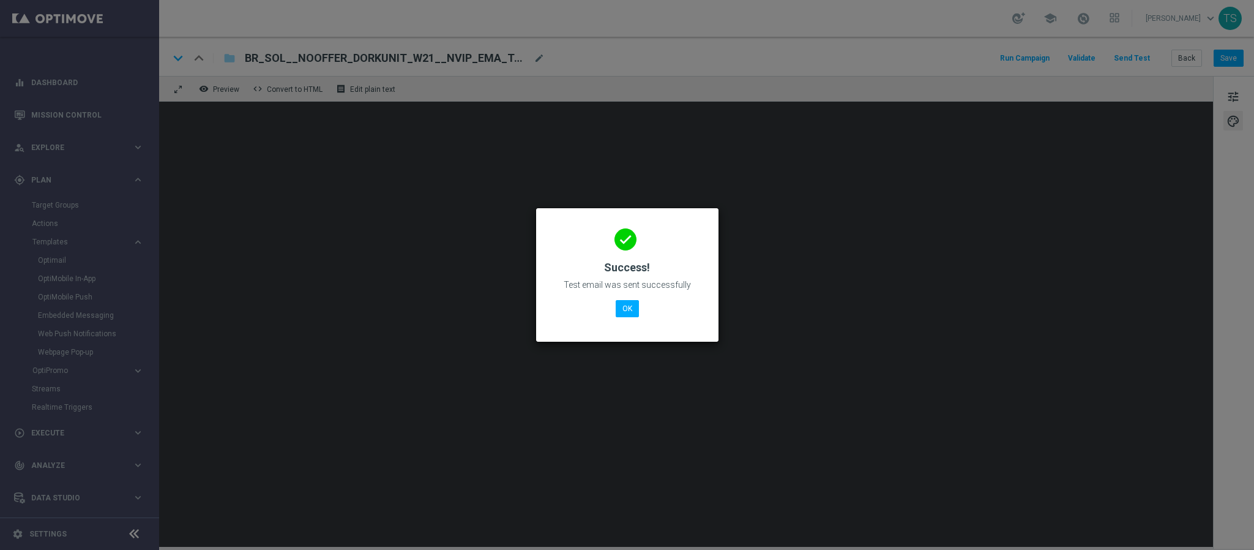
click at [607, 303] on div "done Success! Test email was sent successfully OK" at bounding box center [627, 273] width 153 height 107
click at [623, 307] on button "OK" at bounding box center [627, 308] width 23 height 17
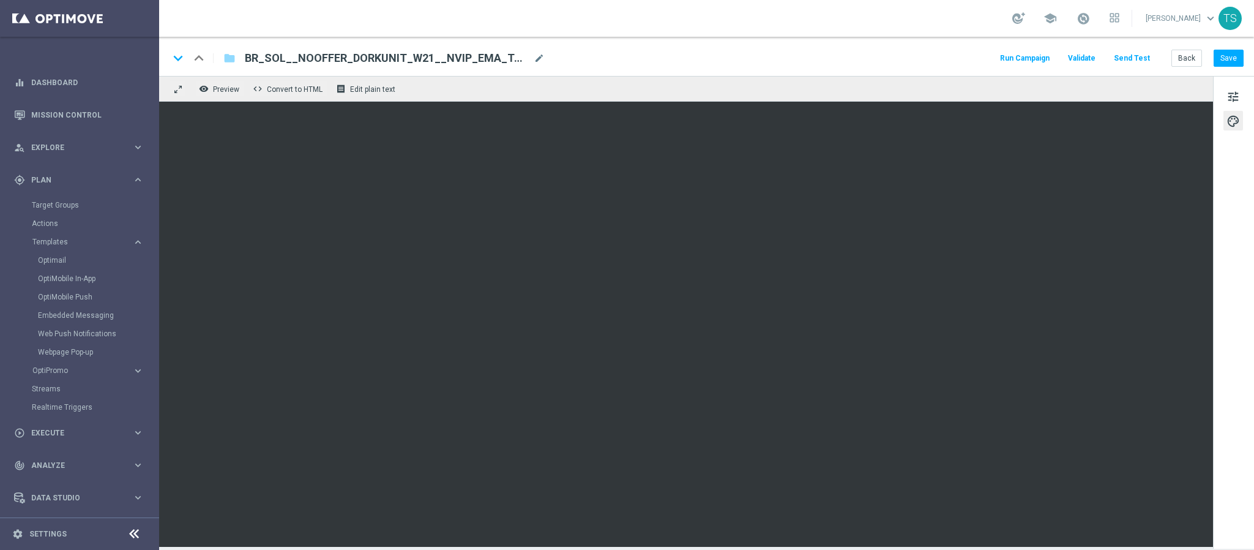
click at [1132, 61] on button "Send Test" at bounding box center [1132, 58] width 40 height 17
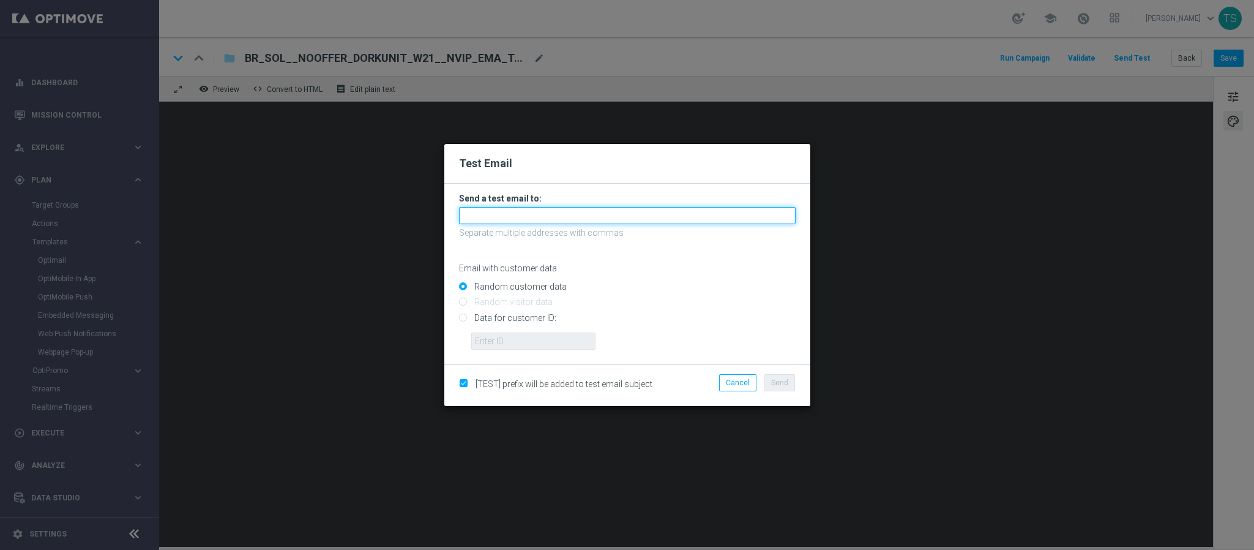
click at [559, 214] on input "text" at bounding box center [627, 215] width 337 height 17
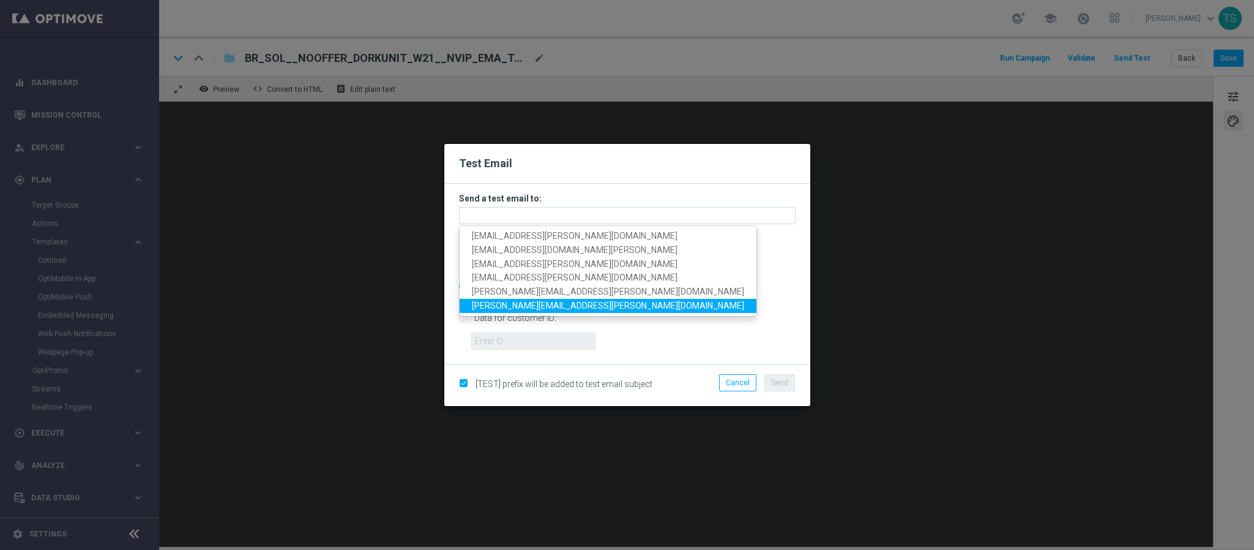
click at [577, 305] on span "giovanna.araujo@sorteonline.com.br" at bounding box center [608, 306] width 272 height 10
type input "giovanna.araujo@sorteonline.com.br"
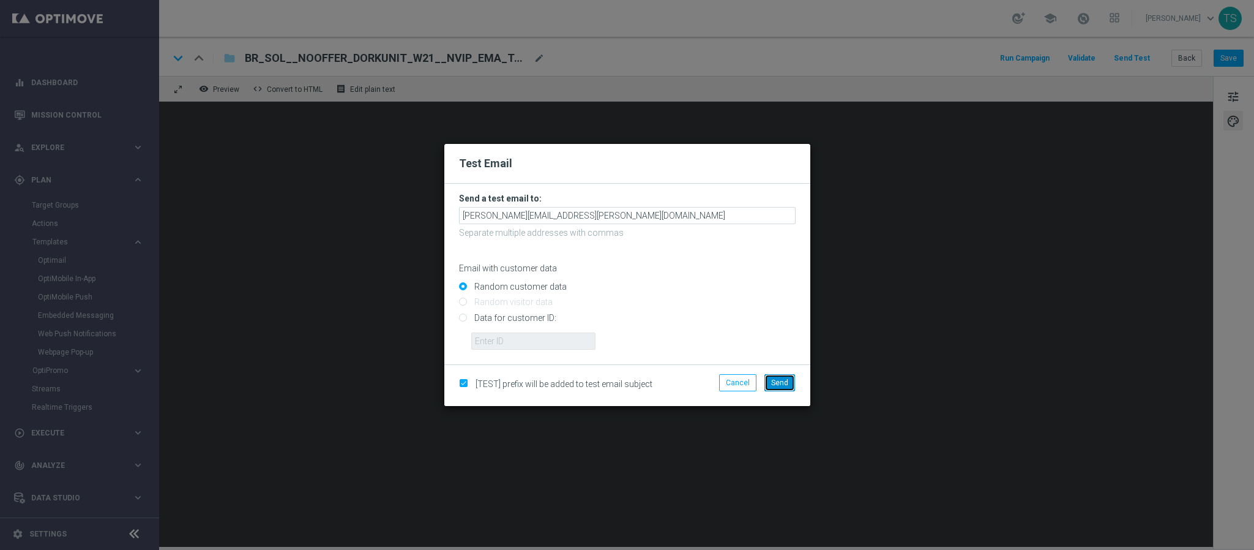
click at [775, 386] on span "Send" at bounding box center [779, 382] width 17 height 9
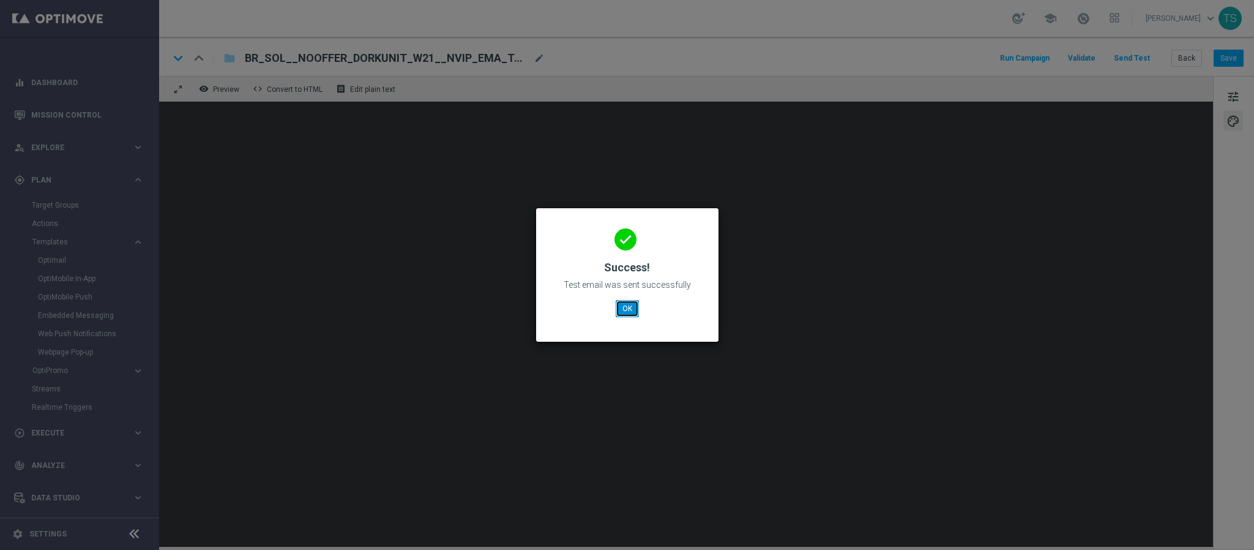
click at [629, 307] on button "OK" at bounding box center [627, 308] width 23 height 17
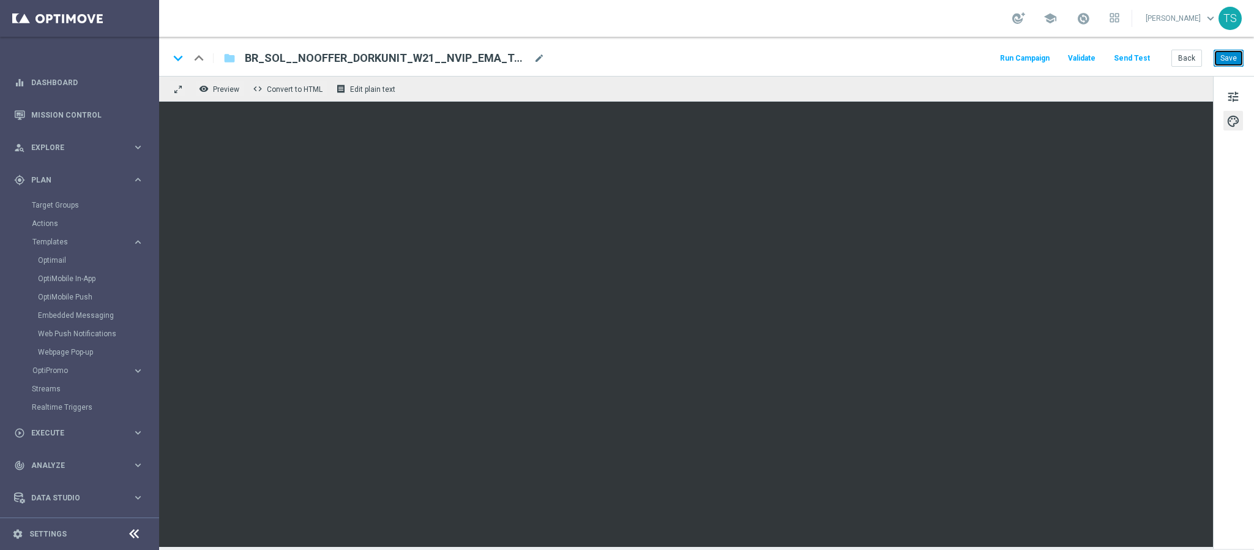
click at [1220, 65] on button "Save" at bounding box center [1229, 58] width 30 height 17
click at [56, 260] on link "Optimail" at bounding box center [82, 260] width 89 height 10
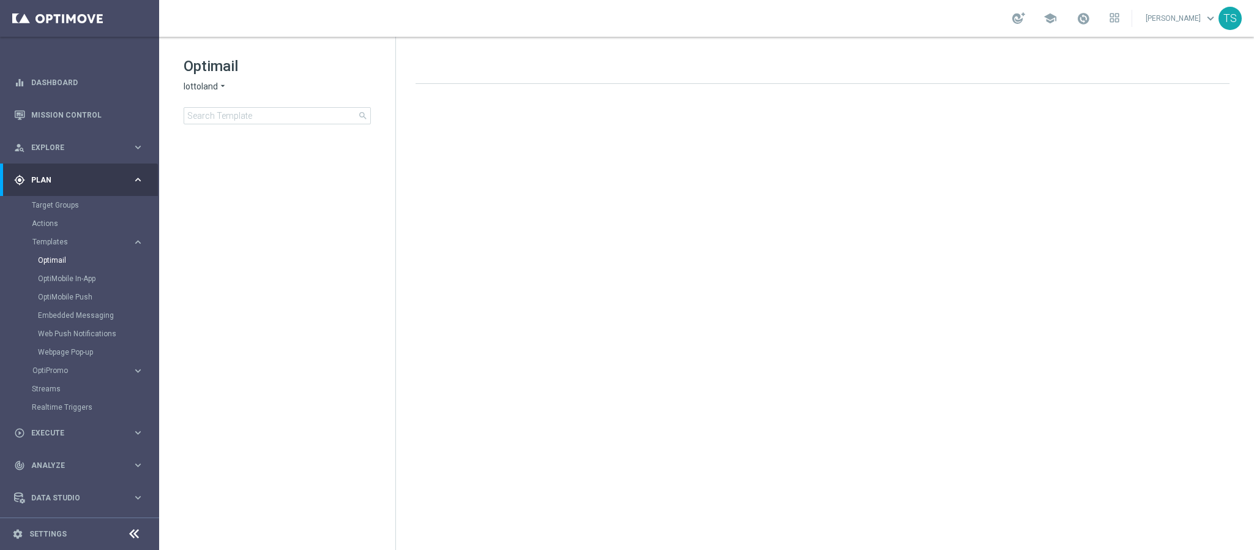
click at [208, 90] on span "lottoland" at bounding box center [201, 87] width 34 height 12
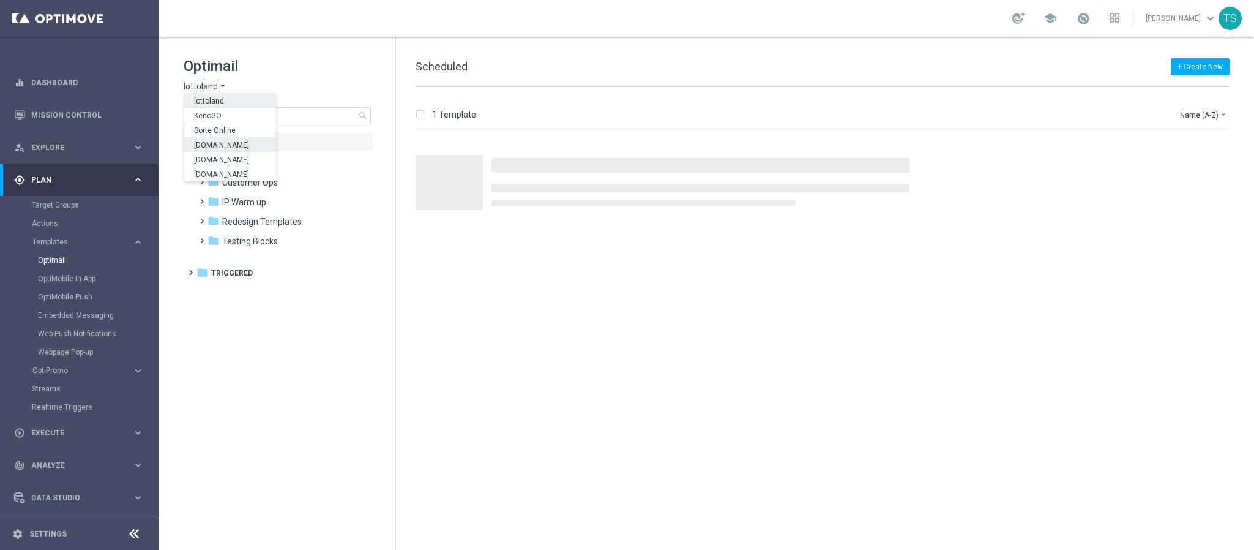
click at [0, 0] on span "[DOMAIN_NAME]" at bounding box center [0, 0] width 0 height 0
click at [220, 144] on span "Scheduled" at bounding box center [232, 143] width 43 height 11
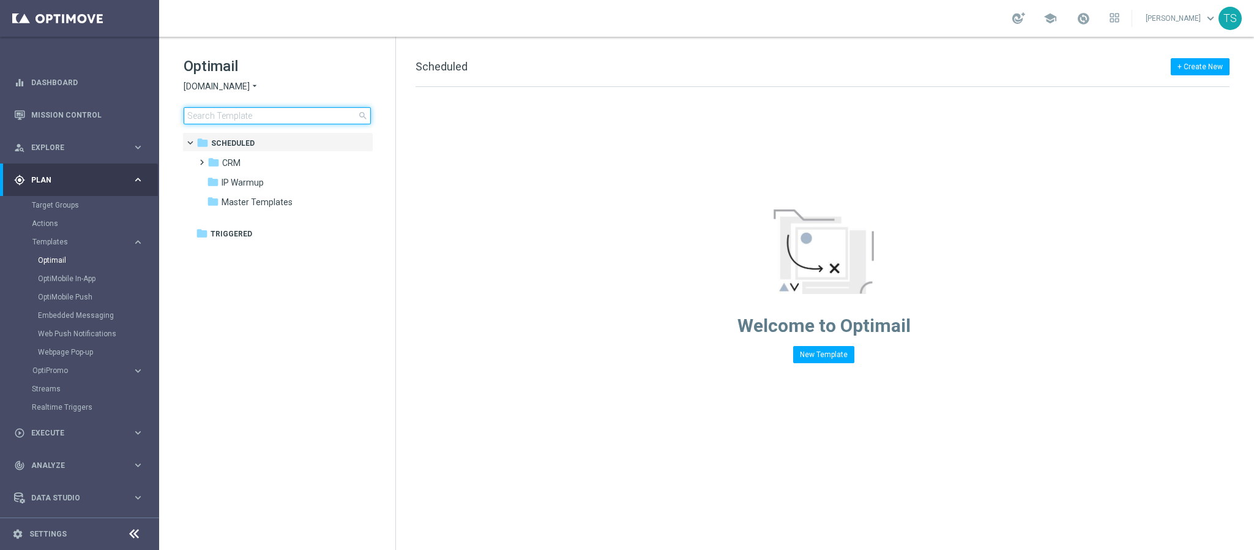
click at [242, 120] on input at bounding box center [277, 115] width 187 height 17
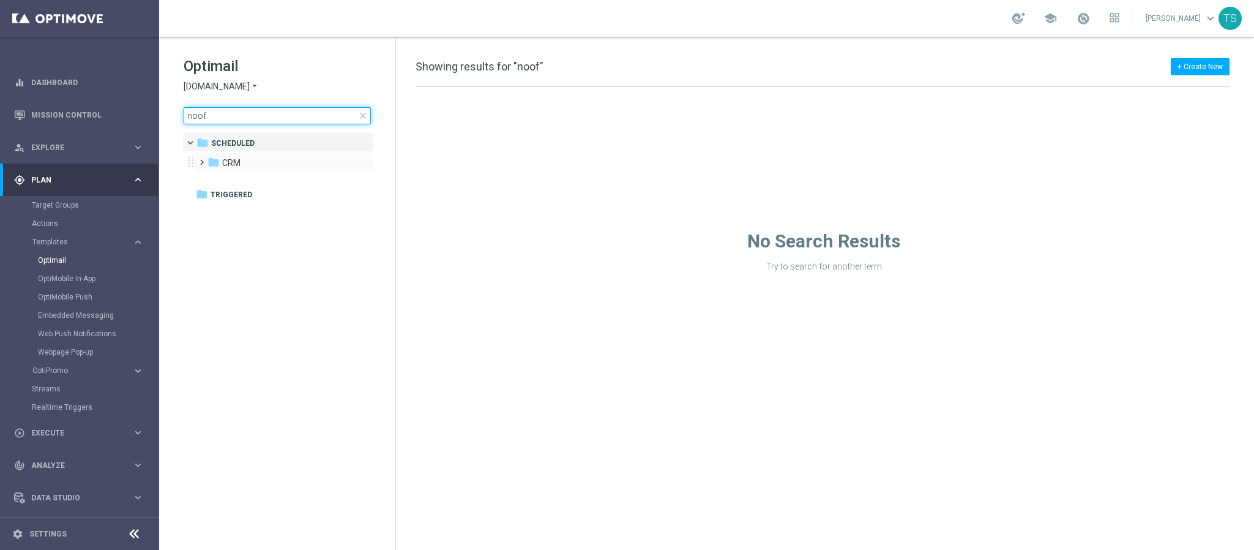
type input "noof"
click at [257, 171] on div "folder CRM more_vert" at bounding box center [283, 162] width 180 height 20
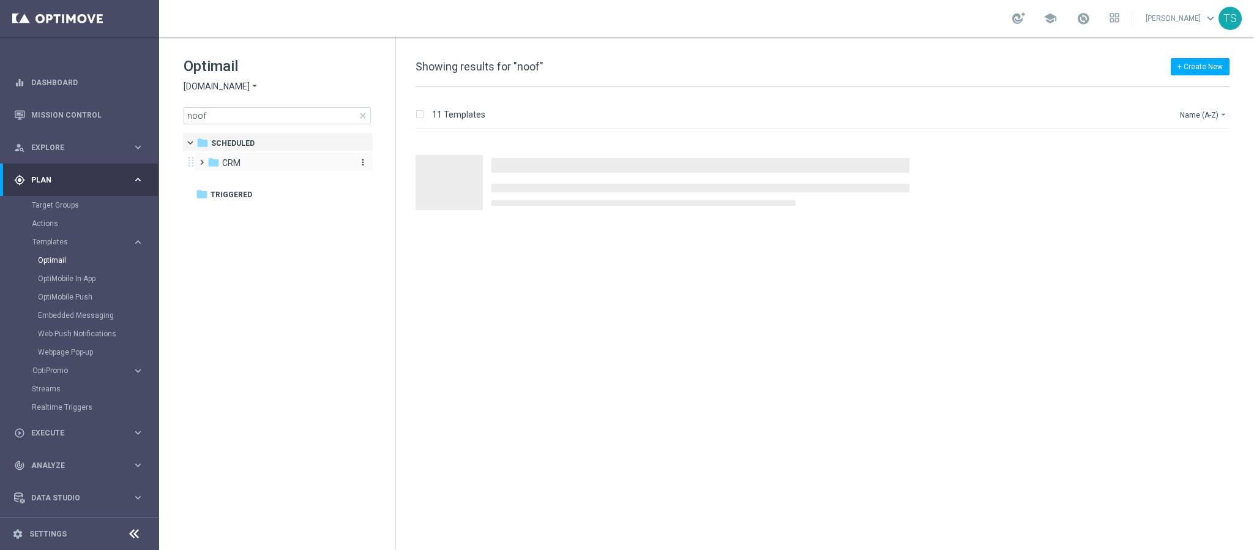
click at [250, 162] on div "folder CRM" at bounding box center [278, 163] width 141 height 14
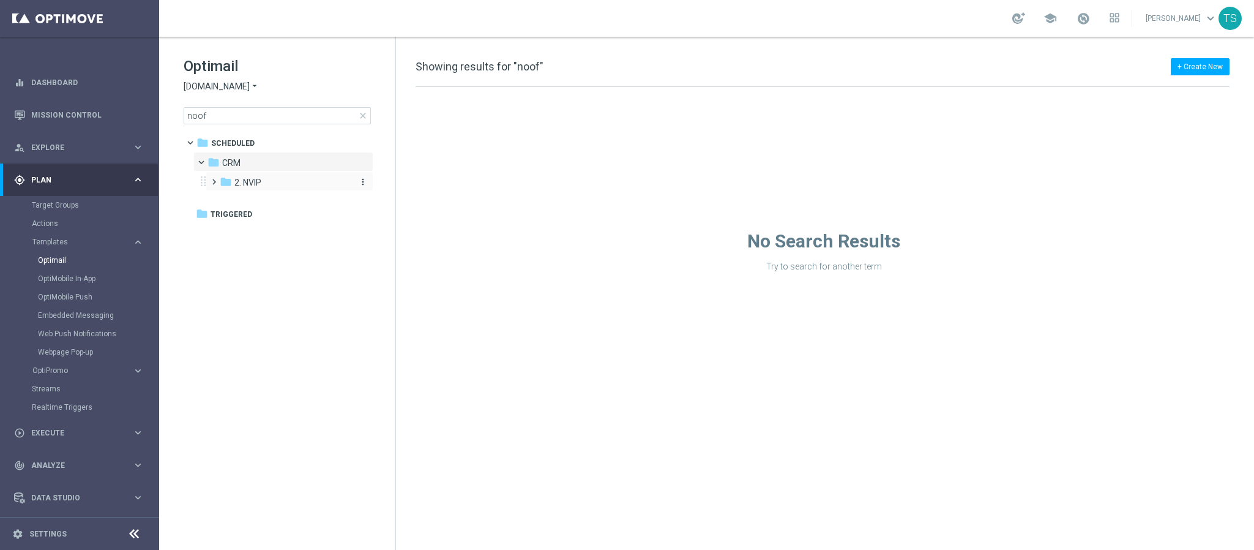
click at [265, 189] on div "folder 2. NVIP" at bounding box center [285, 183] width 130 height 14
click at [274, 163] on div "folder CRM" at bounding box center [278, 163] width 141 height 14
click at [270, 142] on div "folder Scheduled" at bounding box center [272, 144] width 150 height 14
click at [264, 165] on div "folder CRM" at bounding box center [278, 163] width 141 height 14
click at [254, 184] on span "2. NVIP" at bounding box center [247, 182] width 27 height 11
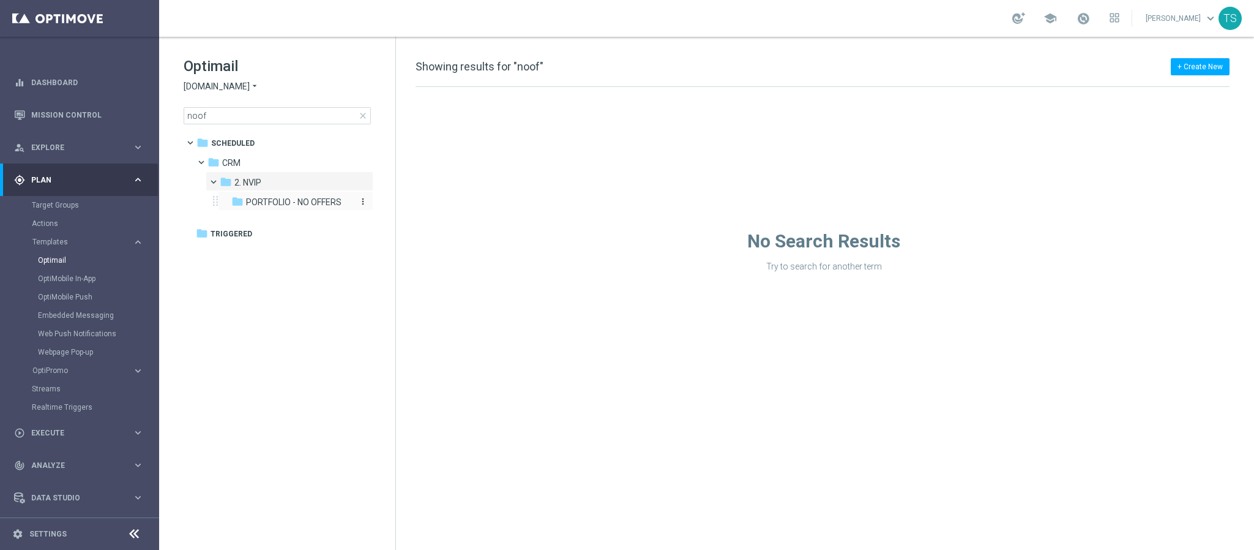
click at [263, 200] on span "PORTFOLIO - NO OFFERS" at bounding box center [294, 202] width 96 height 11
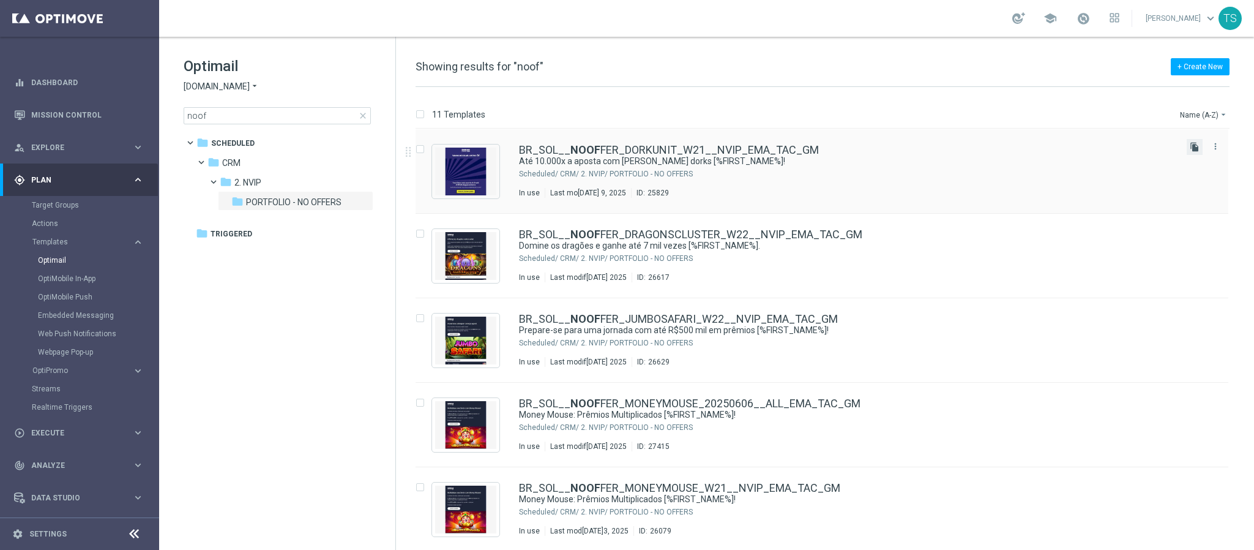
click at [1193, 146] on icon "file_copy" at bounding box center [1195, 147] width 10 height 10
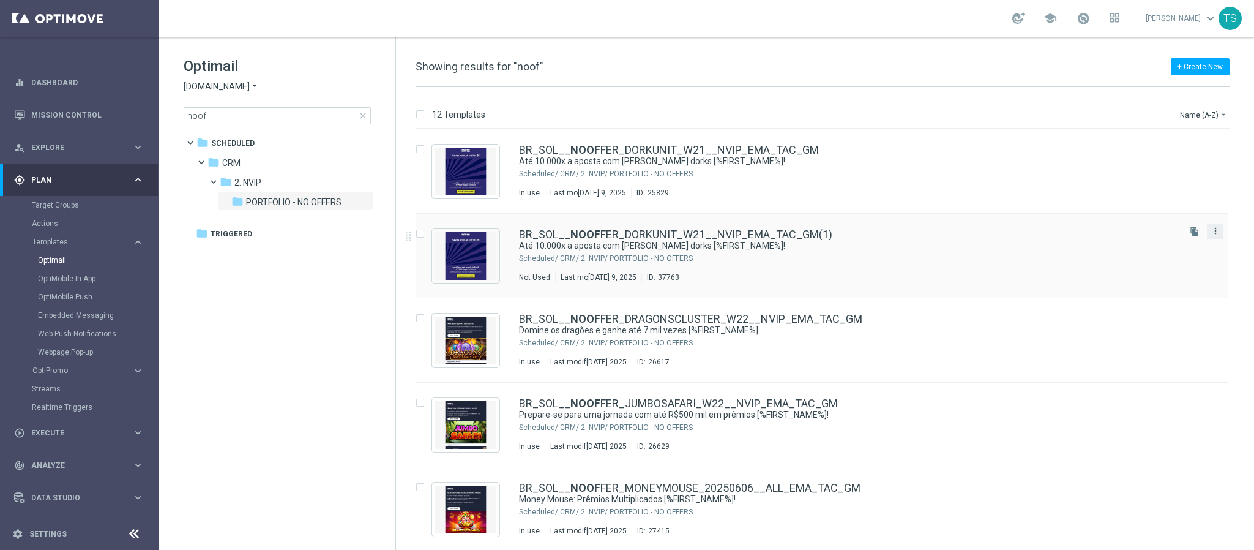
click at [1216, 230] on icon "more_vert" at bounding box center [1216, 231] width 10 height 10
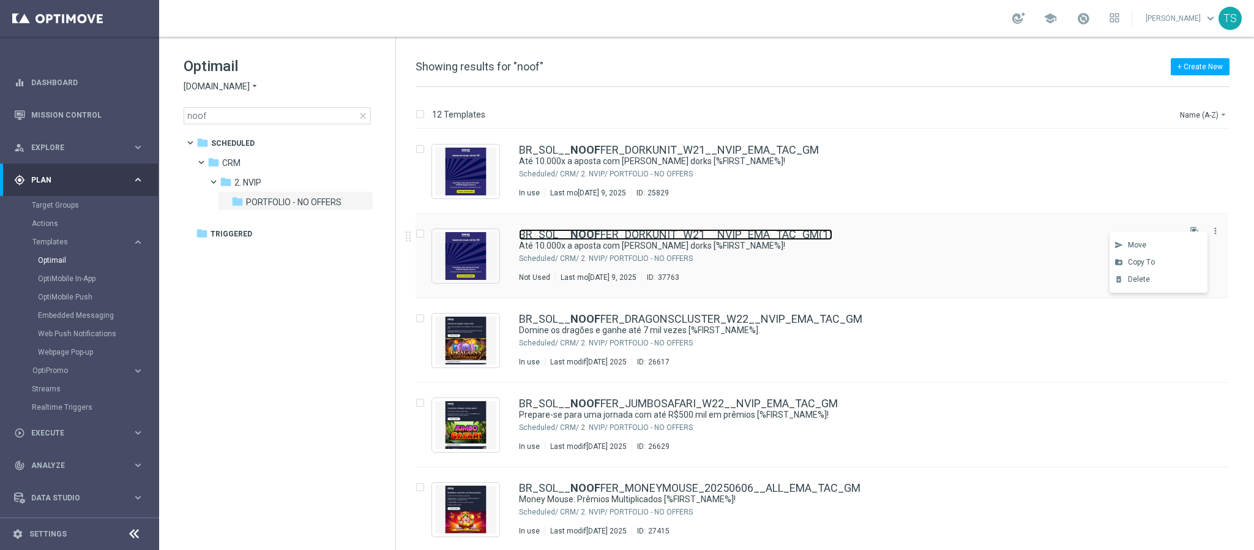
click at [749, 235] on link "BR_SOL__ NOOF FER_DORKUNIT_W21__NVIP_EMA_TAC_GM(1)" at bounding box center [675, 234] width 313 height 11
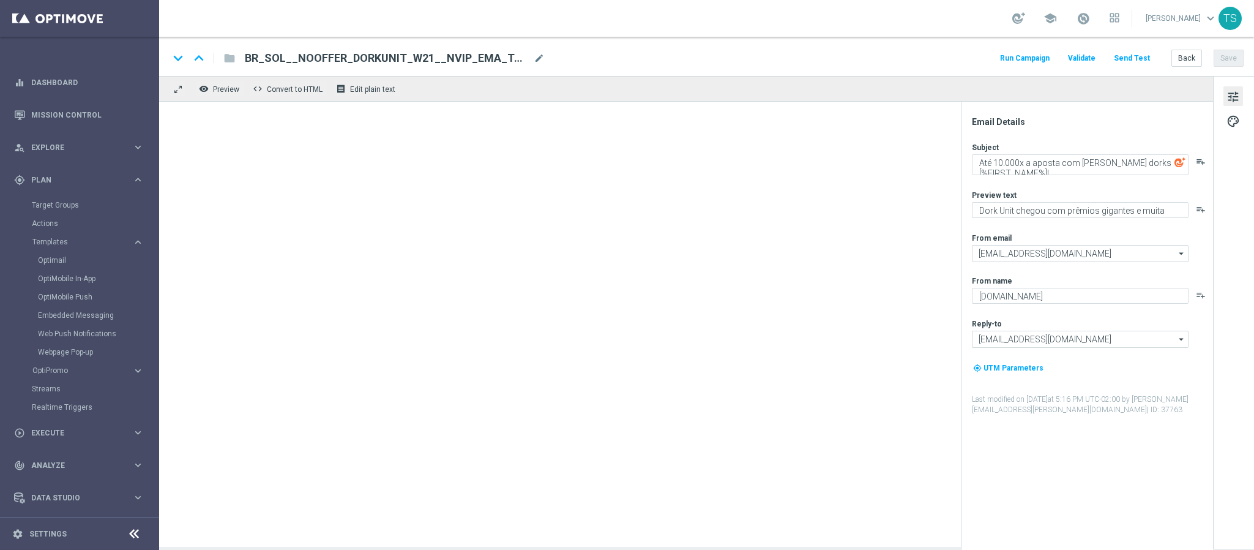
click at [370, 67] on div "keyboard_arrow_down keyboard_arrow_up folder BR_SOL__NOOFFER_DORKUNIT_W21__NVIP…" at bounding box center [706, 56] width 1095 height 39
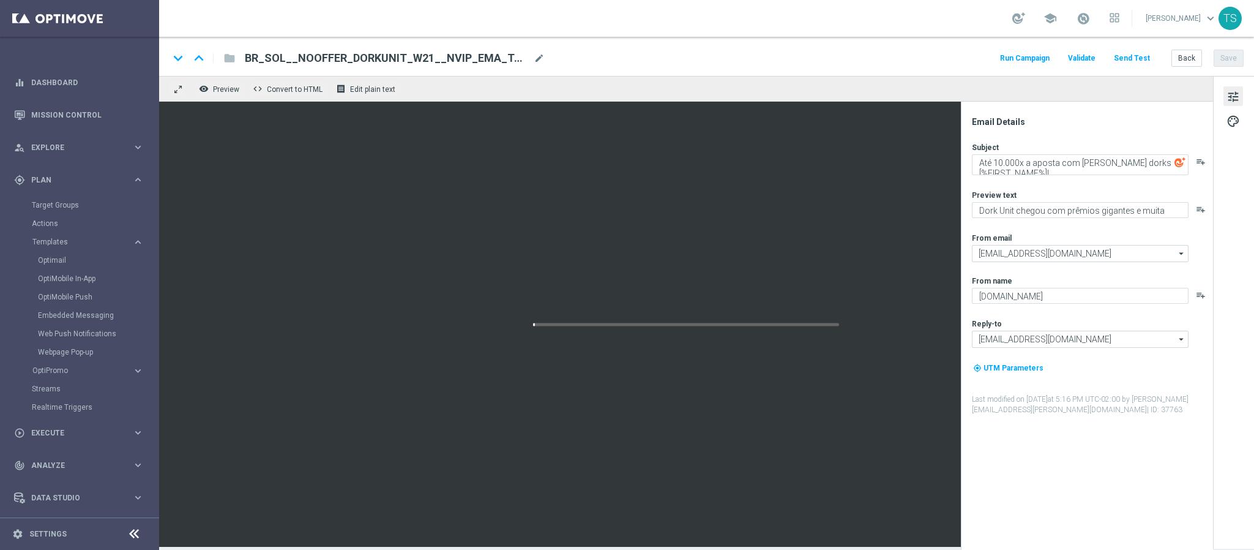
click at [373, 61] on span "BR_SOL__NOOFFER_DORKUNIT_W21__NVIP_EMA_TAC_GM(1)" at bounding box center [387, 58] width 284 height 15
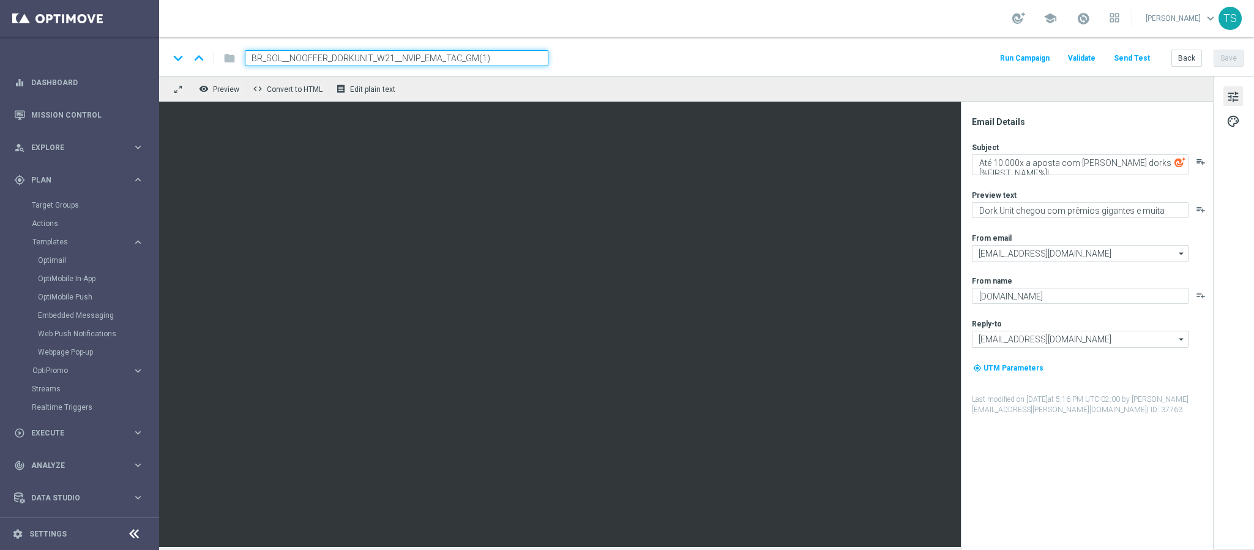
drag, startPoint x: 334, startPoint y: 52, endPoint x: 744, endPoint y: 39, distance: 410.4
click at [744, 39] on div "keyboard_arrow_down keyboard_arrow_up folder BR_SOL__NOOFFER_DORKUNIT_W21__NVIP…" at bounding box center [706, 56] width 1095 height 39
click at [362, 50] on input "BR_SOL__NOOFFER_AVIATOR_EMBREVE" at bounding box center [397, 58] width 304 height 16
type input "BR_SOL__NOOFFER_AVIATOR_EMBREVE"
click at [333, 52] on input "BR_SOL__NOOFFER_AVIATOR_EMBREVE" at bounding box center [397, 58] width 304 height 16
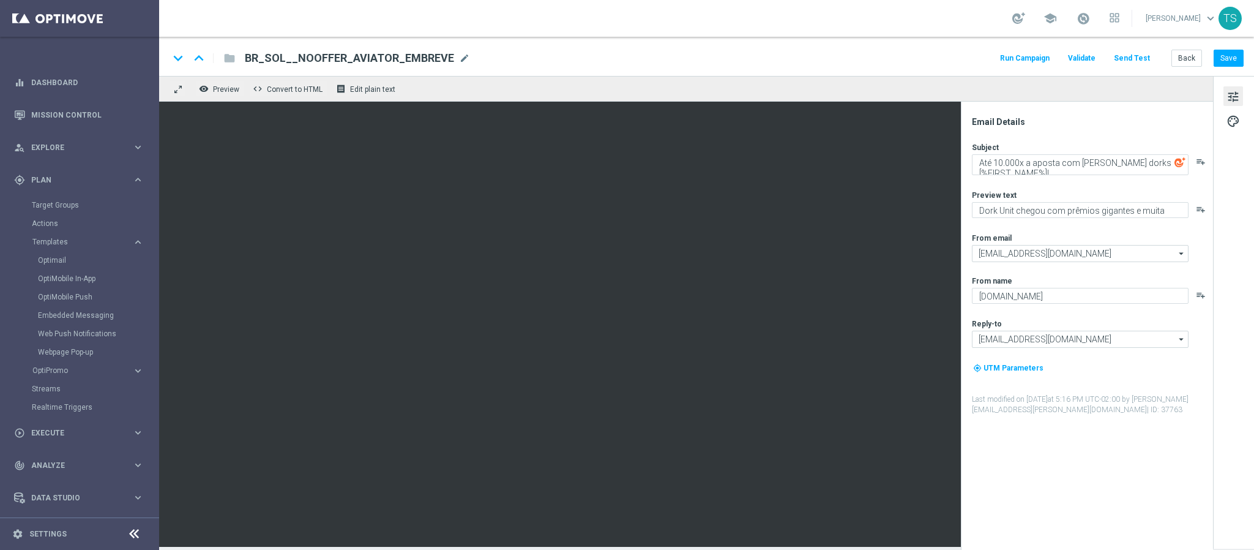
click at [646, 61] on div "keyboard_arrow_down keyboard_arrow_up folder BR_SOL__NOOFFER_AVIATOR_EMBREVE BR…" at bounding box center [706, 58] width 1075 height 16
click at [1223, 61] on button "Save" at bounding box center [1229, 58] width 30 height 17
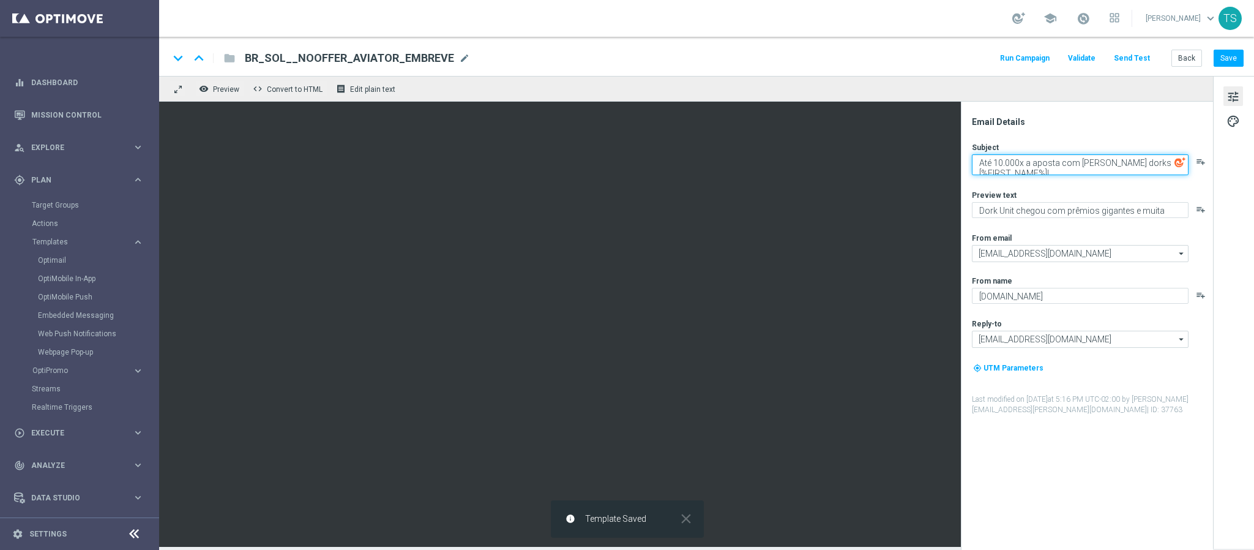
drag, startPoint x: 987, startPoint y: 162, endPoint x: 1106, endPoint y: 193, distance: 123.0
click at [1106, 193] on div "Subject Até 10.000x a aposta com esses dorks [%FIRST_NAME%]! playlist_add Previ…" at bounding box center [1092, 278] width 240 height 273
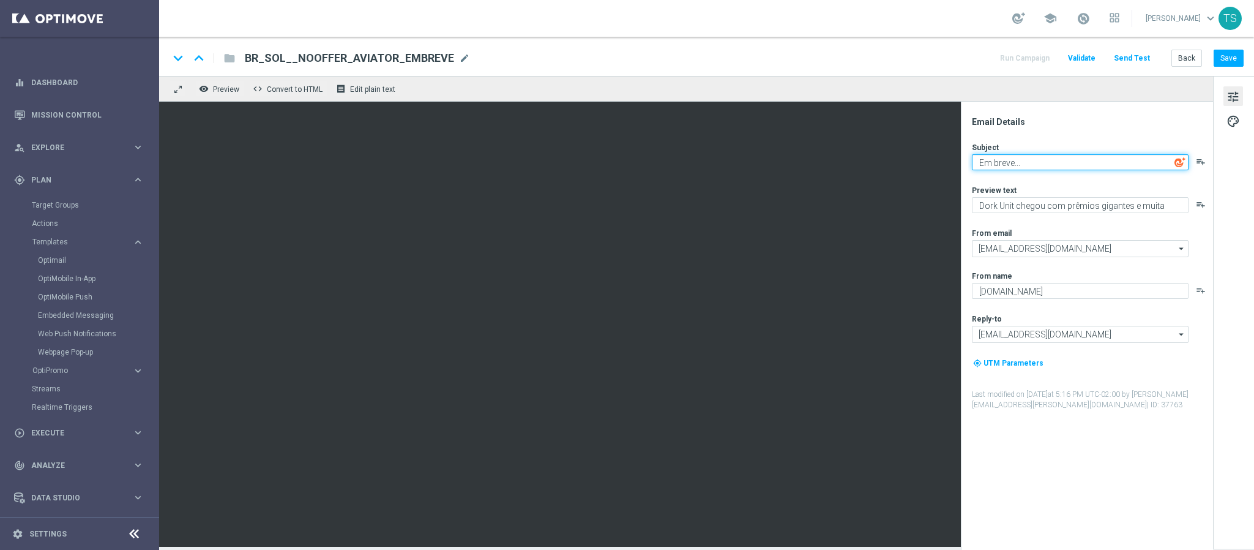
type textarea "Em breve..."
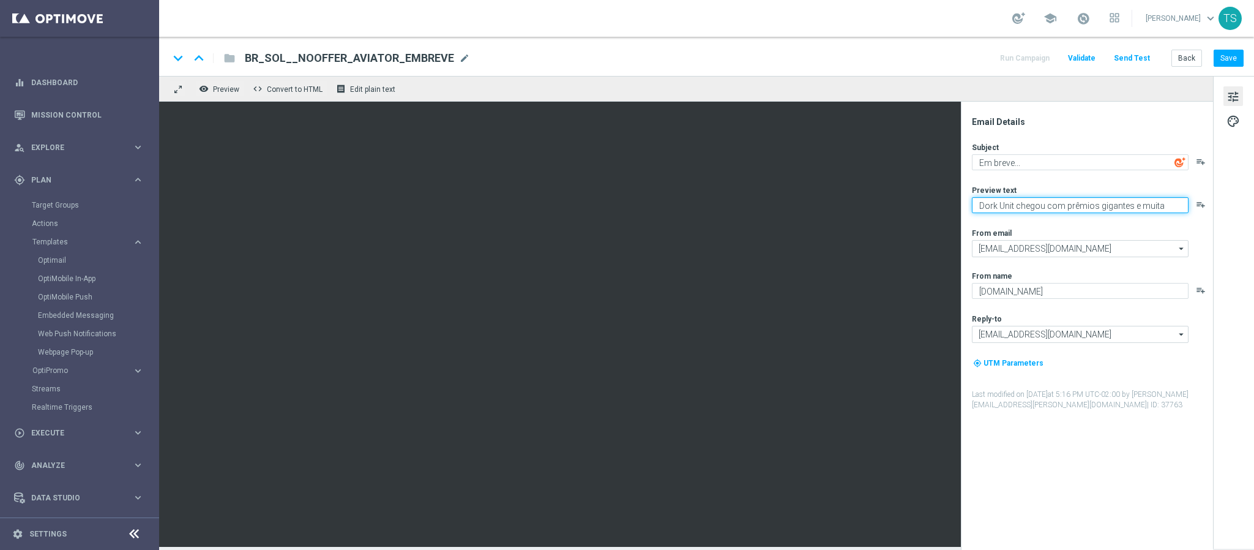
click at [1171, 204] on textarea "Dork Unit chegou com prêmios gigantes e muita diversão." at bounding box center [1080, 205] width 217 height 16
type textarea "diversão."
click at [1040, 197] on textarea "diversão." at bounding box center [1080, 205] width 217 height 16
click at [1038, 197] on textarea "diversão." at bounding box center [1080, 205] width 217 height 16
click at [1036, 200] on div "Preview text diversão. playlist_add" at bounding box center [1092, 199] width 240 height 28
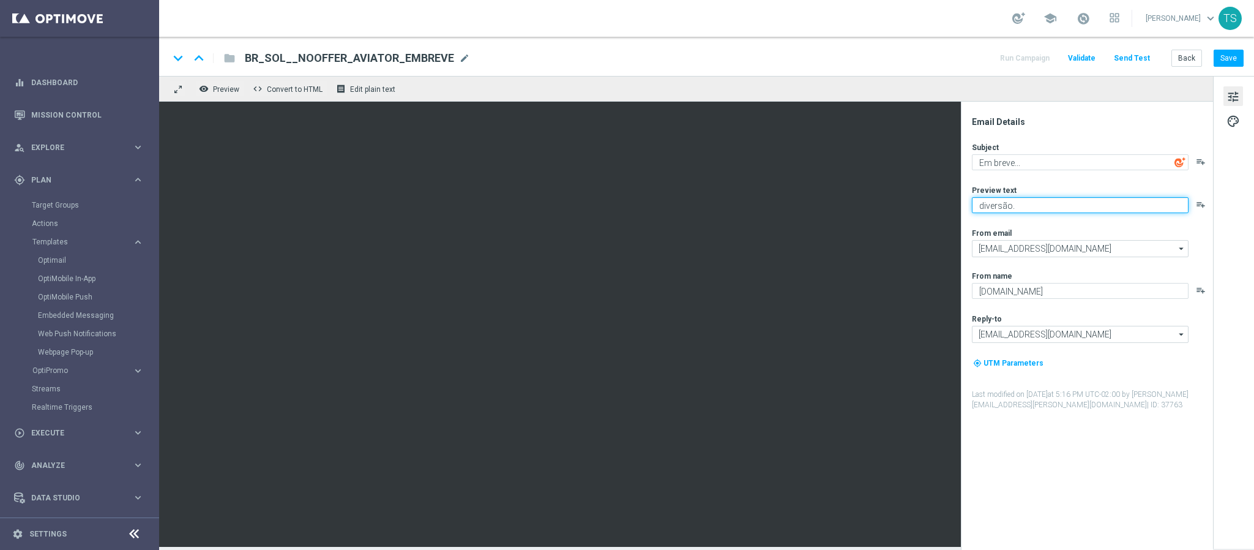
click at [1036, 204] on textarea "diversão." at bounding box center [1080, 205] width 217 height 16
click at [1074, 190] on div "Preview text" at bounding box center [1092, 190] width 240 height 10
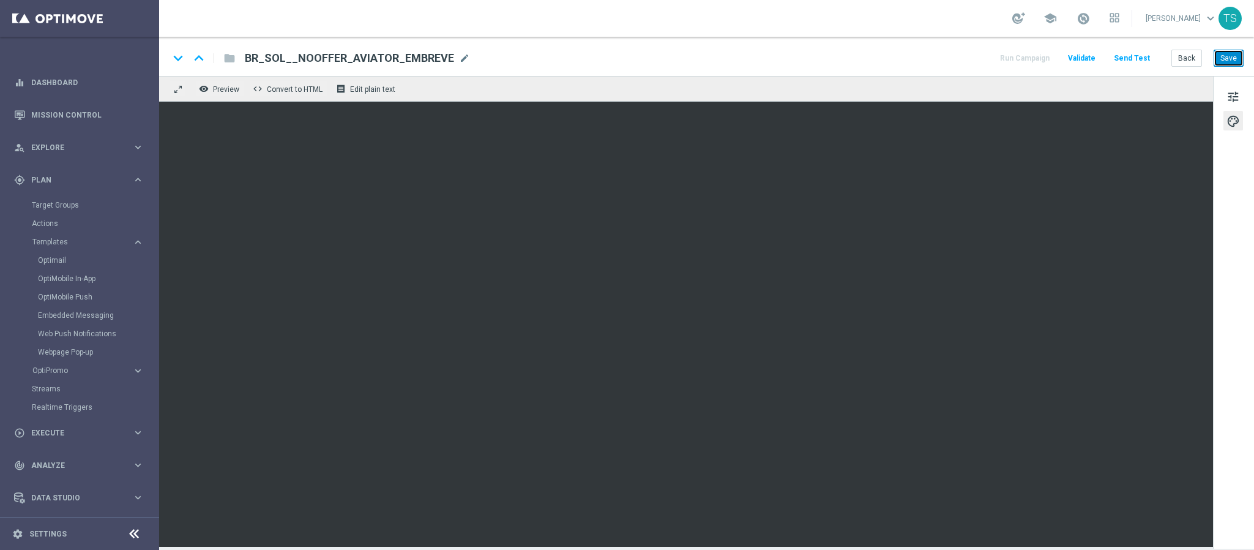
click at [1234, 62] on button "Save" at bounding box center [1229, 58] width 30 height 17
click at [1218, 70] on div "keyboard_arrow_down keyboard_arrow_up folder BR_SOL__NOOFFER_AVIATOR_EMBREVE BR…" at bounding box center [706, 56] width 1095 height 39
click at [1221, 63] on button "Save" at bounding box center [1229, 58] width 30 height 17
click at [54, 200] on link "Target Groups" at bounding box center [80, 205] width 96 height 10
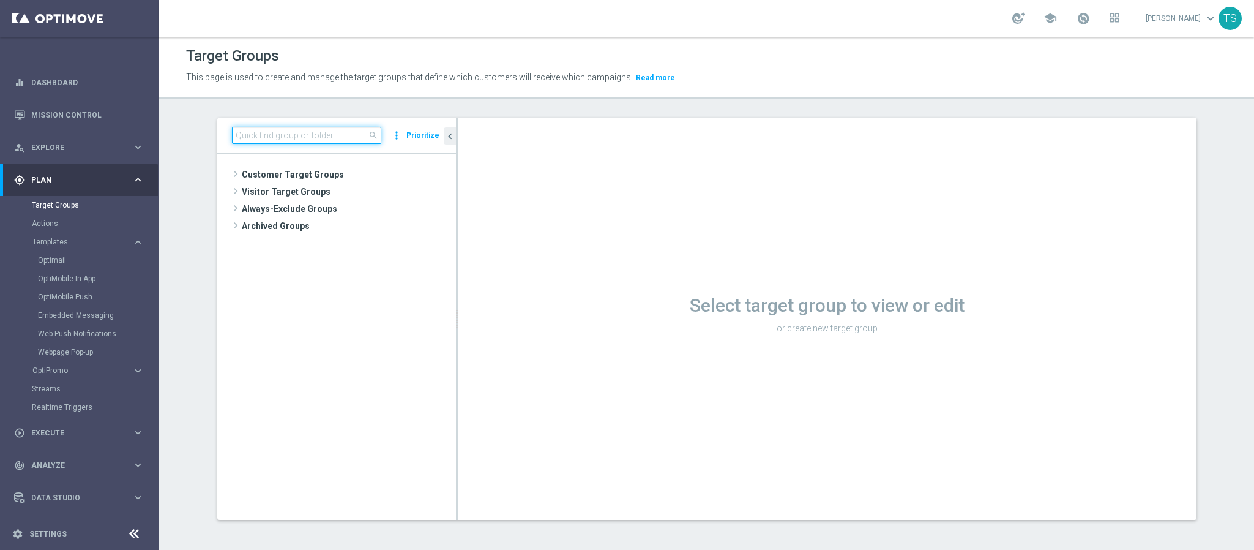
click at [320, 129] on input at bounding box center [306, 135] width 149 height 17
type input "sol_br_GAMES_CRASH"
drag, startPoint x: 357, startPoint y: 134, endPoint x: 81, endPoint y: 168, distance: 278.1
click at [217, 153] on div "sol_br_GAMES_CRASH close more_vert Prioritize No items or folders found." at bounding box center [336, 319] width 239 height 402
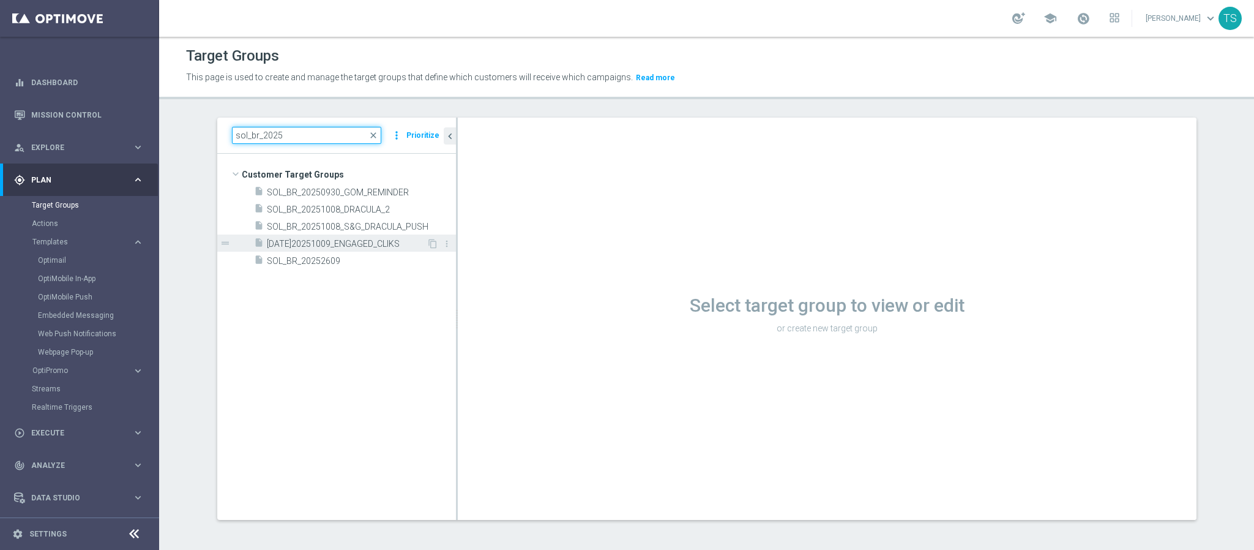
type input "sol_br_2025"
click at [384, 248] on span "SOL_BR_20251009_ENGAGED_CLIKS" at bounding box center [347, 244] width 160 height 10
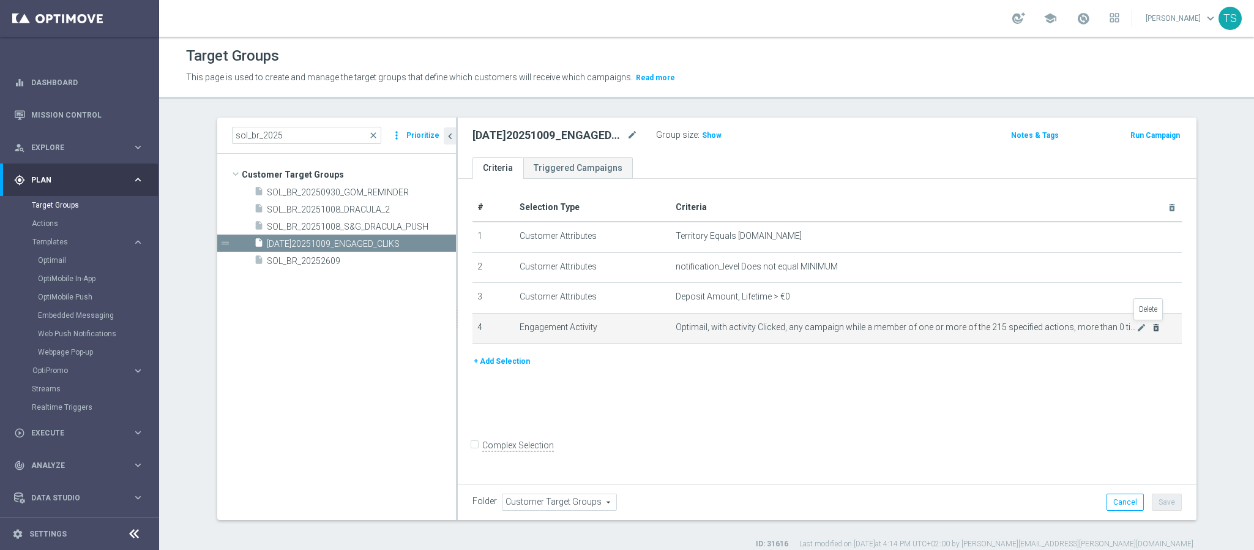
click at [1154, 327] on icon "delete_forever" at bounding box center [1157, 328] width 10 height 10
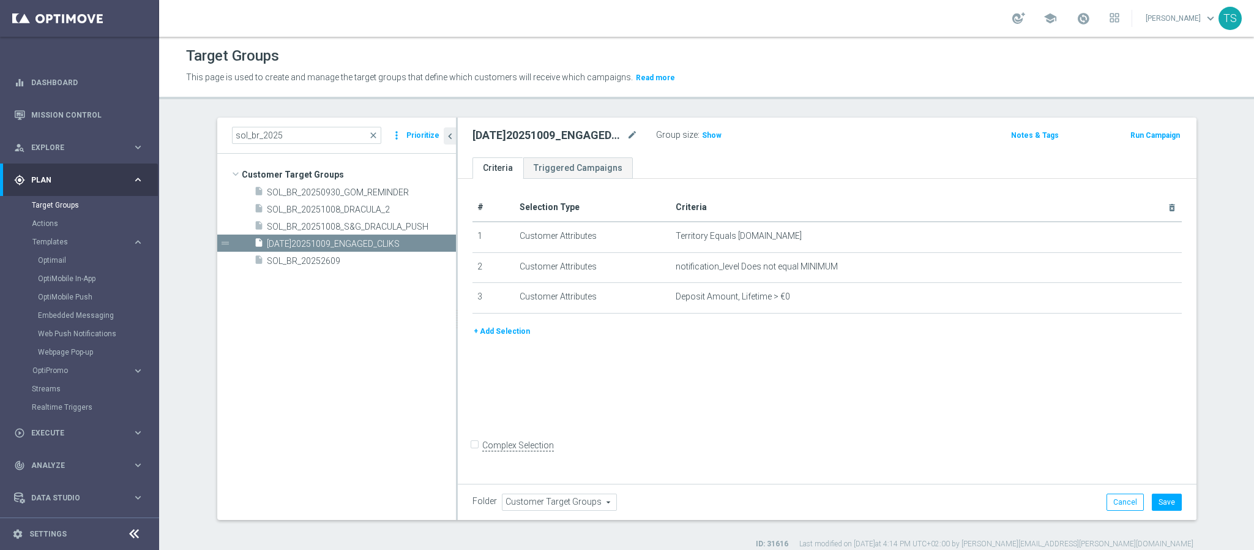
click at [509, 331] on button "+ Add Selection" at bounding box center [502, 330] width 59 height 13
click at [509, 331] on div "+ Add Selection" at bounding box center [827, 335] width 728 height 23
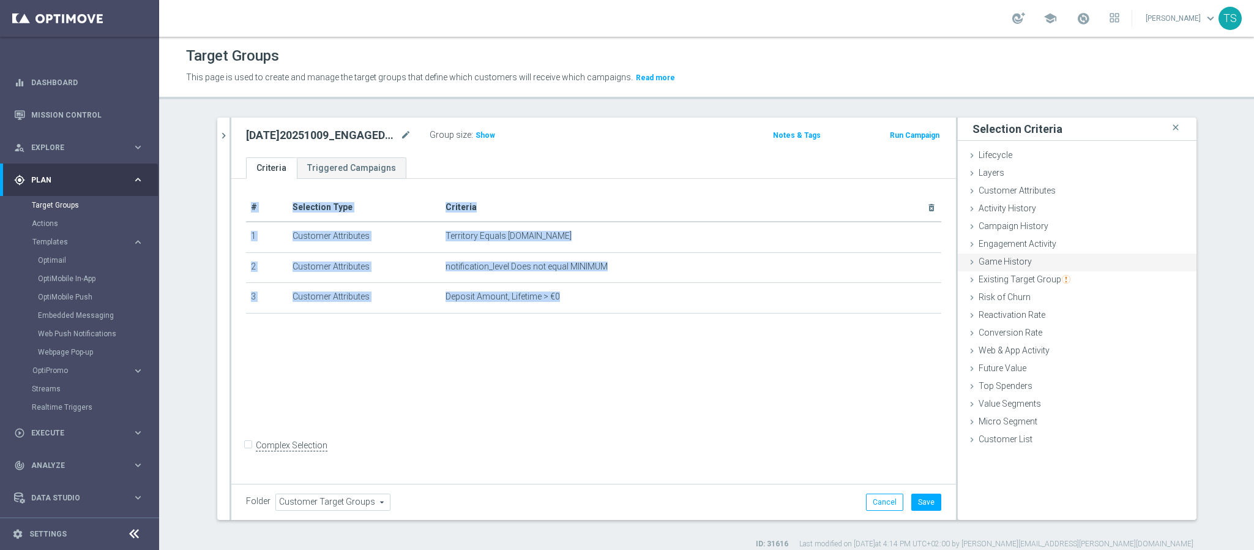
click at [1020, 265] on span "Game History" at bounding box center [1005, 262] width 53 height 10
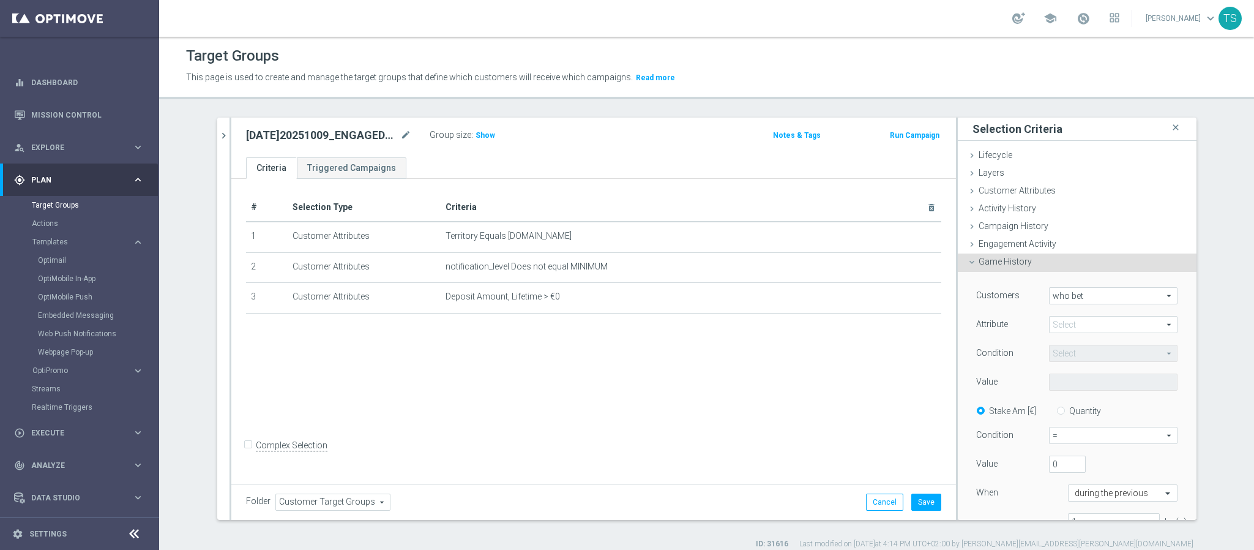
click at [1102, 329] on span at bounding box center [1113, 325] width 127 height 16
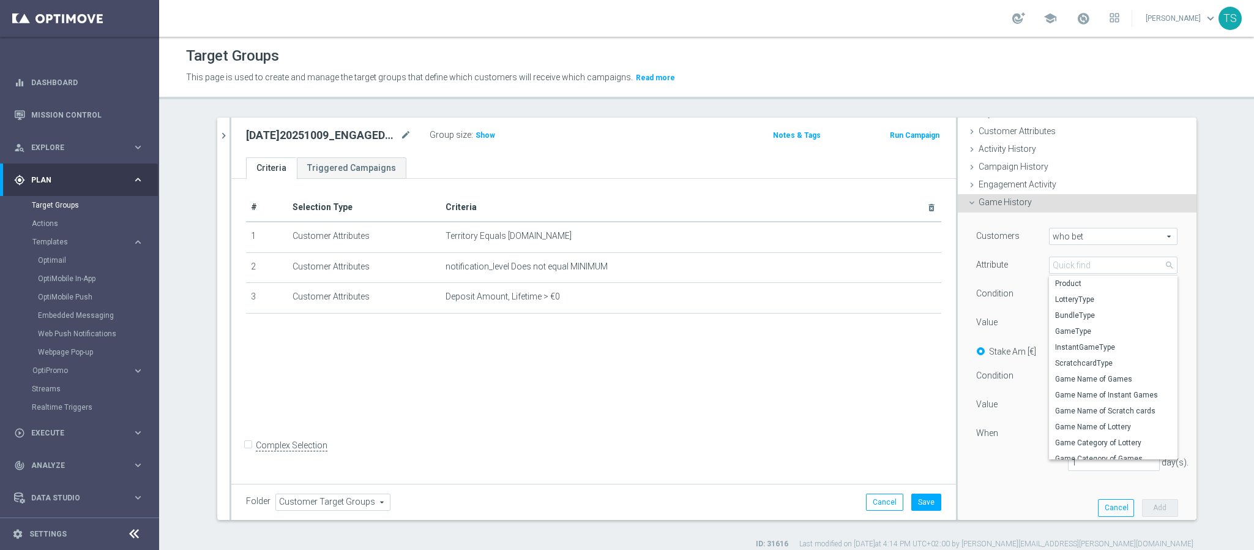
scroll to position [92, 0]
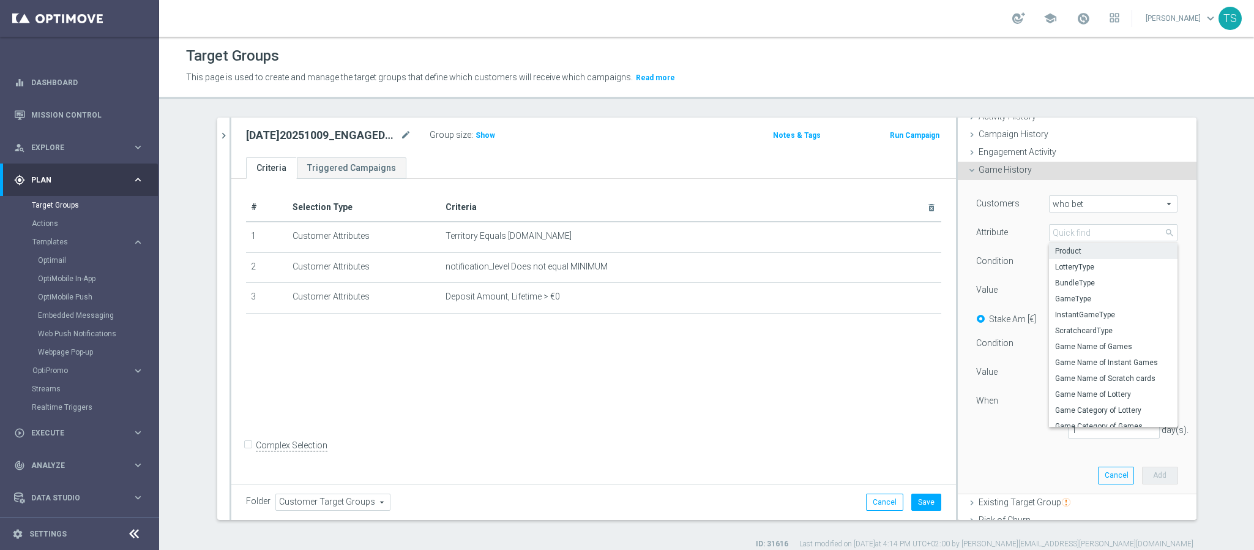
click at [1093, 255] on span "Product" at bounding box center [1113, 251] width 116 height 10
type input "Product"
type input "Equals"
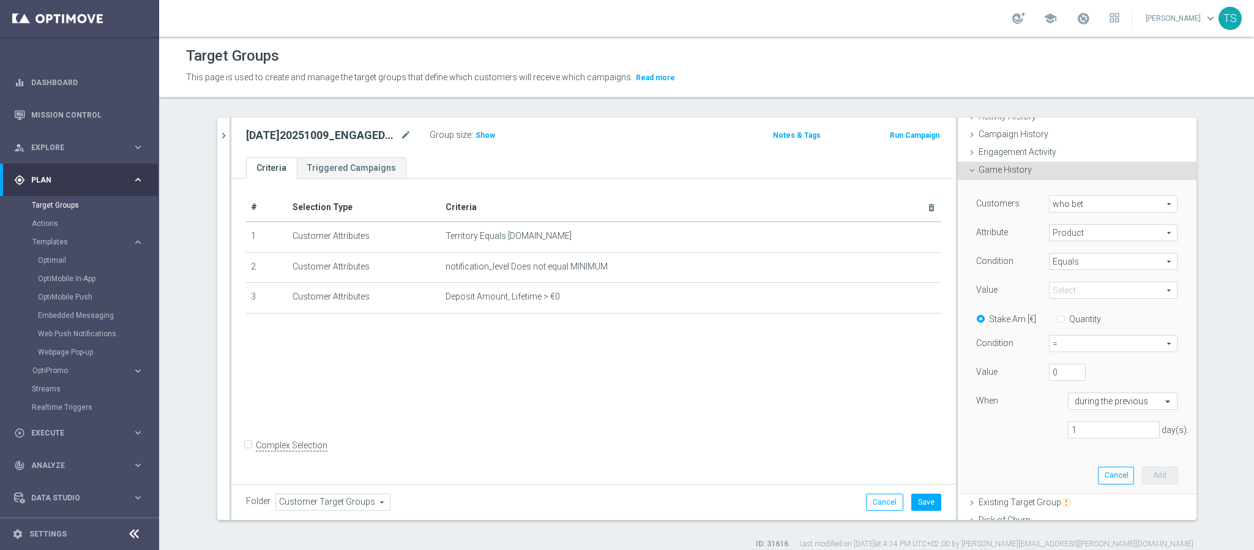
click at [1093, 287] on span at bounding box center [1113, 290] width 127 height 16
click at [1113, 370] on span "Instant Games" at bounding box center [1113, 372] width 116 height 10
type input "Instant Games"
click at [1087, 340] on span "=" at bounding box center [1113, 343] width 127 height 16
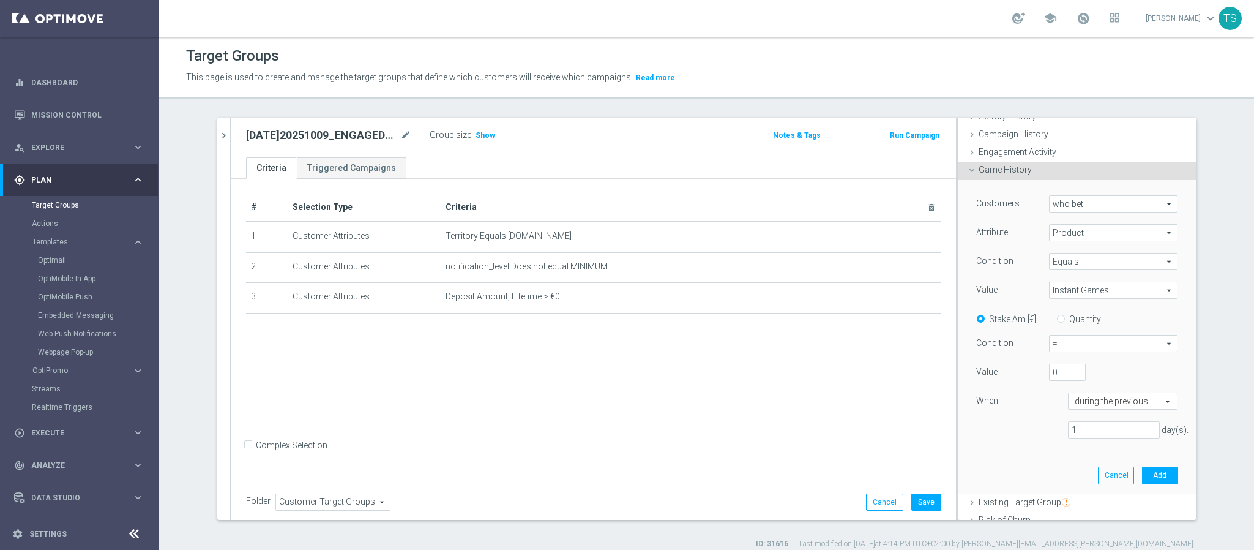
click at [1082, 344] on span "=" at bounding box center [1113, 343] width 127 height 16
click at [1077, 395] on span ">" at bounding box center [1113, 393] width 115 height 10
type input ">"
click at [1101, 402] on input "text" at bounding box center [1111, 401] width 72 height 11
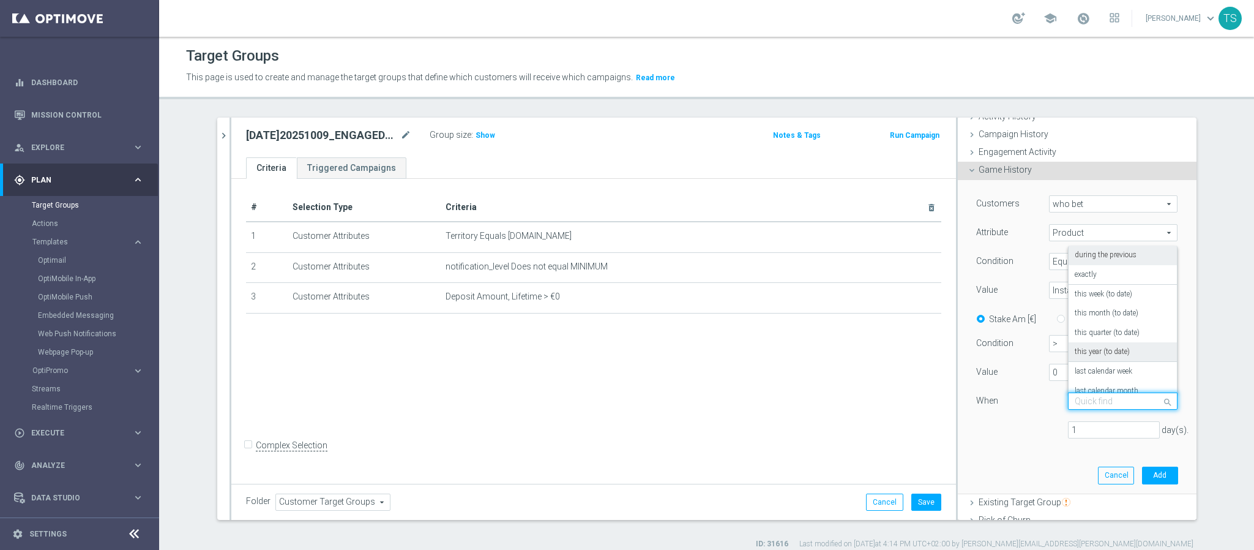
click at [1104, 351] on label "this year (to date)" at bounding box center [1102, 352] width 55 height 10
click at [1104, 351] on span ">" at bounding box center [1113, 343] width 127 height 16
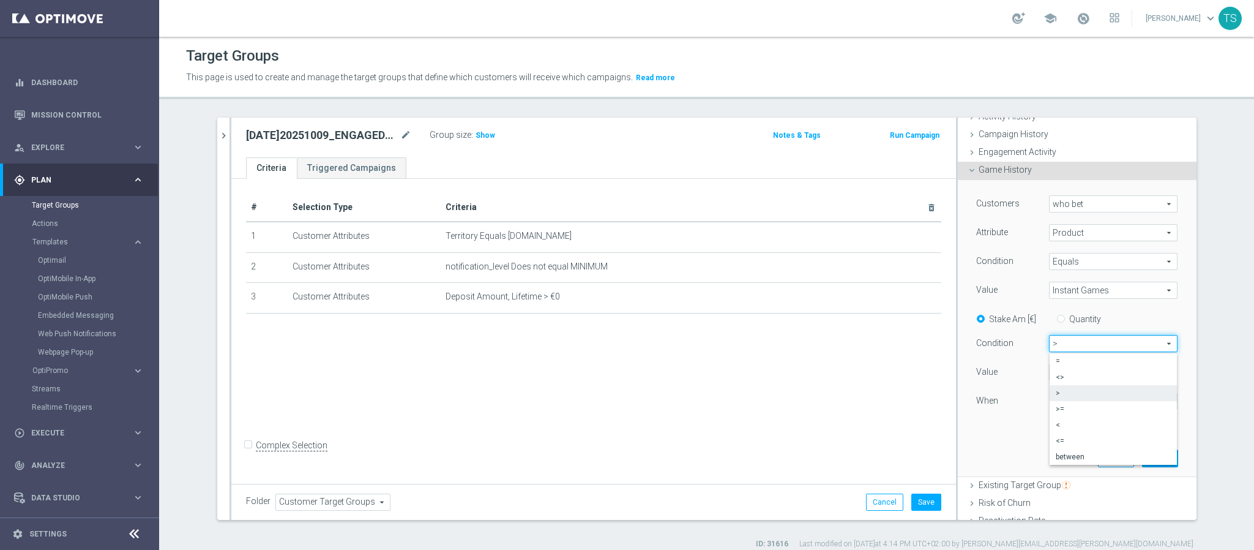
click at [1007, 438] on div "Customers who bet who bet arrow_drop_down search Attribute Product Product arro…" at bounding box center [1077, 328] width 220 height 296
click at [1093, 405] on input "text" at bounding box center [1111, 401] width 72 height 11
click at [988, 458] on div "Customers who bet who bet arrow_drop_down search Attribute Product Product arro…" at bounding box center [1077, 328] width 220 height 296
click at [1147, 460] on button "Add" at bounding box center [1160, 457] width 36 height 17
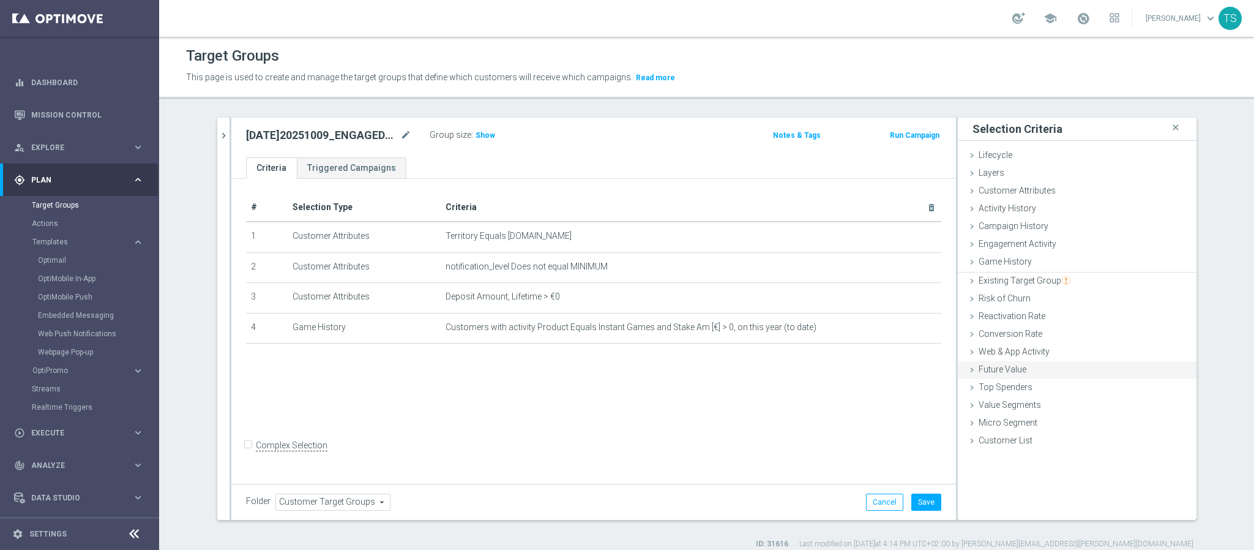
scroll to position [0, 0]
click at [478, 138] on span "Show" at bounding box center [486, 135] width 20 height 9
click at [995, 272] on div "Existing Target Group done" at bounding box center [1077, 280] width 239 height 18
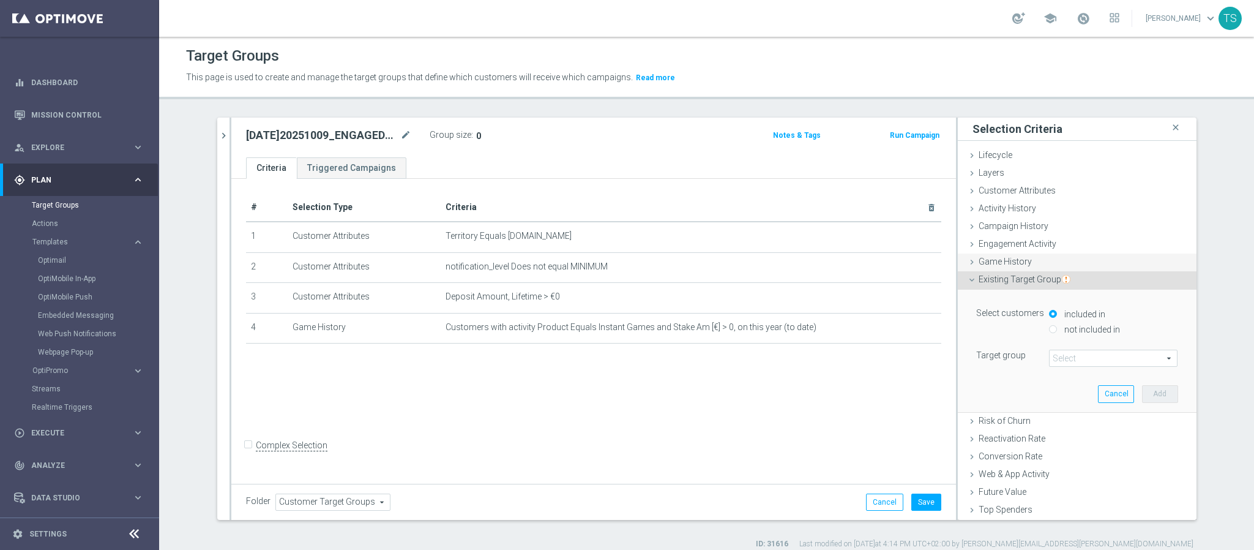
click at [1003, 270] on div "Game History done selection saved" at bounding box center [1077, 262] width 239 height 18
click at [1005, 253] on div "Game History done selection saved" at bounding box center [1077, 262] width 239 height 18
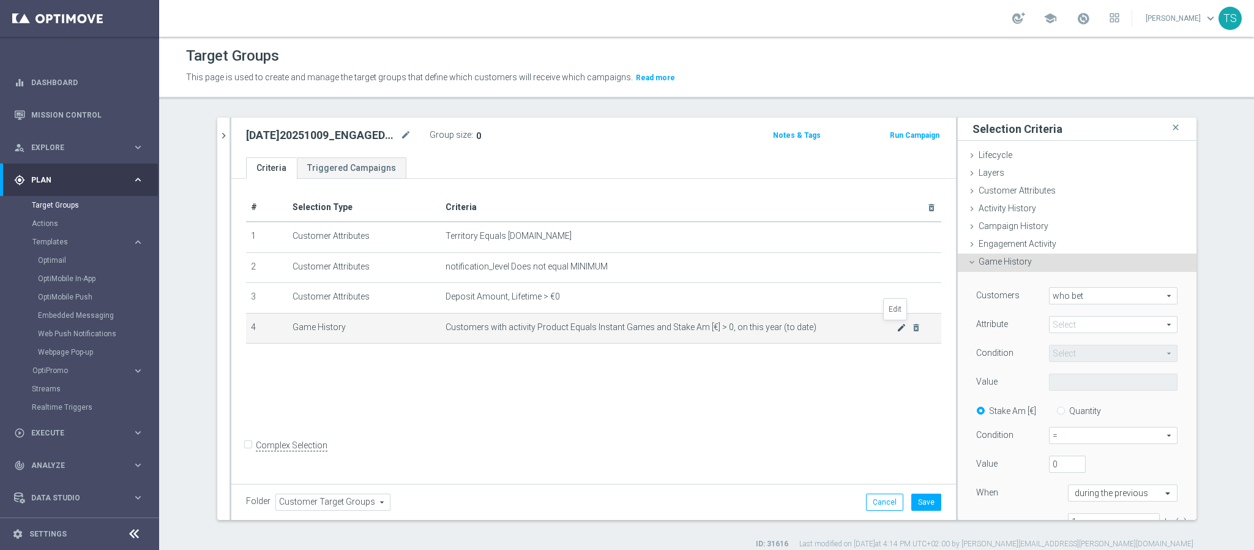
click at [897, 329] on icon "mode_edit" at bounding box center [902, 328] width 10 height 10
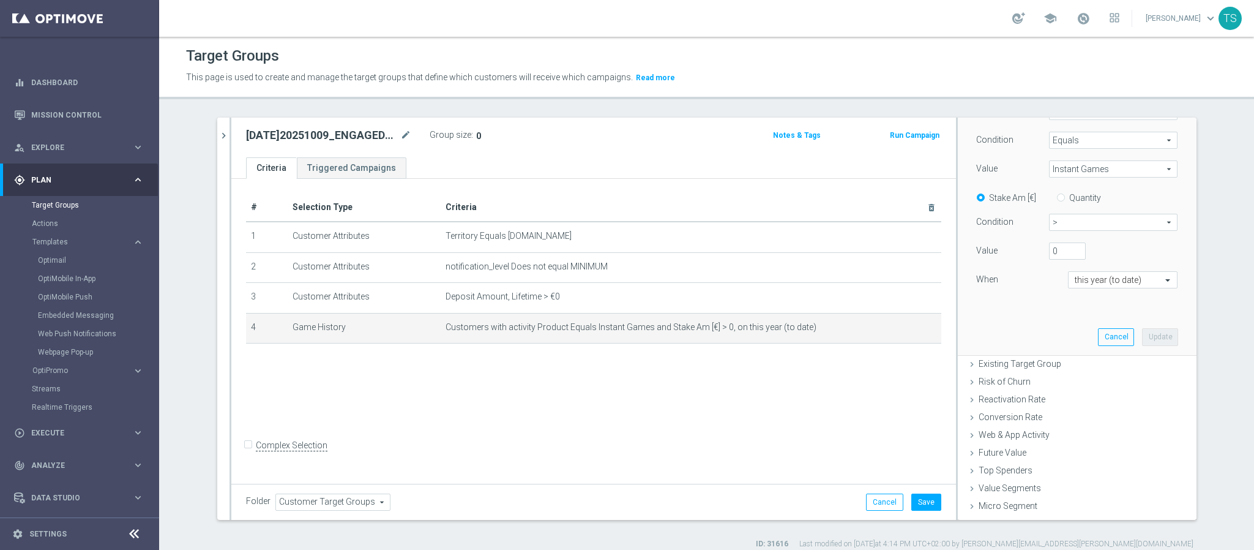
scroll to position [228, 0]
click at [1079, 155] on span "Instant Games" at bounding box center [1113, 155] width 127 height 16
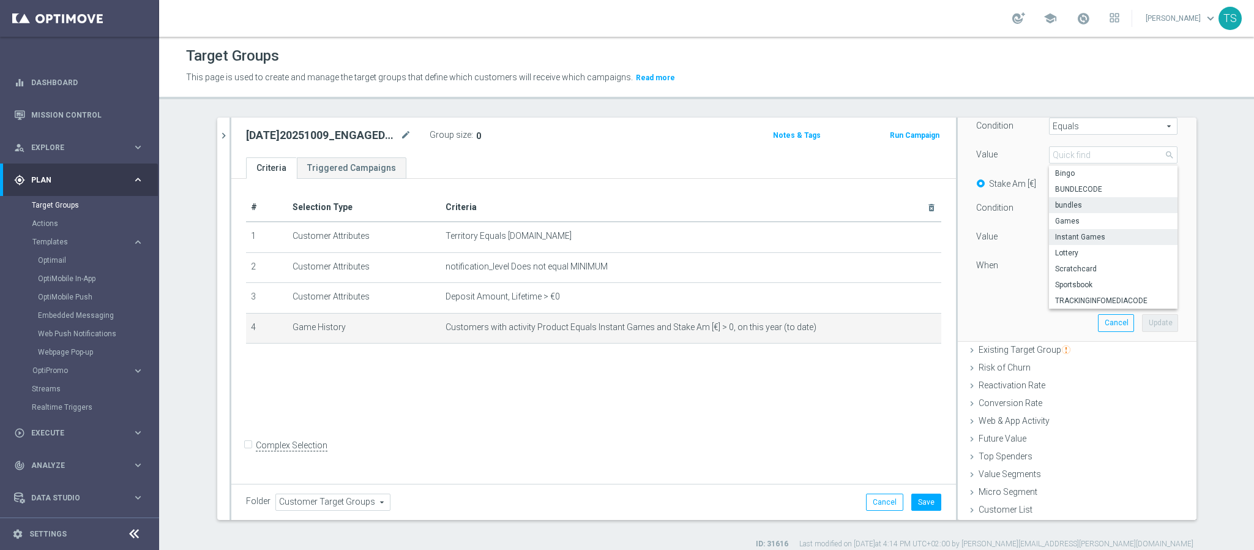
click at [1084, 206] on span "bundles" at bounding box center [1113, 205] width 116 height 10
click at [1084, 206] on span ">" at bounding box center [1113, 208] width 127 height 16
type input "bundles"
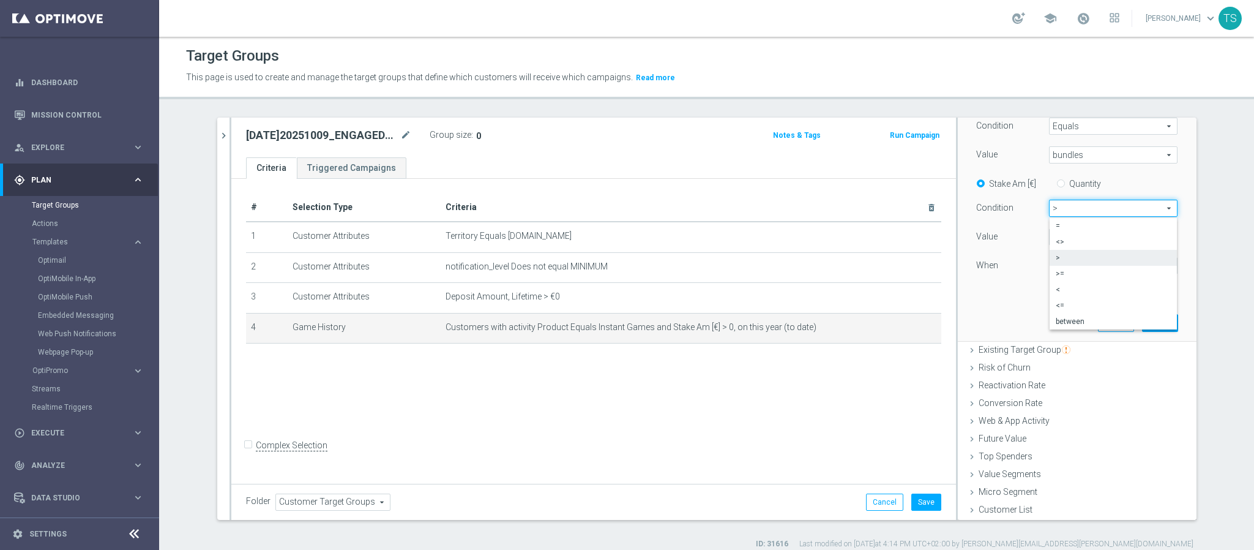
click at [1167, 179] on div "Customers who bet who bet arrow_drop_down search Attribute Product Product arro…" at bounding box center [1077, 193] width 239 height 297
click at [1142, 326] on button "Update" at bounding box center [1160, 322] width 36 height 17
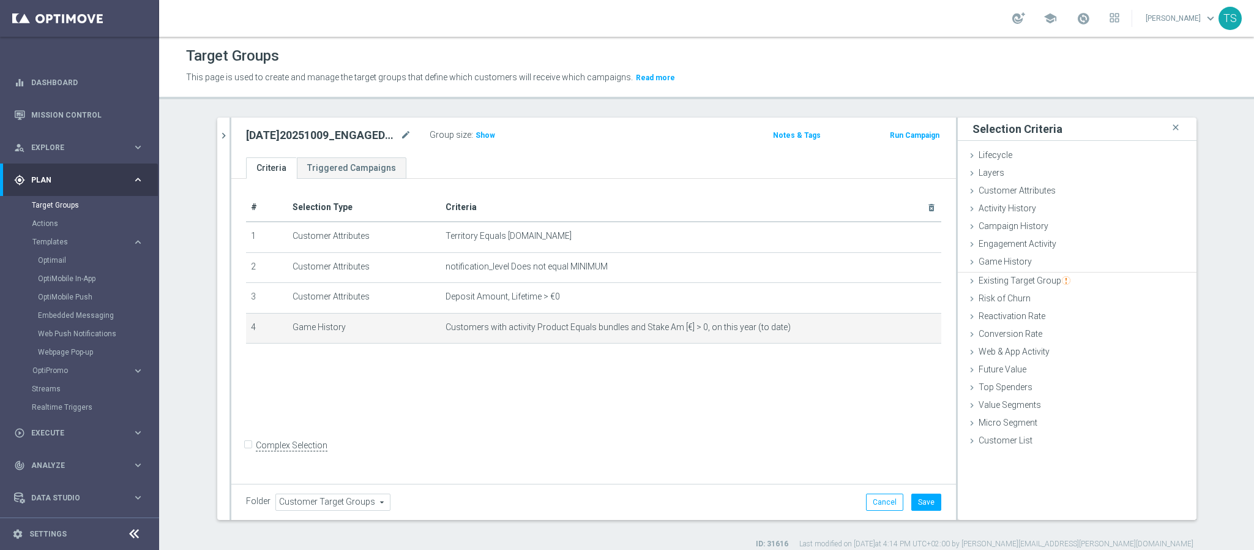
scroll to position [0, 0]
click at [476, 130] on h3 "Show" at bounding box center [485, 135] width 22 height 13
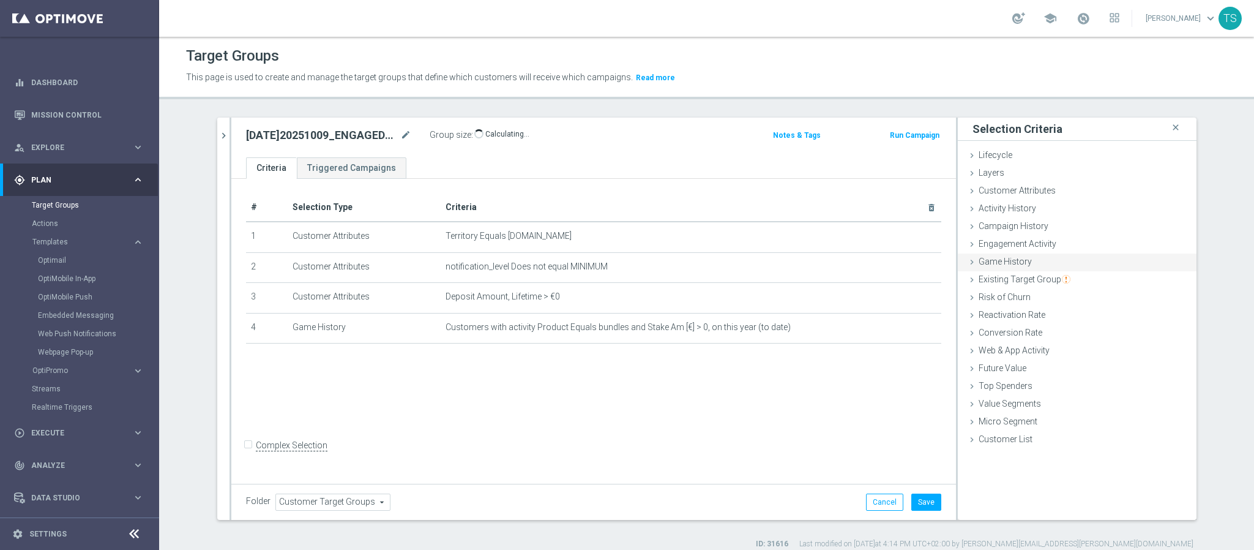
click at [1024, 266] on div "Game History done selection updated" at bounding box center [1077, 262] width 239 height 18
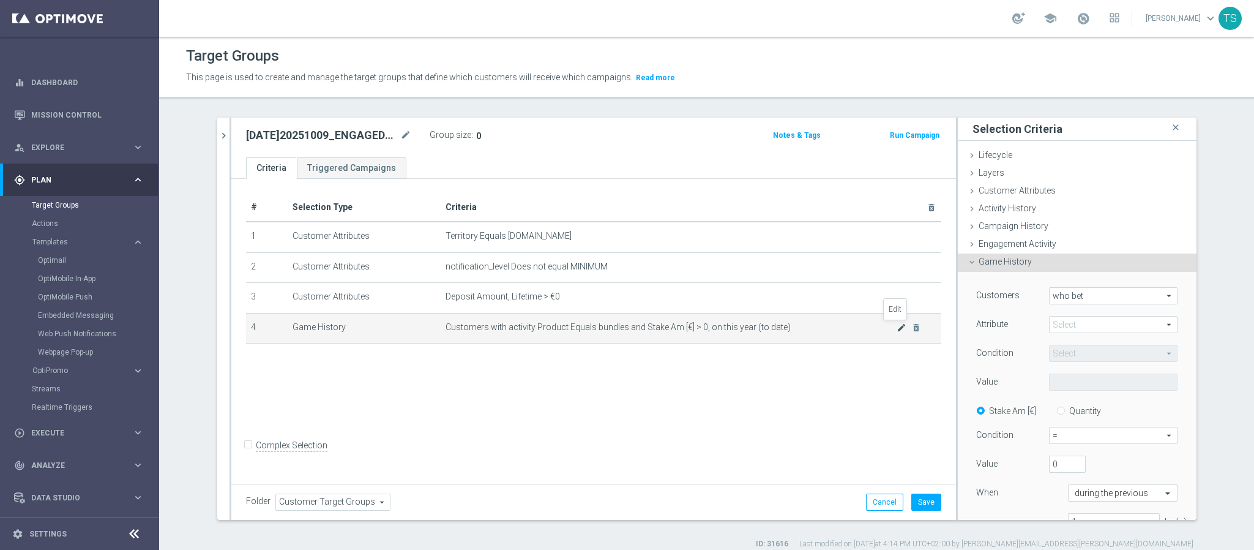
click at [897, 324] on icon "mode_edit" at bounding box center [902, 328] width 10 height 10
drag, startPoint x: 1077, startPoint y: 377, endPoint x: 1080, endPoint y: 386, distance: 9.7
click at [1079, 383] on span "bundles" at bounding box center [1113, 382] width 127 height 16
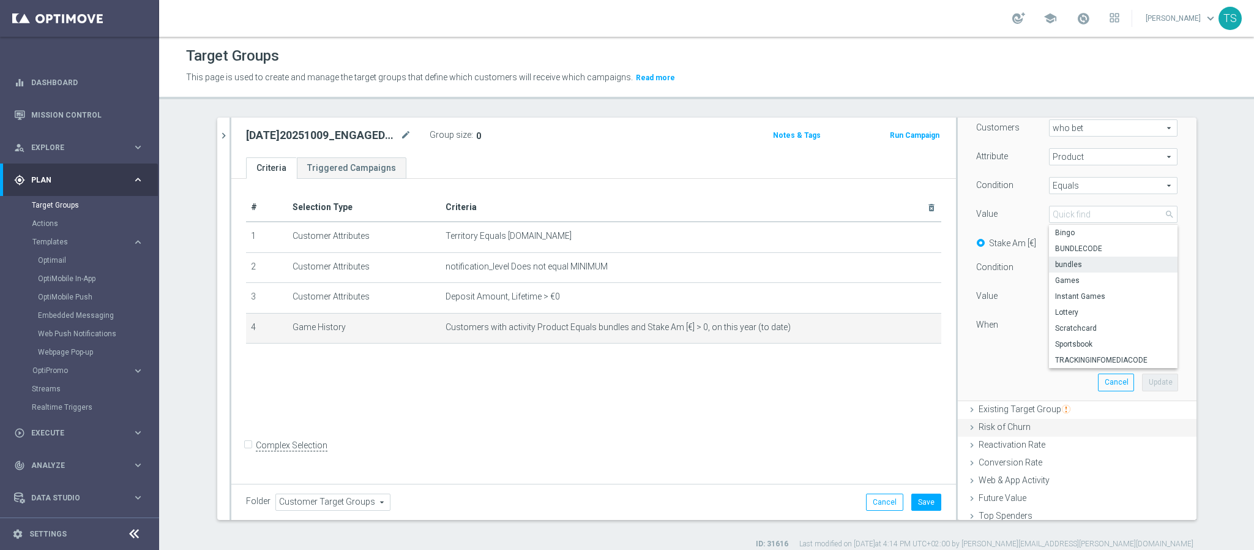
scroll to position [184, 0]
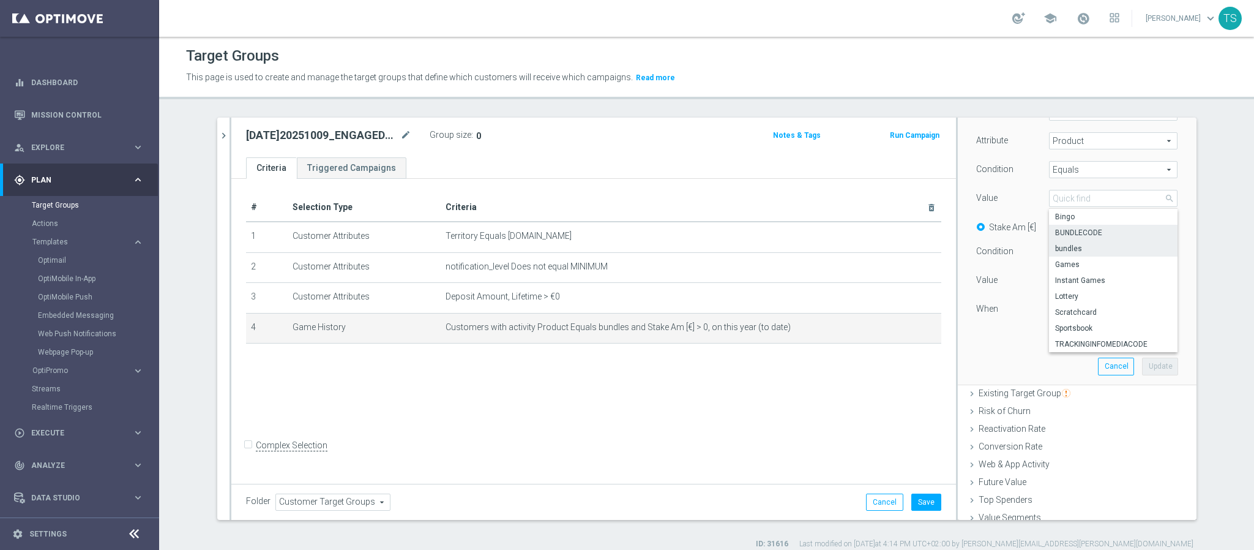
click at [1095, 232] on span "BUNDLECODE" at bounding box center [1113, 233] width 116 height 10
type input "BUNDLECODE"
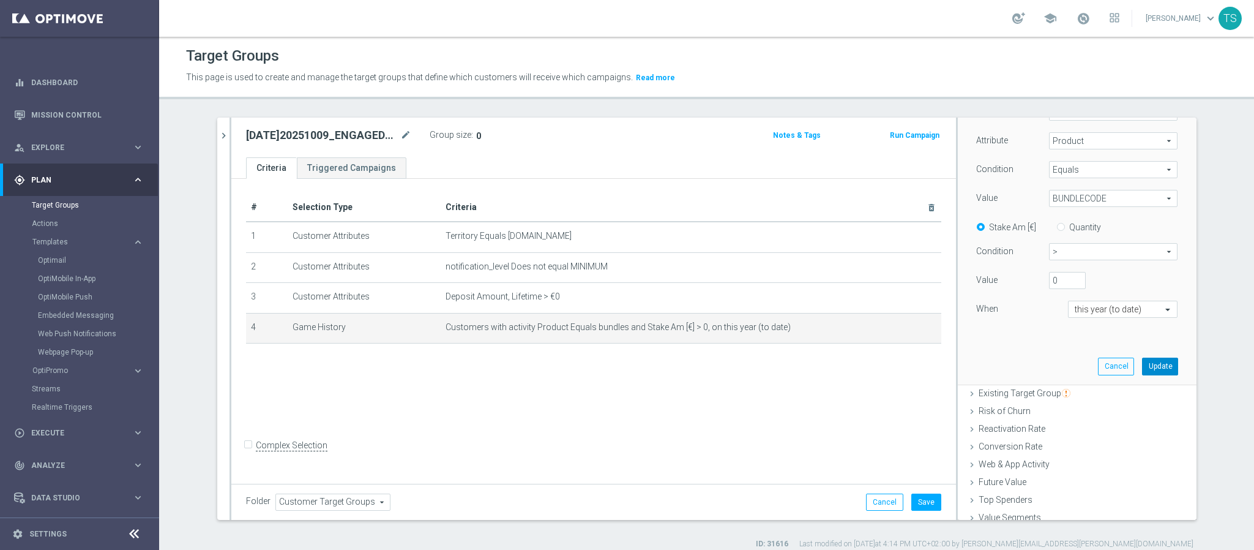
drag, startPoint x: 1150, startPoint y: 362, endPoint x: 1139, endPoint y: 358, distance: 11.0
click at [1150, 362] on button "Update" at bounding box center [1160, 366] width 36 height 17
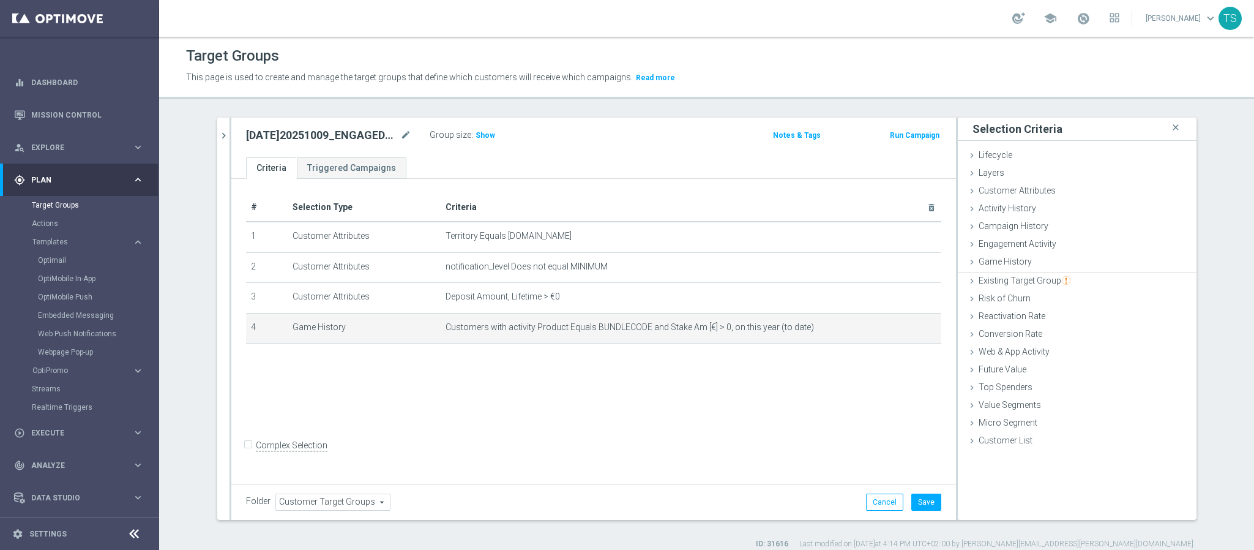
scroll to position [0, 0]
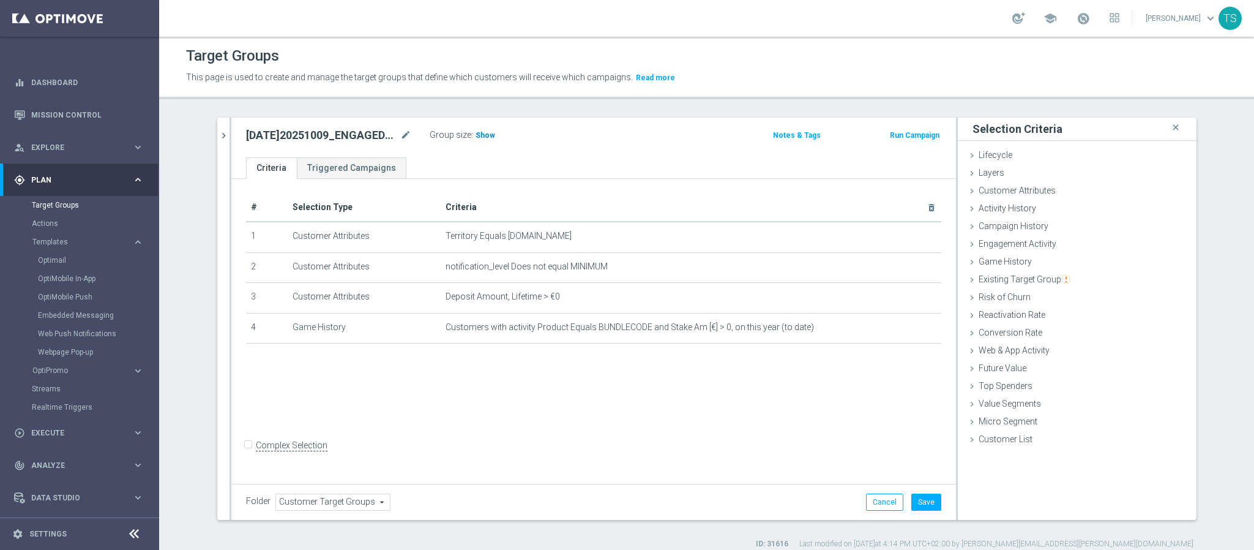
click at [476, 136] on span "Show" at bounding box center [486, 135] width 20 height 9
click at [1038, 258] on div "Game History done selection updated" at bounding box center [1077, 262] width 239 height 18
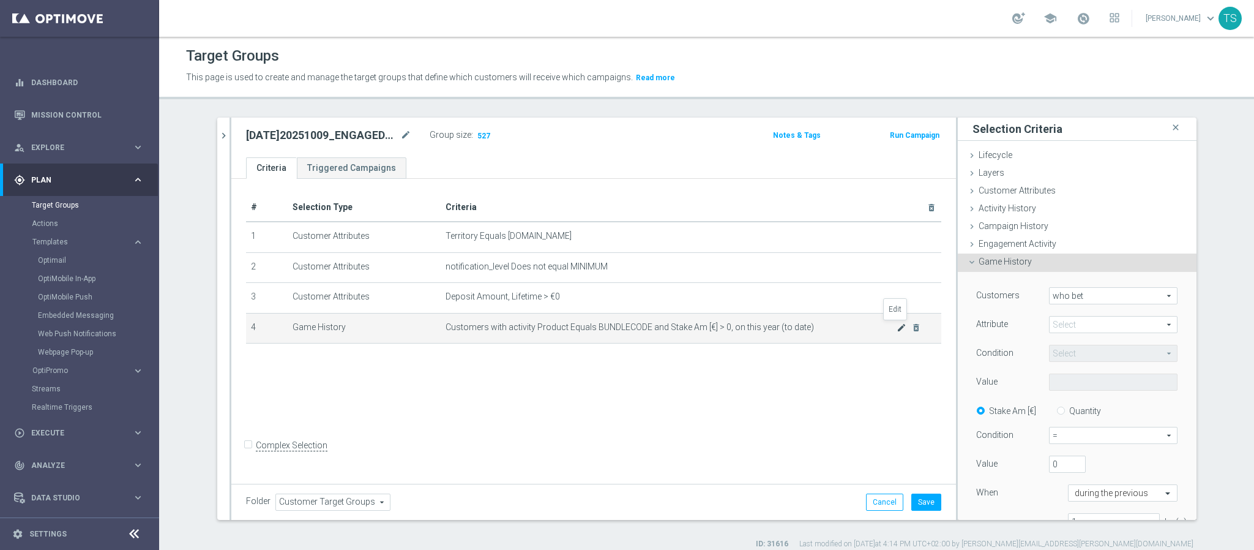
click at [897, 328] on icon "mode_edit" at bounding box center [902, 328] width 10 height 10
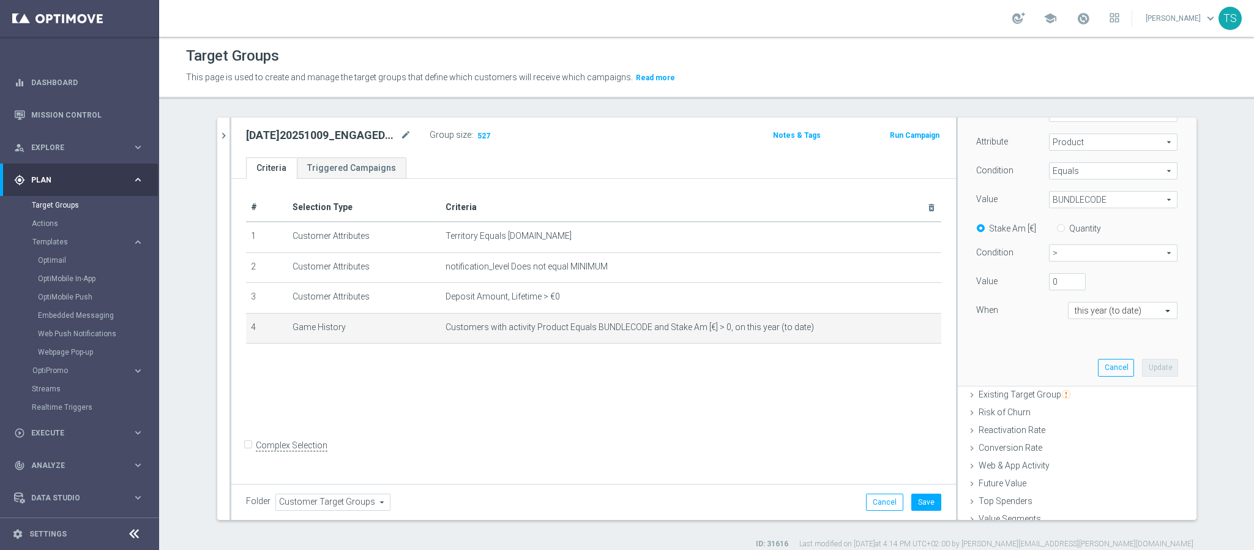
scroll to position [184, 0]
click at [1087, 203] on span "BUNDLECODE" at bounding box center [1113, 198] width 127 height 16
click at [1114, 311] on span "Scratchcard" at bounding box center [1113, 312] width 116 height 10
type input "Scratchcard"
click at [1142, 368] on button "Update" at bounding box center [1160, 366] width 36 height 17
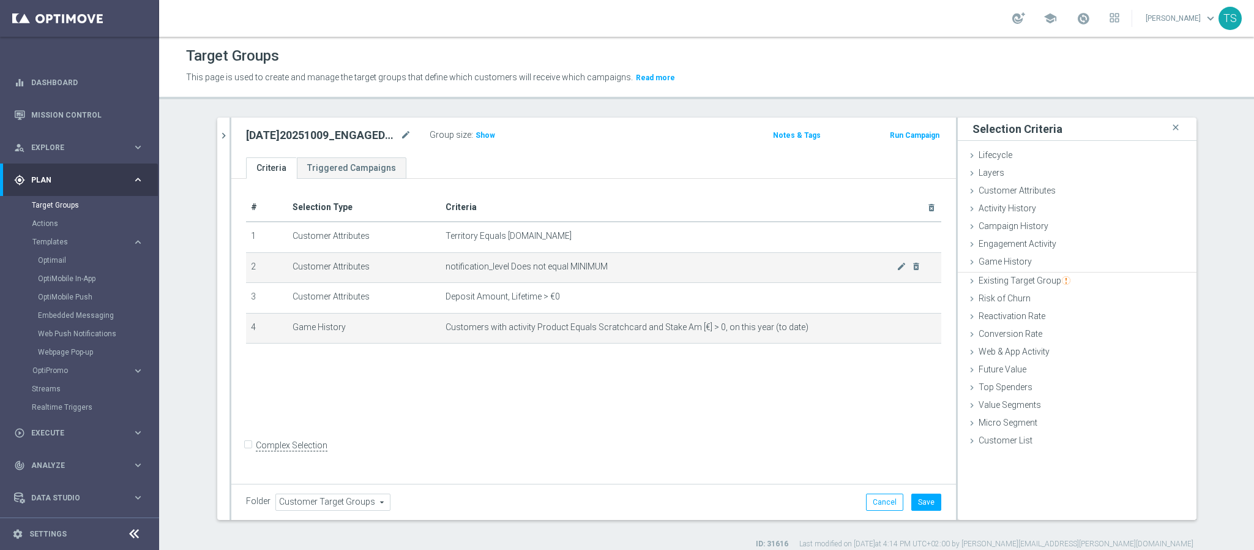
scroll to position [0, 0]
click at [484, 134] on span "Show" at bounding box center [486, 135] width 20 height 9
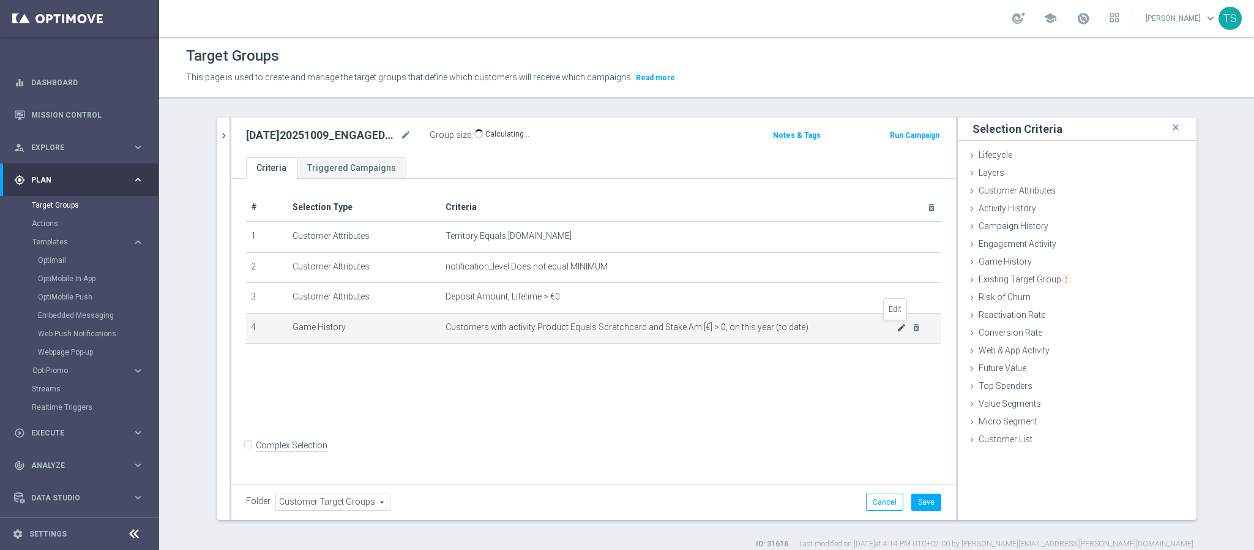
click at [898, 326] on icon "mode_edit" at bounding box center [902, 328] width 10 height 10
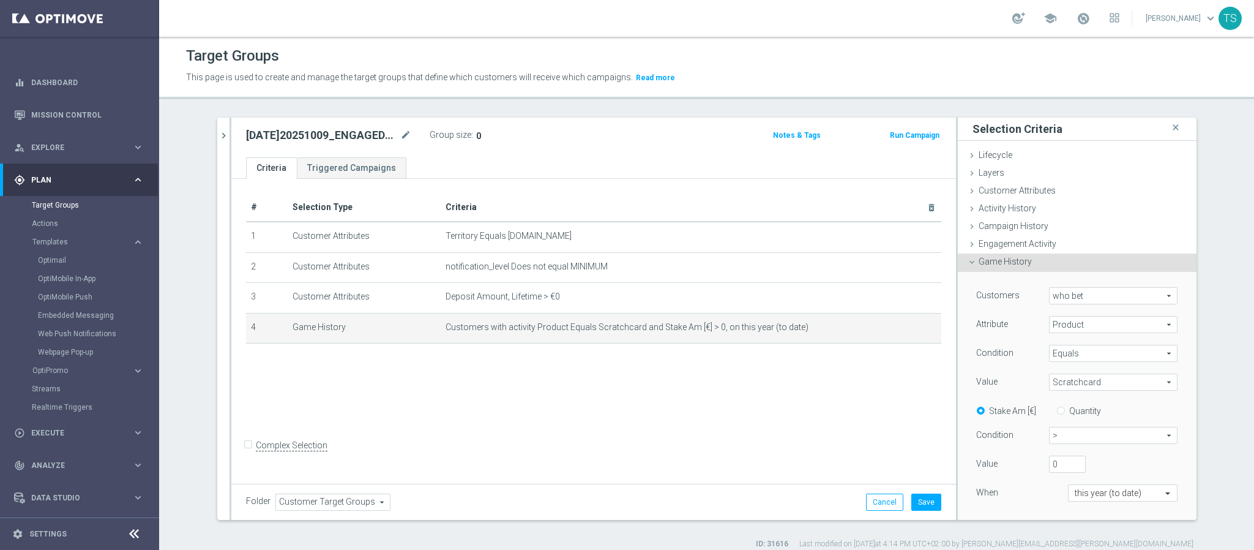
click at [1078, 296] on span "who bet" at bounding box center [1113, 296] width 127 height 16
click at [1076, 321] on span "Product" at bounding box center [1113, 325] width 127 height 16
click at [0, 0] on input "search" at bounding box center [0, 0] width 0 height 0
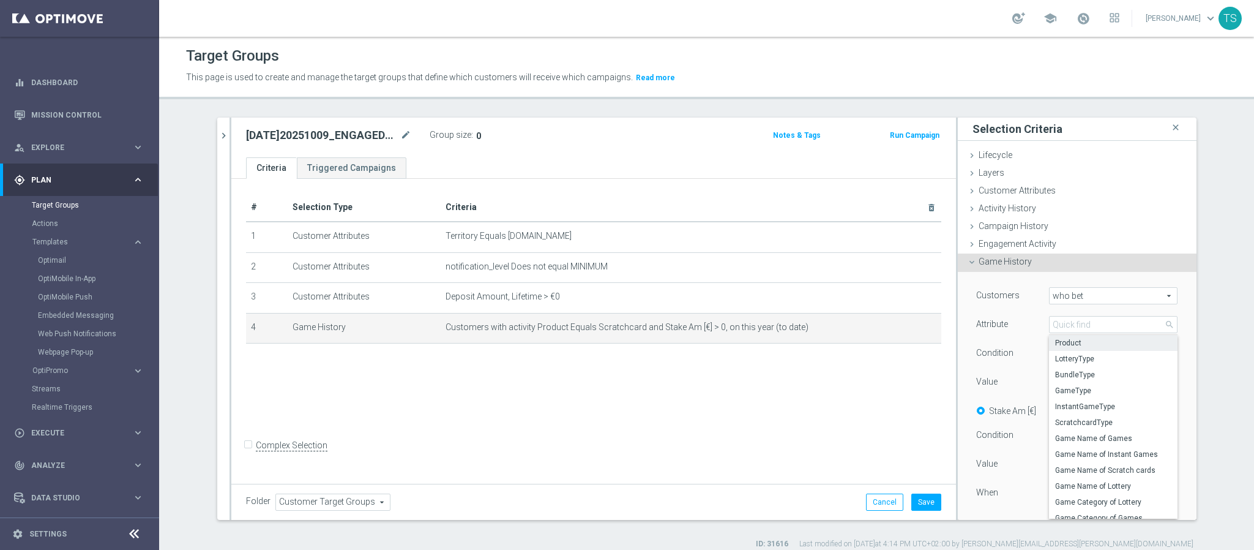
click at [1091, 373] on span "BundleType" at bounding box center [1113, 375] width 116 height 10
click at [1091, 373] on div "Scratchcard Scratchcard arrow_drop_down search" at bounding box center [1113, 381] width 129 height 17
type input "BundleType"
type input "Select"
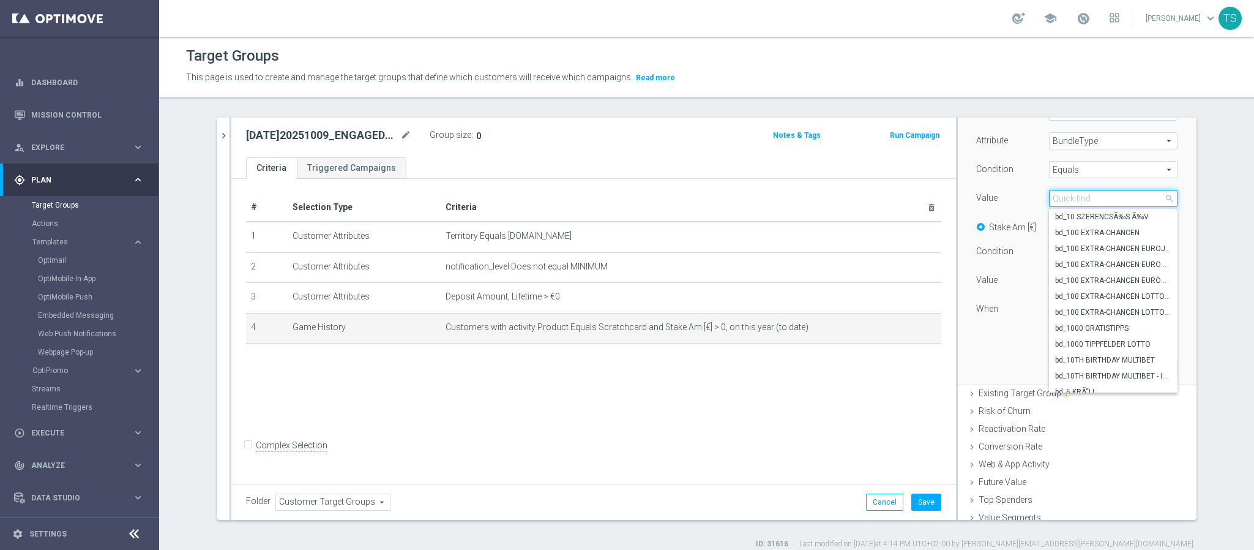
click at [1095, 198] on input "search" at bounding box center [1113, 198] width 129 height 17
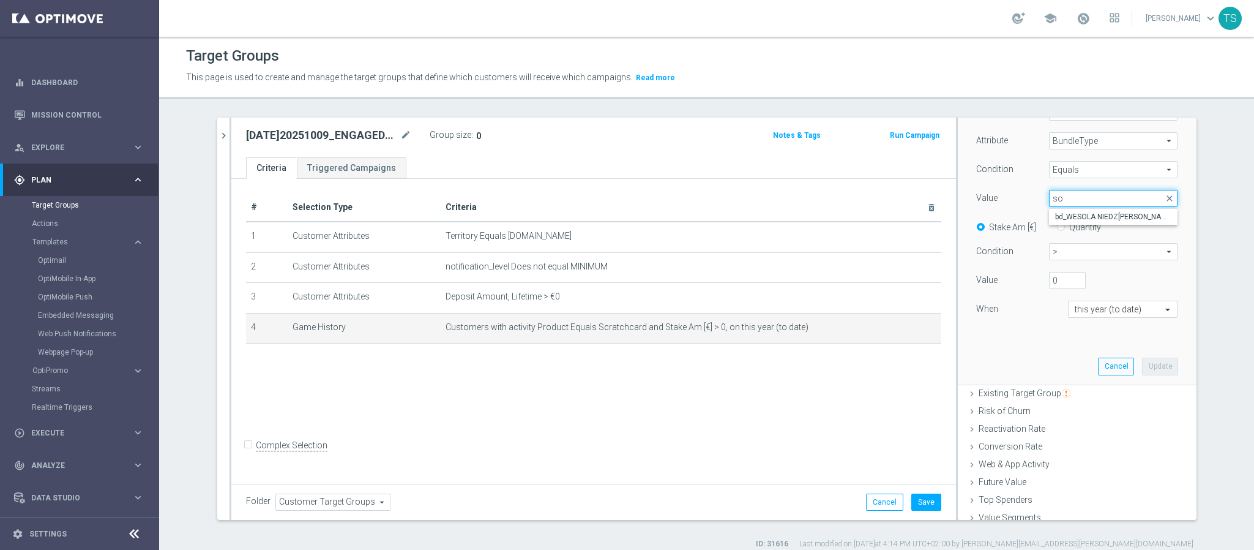
type input "s"
click at [1102, 203] on input "dra" at bounding box center [1113, 198] width 129 height 17
drag, startPoint x: 1102, startPoint y: 203, endPoint x: 948, endPoint y: 217, distance: 155.0
click at [1054, 207] on div "Scratchcard Select arrow_drop_down dra close bd_EUROMILLIONS SUPERDRAW bd_EUROM…" at bounding box center [1113, 198] width 129 height 17
type input "dra"
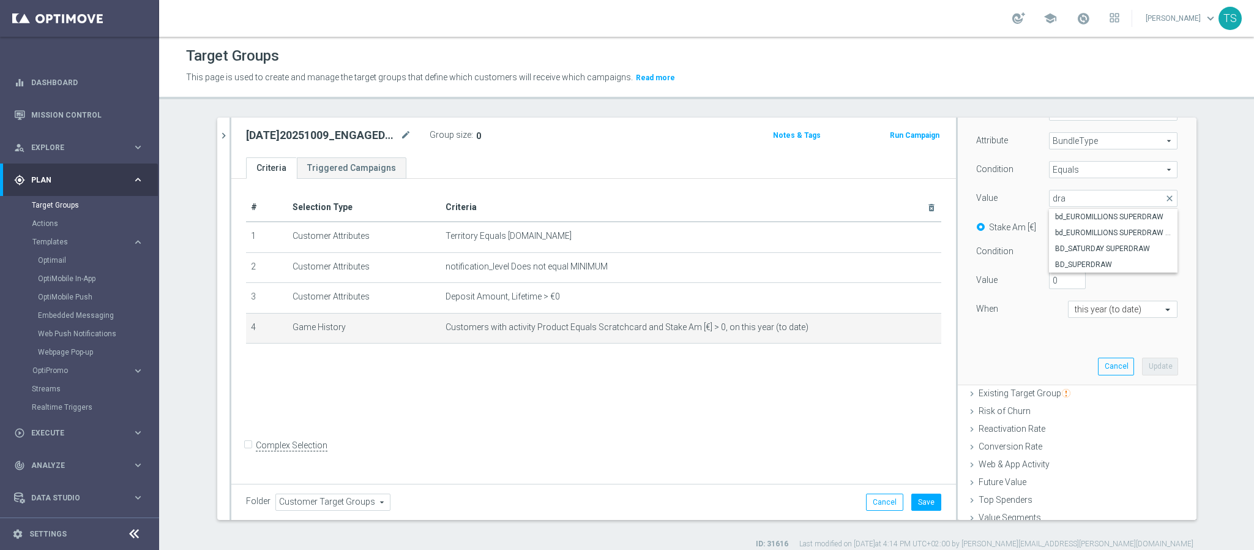
click at [974, 209] on div "Value" at bounding box center [1003, 200] width 73 height 20
click at [1108, 198] on span "Scratchcard" at bounding box center [1113, 198] width 127 height 16
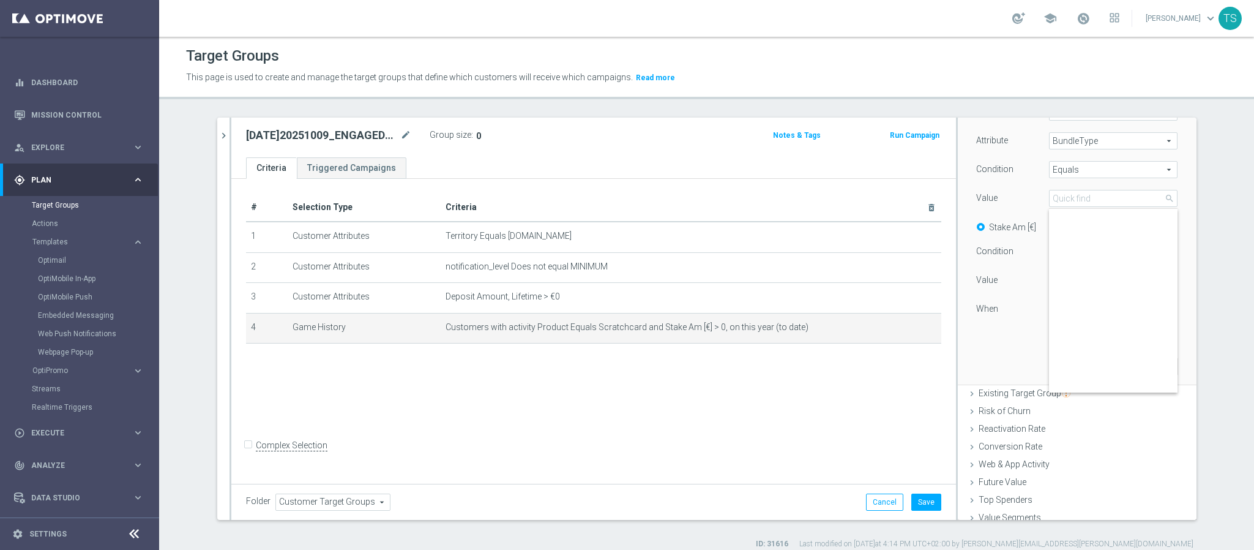
scroll to position [13547, 0]
click at [1113, 161] on div "Equals Equals arrow_drop_down search" at bounding box center [1113, 169] width 129 height 17
click at [1125, 145] on span "BundleType" at bounding box center [1113, 141] width 127 height 16
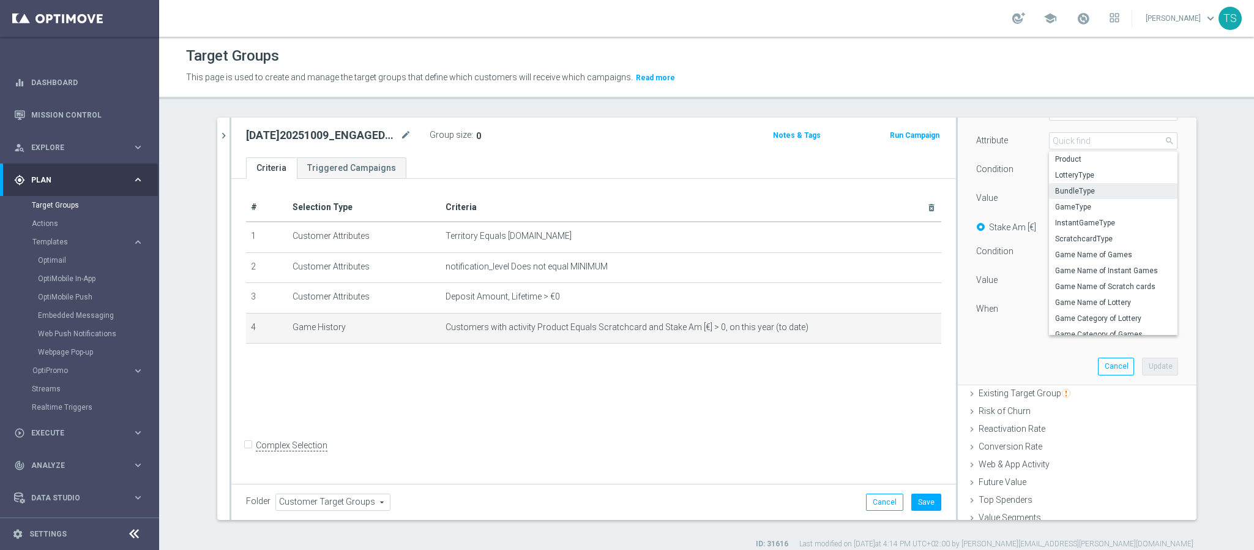
click at [1113, 208] on span "GameType" at bounding box center [1113, 207] width 116 height 10
type input "GameType"
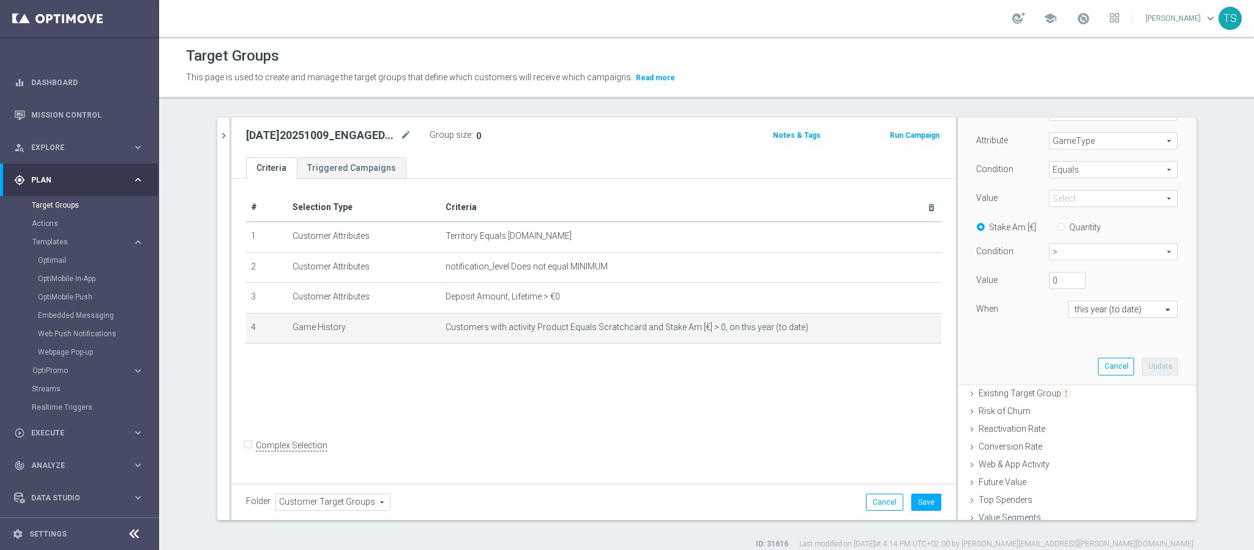
click at [1103, 195] on span "Scratchcard" at bounding box center [1113, 198] width 127 height 16
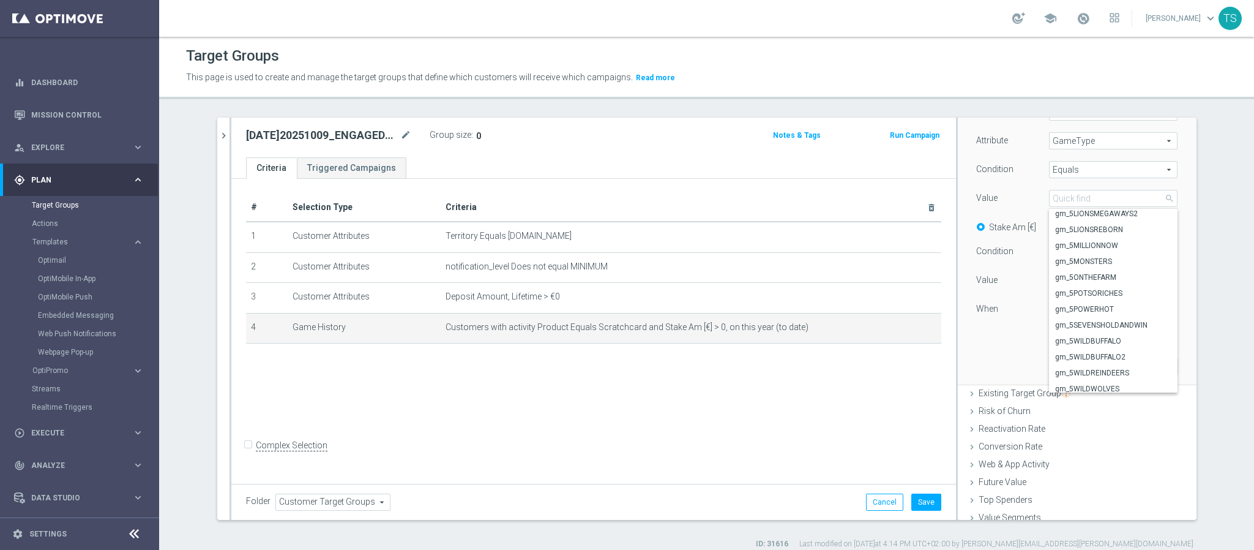
scroll to position [0, 0]
click at [1096, 198] on input "search" at bounding box center [1113, 198] width 129 height 17
type input "highfl"
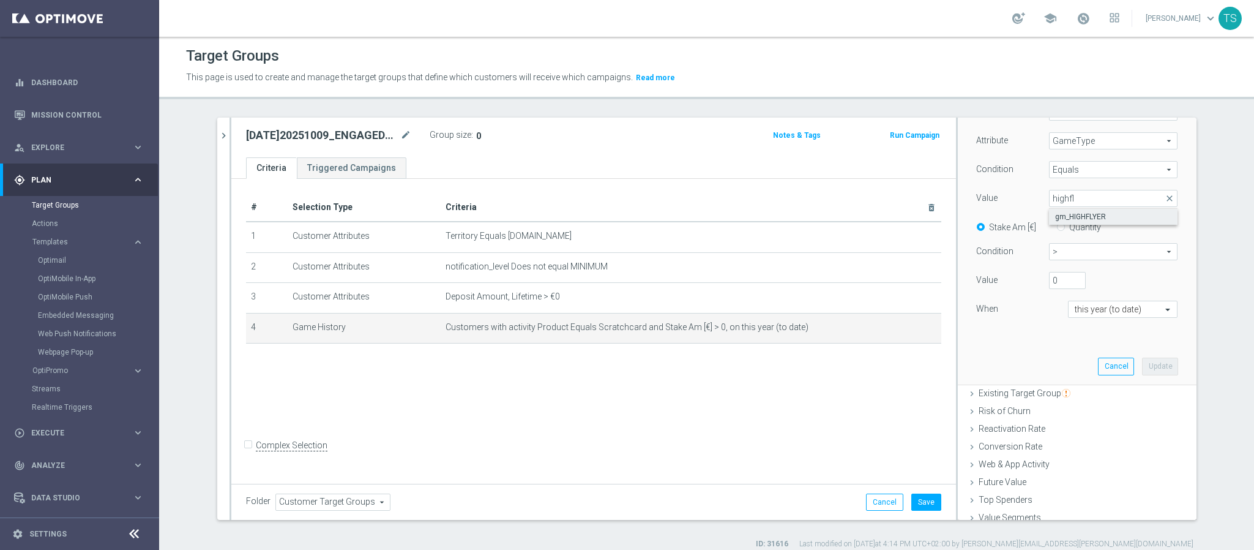
click at [1099, 215] on span "gm_HIGHFLYER" at bounding box center [1113, 217] width 116 height 10
type input "gm_HIGHFLYER"
click at [1146, 366] on button "Update" at bounding box center [1160, 366] width 36 height 17
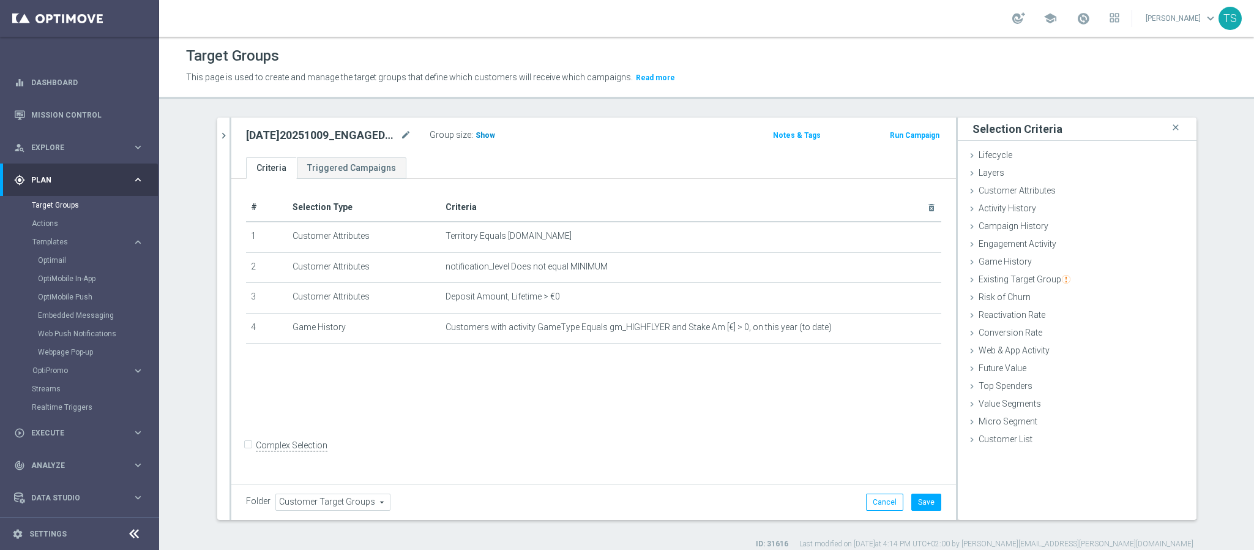
click at [476, 138] on span "Show" at bounding box center [486, 135] width 20 height 9
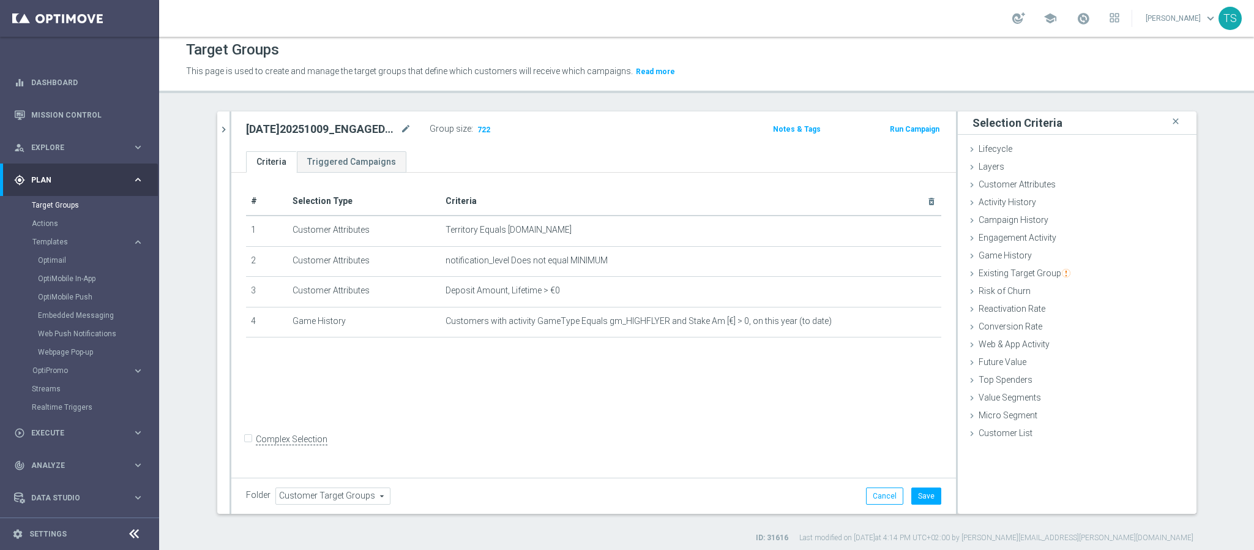
scroll to position [12, 0]
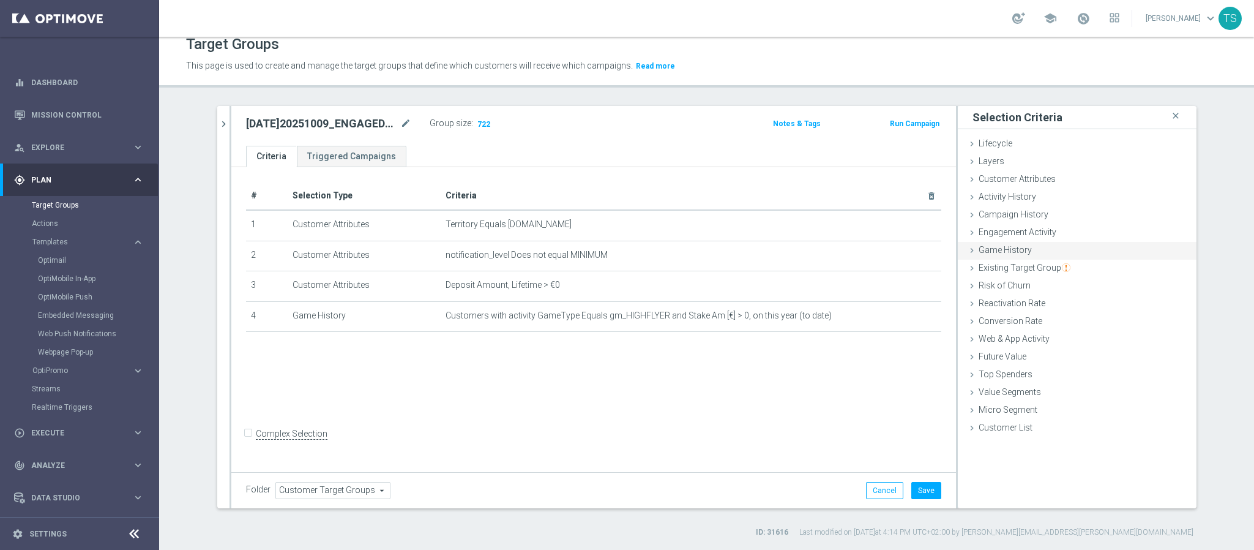
click at [1047, 250] on div "Game History done selection updated" at bounding box center [1077, 251] width 239 height 18
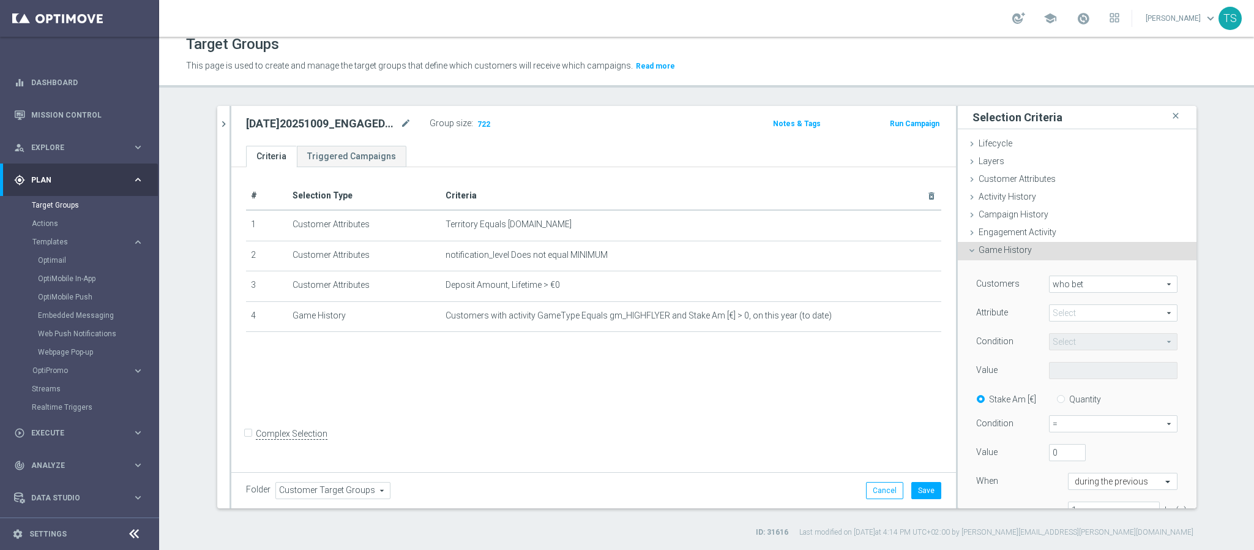
click at [1100, 283] on span "who bet" at bounding box center [1113, 284] width 127 height 16
click at [1093, 316] on span at bounding box center [1113, 313] width 127 height 16
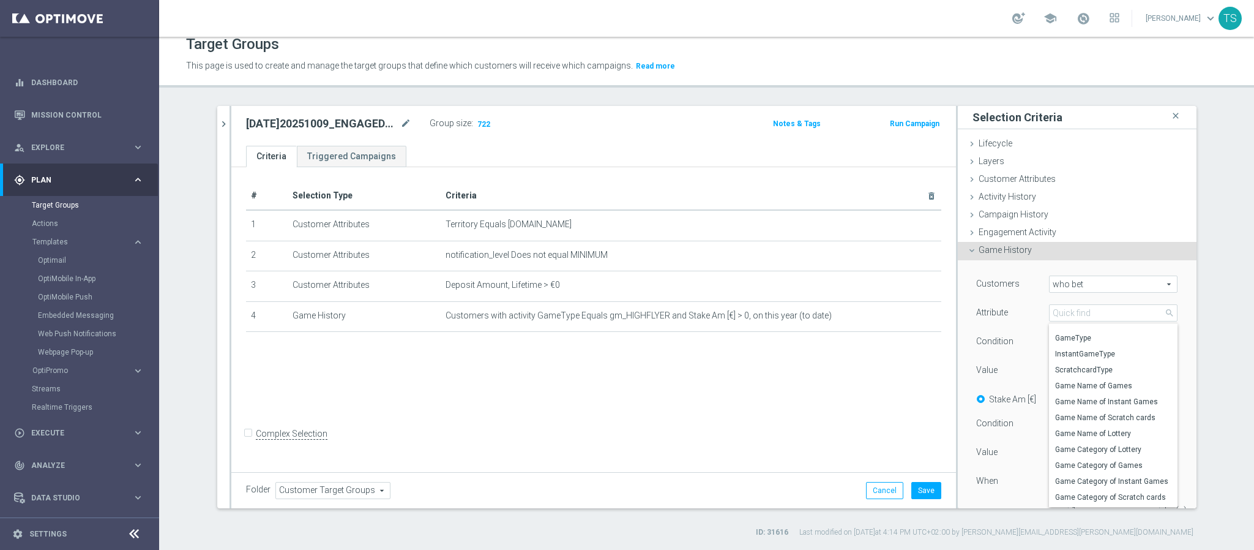
scroll to position [66, 0]
click at [1128, 357] on span "Game Name of Games" at bounding box center [1113, 358] width 116 height 10
click at [1128, 357] on div "Customers who bet who bet arrow_drop_down search Attribute Select arrow_drop_do…" at bounding box center [1077, 401] width 202 height 253
type input "Game Name of Games"
type input "Equals"
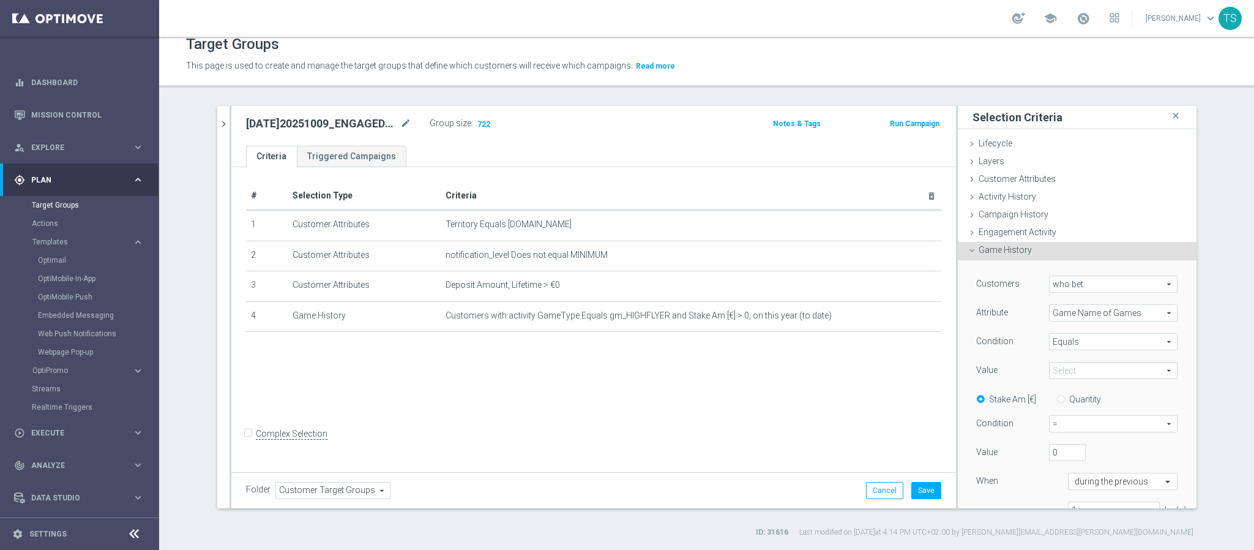
click at [1108, 375] on span at bounding box center [1113, 370] width 127 height 16
click at [1110, 366] on input "search" at bounding box center [1113, 370] width 129 height 17
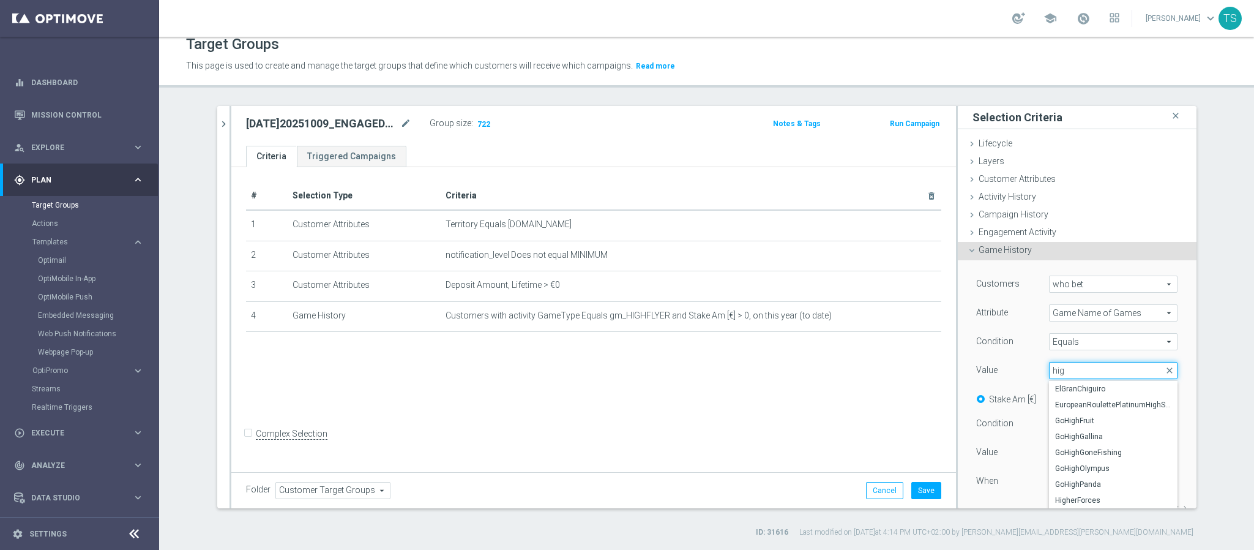
type input "high"
click at [1084, 498] on span "HighFlyer" at bounding box center [1113, 500] width 116 height 10
type input "HighFlyer"
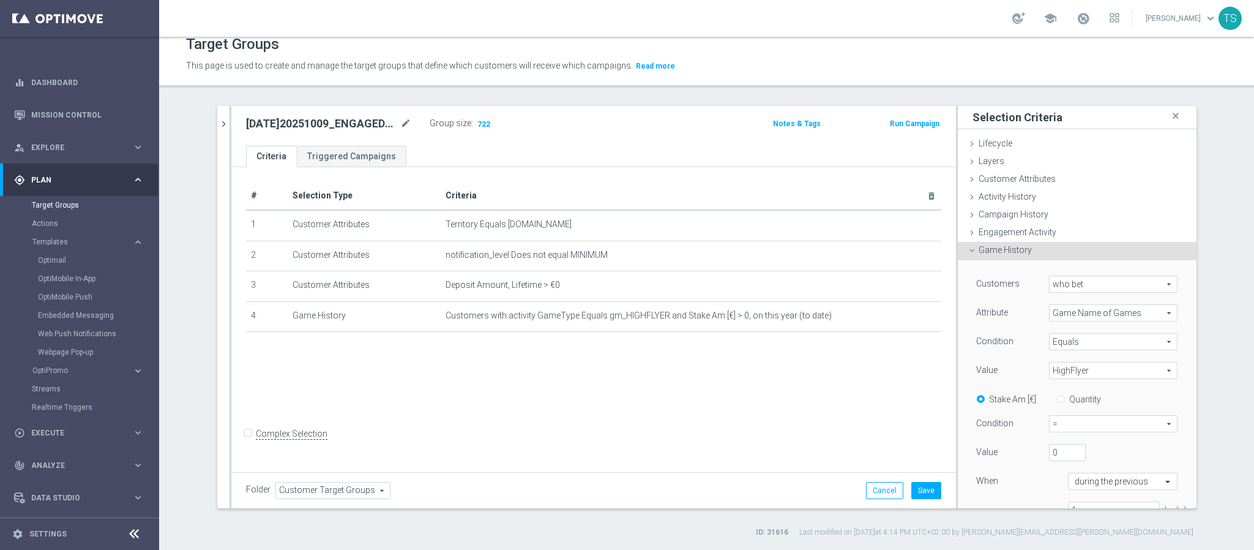
click at [1099, 430] on span "=" at bounding box center [1113, 424] width 127 height 16
click at [1082, 473] on span ">" at bounding box center [1113, 473] width 115 height 10
type input ">"
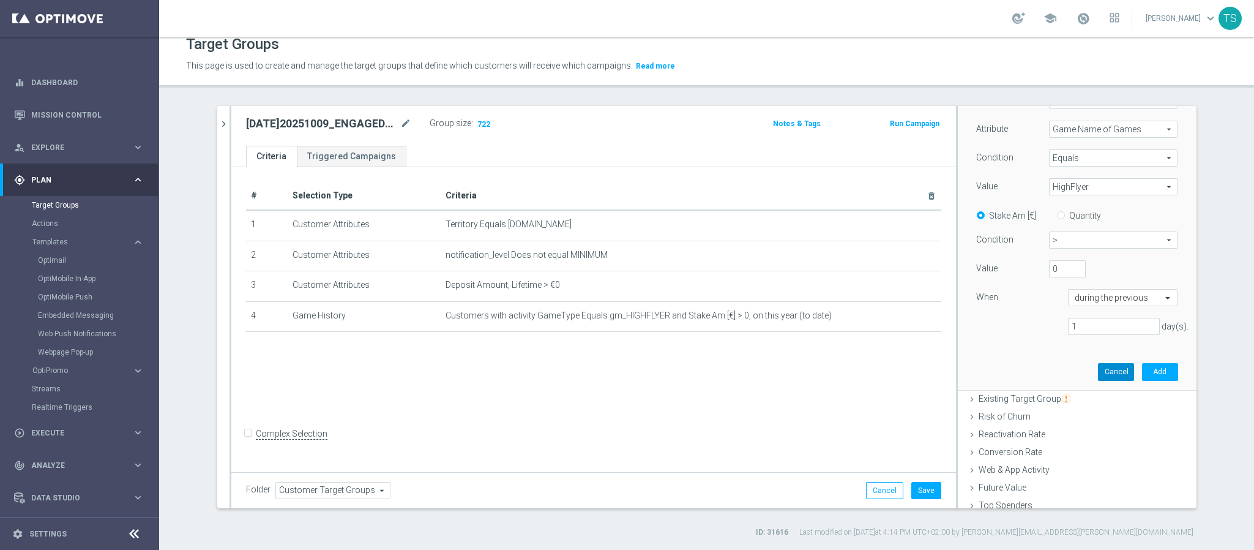
scroll to position [152, 0]
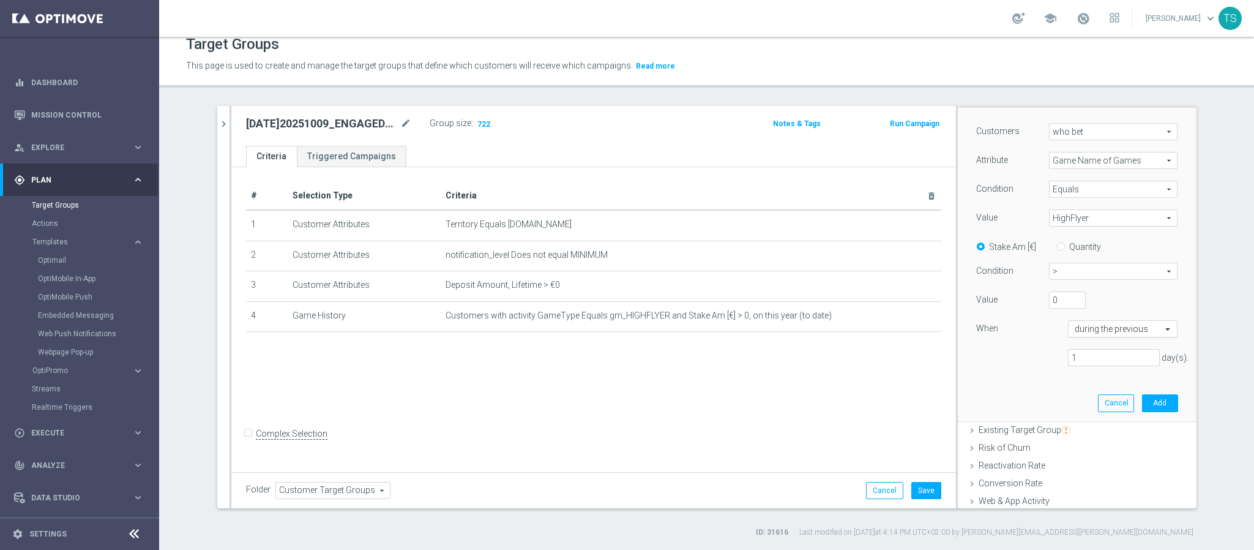
click at [1117, 329] on input "text" at bounding box center [1111, 329] width 72 height 11
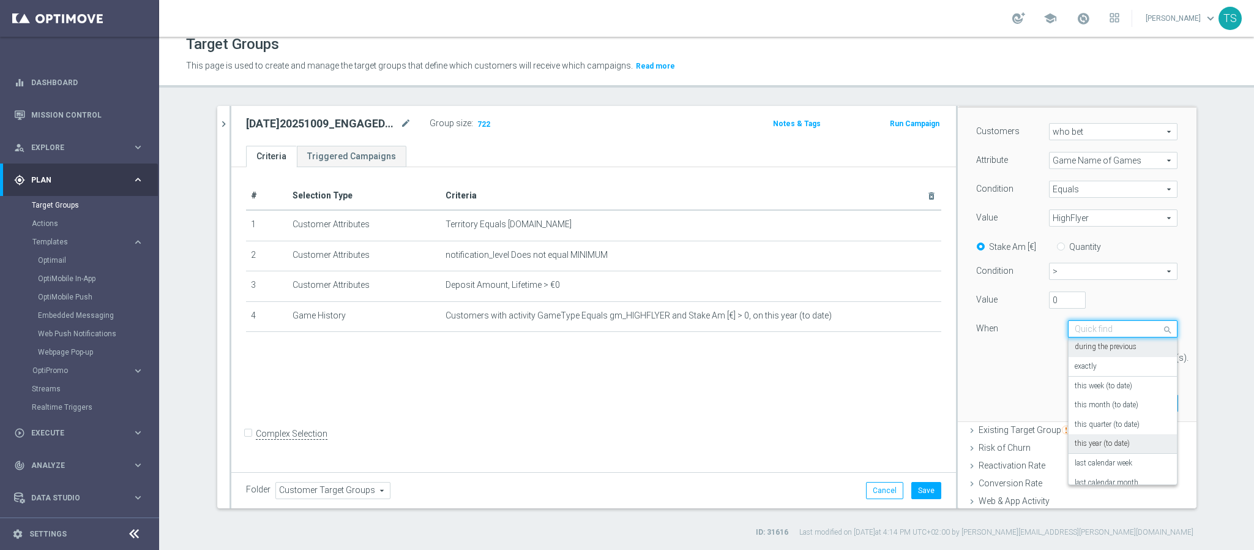
click at [1100, 444] on label "this year (to date)" at bounding box center [1102, 444] width 55 height 10
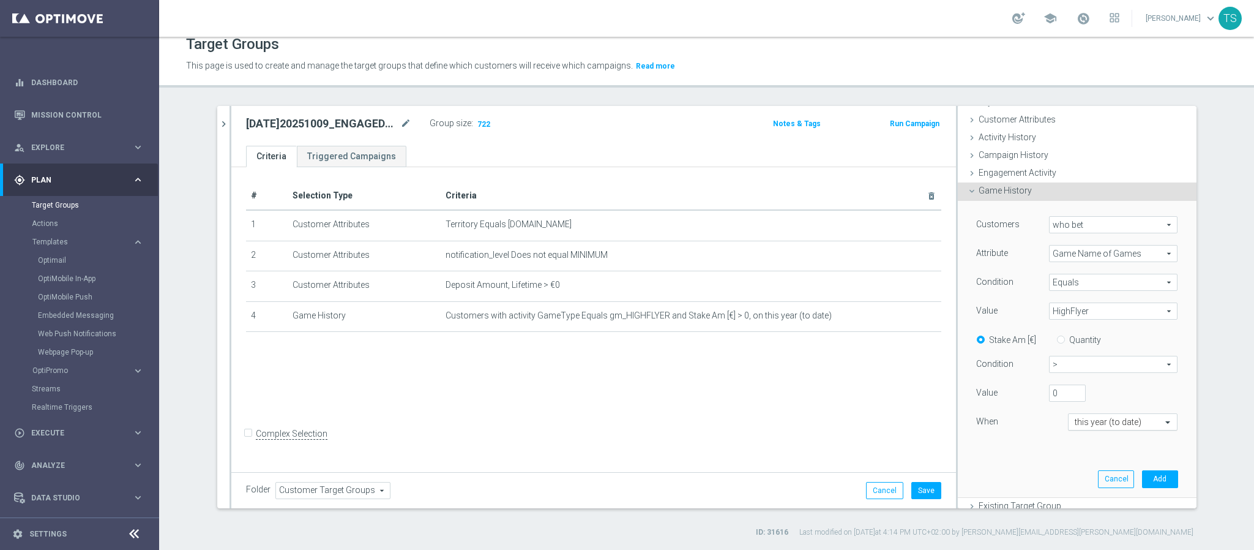
scroll to position [92, 0]
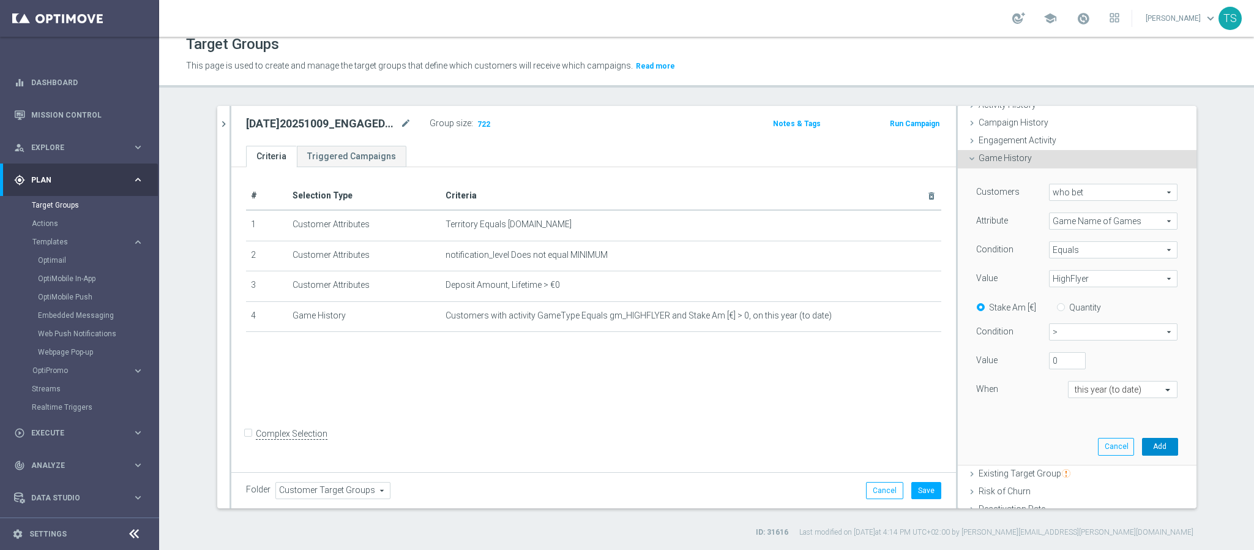
click at [1147, 450] on button "Add" at bounding box center [1160, 446] width 36 height 17
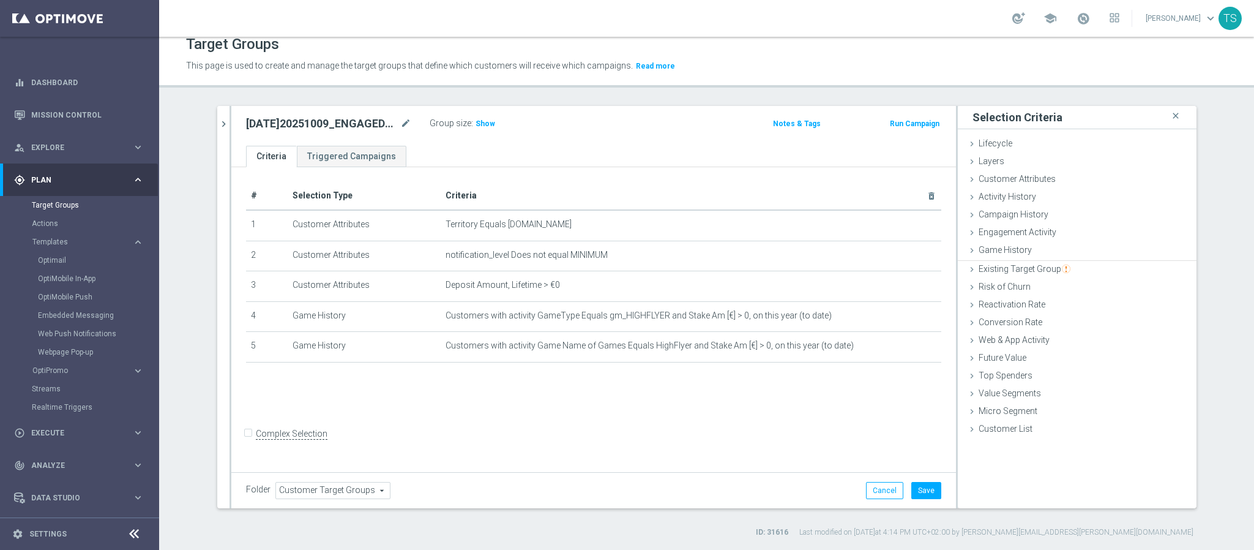
scroll to position [0, 0]
click at [912, 311] on icon "delete_forever" at bounding box center [917, 316] width 10 height 10
click at [479, 122] on span "Show" at bounding box center [486, 123] width 20 height 9
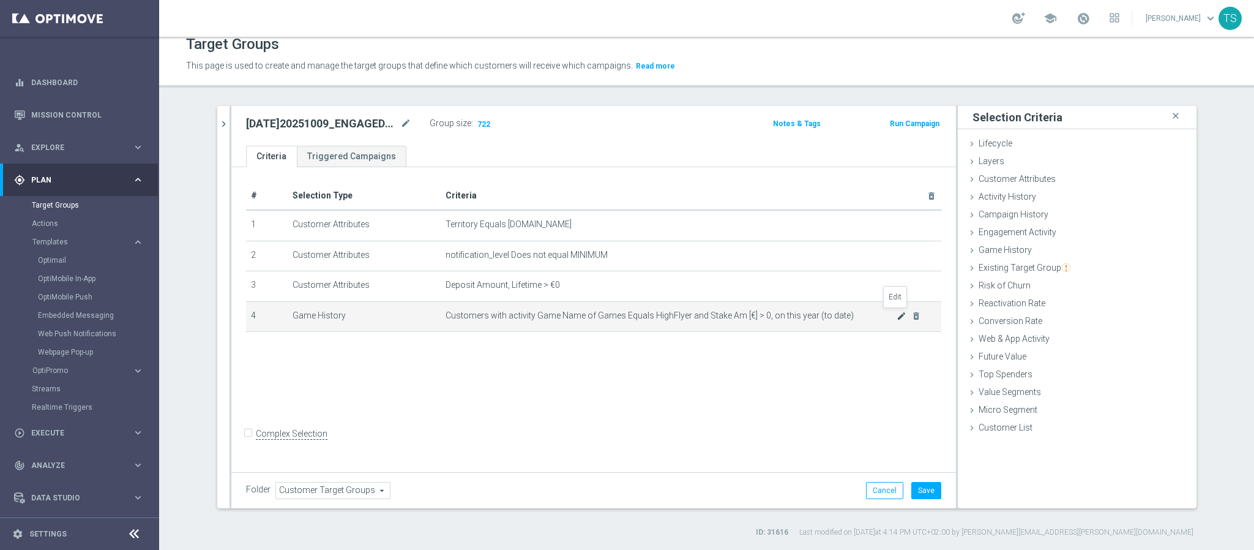
click at [897, 317] on icon "mode_edit" at bounding box center [902, 316] width 10 height 10
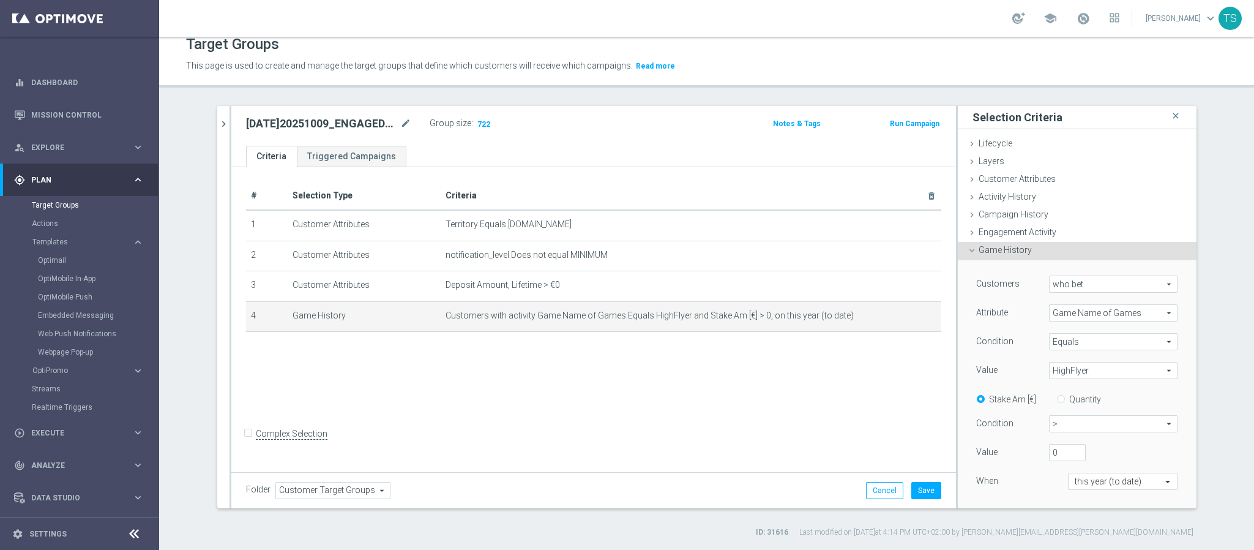
click at [1101, 316] on span "Game Name of Games" at bounding box center [1113, 313] width 127 height 16
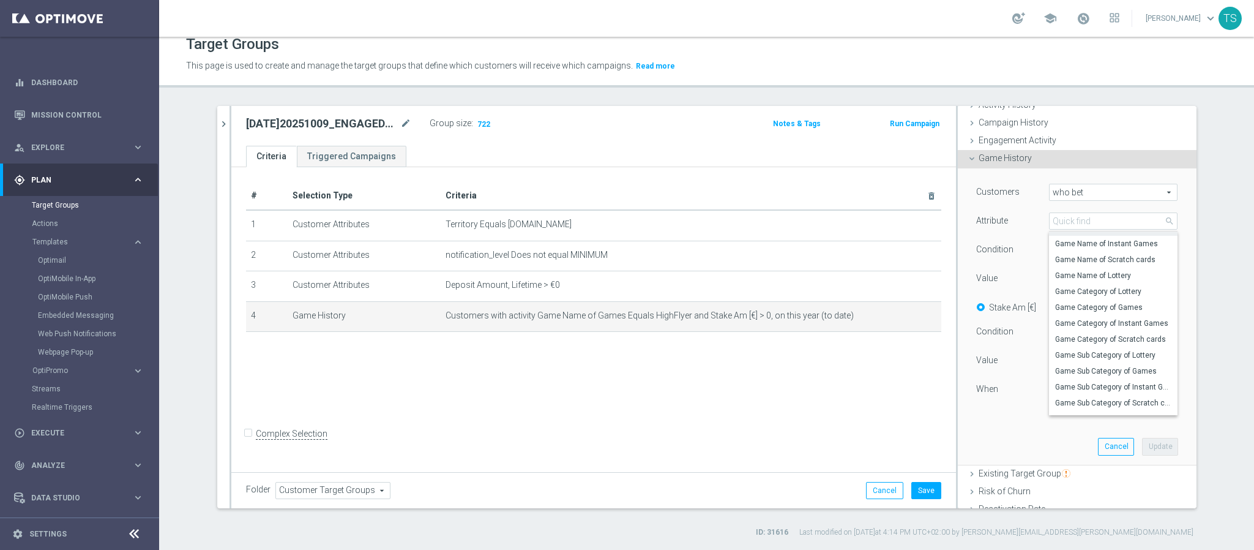
scroll to position [107, 0]
click at [1082, 309] on span "Game Category of Games" at bounding box center [1113, 304] width 116 height 10
type input "Game Category of Games"
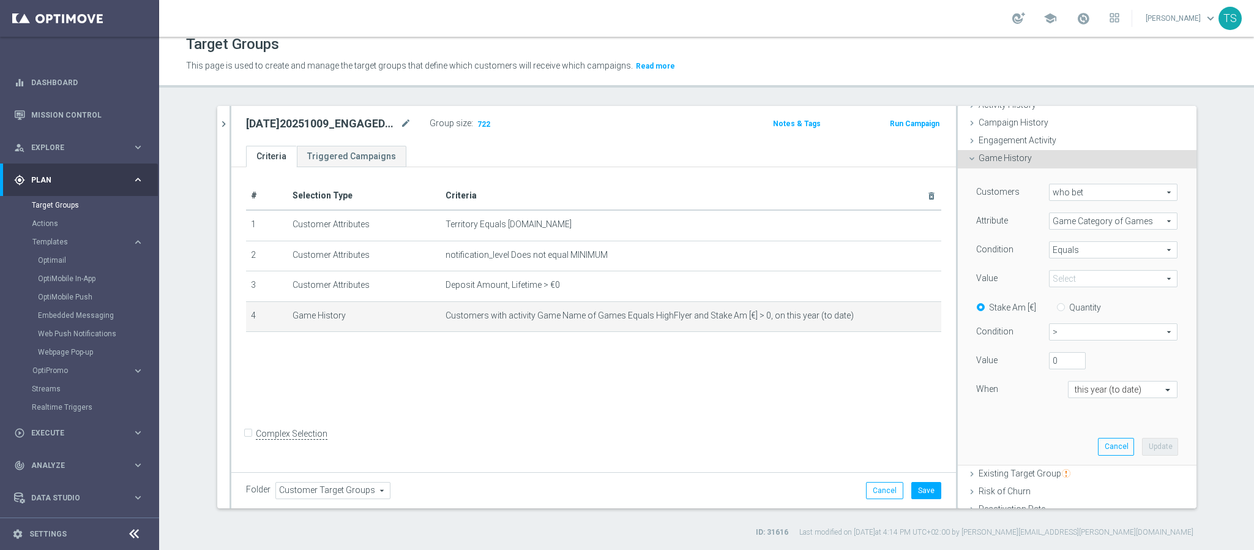
click at [1087, 287] on div "Value HighFlyer Select arrow_drop_down search" at bounding box center [1077, 280] width 220 height 20
click at [1086, 283] on span "HighFlyer" at bounding box center [1113, 279] width 127 height 16
click at [1084, 318] on label "Instant" at bounding box center [1113, 313] width 129 height 16
type input "Instant"
click at [1142, 446] on button "Update" at bounding box center [1160, 446] width 36 height 17
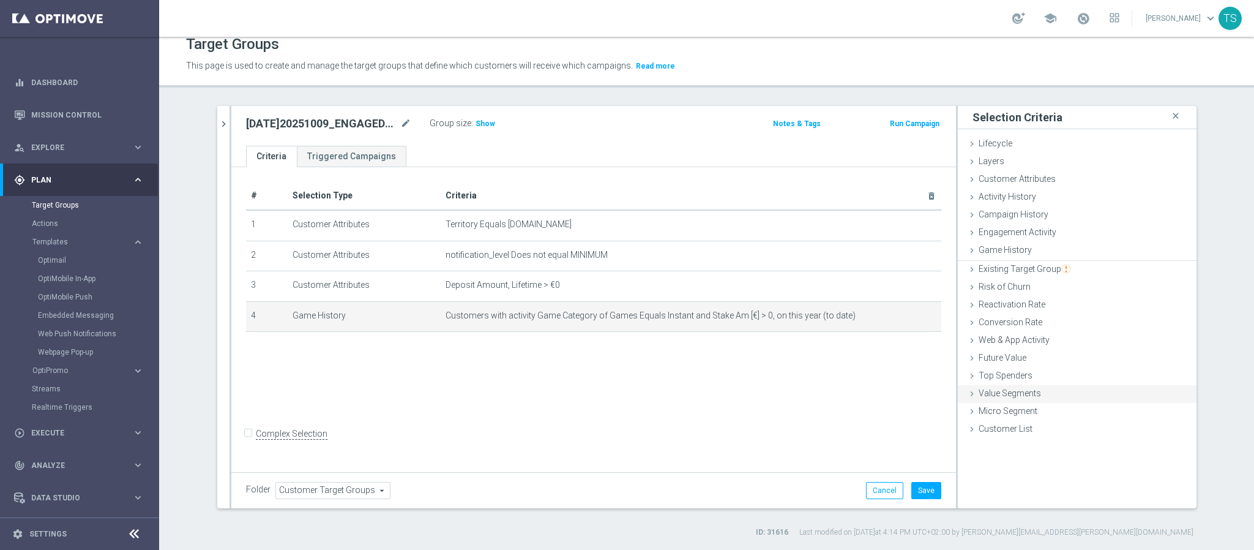
scroll to position [0, 0]
click at [487, 118] on div "Group size : Show" at bounding box center [491, 122] width 122 height 15
click at [476, 126] on span "Show" at bounding box center [486, 123] width 20 height 9
click at [897, 312] on icon "mode_edit" at bounding box center [902, 316] width 10 height 10
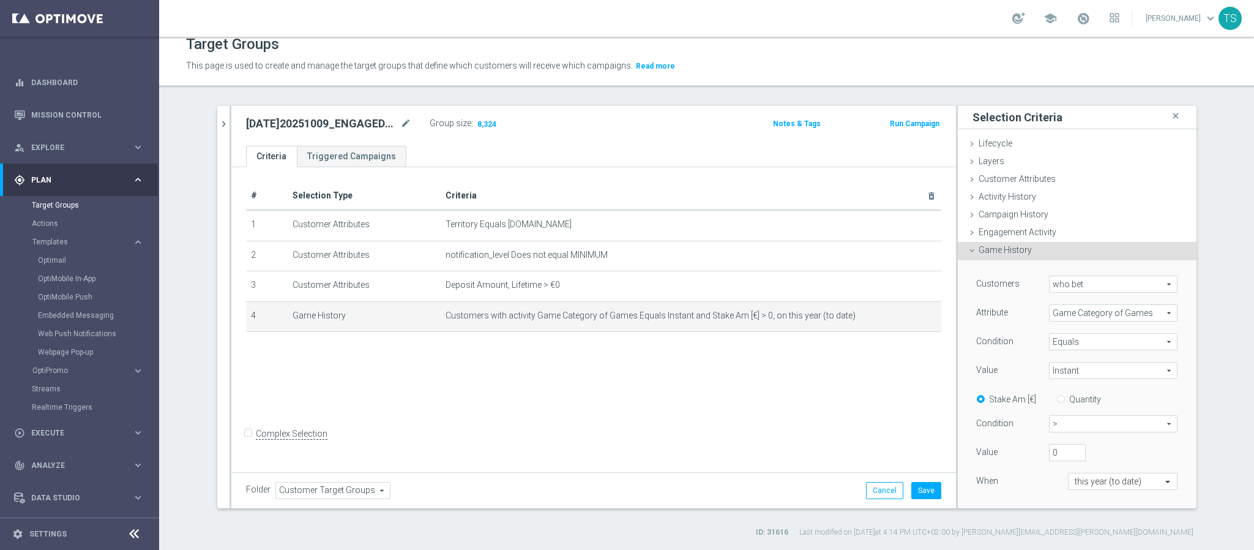
click at [1071, 380] on div "Value Instant Instant arrow_drop_down search" at bounding box center [1077, 372] width 220 height 20
click at [1071, 375] on span "Instant" at bounding box center [1113, 370] width 127 height 16
click at [1093, 436] on span "Slots" at bounding box center [1113, 437] width 116 height 10
type input "Slots"
click at [927, 484] on button "Save" at bounding box center [927, 490] width 30 height 17
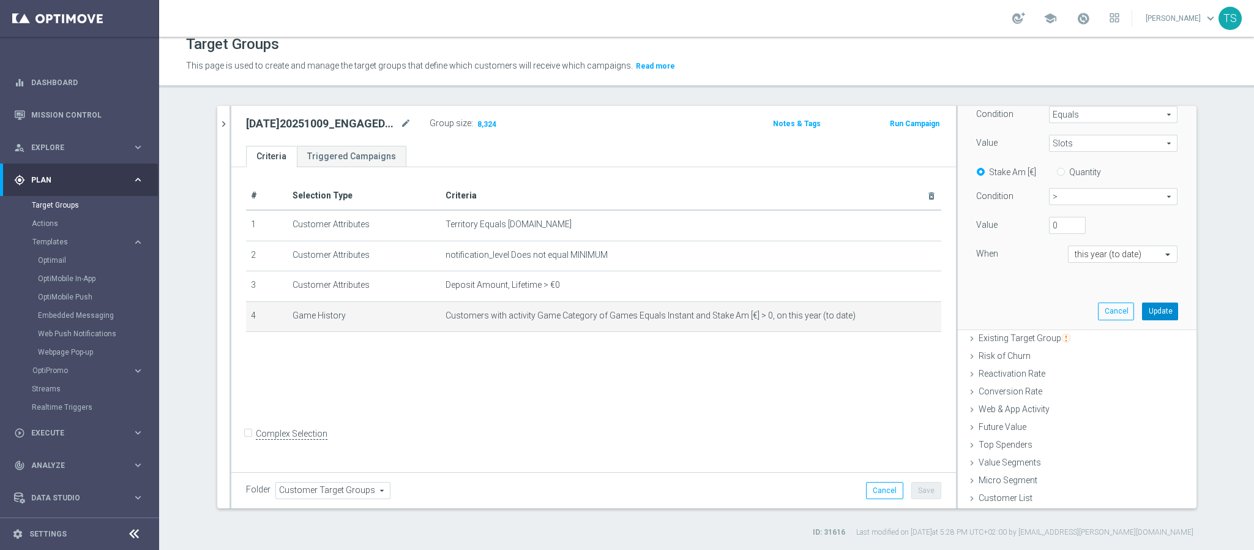
click at [1148, 313] on button "Update" at bounding box center [1160, 310] width 36 height 17
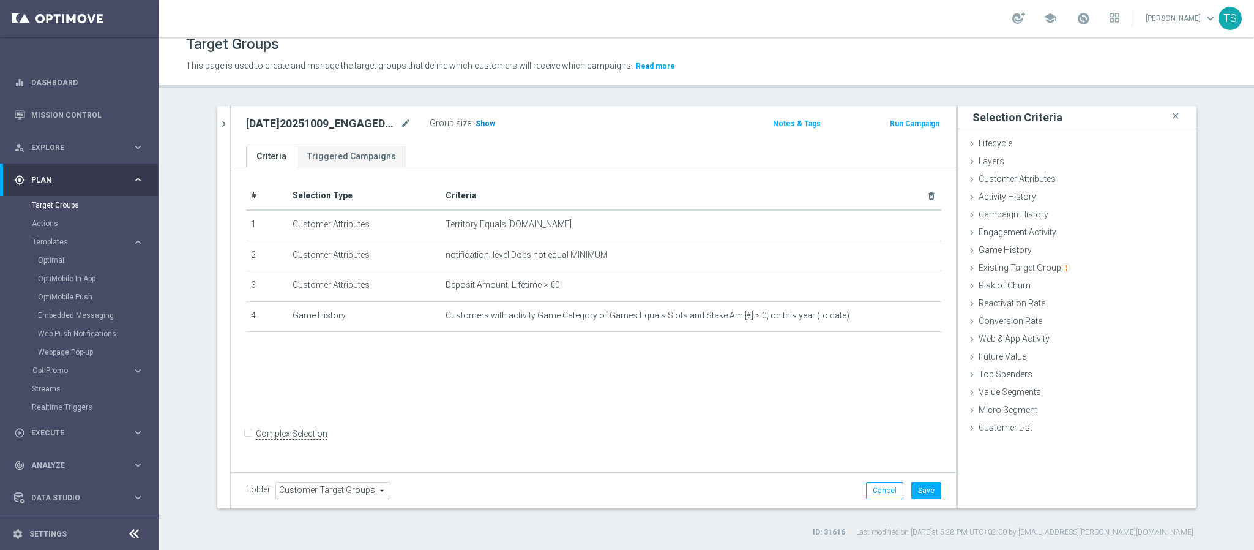
click at [480, 120] on span "Show" at bounding box center [486, 123] width 20 height 9
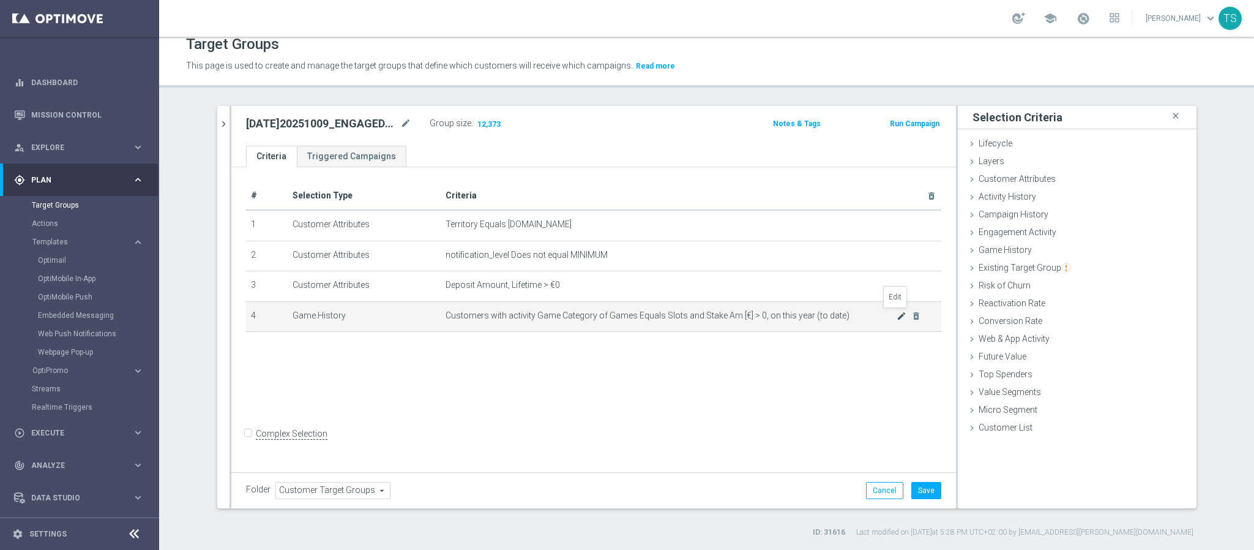
click at [897, 314] on icon "mode_edit" at bounding box center [902, 316] width 10 height 10
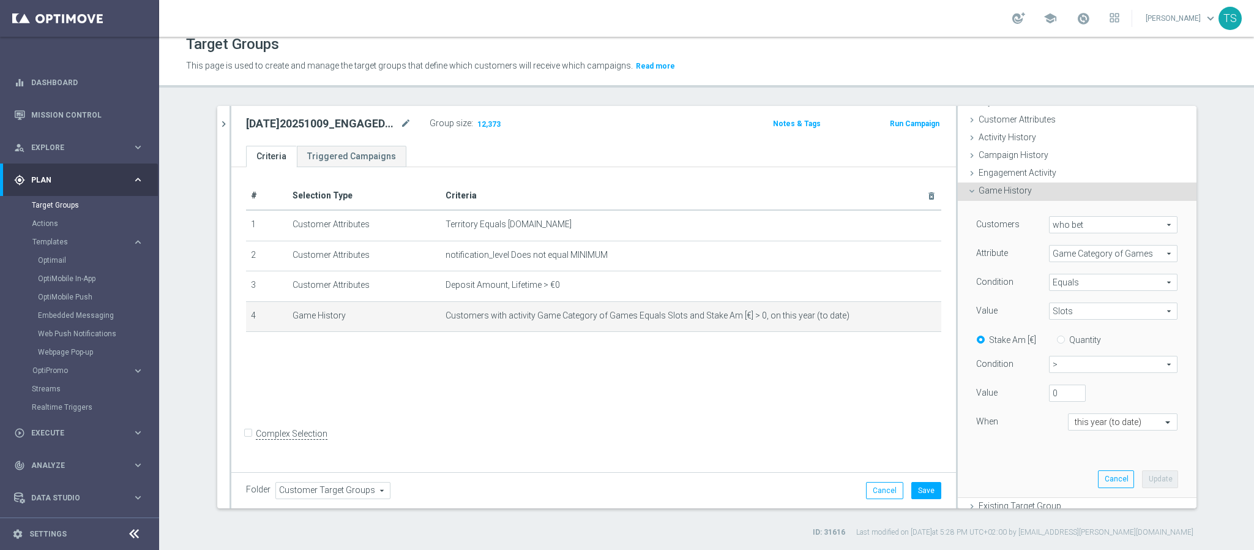
scroll to position [92, 0]
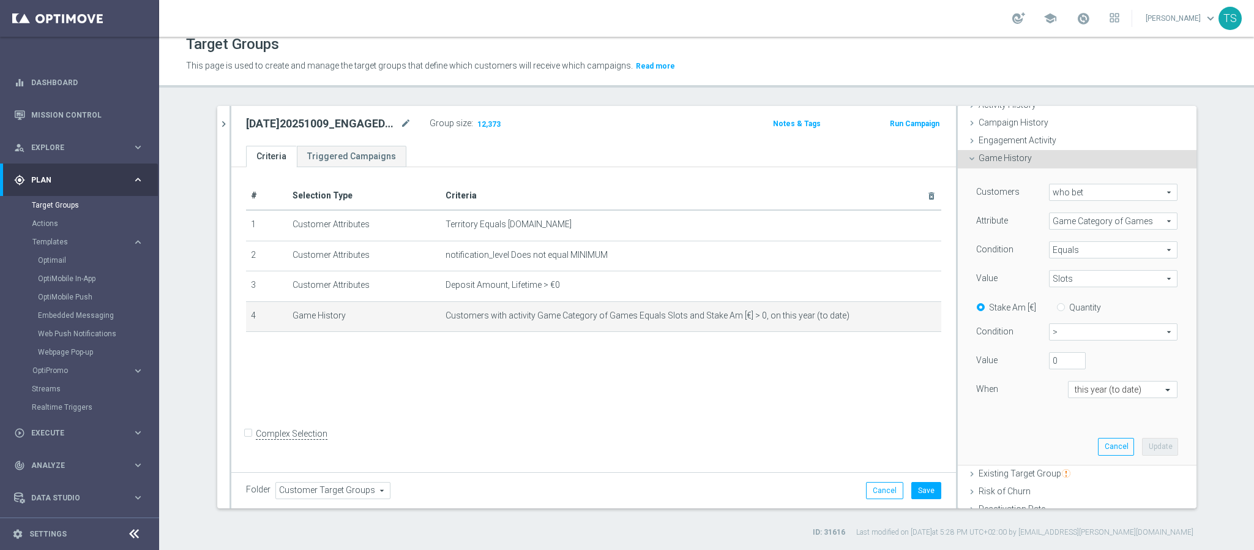
click at [1098, 185] on span "who bet" at bounding box center [1113, 192] width 127 height 16
click at [1097, 193] on span "who bet" at bounding box center [1113, 192] width 127 height 16
click at [1100, 282] on span "Slots" at bounding box center [1113, 279] width 127 height 16
click at [0, 0] on input "search" at bounding box center [0, 0] width 0 height 0
click at [1088, 281] on input "search" at bounding box center [1113, 278] width 129 height 17
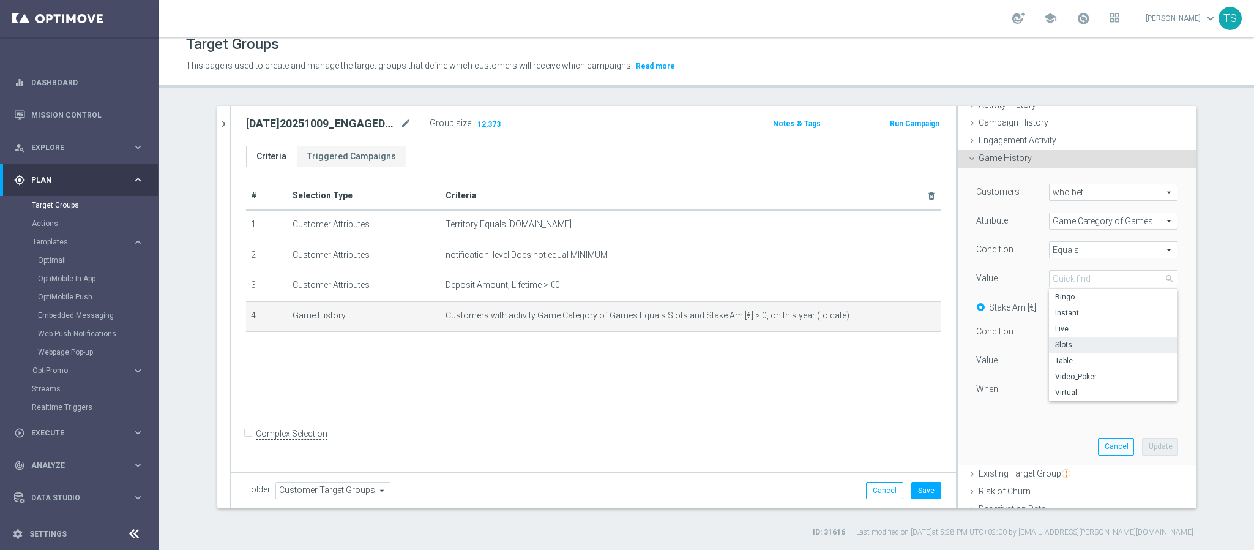
click at [1106, 221] on span "Game Category of Games" at bounding box center [1113, 221] width 127 height 16
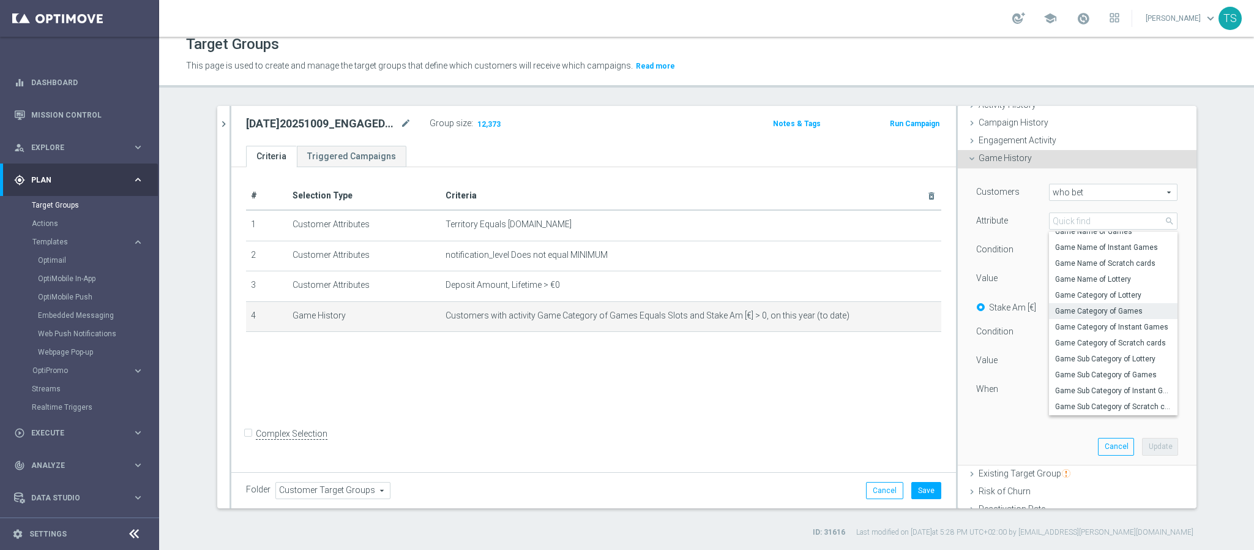
scroll to position [103, 0]
click at [1081, 323] on span "Game Category of Instant Games" at bounding box center [1113, 324] width 116 height 10
type input "Game Category of Instant Games"
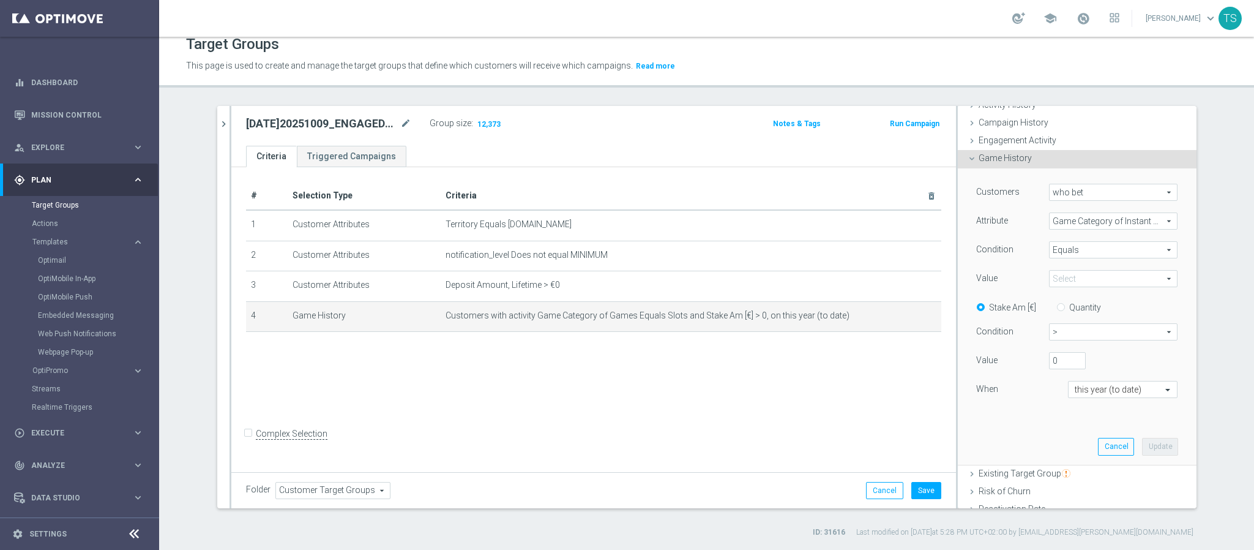
click at [1082, 285] on span "Slots" at bounding box center [1113, 279] width 127 height 16
click at [1082, 279] on input "search" at bounding box center [1113, 278] width 129 height 17
click at [1096, 300] on span "Instant" at bounding box center [1113, 297] width 116 height 10
type input "Instant"
click at [1088, 225] on span "Game Category of Instant Games" at bounding box center [1113, 221] width 127 height 16
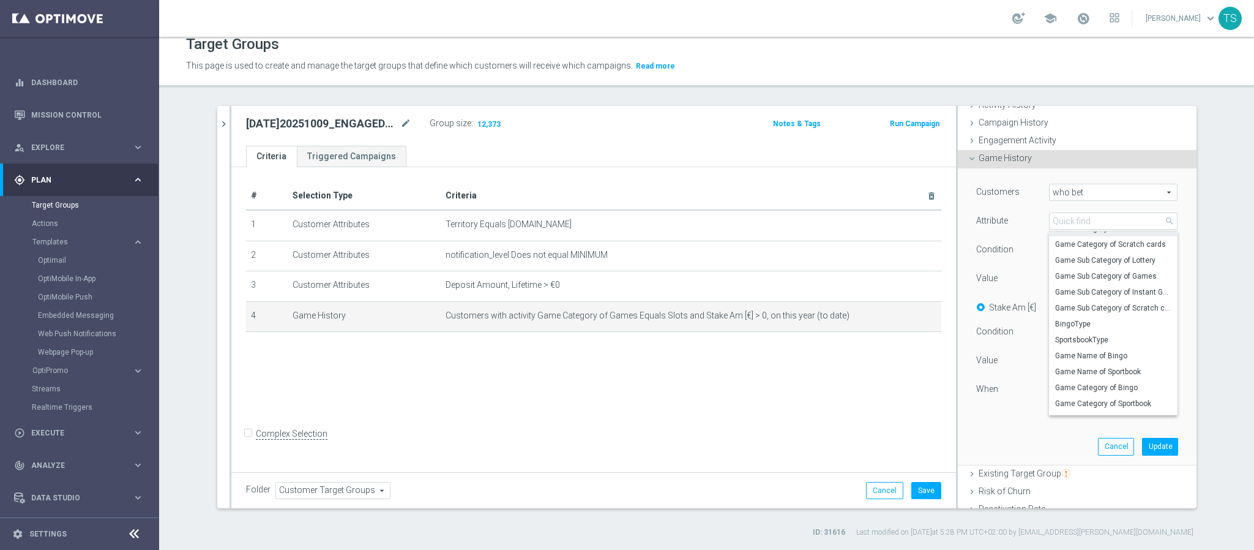
scroll to position [184, 0]
click at [1101, 285] on span "Game Sub Category of Games" at bounding box center [1113, 287] width 116 height 10
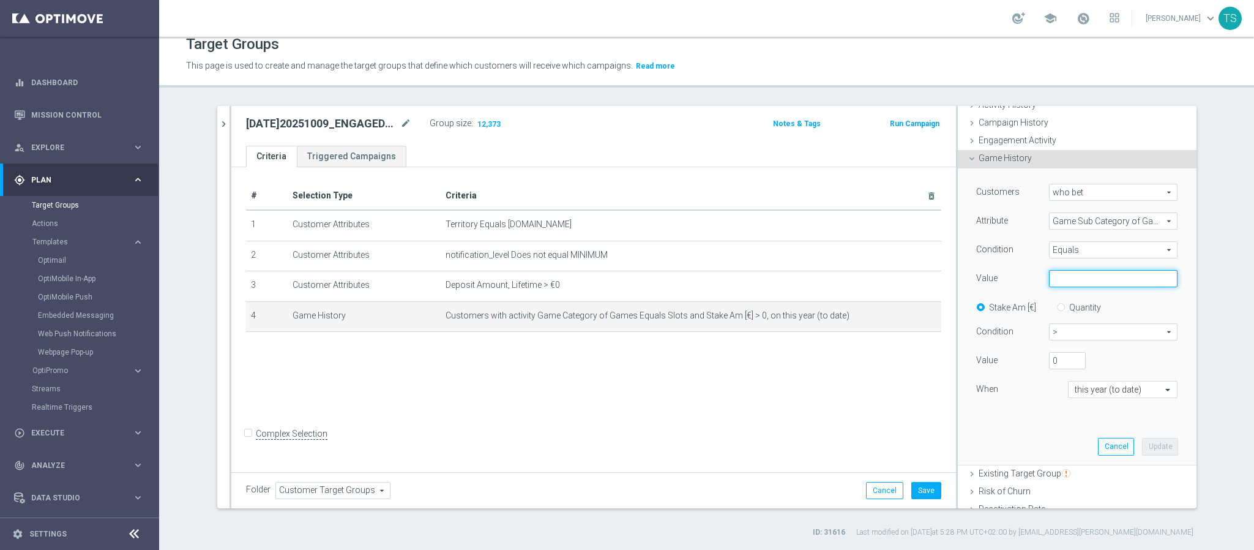
click at [1078, 278] on input "text" at bounding box center [1113, 278] width 129 height 17
click at [1091, 227] on span "Game Sub Category of Games" at bounding box center [1113, 221] width 127 height 16
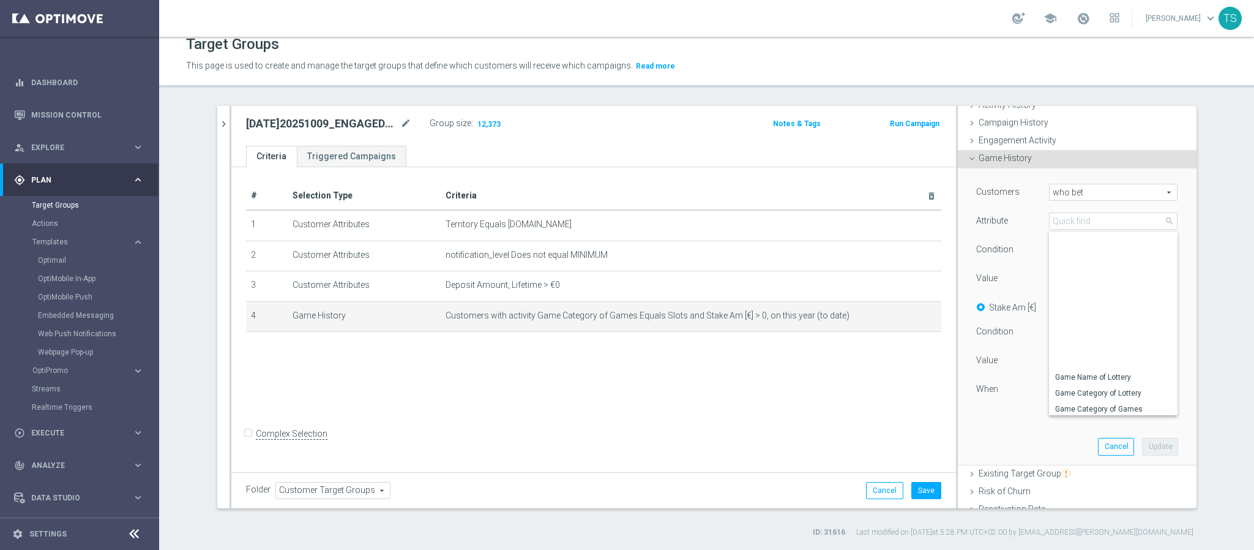
scroll to position [252, 0]
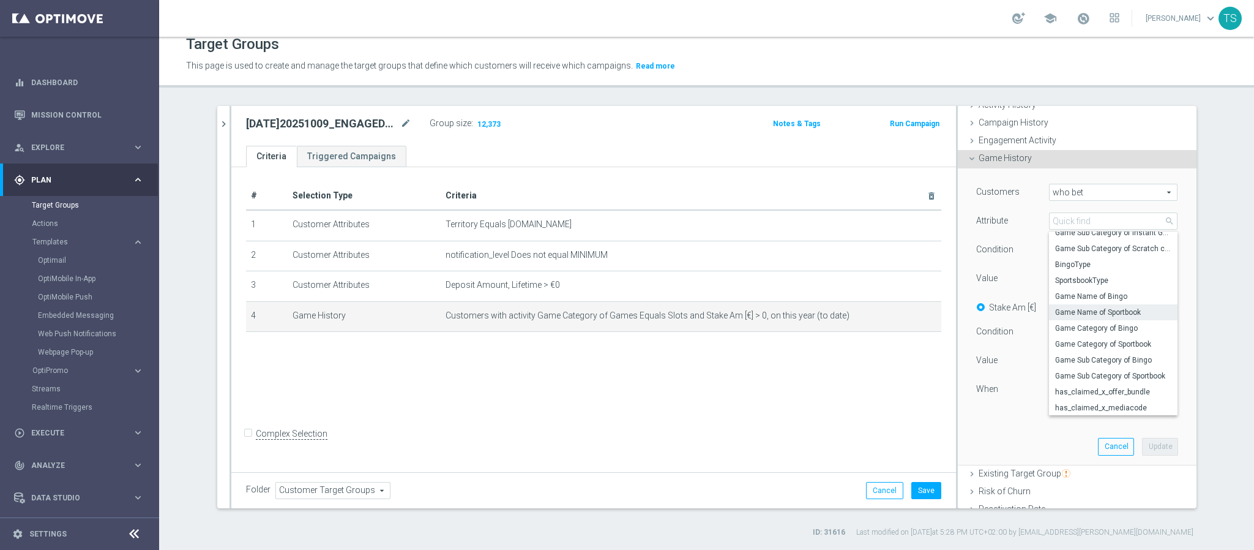
click at [1113, 320] on label "Game Name of Sportbook" at bounding box center [1113, 312] width 129 height 16
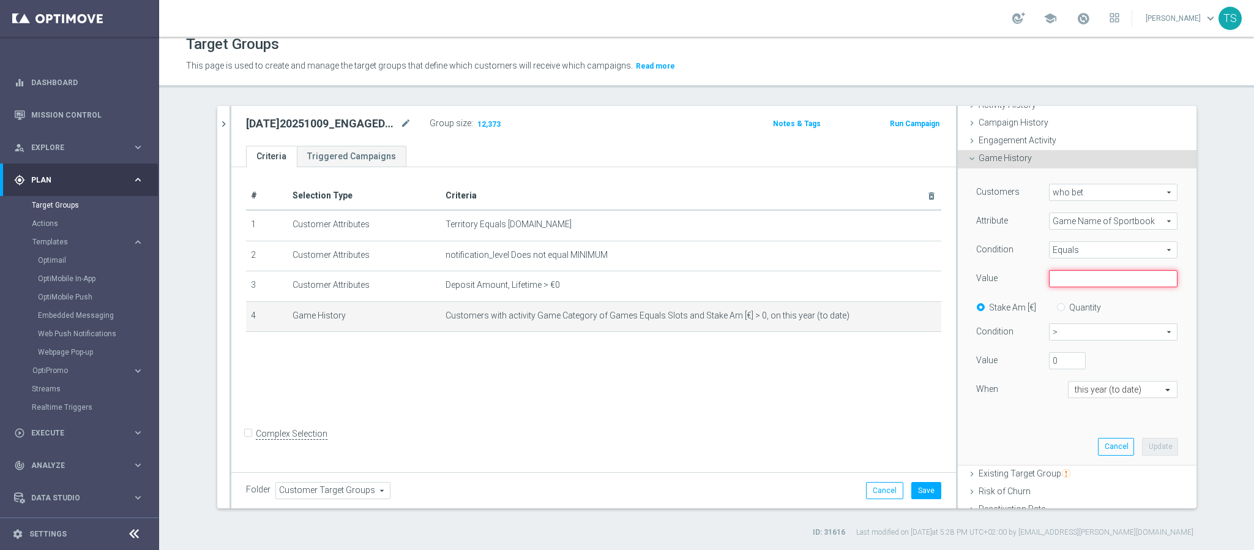
click at [1096, 272] on input "text" at bounding box center [1113, 278] width 129 height 17
click at [1108, 256] on span "Equals" at bounding box center [1113, 250] width 127 height 16
click at [1139, 222] on span "Game Name of Sportbook" at bounding box center [1113, 221] width 127 height 16
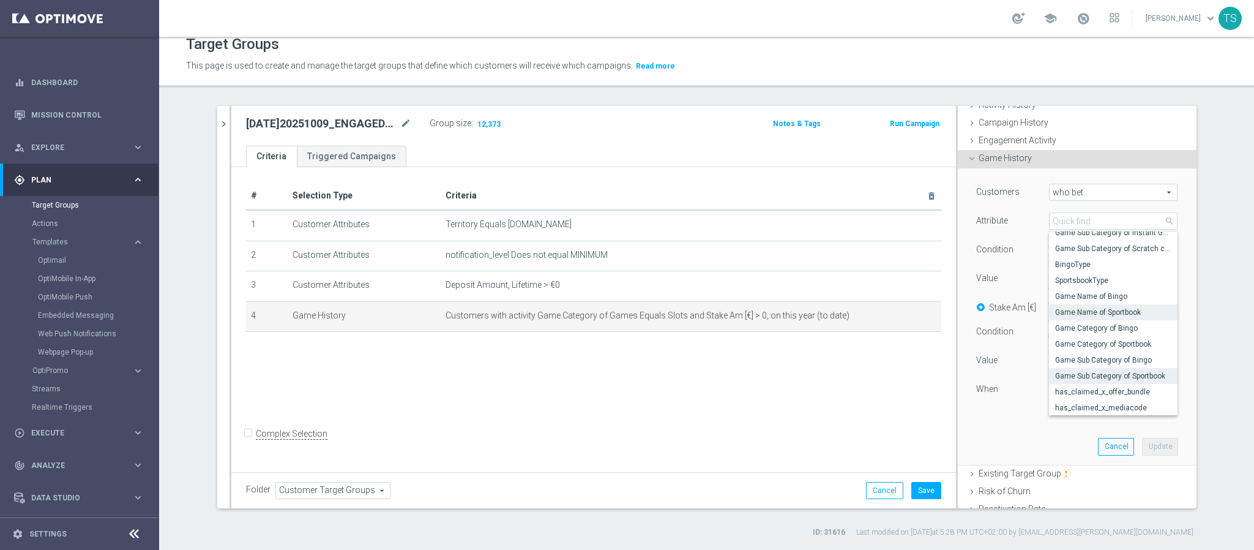
click at [1142, 371] on label "Game Sub Category of Sportbook" at bounding box center [1113, 376] width 129 height 16
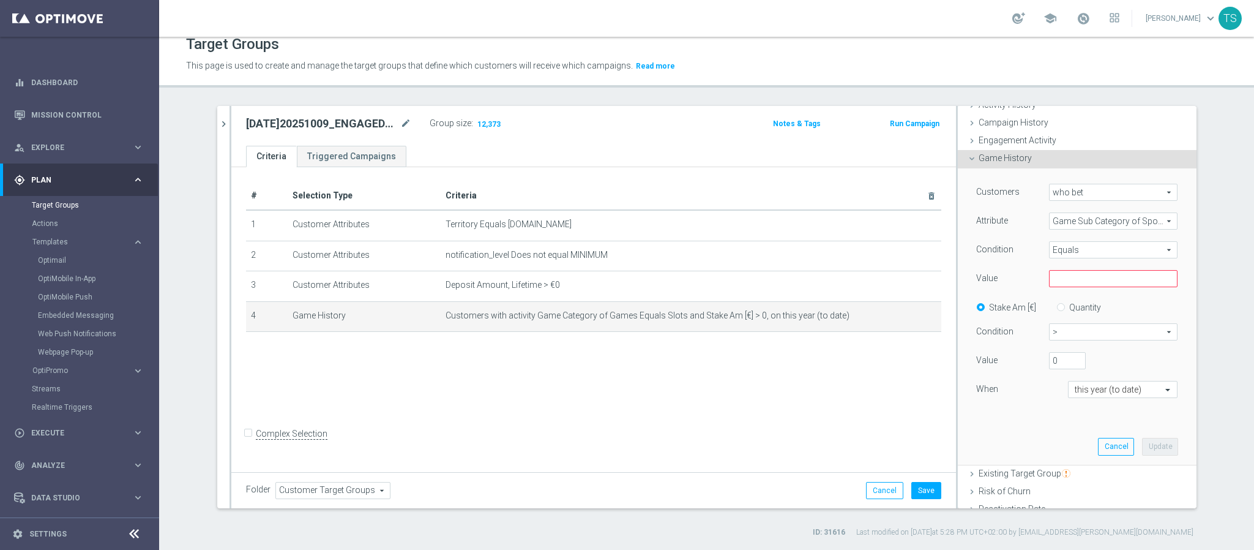
click at [1141, 214] on span "Game Sub Category of Sportbook" at bounding box center [1113, 221] width 127 height 16
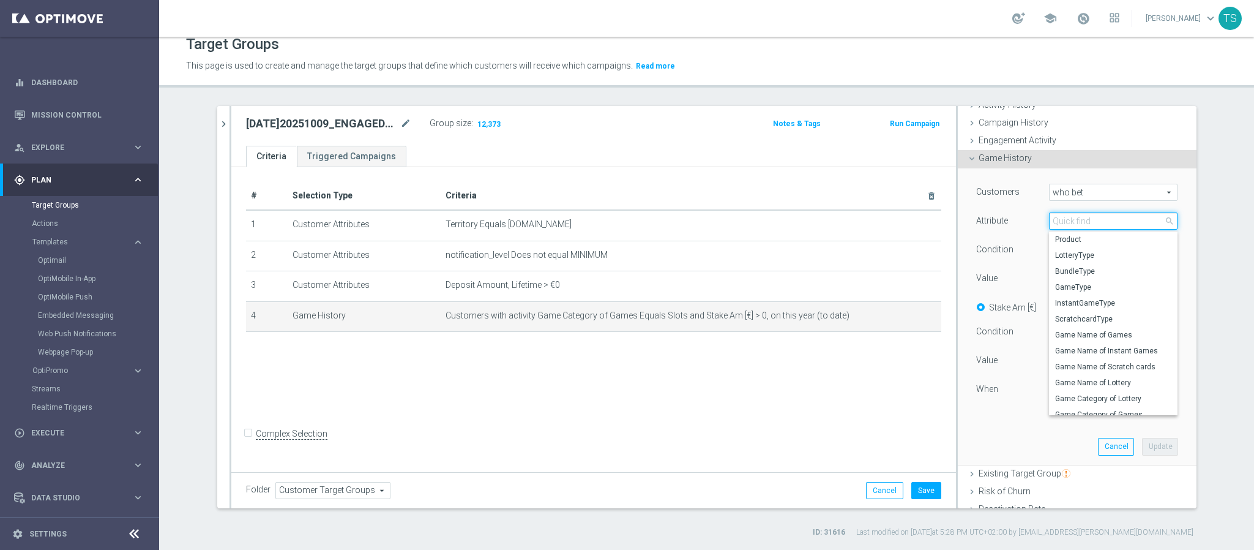
click at [1135, 223] on input "search" at bounding box center [1113, 220] width 129 height 17
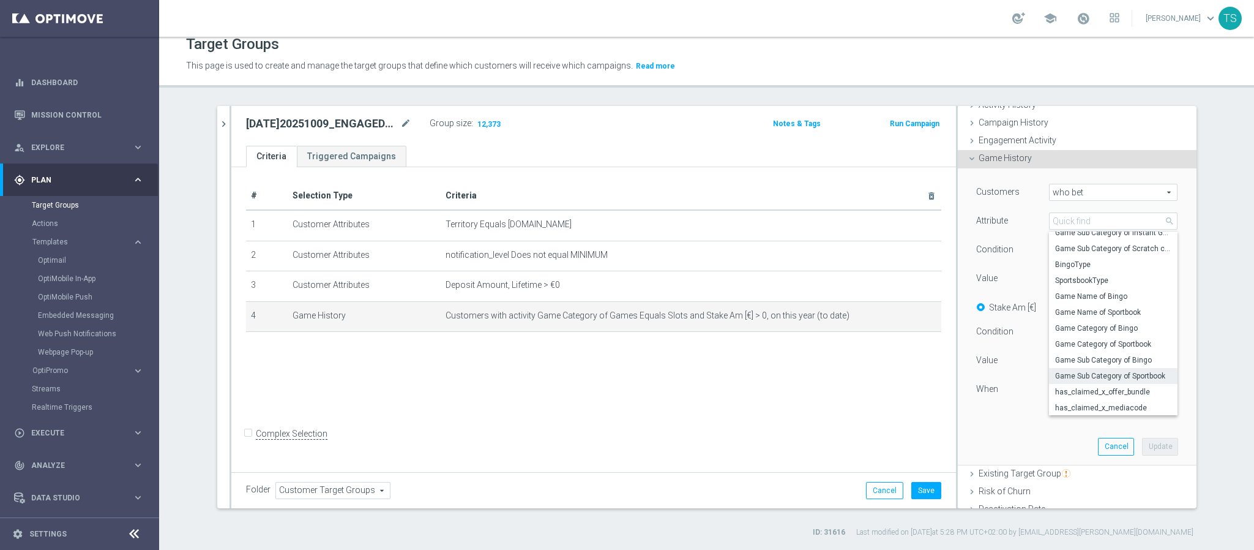
click at [1117, 397] on label "has_claimed_x_offer_bundle" at bounding box center [1113, 392] width 129 height 16
type input "has_claimed_x_offer_bundle"
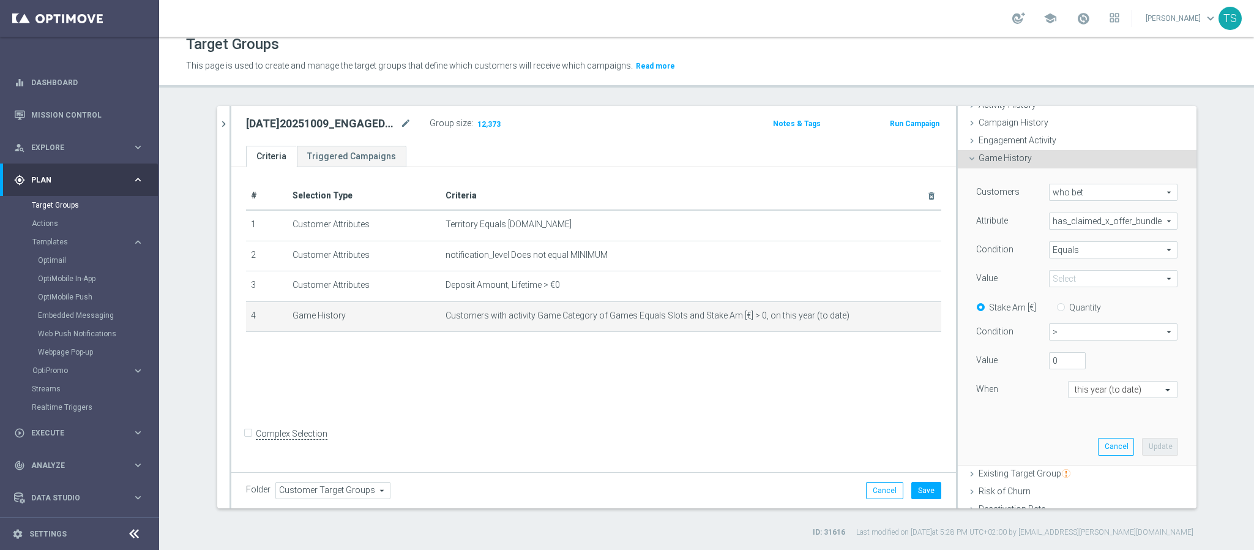
click at [1089, 277] on span at bounding box center [1113, 279] width 127 height 16
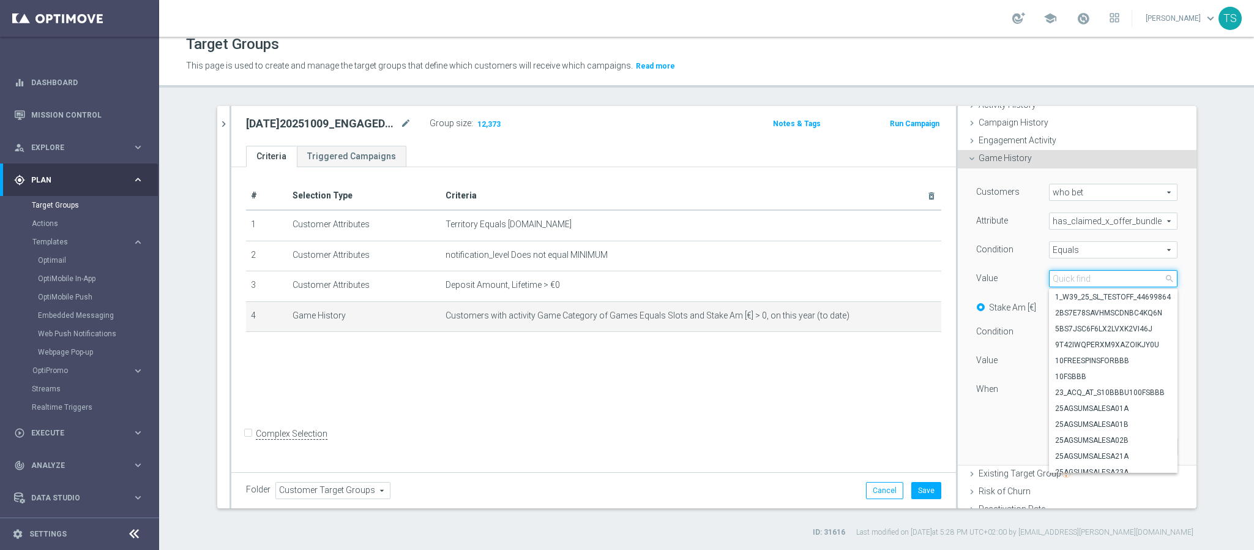
click at [1100, 280] on input "search" at bounding box center [1113, 278] width 129 height 17
type input "SOL"
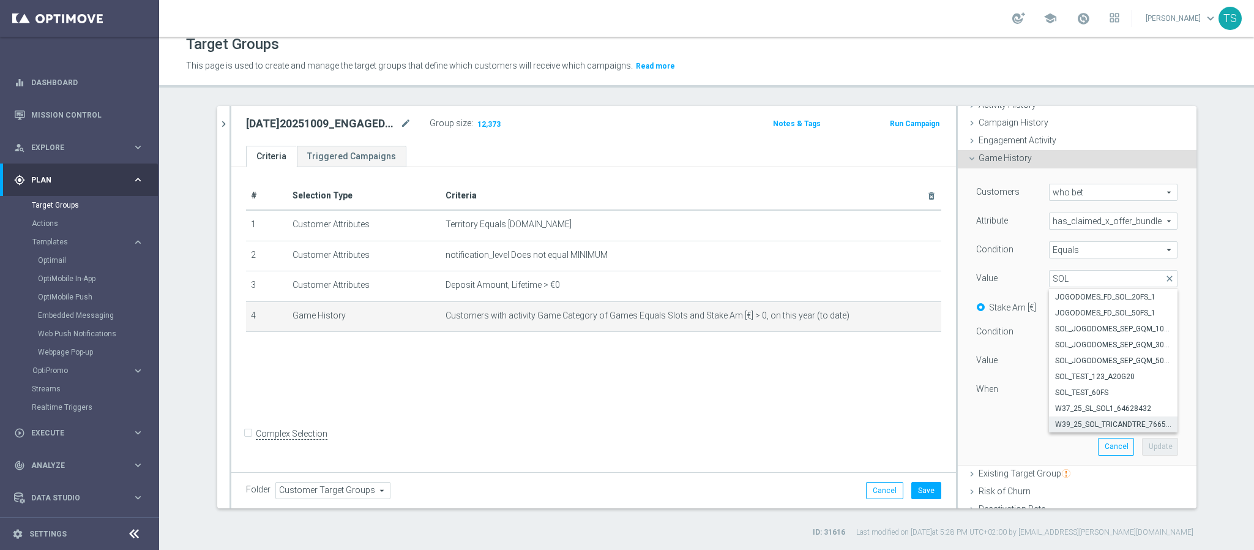
click at [1128, 425] on span "W39_25_SOL_TRICANDTRE_76658023" at bounding box center [1113, 424] width 116 height 10
type input "W39_25_SOL_TRICANDTRE_76658023"
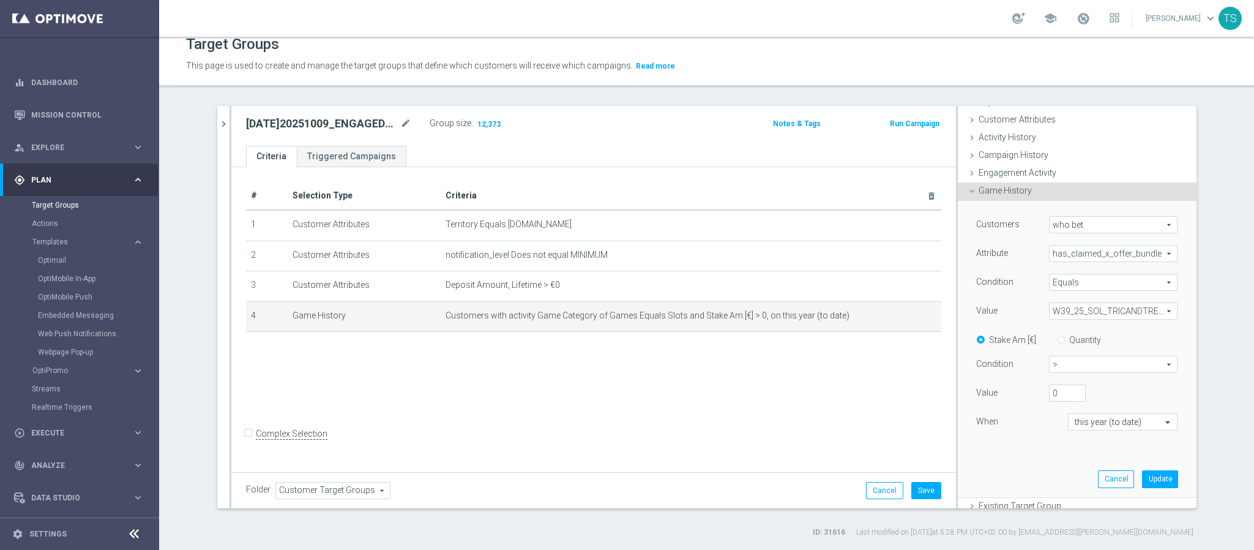
scroll to position [92, 0]
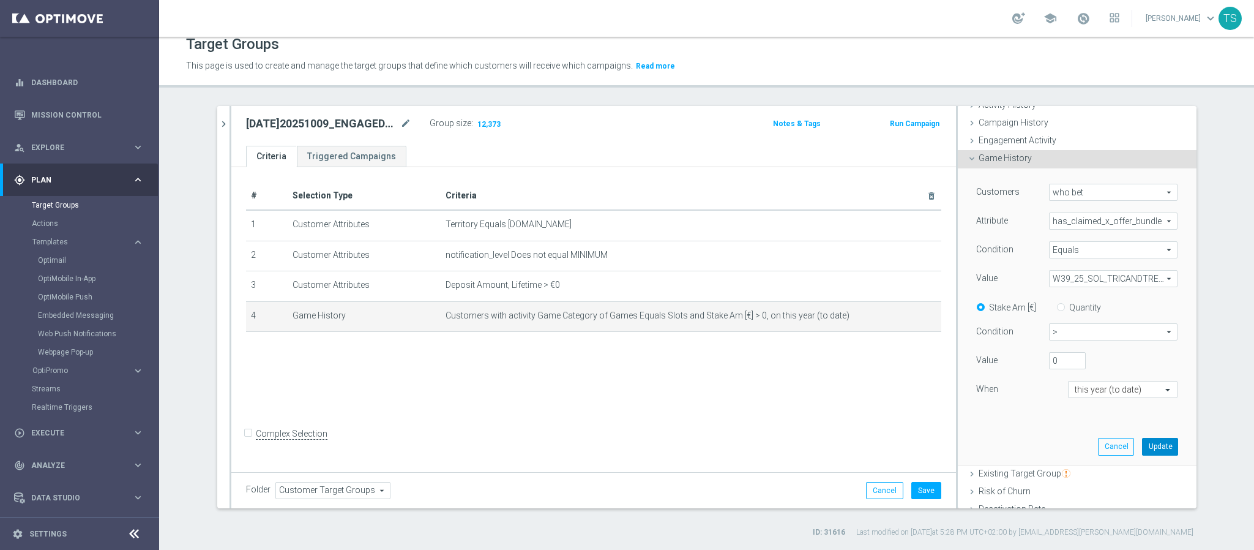
click at [1144, 452] on button "Update" at bounding box center [1160, 446] width 36 height 17
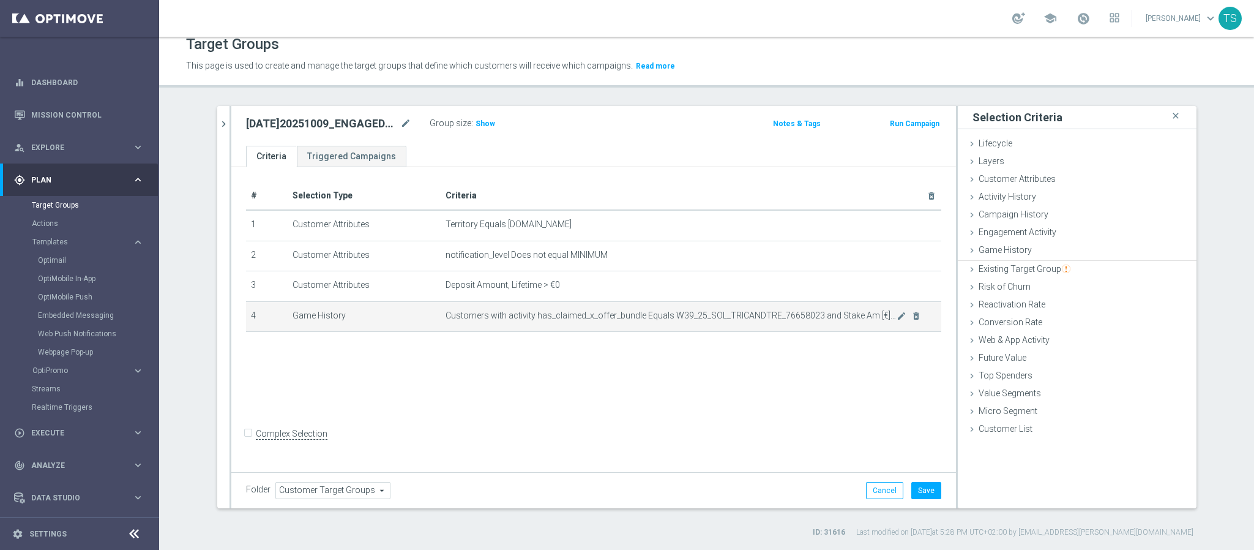
scroll to position [0, 0]
click at [476, 121] on span "Show" at bounding box center [486, 123] width 20 height 9
click at [897, 316] on icon "mode_edit" at bounding box center [902, 316] width 10 height 10
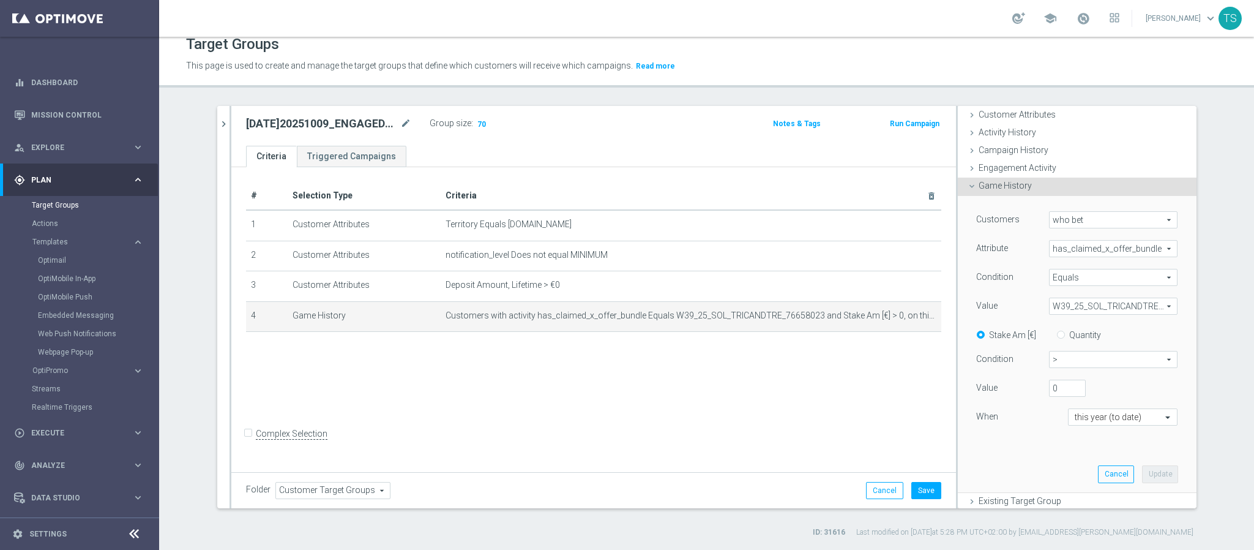
scroll to position [92, 0]
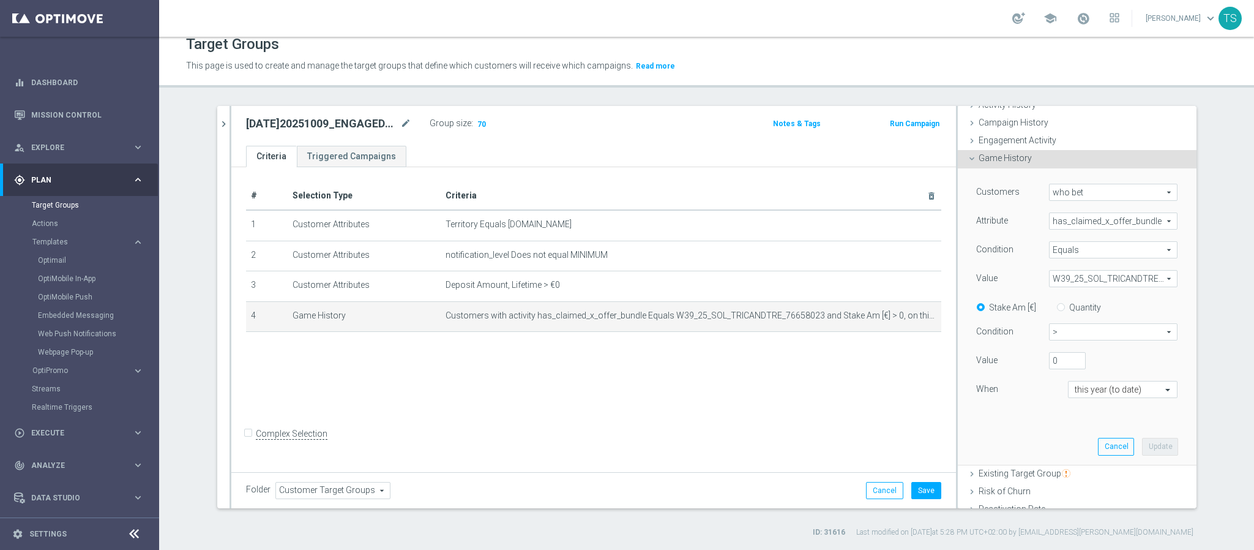
click at [1077, 281] on span "W39_25_SOL_TRICANDTRE_76658023" at bounding box center [1113, 279] width 127 height 16
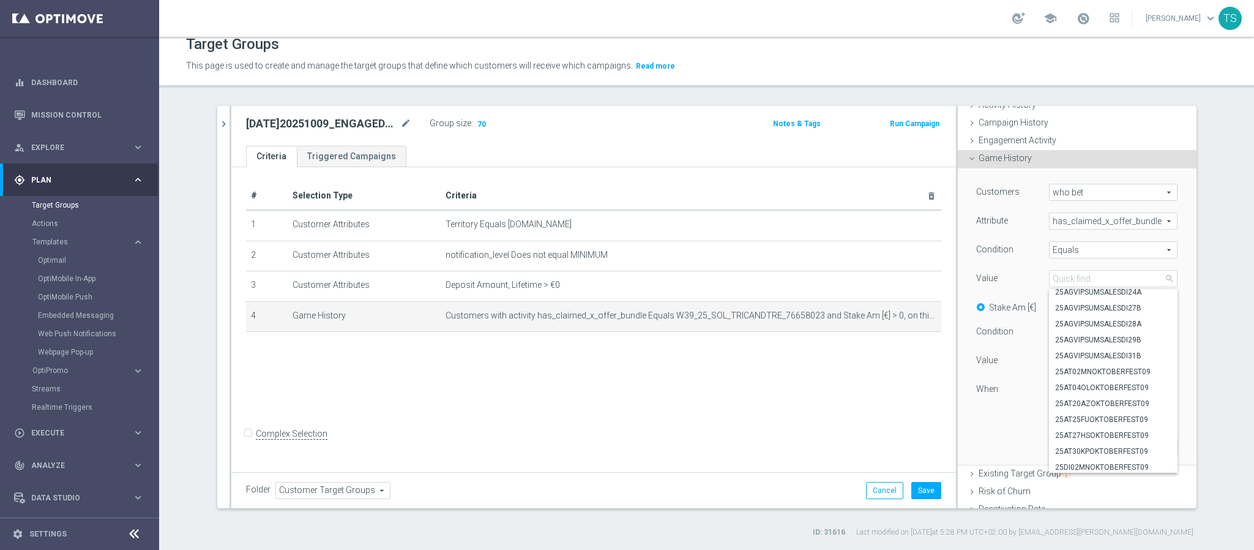
scroll to position [0, 0]
click at [1118, 272] on input "search" at bounding box center [1113, 278] width 129 height 17
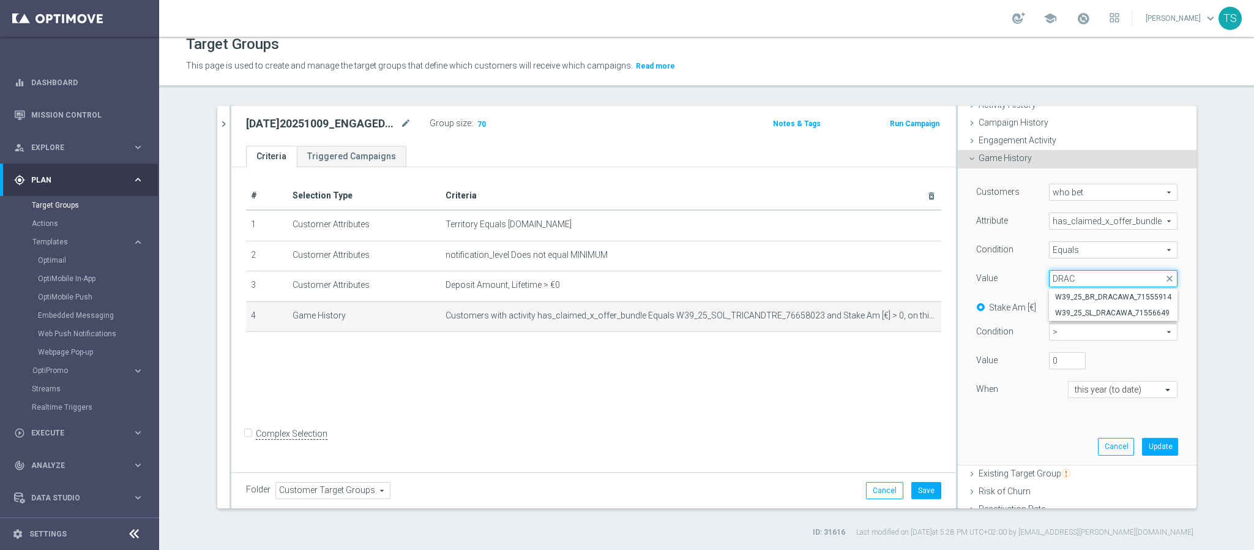
type input "DRAC"
click at [1114, 303] on label "W39_25_BR_DRACAWA_71555914" at bounding box center [1113, 297] width 129 height 16
type input "W39_25_BR_DRACAWA_71555914"
click at [1144, 449] on button "Update" at bounding box center [1160, 446] width 36 height 17
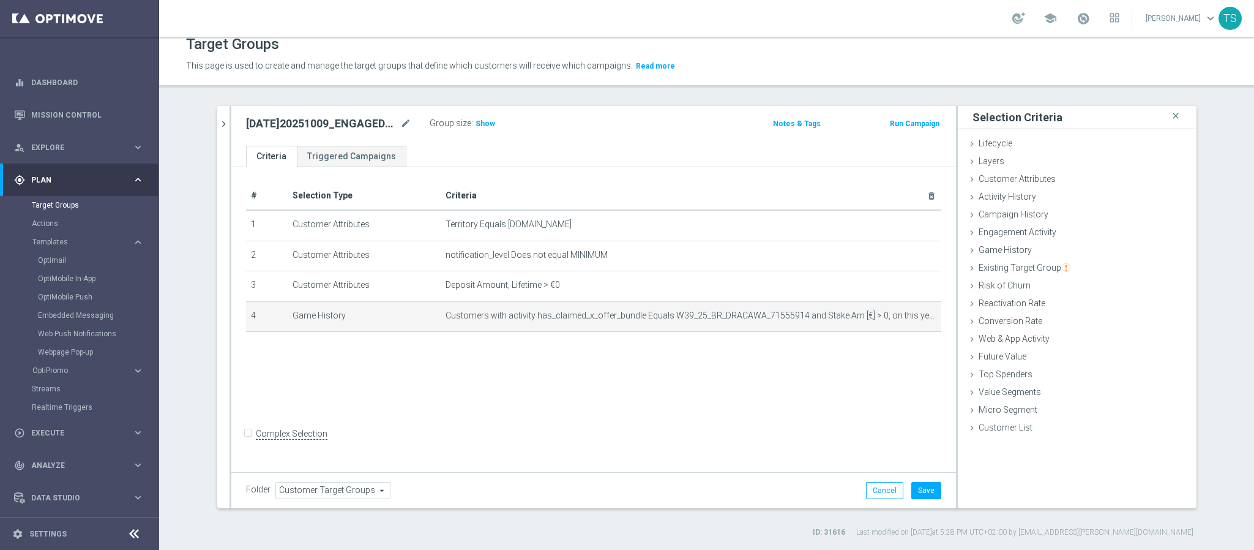
click at [487, 121] on div "Group size : Show" at bounding box center [491, 122] width 122 height 15
click at [485, 123] on h3 "Show" at bounding box center [485, 123] width 22 height 13
click at [897, 311] on icon "mode_edit" at bounding box center [902, 316] width 10 height 10
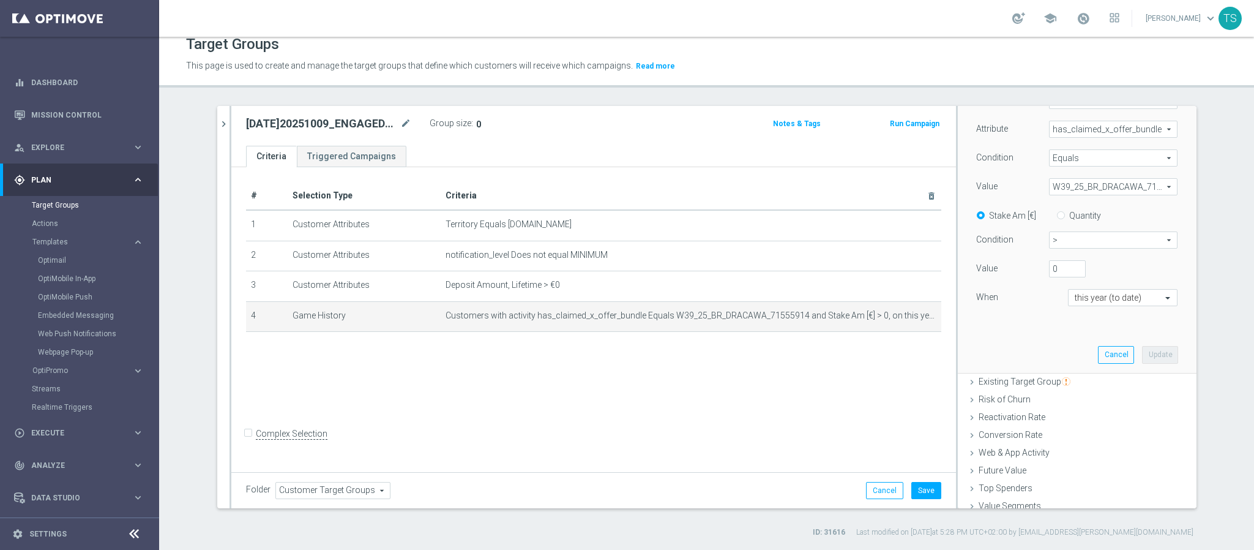
scroll to position [92, 0]
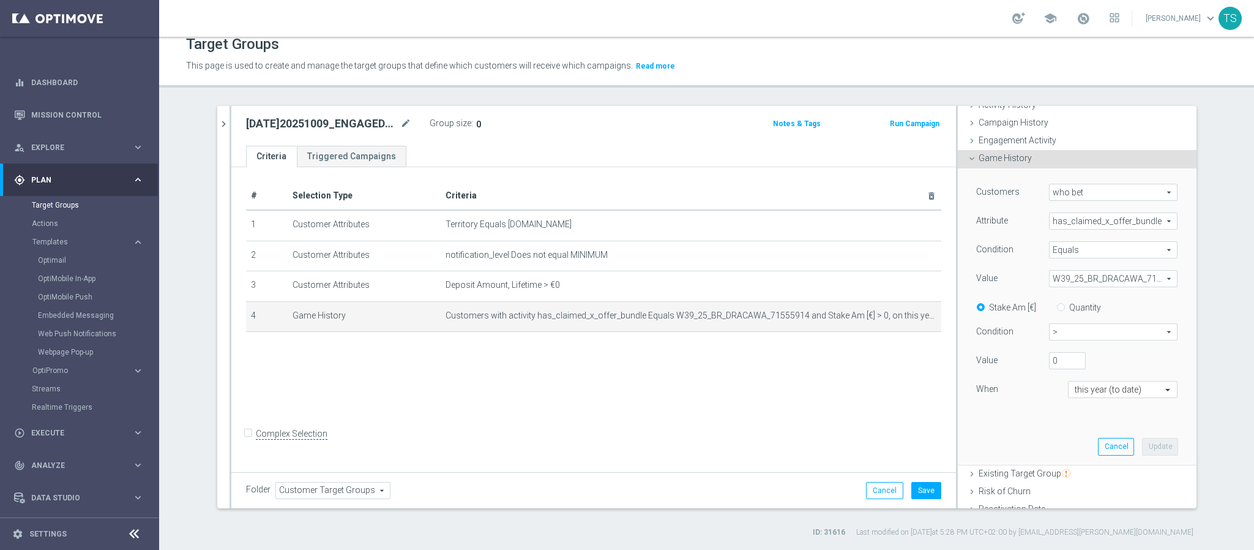
click at [1103, 274] on span "W39_25_BR_DRACAWA_71555914" at bounding box center [1113, 279] width 127 height 16
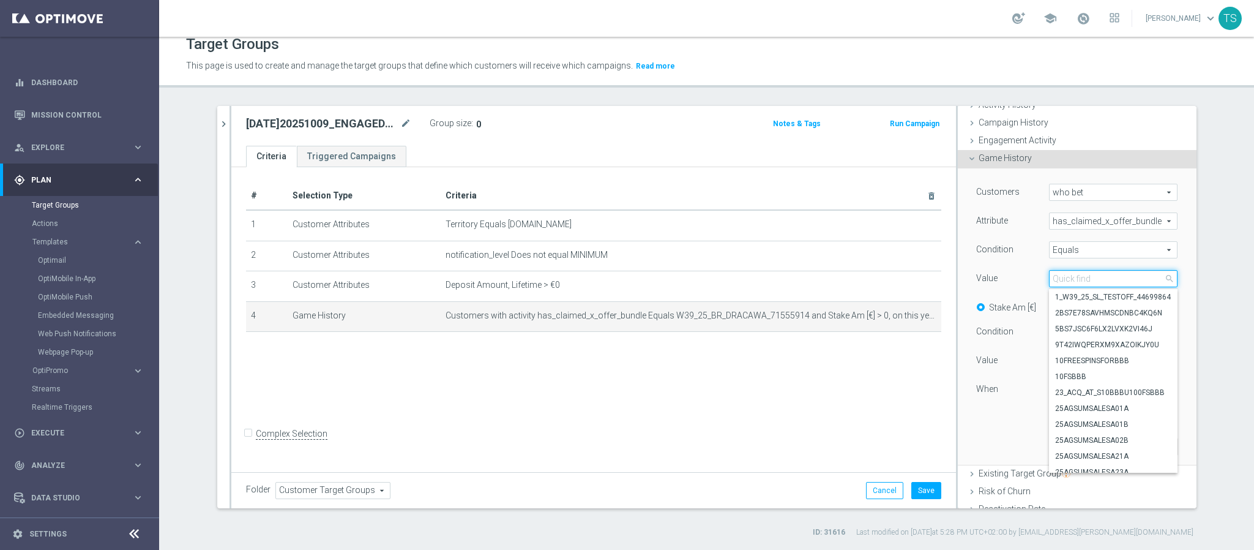
click at [1103, 279] on input "search" at bounding box center [1113, 278] width 129 height 17
type input "DRAC"
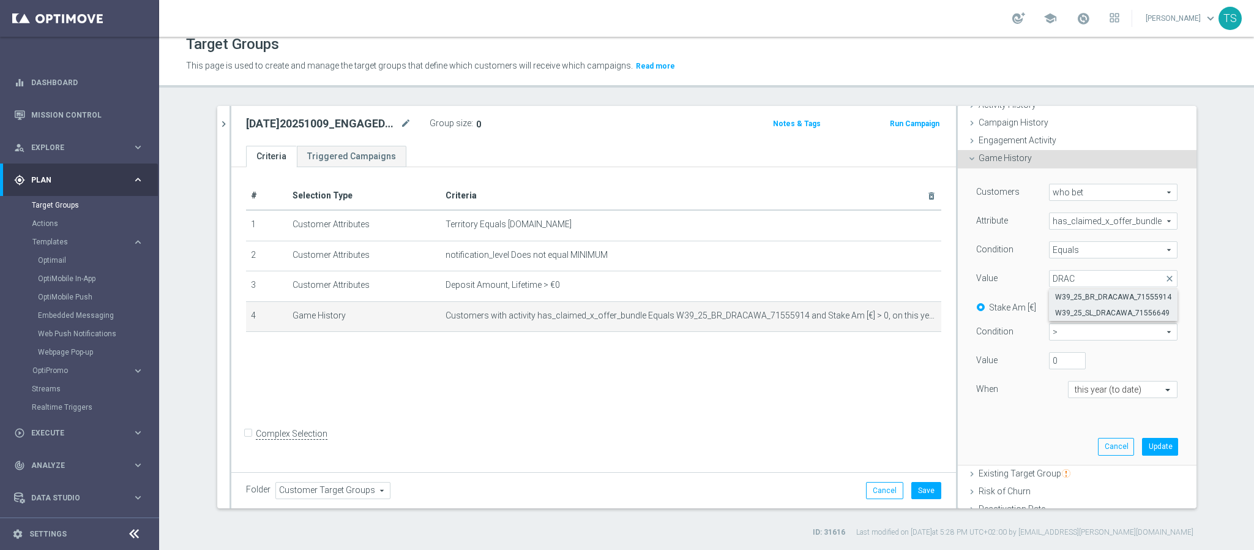
click at [1109, 317] on span "W39_25_SL_DRACAWA_71556649" at bounding box center [1113, 313] width 116 height 10
type input "W39_25_SL_DRACAWA_71556649"
click at [1153, 449] on button "Update" at bounding box center [1160, 446] width 36 height 17
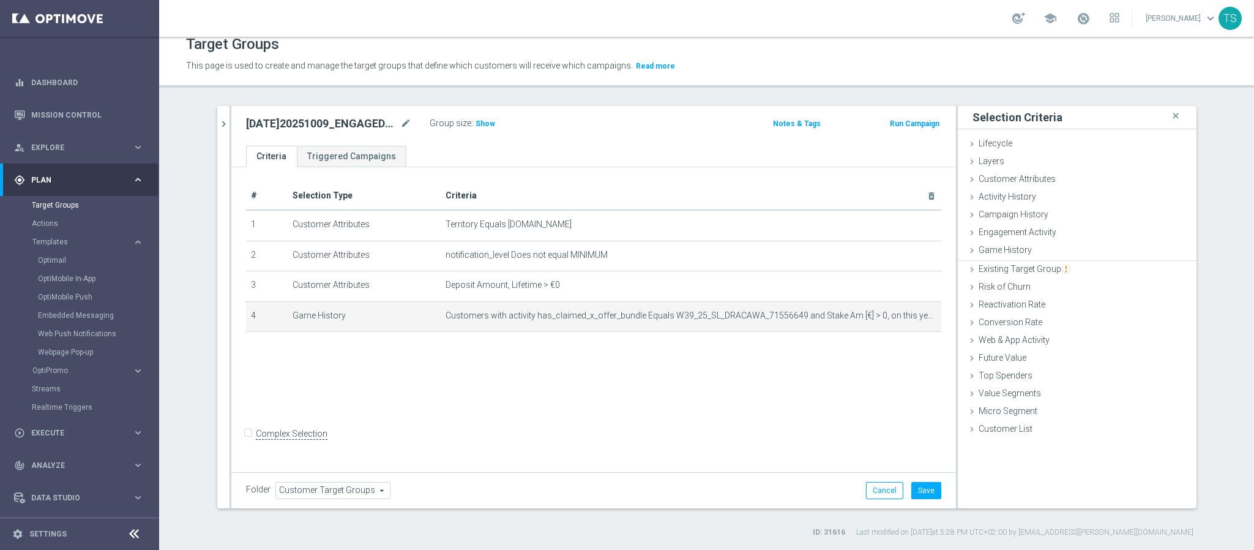
scroll to position [0, 0]
click at [482, 120] on span "Show" at bounding box center [486, 123] width 20 height 9
click at [897, 315] on icon "mode_edit" at bounding box center [902, 316] width 10 height 10
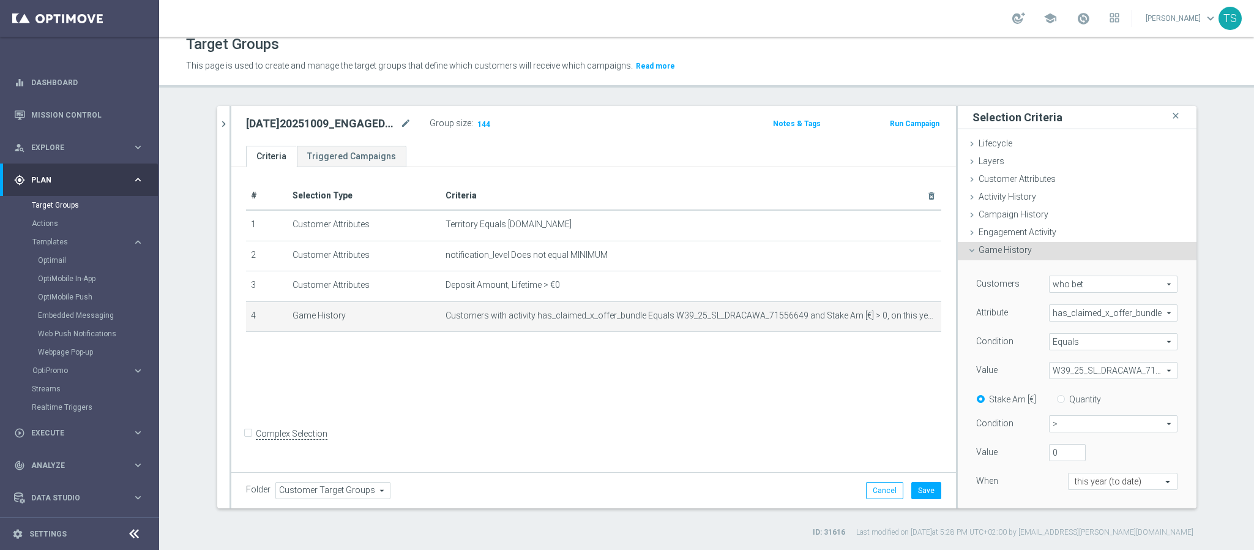
click at [1075, 311] on span "has_claimed_x_offer_bundle" at bounding box center [1113, 313] width 127 height 16
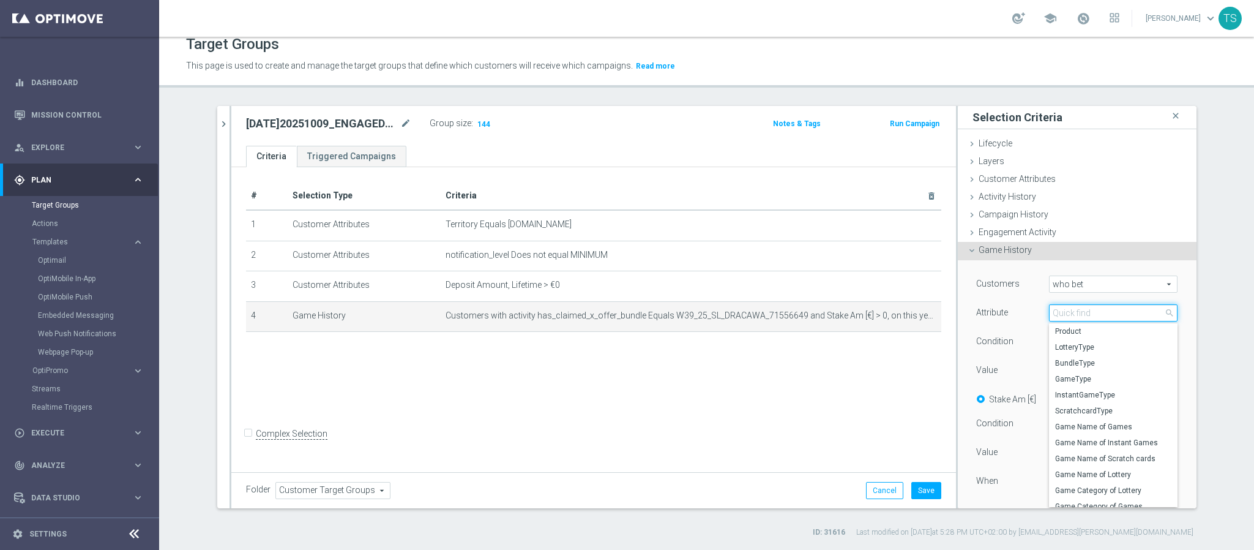
click at [1077, 316] on input "search" at bounding box center [1113, 312] width 129 height 17
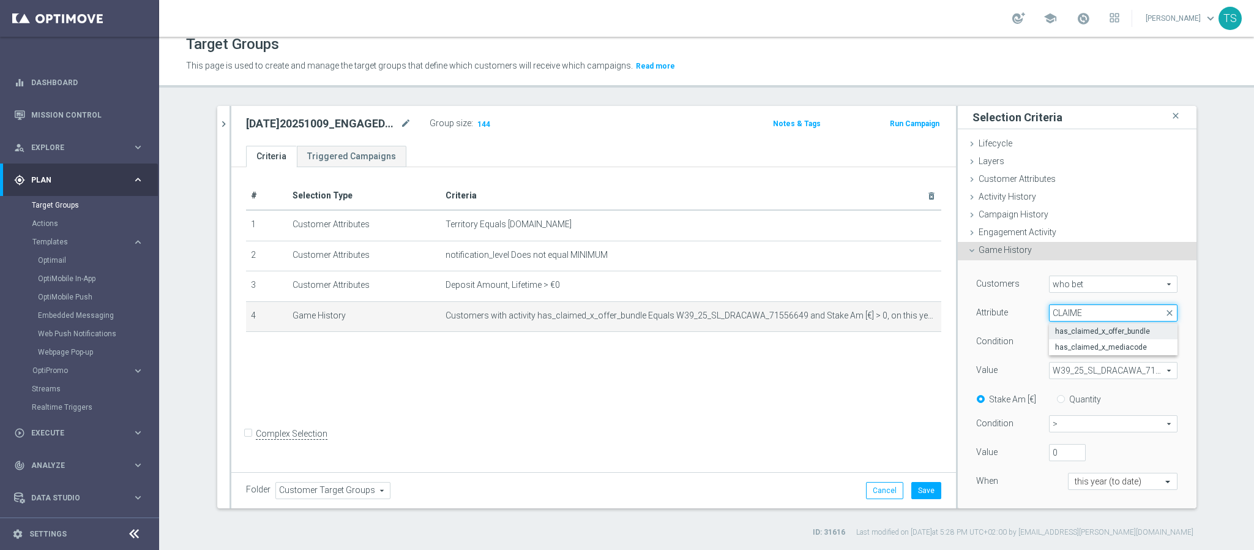
type input "CLAIME"
click at [1170, 333] on div "Customers who bet who bet arrow_drop_down search Attribute has_claimed_x_offer_…" at bounding box center [1077, 408] width 239 height 297
click at [1109, 287] on span "who bet" at bounding box center [1113, 284] width 127 height 16
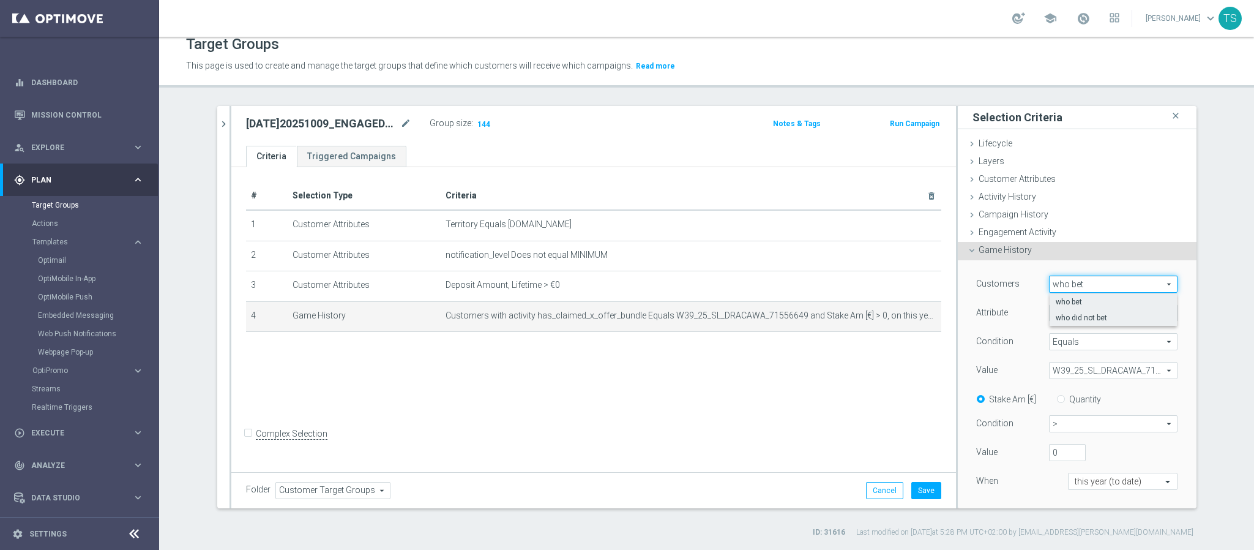
click at [1101, 314] on span "who did not bet" at bounding box center [1113, 318] width 115 height 10
type input "who did not bet"
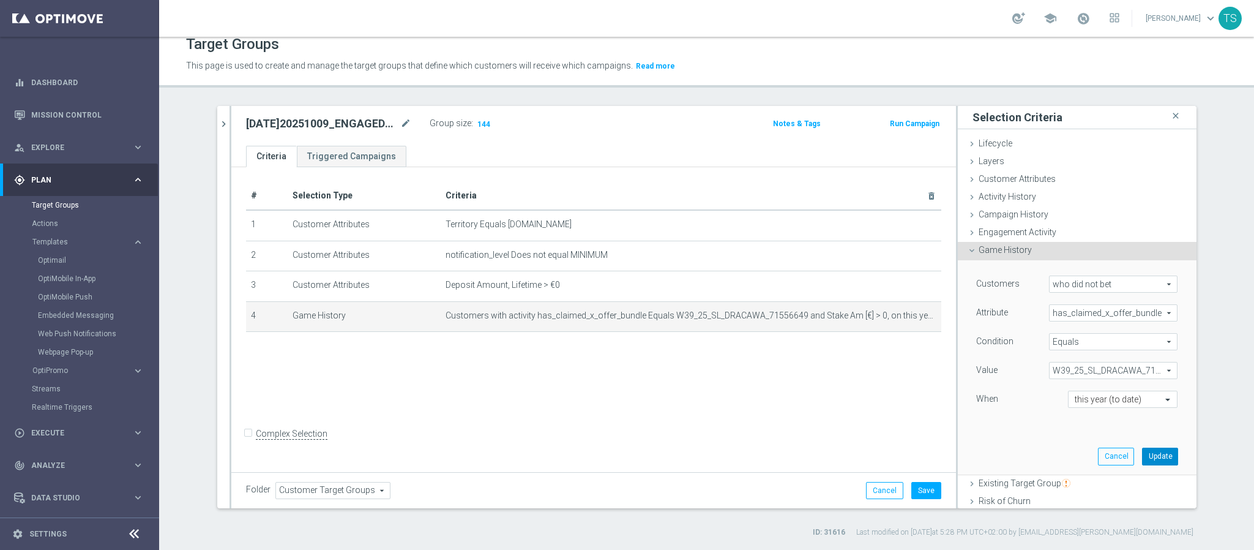
click at [1145, 463] on button "Update" at bounding box center [1160, 456] width 36 height 17
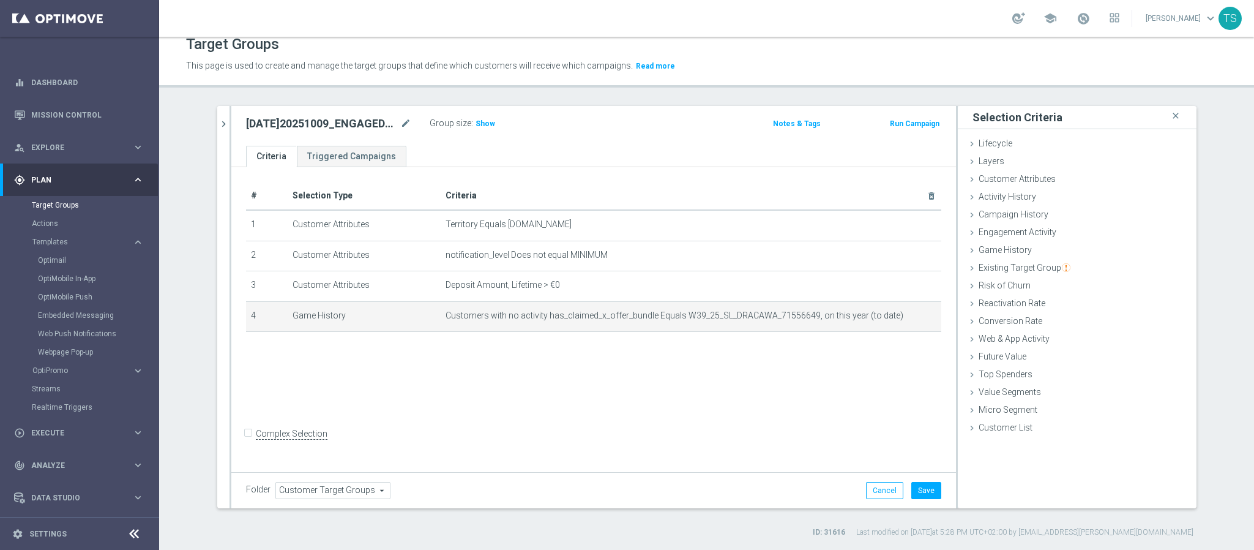
click at [491, 125] on div "Group size : Show" at bounding box center [491, 122] width 122 height 15
click at [476, 122] on span "Show" at bounding box center [486, 123] width 20 height 9
click at [897, 312] on icon "mode_edit" at bounding box center [902, 316] width 10 height 10
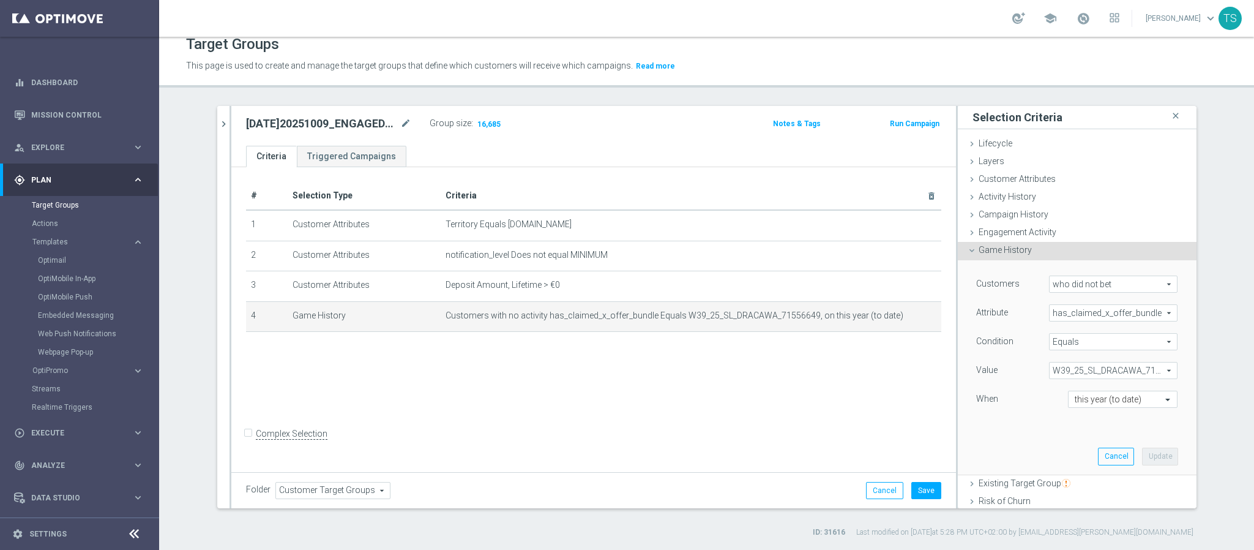
click at [843, 406] on div "# Selection Type Criteria delete_forever 1 Customer Attributes Territory Equals…" at bounding box center [593, 318] width 725 height 302
click at [1067, 283] on span "who did not bet" at bounding box center [1113, 284] width 127 height 16
click at [1073, 307] on span "who bet" at bounding box center [1113, 302] width 115 height 10
type input "who bet"
click at [1111, 368] on span "W39_25_SL_DRACAWA_71556649" at bounding box center [1113, 370] width 127 height 16
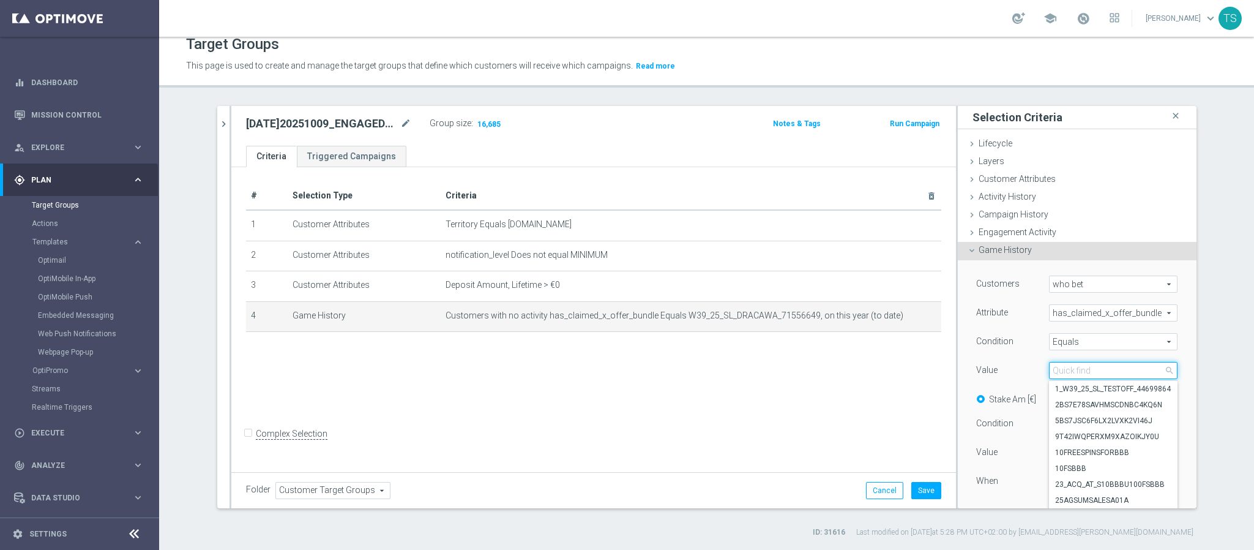
click at [1103, 375] on input "search" at bounding box center [1113, 370] width 129 height 17
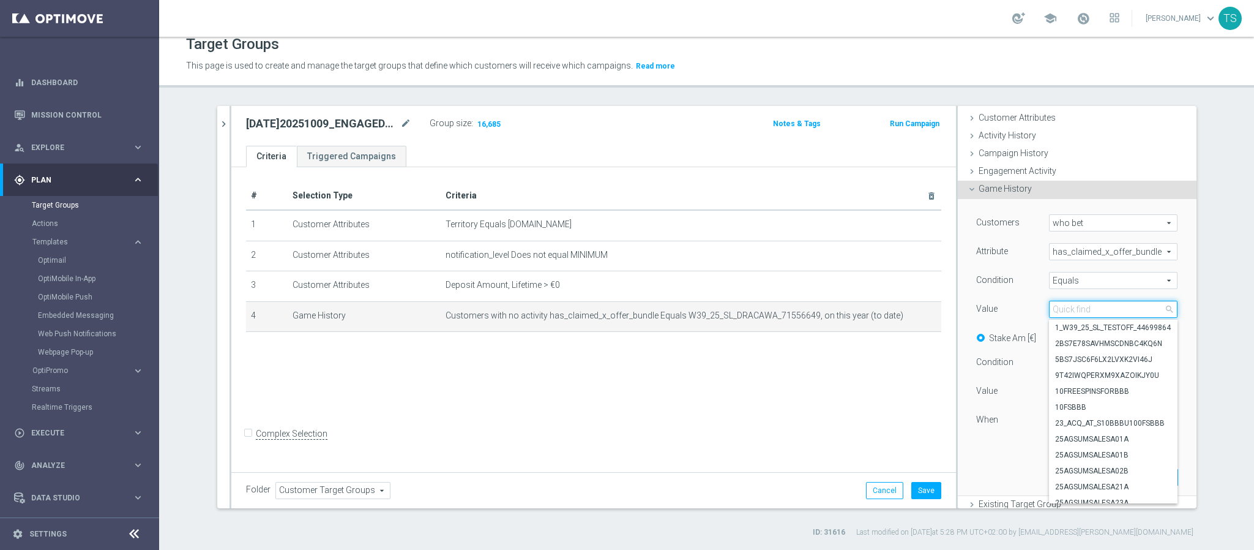
scroll to position [92, 0]
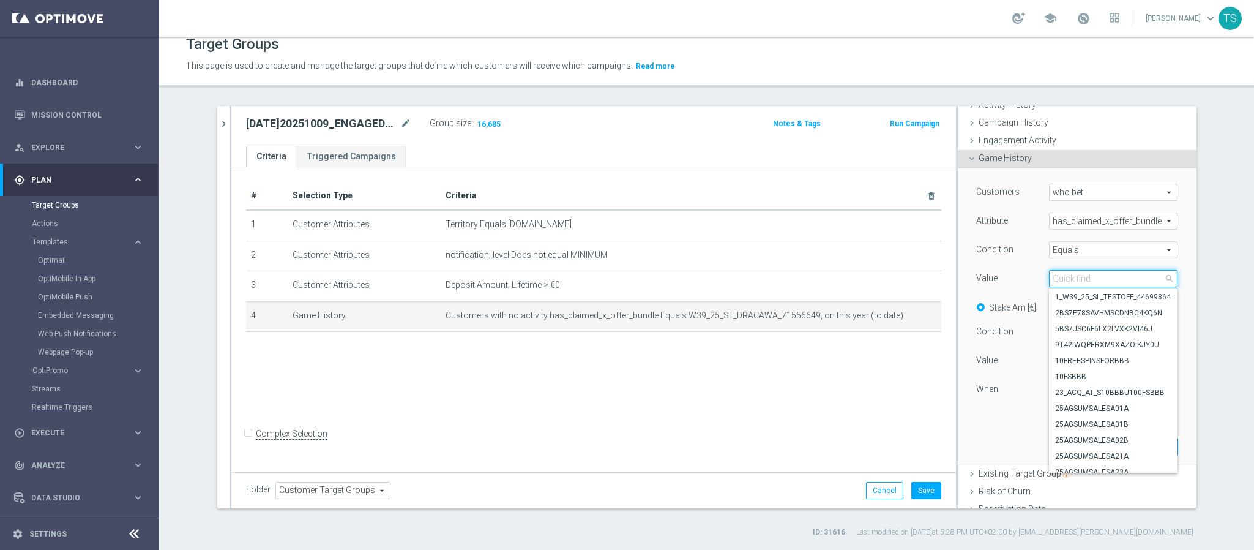
type input "3"
type input "S"
click at [1093, 276] on input "W38" at bounding box center [1113, 278] width 129 height 17
drag, startPoint x: 1028, startPoint y: 274, endPoint x: 974, endPoint y: 275, distance: 54.5
click at [992, 274] on div "Value W39_25_SL_DRACAWA_71556649 W39_25_SL_DRACAWA_71556649 arrow_drop_down W38…" at bounding box center [1077, 280] width 220 height 20
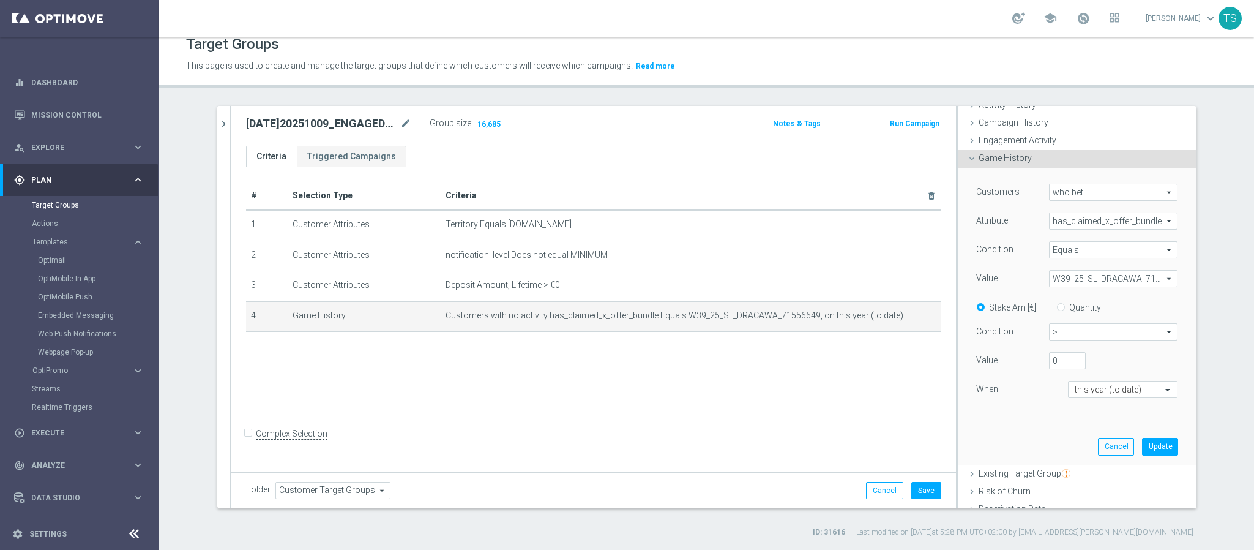
click at [1120, 276] on span "W39_25_SL_DRACAWA_71556649" at bounding box center [1113, 279] width 127 height 16
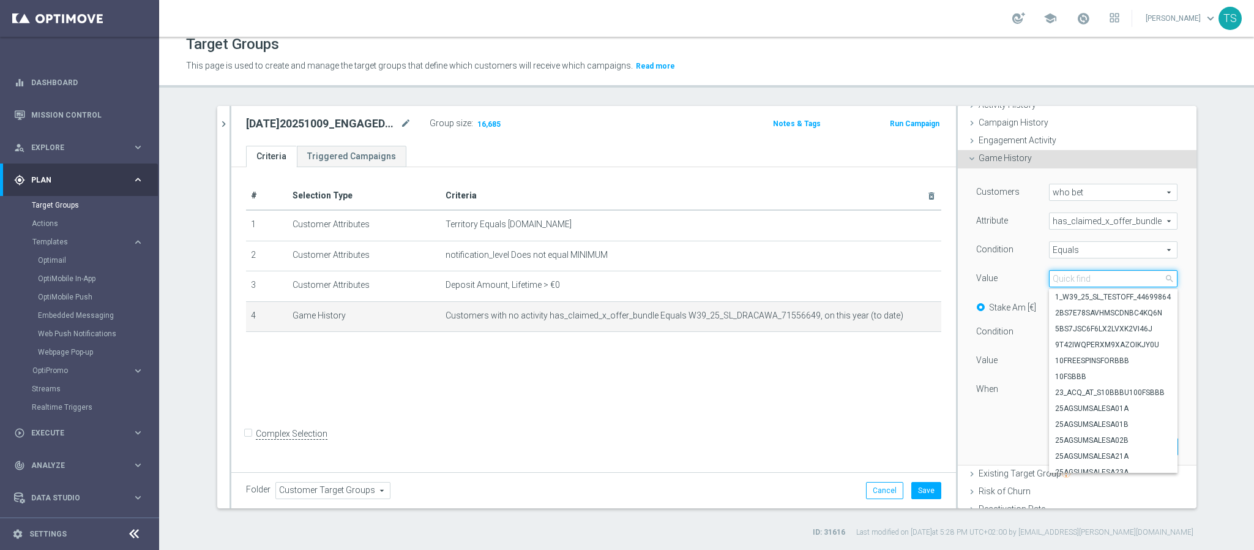
click at [1079, 281] on input "search" at bounding box center [1113, 278] width 129 height 17
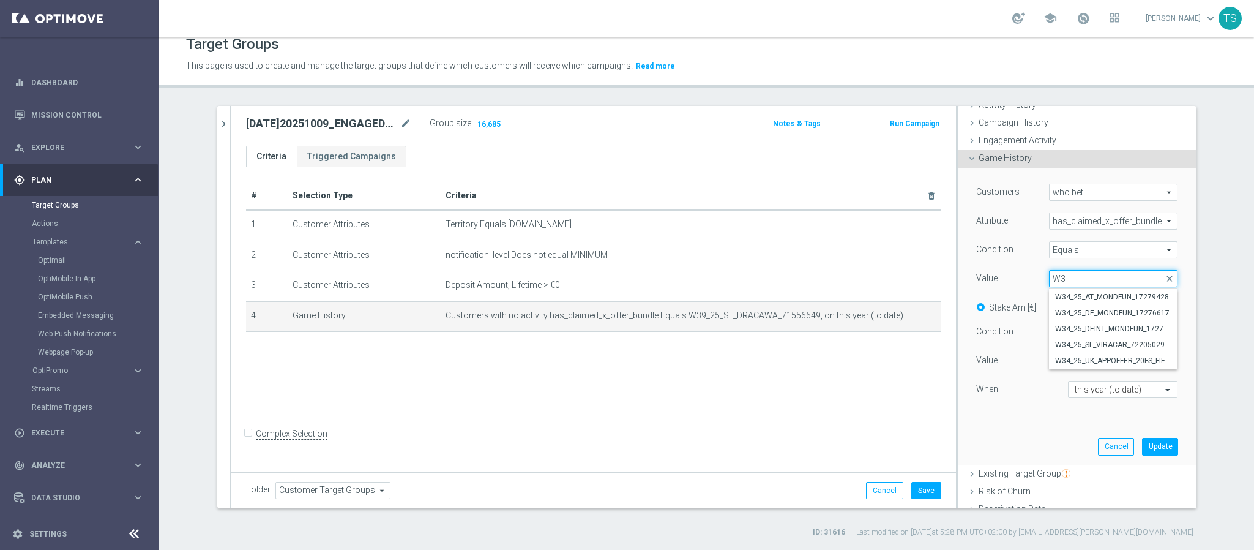
type input "W"
type input "VIRACAR"
click at [1088, 300] on span "W33_25_BR_VIRACAR_23719019" at bounding box center [1113, 297] width 116 height 10
type input "W33_25_BR_VIRACAR_23719019"
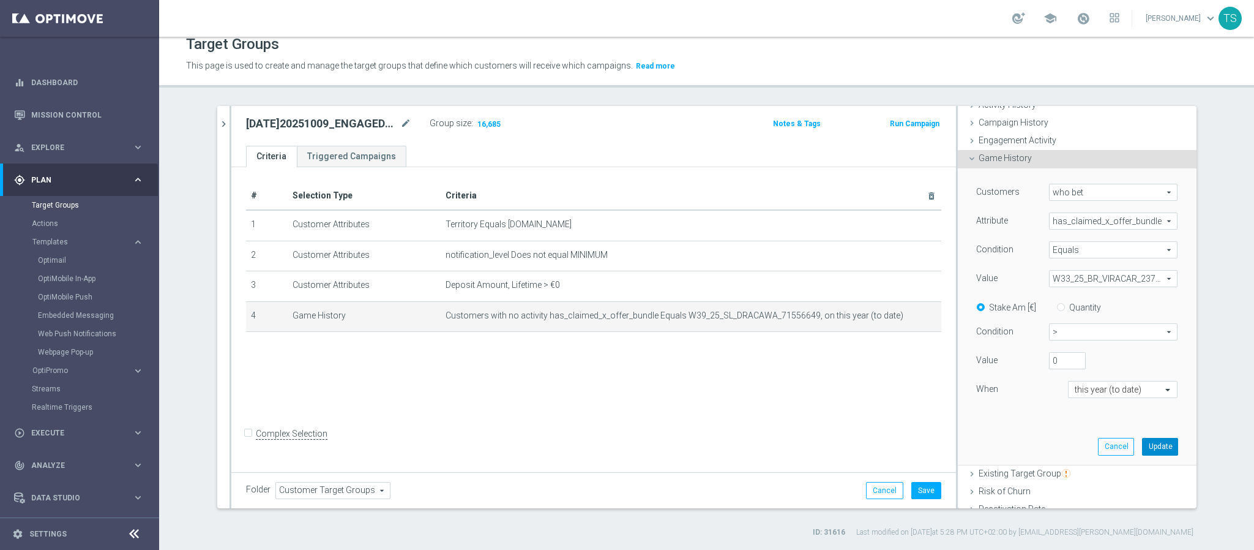
click at [1145, 445] on button "Update" at bounding box center [1160, 446] width 36 height 17
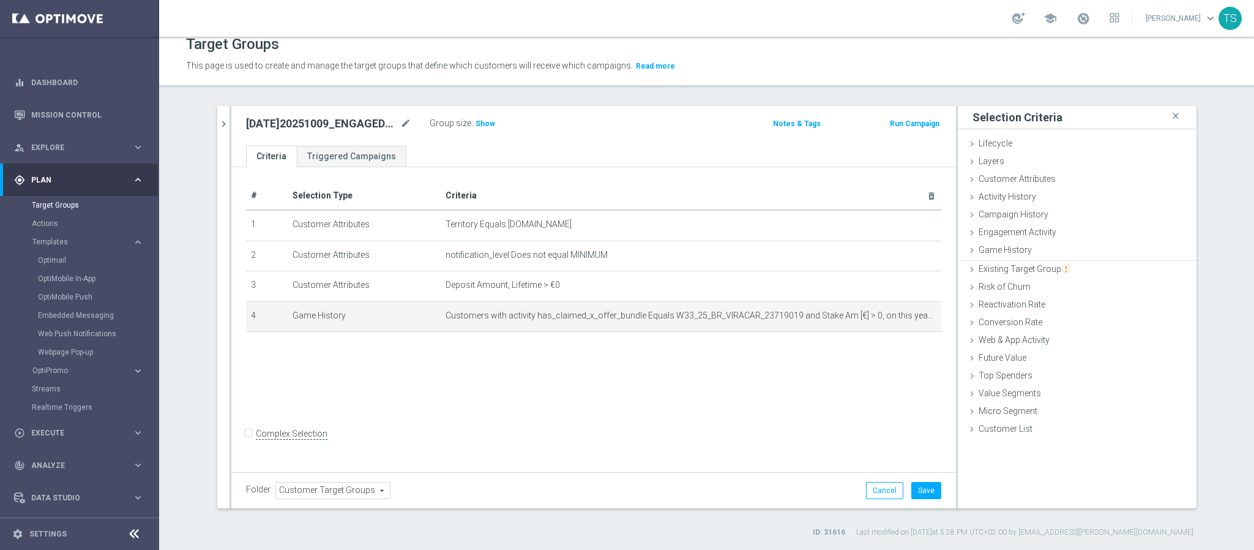
scroll to position [0, 0]
drag, startPoint x: 460, startPoint y: 118, endPoint x: 474, endPoint y: 122, distance: 15.1
click at [461, 119] on label "Group size" at bounding box center [451, 123] width 42 height 10
click at [479, 122] on span "Show" at bounding box center [486, 123] width 20 height 9
click at [897, 311] on icon "mode_edit" at bounding box center [902, 316] width 10 height 10
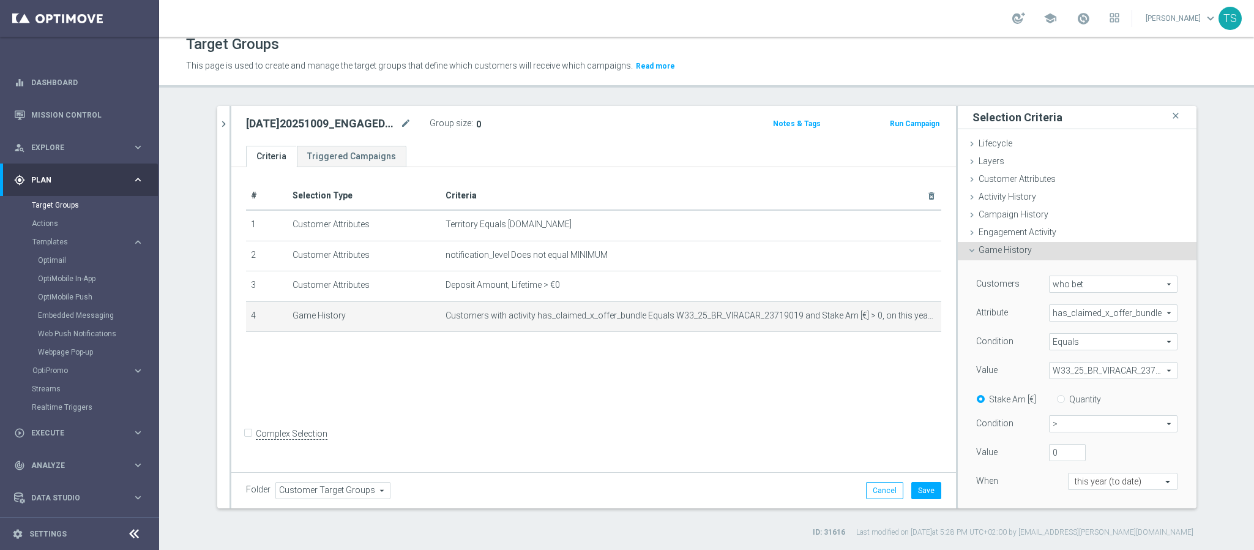
click at [1123, 373] on span "W33_25_BR_VIRACAR_23719019" at bounding box center [1113, 370] width 127 height 16
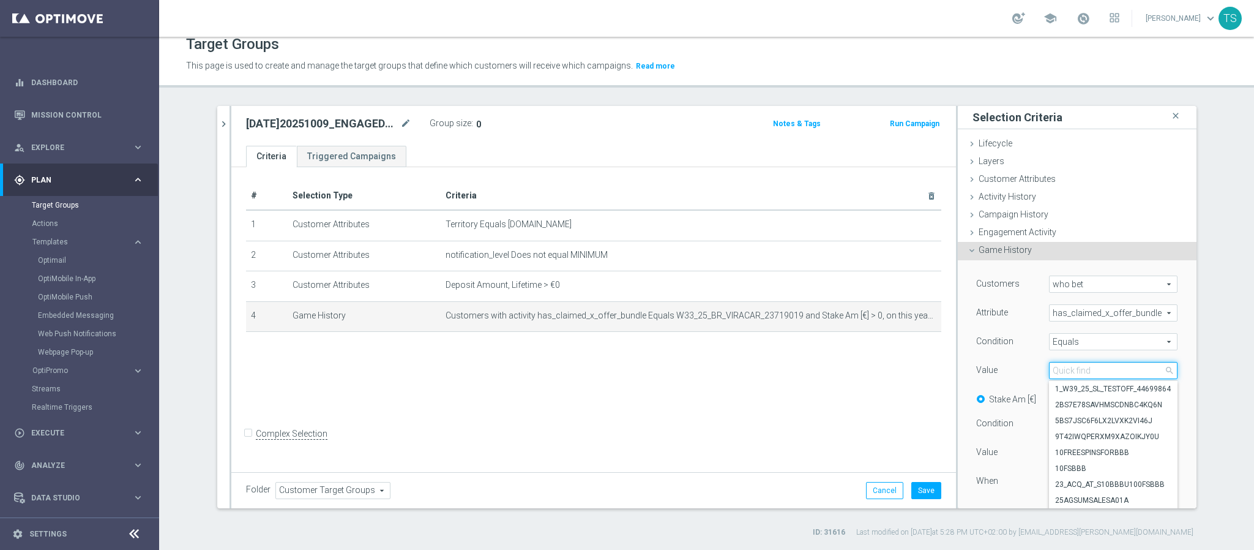
click at [1087, 370] on input "search" at bounding box center [1113, 370] width 129 height 17
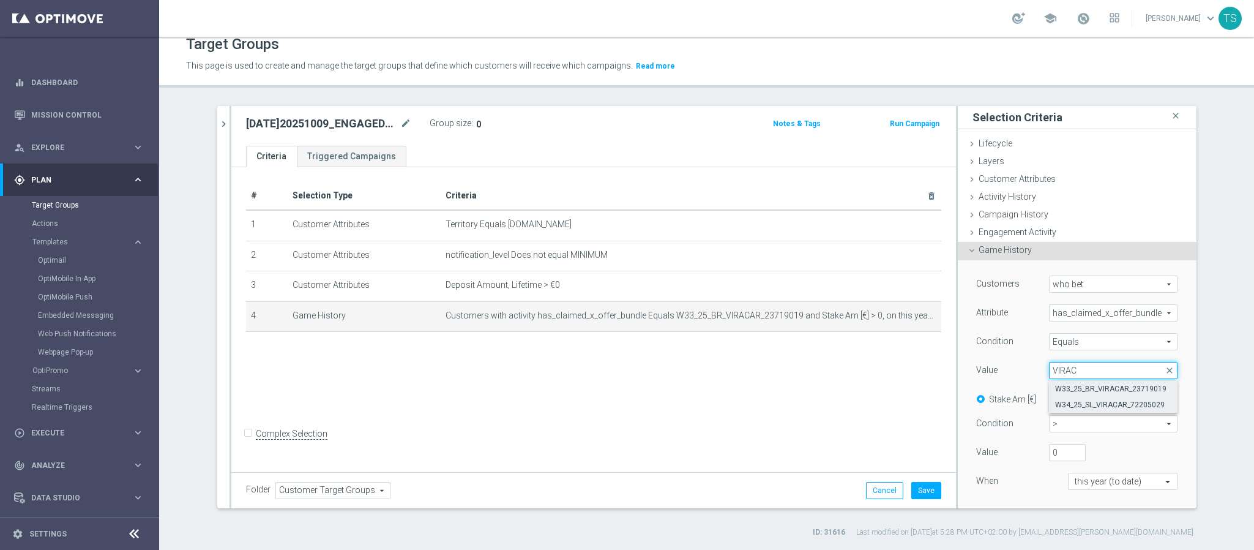
type input "VIRAC"
click at [1125, 403] on span "W34_25_SL_VIRACAR_72205029" at bounding box center [1113, 405] width 116 height 10
type input "W34_25_SL_VIRACAR_72205029"
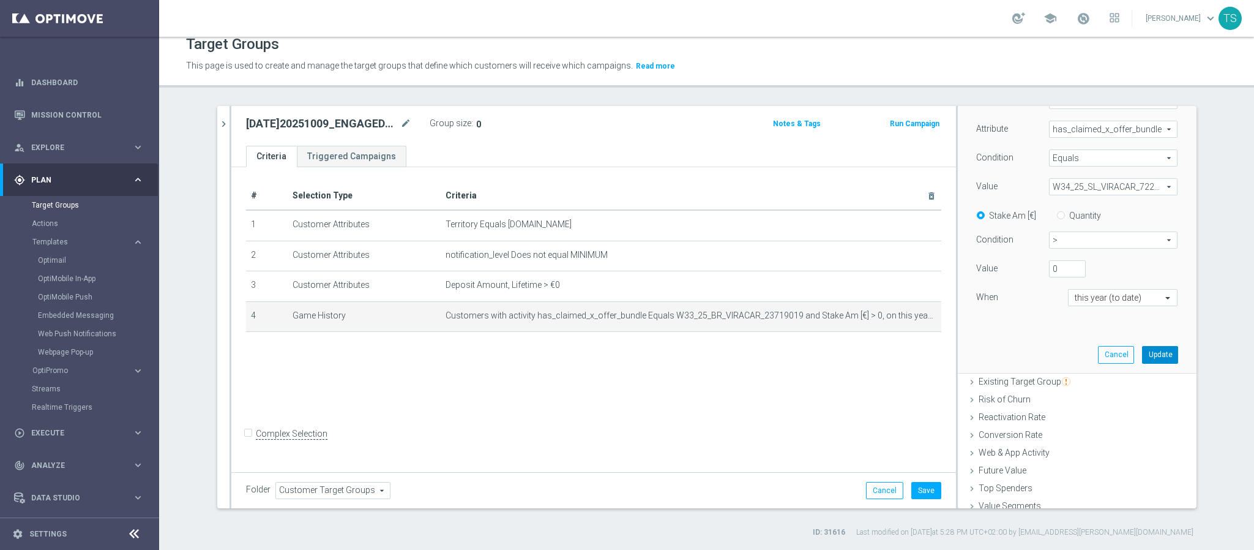
click at [1144, 355] on button "Update" at bounding box center [1160, 354] width 36 height 17
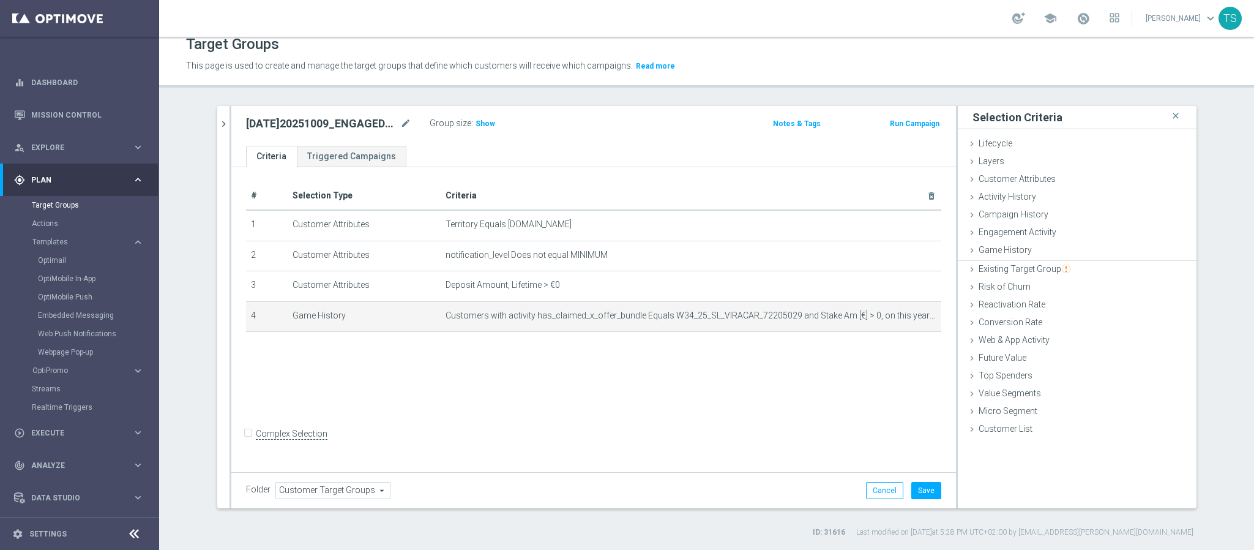
scroll to position [0, 0]
click at [478, 126] on span "Show" at bounding box center [486, 123] width 20 height 9
click at [897, 318] on icon "mode_edit" at bounding box center [902, 316] width 10 height 10
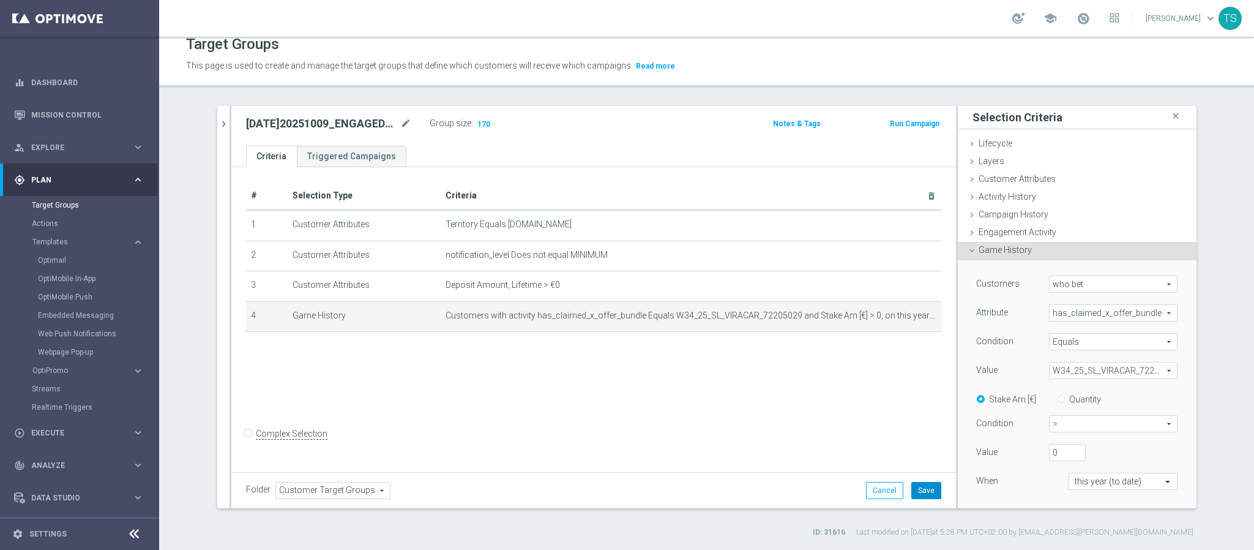
click at [924, 487] on button "Save" at bounding box center [927, 490] width 30 height 17
click at [1175, 296] on div "Customers who bet who bet arrow_drop_down search Attribute has_claimed_x_offer_…" at bounding box center [1077, 408] width 239 height 297
click at [1124, 375] on span "W34_25_SL_VIRACAR_72205029" at bounding box center [1113, 370] width 127 height 16
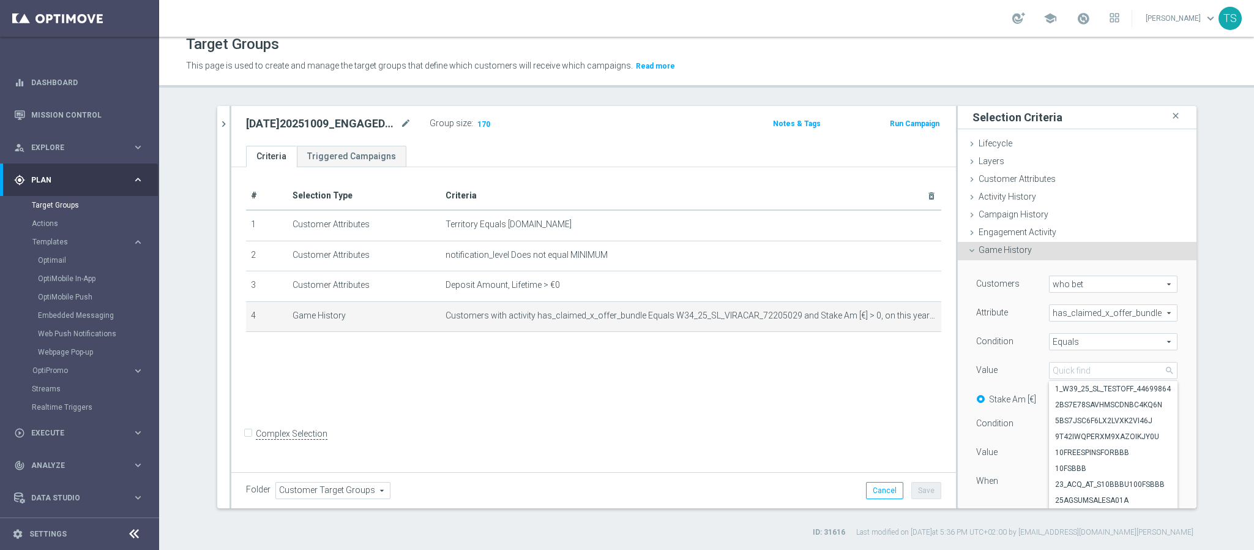
click at [1137, 248] on span "selection updated" at bounding box center [1160, 250] width 56 height 9
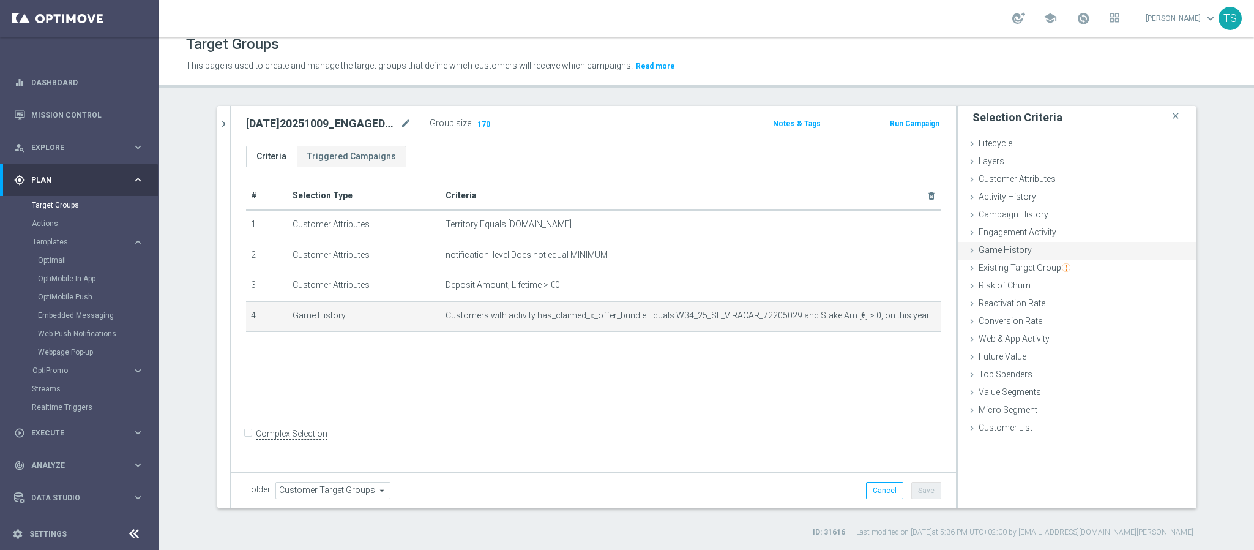
click at [1106, 254] on div "Game History done selection updated" at bounding box center [1077, 251] width 239 height 18
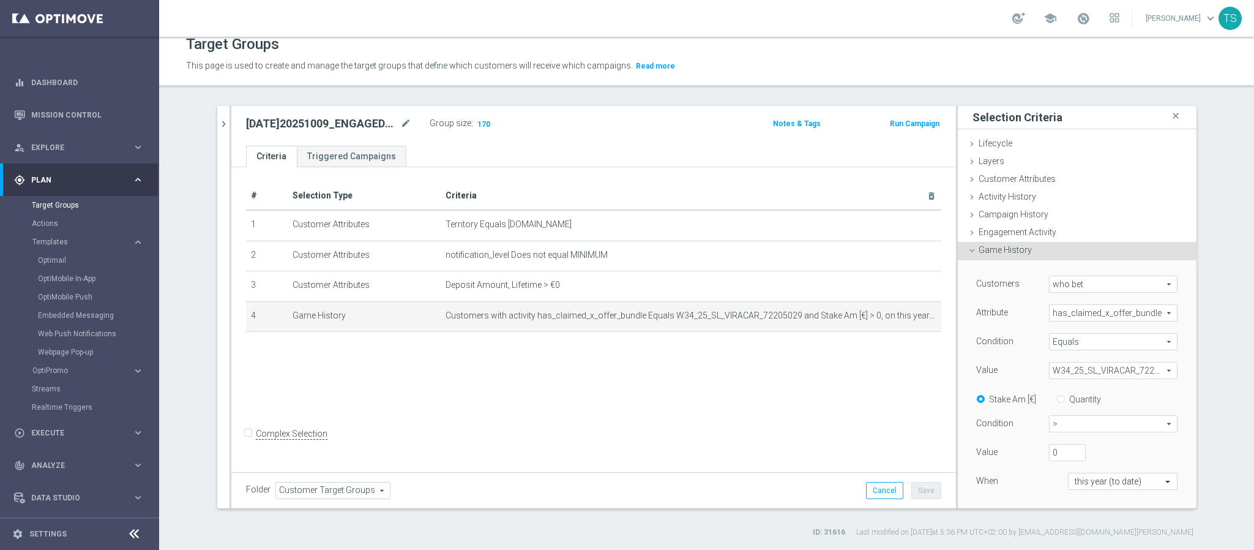
click at [1111, 317] on span "has_claimed_x_offer_bundle" at bounding box center [1113, 313] width 127 height 16
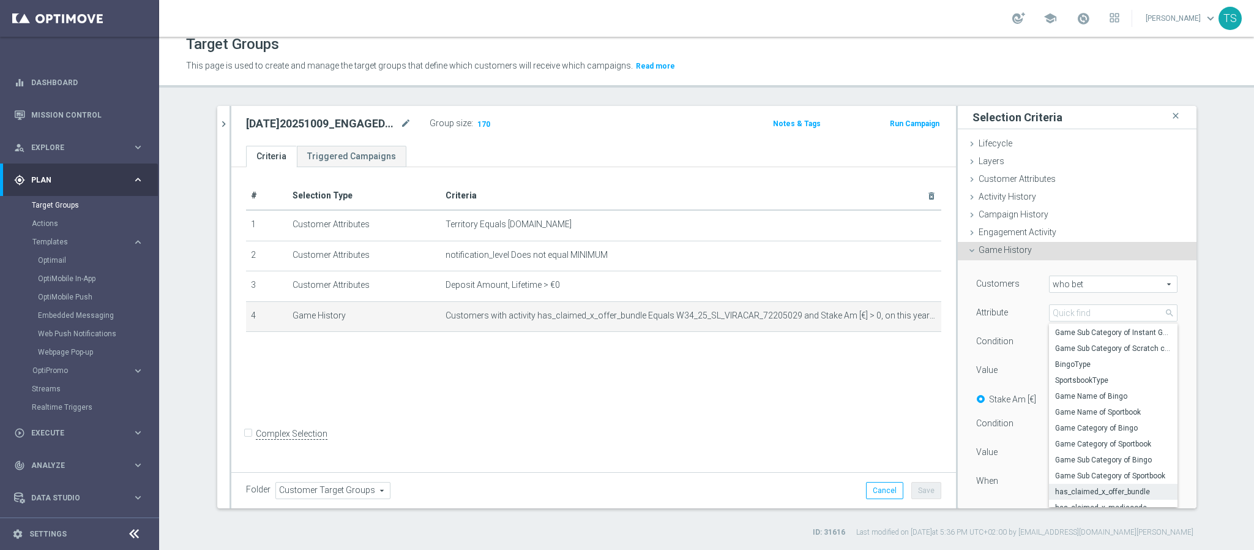
scroll to position [252, 0]
click at [1091, 370] on span "SportsbookType" at bounding box center [1113, 372] width 116 height 10
click at [1091, 371] on span "W34_25_SL_VIRACAR_72205029" at bounding box center [1113, 370] width 127 height 16
type input "SportsbookType"
type input "Select"
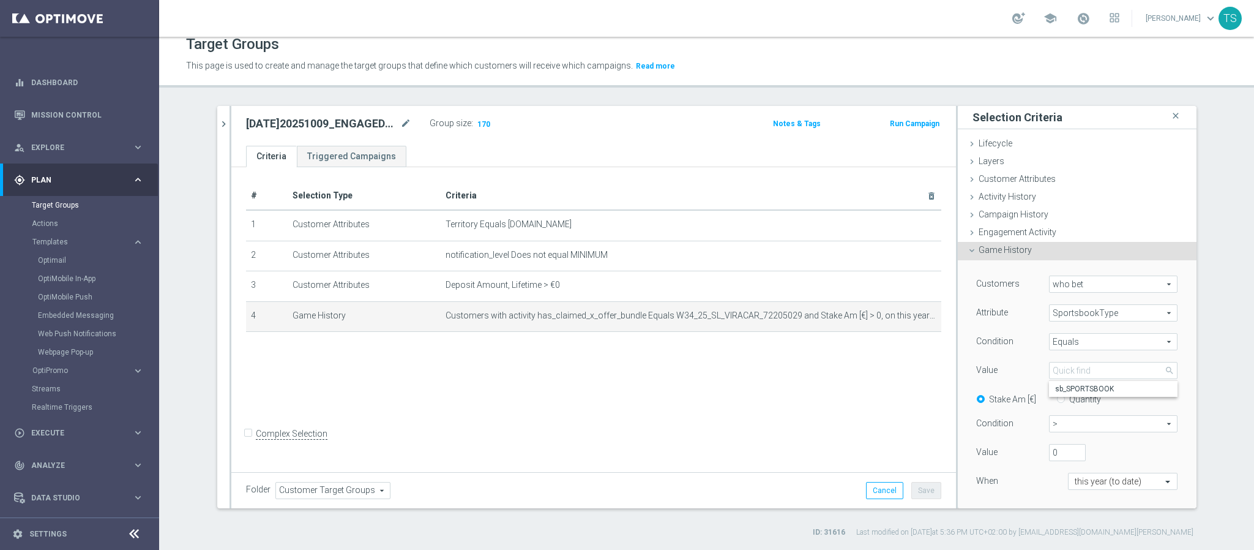
click at [1169, 395] on div "Customers who bet who bet arrow_drop_down search Attribute SportsbookType Sport…" at bounding box center [1077, 408] width 239 height 297
click at [1110, 370] on span "W34_25_SL_VIRACAR_72205029" at bounding box center [1113, 370] width 127 height 16
click at [1108, 370] on input "search" at bounding box center [1113, 370] width 129 height 17
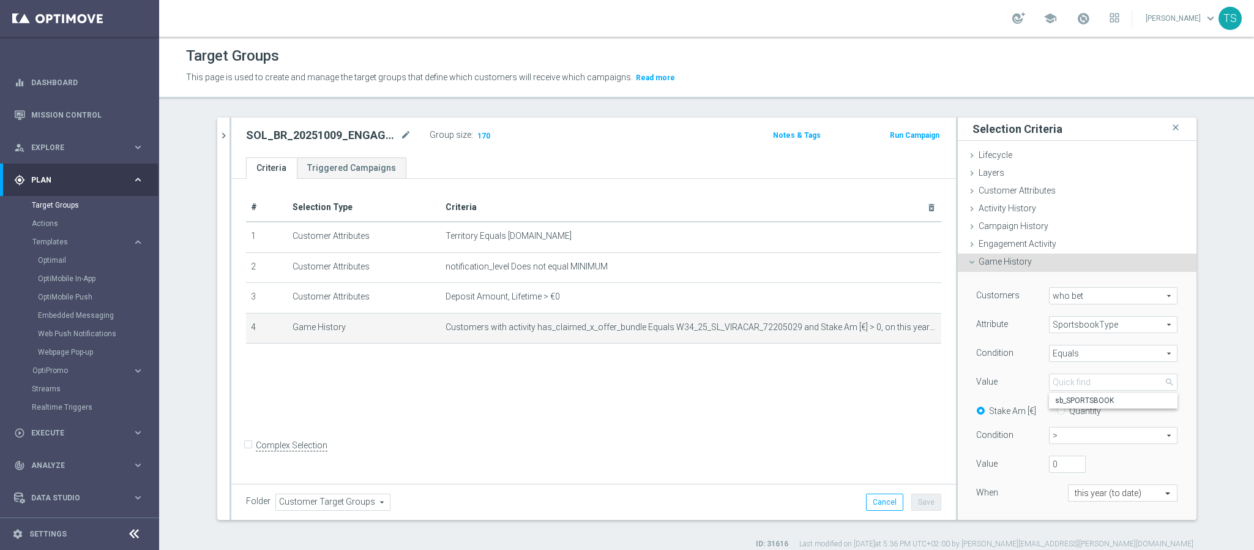
scroll to position [12, 0]
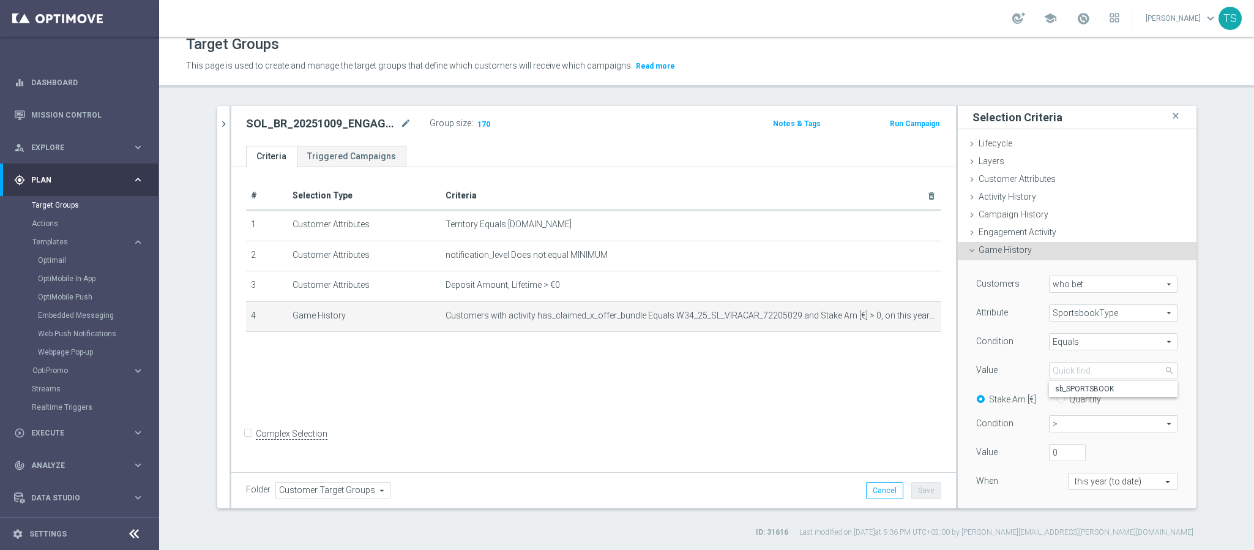
click at [1115, 313] on span "SportsbookType" at bounding box center [1113, 313] width 127 height 16
click at [0, 0] on input "search" at bounding box center [0, 0] width 0 height 0
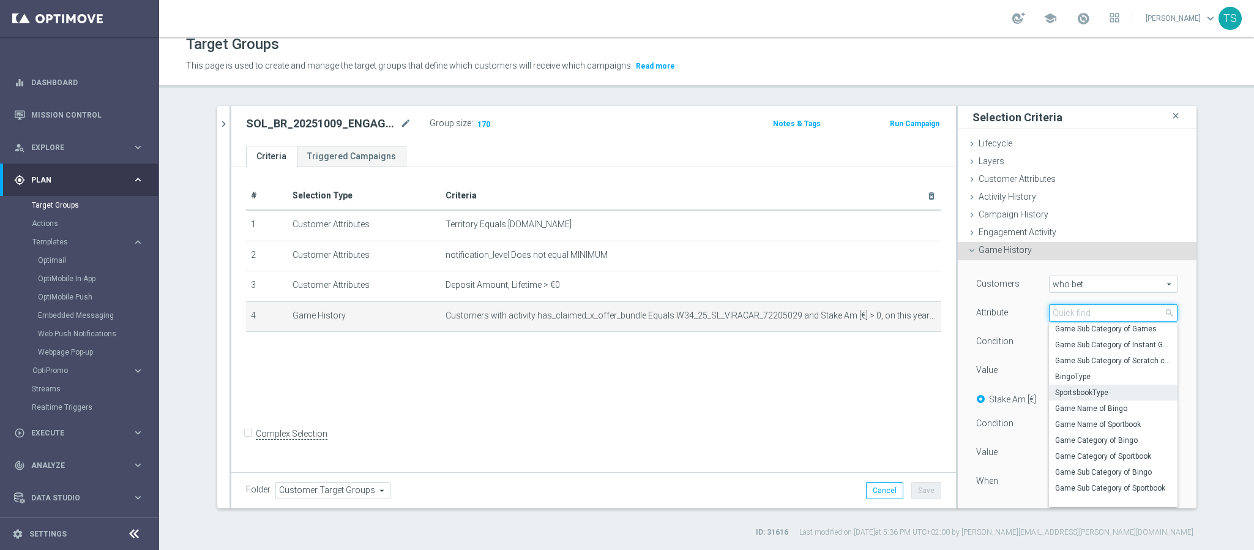
scroll to position [252, 0]
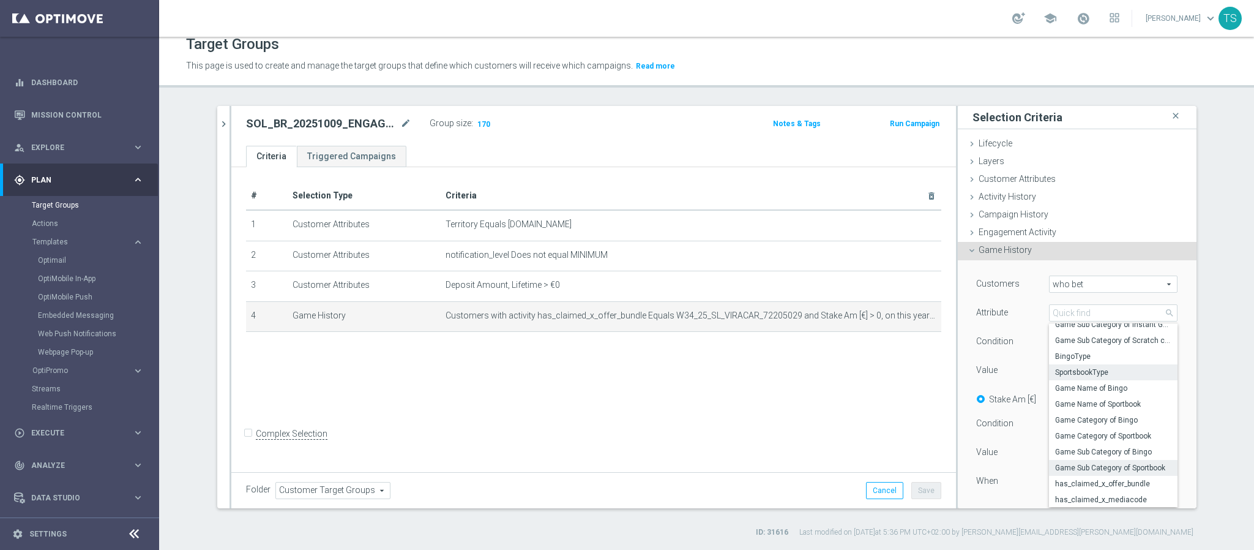
click at [1112, 466] on span "Game Sub Category of Sportbook" at bounding box center [1113, 468] width 116 height 10
type input "Game Sub Category of Sportbook"
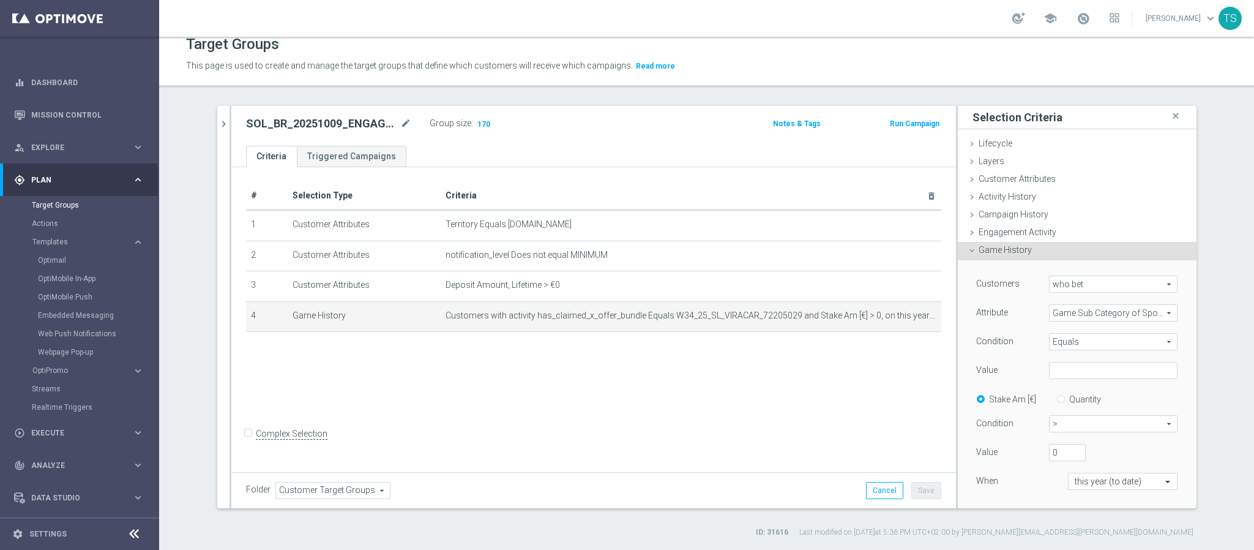
click at [1118, 344] on span "Equals" at bounding box center [1113, 342] width 127 height 16
click at [1093, 430] on label "Contains" at bounding box center [1113, 424] width 129 height 16
type input "Contains"
click at [1106, 375] on input "text" at bounding box center [1113, 370] width 129 height 17
type input "A"
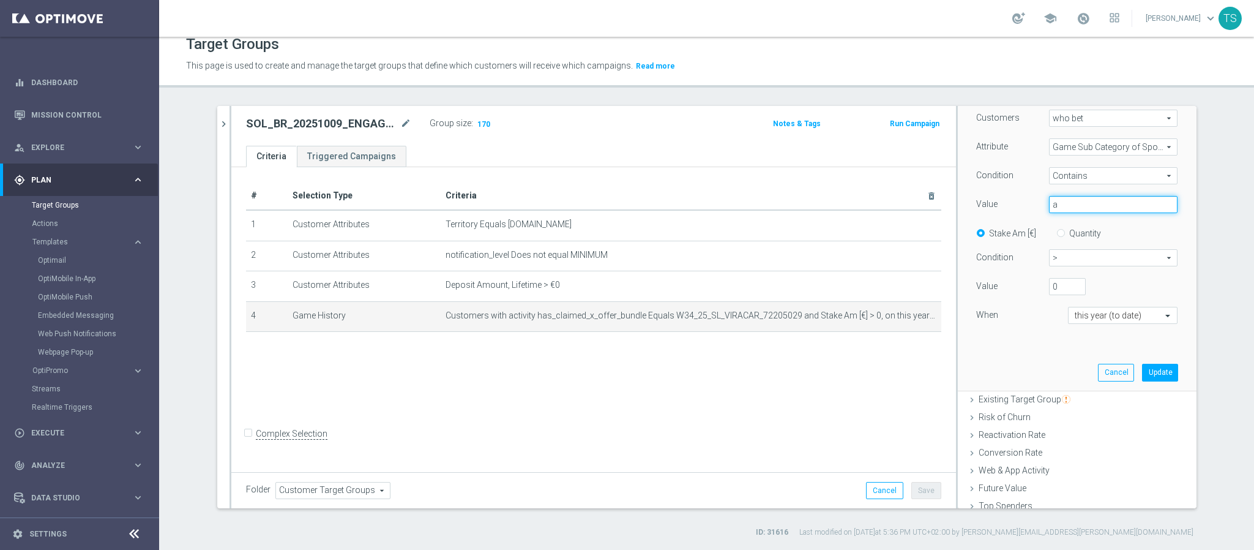
scroll to position [184, 0]
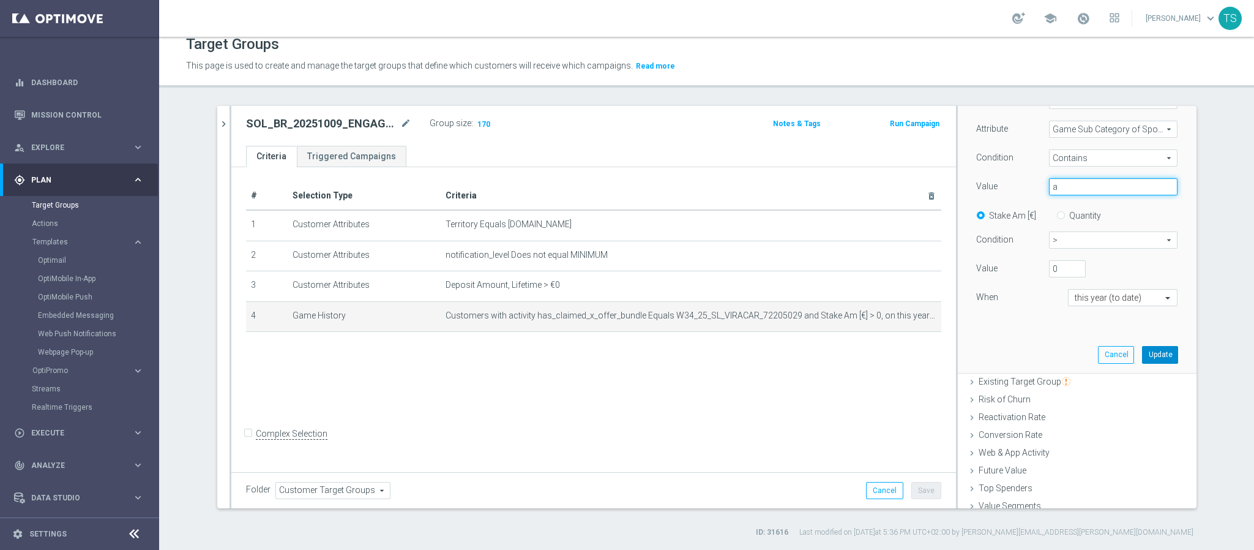
type input "a"
click at [1142, 355] on button "Update" at bounding box center [1160, 354] width 36 height 17
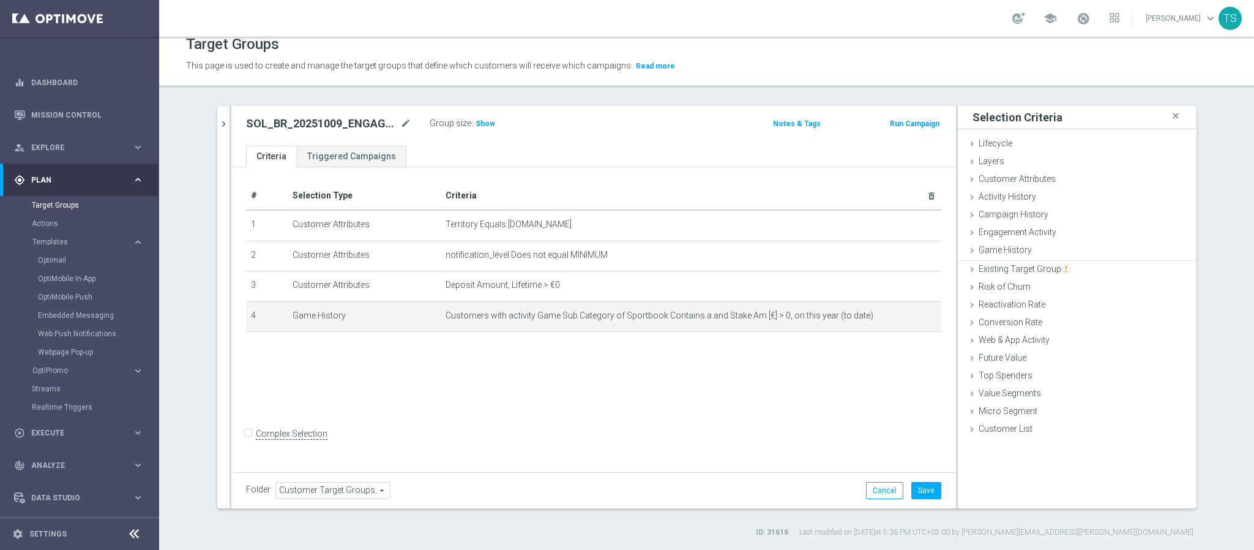
scroll to position [0, 0]
click at [476, 124] on span "Show" at bounding box center [486, 123] width 20 height 9
click at [897, 314] on icon "mode_edit" at bounding box center [902, 316] width 10 height 10
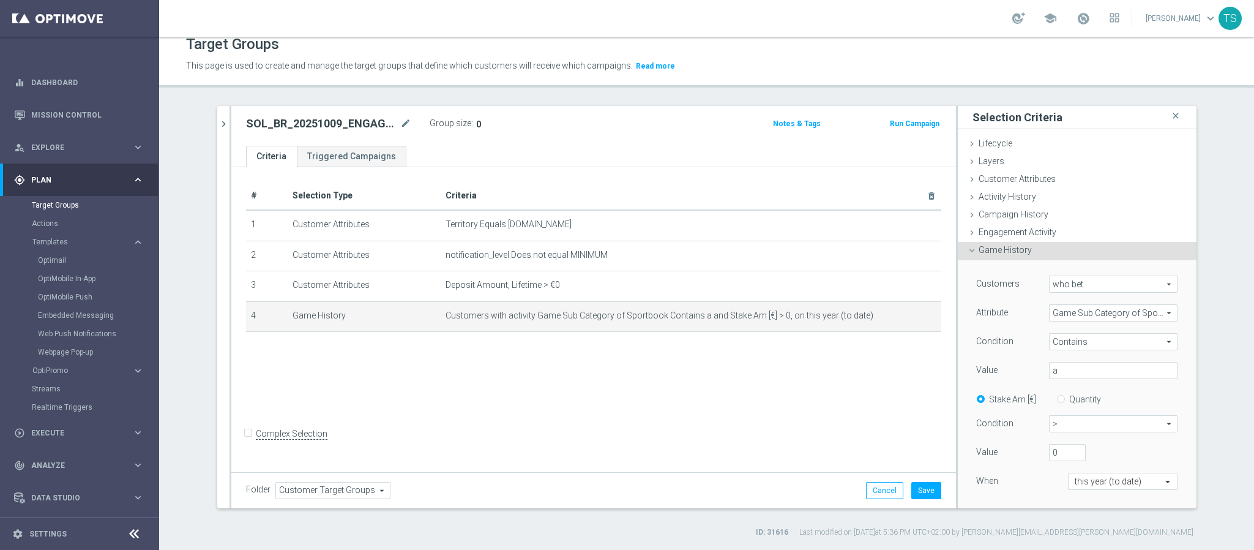
click at [1079, 346] on span "Contains" at bounding box center [1113, 342] width 127 height 16
click at [1164, 340] on div "Contains Contains arrow_drop_down search Equals Does not equal Begins with Ends…" at bounding box center [1113, 341] width 147 height 17
click at [1107, 314] on span "Game Sub Category of Sportbook" at bounding box center [1113, 313] width 127 height 16
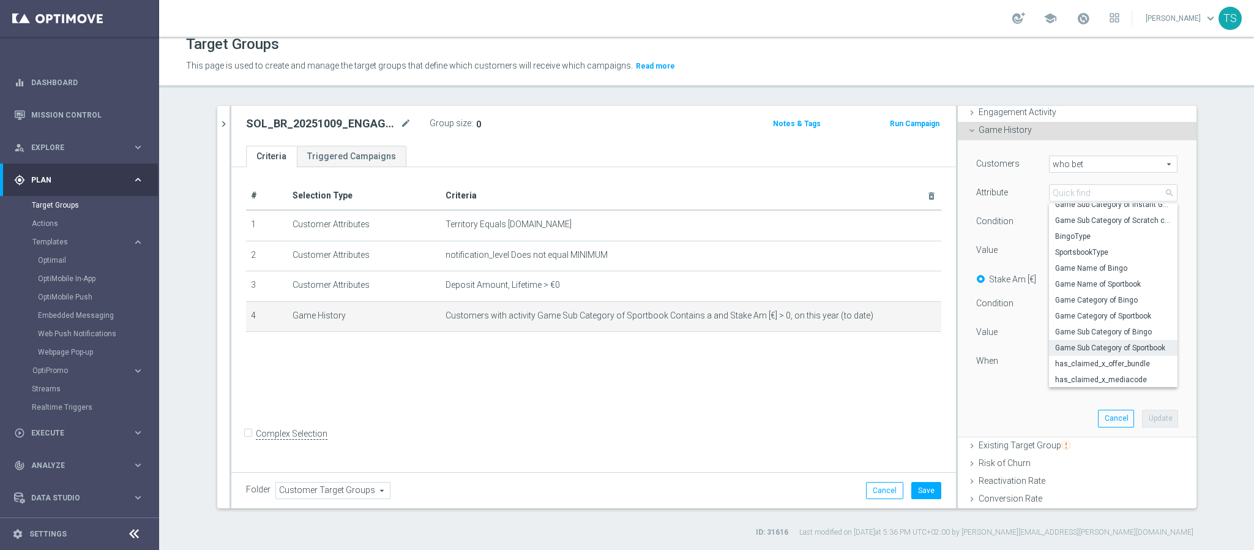
scroll to position [92, 0]
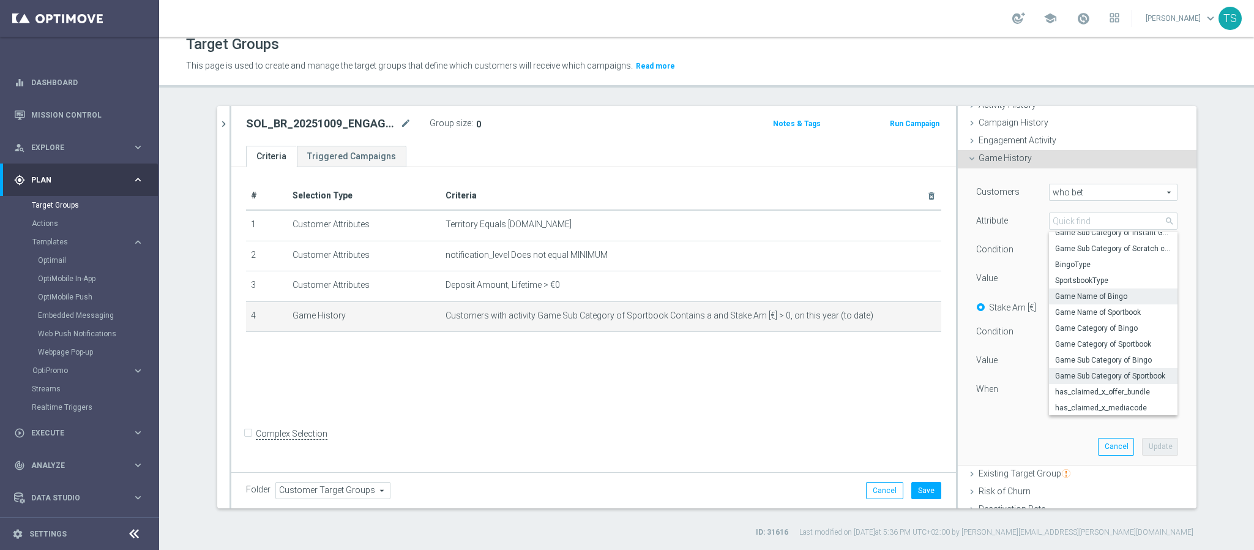
click at [1117, 298] on span "Game Name of Bingo" at bounding box center [1113, 296] width 116 height 10
type input "Game Name of Bingo"
type input "Equals"
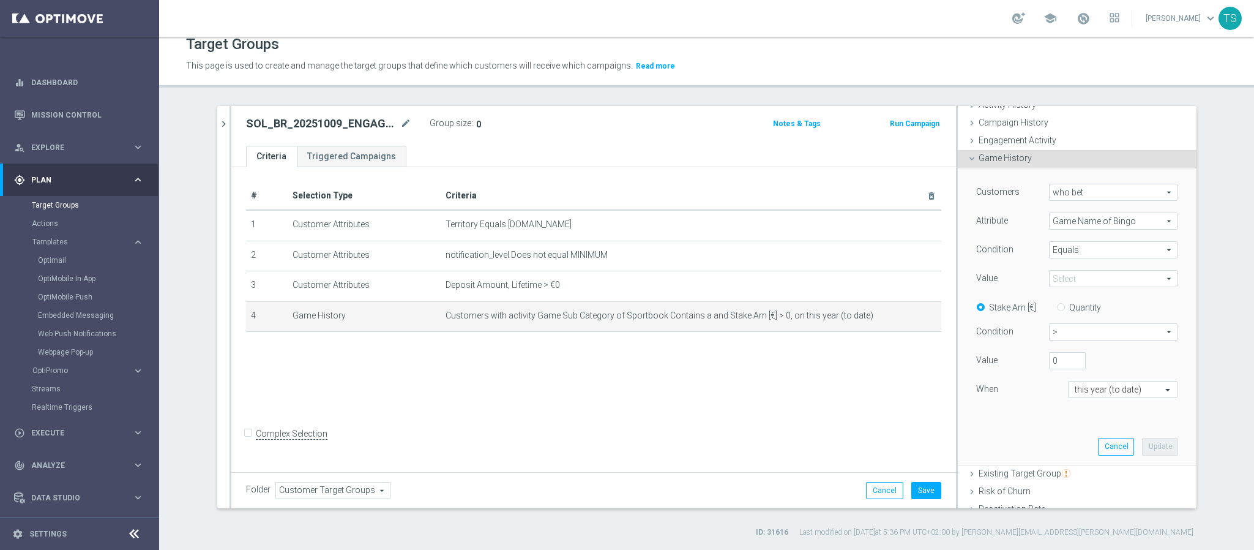
click at [1120, 282] on span at bounding box center [1113, 279] width 127 height 16
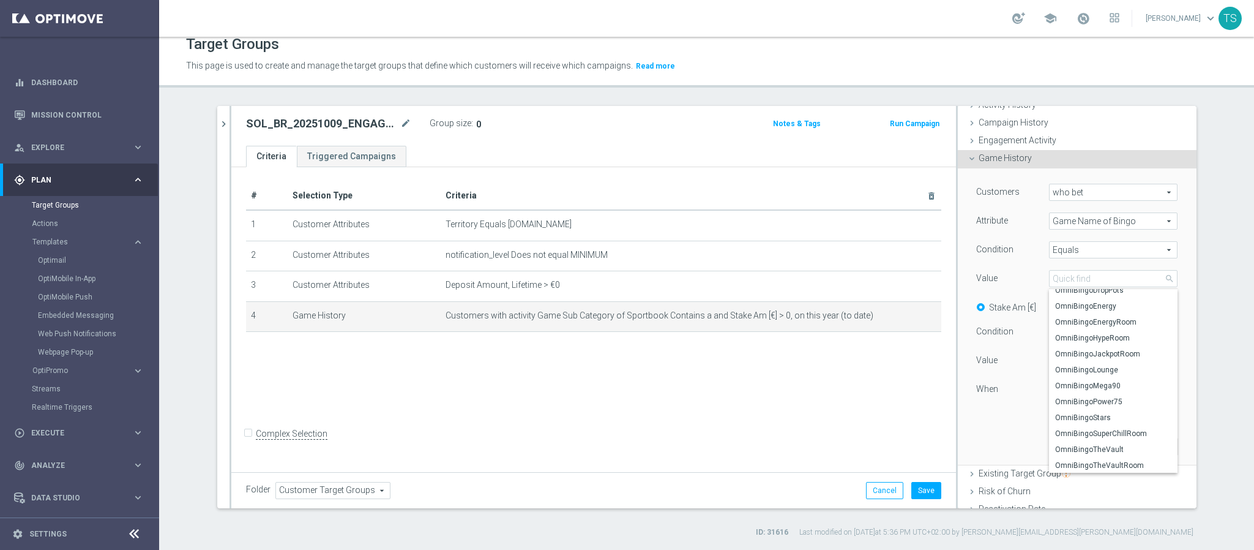
scroll to position [0, 0]
click at [1115, 217] on span "Game Name of Bingo" at bounding box center [1113, 221] width 127 height 16
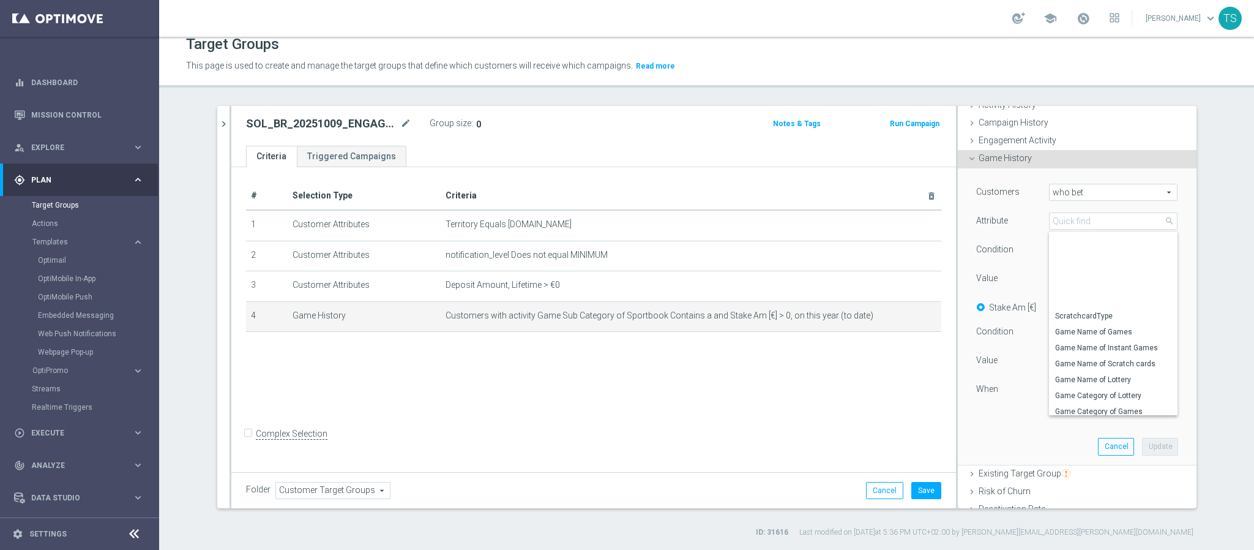
scroll to position [97, 0]
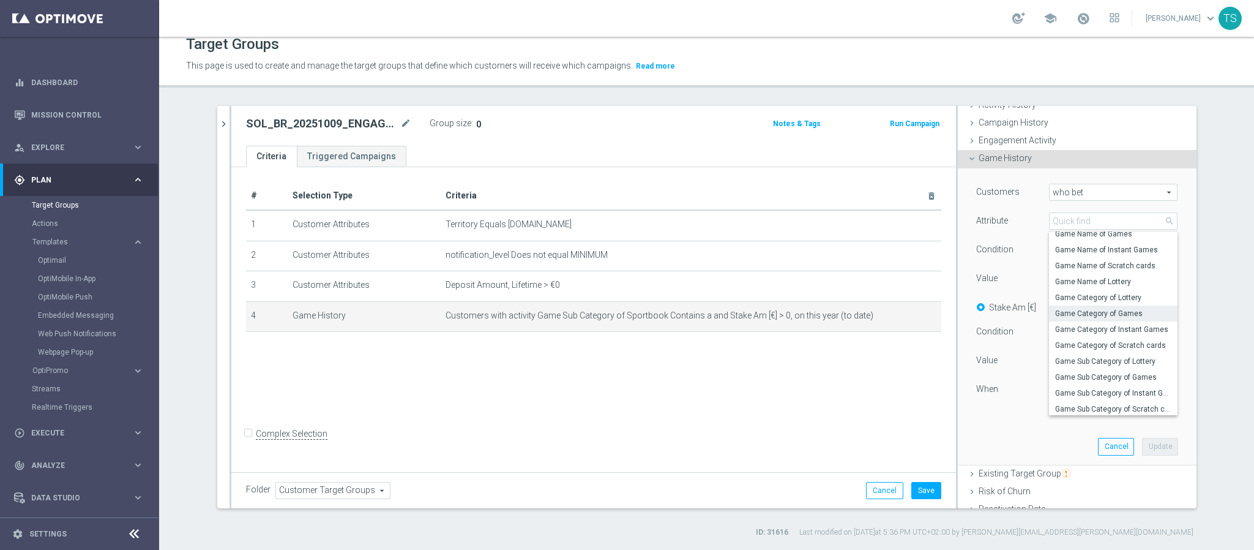
click at [1092, 309] on span "Game Category of Games" at bounding box center [1113, 314] width 116 height 10
click at [1092, 309] on label "Quantity" at bounding box center [1086, 307] width 32 height 11
click at [1068, 309] on input "Quantity" at bounding box center [1064, 305] width 8 height 8
radio input "true"
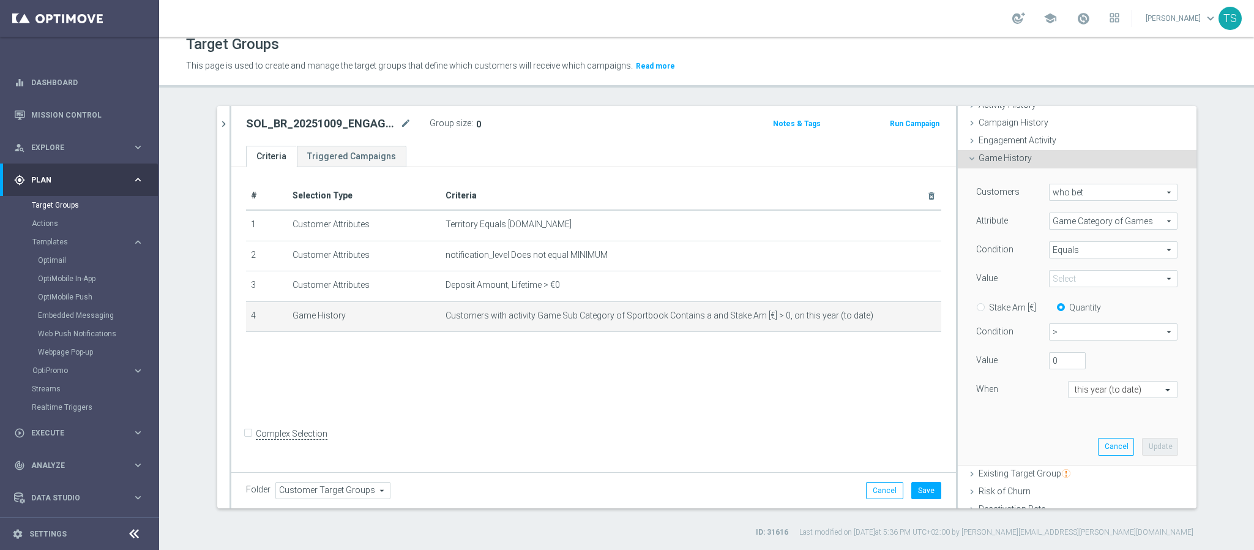
click at [1098, 278] on span at bounding box center [1113, 279] width 127 height 16
click at [1095, 228] on span "Game Category of Games" at bounding box center [1113, 221] width 127 height 16
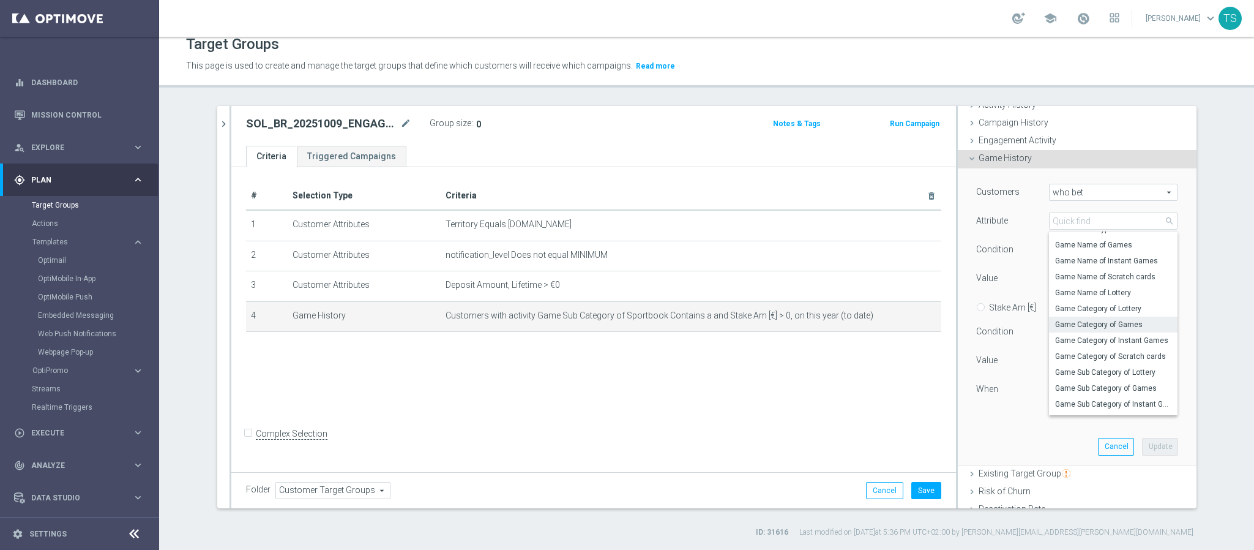
scroll to position [92, 0]
click at [1118, 340] on label "Game Category of Instant Games" at bounding box center [1113, 335] width 129 height 16
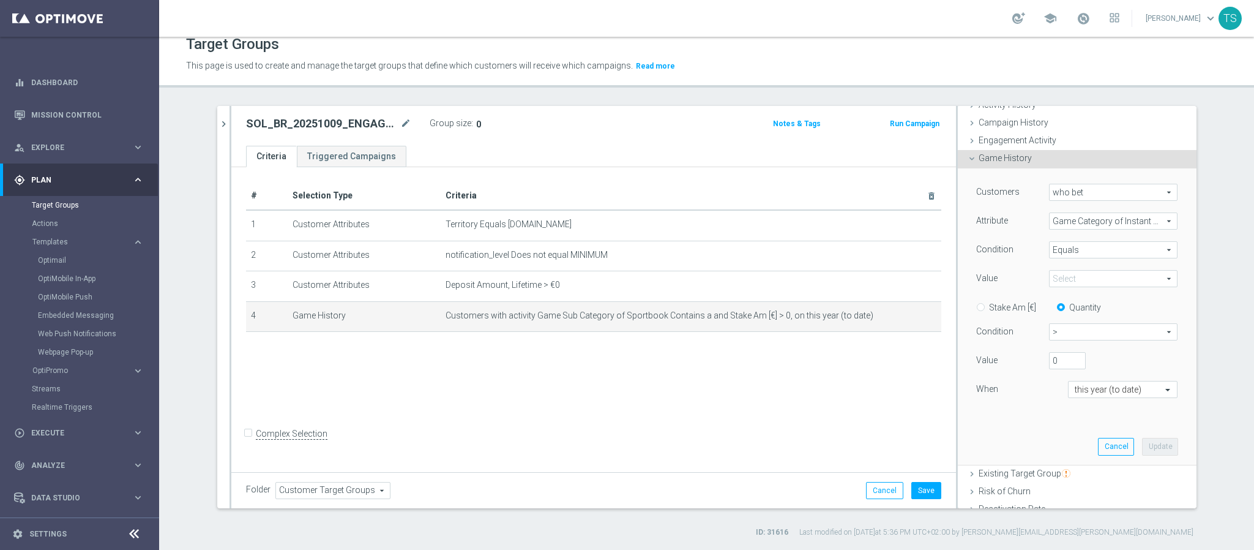
click at [1126, 272] on span at bounding box center [1113, 279] width 127 height 16
click at [1126, 272] on input "search" at bounding box center [1113, 278] width 129 height 17
click at [1125, 219] on span "Game Category of Instant Games" at bounding box center [1113, 221] width 127 height 16
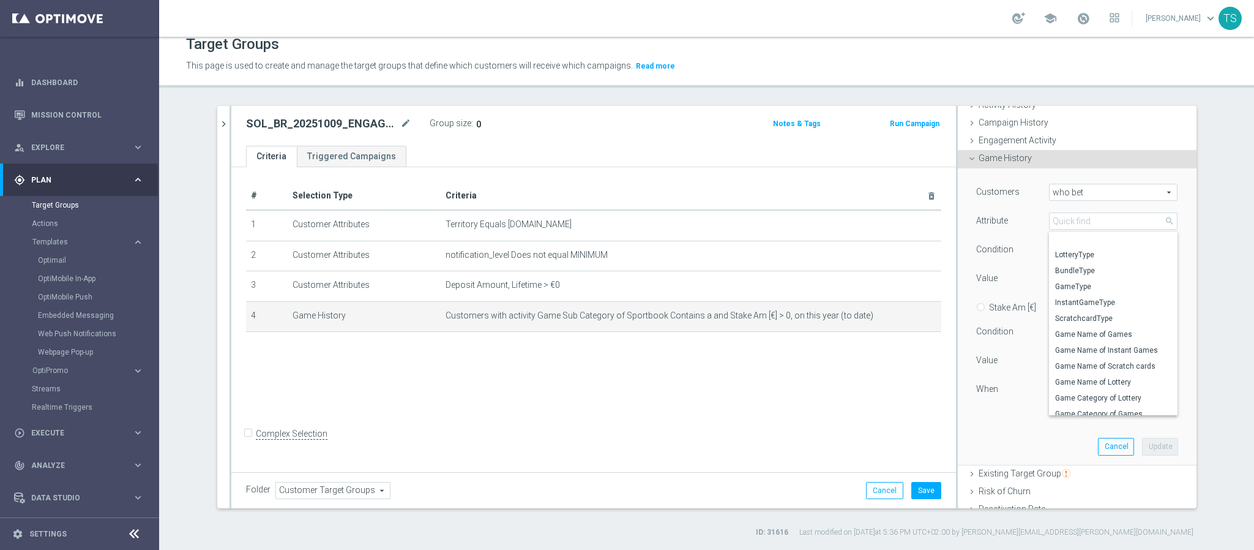
scroll to position [252, 0]
click at [1108, 342] on span "Game Category of Sportbook" at bounding box center [1113, 344] width 116 height 10
click at [1108, 342] on div "Condition > > arrow_drop_down search" at bounding box center [1077, 333] width 220 height 20
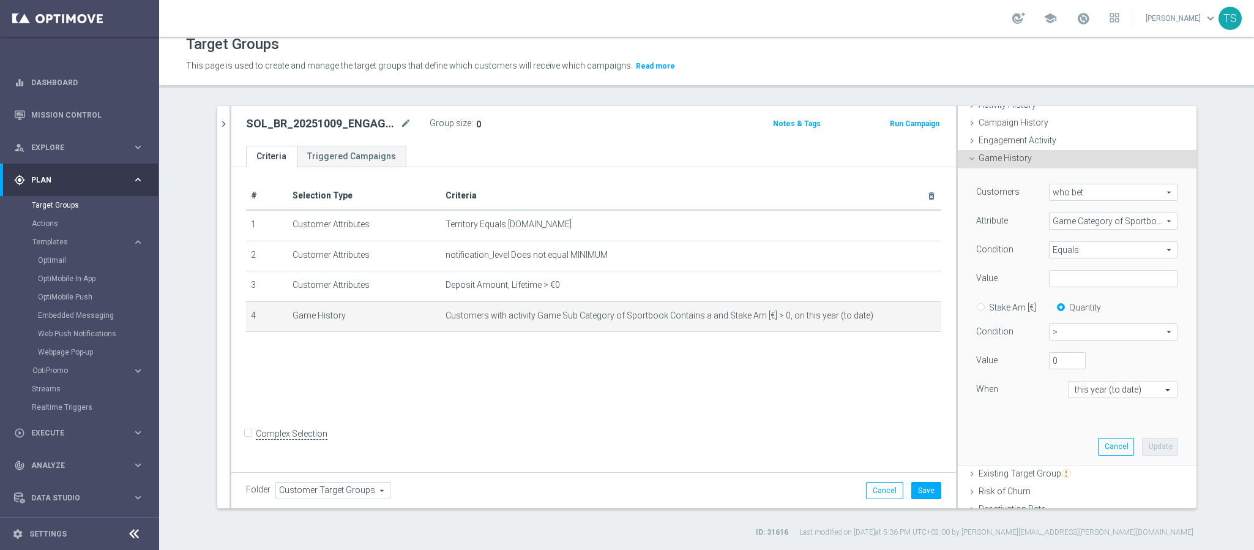
click at [1152, 223] on span "Game Category of Sportbook" at bounding box center [1113, 221] width 127 height 16
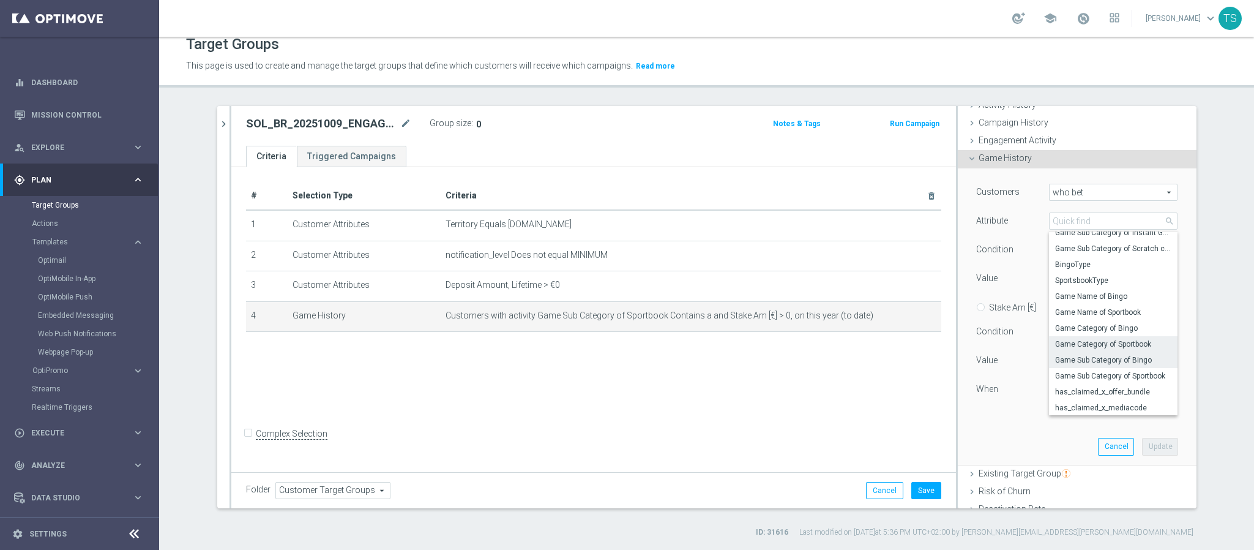
click at [1115, 362] on span "Game Sub Category of Bingo" at bounding box center [1113, 360] width 116 height 10
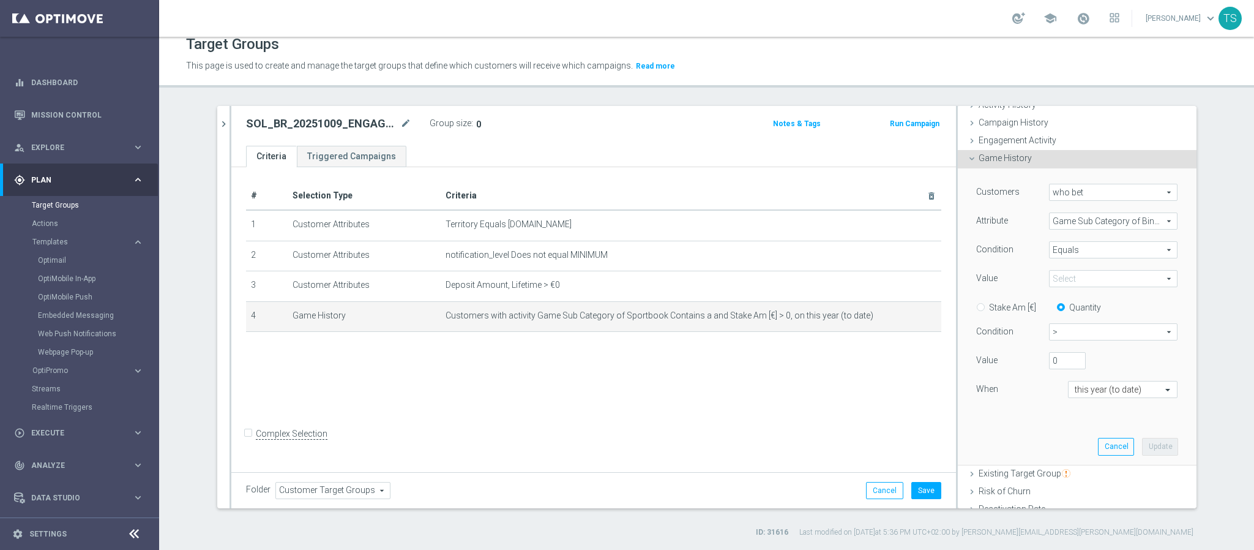
click at [1148, 281] on span at bounding box center [1113, 279] width 127 height 16
click at [1165, 281] on span "search" at bounding box center [1170, 279] width 10 height 10
click at [1137, 219] on span "Game Sub Category of Bingo" at bounding box center [1113, 221] width 127 height 16
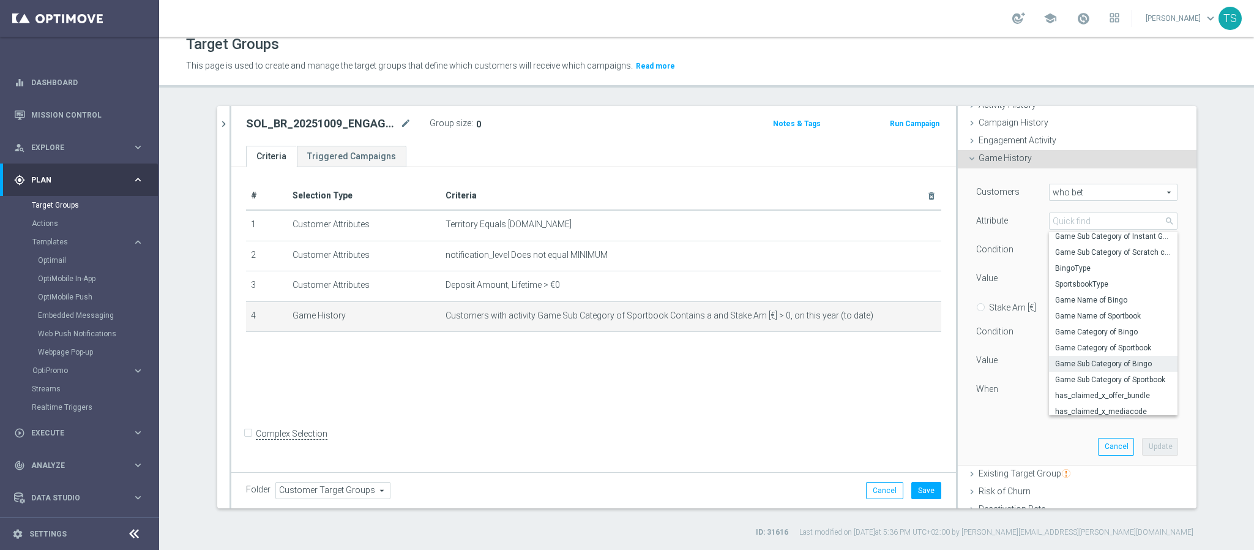
scroll to position [248, 0]
click at [1115, 382] on span "Game Sub Category of Sportbook" at bounding box center [1113, 380] width 116 height 10
click at [1115, 382] on div "this year (to date)" at bounding box center [1123, 389] width 110 height 17
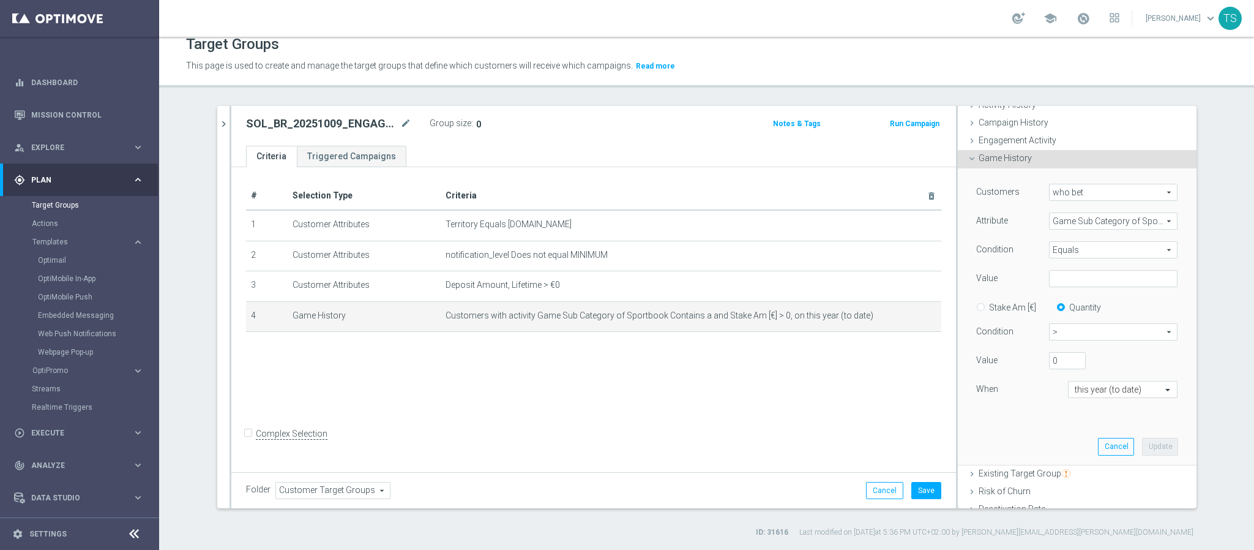
click at [1152, 346] on div "Customers who bet who bet arrow_drop_down search Attribute Game Sub Category of…" at bounding box center [1077, 302] width 202 height 236
click at [1153, 219] on span "Game Sub Category of Sportbook" at bounding box center [1113, 221] width 127 height 16
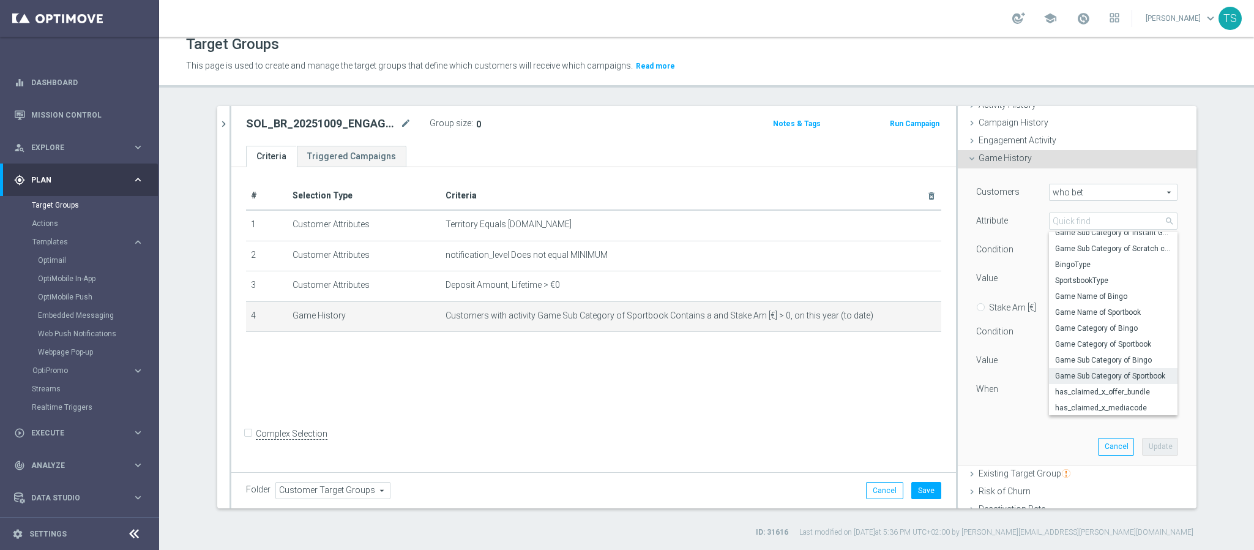
scroll to position [236, 0]
click at [1101, 294] on span "SportsbookType" at bounding box center [1113, 297] width 116 height 10
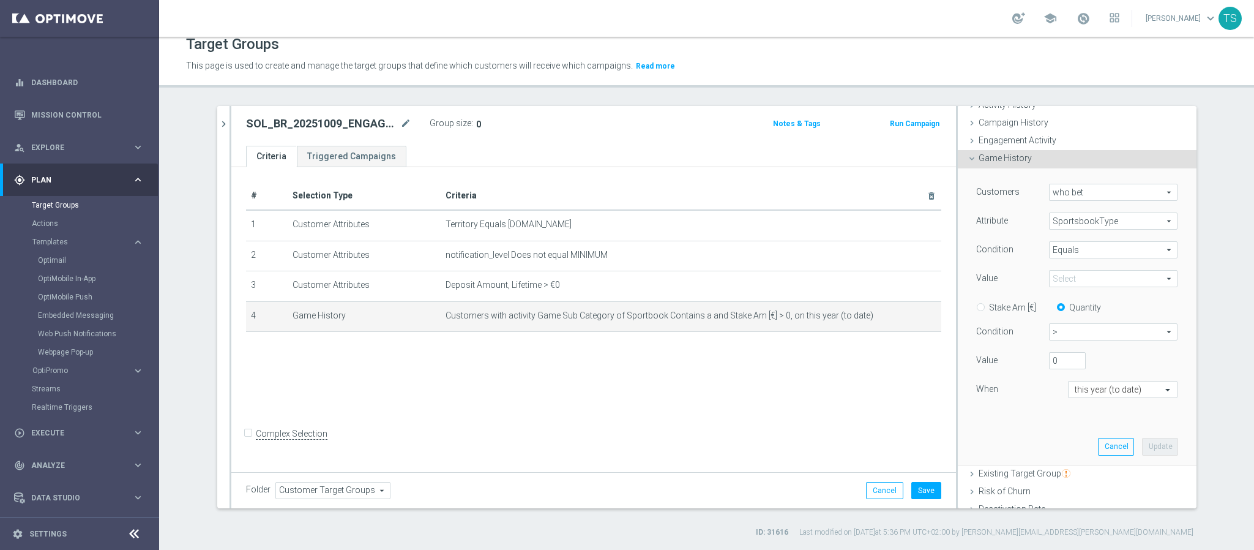
click at [1117, 285] on span at bounding box center [1113, 279] width 127 height 16
click at [1103, 226] on span "SportsbookType" at bounding box center [1113, 221] width 127 height 16
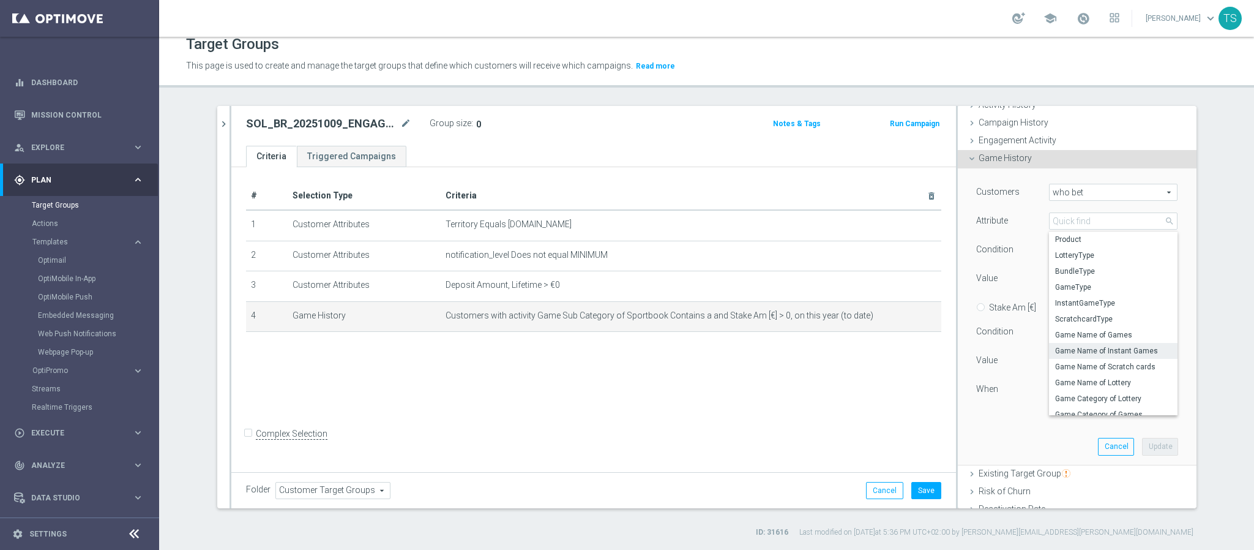
click at [1117, 351] on span "Game Name of Instant Games" at bounding box center [1113, 351] width 116 height 10
type input "Game Name of Instant Games"
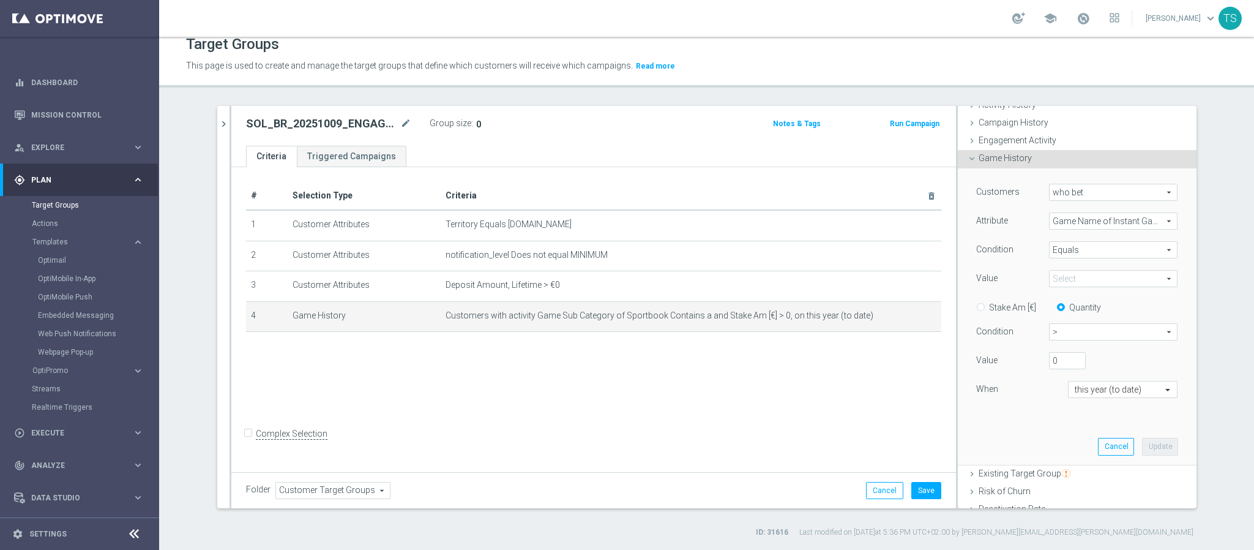
drag, startPoint x: 1104, startPoint y: 269, endPoint x: 1104, endPoint y: 279, distance: 10.4
click at [1104, 271] on div "Customers who bet who bet arrow_drop_down search Attribute Game Name of Instant…" at bounding box center [1077, 302] width 202 height 236
click at [1104, 285] on span at bounding box center [1113, 279] width 127 height 16
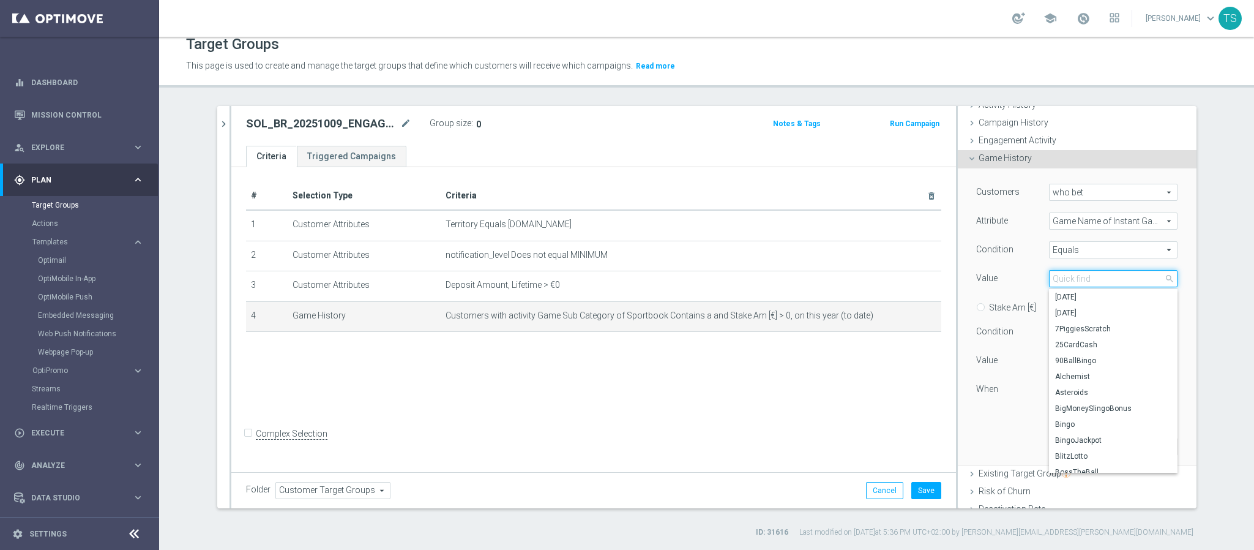
click at [1106, 282] on input "search" at bounding box center [1113, 278] width 129 height 17
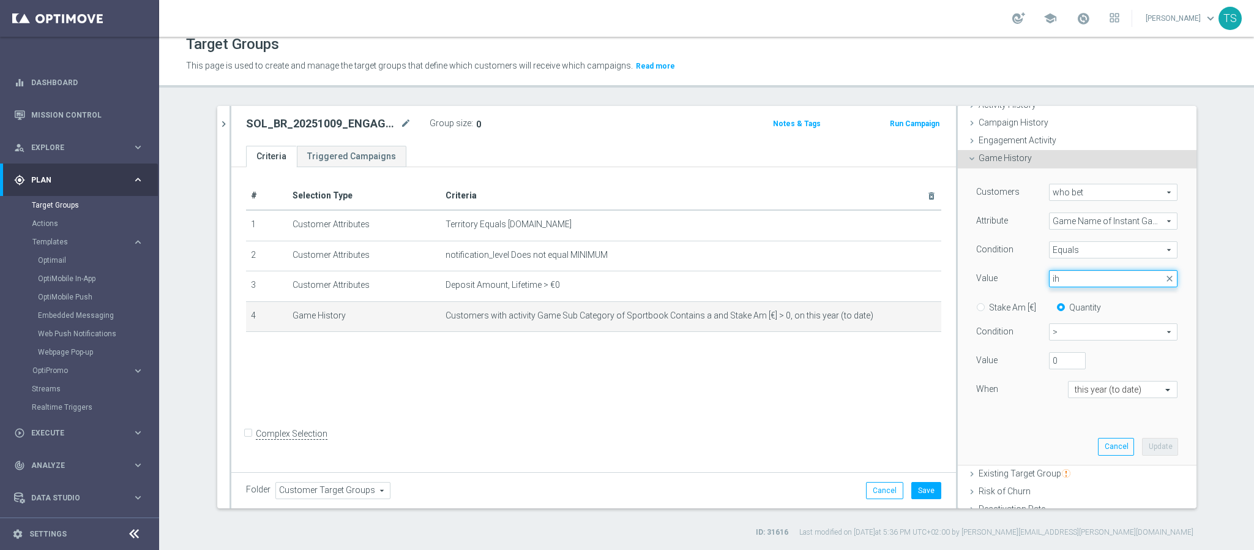
type input "i"
type input "h"
type input "f"
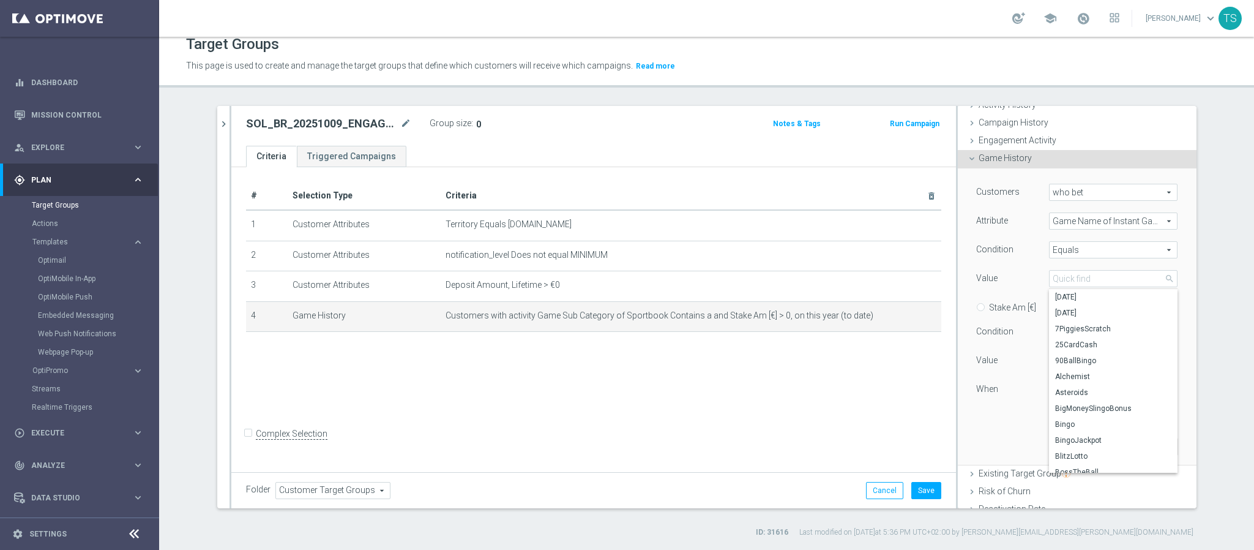
click at [1126, 222] on span "Game Name of Instant Games" at bounding box center [1113, 221] width 127 height 16
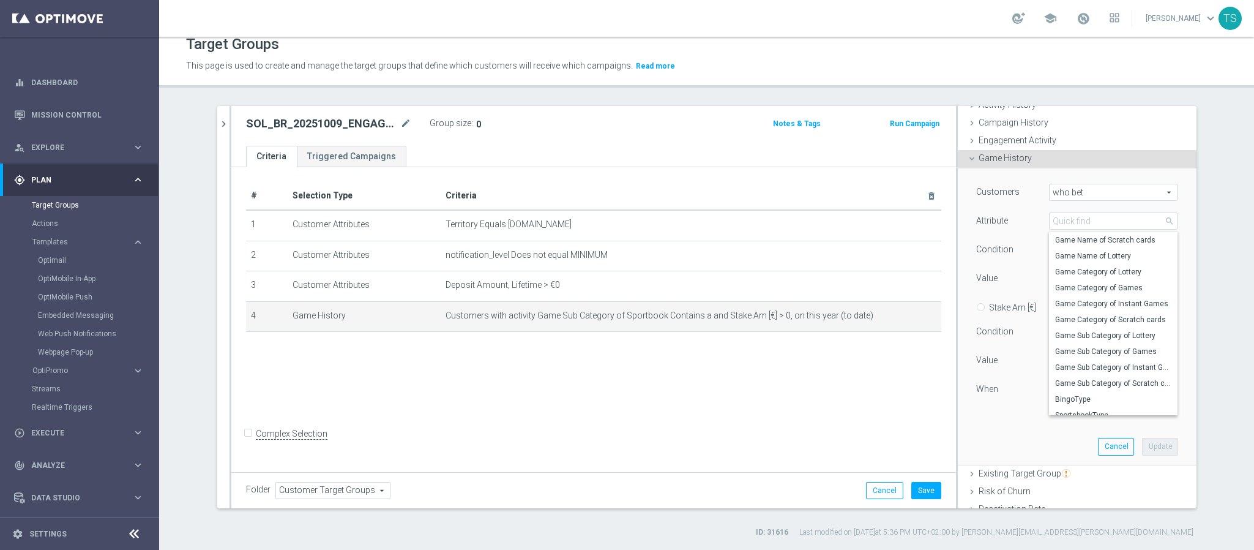
scroll to position [125, 0]
click at [1122, 281] on span "Game Category of Games" at bounding box center [1113, 285] width 116 height 10
type input "Game Category of Games"
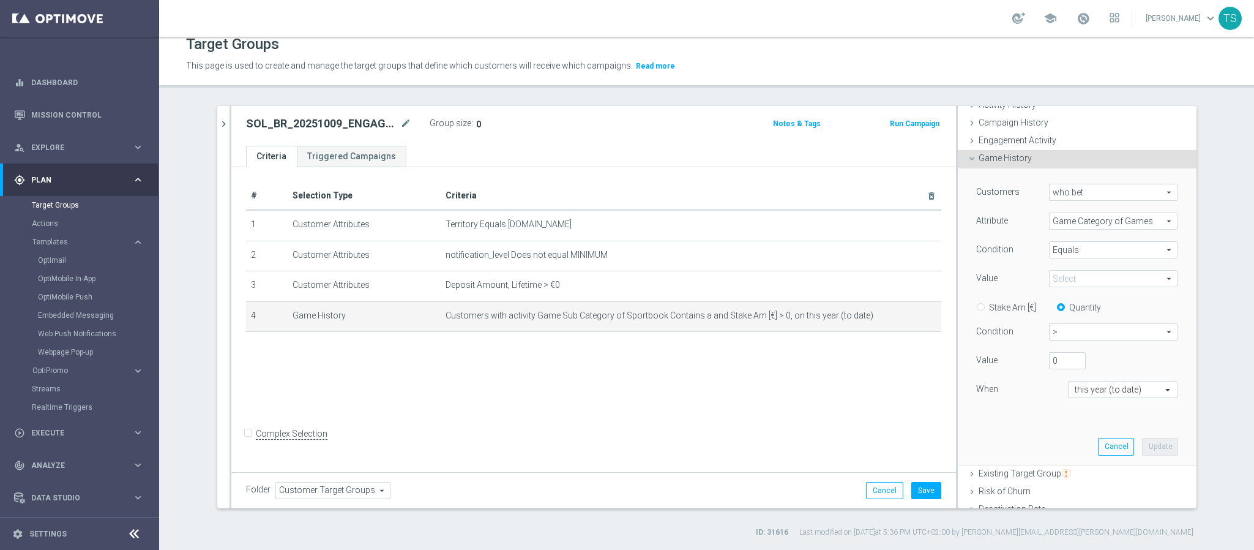
click at [1121, 279] on span at bounding box center [1113, 279] width 127 height 16
click at [1082, 309] on span "Instant" at bounding box center [1113, 313] width 116 height 10
type input "Instant"
click at [1142, 450] on button "Update" at bounding box center [1160, 446] width 36 height 17
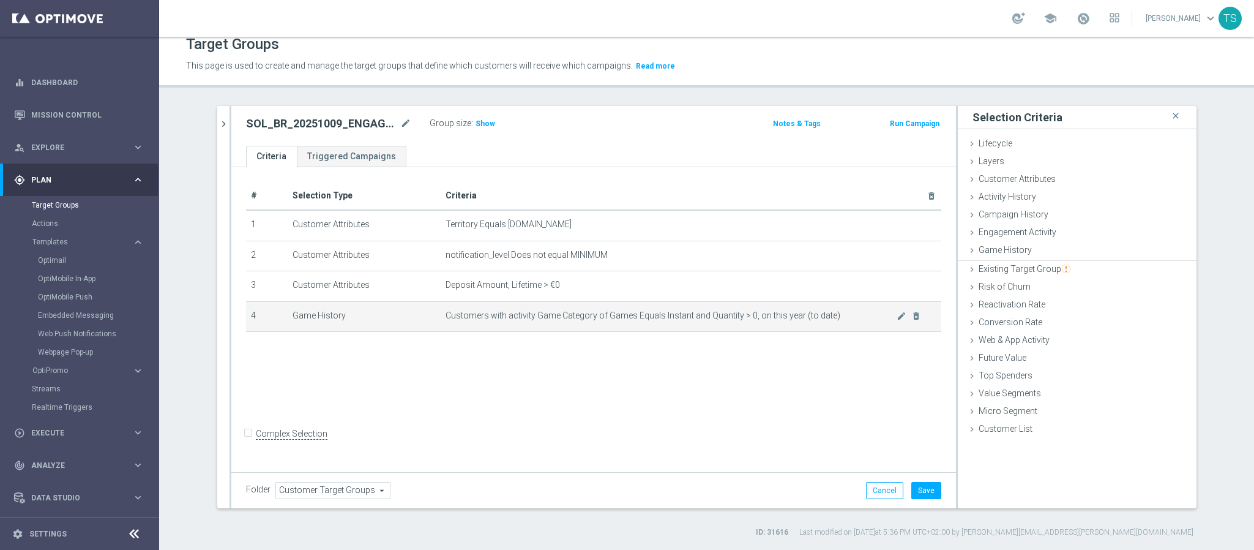
scroll to position [0, 0]
click at [474, 129] on h3 "Show" at bounding box center [485, 123] width 22 height 13
click at [897, 318] on icon "mode_edit" at bounding box center [902, 316] width 10 height 10
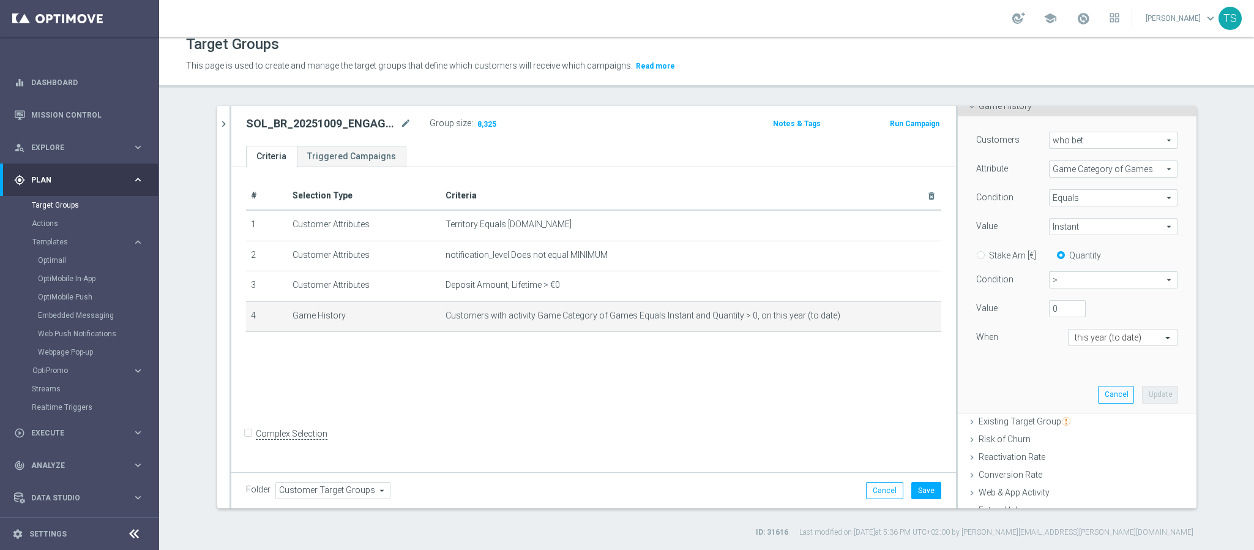
scroll to position [44, 0]
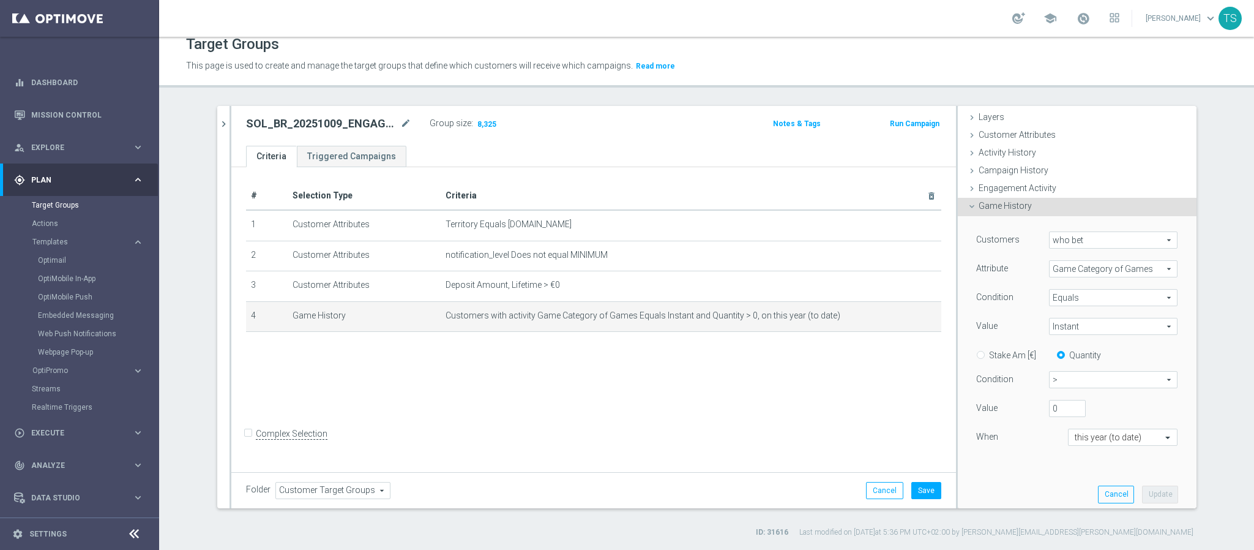
click at [1104, 270] on span "Game Category of Games" at bounding box center [1113, 269] width 127 height 16
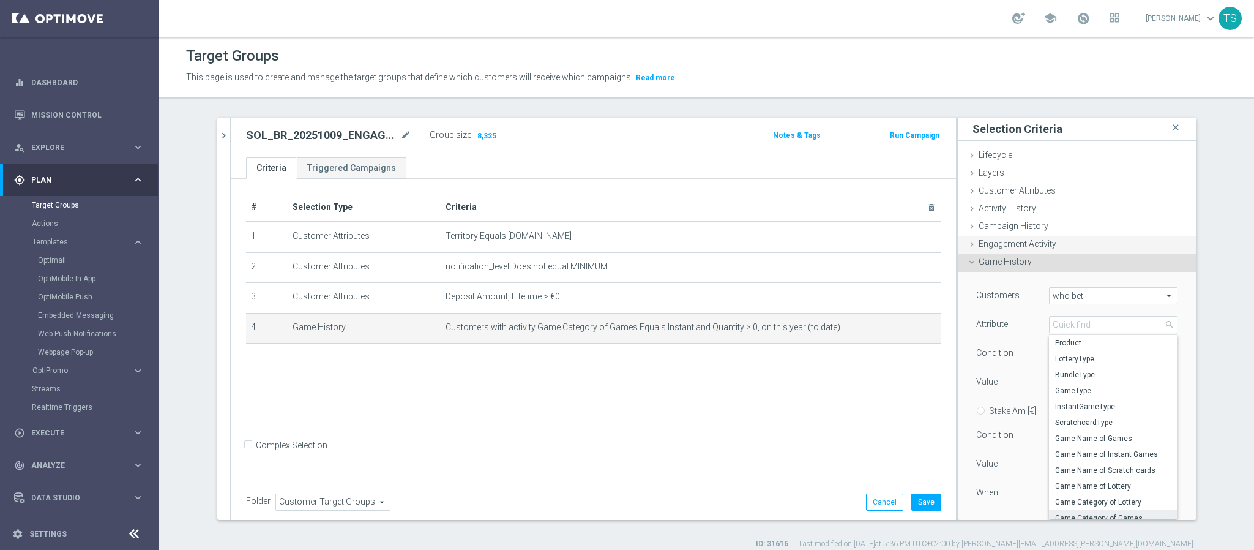
scroll to position [184, 0]
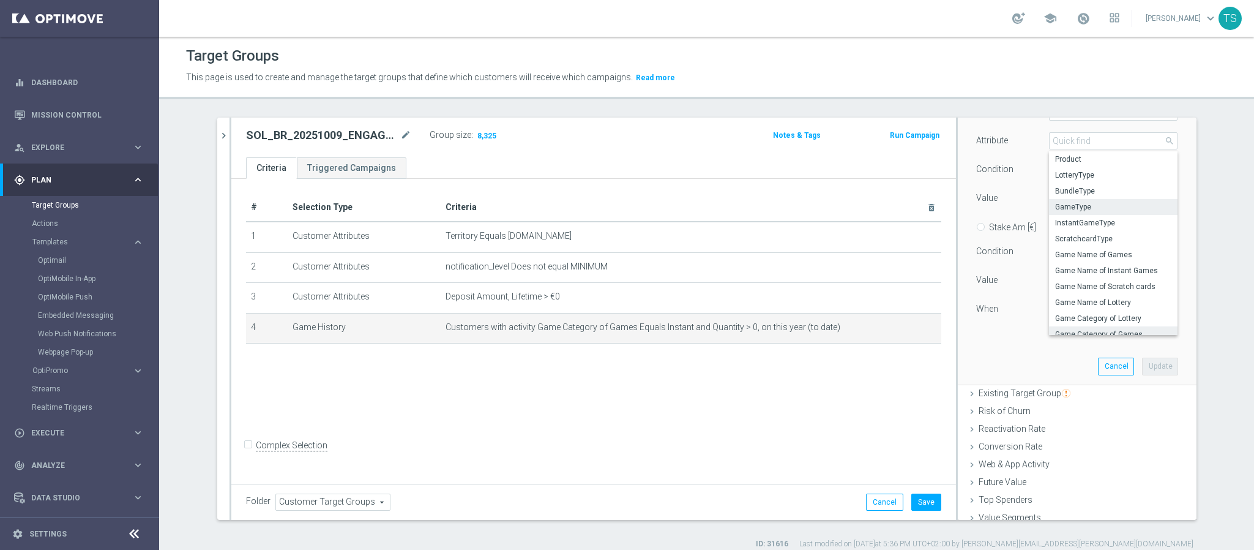
click at [1100, 210] on span "GameType" at bounding box center [1113, 207] width 116 height 10
type input "GameType"
type input "Select"
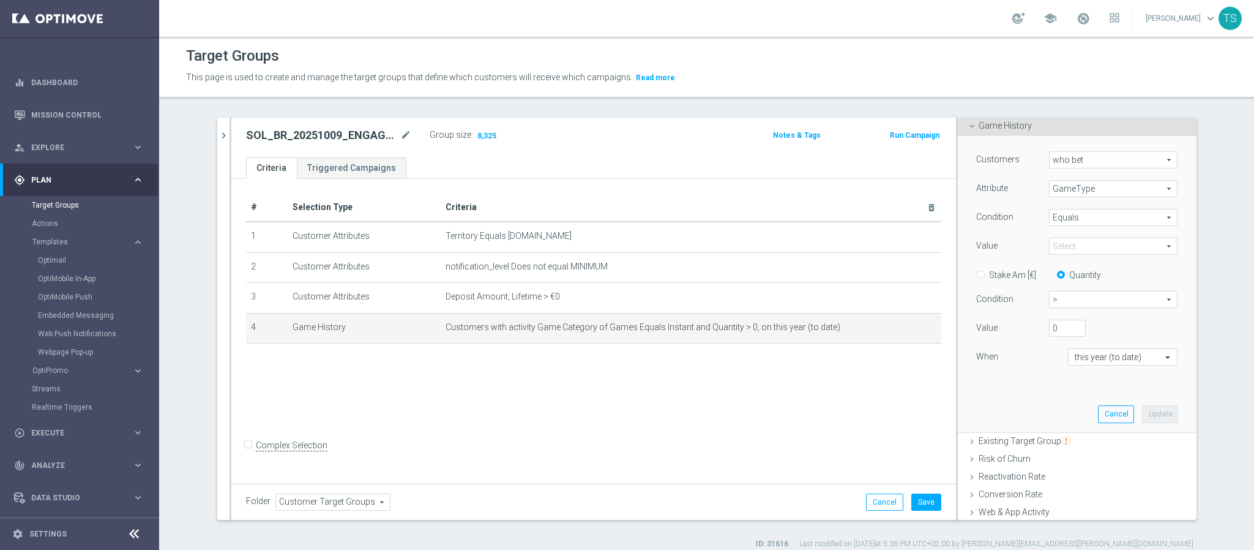
scroll to position [92, 0]
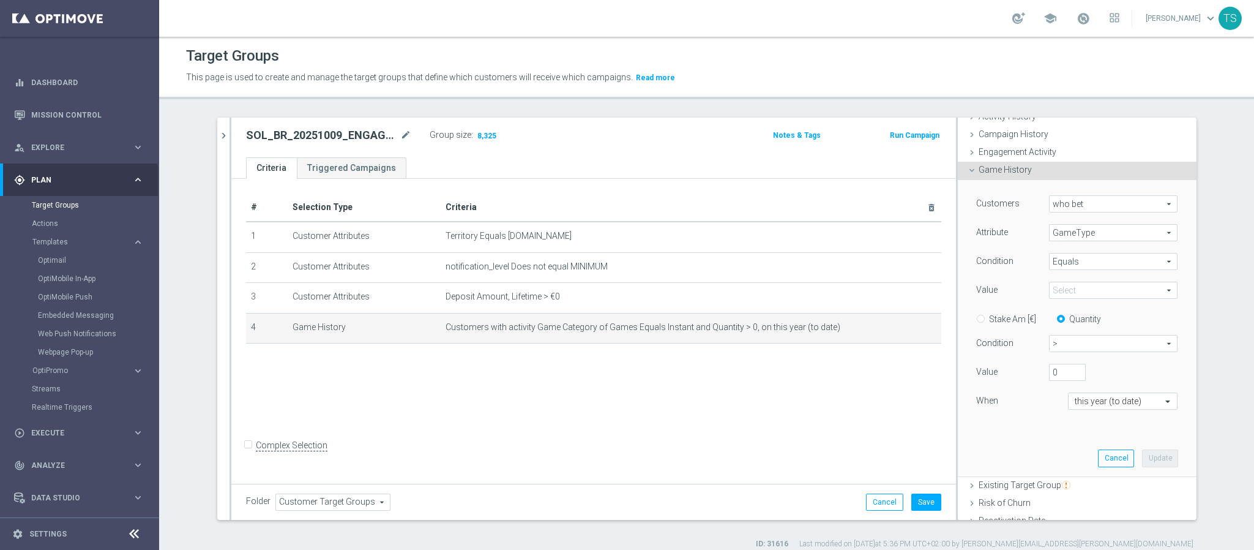
click at [1095, 230] on span "GameType" at bounding box center [1113, 233] width 127 height 16
click at [0, 0] on input "search" at bounding box center [0, 0] width 0 height 0
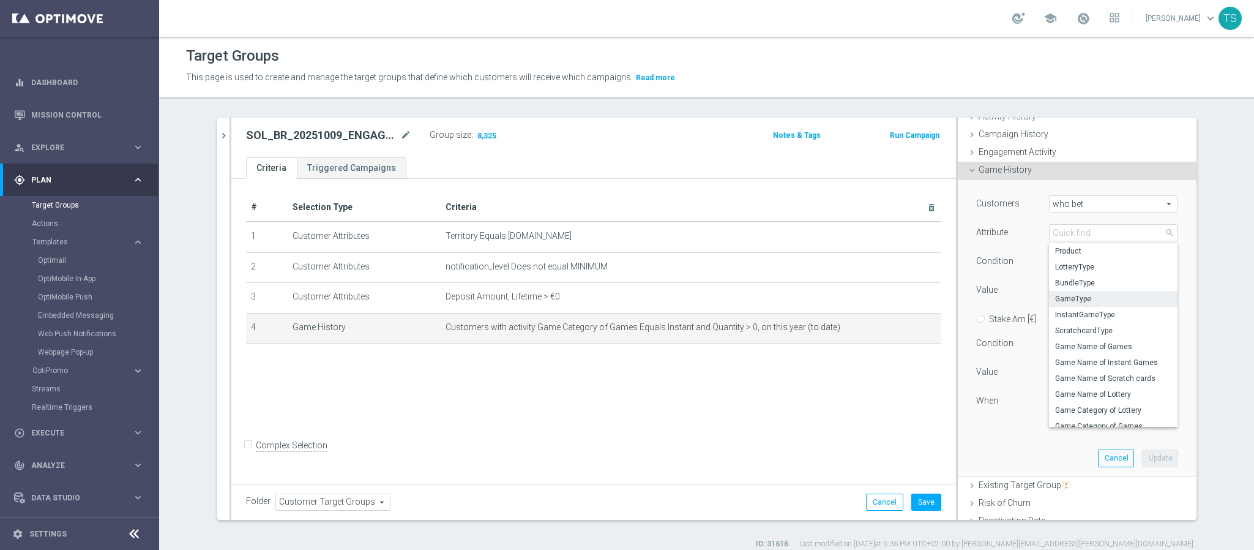
click at [1089, 304] on span "GameType" at bounding box center [1113, 299] width 116 height 10
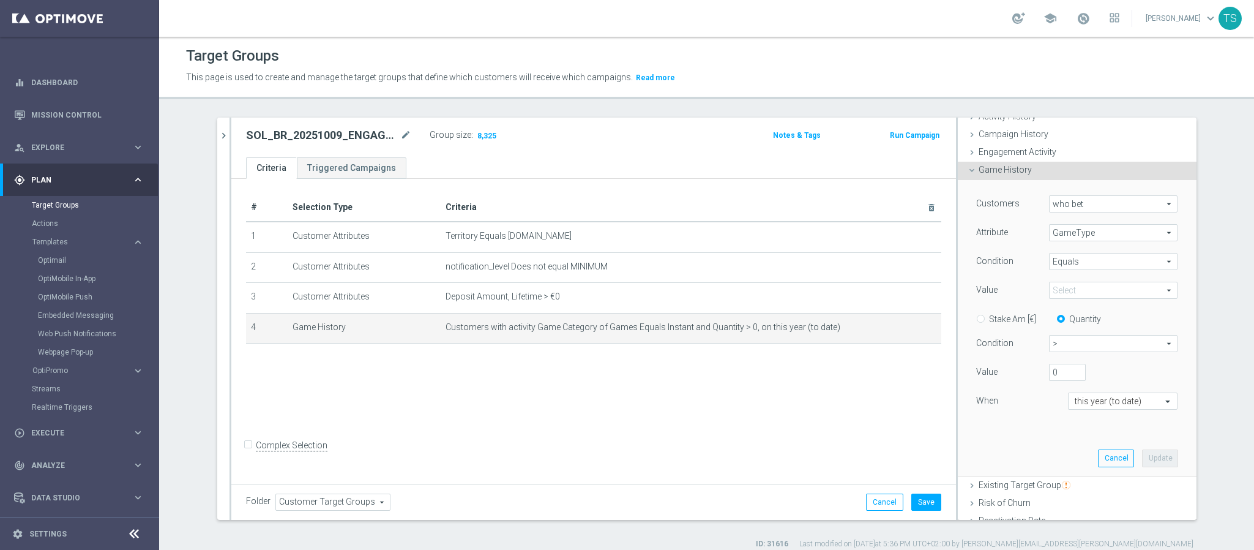
click at [1087, 294] on span "Instant" at bounding box center [1113, 290] width 127 height 16
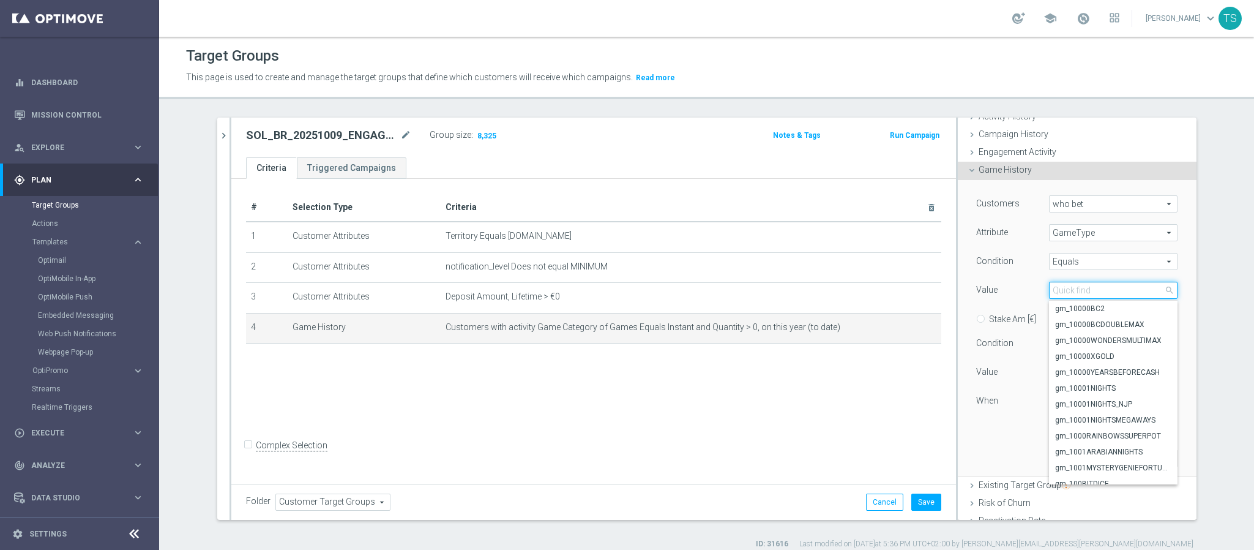
click at [1087, 296] on input "search" at bounding box center [1113, 290] width 129 height 17
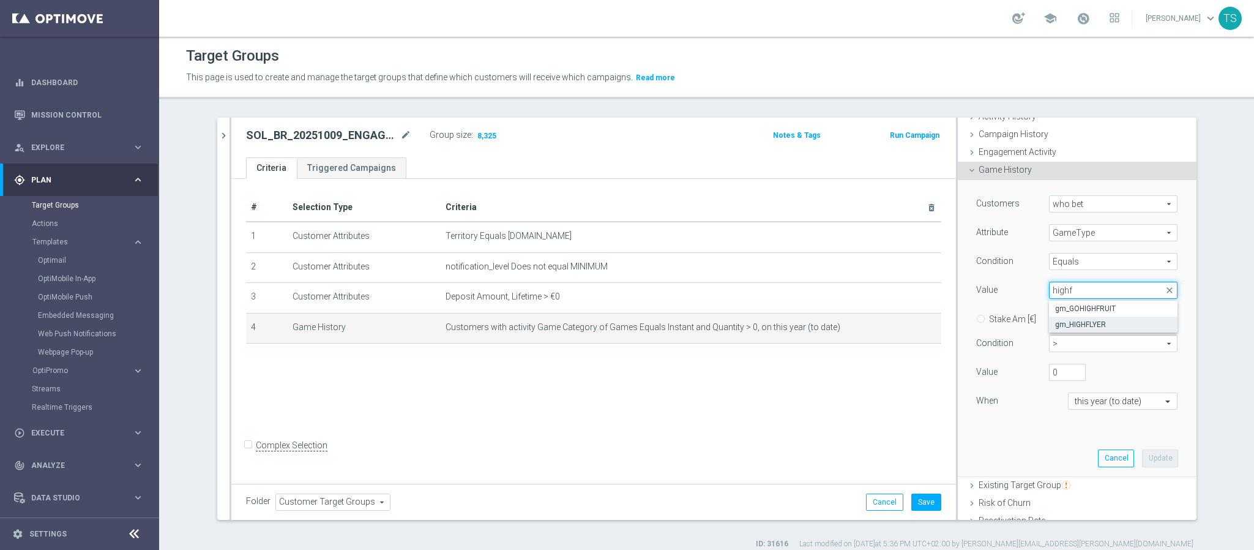
type input "highf"
click at [1097, 321] on span "gm_HIGHFLYER" at bounding box center [1113, 325] width 116 height 10
type input "gm_HIGHFLYER"
click at [1150, 458] on button "Update" at bounding box center [1160, 457] width 36 height 17
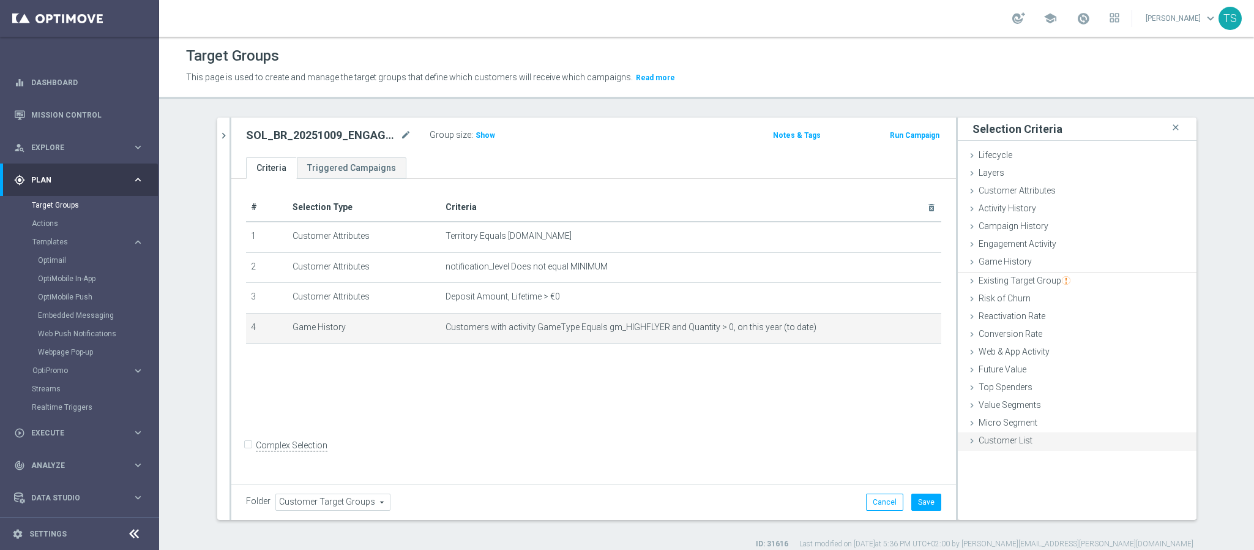
scroll to position [0, 0]
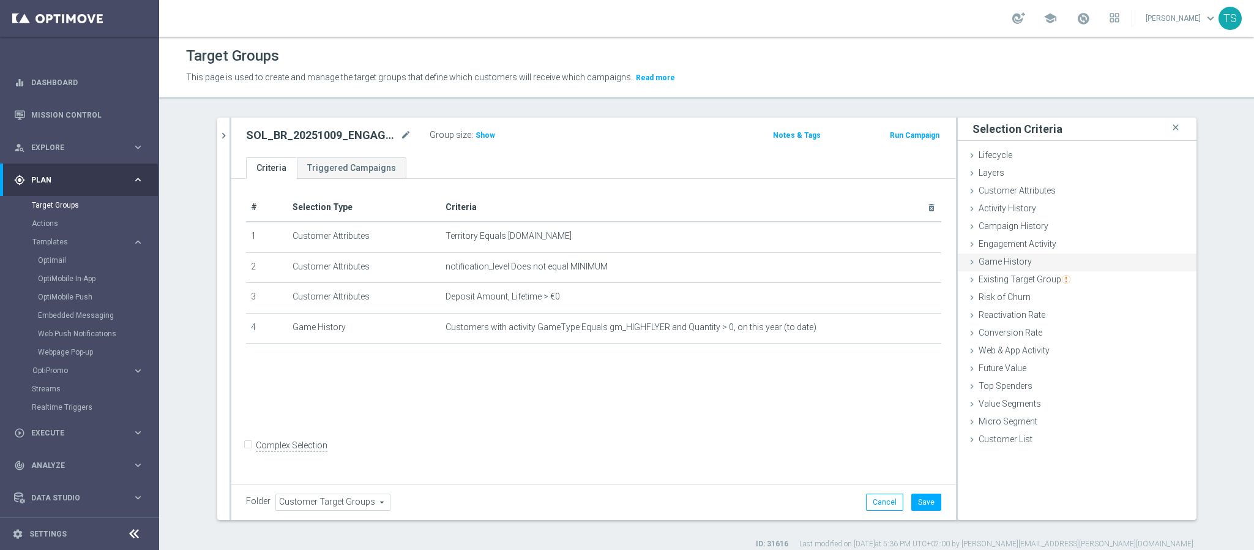
click at [1071, 266] on div "Game History done selection updated" at bounding box center [1077, 262] width 239 height 18
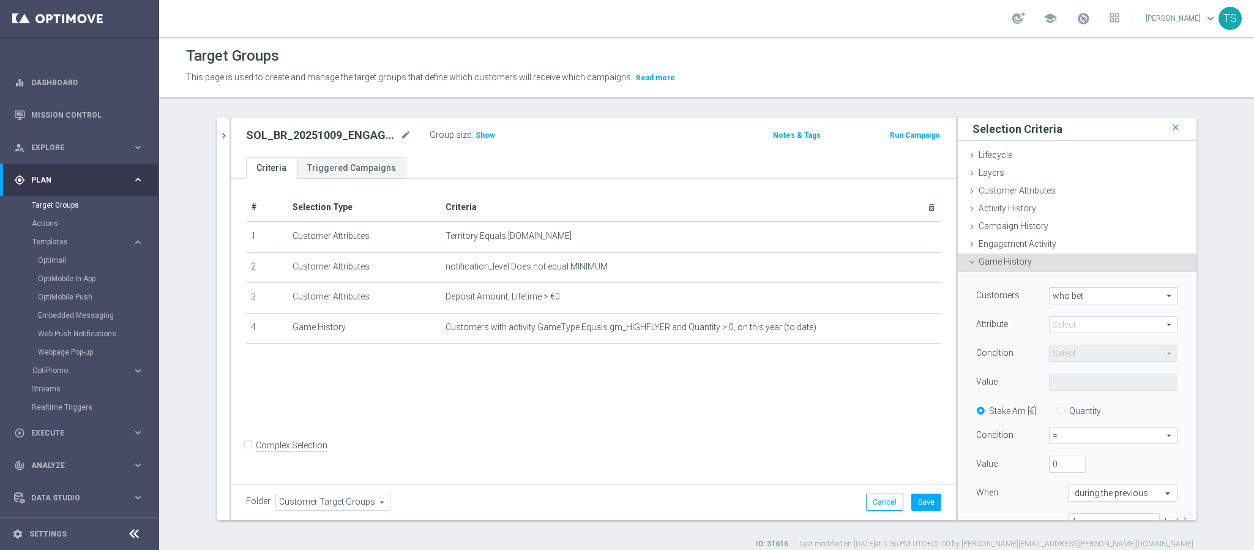
click at [1085, 327] on span at bounding box center [1113, 325] width 127 height 16
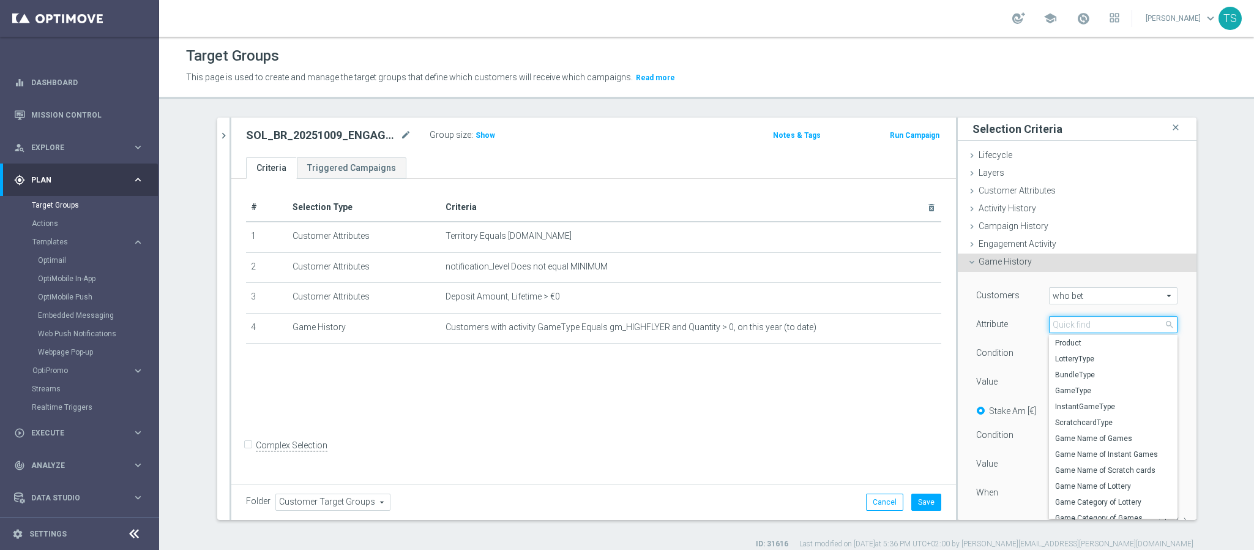
click at [1085, 328] on input "search" at bounding box center [1113, 324] width 129 height 17
click at [1095, 389] on span "GameType" at bounding box center [1113, 391] width 116 height 10
type input "GameType"
type input "Equals"
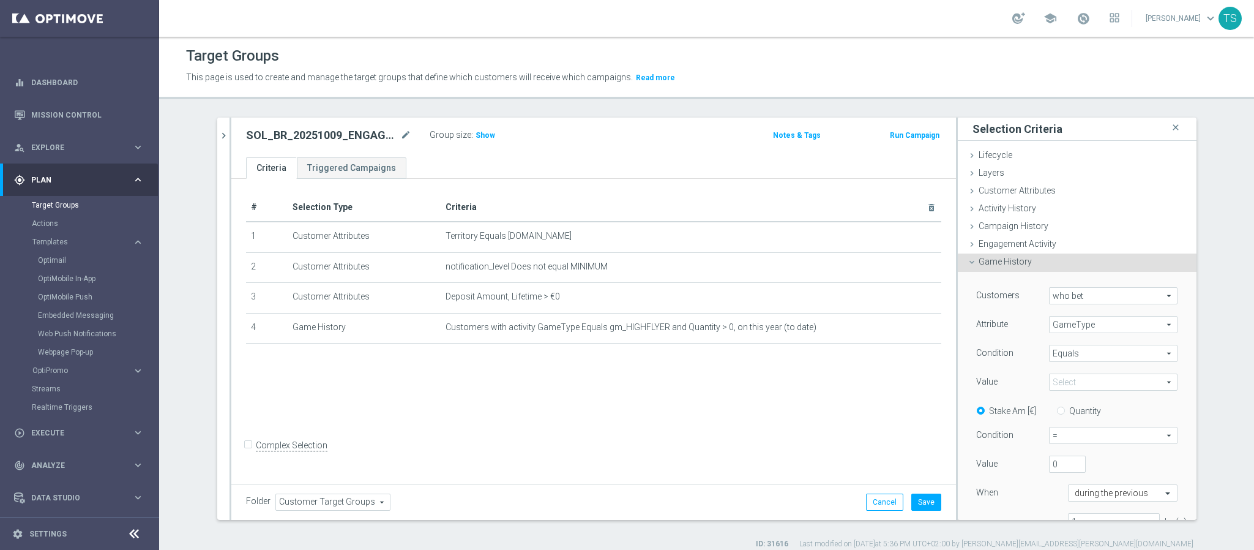
click at [1093, 386] on span at bounding box center [1113, 382] width 127 height 16
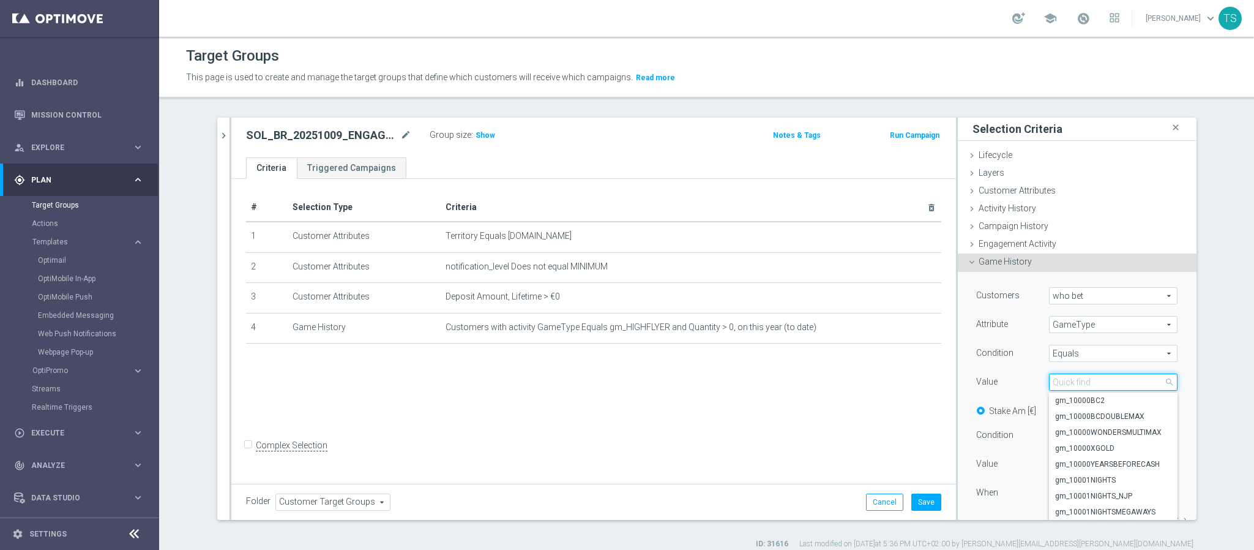
click at [1091, 378] on input "search" at bounding box center [1113, 381] width 129 height 17
click at [1092, 378] on input "search" at bounding box center [1113, 381] width 129 height 17
type input "[PERSON_NAME]"
click at [1069, 516] on span "gm_PLINKO" at bounding box center [1113, 512] width 116 height 10
type input "gm_PLINKO"
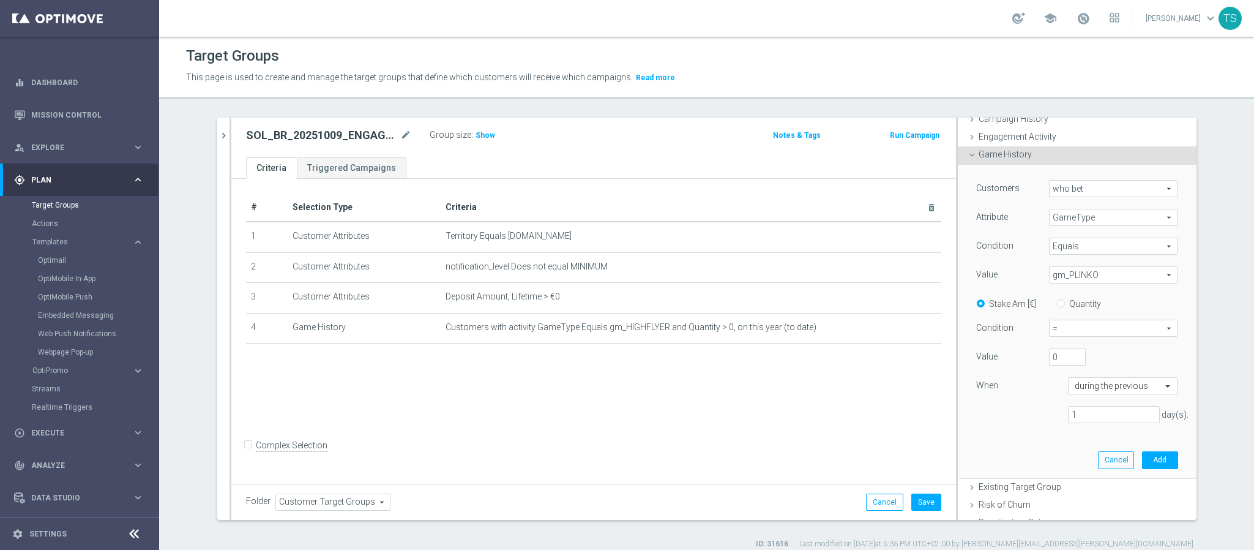
scroll to position [184, 0]
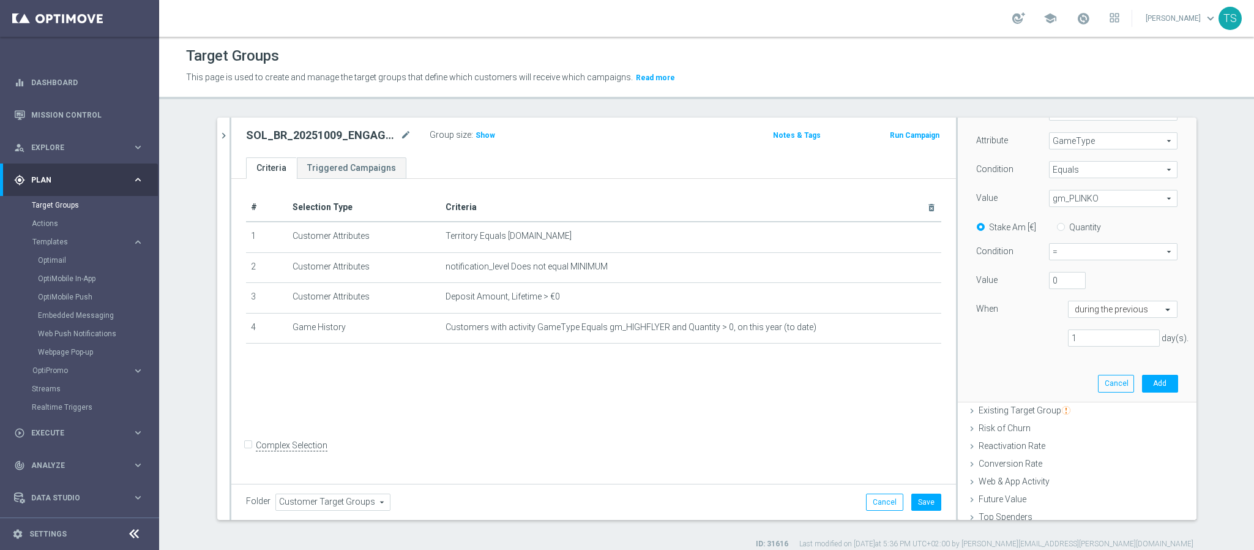
click at [1088, 261] on div "Condition = = arrow_drop_down search" at bounding box center [1077, 253] width 220 height 20
click at [1093, 253] on span "=" at bounding box center [1113, 252] width 127 height 16
click at [1078, 298] on span ">" at bounding box center [1113, 301] width 115 height 10
click at [1078, 298] on div "Customers who bet who bet arrow_drop_down search Attribute GameType GameType ar…" at bounding box center [1077, 229] width 202 height 253
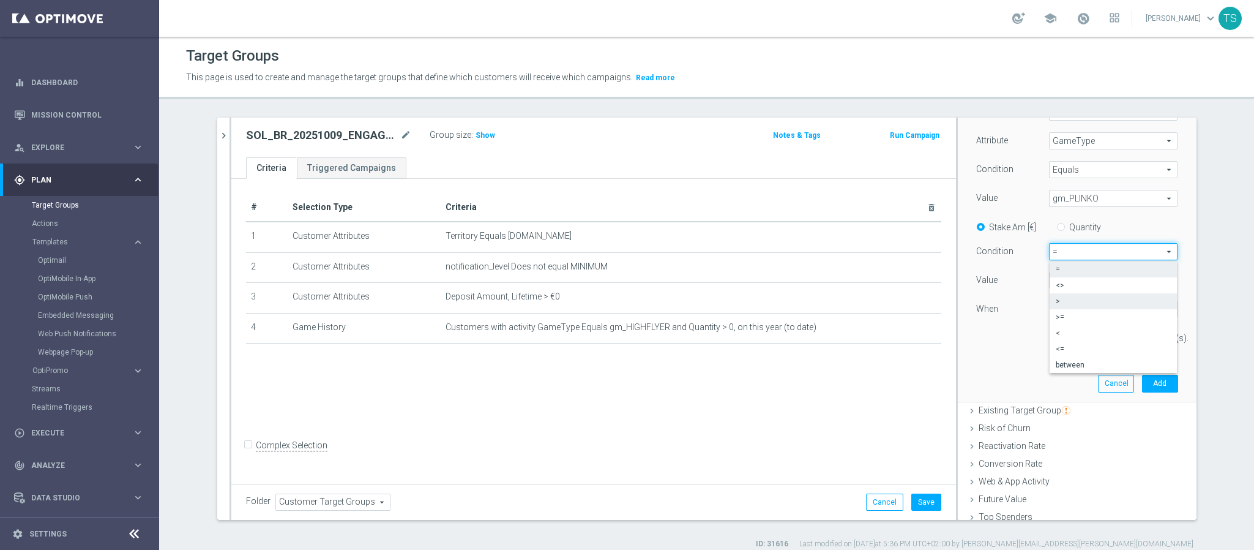
type input ">"
click at [1114, 309] on input "text" at bounding box center [1111, 309] width 72 height 11
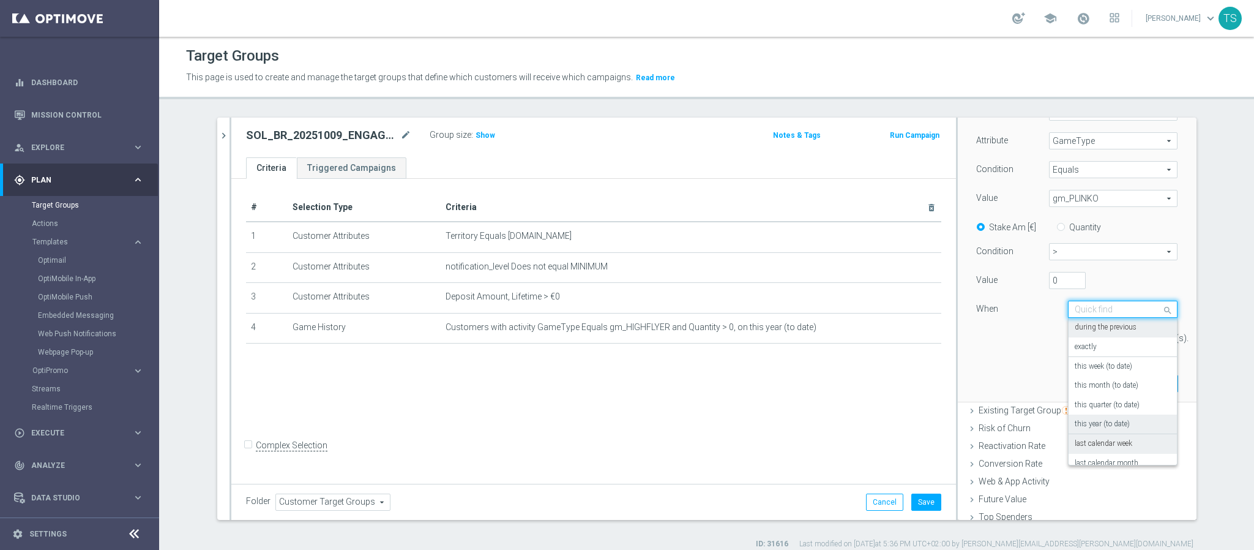
click at [1106, 429] on label "this year (to date)" at bounding box center [1102, 424] width 55 height 10
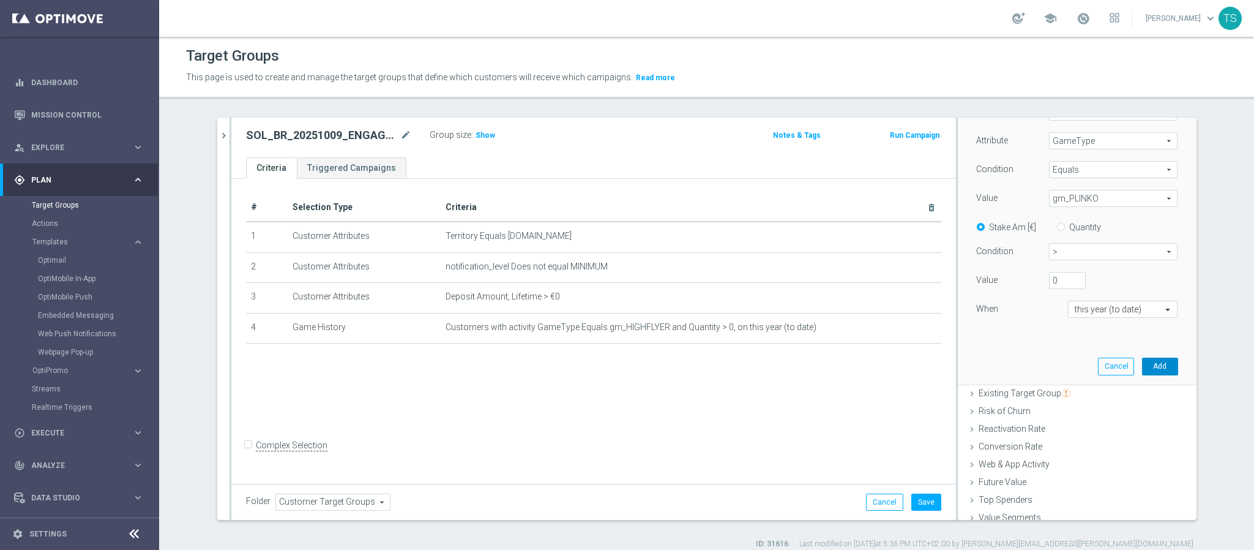
click at [1150, 364] on button "Add" at bounding box center [1160, 366] width 36 height 17
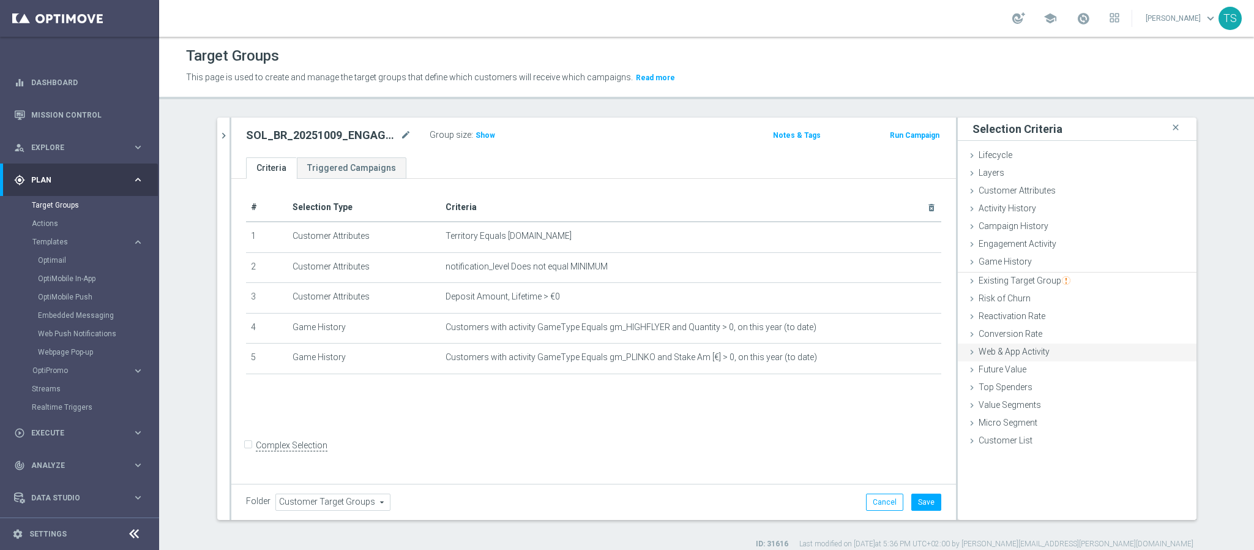
scroll to position [0, 0]
click at [1031, 267] on div "Game History done selection saved" at bounding box center [1077, 262] width 239 height 18
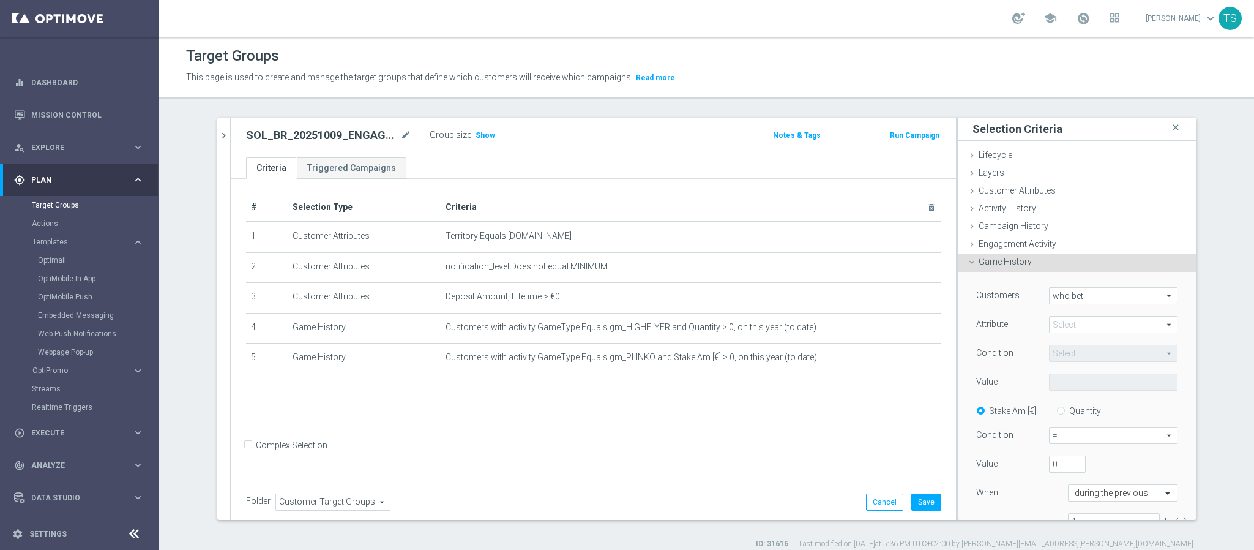
click at [1076, 327] on span at bounding box center [1113, 325] width 127 height 16
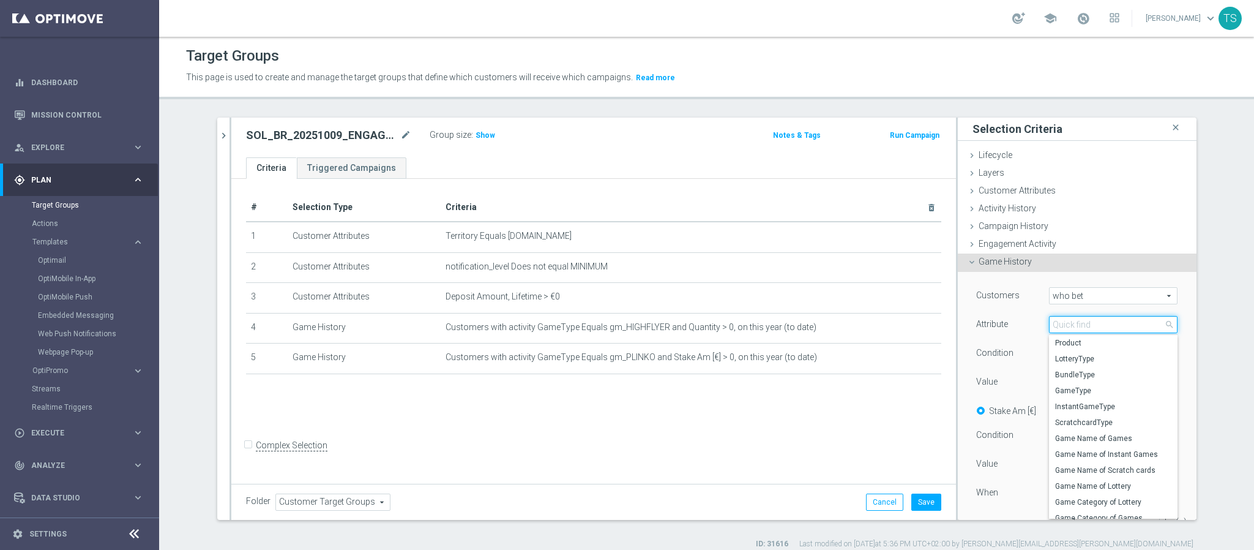
click at [1078, 328] on input "search" at bounding box center [1113, 324] width 129 height 17
click at [1074, 393] on span "GameType" at bounding box center [1113, 391] width 116 height 10
type input "GameType"
type input "Equals"
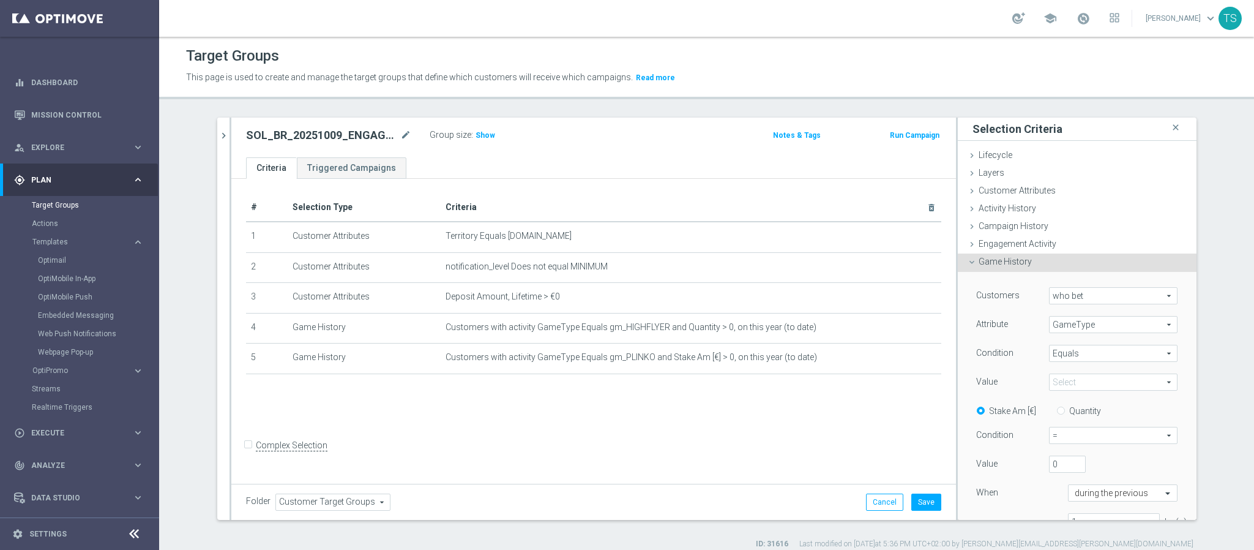
click at [1077, 381] on span at bounding box center [1113, 382] width 127 height 16
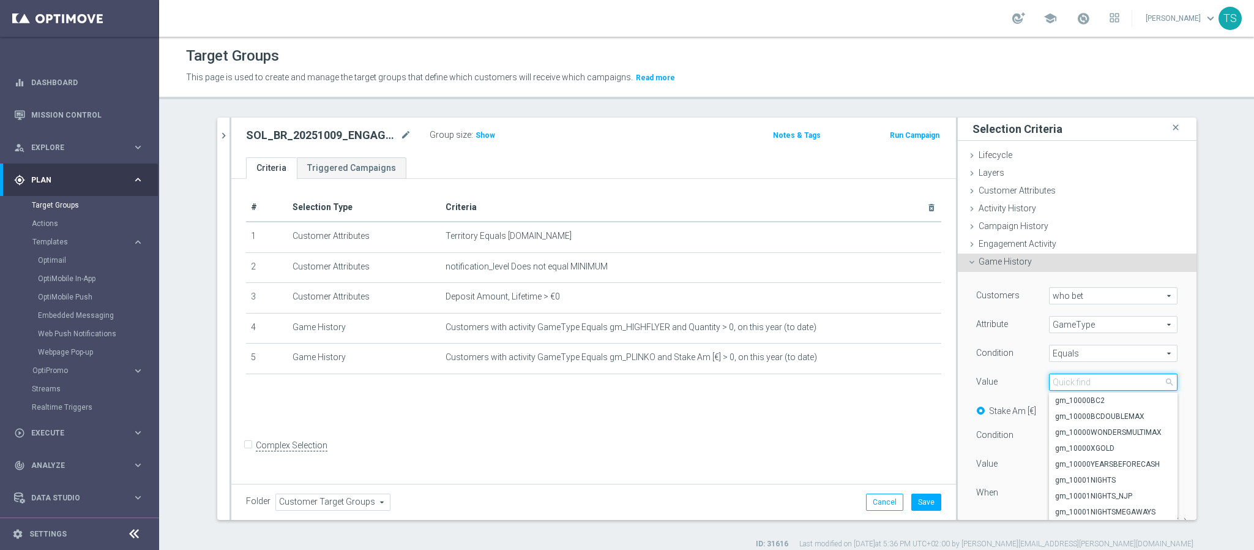
click at [1078, 384] on input "search" at bounding box center [1113, 381] width 129 height 17
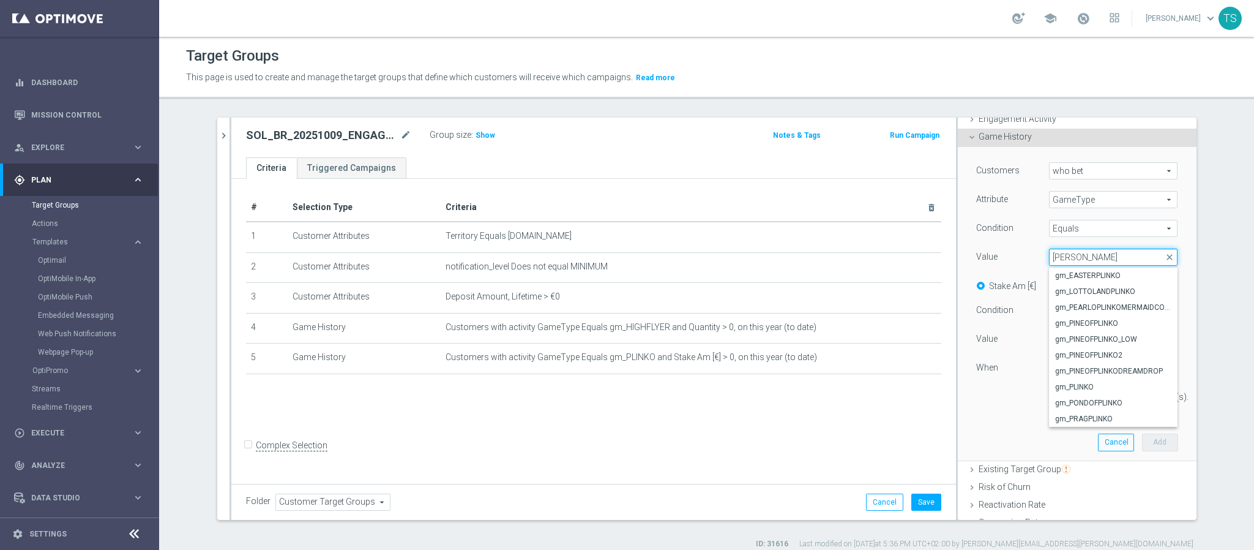
scroll to position [92, 0]
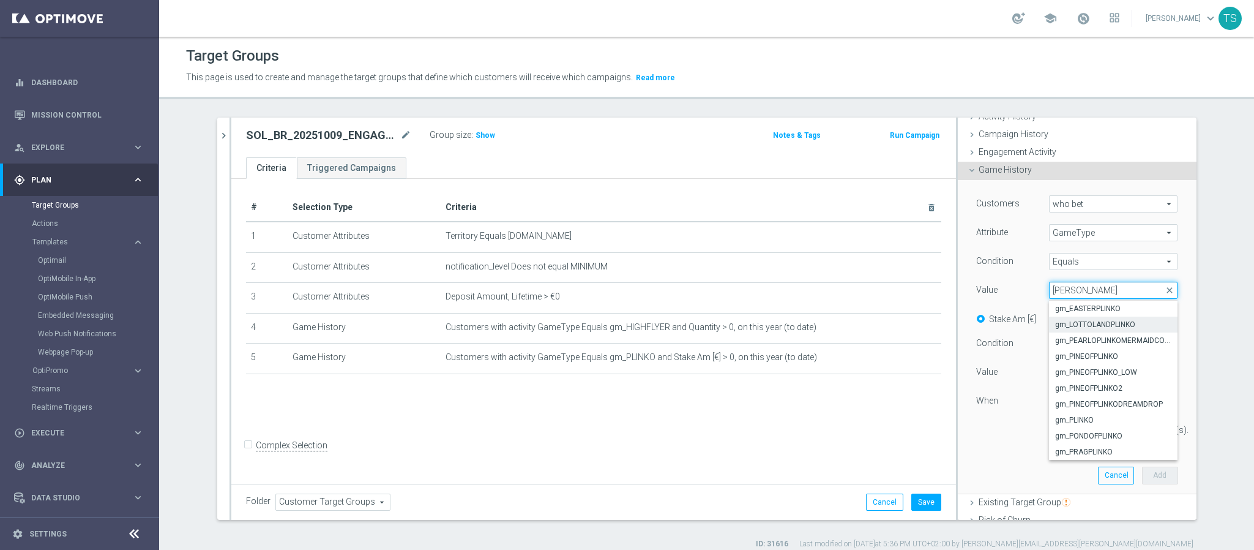
type input "[PERSON_NAME]"
click at [1141, 326] on span "gm_LOTTOLANDPLINKO" at bounding box center [1113, 325] width 116 height 10
type input "gm_LOTTOLANDPLINKO"
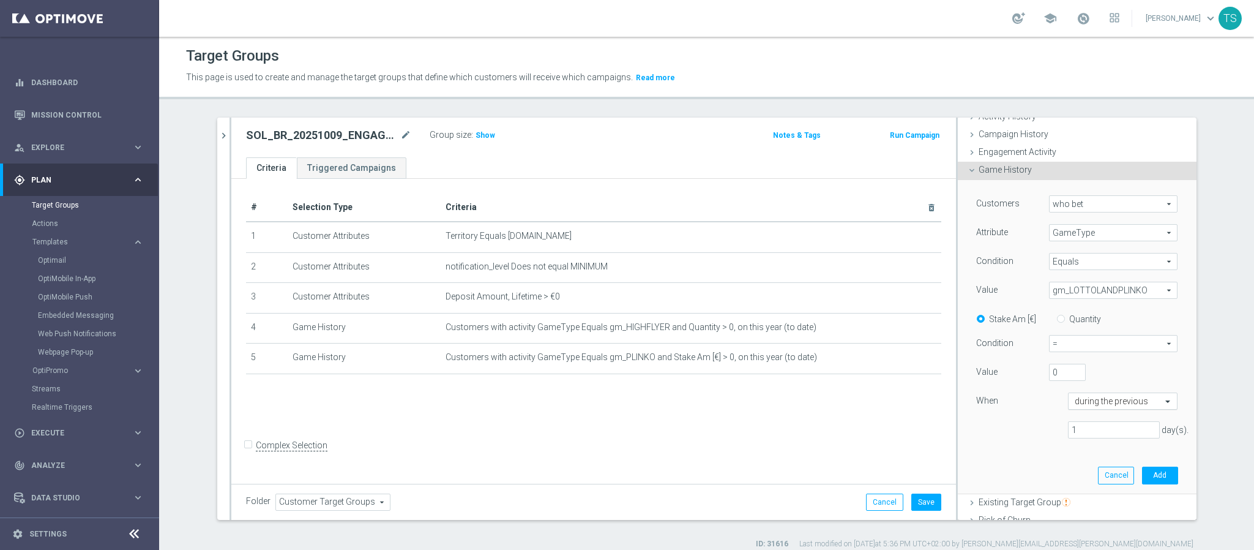
click at [1121, 403] on input "text" at bounding box center [1111, 401] width 72 height 11
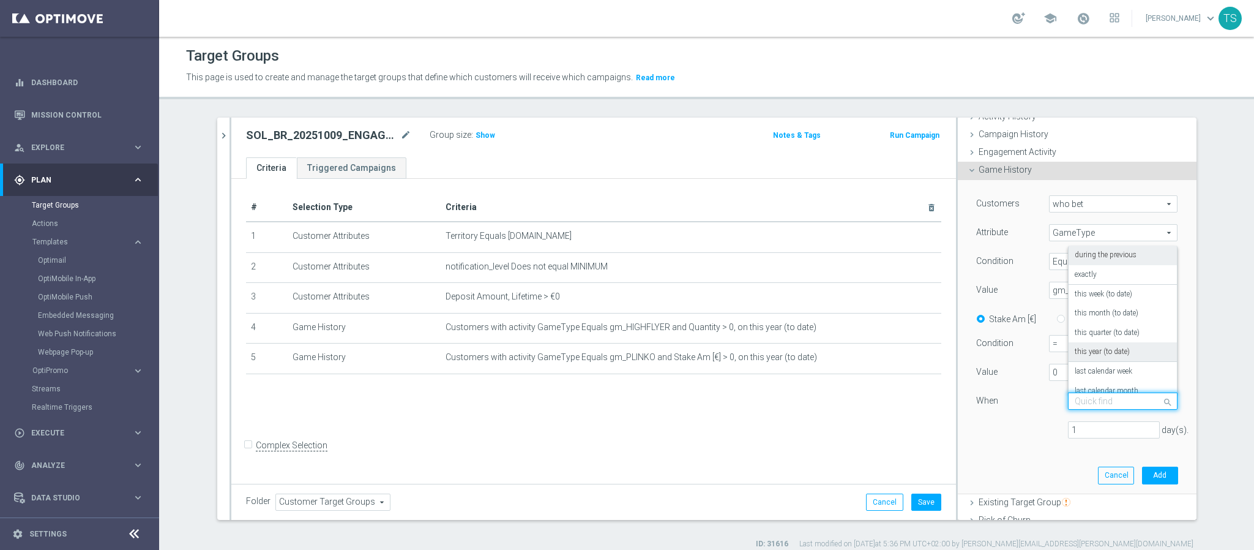
click at [1111, 354] on label "this year (to date)" at bounding box center [1102, 352] width 55 height 10
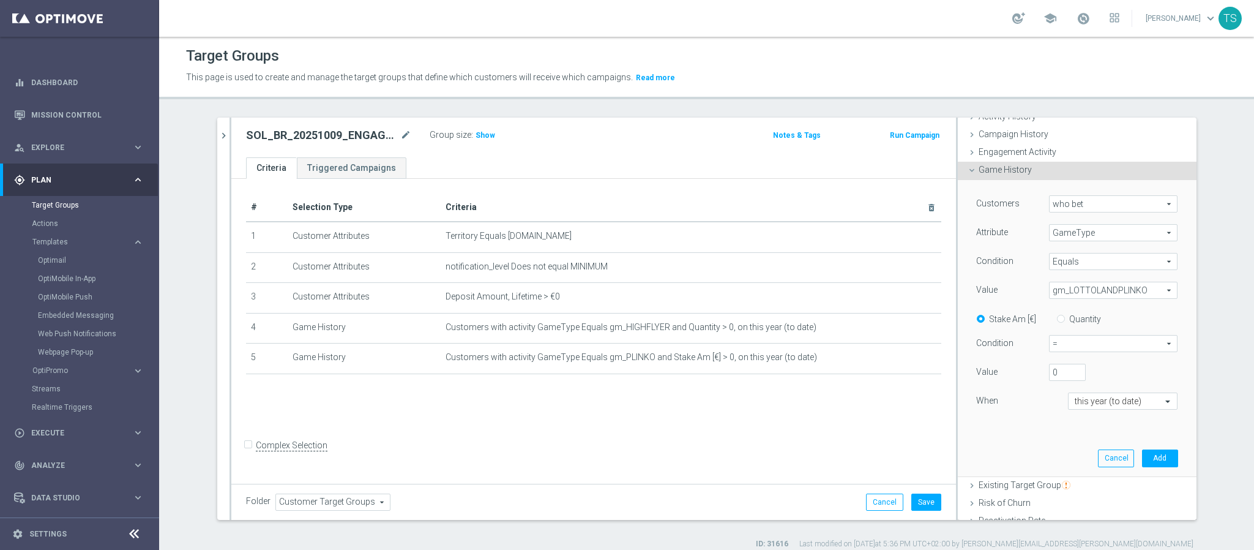
click at [1104, 339] on span "=" at bounding box center [1113, 343] width 127 height 16
click at [1085, 392] on span ">" at bounding box center [1113, 393] width 115 height 10
click at [1085, 392] on div "this year (to date)" at bounding box center [1123, 400] width 110 height 17
type input ">"
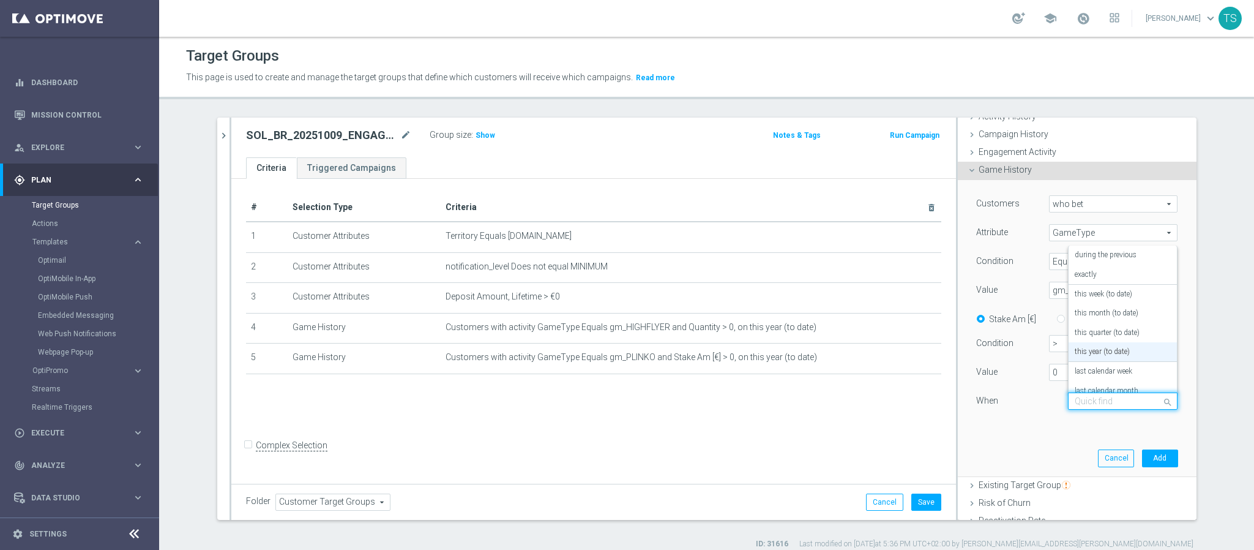
click at [986, 446] on div "Customers who bet who bet arrow_drop_down search Attribute GameType GameType ar…" at bounding box center [1077, 328] width 220 height 296
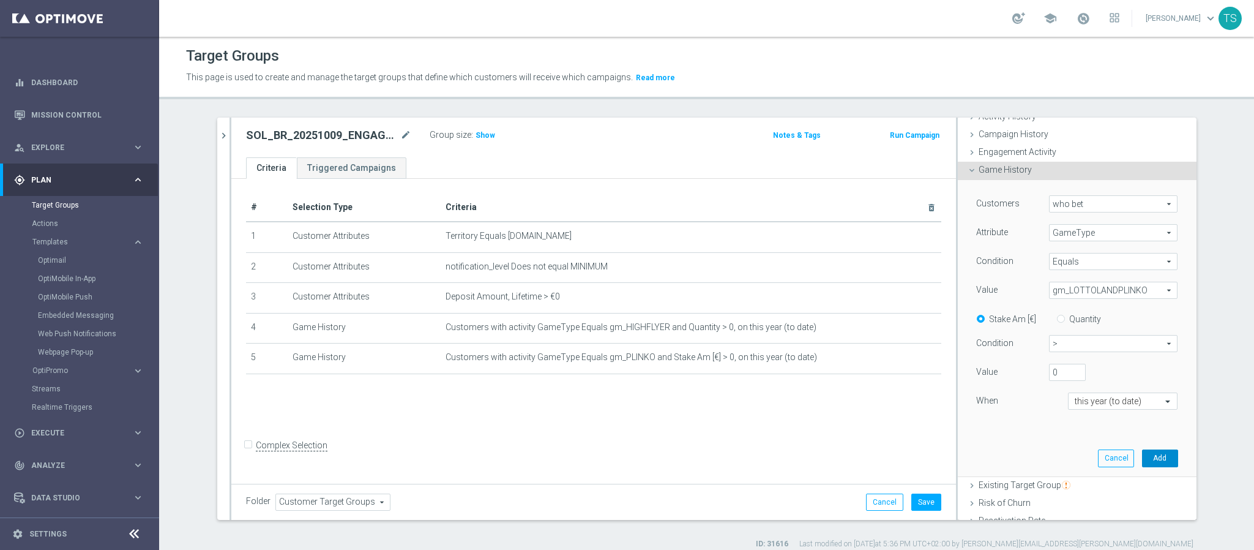
click at [1142, 462] on button "Add" at bounding box center [1160, 457] width 36 height 17
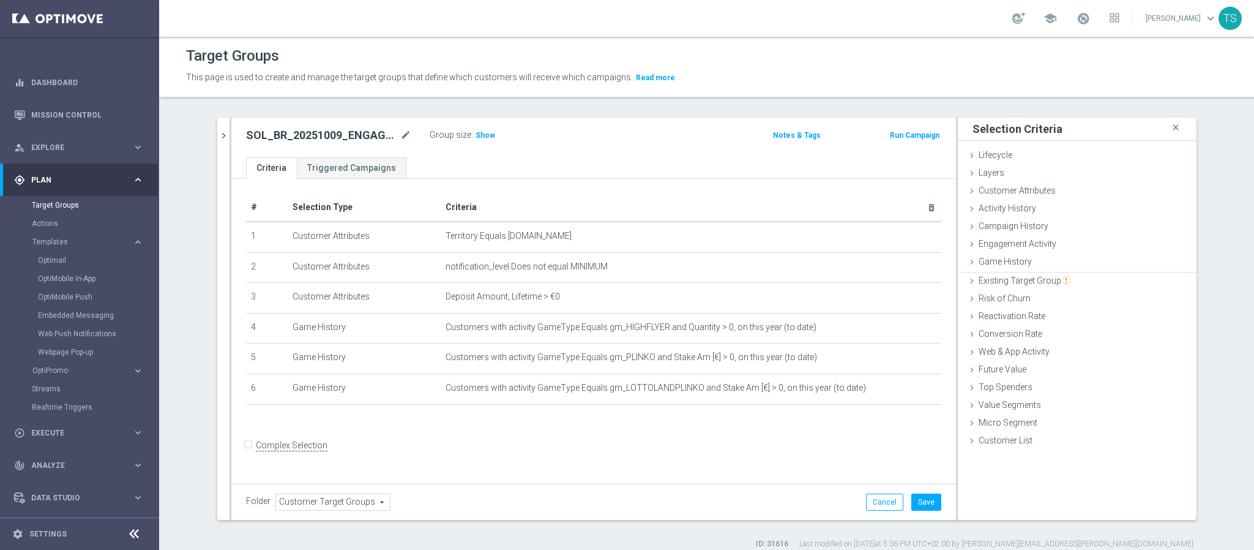
scroll to position [0, 0]
click at [1018, 264] on span "Game History" at bounding box center [1005, 262] width 53 height 10
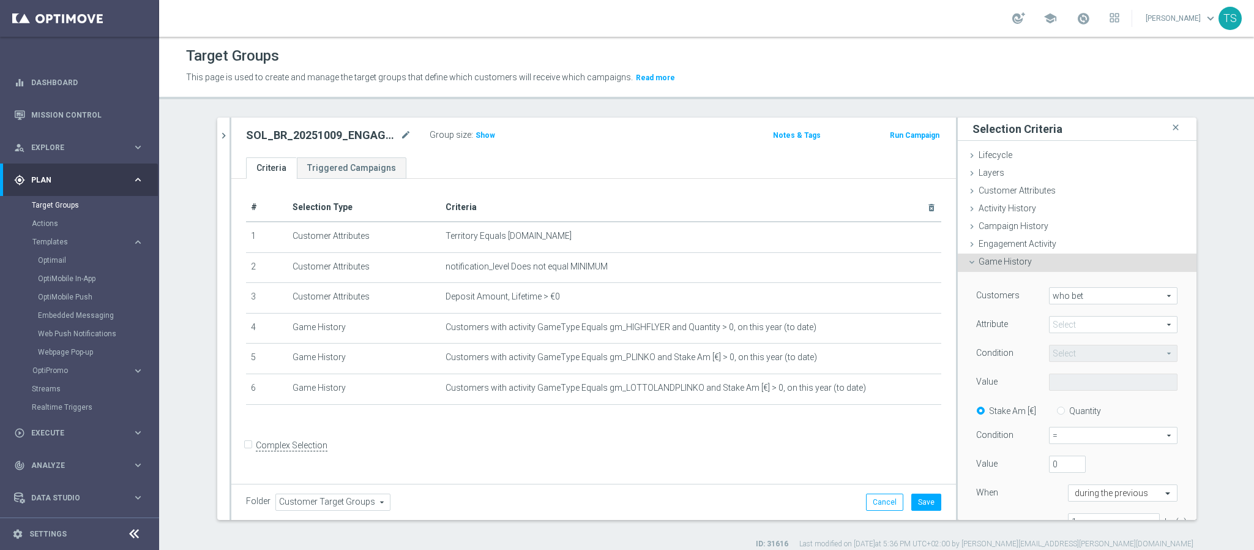
click at [1084, 318] on span at bounding box center [1113, 325] width 127 height 16
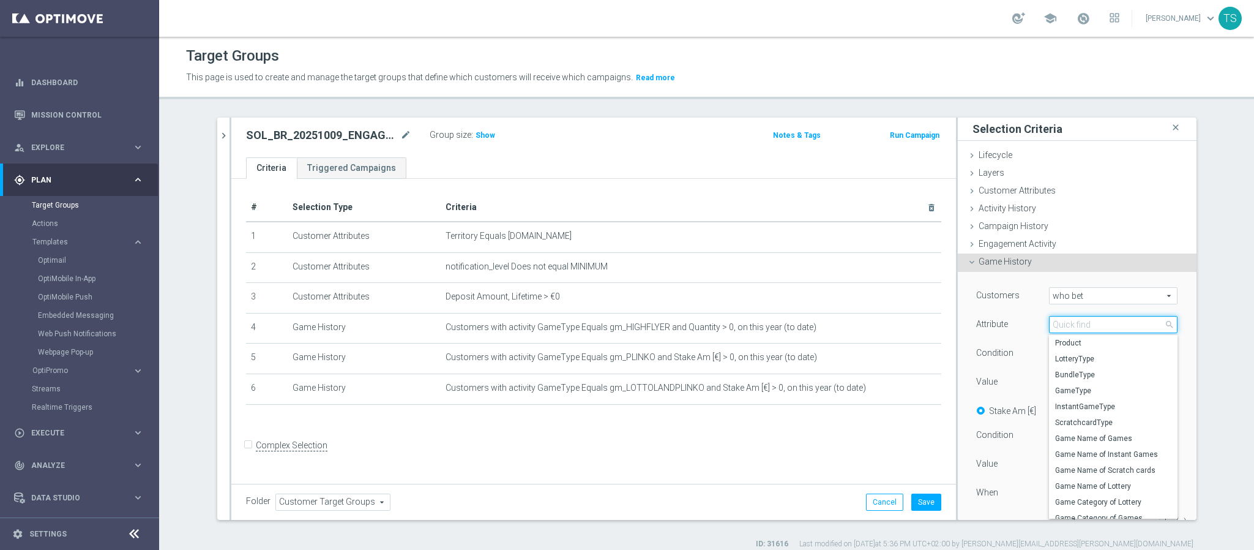
click at [1082, 321] on input "search" at bounding box center [1113, 324] width 129 height 17
click at [1062, 389] on span "GameType" at bounding box center [1113, 391] width 116 height 10
type input "GameType"
type input "Equals"
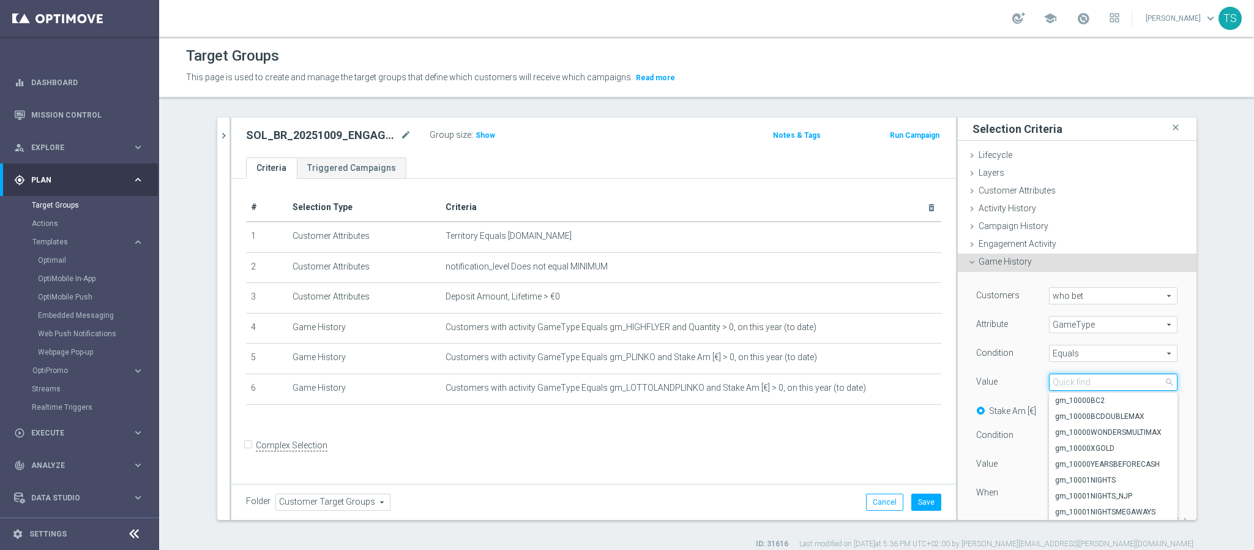
click at [1071, 380] on input "search" at bounding box center [1113, 381] width 129 height 17
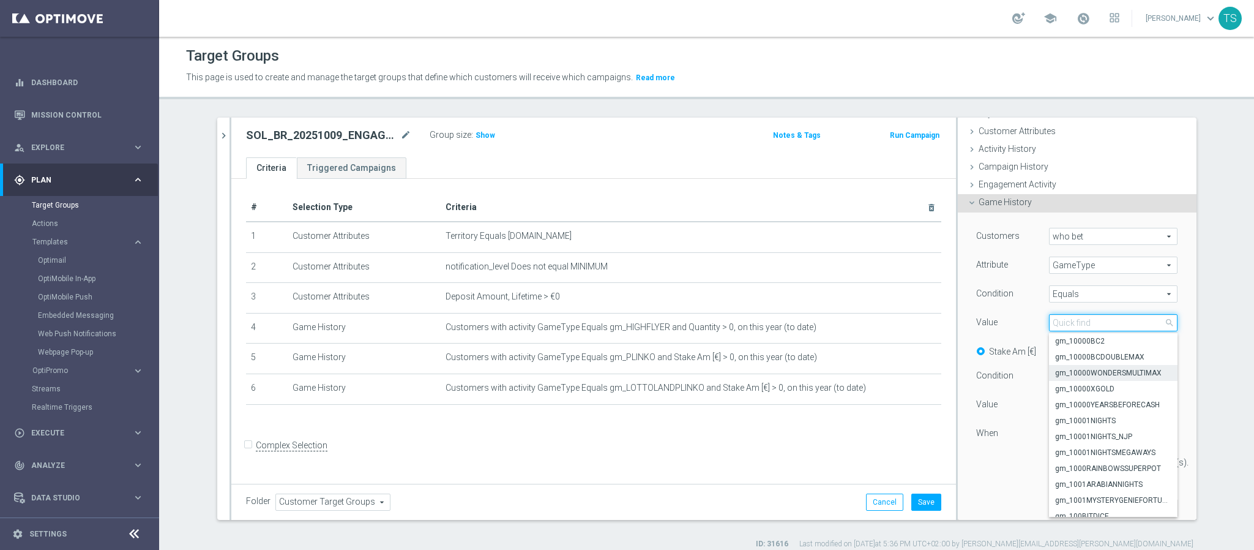
scroll to position [92, 0]
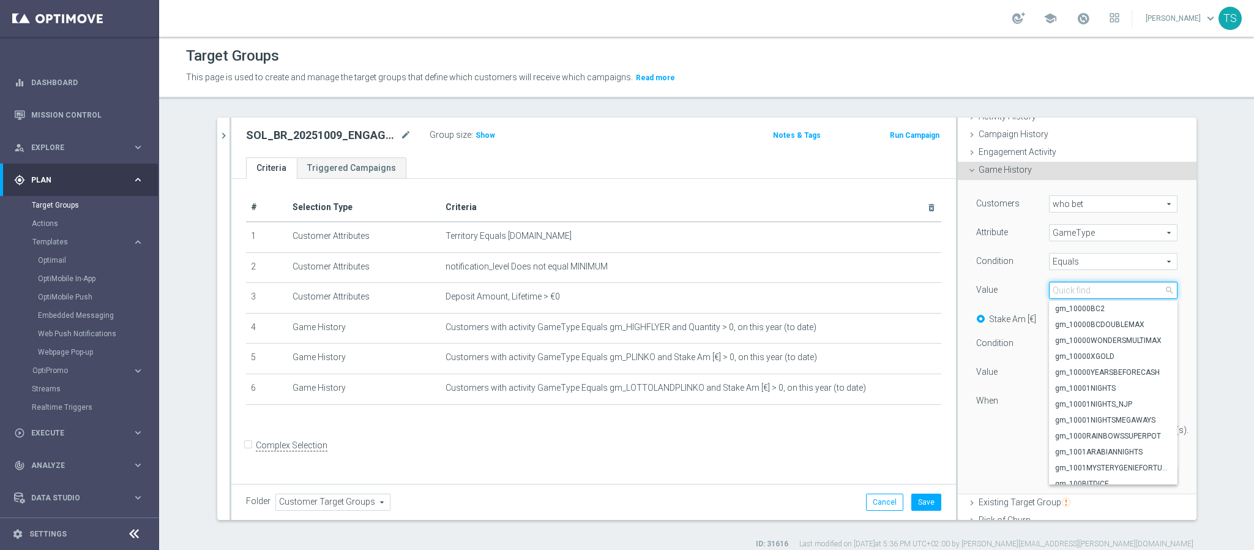
click at [1086, 285] on input "search" at bounding box center [1113, 290] width 129 height 17
type input "bigbasscr"
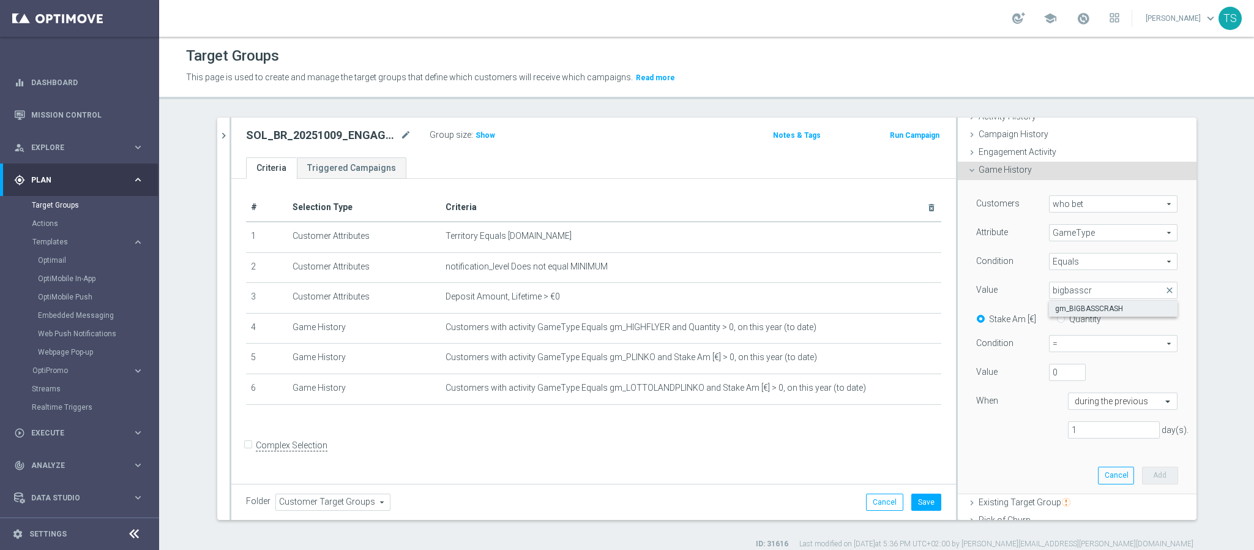
click at [1068, 305] on span "gm_BIGBASSCRASH" at bounding box center [1113, 309] width 116 height 10
click at [1068, 305] on div "Customers who bet who bet arrow_drop_down search Attribute GameType GameType ar…" at bounding box center [1077, 321] width 202 height 253
type input "gm_BIGBASSCRASH"
click at [1097, 329] on div "Customers who bet who bet arrow_drop_down search Attribute GameType GameType ar…" at bounding box center [1077, 321] width 202 height 253
click at [1101, 340] on span "=" at bounding box center [1113, 343] width 127 height 16
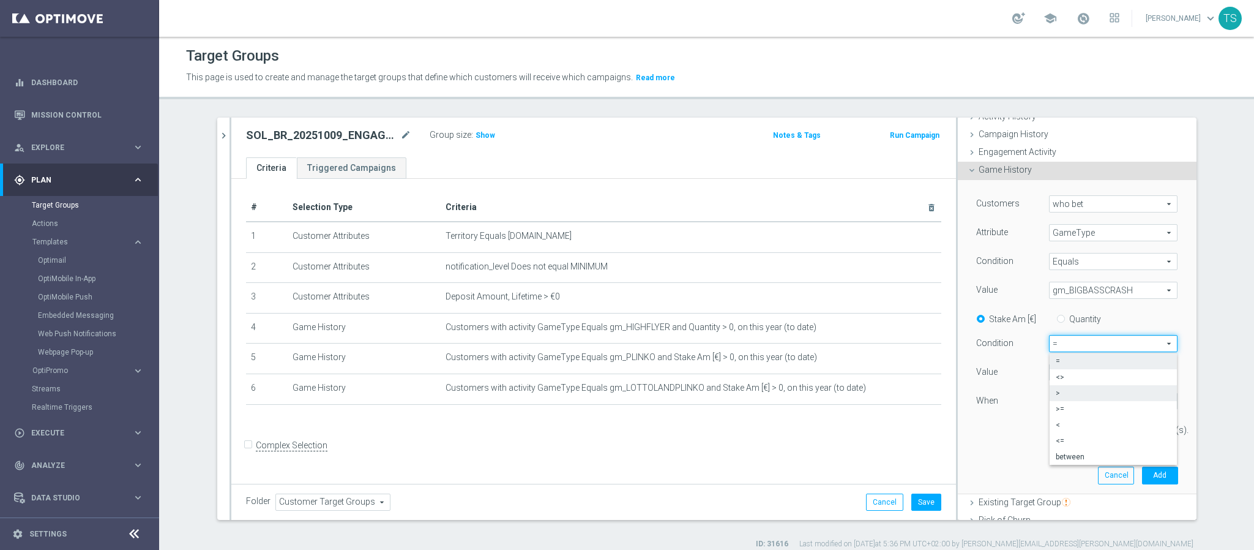
click at [1092, 393] on span ">" at bounding box center [1113, 393] width 115 height 10
type input ">"
click at [1119, 405] on input "text" at bounding box center [1111, 401] width 72 height 11
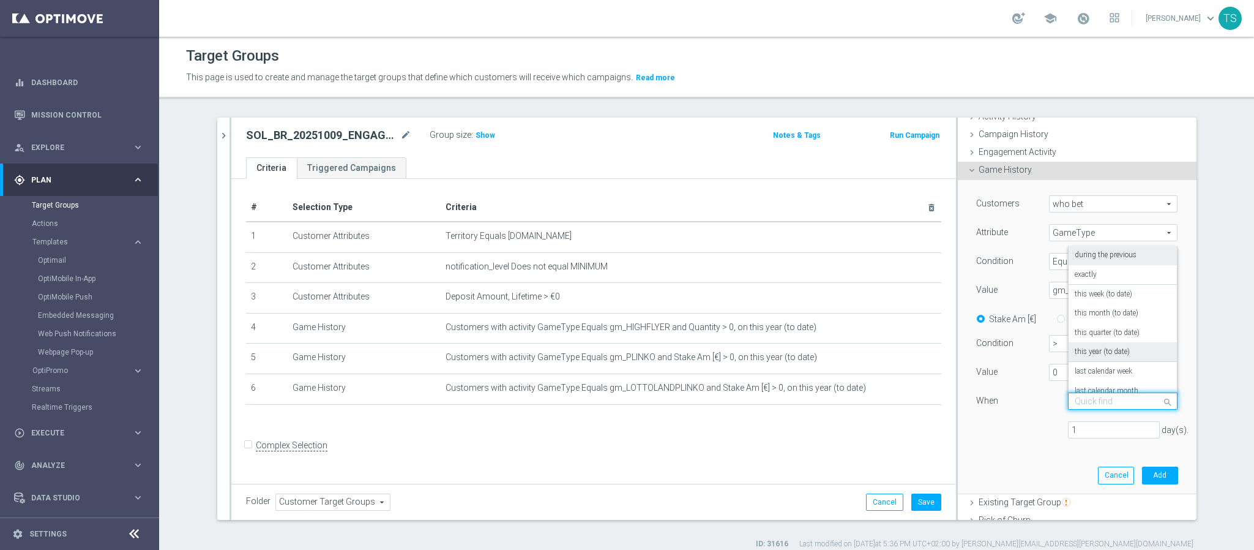
click at [1117, 355] on label "this year (to date)" at bounding box center [1102, 352] width 55 height 10
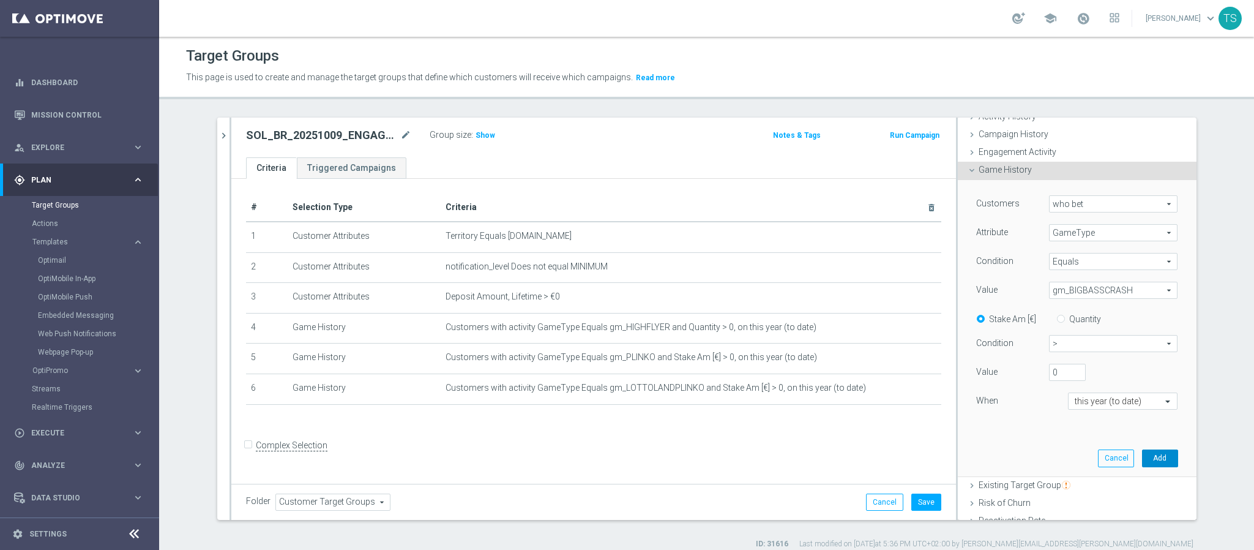
click at [1142, 458] on button "Add" at bounding box center [1160, 457] width 36 height 17
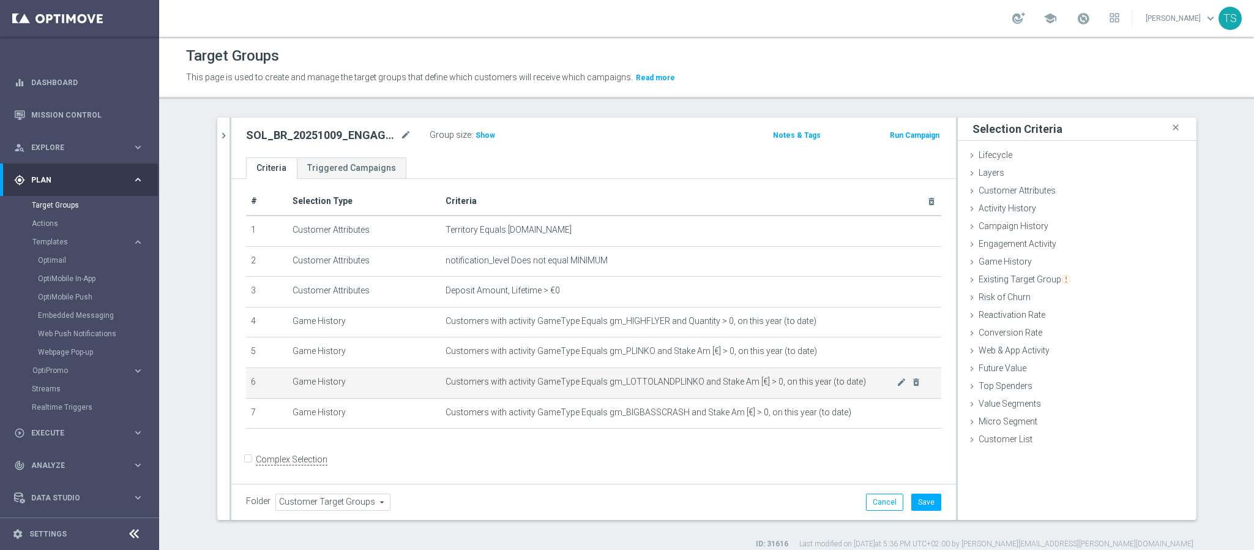
scroll to position [7, 0]
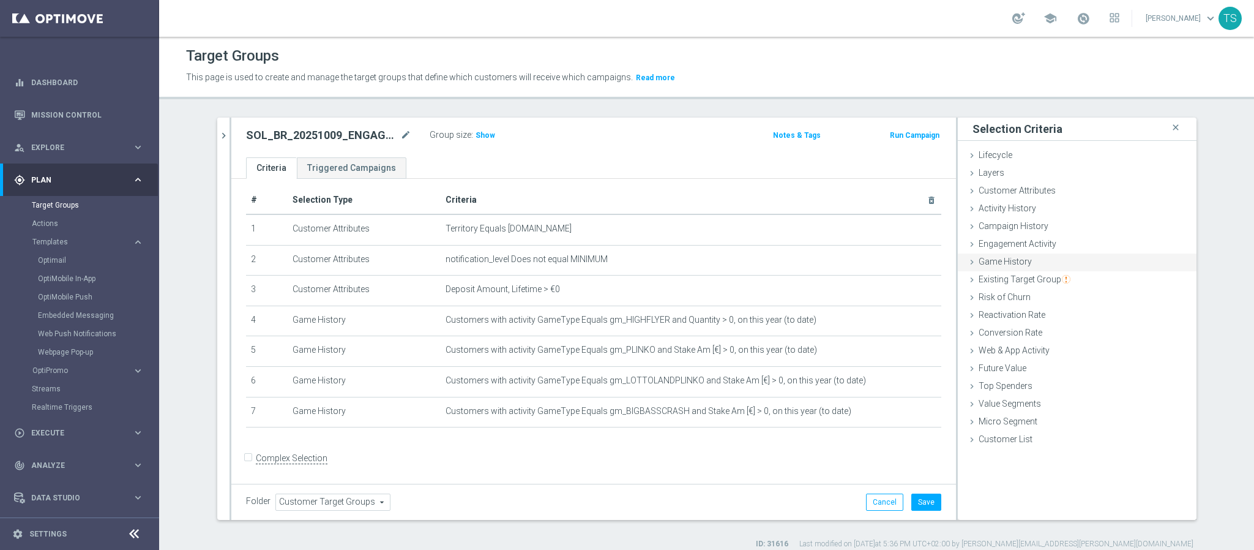
click at [1027, 268] on div "Game History done selection saved" at bounding box center [1077, 262] width 239 height 18
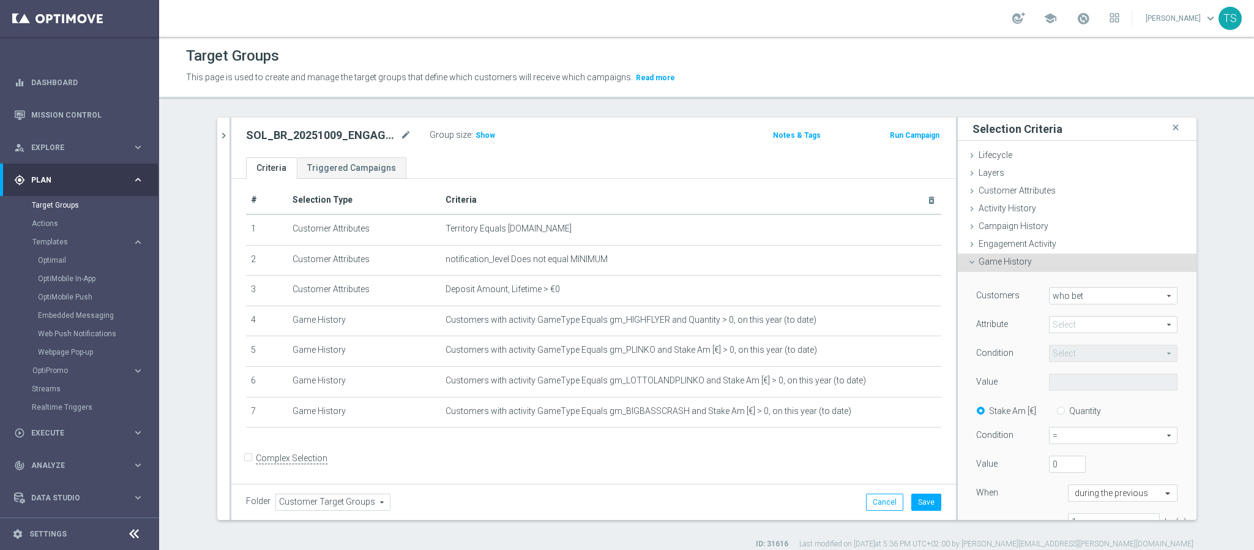
click at [1079, 329] on span at bounding box center [1113, 325] width 127 height 16
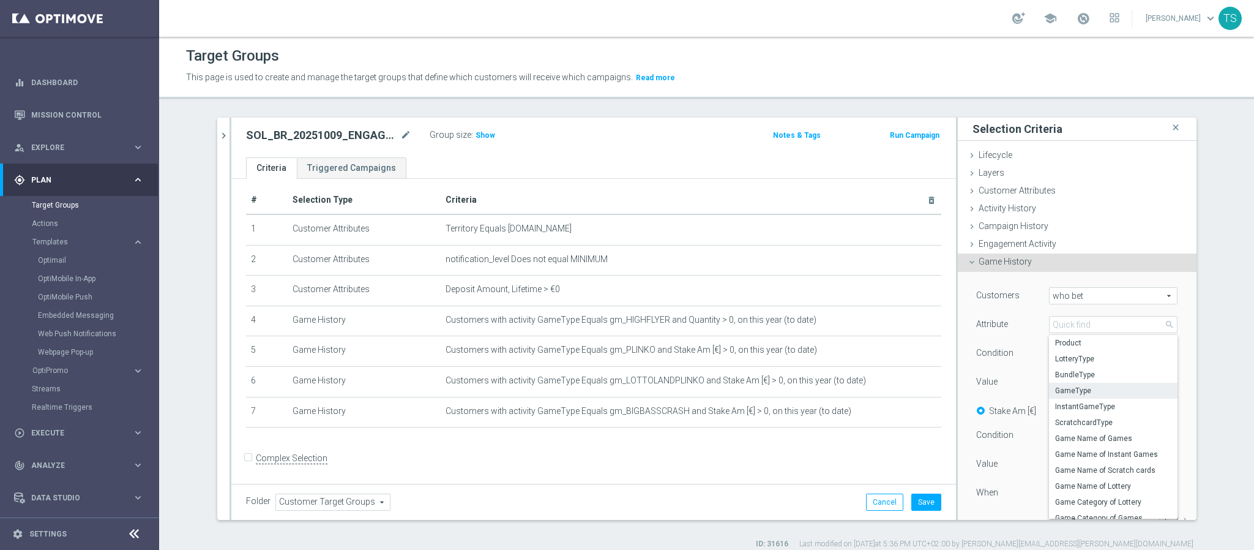
click at [1087, 388] on span "GameType" at bounding box center [1113, 391] width 116 height 10
type input "GameType"
type input "Equals"
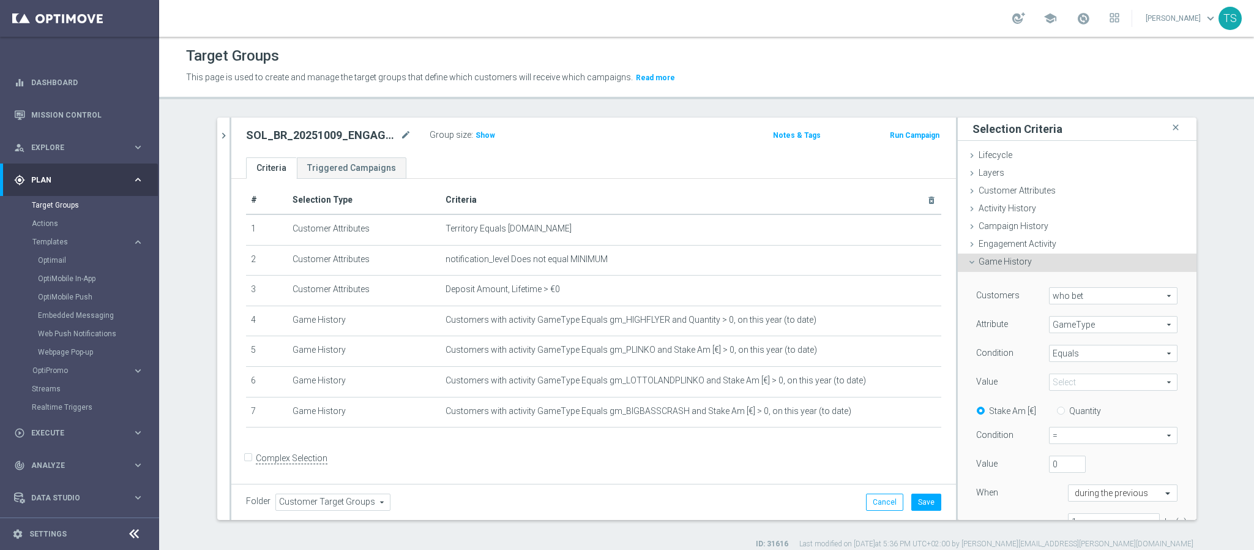
click at [1093, 388] on span at bounding box center [1113, 382] width 127 height 16
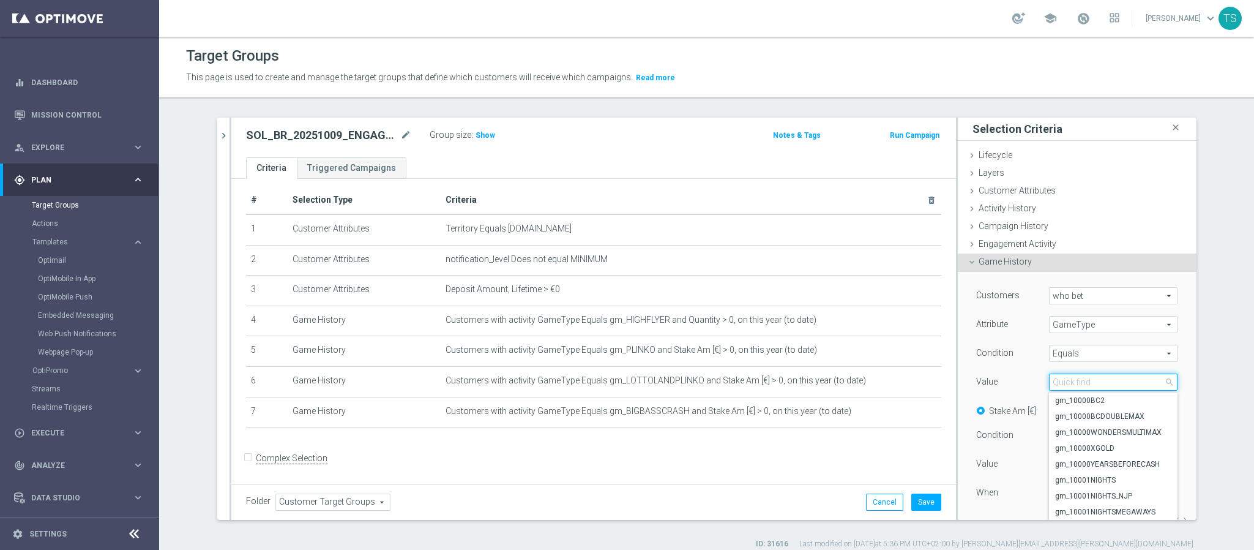
click at [1092, 386] on input "search" at bounding box center [1113, 381] width 129 height 17
type input "mines"
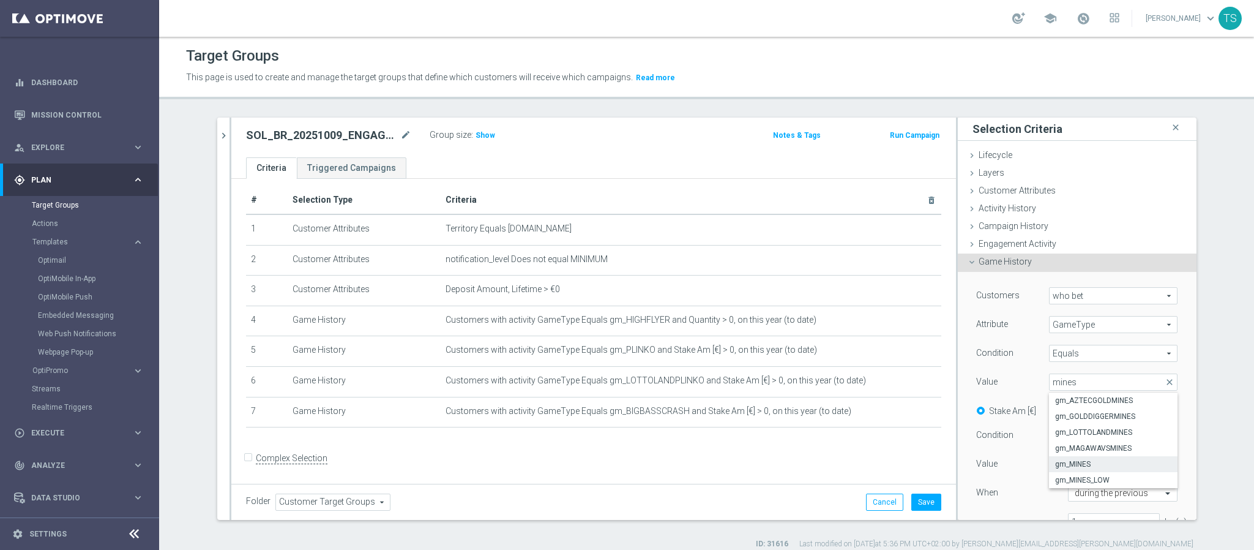
click at [1103, 465] on span "gm_MINES" at bounding box center [1113, 464] width 116 height 10
type input "gm_MINES"
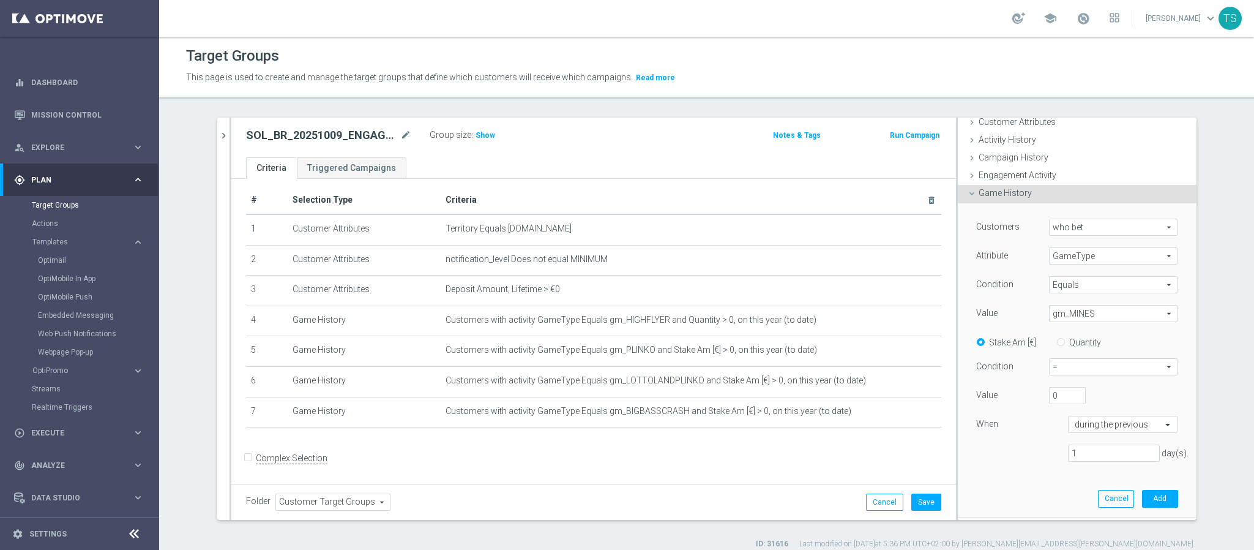
scroll to position [184, 0]
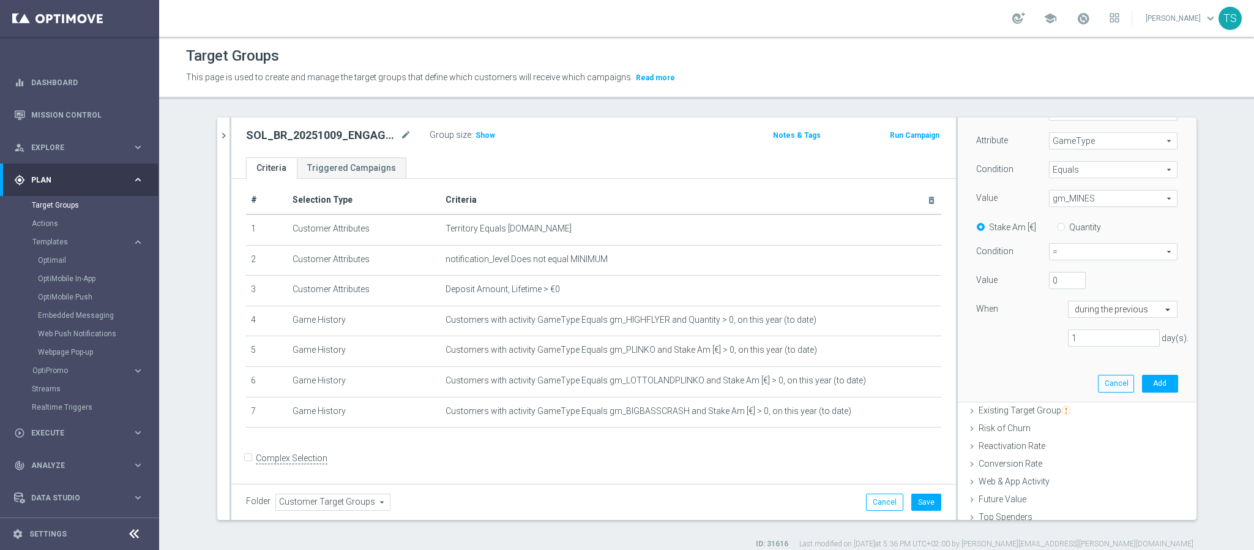
click at [1078, 250] on span "=" at bounding box center [1113, 252] width 127 height 16
click at [1071, 294] on label ">" at bounding box center [1113, 301] width 127 height 16
type input ">"
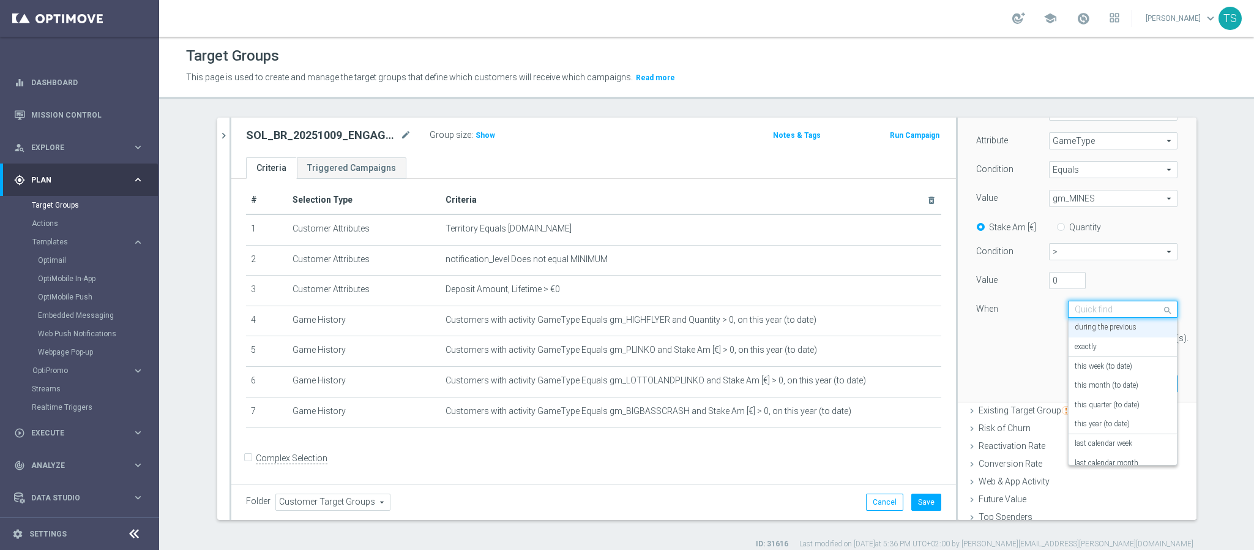
click at [1162, 309] on span at bounding box center [1169, 309] width 15 height 17
click at [1106, 424] on label "this year (to date)" at bounding box center [1102, 424] width 55 height 10
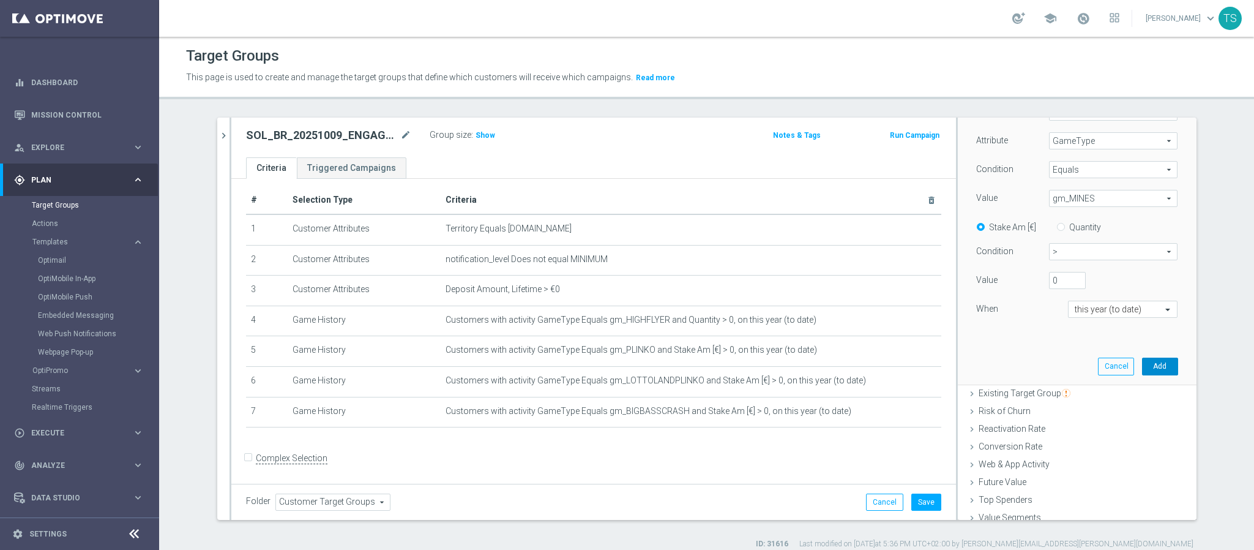
click at [1147, 368] on button "Add" at bounding box center [1160, 366] width 36 height 17
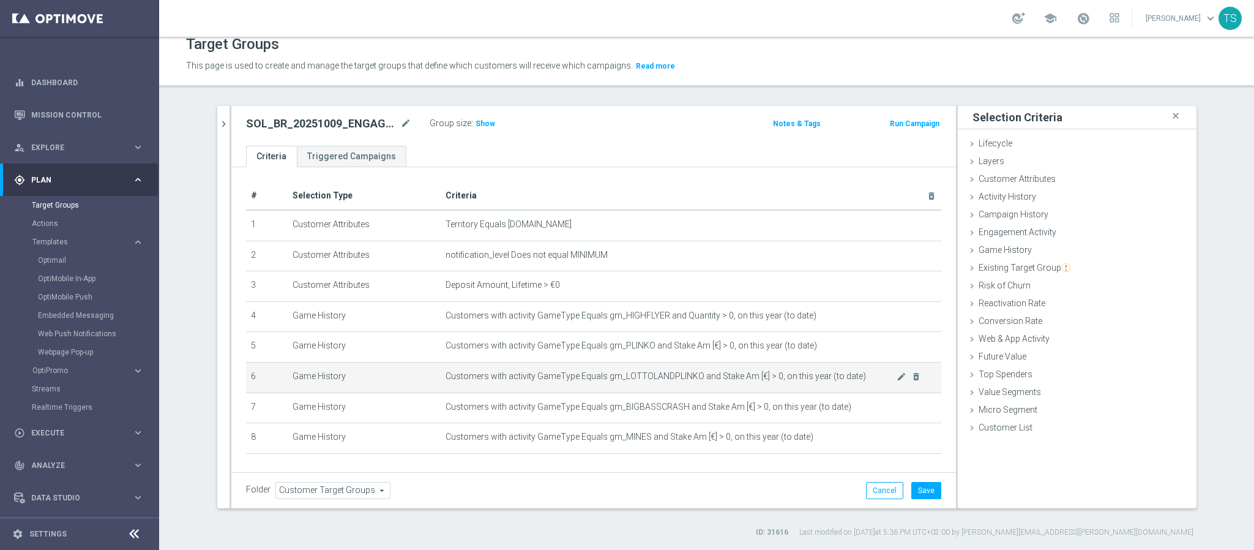
scroll to position [37, 0]
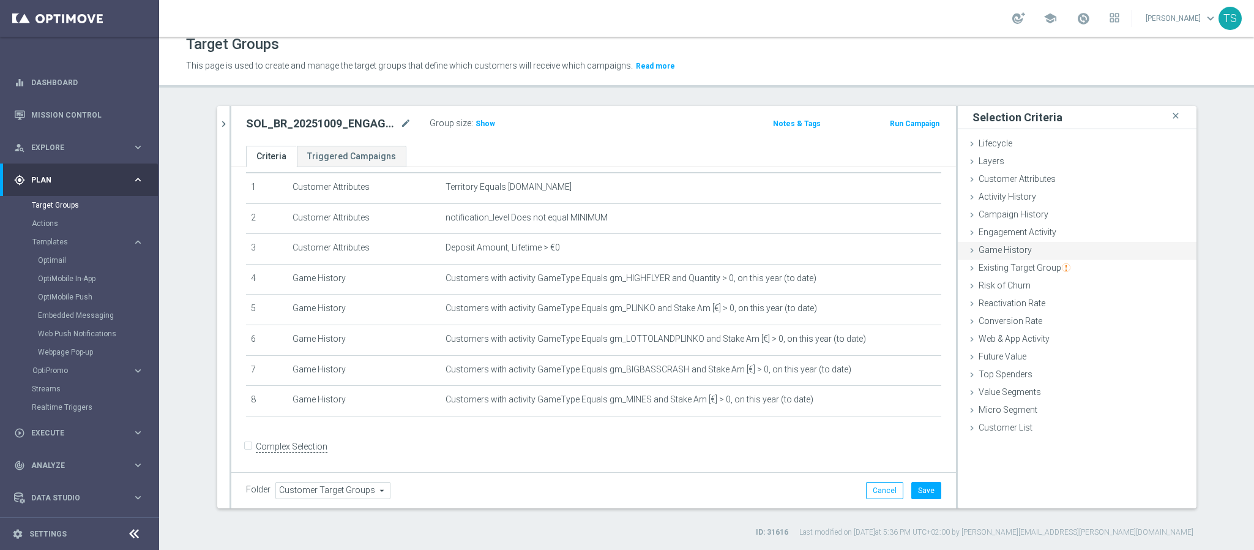
click at [1014, 249] on span "Game History" at bounding box center [1005, 250] width 53 height 10
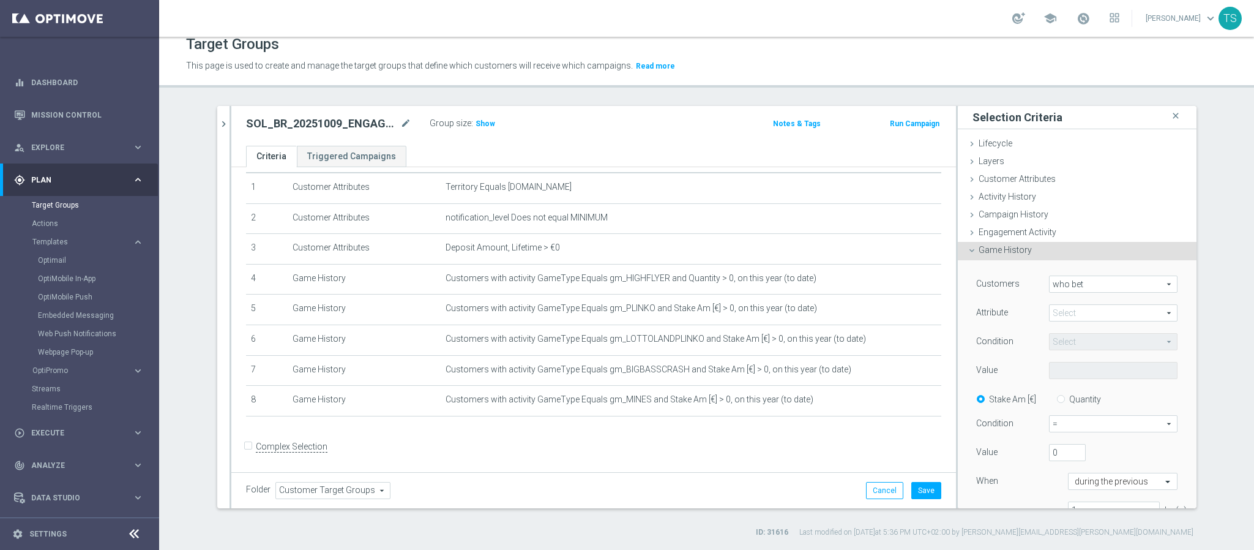
click at [1082, 310] on span at bounding box center [1113, 313] width 127 height 16
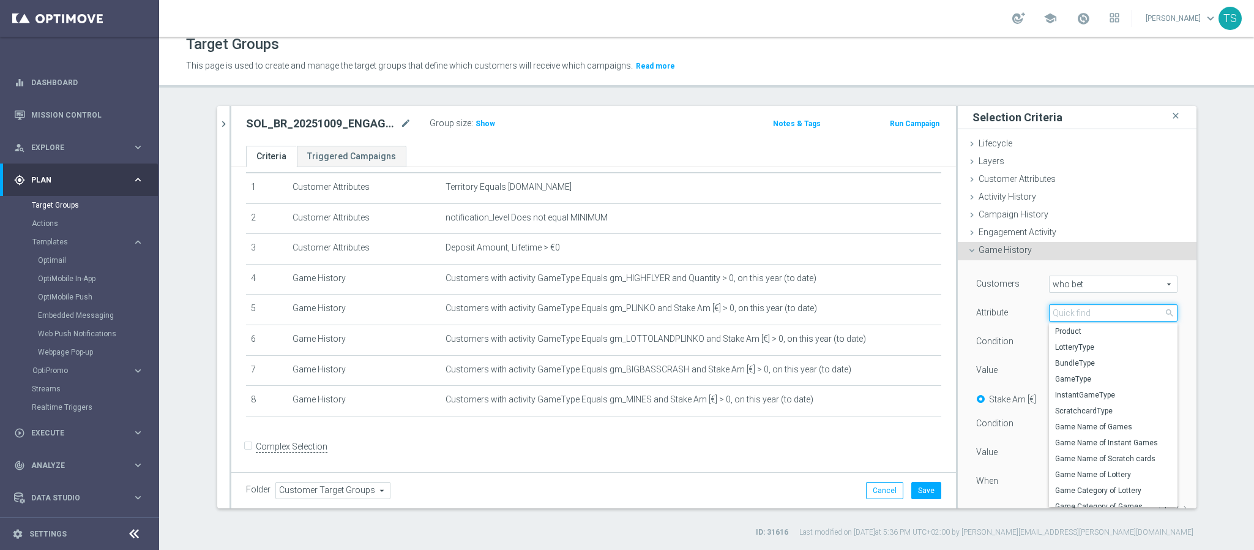
click at [1079, 318] on input "search" at bounding box center [1113, 312] width 129 height 17
click at [1104, 377] on span "GameType" at bounding box center [1113, 379] width 116 height 10
type input "GameType"
type input "Equals"
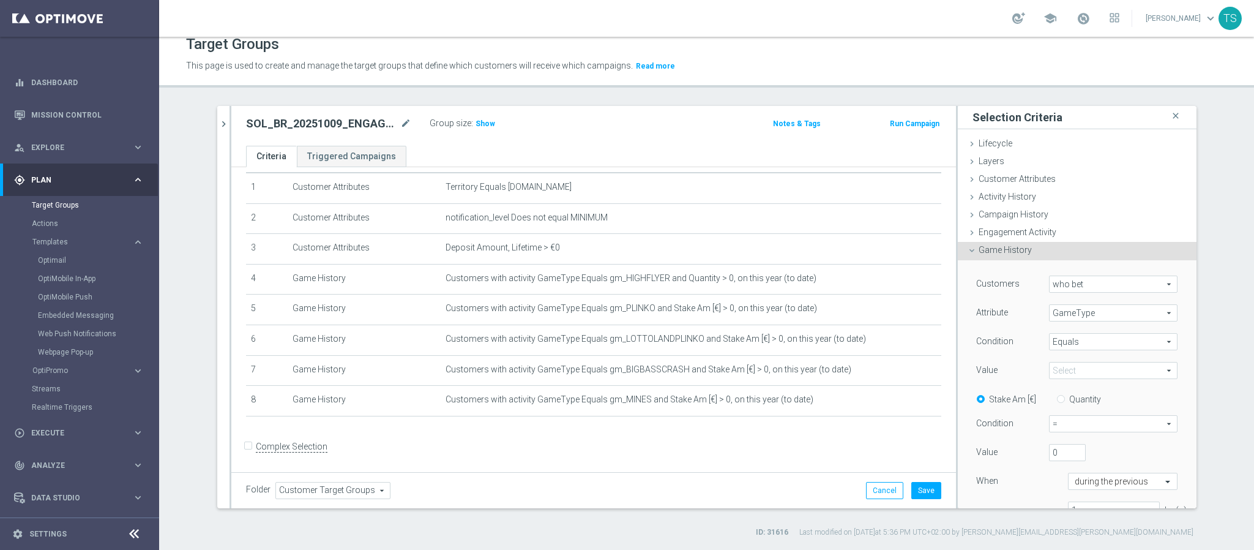
click at [1084, 368] on span at bounding box center [1113, 370] width 127 height 16
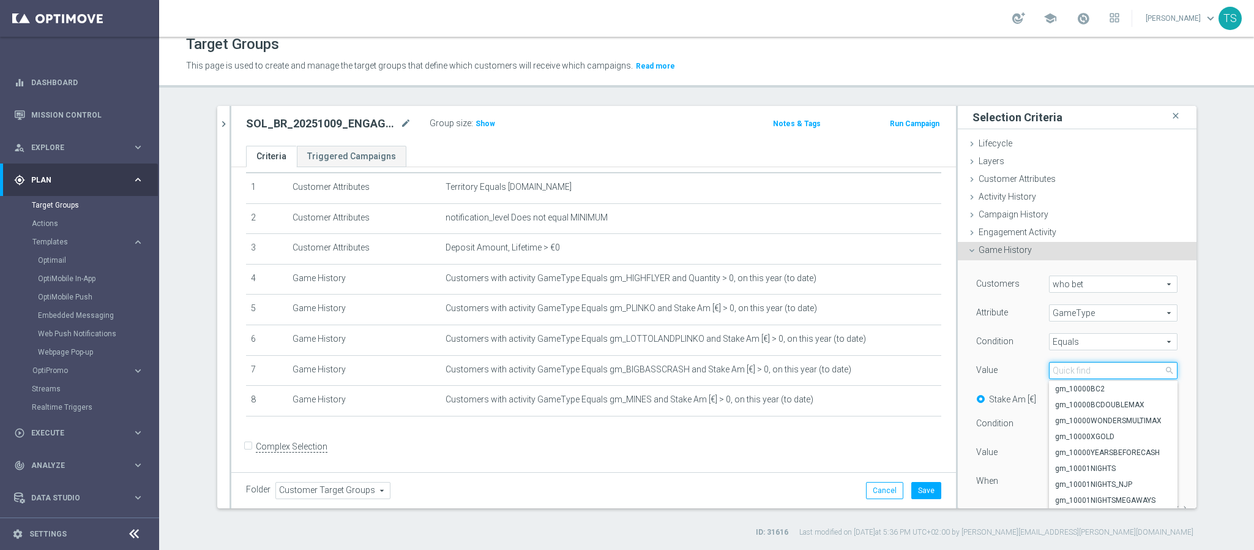
click at [1085, 367] on input "search" at bounding box center [1113, 370] width 129 height 17
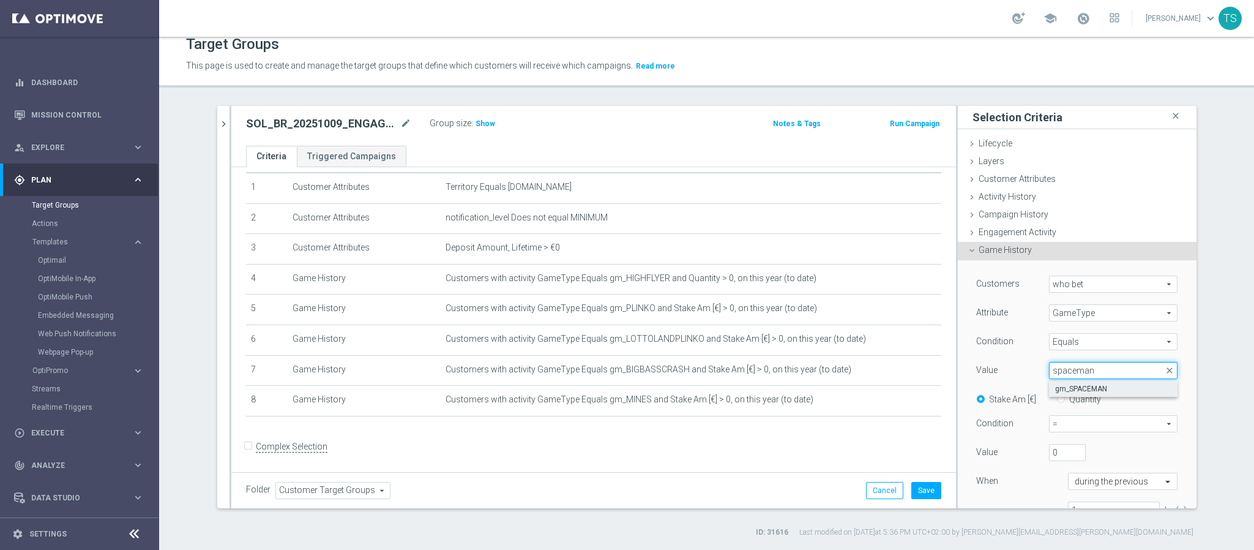
type input "spaceman"
click at [1097, 395] on label "gm_SPACEMAN" at bounding box center [1113, 389] width 129 height 16
type input "gm_SPACEMAN"
click at [1071, 424] on span "=" at bounding box center [1113, 424] width 127 height 16
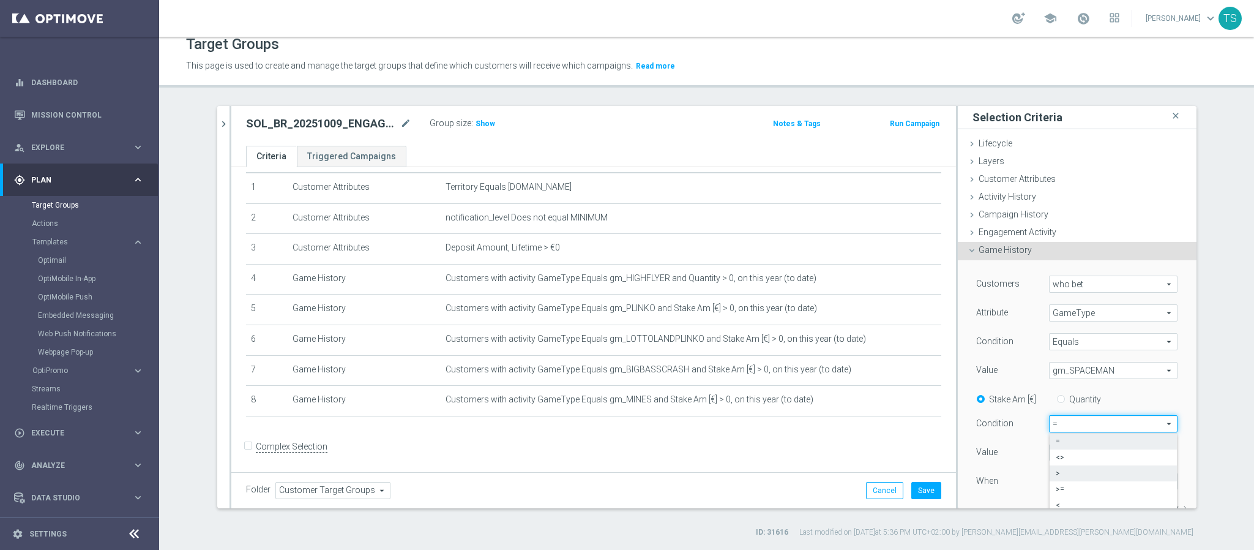
click at [1066, 473] on span ">" at bounding box center [1113, 473] width 115 height 10
type input ">"
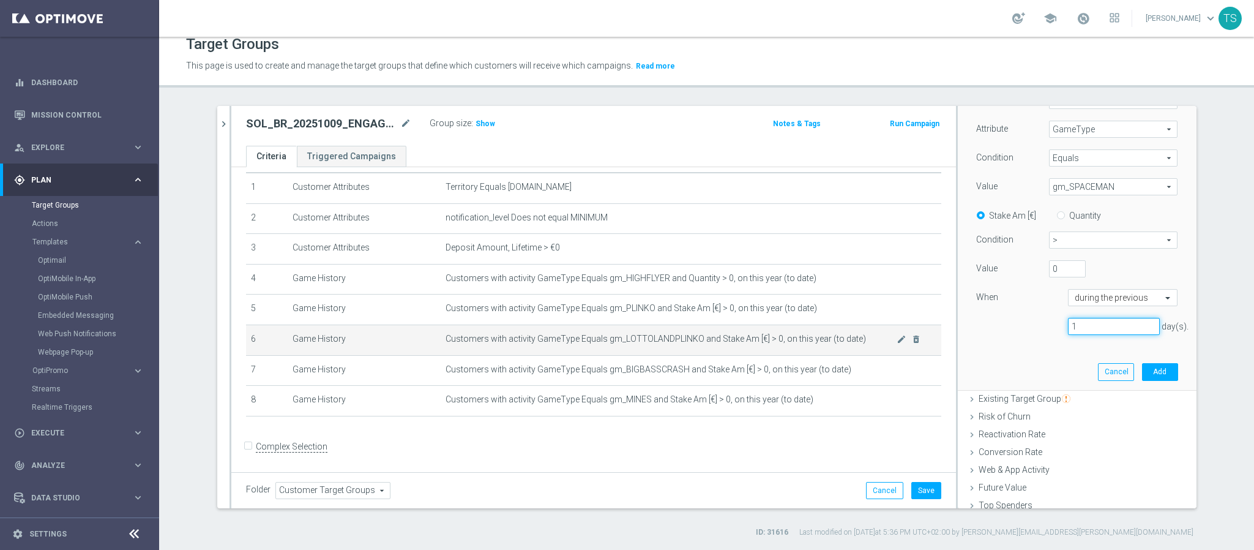
drag, startPoint x: 1102, startPoint y: 328, endPoint x: 849, endPoint y: 328, distance: 253.4
click at [1001, 327] on div "1 day(s)." at bounding box center [1077, 327] width 220 height 18
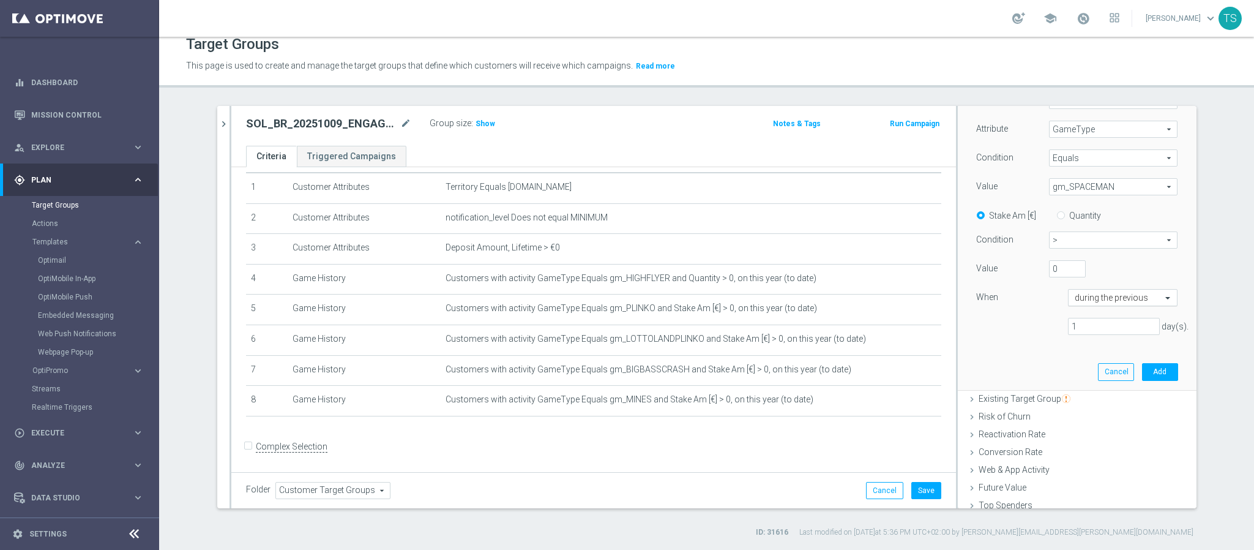
click at [1115, 301] on input "text" at bounding box center [1111, 298] width 72 height 11
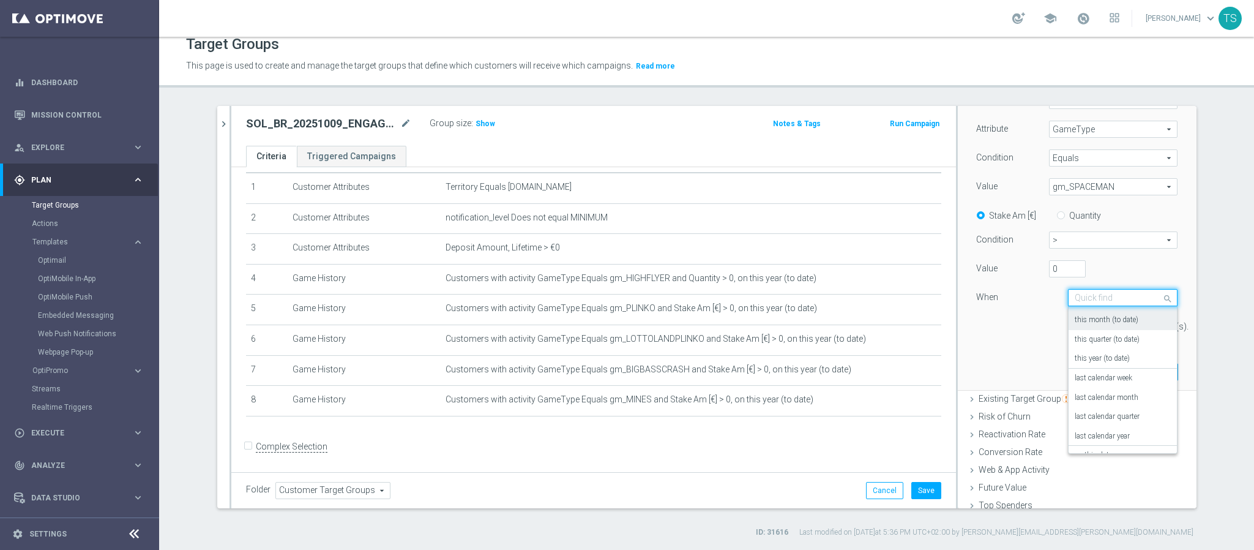
scroll to position [0, 0]
click at [1112, 412] on label "this year (to date)" at bounding box center [1102, 413] width 55 height 10
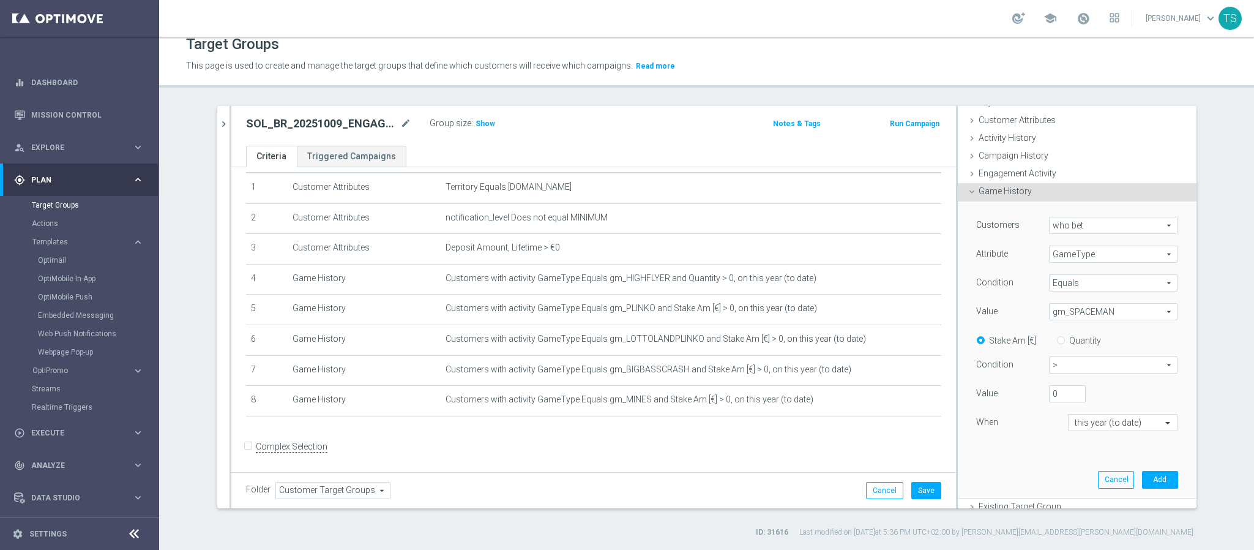
scroll to position [92, 0]
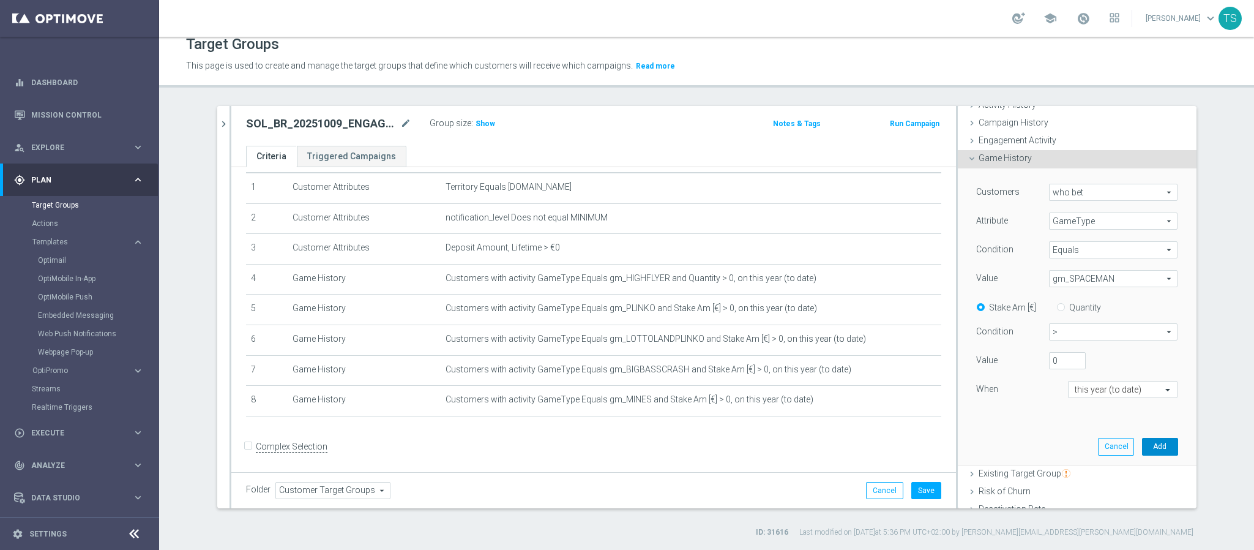
click at [1147, 445] on button "Add" at bounding box center [1160, 446] width 36 height 17
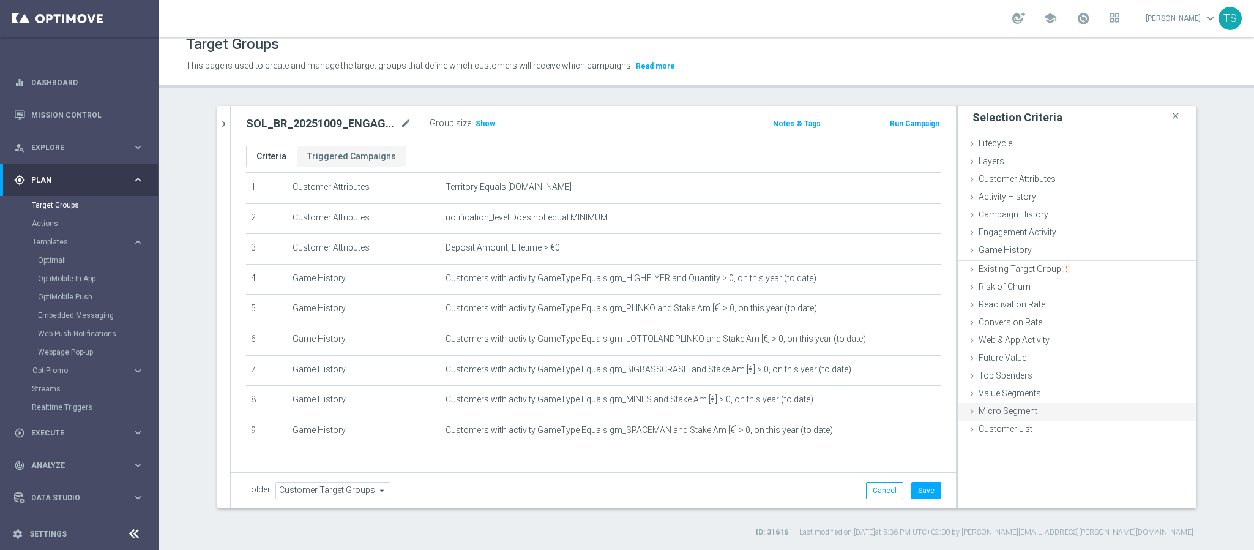
scroll to position [0, 0]
click at [481, 119] on span "Show" at bounding box center [486, 123] width 20 height 9
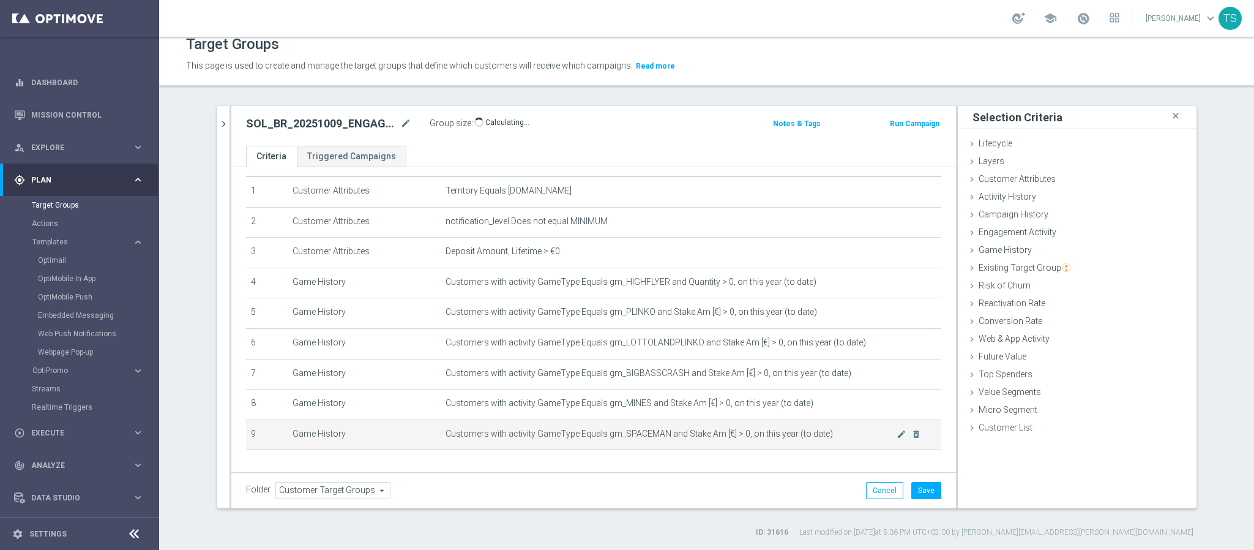
scroll to position [68, 0]
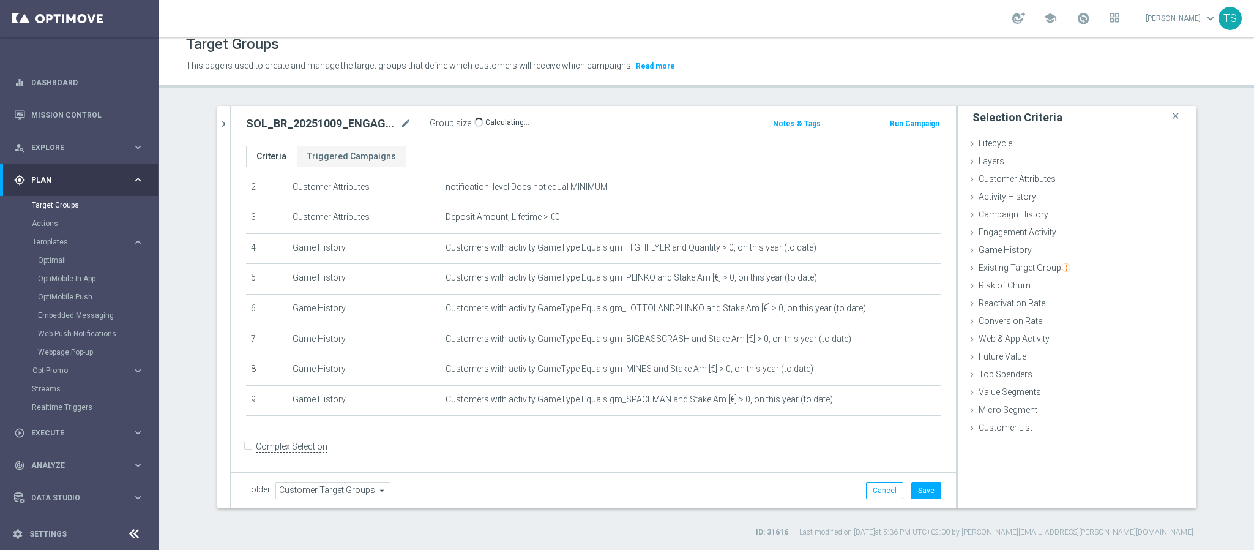
click at [256, 446] on label "Complex Selection" at bounding box center [292, 447] width 72 height 12
click at [246, 446] on input "Complex Selection" at bounding box center [250, 447] width 8 height 17
click at [256, 446] on label "Complex Selection" at bounding box center [292, 447] width 72 height 12
click at [246, 446] on input "Complex Selection" at bounding box center [250, 447] width 8 height 17
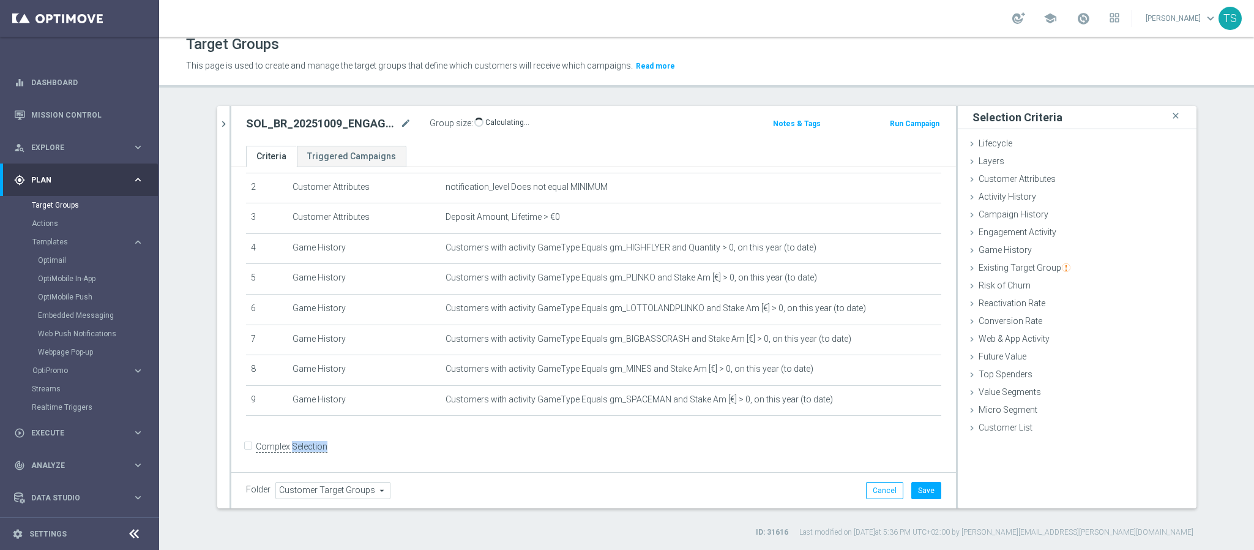
checkbox input "true"
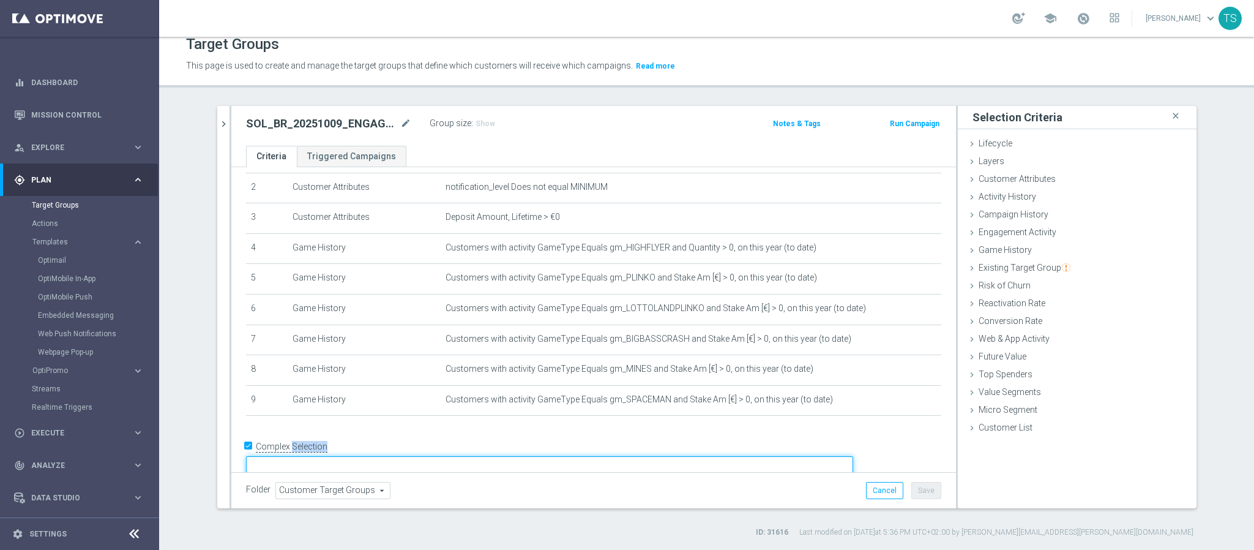
click at [412, 456] on textarea at bounding box center [549, 466] width 607 height 21
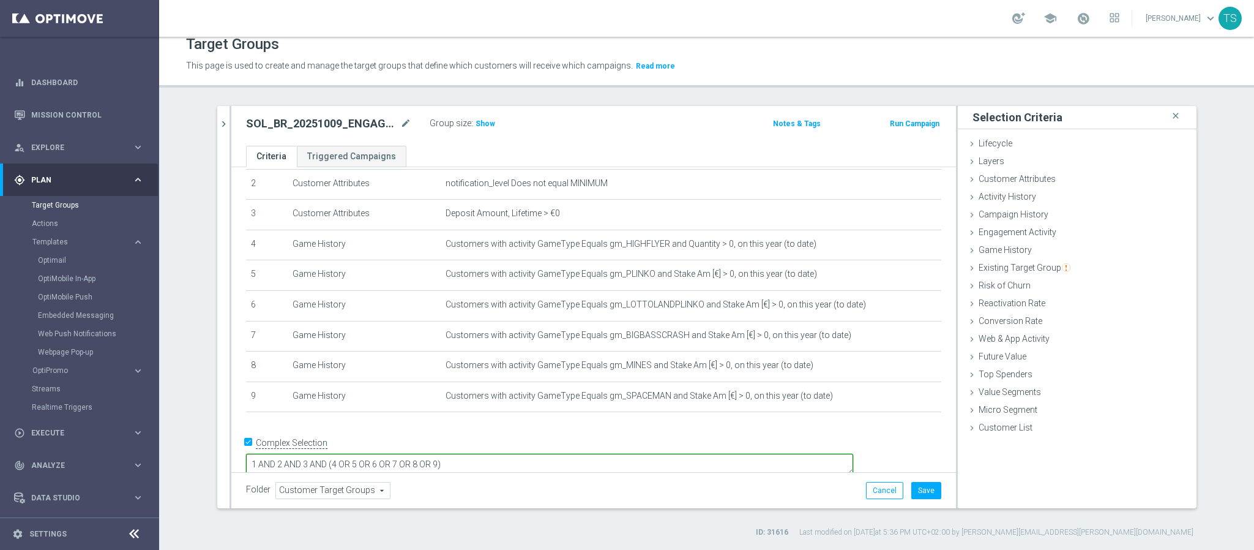
type textarea "1 AND 2 AND 3 AND (4 OR 5 OR 6 OR 7 OR 8 OR 9)"
click at [522, 421] on div "# Selection Type Criteria delete_forever 1 Customer Attributes Territory Equals…" at bounding box center [594, 266] width 714 height 313
click at [482, 122] on span "Show" at bounding box center [486, 123] width 20 height 9
click at [400, 121] on icon "mode_edit" at bounding box center [405, 123] width 11 height 15
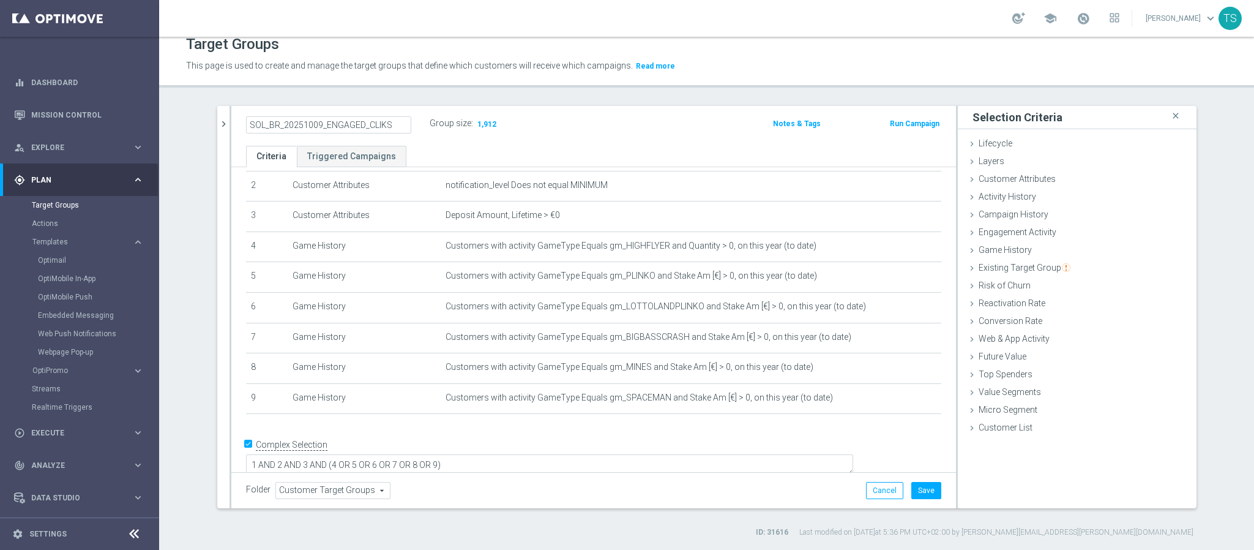
click at [360, 125] on input "SOL_BR_20251009_ENGAGED_CLIKS" at bounding box center [328, 124] width 165 height 17
drag, startPoint x: 316, startPoint y: 121, endPoint x: 526, endPoint y: 125, distance: 210.0
click at [526, 124] on div "SOL_BR_20251009_ENGAGED_CLIKS Group size : 1,912" at bounding box center [475, 125] width 476 height 20
type input "SOL_BR_20251009_CRASH_GAMES"
click at [912, 498] on button "Save" at bounding box center [927, 490] width 30 height 17
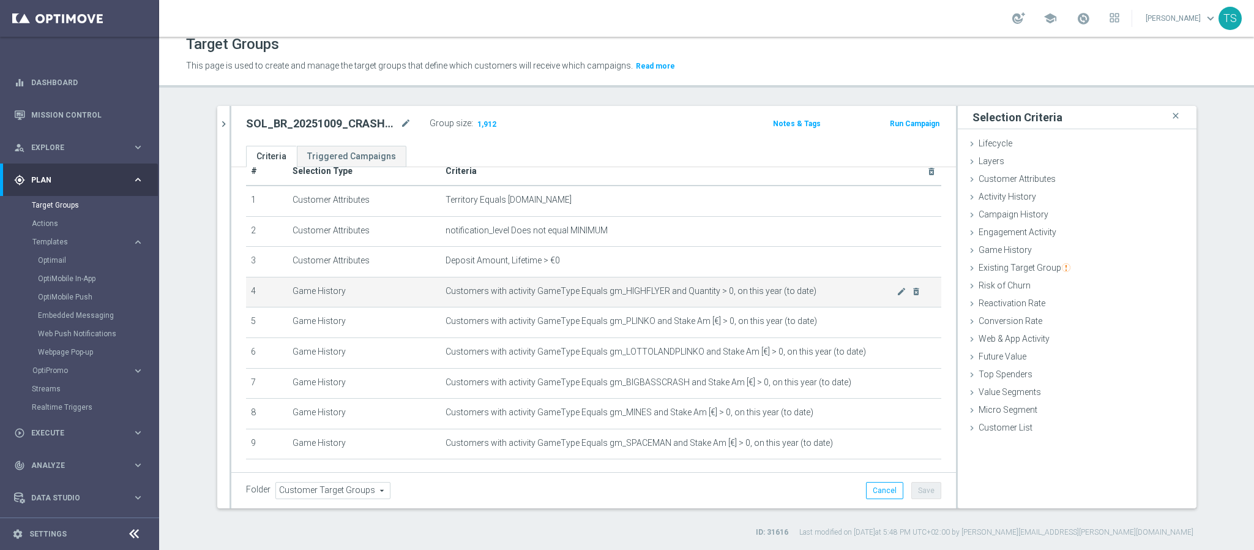
scroll to position [0, 0]
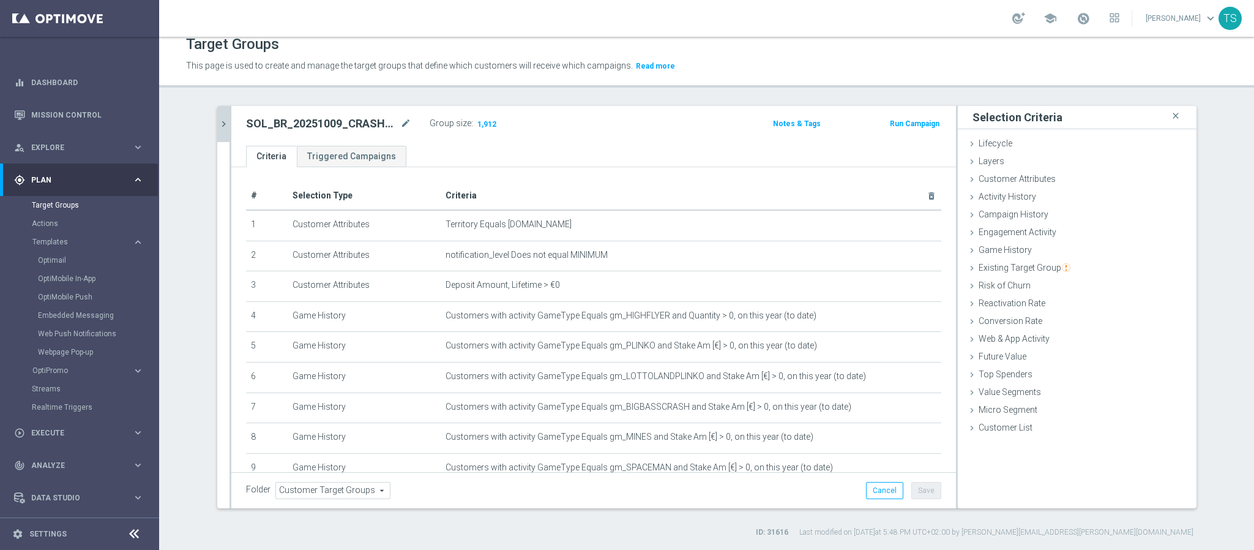
click at [219, 129] on icon "chevron_right" at bounding box center [224, 124] width 12 height 12
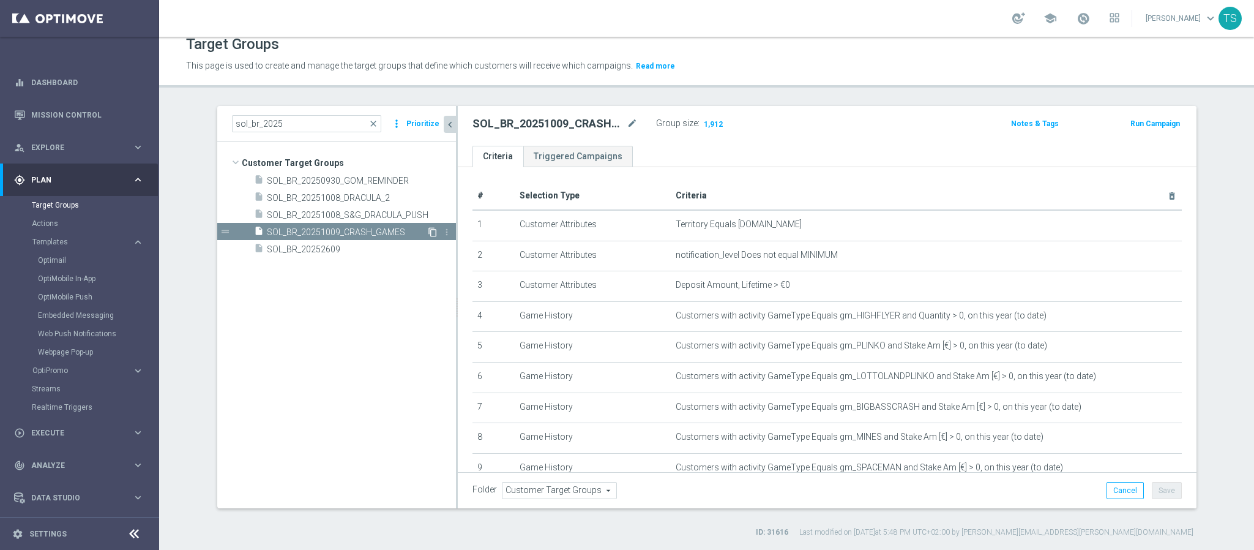
click at [428, 230] on icon "content_copy" at bounding box center [433, 232] width 10 height 10
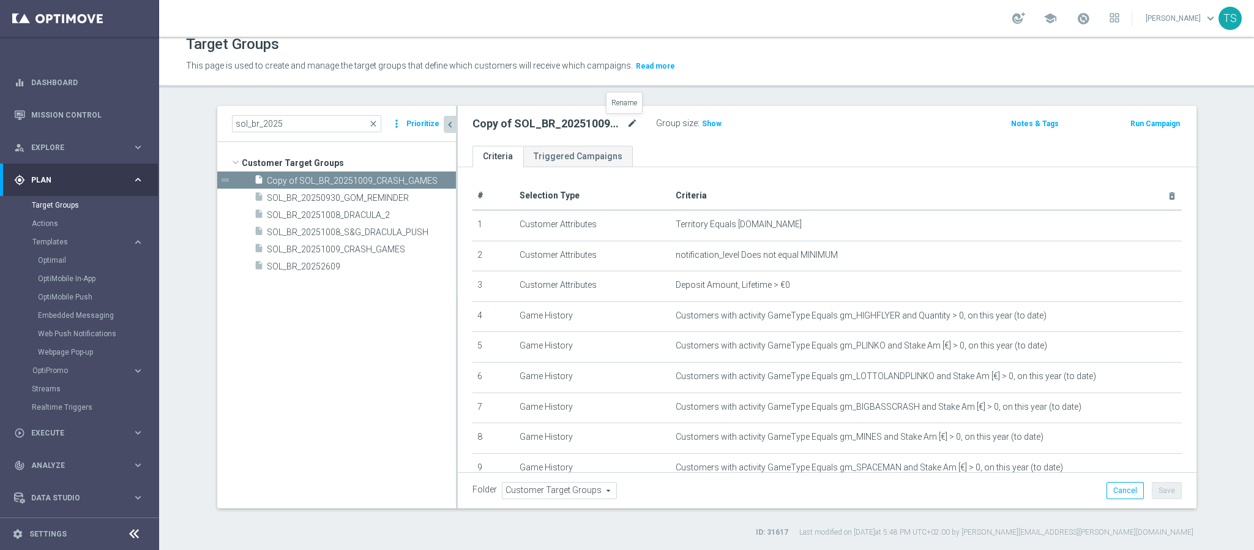
click at [627, 118] on icon "mode_edit" at bounding box center [632, 123] width 11 height 15
click at [498, 121] on input "Copy of SOL_BR_20251009_CRASH_GAMES" at bounding box center [555, 124] width 165 height 17
drag, startPoint x: 492, startPoint y: 123, endPoint x: 277, endPoint y: 138, distance: 215.4
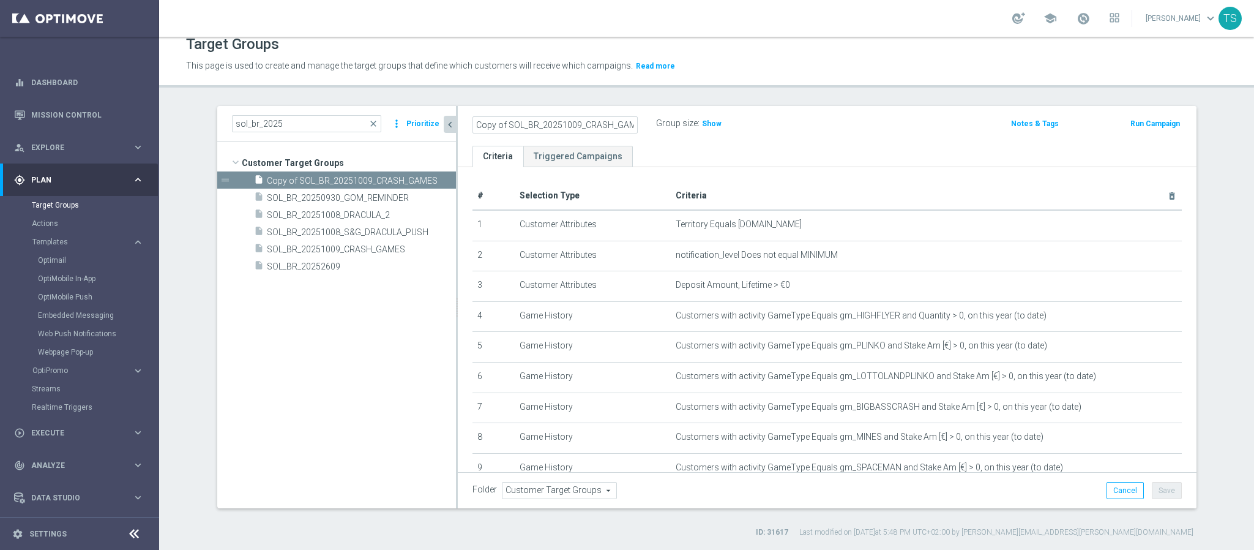
click at [277, 138] on as-split "sol_br_2025 close more_vert Prioritize Customer Target Groups library_add creat…" at bounding box center [707, 307] width 980 height 402
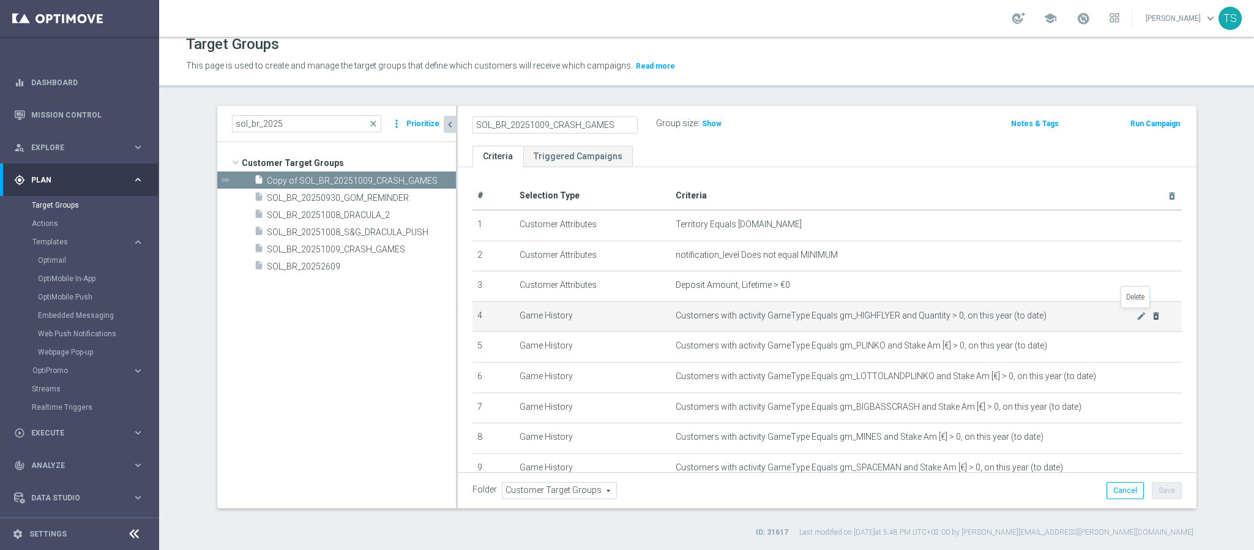
type input "SOL_BR_20251009_CRASH_GAMES"
click at [1152, 312] on icon "delete_forever" at bounding box center [1157, 316] width 10 height 10
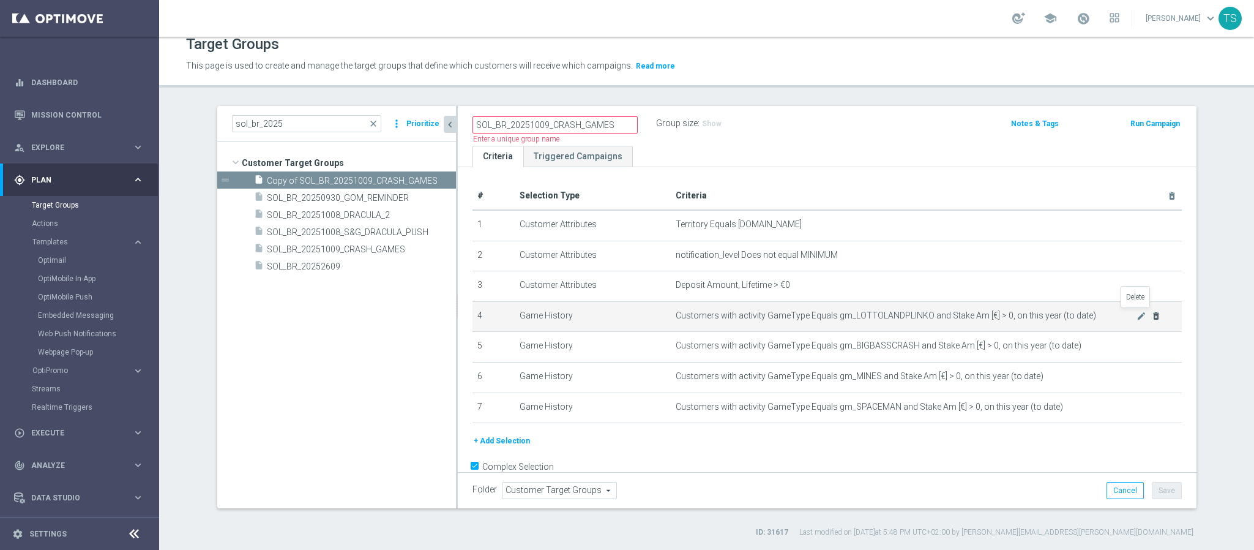
click at [1152, 312] on icon "delete_forever" at bounding box center [1157, 316] width 10 height 10
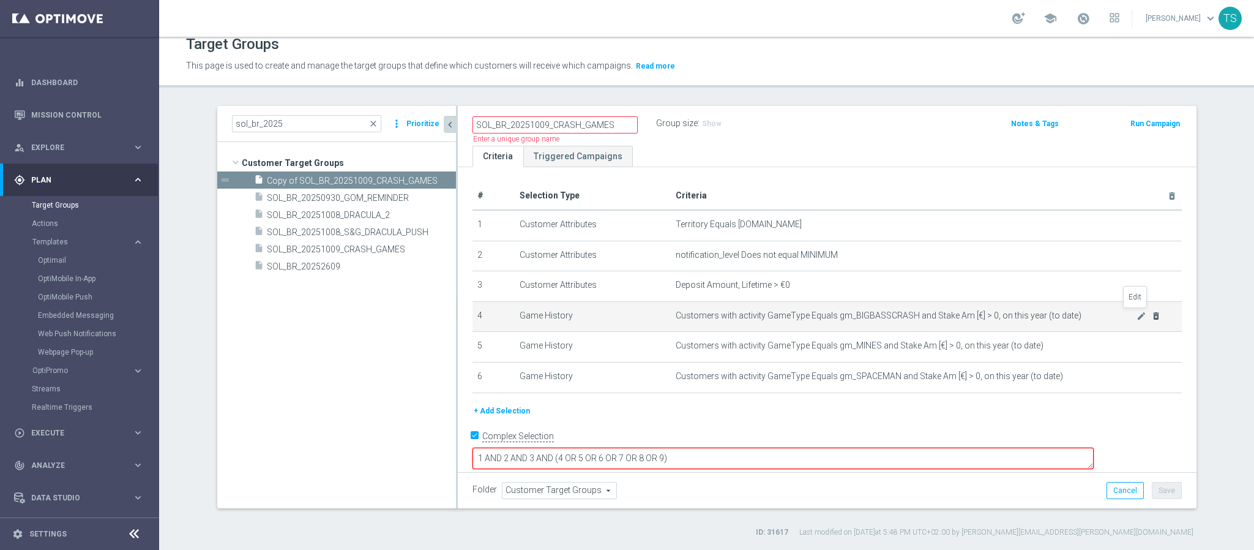
click at [1137, 312] on icon "mode_edit" at bounding box center [1142, 316] width 10 height 10
click at [1197, 317] on div "Conversion Rate done" at bounding box center [1206, 326] width 18 height 18
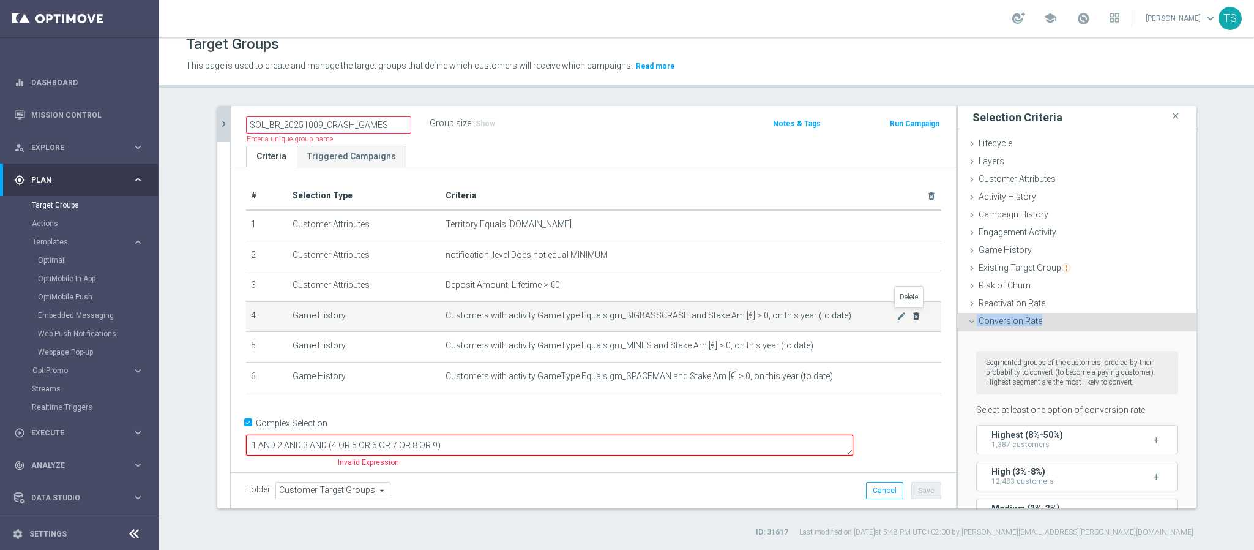
click at [912, 315] on icon "delete_forever" at bounding box center [917, 316] width 10 height 10
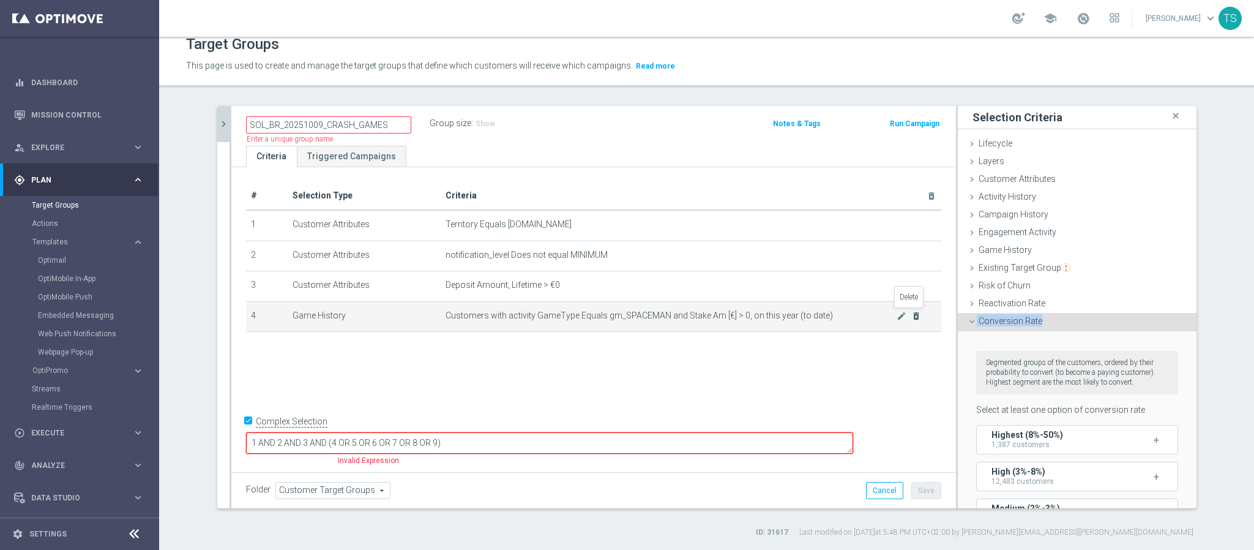
click at [912, 315] on icon "delete_forever" at bounding box center [917, 316] width 10 height 10
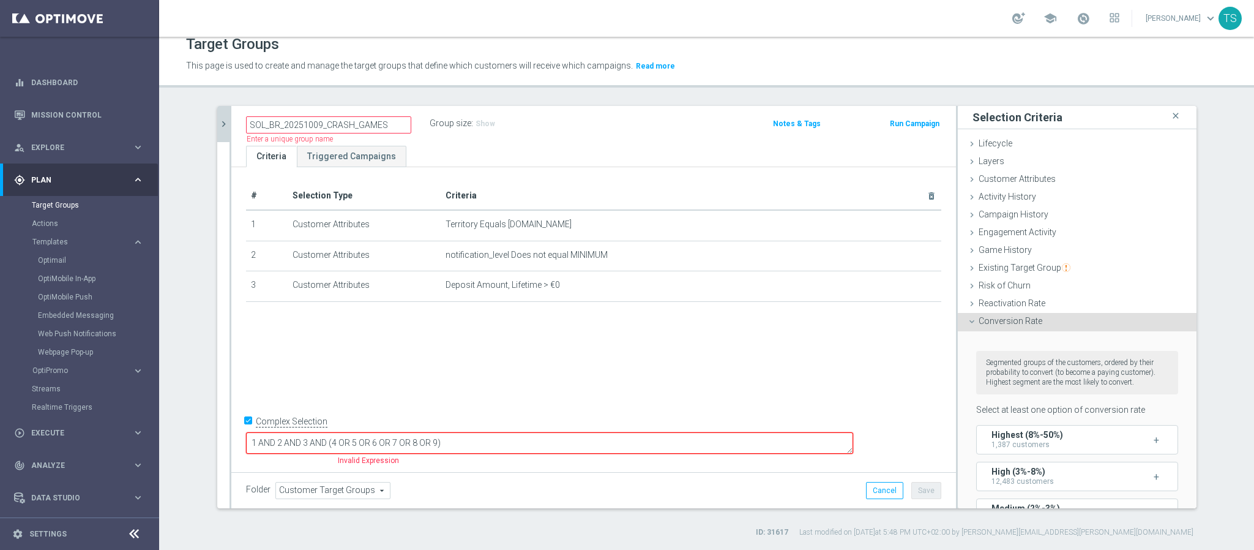
click at [1224, 288] on section "sol_br_2025 close more_vert Prioritize Customer Target Groups library_add creat…" at bounding box center [706, 322] width 1095 height 432
click at [913, 223] on icon "delete_forever" at bounding box center [917, 225] width 10 height 10
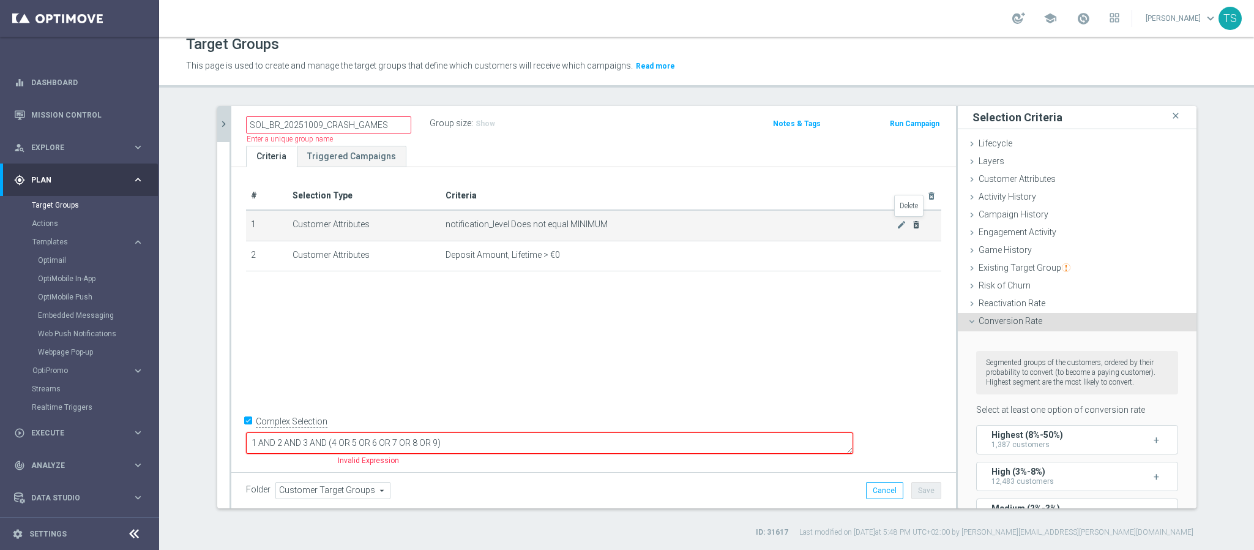
click at [913, 223] on icon "delete_forever" at bounding box center [917, 225] width 10 height 10
checkbox input "false"
click at [913, 223] on icon "delete_forever" at bounding box center [917, 225] width 10 height 10
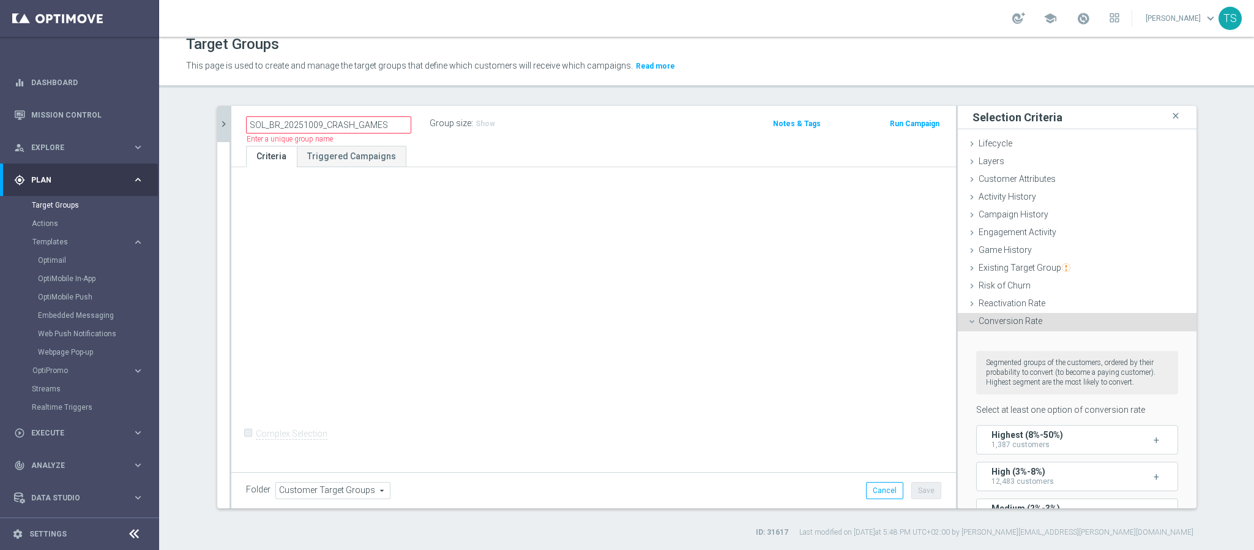
click at [1033, 318] on span "Conversion Rate" at bounding box center [1011, 321] width 64 height 10
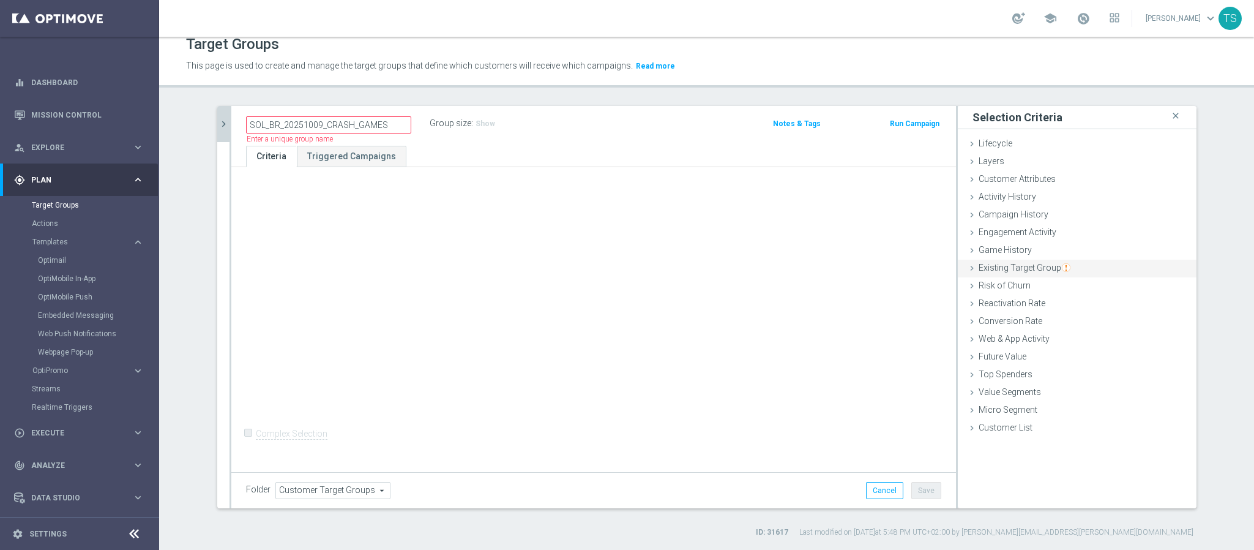
click at [1033, 270] on span "Existing Target Group" at bounding box center [1025, 268] width 92 height 10
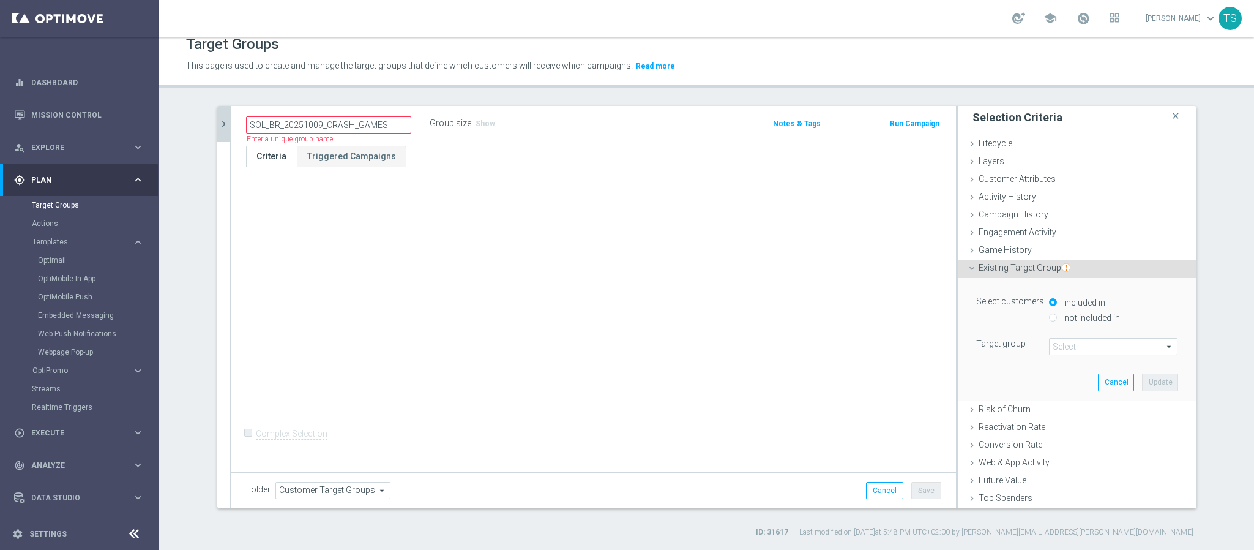
drag, startPoint x: 1058, startPoint y: 344, endPoint x: 1064, endPoint y: 349, distance: 7.8
click at [1060, 344] on span at bounding box center [1113, 347] width 127 height 16
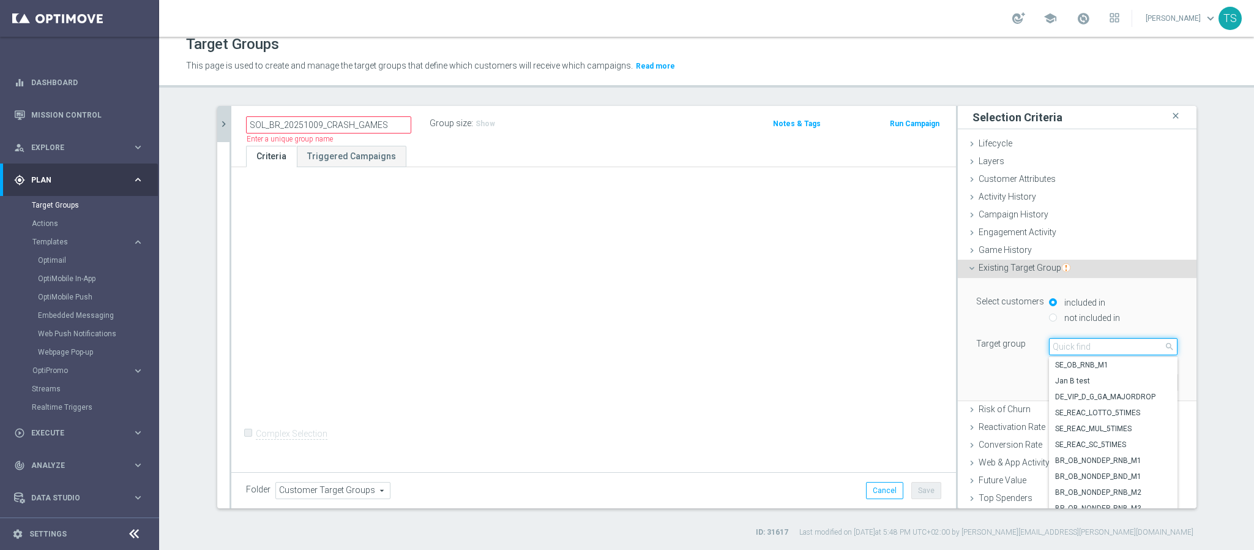
click at [1066, 347] on input "search" at bounding box center [1113, 346] width 129 height 17
type input "sol_br_"
click at [1082, 384] on span "SOL_BR_ALL [DO_NOT_USE]" at bounding box center [1113, 381] width 116 height 10
click at [1098, 384] on button "Cancel" at bounding box center [1116, 381] width 36 height 17
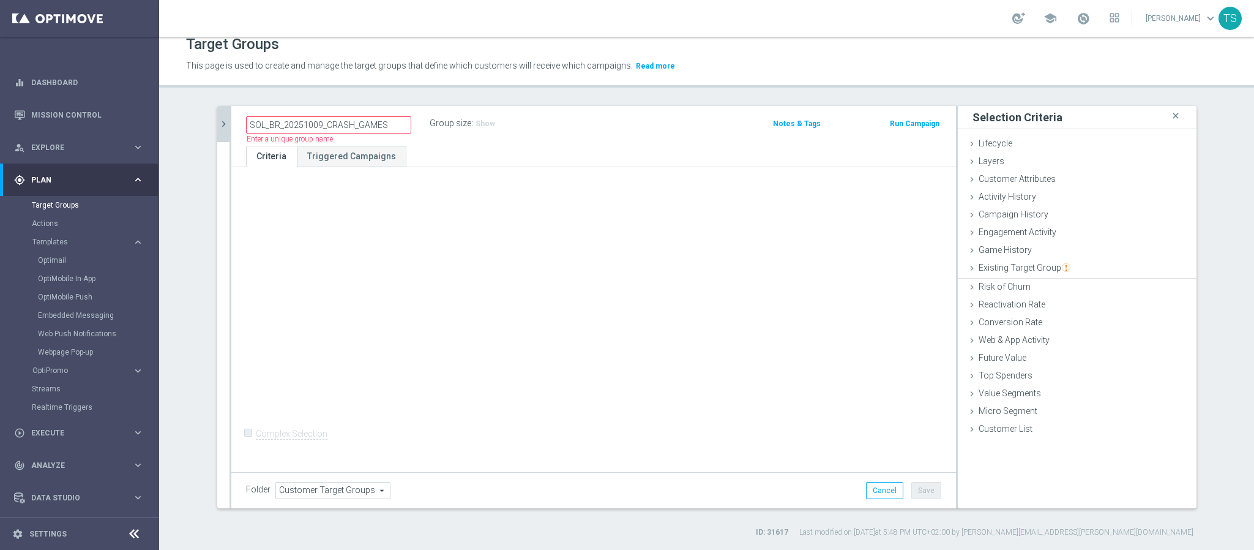
type input "SOL_BR_ALL [DO_NOT_USE]"
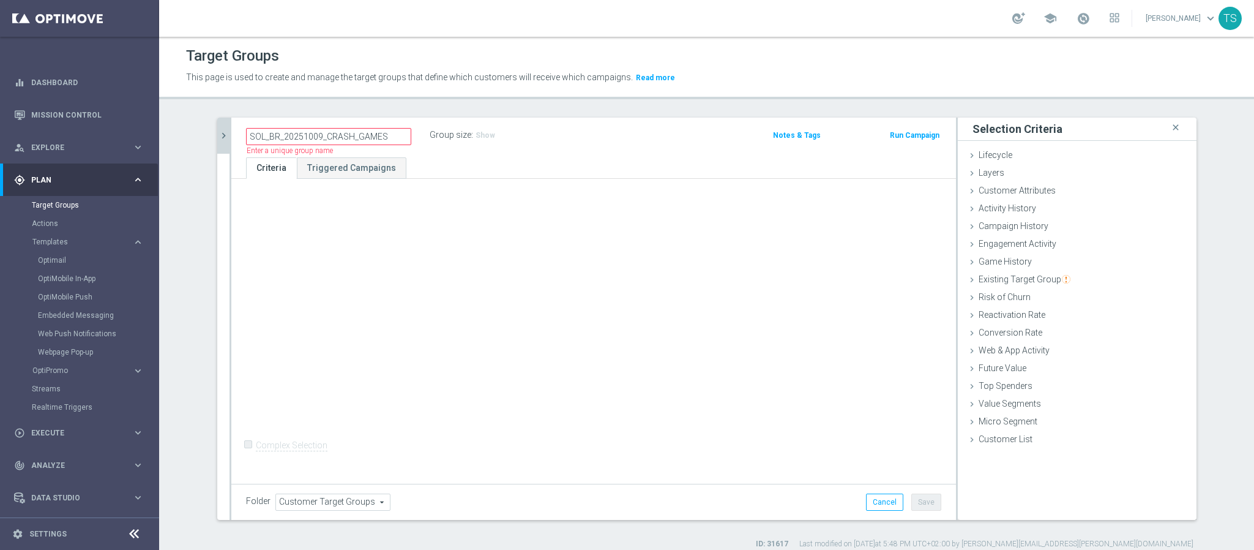
click at [520, 265] on div "+ Add Selection Complex Selection Invalid Expression" at bounding box center [593, 330] width 725 height 302
click at [514, 154] on div "SOL_BR_20251009_CRASH_GAMES Name length must be more than 2 characters Name len…" at bounding box center [593, 138] width 725 height 40
click at [356, 138] on input "SOL_BR_20251009_CRASH_GAMES" at bounding box center [328, 136] width 165 height 17
drag, startPoint x: 320, startPoint y: 133, endPoint x: 421, endPoint y: 138, distance: 100.6
click at [417, 138] on div "SOL_BR_20251009_CRASH_GAMES Name length must be more than 2 characters Name len…" at bounding box center [338, 135] width 184 height 17
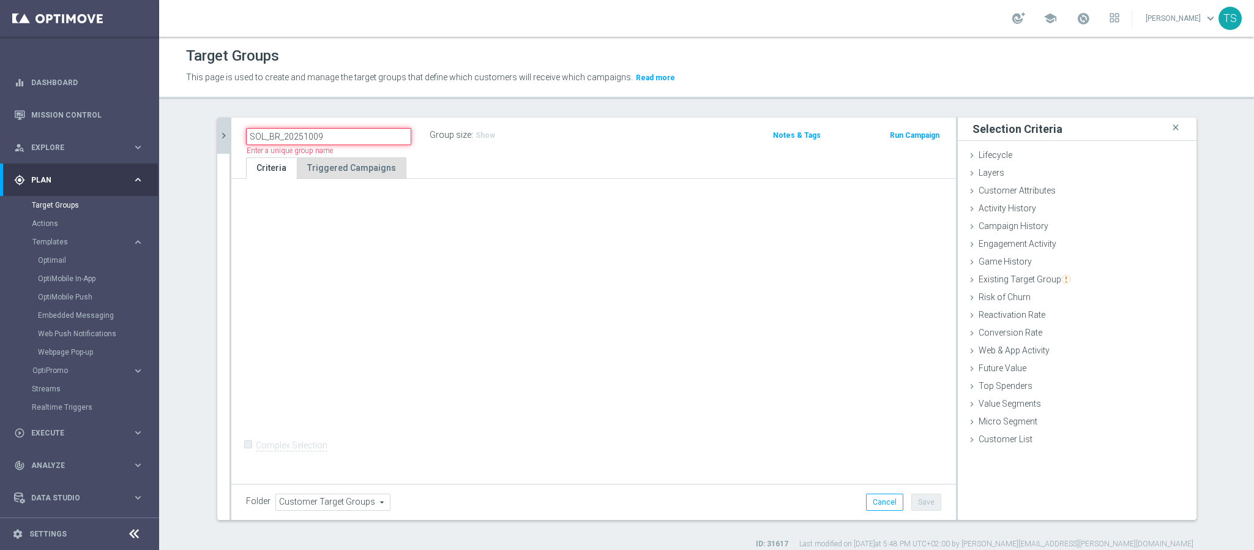
type input "SOL_BR_20251009"
click at [473, 174] on ul "Criteria Triggered Campaigns" at bounding box center [593, 167] width 725 height 21
click at [1038, 266] on div "Game History done selection saved" at bounding box center [1077, 262] width 239 height 18
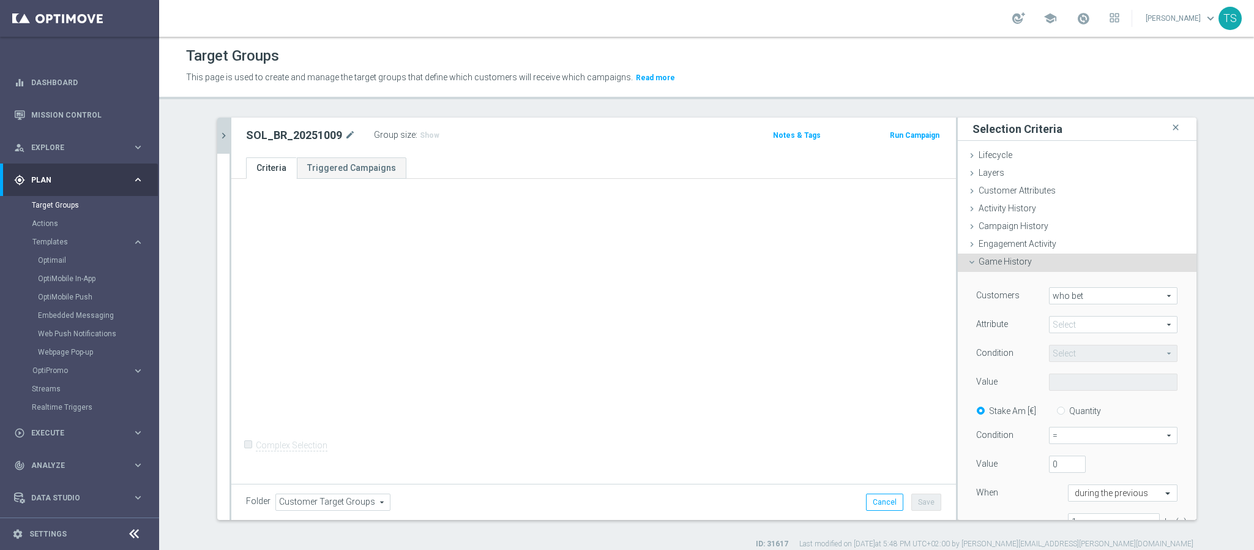
click at [1040, 263] on div "Game History done selection saved" at bounding box center [1077, 262] width 239 height 18
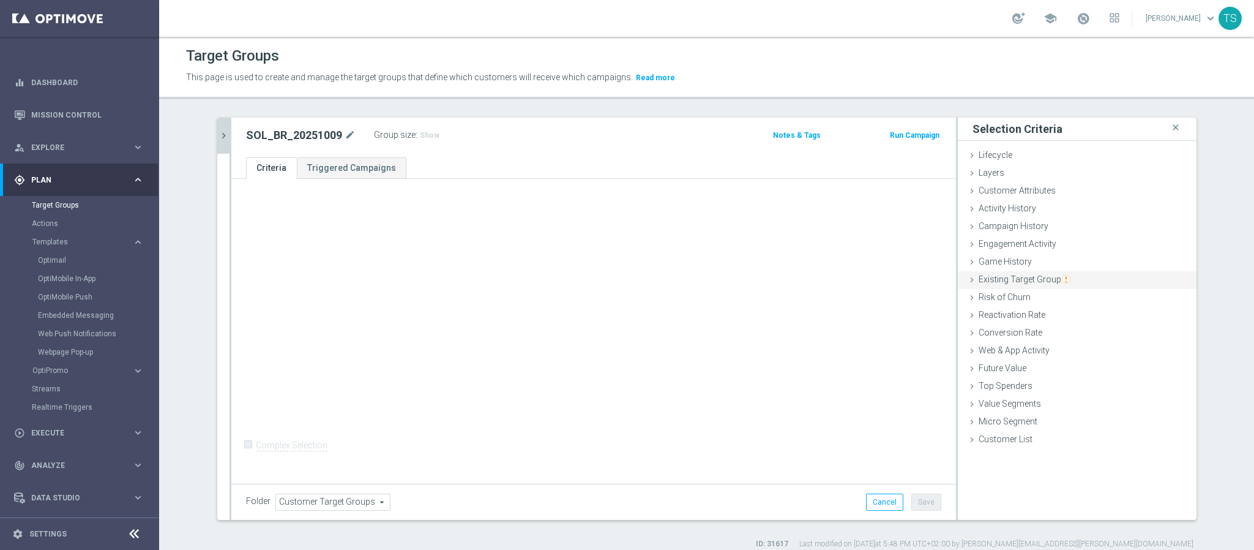
click at [1041, 281] on span "Existing Target Group" at bounding box center [1025, 279] width 92 height 10
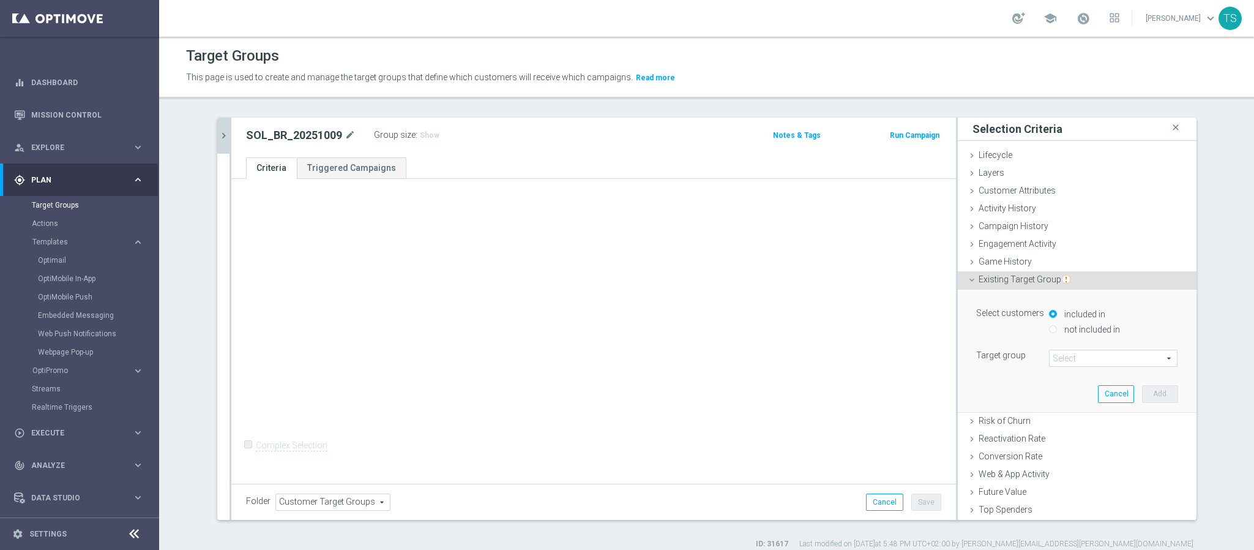
click at [1073, 365] on span at bounding box center [1113, 358] width 127 height 16
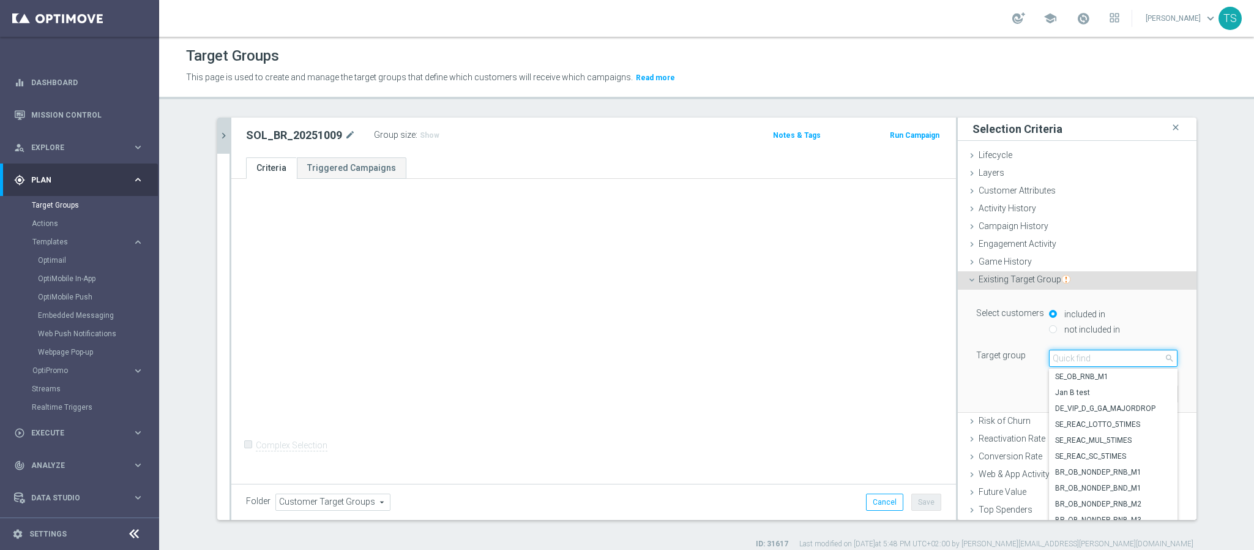
click at [1076, 366] on input "search" at bounding box center [1113, 358] width 129 height 17
type input "sol_br_"
click at [1121, 399] on label "SOL_BR_ALL [DO_NOT_USE]" at bounding box center [1113, 392] width 129 height 16
type input "SOL_BR_ALL [DO_NOT_USE]"
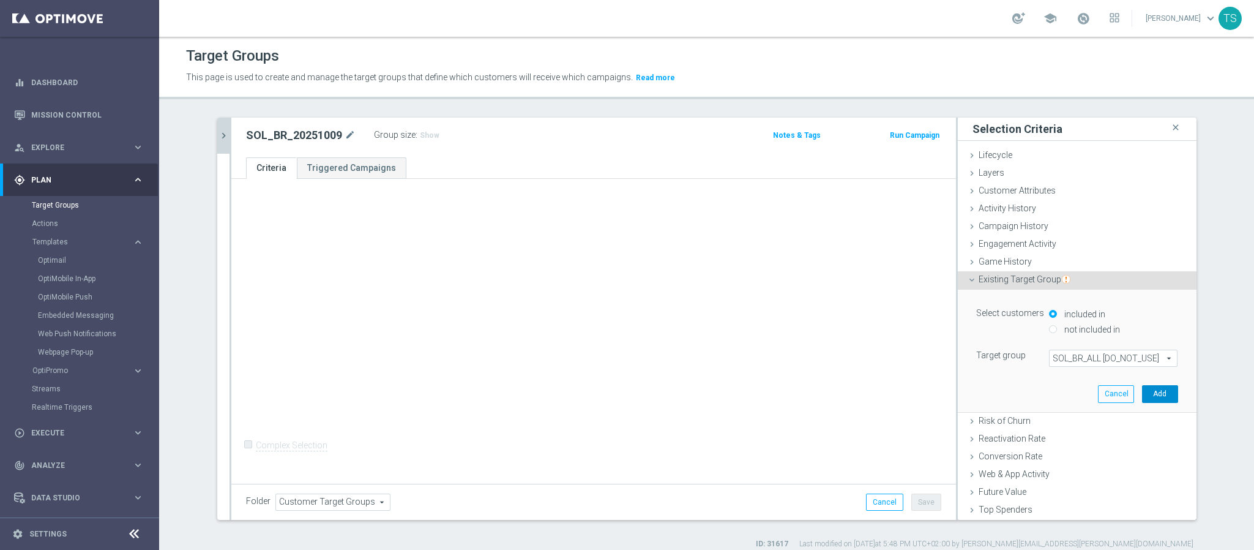
click at [1143, 395] on button "Add" at bounding box center [1160, 393] width 36 height 17
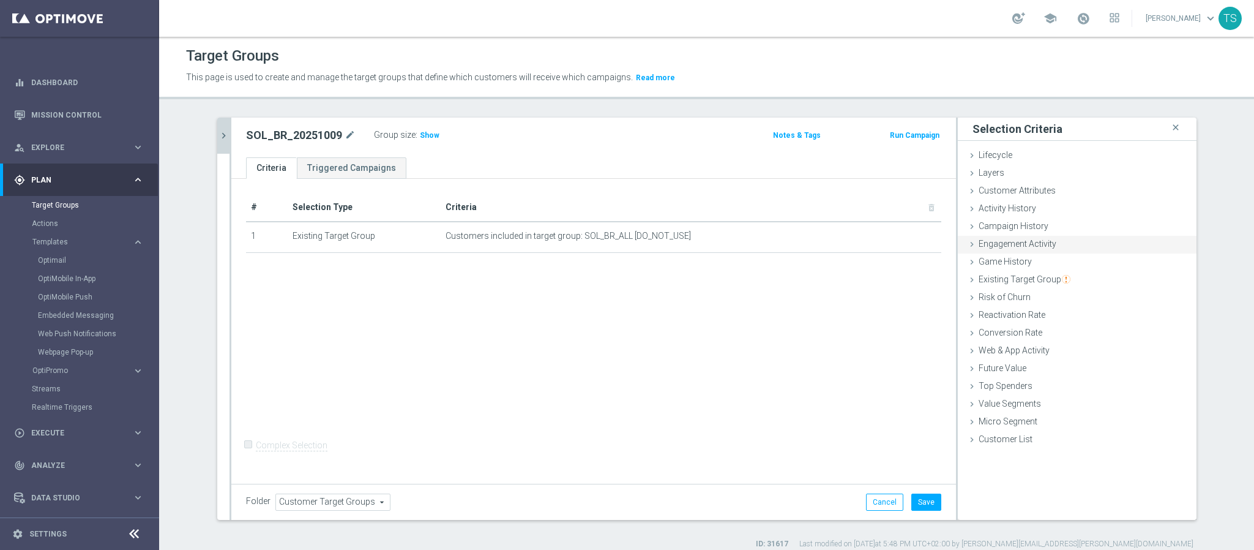
click at [1036, 248] on span "Engagement Activity" at bounding box center [1018, 244] width 78 height 10
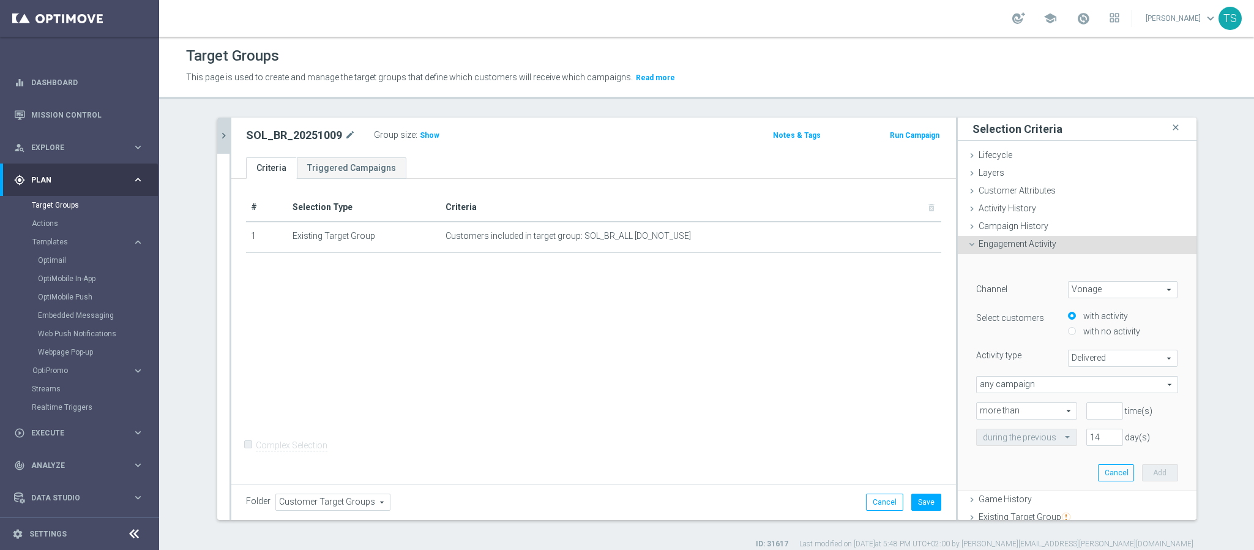
click at [1036, 248] on span "Engagement Activity" at bounding box center [1018, 244] width 78 height 10
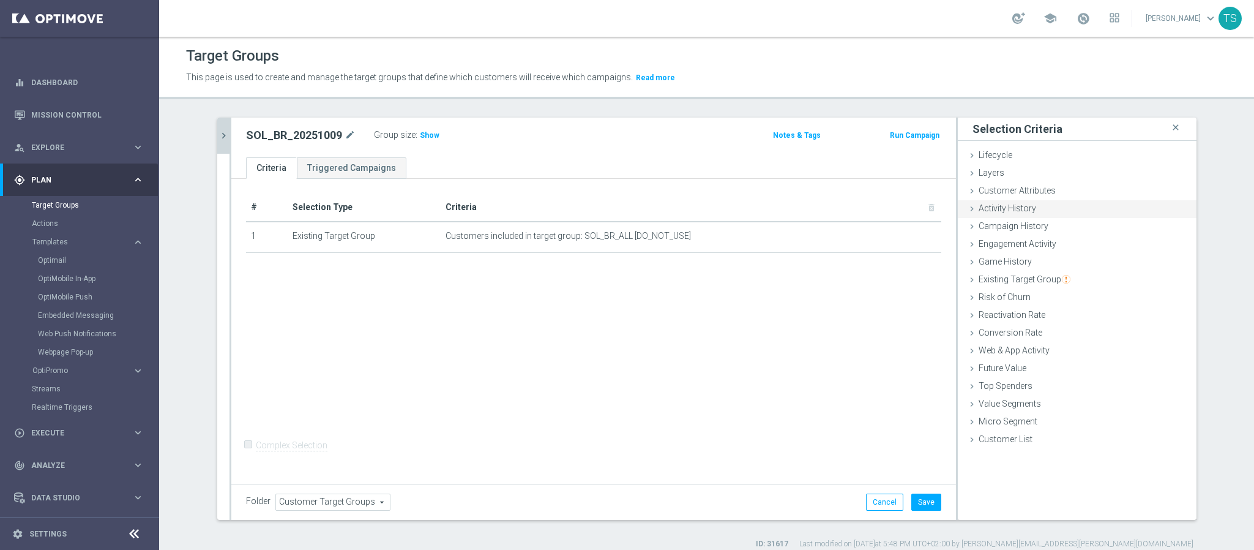
click at [1038, 211] on div "Activity History done" at bounding box center [1077, 209] width 239 height 18
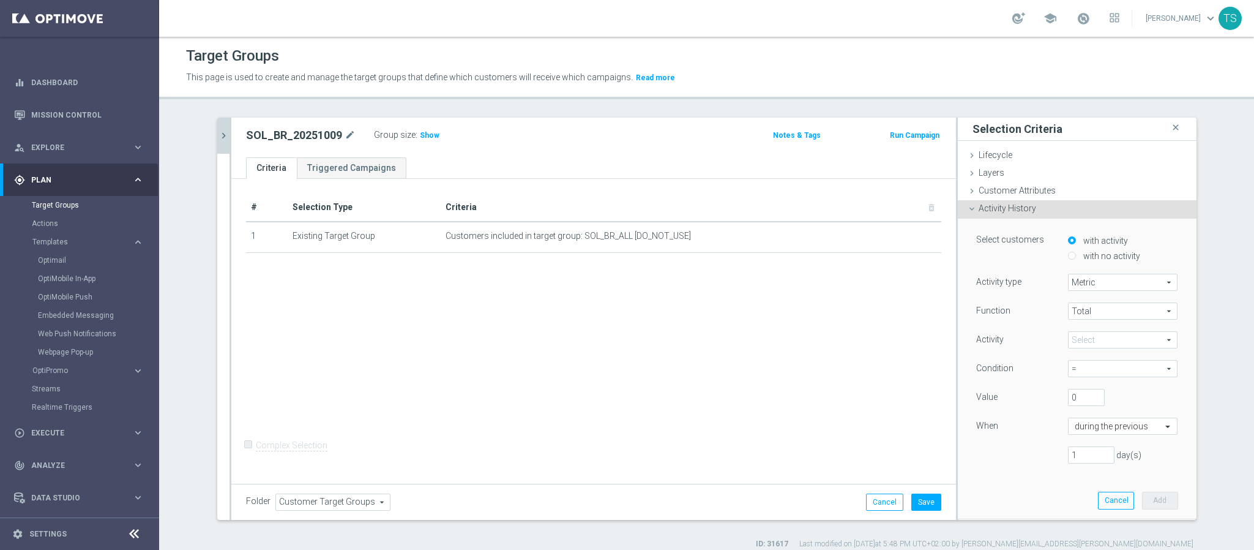
click at [1038, 211] on div "Activity History done" at bounding box center [1077, 209] width 239 height 18
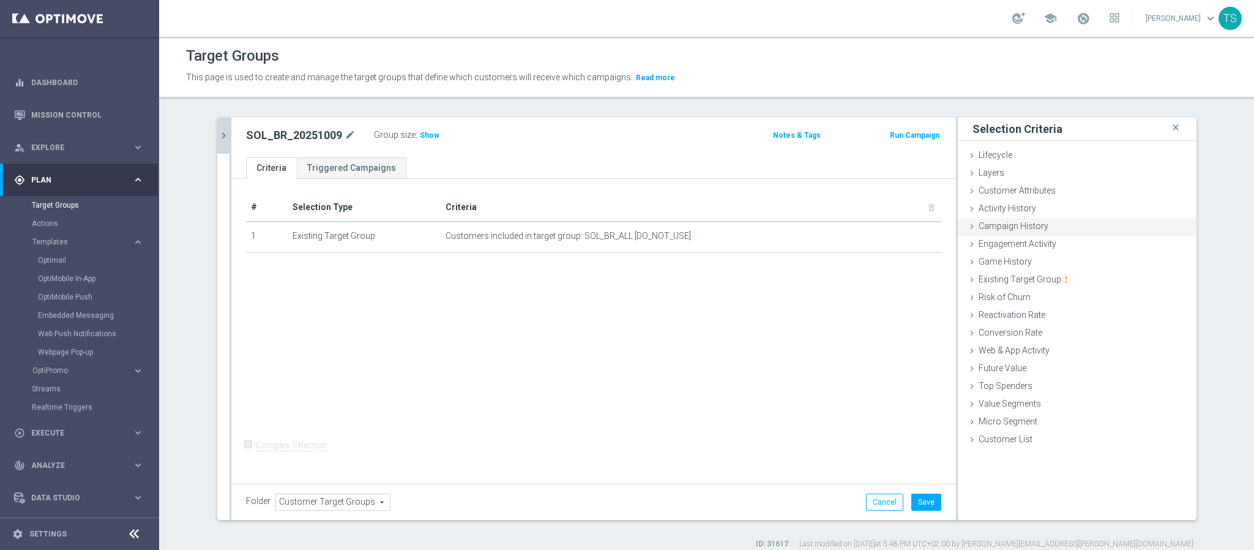
click at [1044, 220] on div "Campaign History done" at bounding box center [1077, 227] width 239 height 18
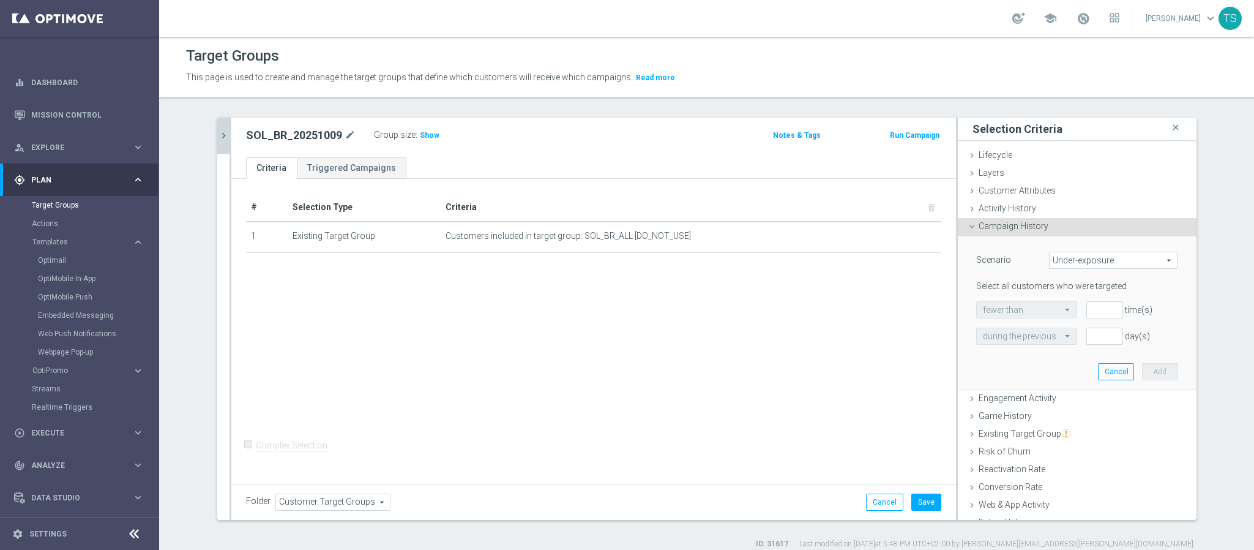
click at [1137, 266] on span "Under-exposure" at bounding box center [1113, 260] width 127 height 16
click at [1068, 342] on span "Custom" at bounding box center [1113, 342] width 115 height 10
type input "Custom"
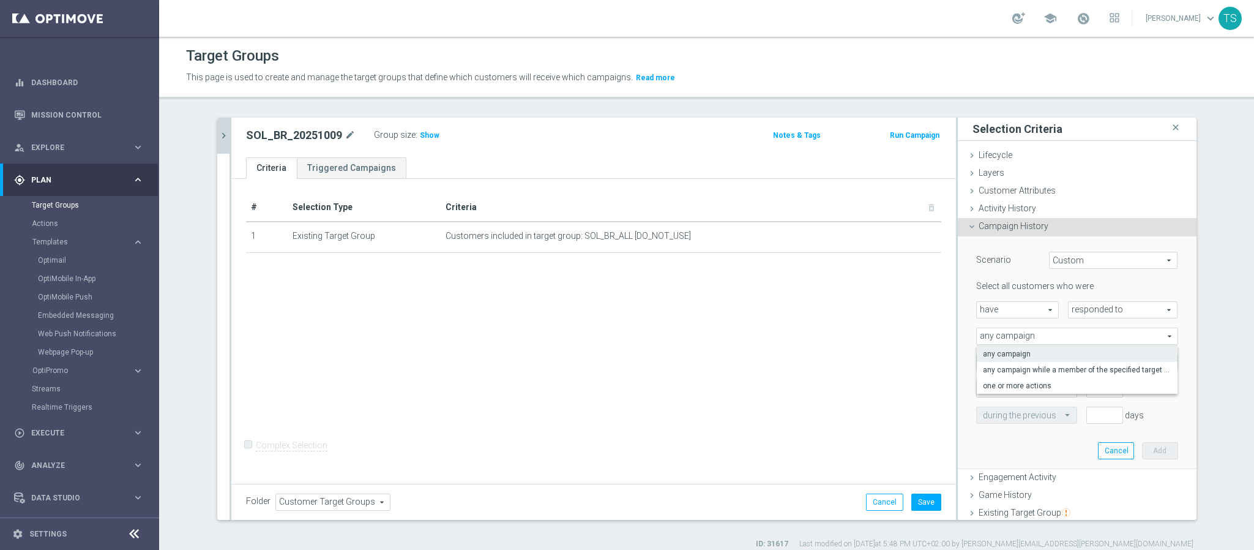
click at [1069, 305] on span "responded to" at bounding box center [1123, 310] width 109 height 16
click at [1082, 335] on label "been targeted with" at bounding box center [1123, 343] width 109 height 16
type input "been targeted with"
click at [1076, 362] on span "test group customers" at bounding box center [1077, 362] width 201 height 16
click at [1031, 416] on span "either test or control group customers" at bounding box center [1077, 412] width 189 height 10
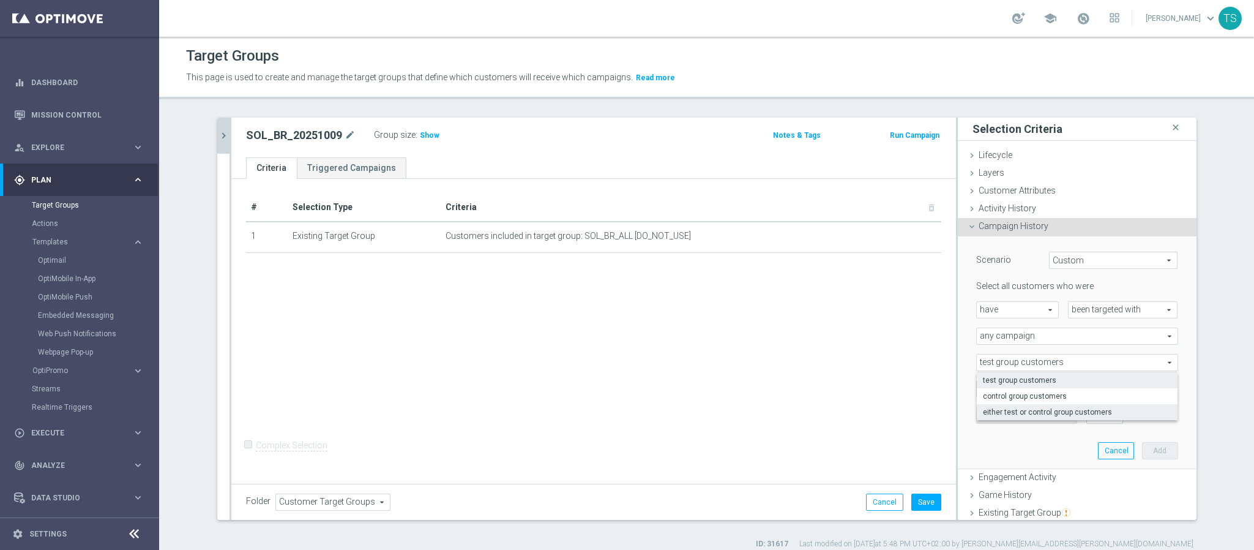
type input "either test or control group customers"
click at [1087, 388] on input "number" at bounding box center [1105, 388] width 37 height 17
type input "0"
click at [1087, 412] on input "number" at bounding box center [1105, 414] width 37 height 17
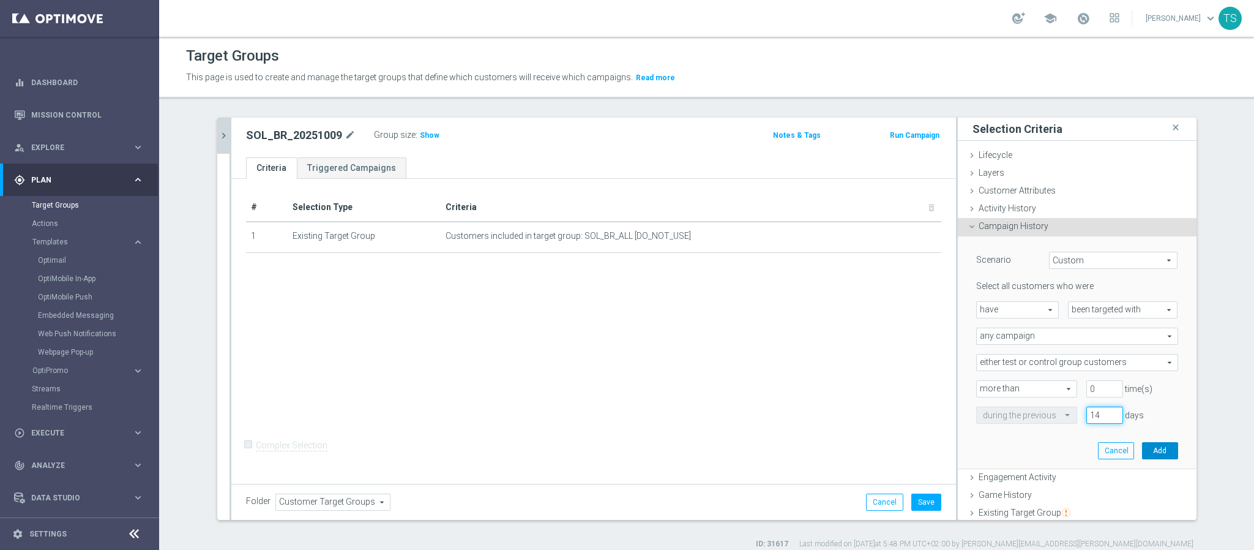
type input "14"
click at [1142, 454] on button "Add" at bounding box center [1160, 450] width 36 height 17
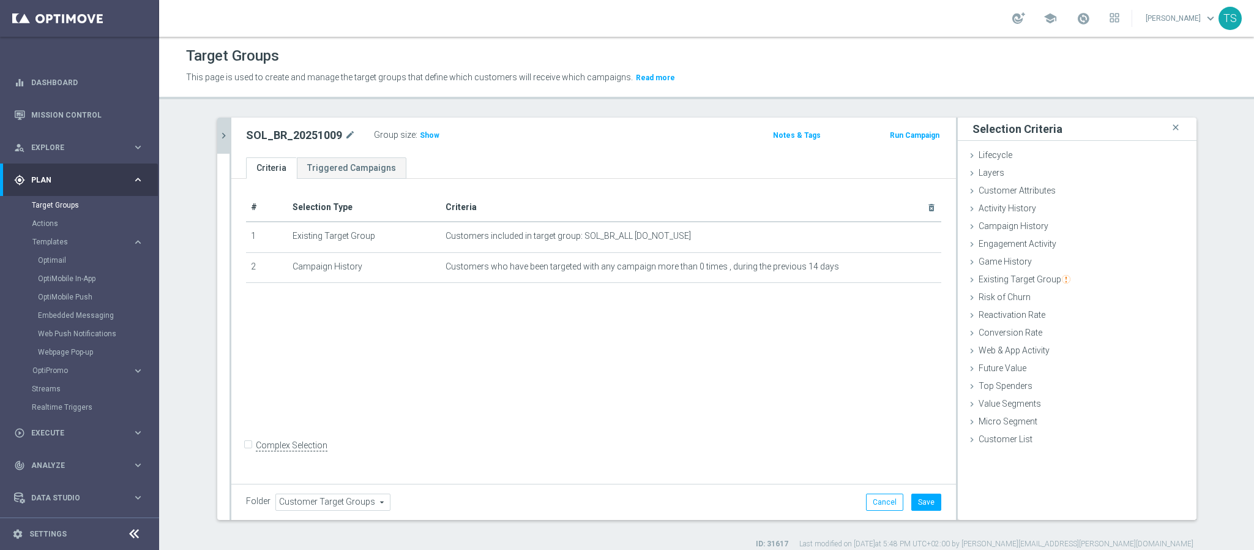
click at [816, 323] on div "# Selection Type Criteria delete_forever 1 Existing Target Group Customers incl…" at bounding box center [593, 330] width 725 height 302
click at [897, 270] on icon "mode_edit" at bounding box center [902, 266] width 10 height 10
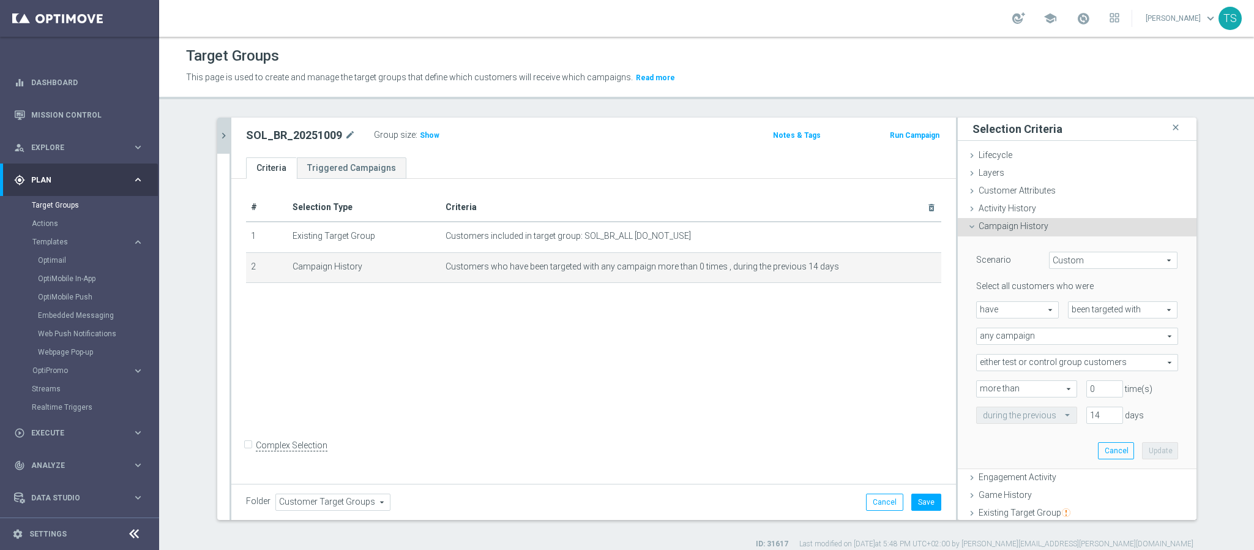
click at [1025, 307] on span "have" at bounding box center [1017, 310] width 81 height 16
click at [1013, 339] on span "have not" at bounding box center [1017, 344] width 69 height 10
type input "have not"
click at [1142, 452] on button "Update" at bounding box center [1160, 450] width 36 height 17
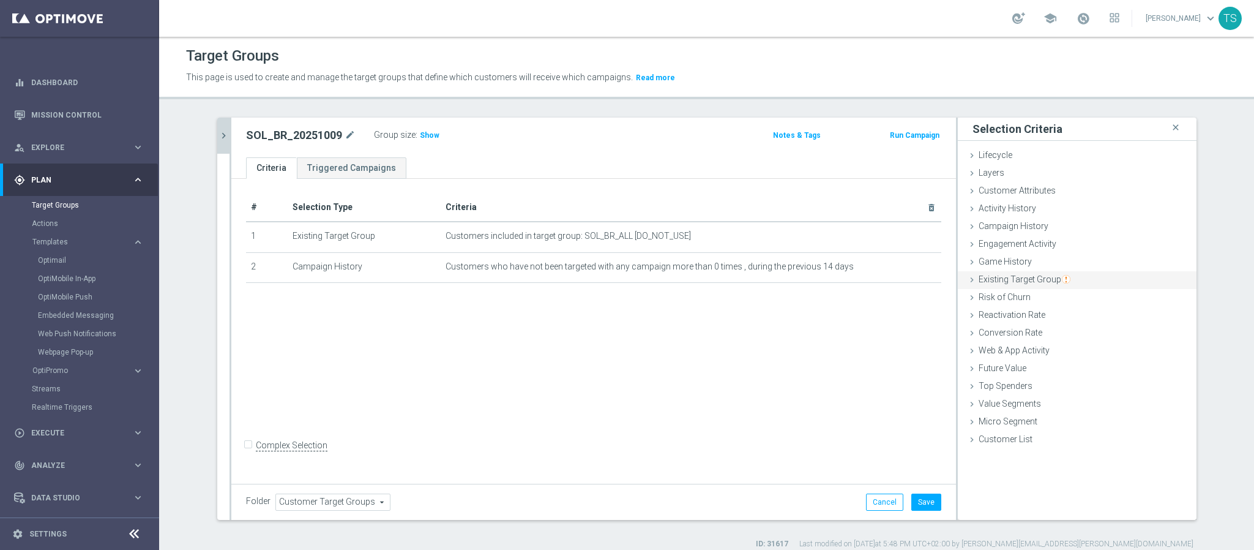
click at [1027, 283] on div "Existing Target Group done selection saved" at bounding box center [1077, 280] width 239 height 18
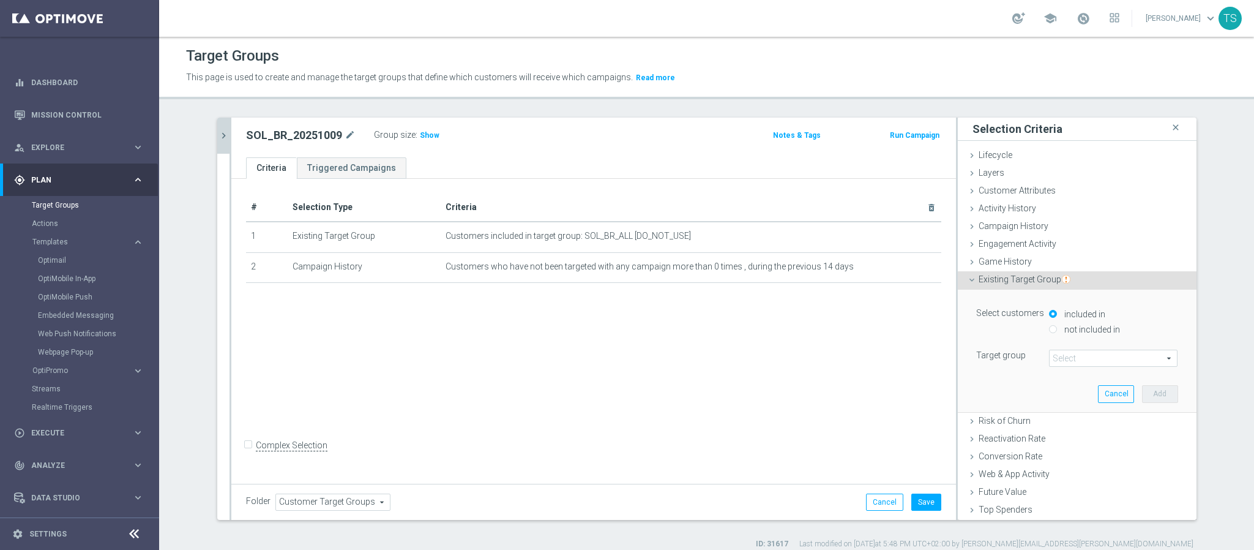
click at [1049, 329] on input "not included in" at bounding box center [1053, 329] width 8 height 8
radio input "true"
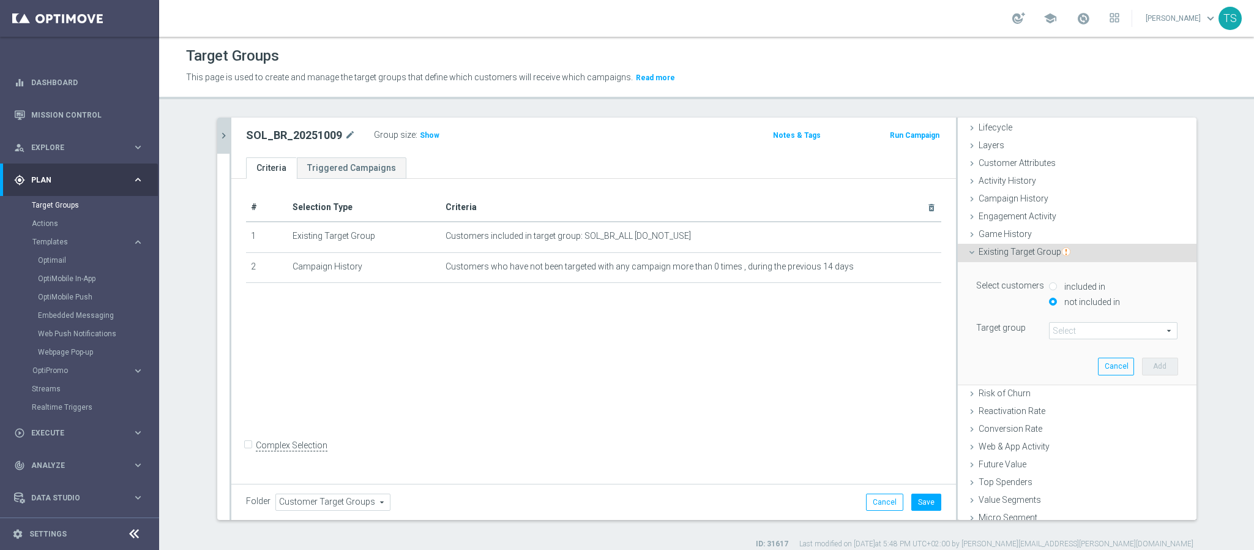
scroll to position [53, 0]
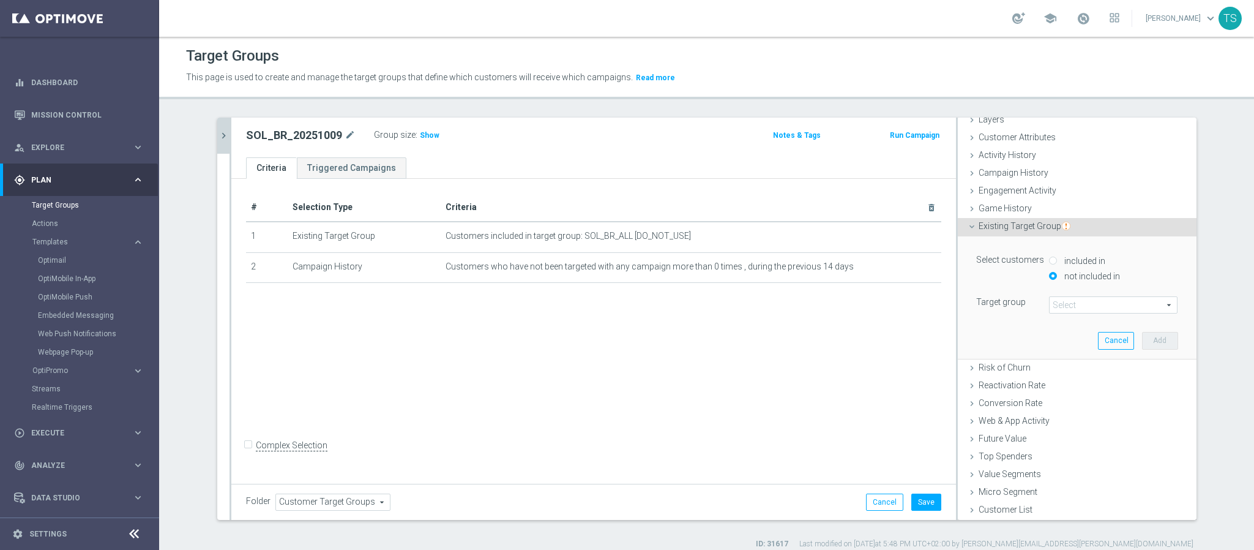
click at [1073, 305] on span at bounding box center [1113, 305] width 127 height 16
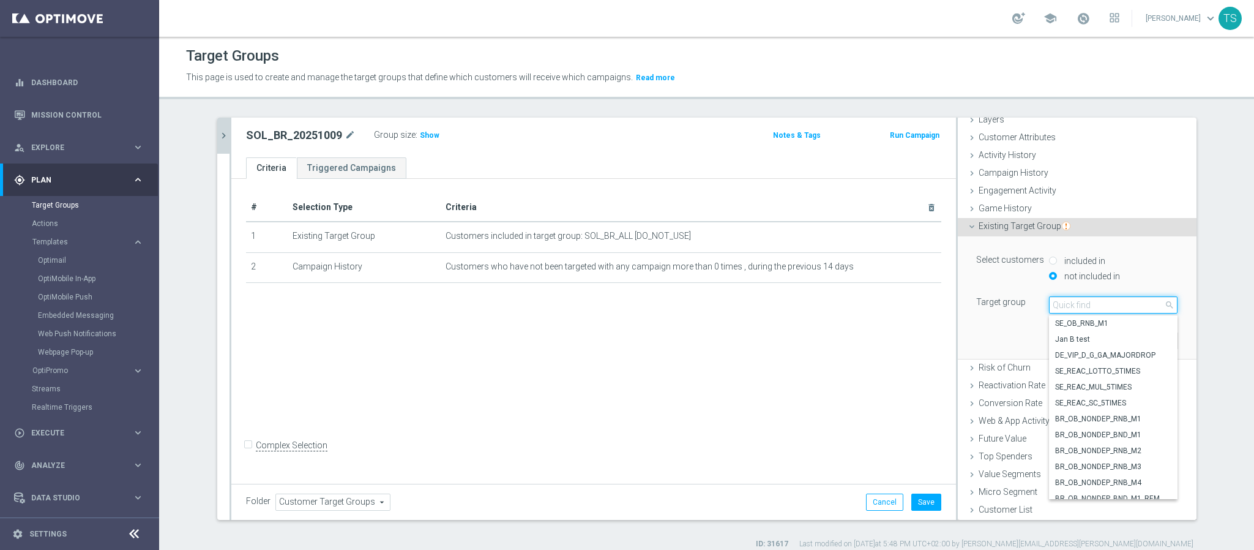
click at [1075, 307] on input "search" at bounding box center [1113, 304] width 129 height 17
type input "a"
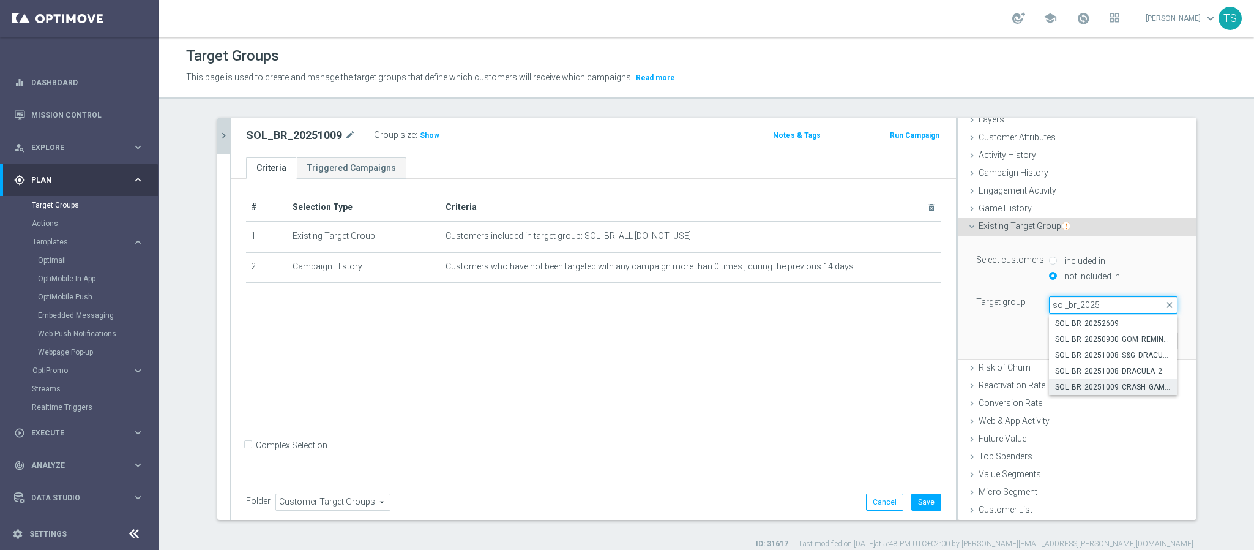
type input "sol_br_2025"
click at [1123, 388] on span "SOL_BR_20251009_CRASH_GAMES" at bounding box center [1113, 387] width 116 height 10
type input "SOL_BR_20251009_CRASH_GAMES"
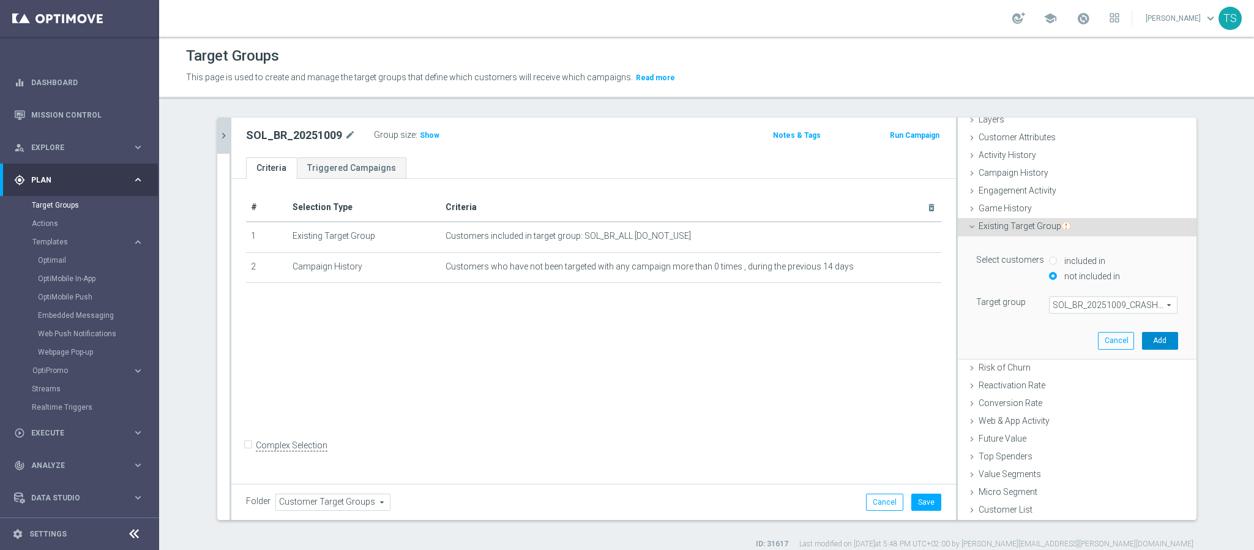
click at [1150, 343] on button "Add" at bounding box center [1160, 340] width 36 height 17
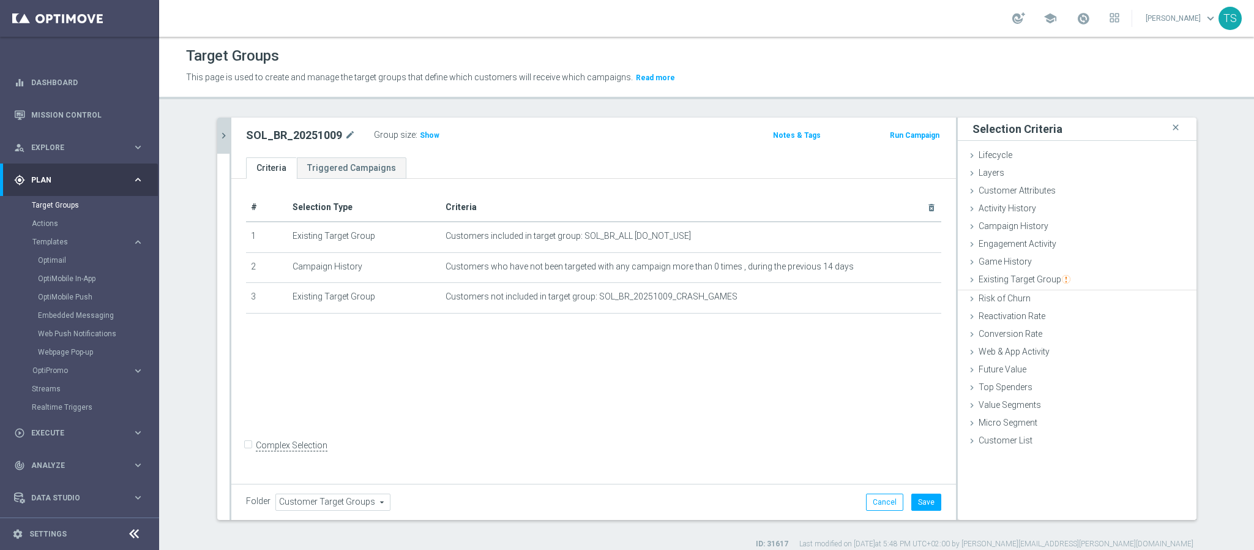
scroll to position [0, 0]
click at [420, 131] on span "Show" at bounding box center [430, 135] width 20 height 9
click at [1038, 280] on span "Existing Target Group" at bounding box center [1025, 279] width 92 height 10
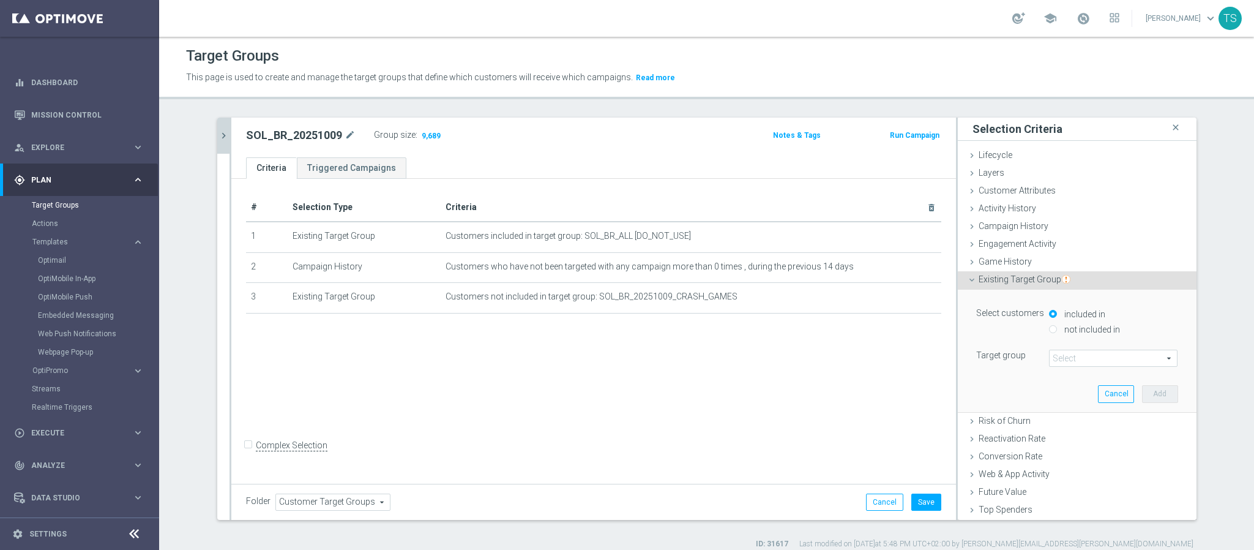
click at [1078, 329] on label "not included in" at bounding box center [1091, 329] width 59 height 11
click at [1057, 329] on input "not included in" at bounding box center [1053, 329] width 8 height 8
radio input "true"
click at [1078, 329] on label "not included in" at bounding box center [1091, 329] width 59 height 11
click at [1057, 329] on input "not included in" at bounding box center [1053, 329] width 8 height 8
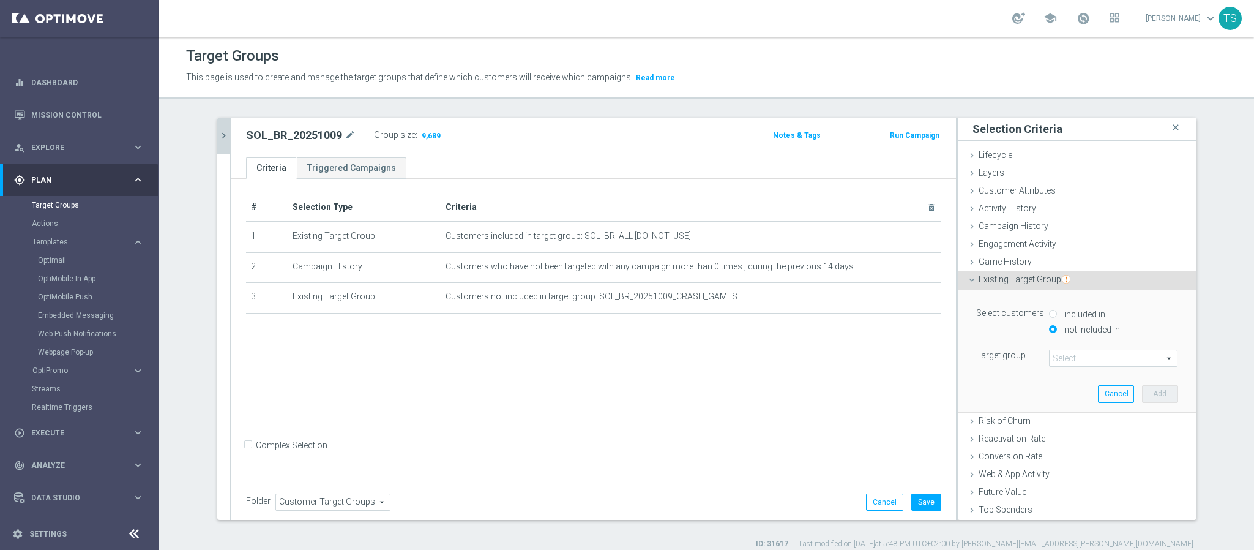
click at [1078, 353] on span at bounding box center [1113, 358] width 127 height 16
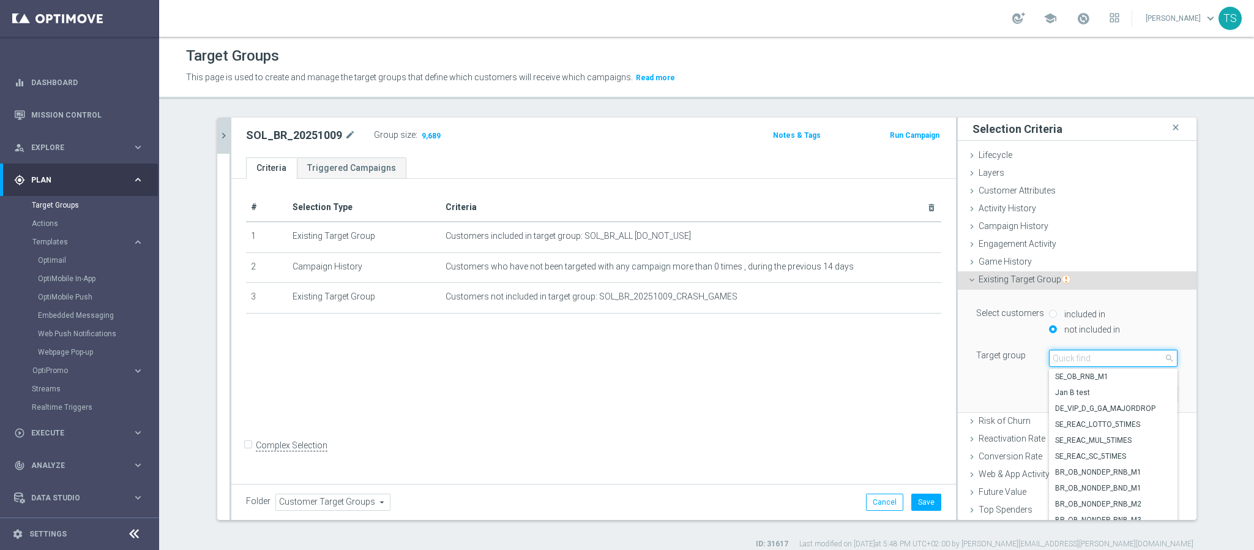
click at [1084, 364] on input "search" at bounding box center [1113, 358] width 129 height 17
type input "sol_br_"
click at [1121, 441] on span "SOL_BR_ALL_N_DEPOSITOR" at bounding box center [1113, 440] width 116 height 10
type input "SOL_BR_ALL_N_DEPOSITOR"
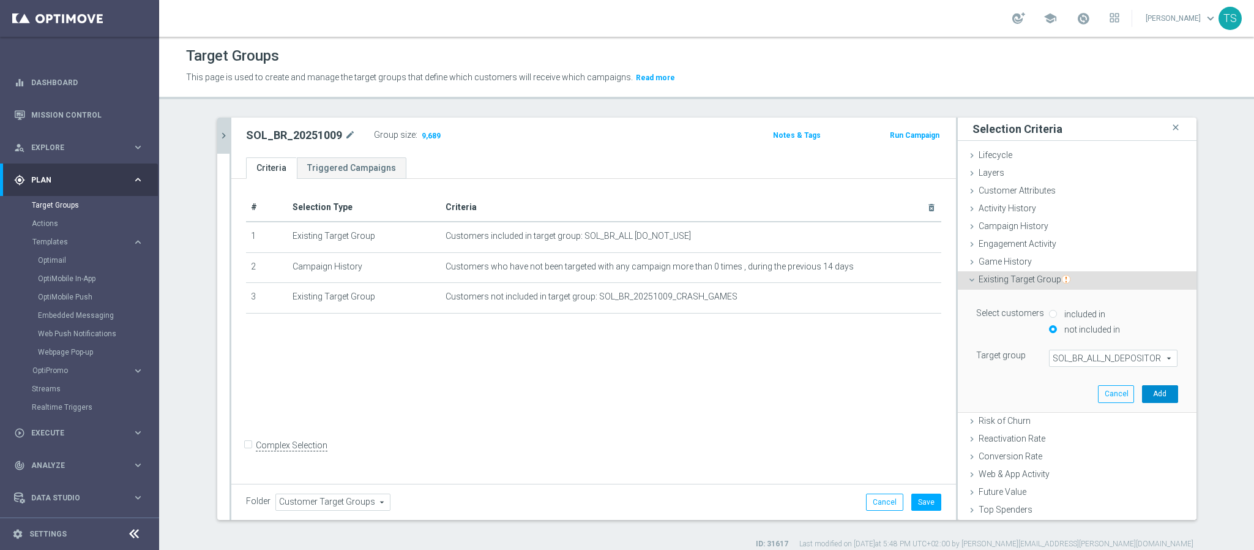
click at [1145, 395] on button "Add" at bounding box center [1160, 393] width 36 height 17
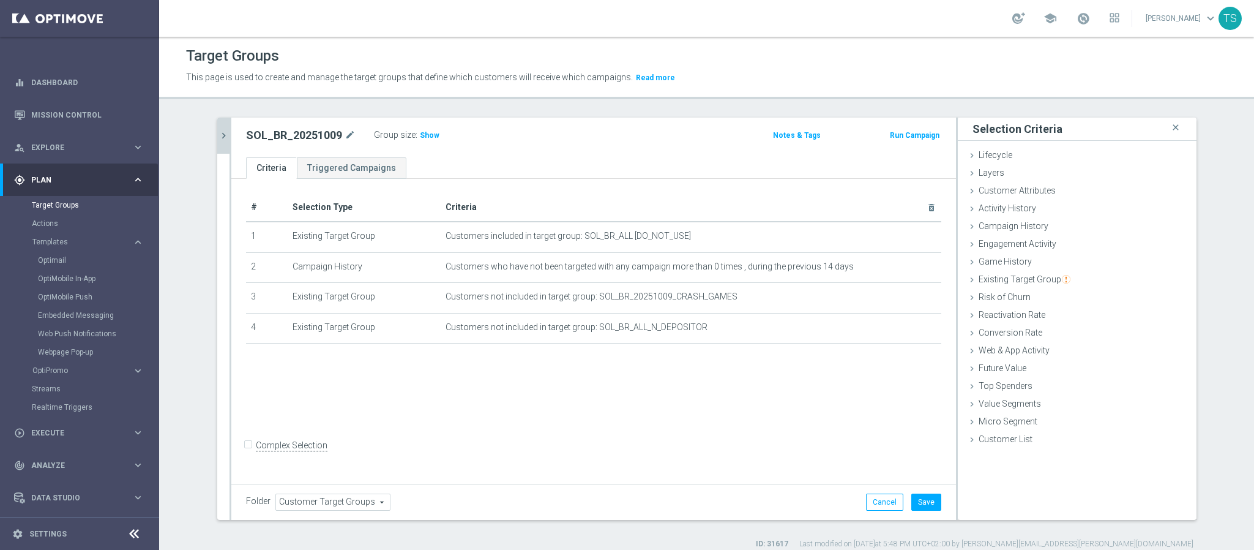
click at [432, 135] on div "Group size : Show" at bounding box center [435, 134] width 122 height 15
click at [423, 131] on span "Show" at bounding box center [430, 135] width 20 height 9
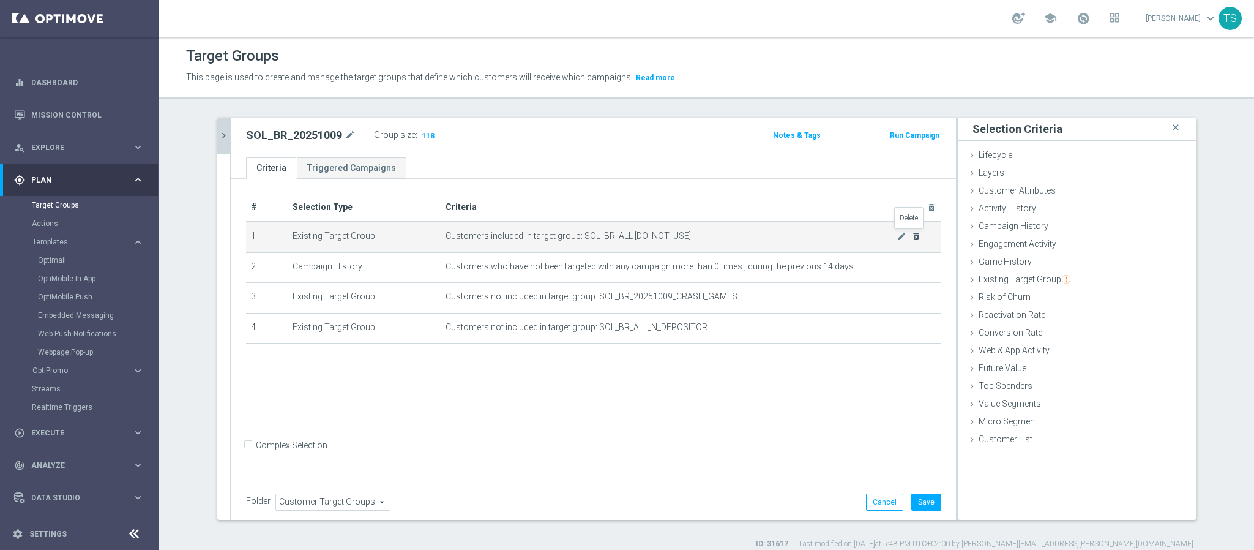
click at [912, 233] on icon "delete_forever" at bounding box center [917, 236] width 10 height 10
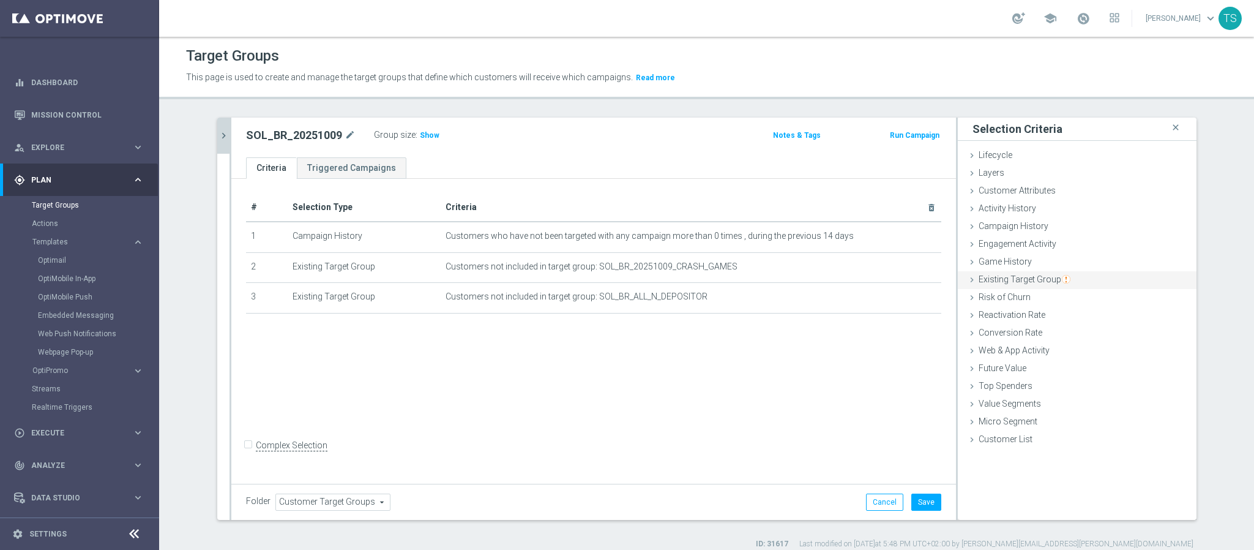
click at [988, 278] on span "Existing Target Group" at bounding box center [1025, 279] width 92 height 10
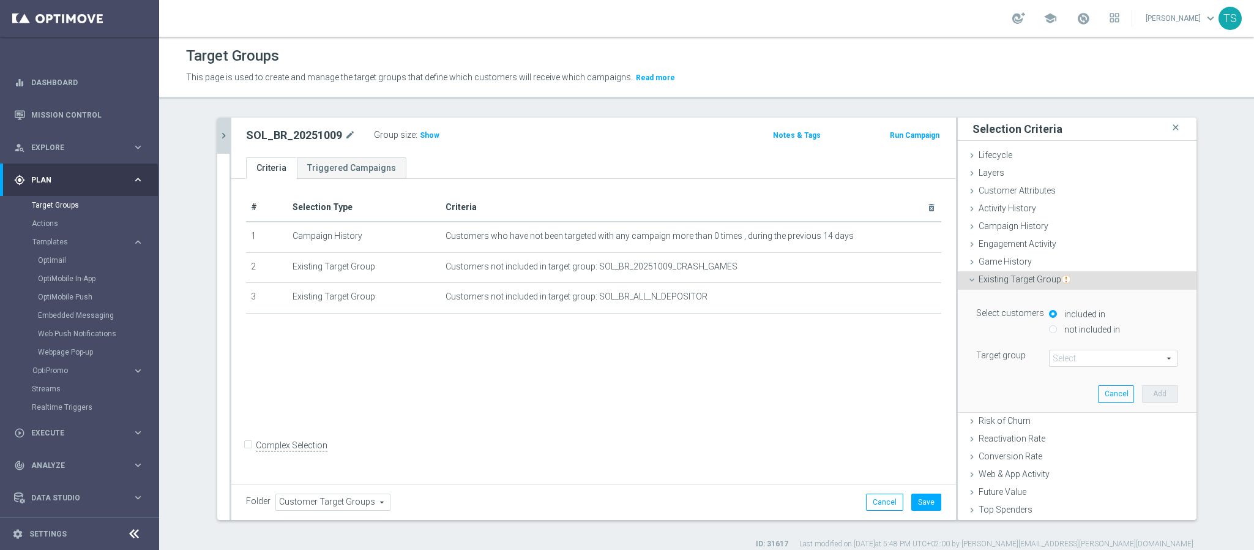
click at [1067, 357] on span at bounding box center [1113, 358] width 127 height 16
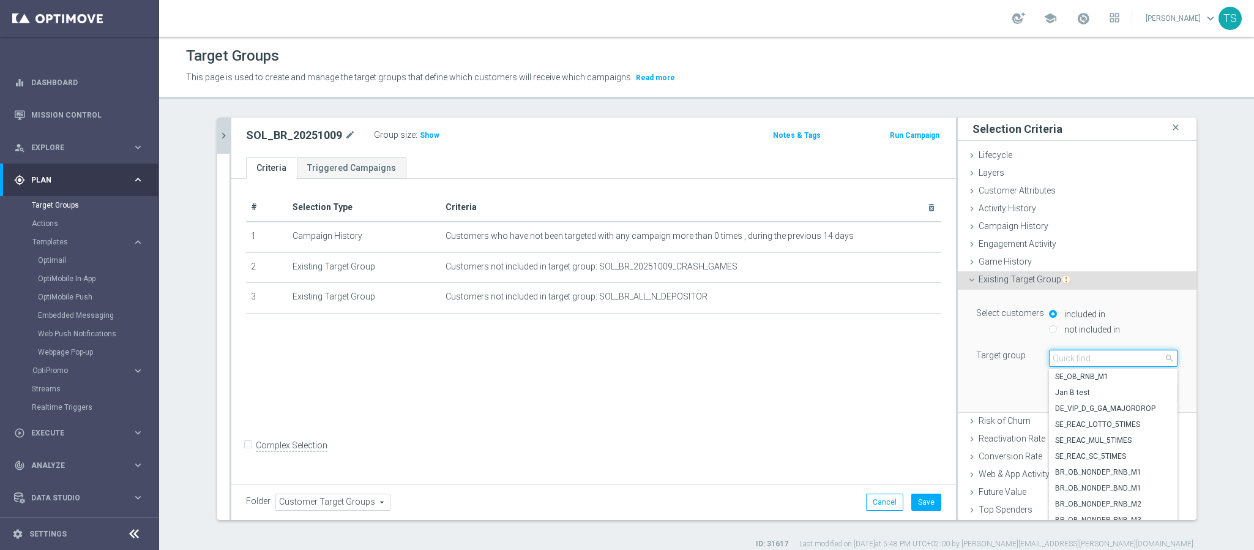
click at [1074, 353] on input "search" at bounding box center [1113, 358] width 129 height 17
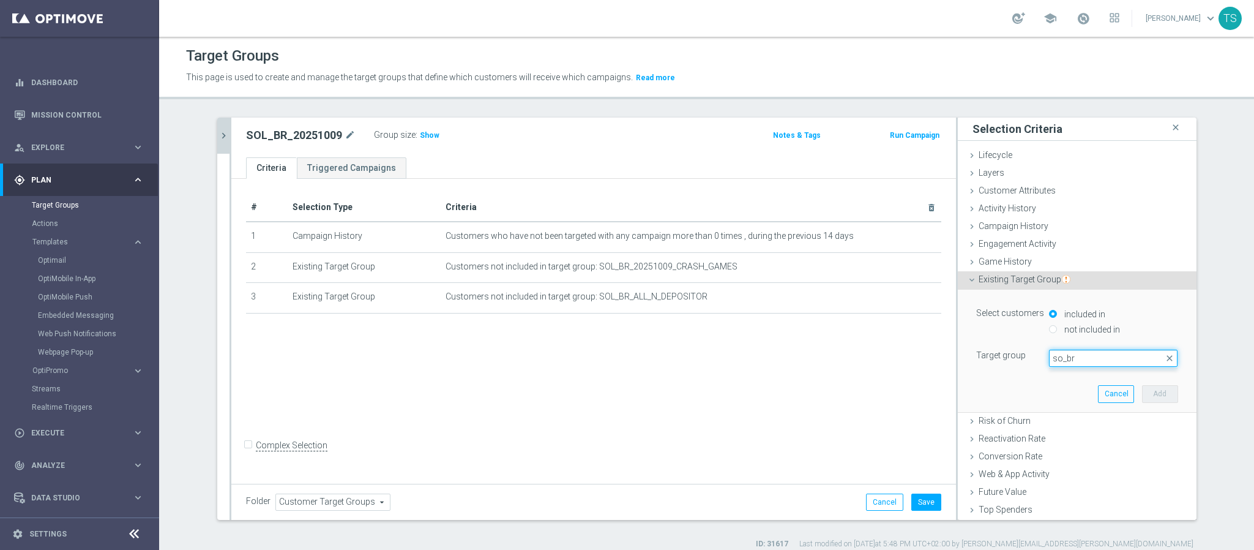
drag, startPoint x: 1073, startPoint y: 361, endPoint x: 953, endPoint y: 364, distance: 120.0
click at [990, 362] on div "Target group Select arrow_drop_down so_br close" at bounding box center [1077, 358] width 220 height 17
type input "so_br"
click at [1103, 362] on span at bounding box center [1113, 358] width 127 height 16
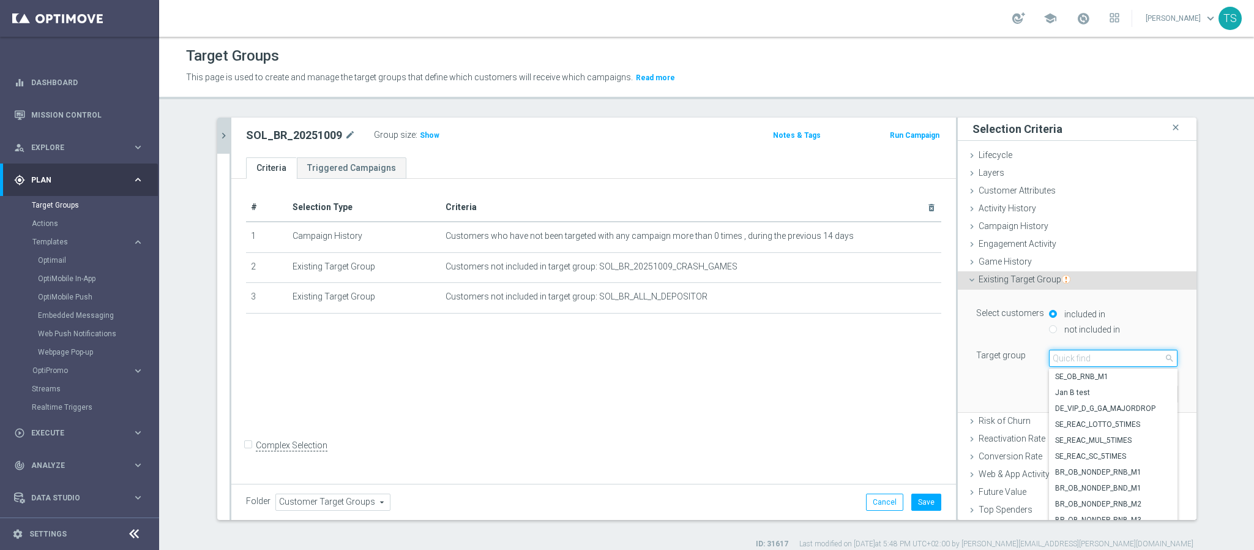
click at [1079, 359] on input "search" at bounding box center [1113, 358] width 129 height 17
type input "sol_br_"
click at [1104, 425] on span "SOL_BR_ALL_DEPOSITOR" at bounding box center [1113, 424] width 116 height 10
type input "SOL_BR_ALL_DEPOSITOR"
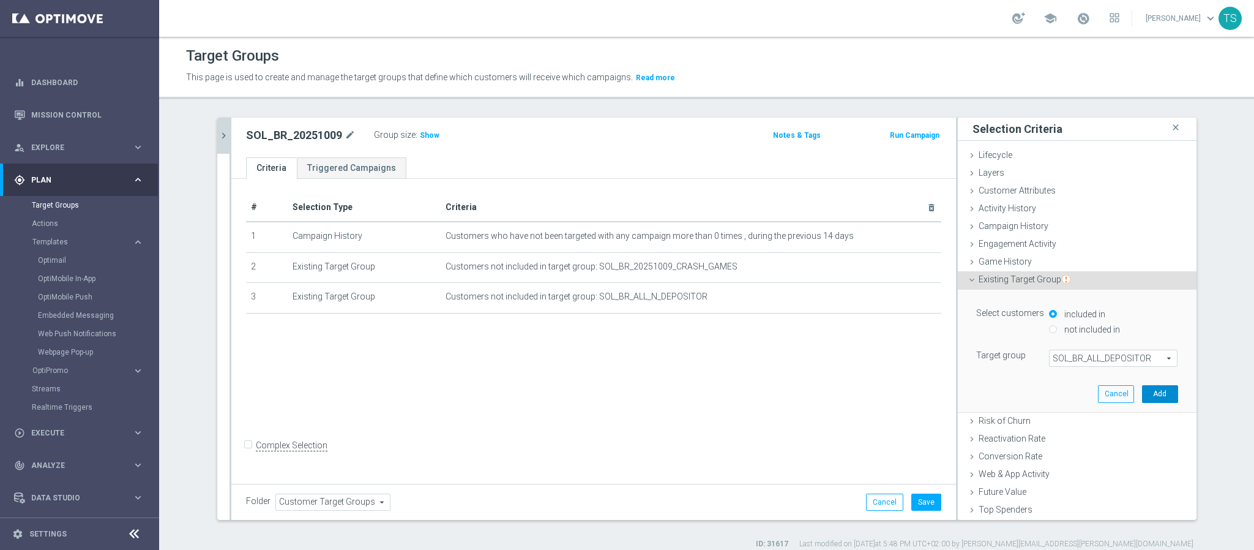
click at [1152, 393] on button "Add" at bounding box center [1160, 393] width 36 height 17
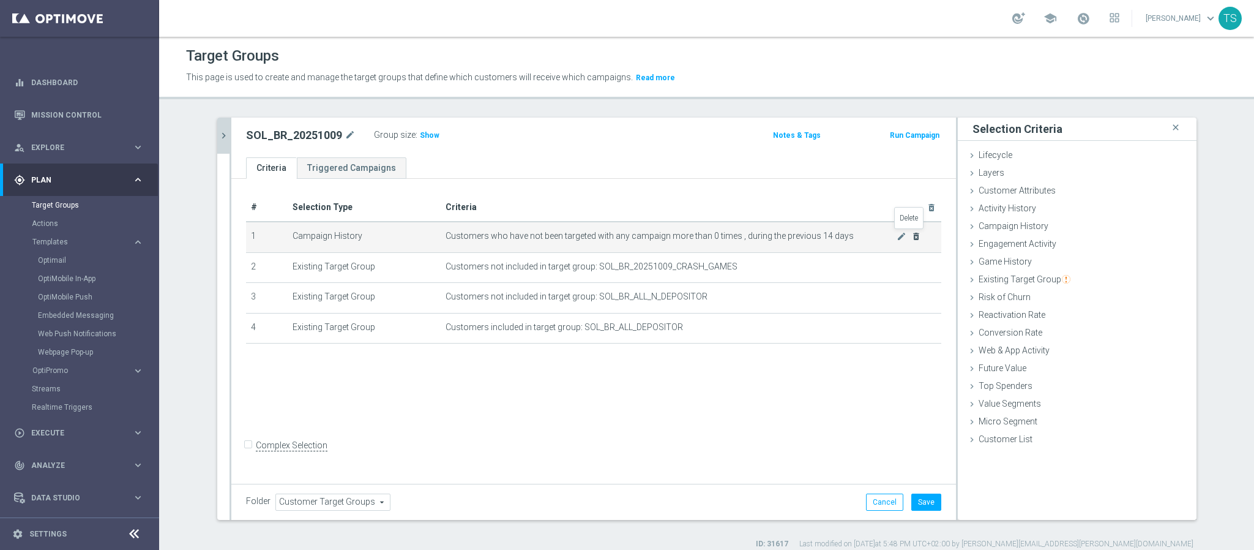
click at [913, 235] on icon "delete_forever" at bounding box center [917, 236] width 10 height 10
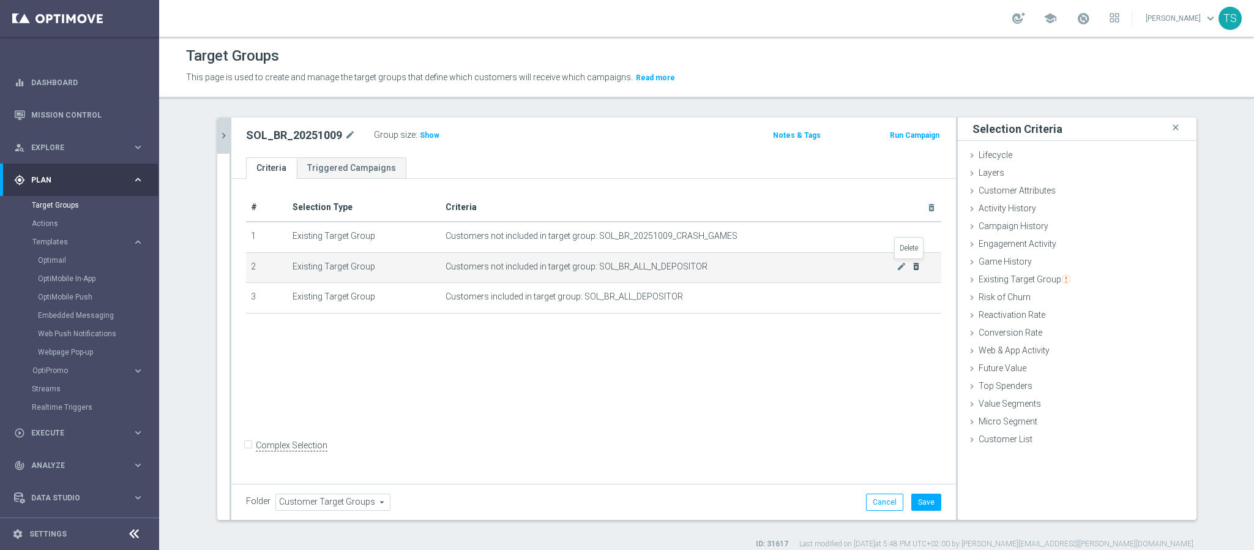
click at [913, 266] on icon "delete_forever" at bounding box center [917, 266] width 10 height 10
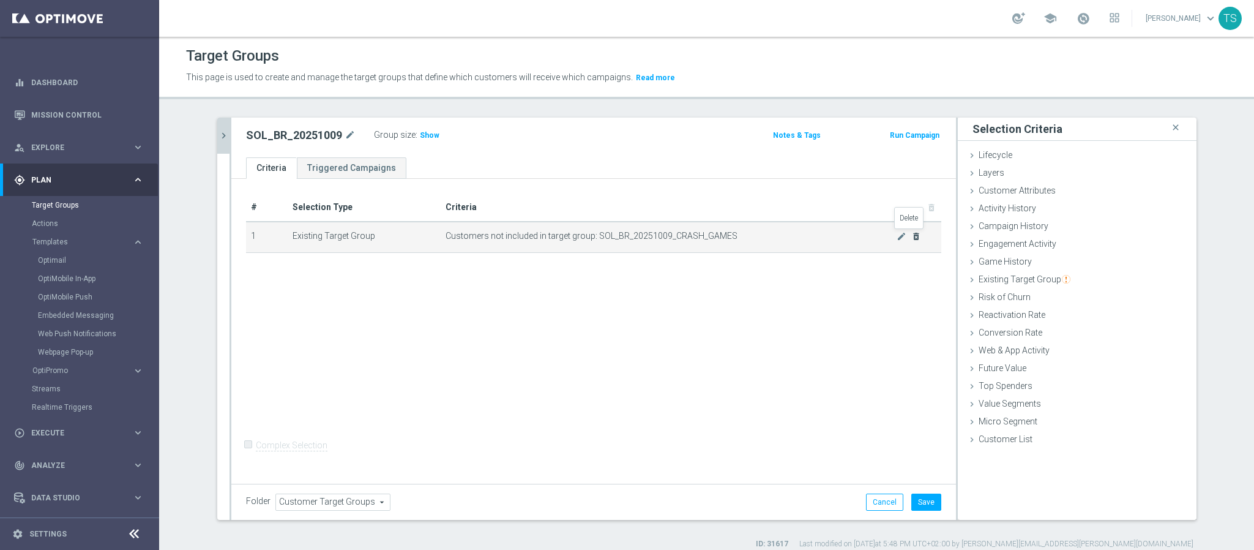
click at [912, 237] on icon "delete_forever" at bounding box center [917, 236] width 10 height 10
click at [905, 237] on div "# Selection Type Criteria delete_forever 1 Existing Target Group Customers not …" at bounding box center [593, 330] width 725 height 302
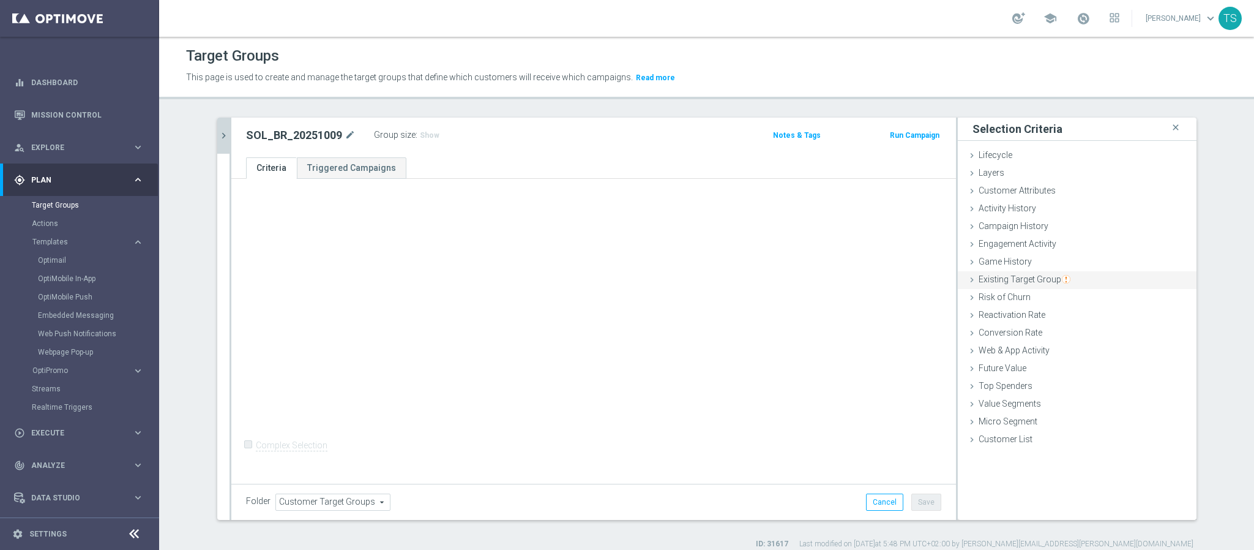
click at [1044, 276] on span "Existing Target Group" at bounding box center [1025, 279] width 92 height 10
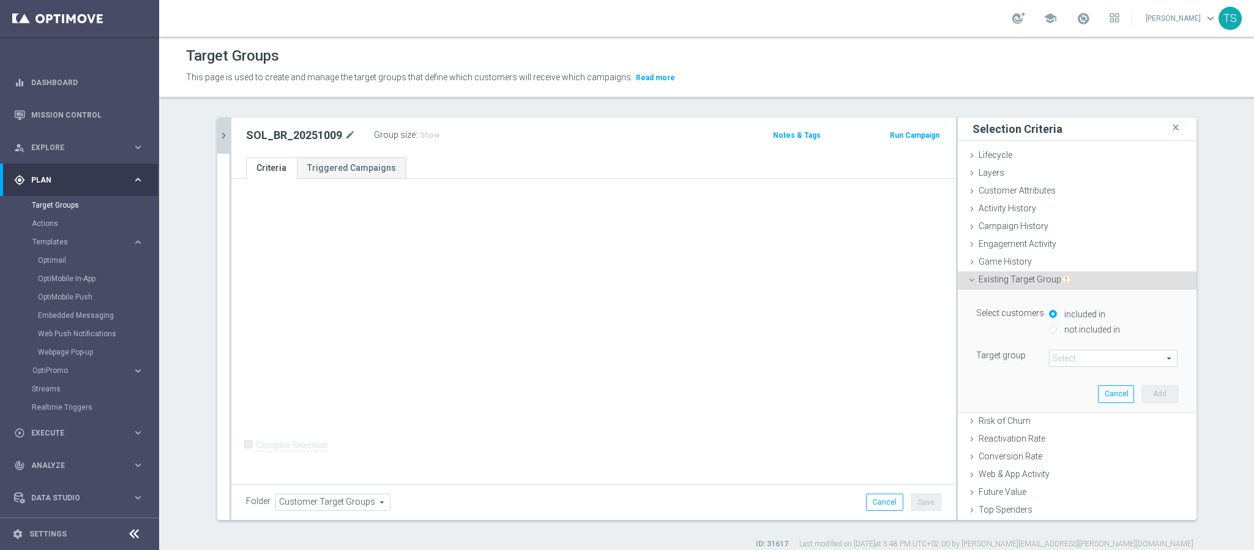
click at [1062, 361] on span at bounding box center [1113, 358] width 127 height 16
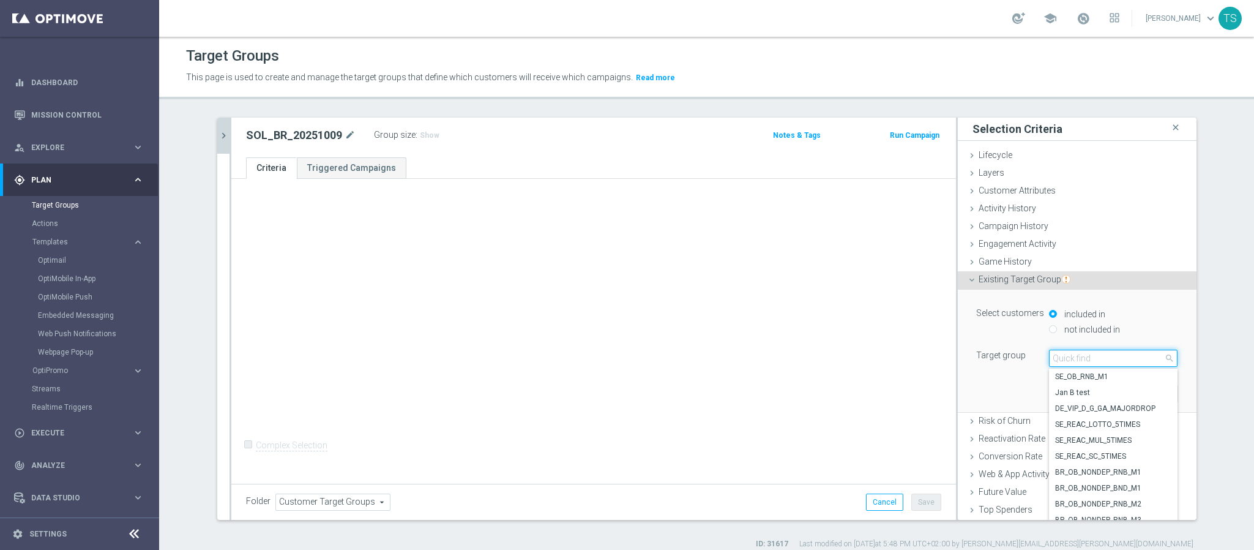
click at [1115, 359] on input "search" at bounding box center [1113, 358] width 129 height 17
type input "sol_br_"
click at [1108, 428] on span "SOL_BR_ALL_DEPOSITOR" at bounding box center [1113, 424] width 116 height 10
type input "SOL_BR_ALL_DEPOSITOR"
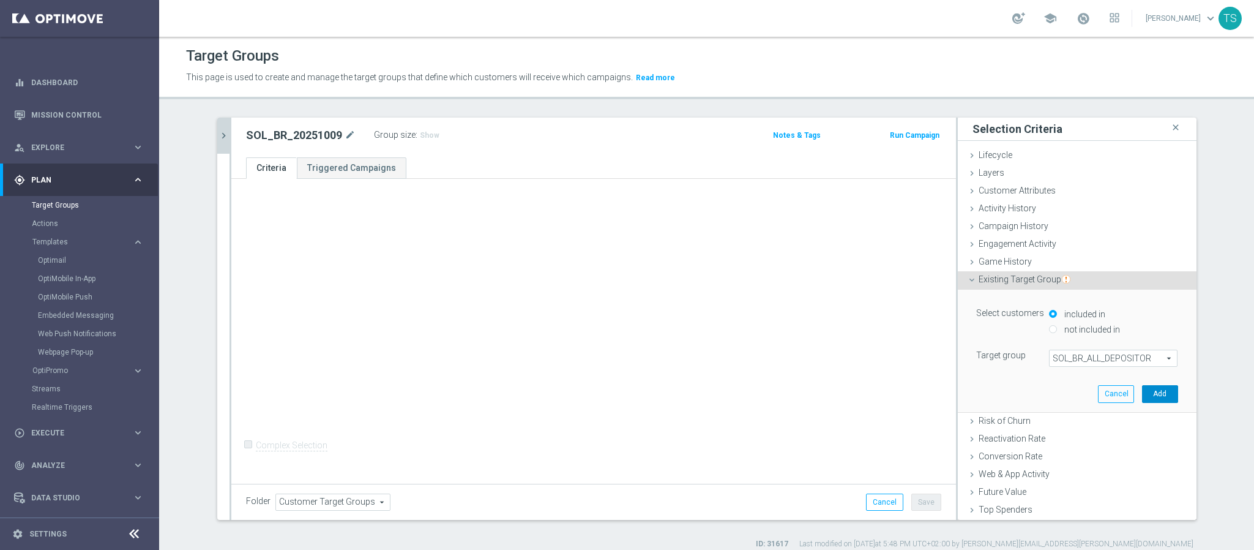
click at [1142, 395] on button "Add" at bounding box center [1160, 393] width 36 height 17
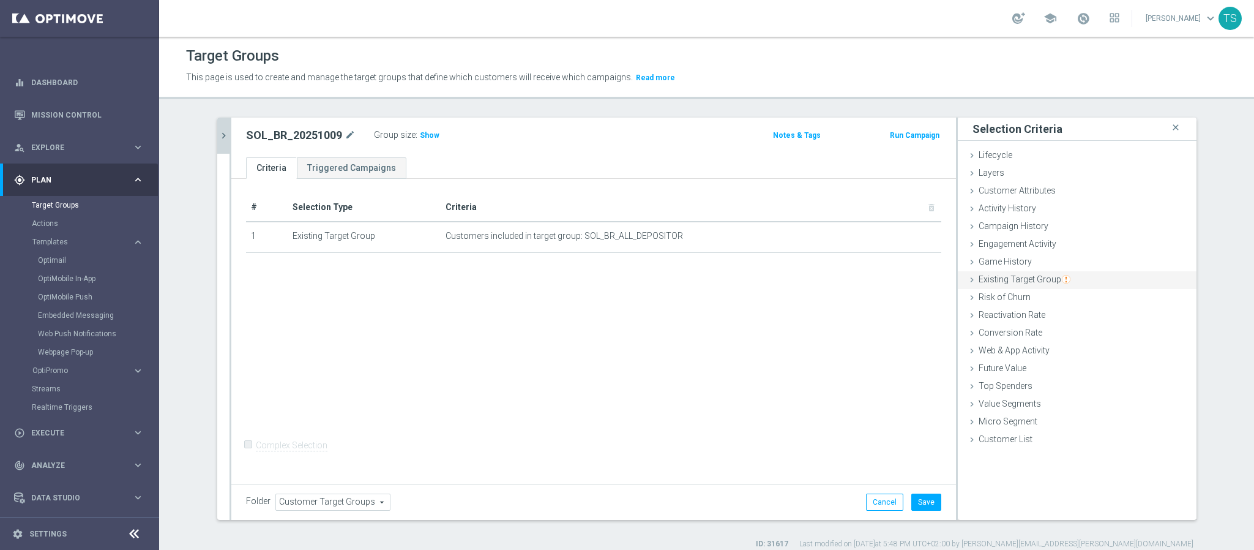
click at [1062, 282] on img "button" at bounding box center [1066, 279] width 9 height 9
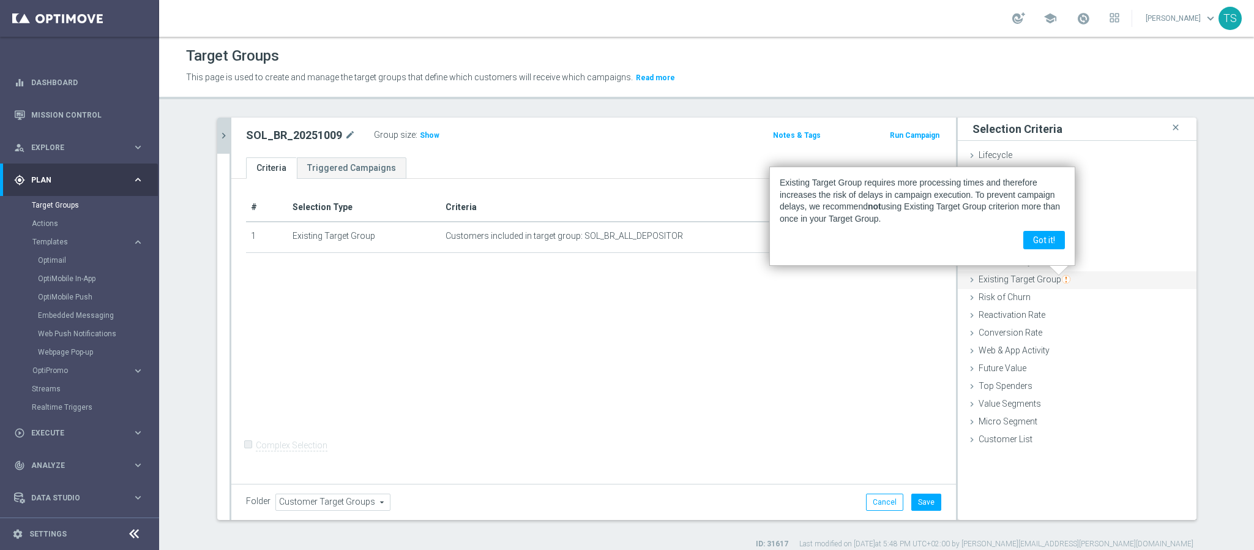
click at [992, 276] on span "Existing Target Group" at bounding box center [1025, 279] width 92 height 10
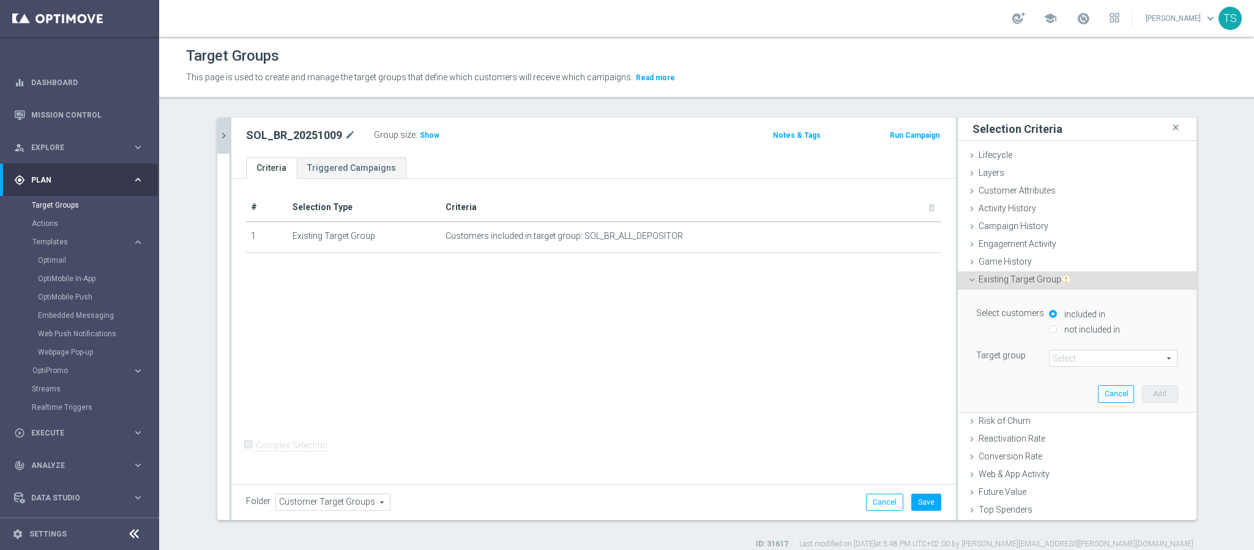
click at [1067, 355] on span at bounding box center [1113, 358] width 127 height 16
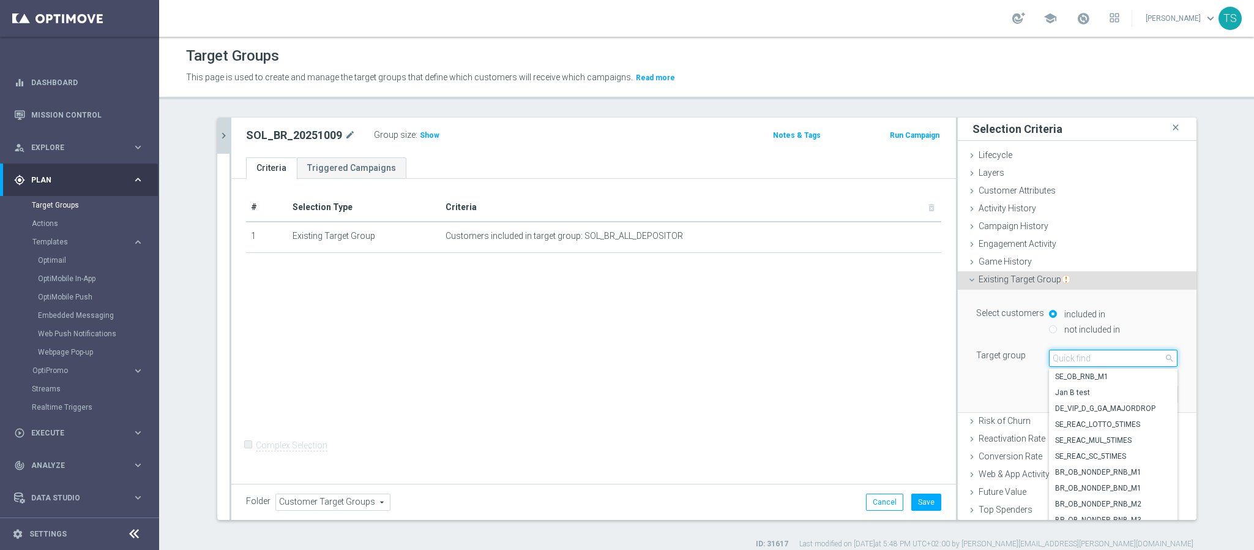
click at [1074, 360] on input "search" at bounding box center [1113, 358] width 129 height 17
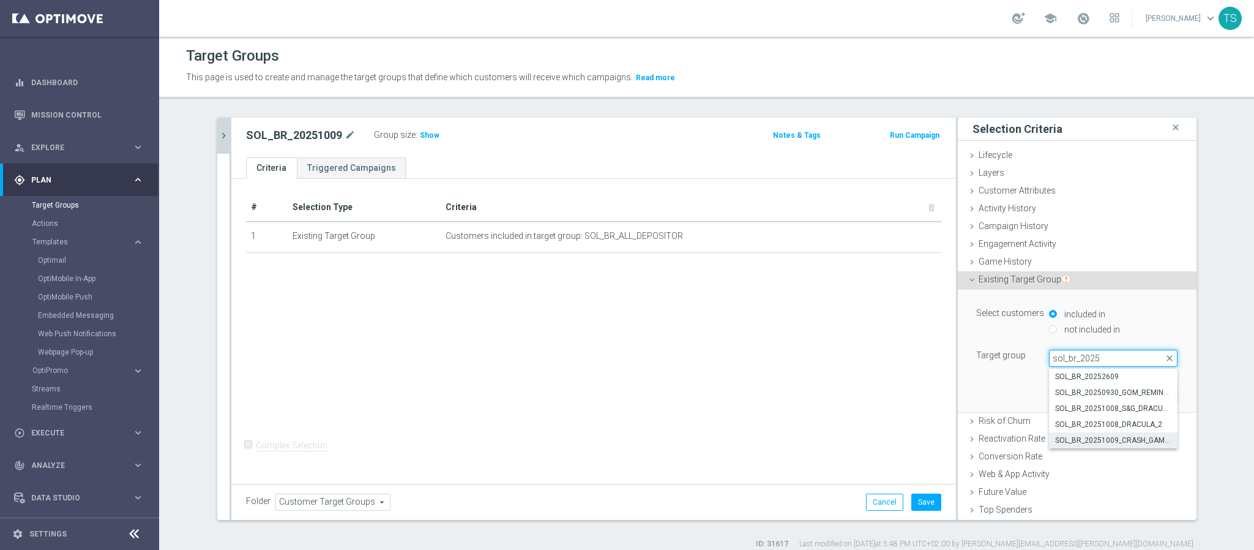
type input "sol_br_2025"
click at [1126, 441] on span "SOL_BR_20251009_CRASH_GAMES" at bounding box center [1113, 440] width 116 height 10
type input "SOL_BR_20251009_CRASH_GAMES"
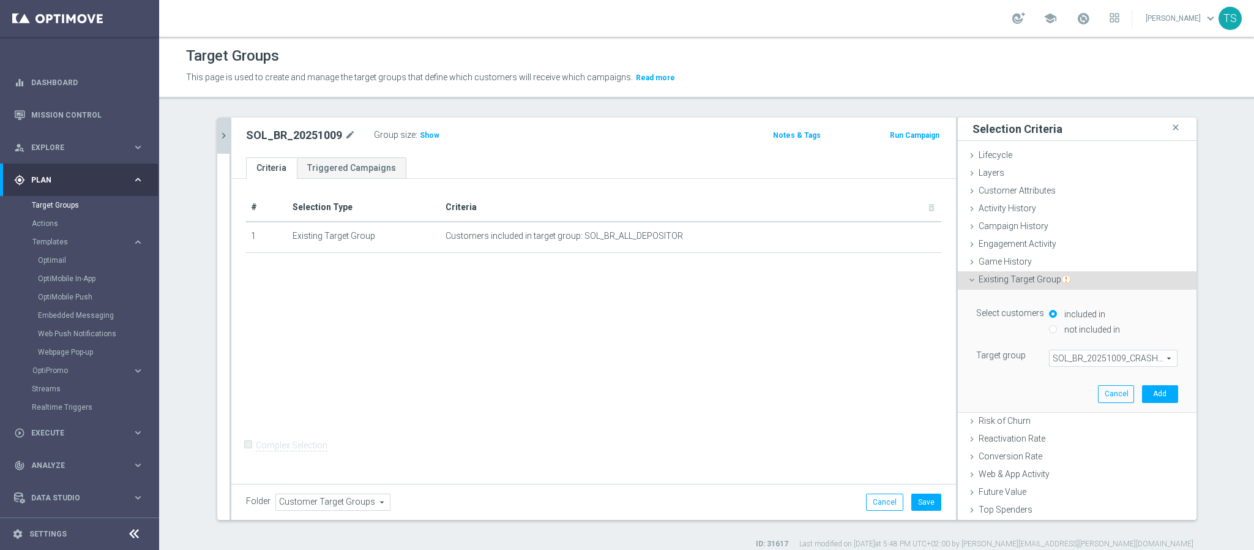
click at [1084, 339] on div "Select customers included in not included in" at bounding box center [1077, 323] width 220 height 36
click at [1085, 336] on div "not included in" at bounding box center [1113, 330] width 129 height 15
click at [1082, 329] on label "not included in" at bounding box center [1091, 329] width 59 height 11
click at [1057, 329] on input "not included in" at bounding box center [1053, 329] width 8 height 8
radio input "true"
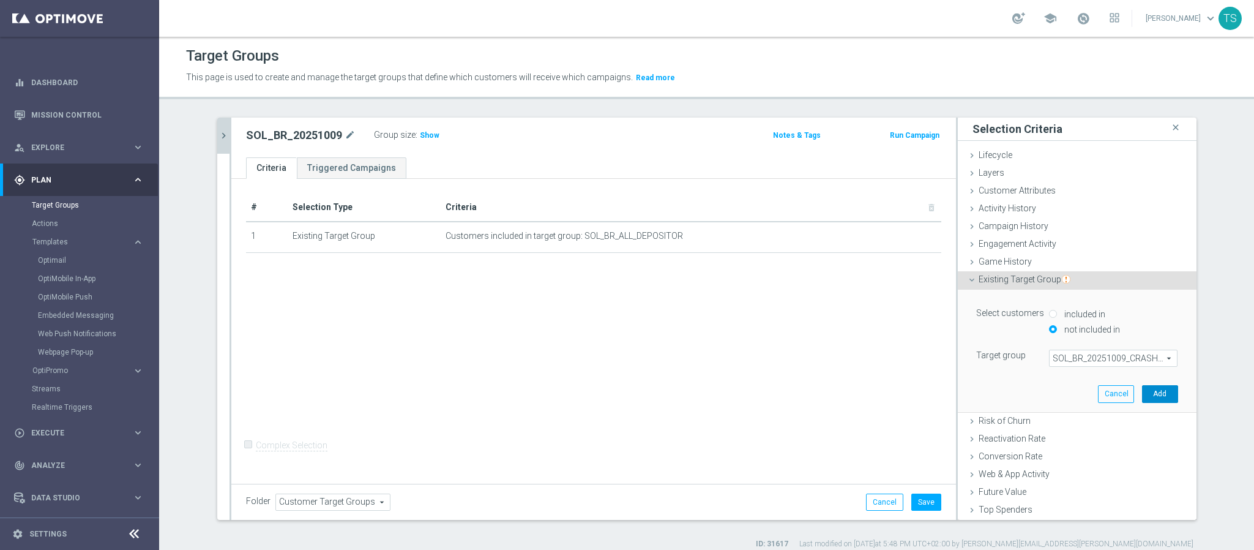
click at [1142, 395] on button "Add" at bounding box center [1160, 393] width 36 height 17
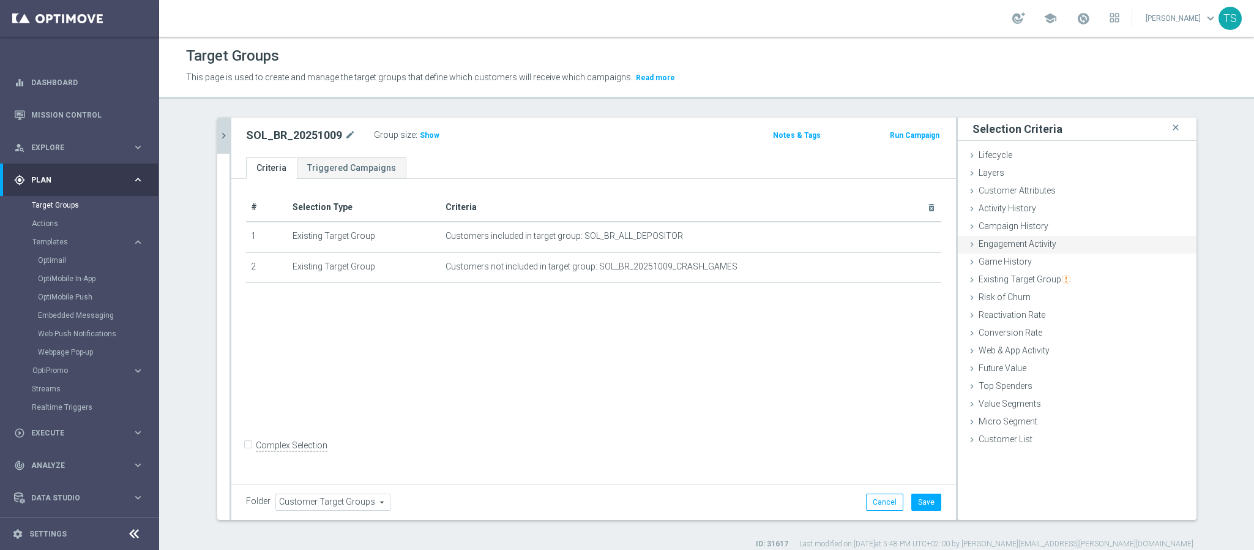
click at [1022, 246] on span "Engagement Activity" at bounding box center [1018, 244] width 78 height 10
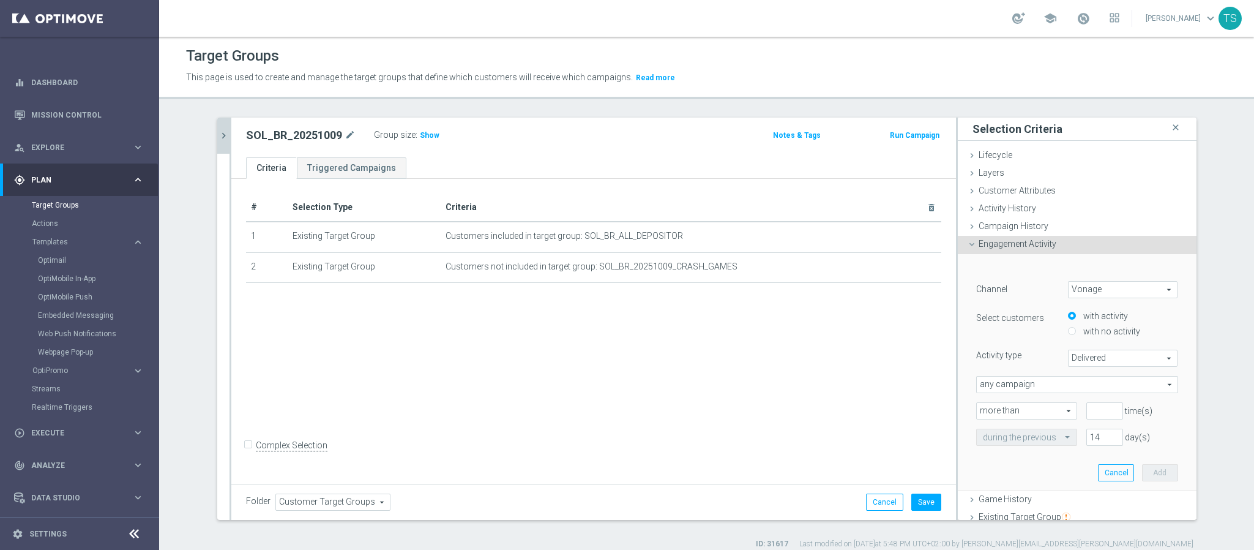
click at [1102, 291] on span "Vonage" at bounding box center [1123, 290] width 109 height 16
click at [1097, 344] on label "Optimail" at bounding box center [1123, 339] width 109 height 16
type input "Optimail"
click at [1110, 356] on span "Bounced" at bounding box center [1123, 358] width 109 height 16
click at [1089, 391] on span "Clicked" at bounding box center [1123, 392] width 97 height 10
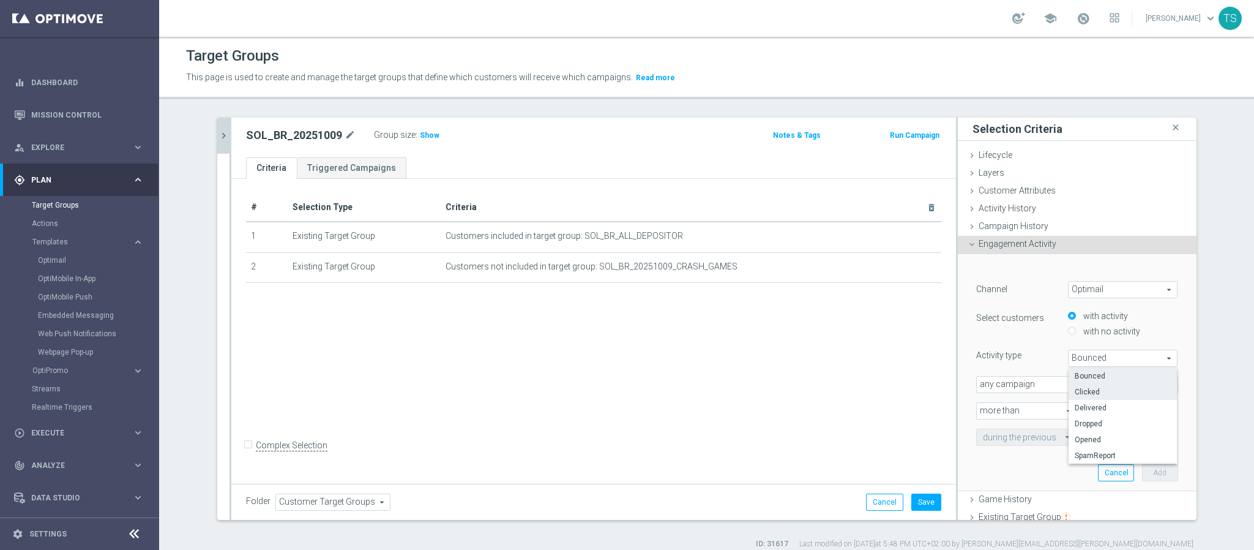
type input "Clicked"
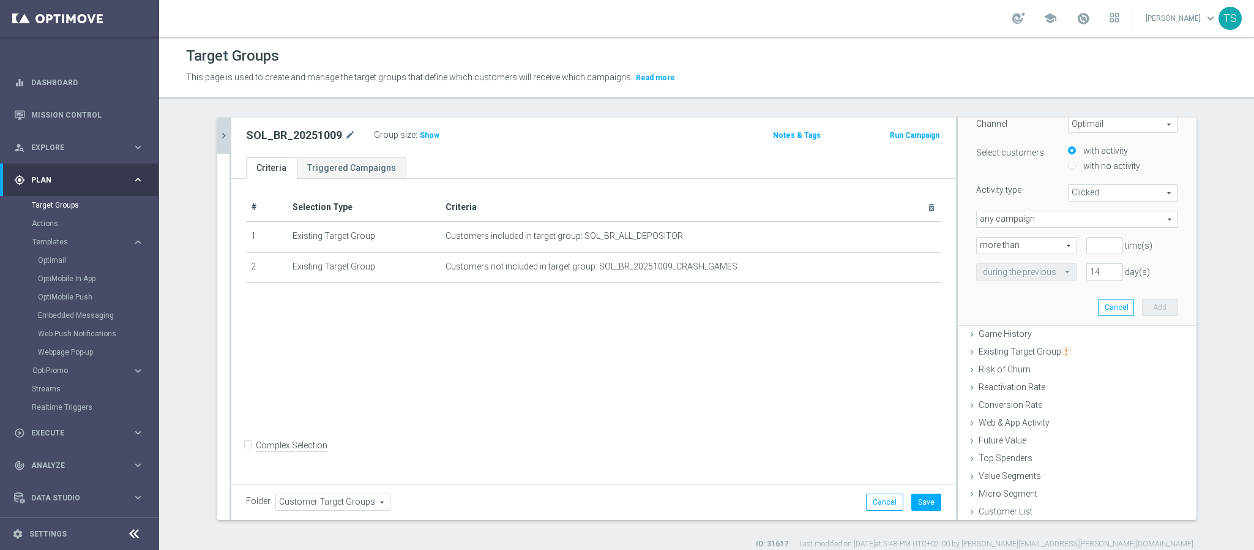
scroll to position [168, 0]
click at [1058, 219] on span "any campaign" at bounding box center [1077, 217] width 201 height 16
drag, startPoint x: 1029, startPoint y: 206, endPoint x: 1028, endPoint y: 212, distance: 6.2
click at [1030, 206] on div "Channel Optimail Optimail arrow_drop_down search Select customers with activity…" at bounding box center [1077, 196] width 202 height 165
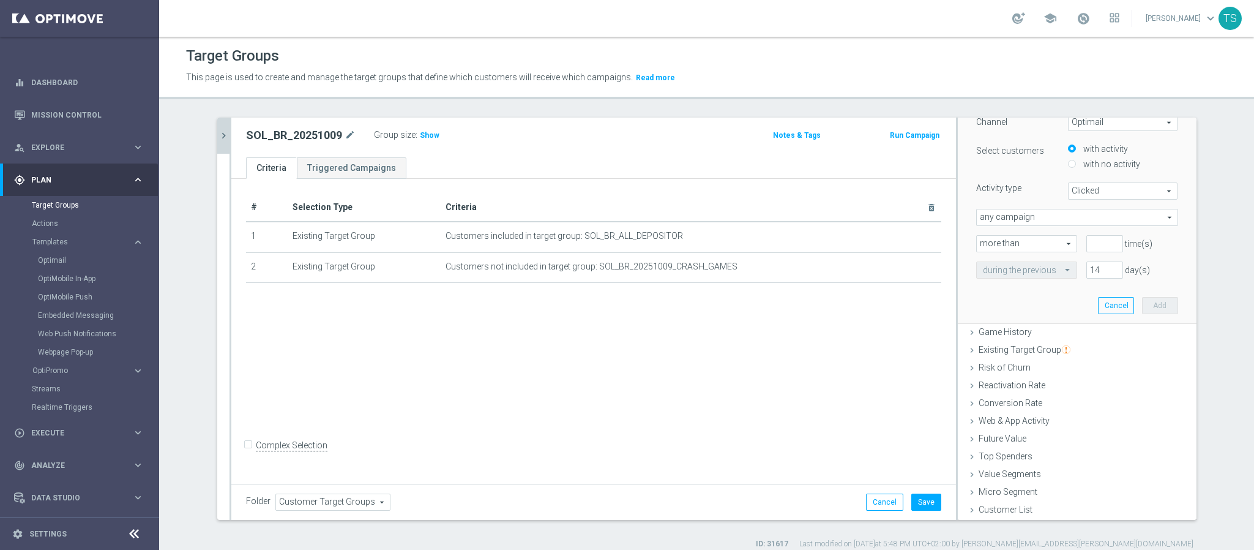
click at [1028, 217] on span "any campaign" at bounding box center [1077, 217] width 201 height 16
click at [1012, 217] on span "any campaign" at bounding box center [1077, 217] width 201 height 16
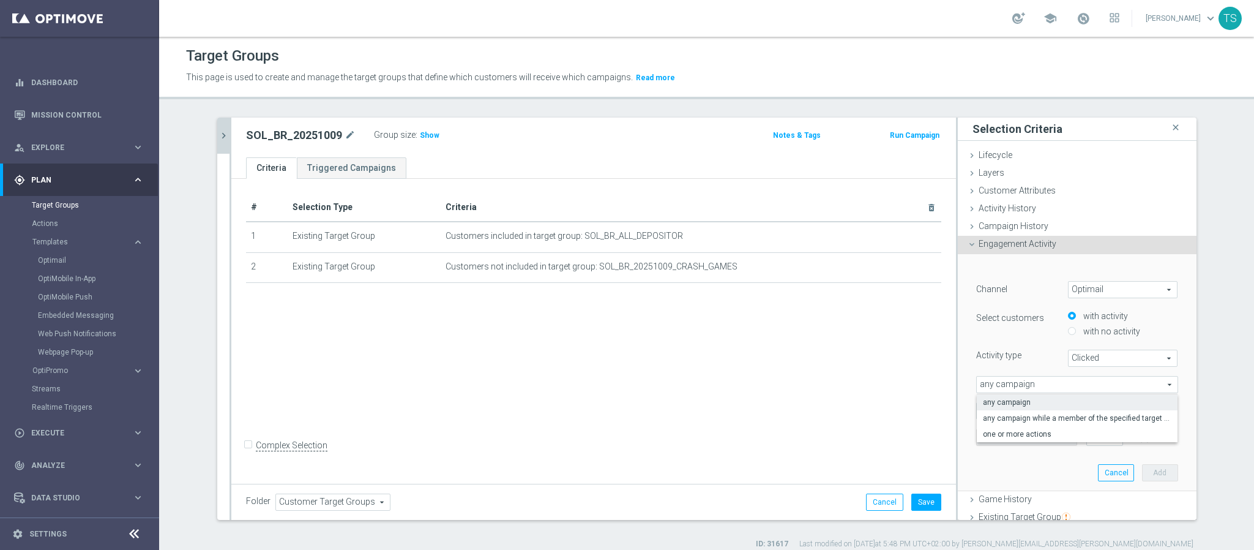
click at [1148, 320] on div "with activity" at bounding box center [1123, 317] width 110 height 15
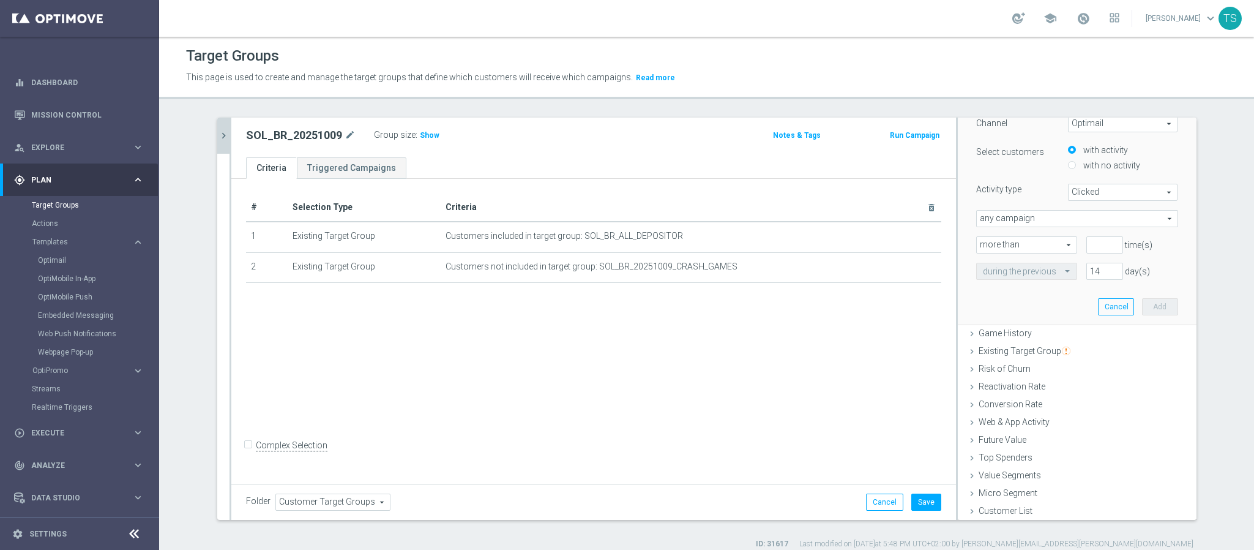
scroll to position [168, 0]
click at [1087, 242] on input "number" at bounding box center [1105, 243] width 37 height 17
type input "1"
click at [1161, 242] on div "1 time(s)" at bounding box center [1132, 243] width 110 height 17
click at [1088, 268] on input "14" at bounding box center [1105, 269] width 37 height 17
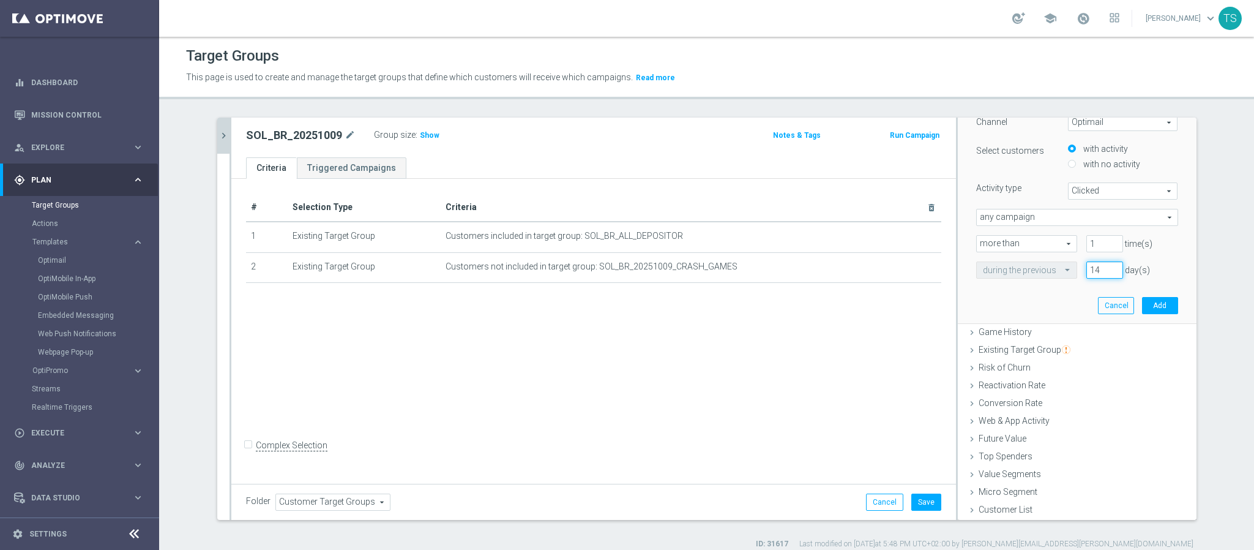
drag, startPoint x: 1088, startPoint y: 268, endPoint x: 946, endPoint y: 283, distance: 142.2
click at [1006, 278] on div "﻿ Channel Optimail Optimail arrow_drop_down search Select customers with activi…" at bounding box center [1077, 205] width 220 height 236
type input "60"
click at [1142, 312] on button "Add" at bounding box center [1160, 305] width 36 height 17
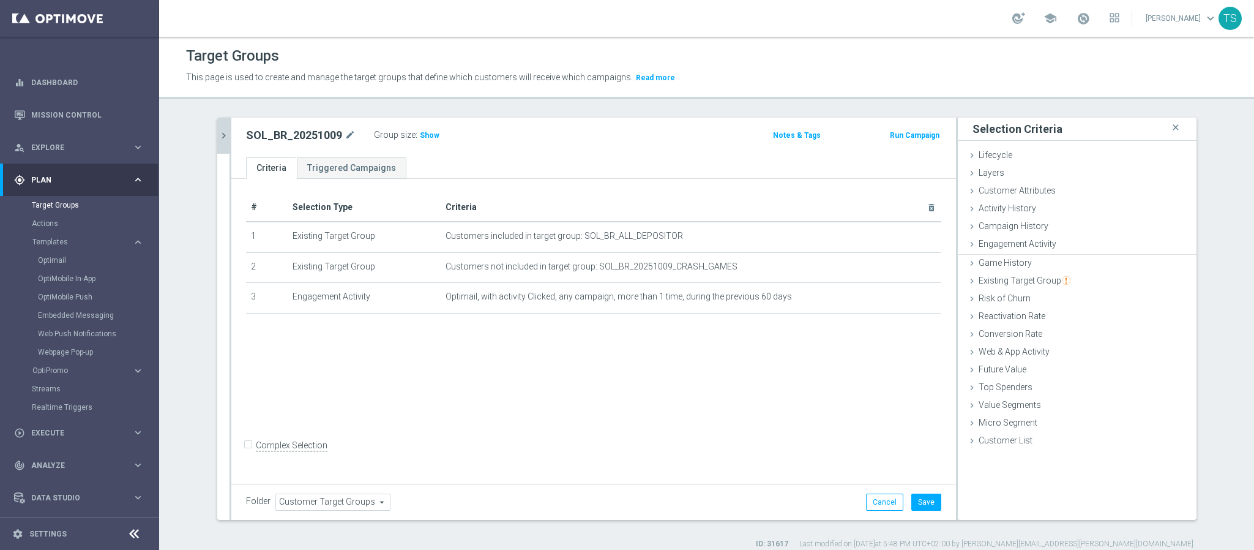
scroll to position [0, 0]
drag, startPoint x: 433, startPoint y: 129, endPoint x: 425, endPoint y: 135, distance: 10.5
click at [432, 129] on div "Group size : Show" at bounding box center [435, 134] width 122 height 15
click at [424, 136] on span "Show" at bounding box center [430, 135] width 20 height 9
click at [912, 498] on button "Save" at bounding box center [927, 501] width 30 height 17
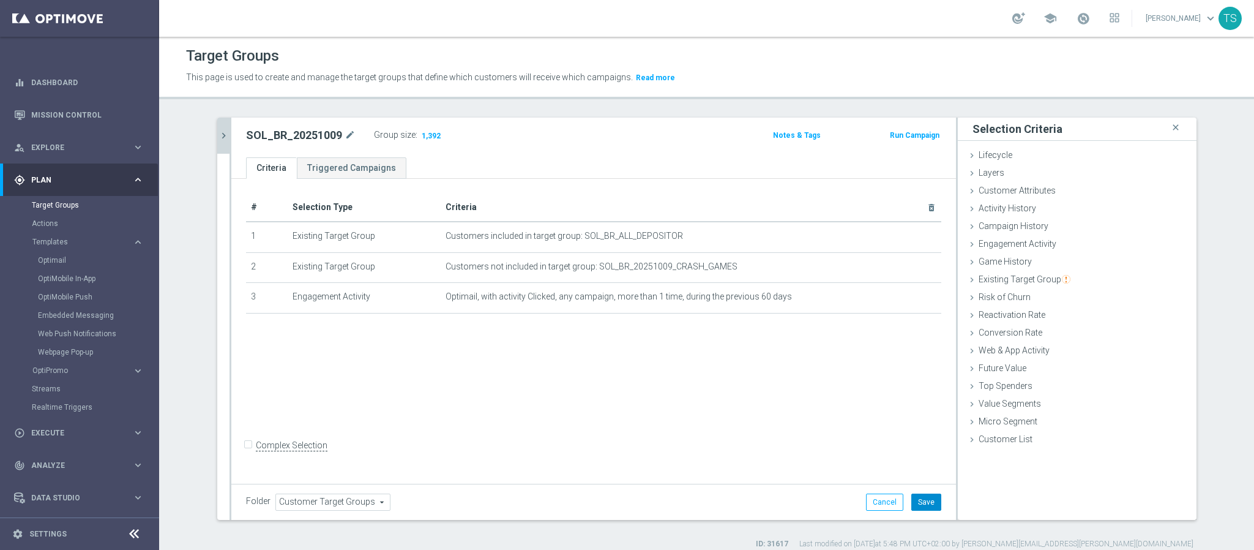
click at [910, 498] on div "Cancel Save Saving..." at bounding box center [903, 501] width 75 height 17
drag, startPoint x: 593, startPoint y: 386, endPoint x: 599, endPoint y: 391, distance: 7.8
click at [599, 391] on div "# Selection Type Criteria delete_forever 1 Existing Target Group Customers incl…" at bounding box center [593, 330] width 725 height 302
click at [218, 136] on icon "chevron_right" at bounding box center [224, 136] width 12 height 12
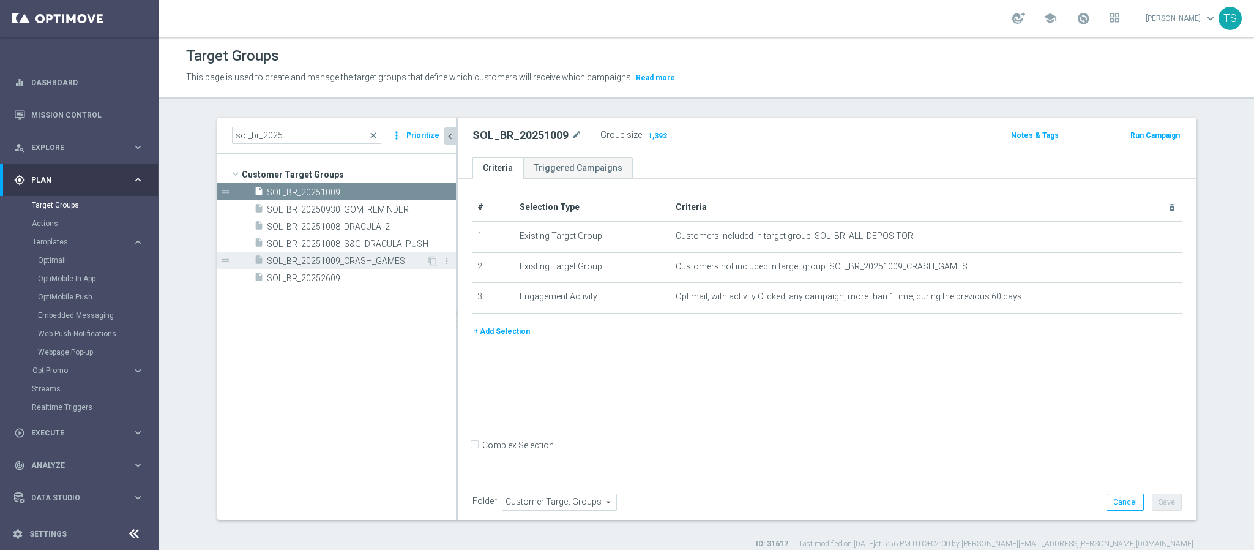
click at [383, 263] on span "SOL_BR_20251009_CRASH_GAMES" at bounding box center [347, 261] width 160 height 10
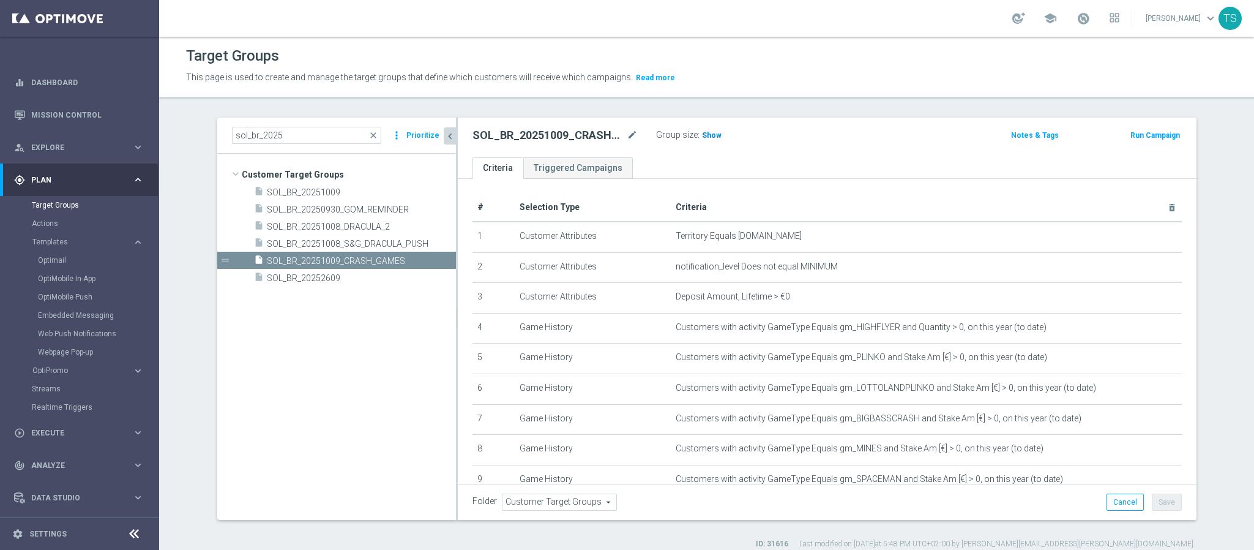
click at [709, 136] on span "Show" at bounding box center [712, 135] width 20 height 9
click at [354, 195] on span "SOL_BR_20251009" at bounding box center [347, 192] width 160 height 10
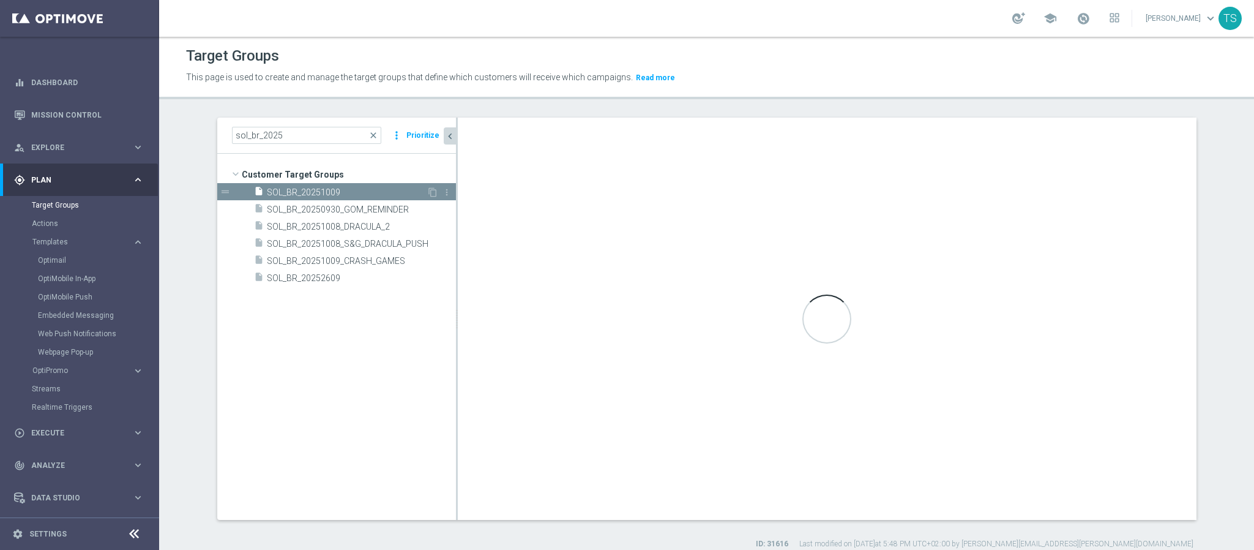
checkbox input "false"
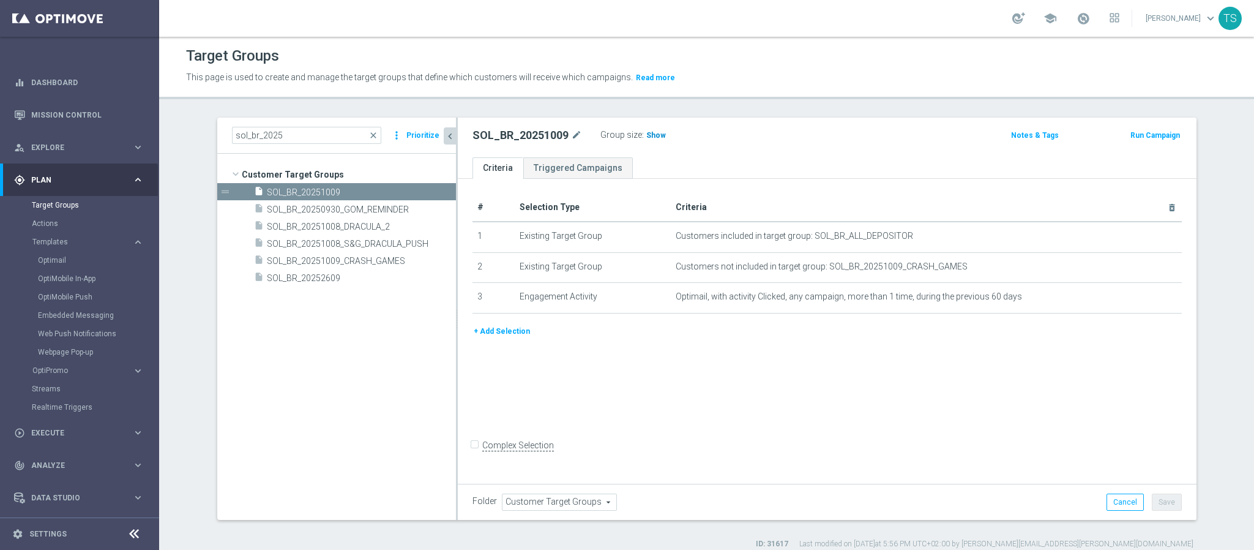
click at [654, 137] on h3 "Show" at bounding box center [656, 135] width 22 height 13
click at [52, 260] on link "Optimail" at bounding box center [82, 260] width 89 height 10
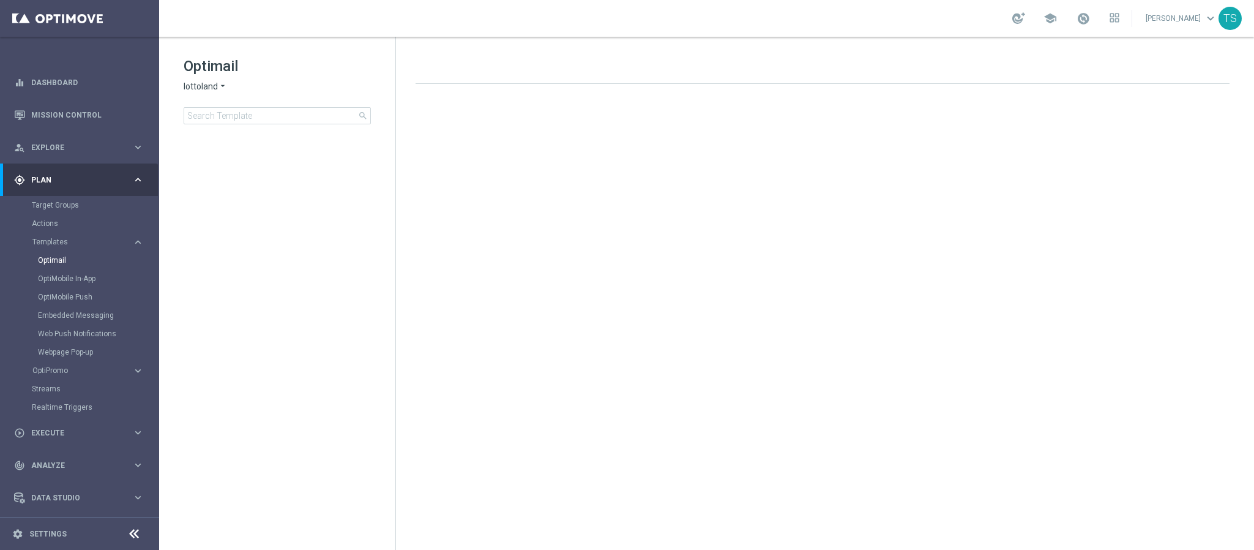
click at [206, 87] on span "lottoland" at bounding box center [201, 87] width 34 height 12
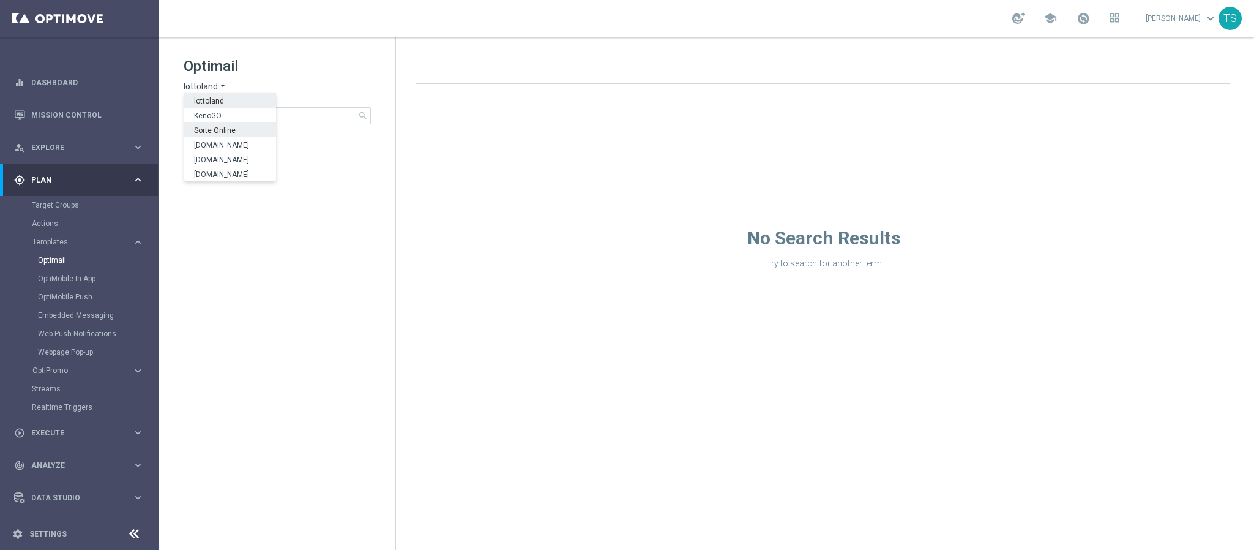
click at [0, 0] on span "[DOMAIN_NAME]" at bounding box center [0, 0] width 0 height 0
click at [261, 114] on input at bounding box center [277, 115] width 187 height 17
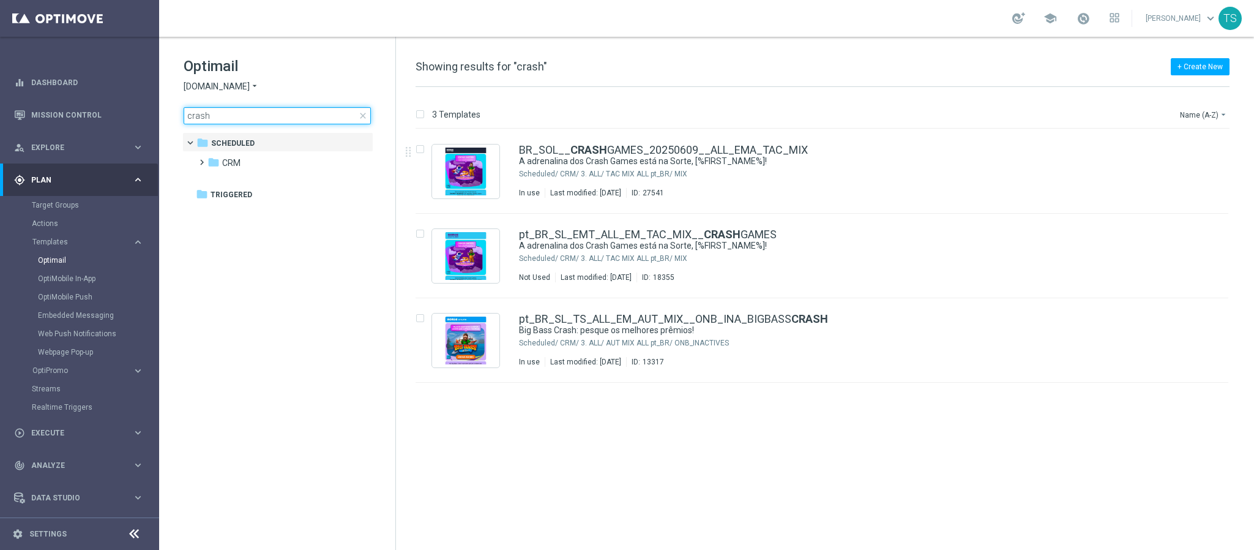
click at [289, 120] on input "crash" at bounding box center [277, 115] width 187 height 17
drag, startPoint x: 289, startPoint y: 120, endPoint x: 92, endPoint y: 119, distance: 196.5
click at [118, 121] on main "equalizer Dashboard Mission Control" at bounding box center [627, 275] width 1254 height 550
type input "noo"
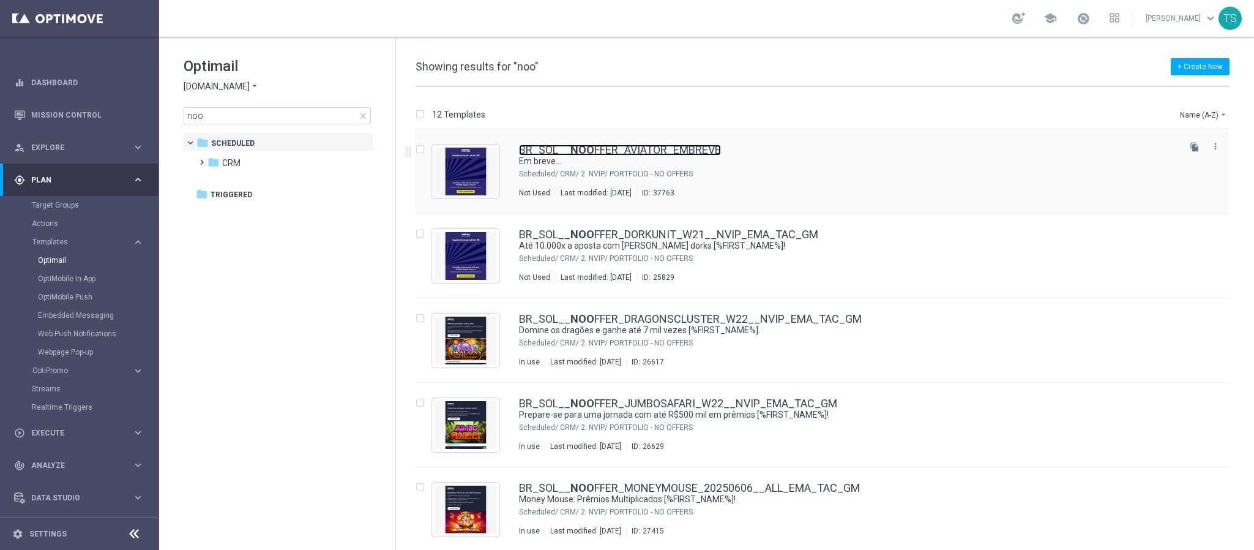
click at [685, 149] on link "BR_SOL__ NOO FFER_AVIATOR_EMBREVE" at bounding box center [620, 149] width 202 height 11
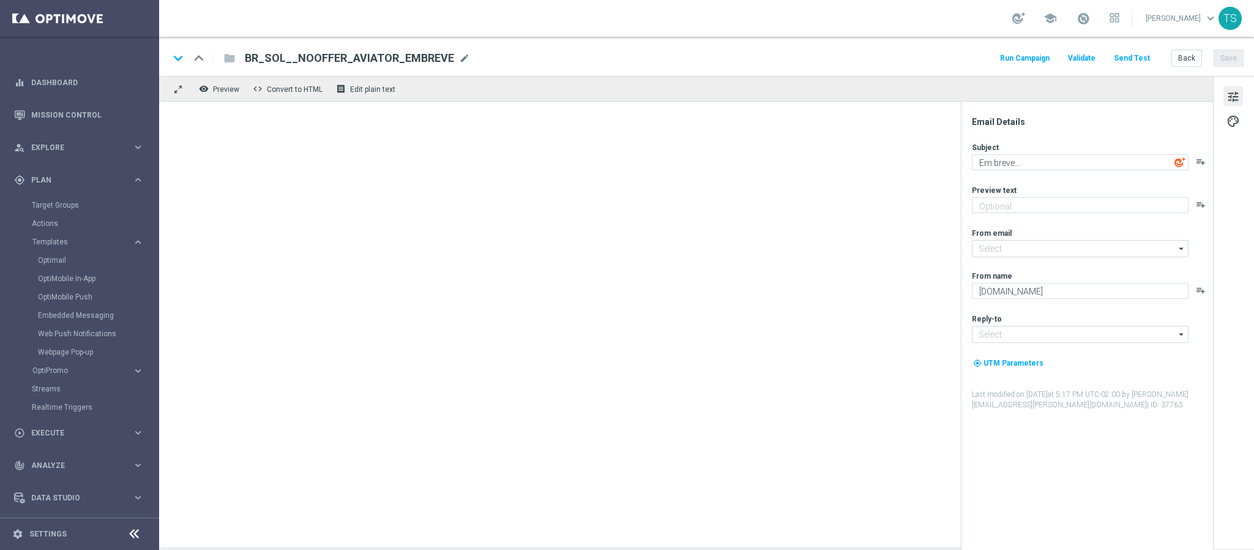
type input "[EMAIL_ADDRESS][DOMAIN_NAME]"
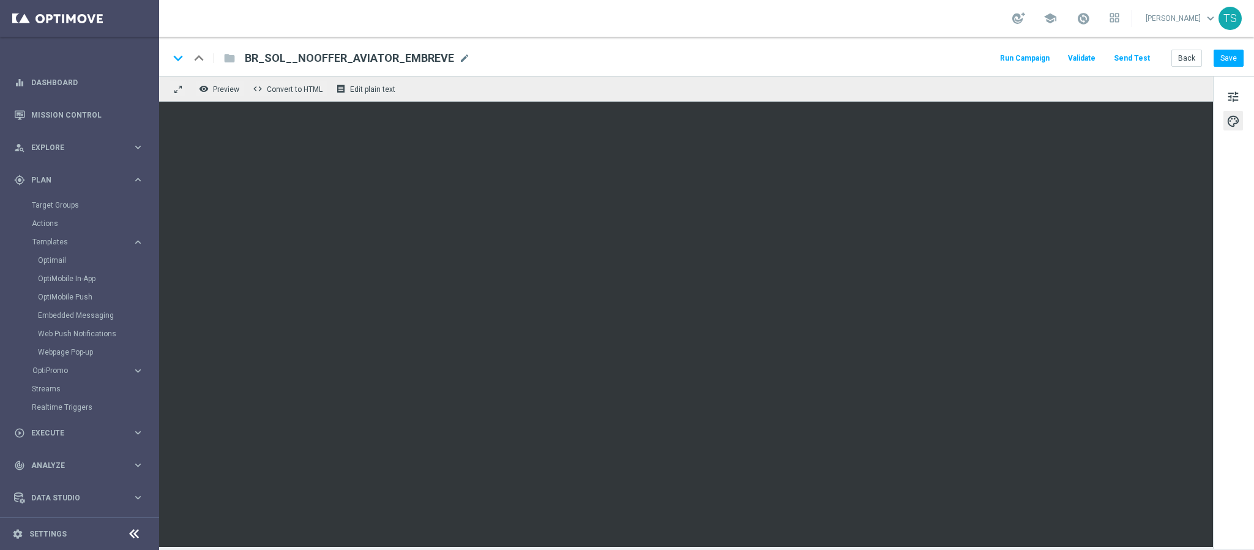
click at [1225, 362] on div "tune palette" at bounding box center [1233, 312] width 41 height 473
click at [1236, 57] on button "Save" at bounding box center [1229, 58] width 30 height 17
click at [1231, 59] on button "Save" at bounding box center [1229, 58] width 30 height 17
click at [1235, 63] on button "Save" at bounding box center [1229, 58] width 30 height 17
